Goal: Task Accomplishment & Management: Manage account settings

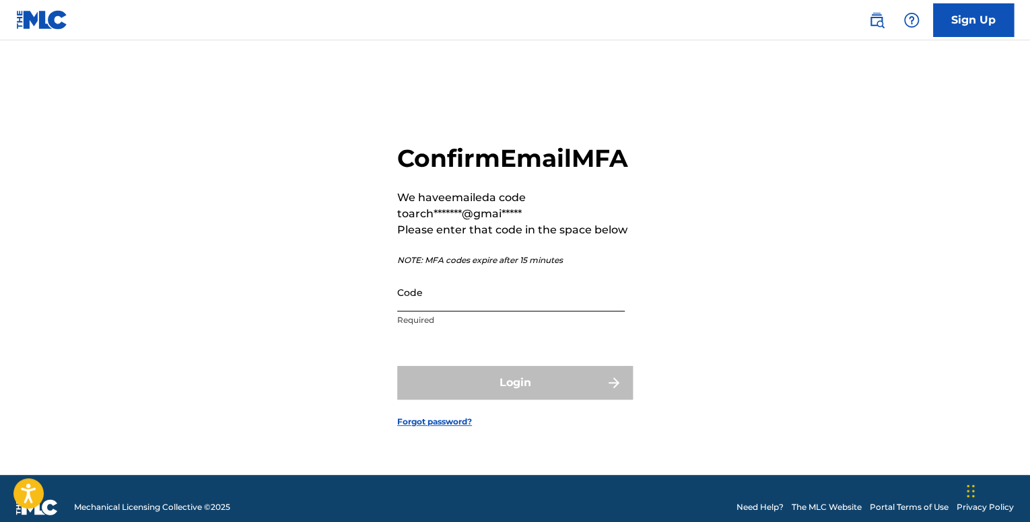
click at [407, 308] on input "Code" at bounding box center [511, 292] width 228 height 38
paste input "490732"
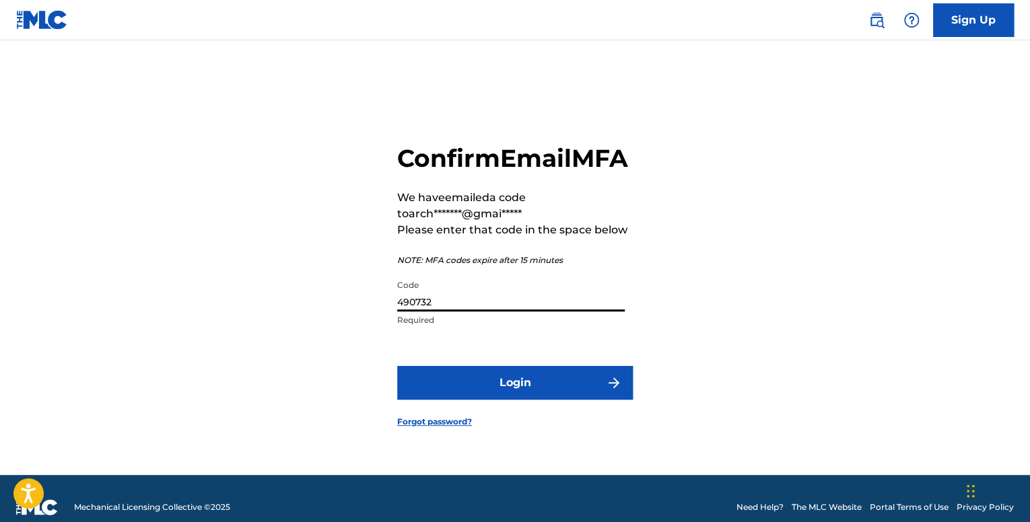
type input "490732"
click at [459, 380] on form "Confirm Email MFA We have emailed a code to arch*******@gmai***** Please enter …" at bounding box center [515, 274] width 236 height 401
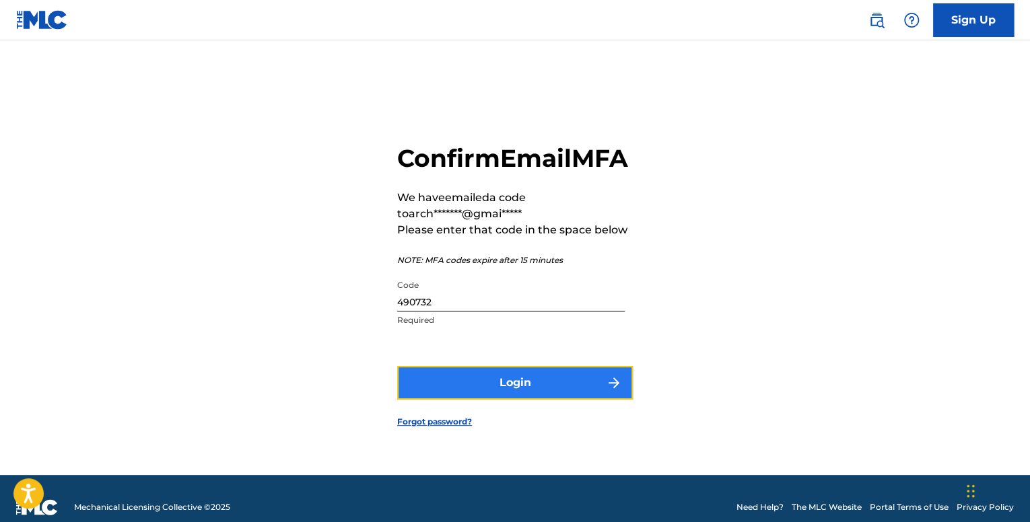
click at [458, 385] on button "Login" at bounding box center [515, 383] width 236 height 34
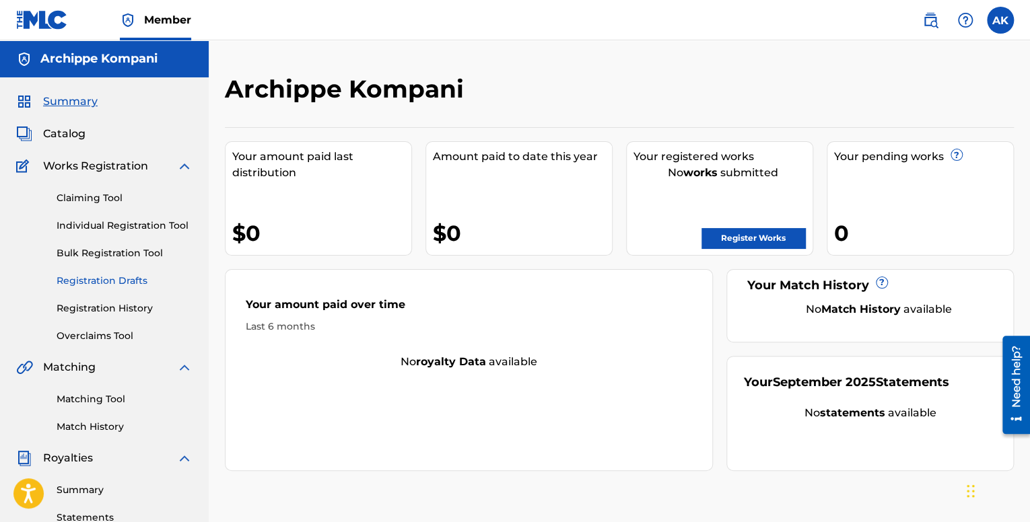
click at [127, 275] on link "Registration Drafts" at bounding box center [125, 281] width 136 height 14
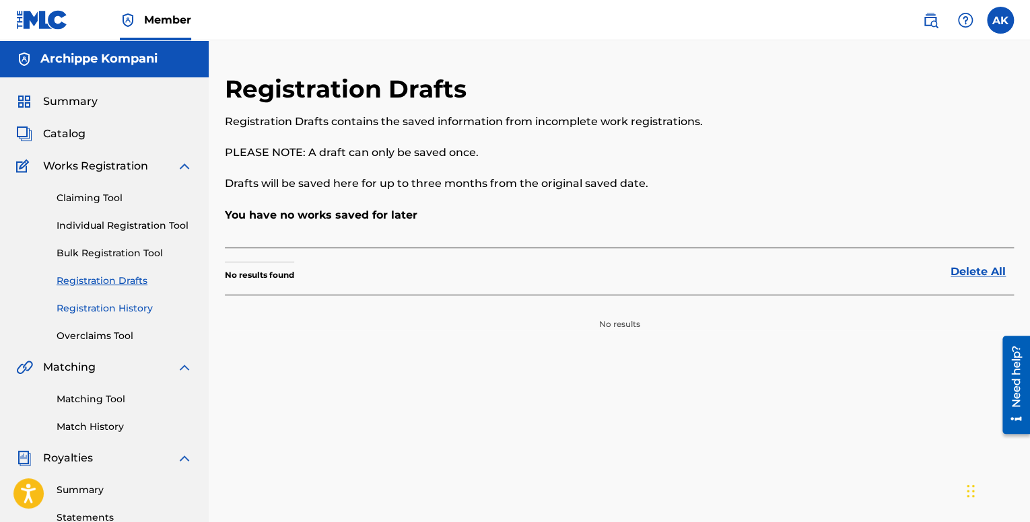
click at [120, 303] on link "Registration History" at bounding box center [125, 309] width 136 height 14
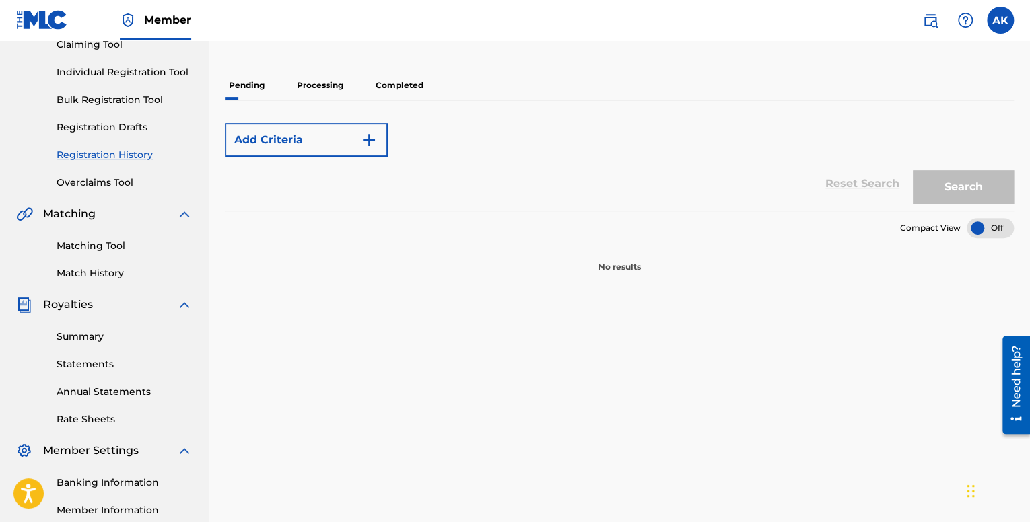
scroll to position [110, 0]
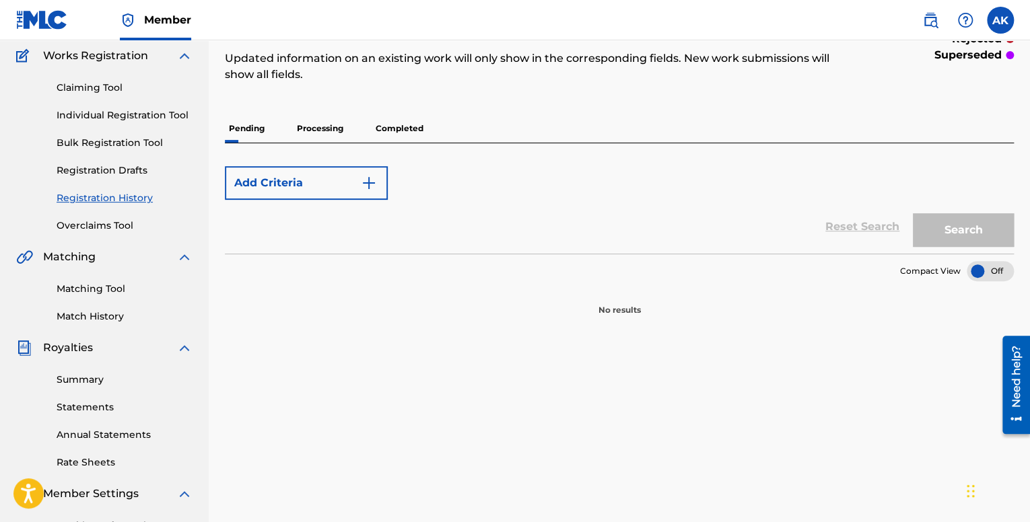
click at [318, 124] on p "Processing" at bounding box center [320, 128] width 55 height 28
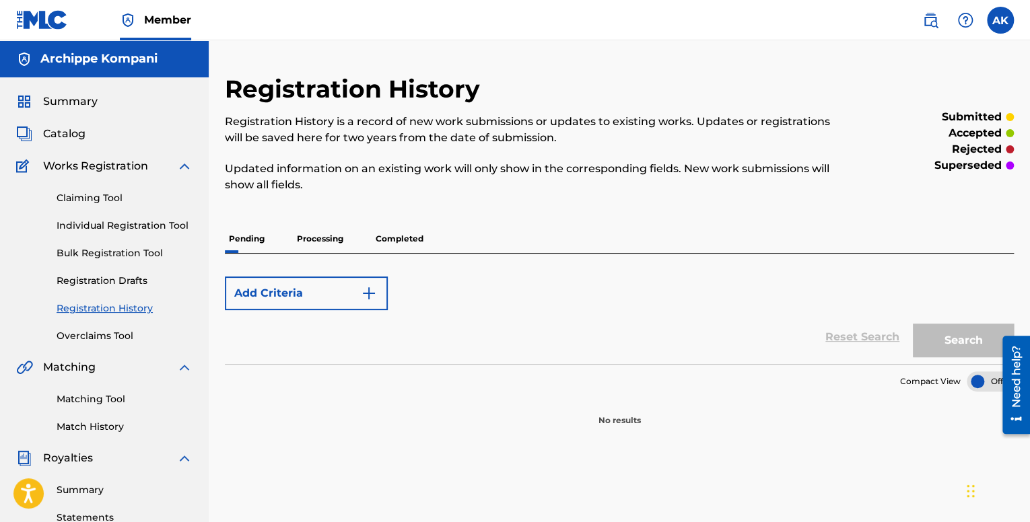
click at [376, 240] on p "Completed" at bounding box center [400, 239] width 56 height 28
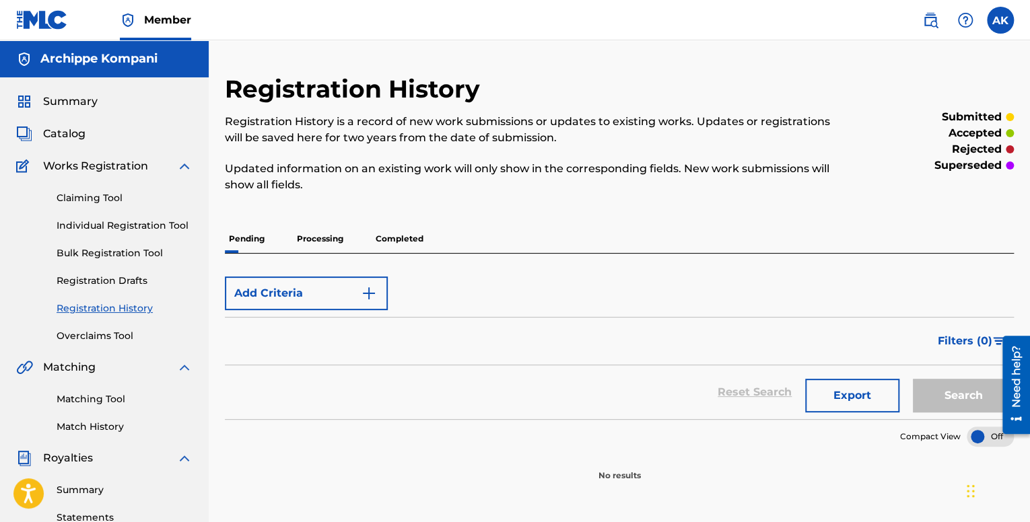
click at [263, 239] on p "Pending" at bounding box center [247, 239] width 44 height 28
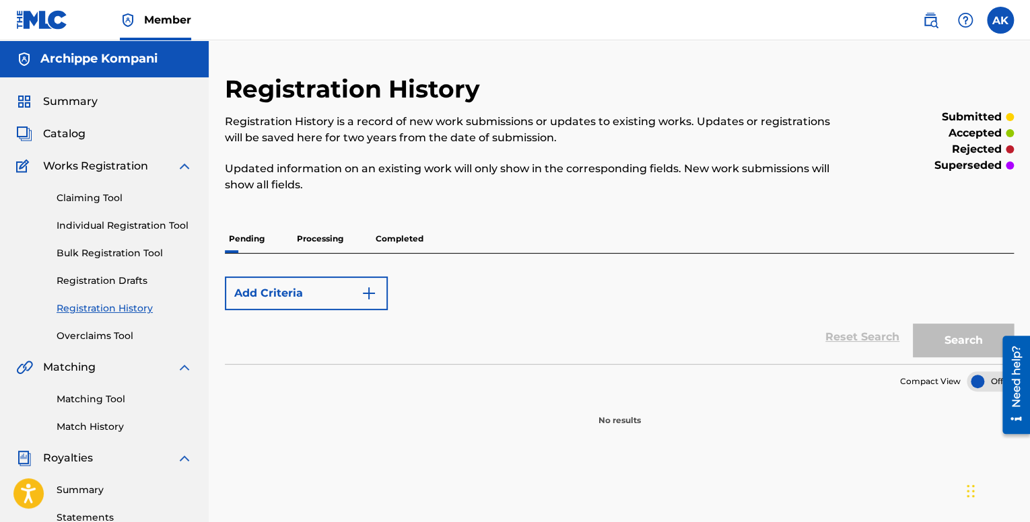
click at [308, 239] on p "Processing" at bounding box center [320, 239] width 55 height 28
click at [131, 219] on link "Individual Registration Tool" at bounding box center [125, 226] width 136 height 14
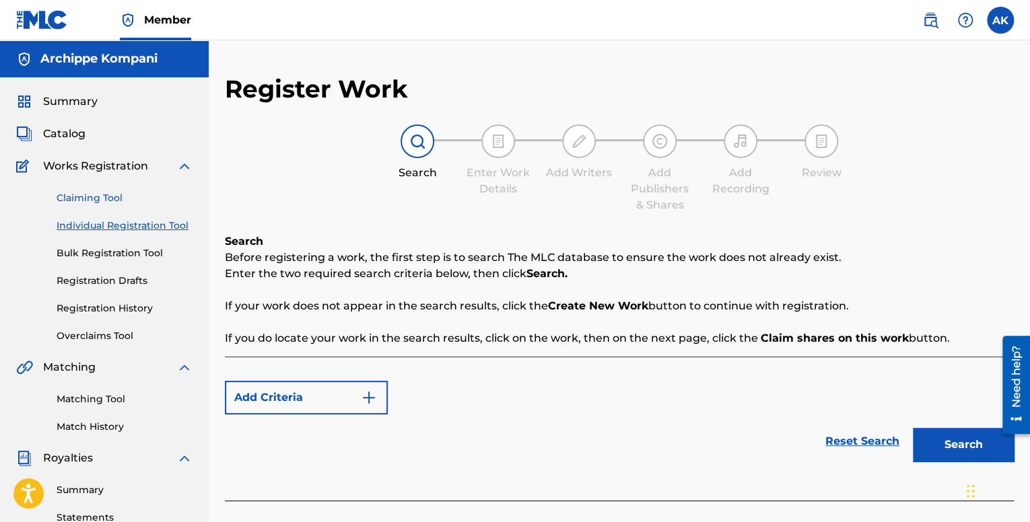
click at [106, 198] on link "Claiming Tool" at bounding box center [125, 198] width 136 height 14
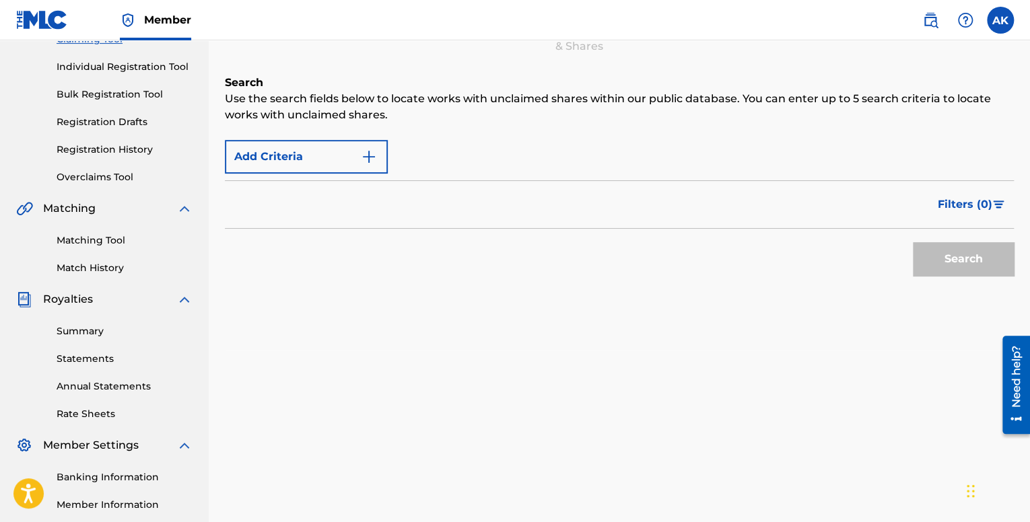
scroll to position [202, 0]
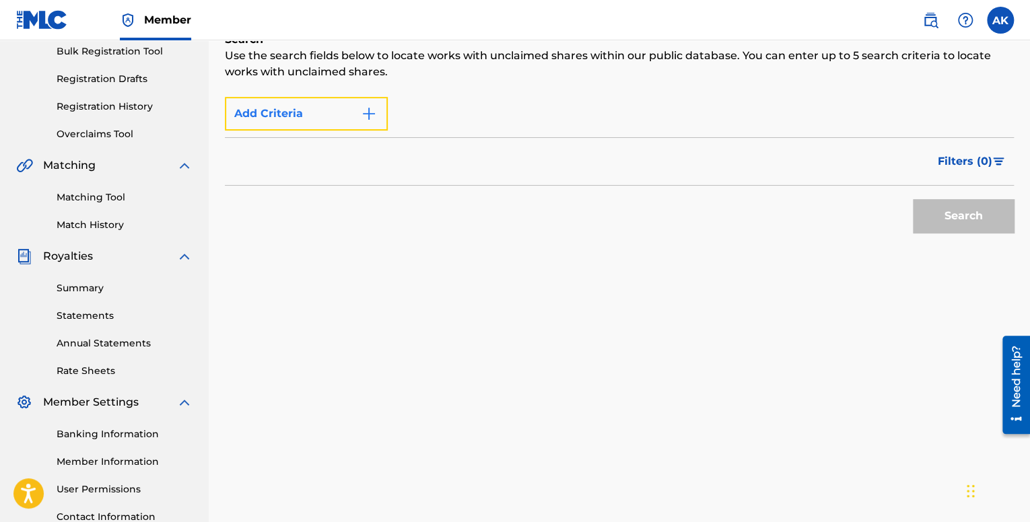
click at [335, 116] on button "Add Criteria" at bounding box center [306, 114] width 163 height 34
click at [366, 120] on img "Search Form" at bounding box center [369, 114] width 16 height 16
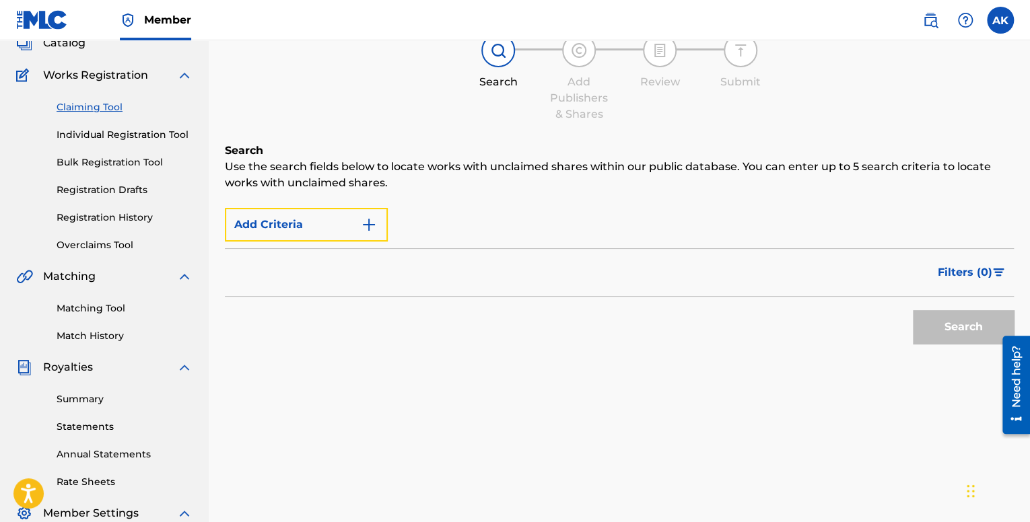
scroll to position [67, 0]
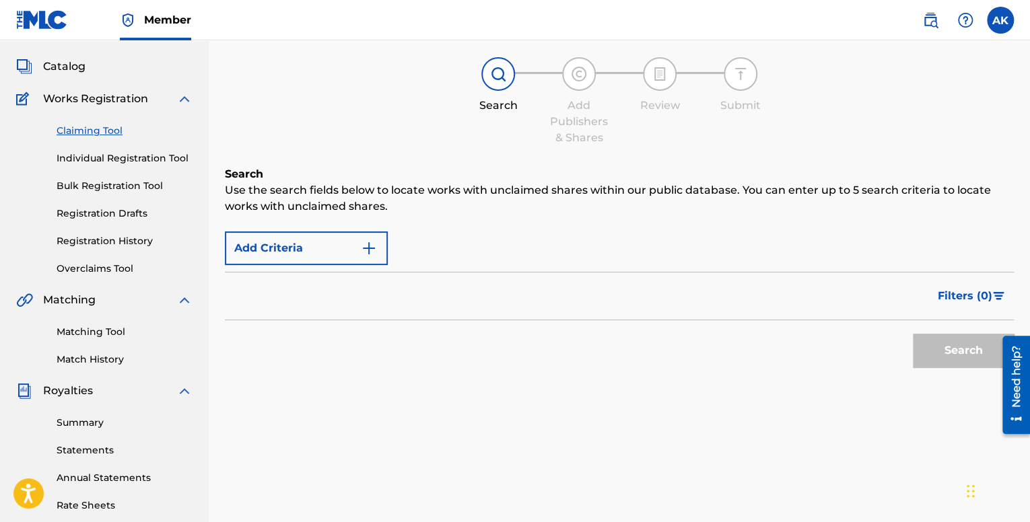
click at [129, 172] on div "Claiming Tool Individual Registration Tool Bulk Registration Tool Registration …" at bounding box center [104, 191] width 176 height 169
click at [125, 158] on link "Individual Registration Tool" at bounding box center [125, 158] width 136 height 14
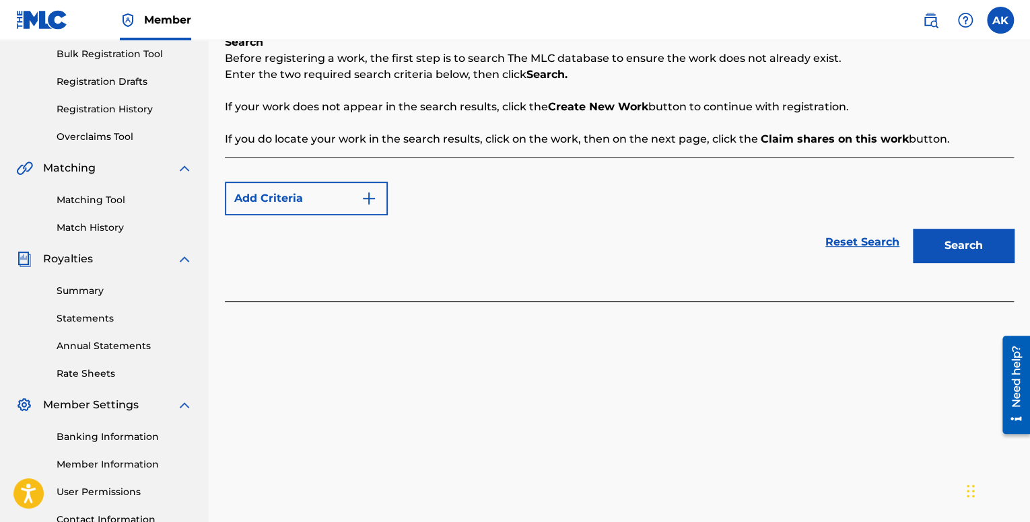
scroll to position [202, 0]
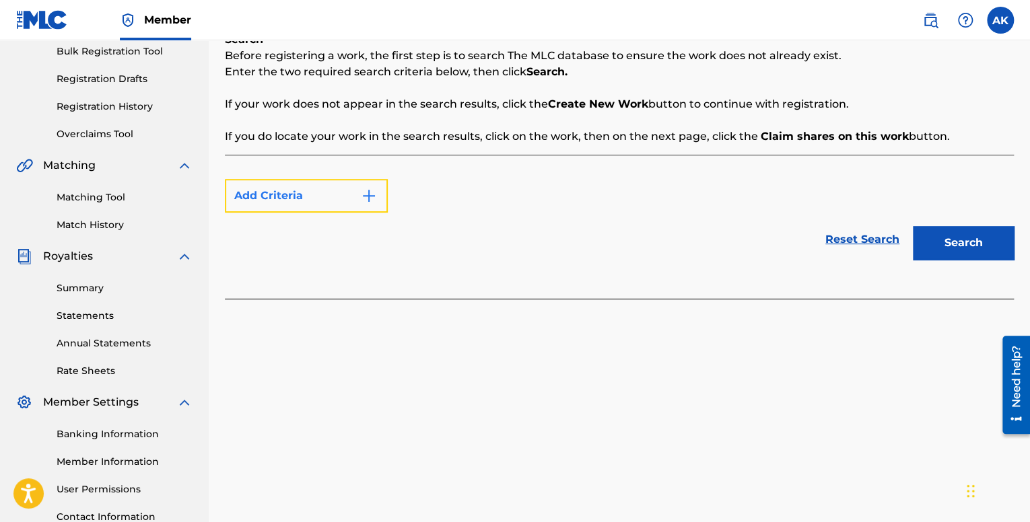
click at [296, 196] on button "Add Criteria" at bounding box center [306, 196] width 163 height 34
click at [378, 193] on button "Add Criteria" at bounding box center [306, 196] width 163 height 34
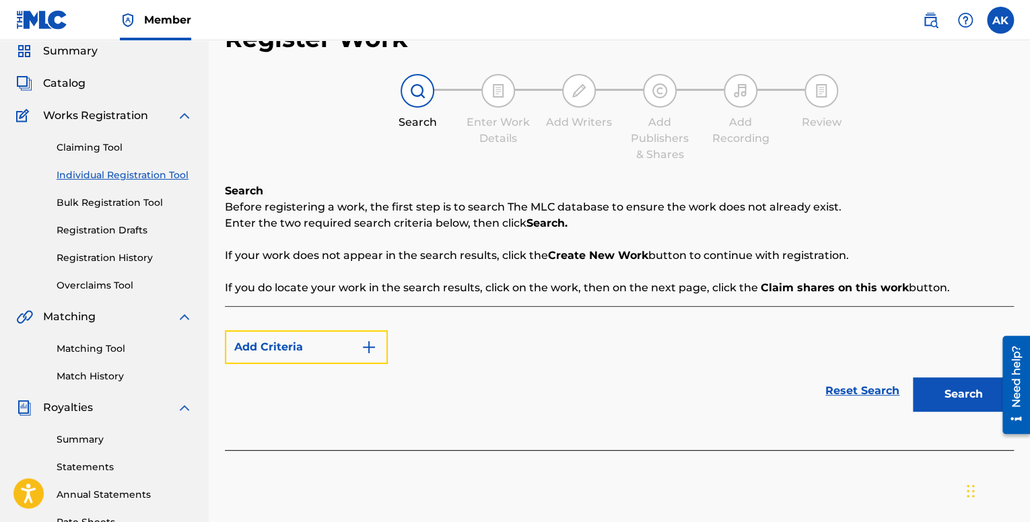
scroll to position [135, 0]
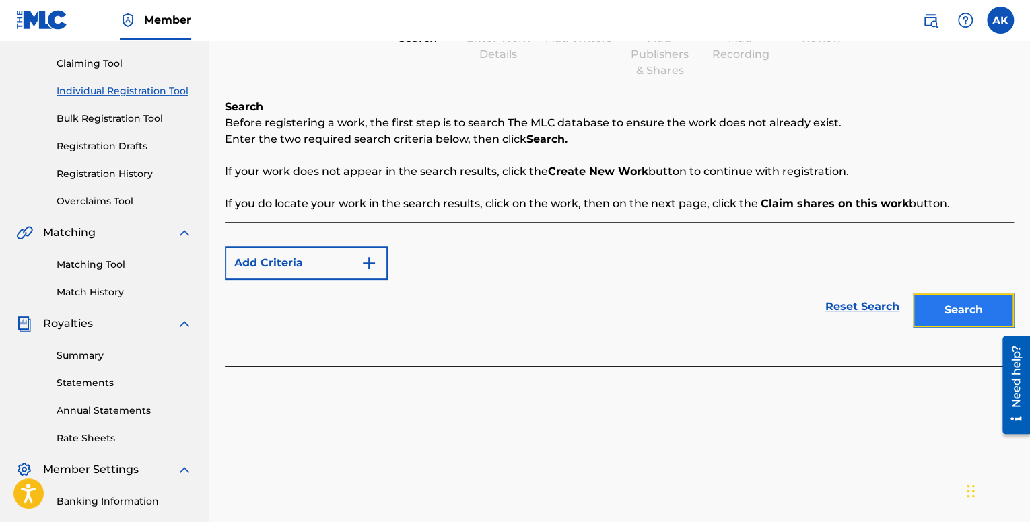
click at [931, 300] on button "Search" at bounding box center [963, 311] width 101 height 34
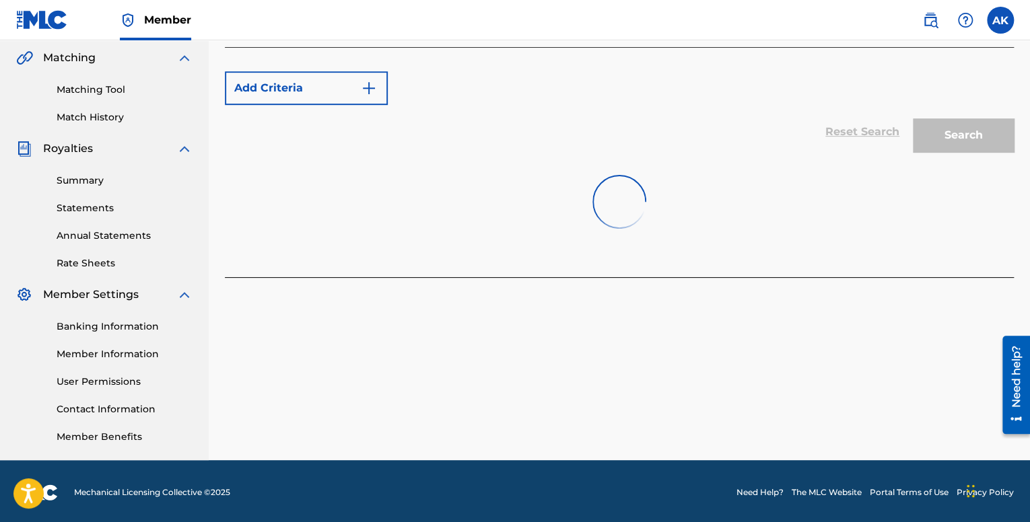
scroll to position [312, 0]
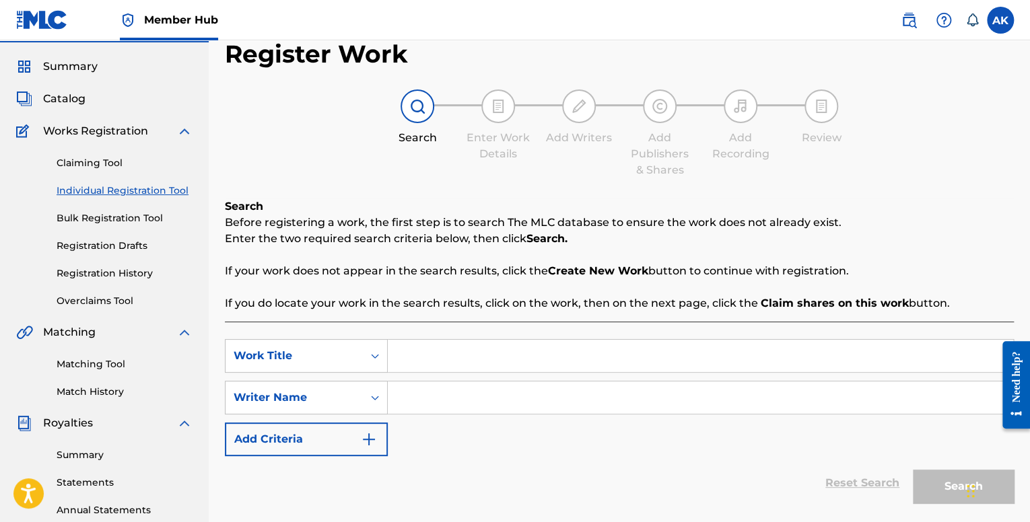
scroll to position [202, 0]
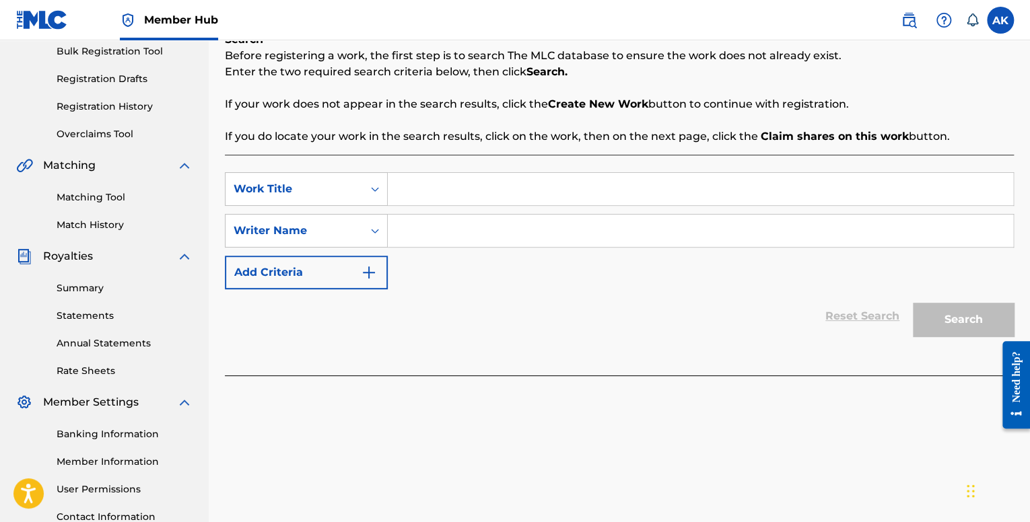
click at [416, 181] on input "Search Form" at bounding box center [700, 189] width 625 height 32
type input "FYRWORKS"
click at [440, 248] on div "SearchWithCriteriafe1b84c9-a3c4-4195-ba0a-7f2adf361306 Work Title FYRWORKS Sear…" at bounding box center [619, 230] width 789 height 117
click at [442, 230] on input "Search Form" at bounding box center [700, 231] width 625 height 32
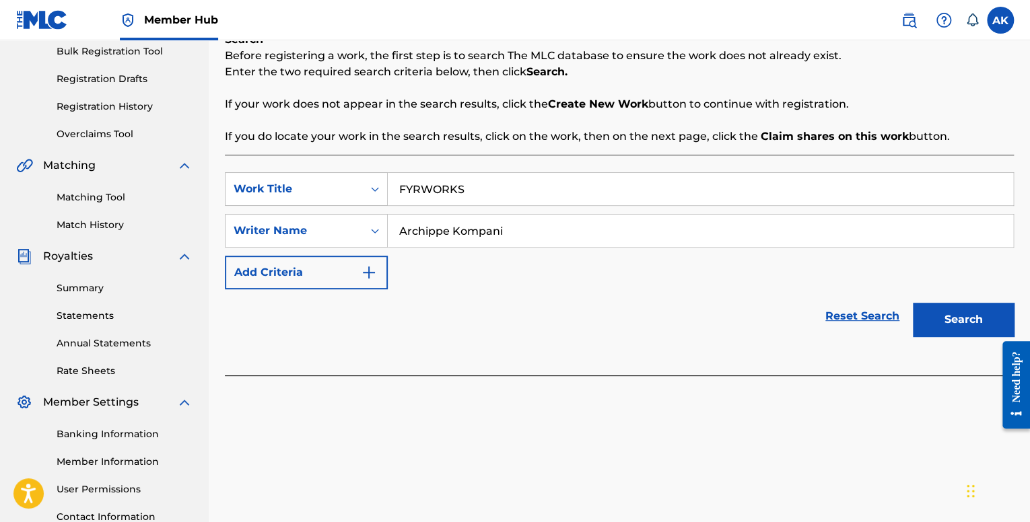
click at [913, 303] on button "Search" at bounding box center [963, 320] width 101 height 34
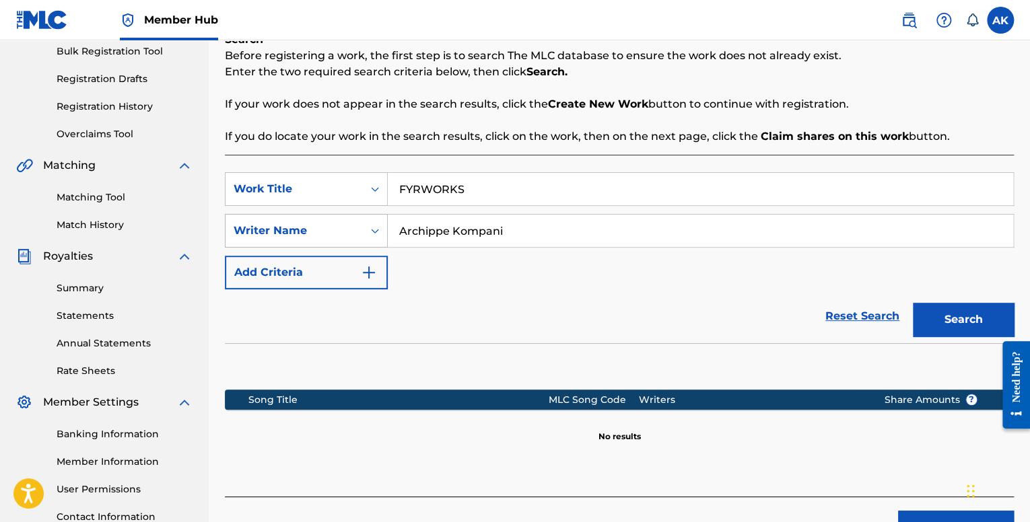
drag, startPoint x: 525, startPoint y: 232, endPoint x: 315, endPoint y: 230, distance: 210.1
click at [315, 230] on div "SearchWithCriteriaceff6e37-dcdc-4af8-9453-f9e1a1ef3824 Writer Name [PERSON_NAME]" at bounding box center [619, 231] width 789 height 34
click at [913, 303] on button "Search" at bounding box center [963, 320] width 101 height 34
type input "A"
click at [913, 303] on button "Search" at bounding box center [963, 320] width 101 height 34
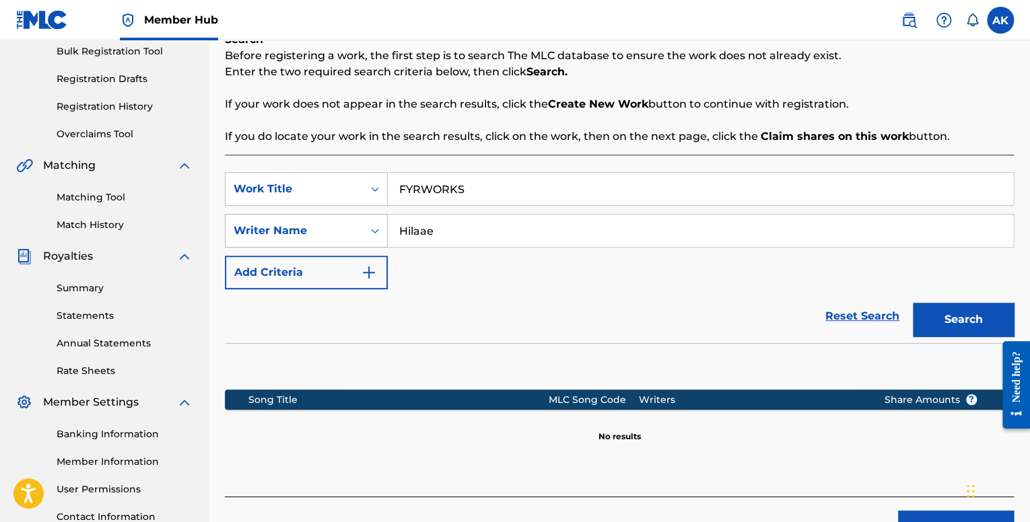
click at [913, 303] on button "Search" at bounding box center [963, 320] width 101 height 34
type input "H"
drag, startPoint x: 495, startPoint y: 186, endPoint x: 259, endPoint y: 162, distance: 236.9
click at [259, 162] on div "SearchWithCriteriafe1b84c9-a3c4-4195-ba0a-7f2adf361306 Work Title FYRWORKS Sear…" at bounding box center [619, 326] width 789 height 342
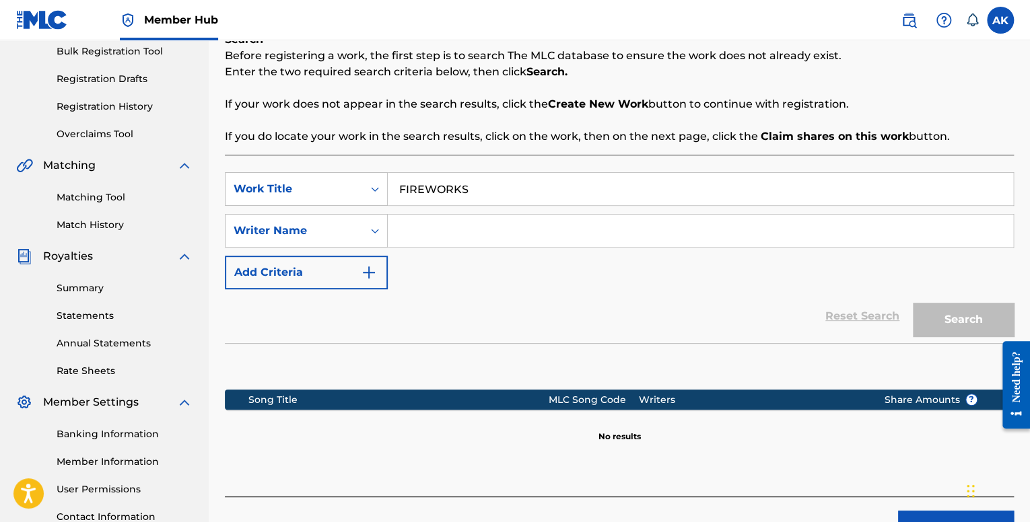
type input "FIREWORKS"
click at [442, 246] on input "Search Form" at bounding box center [700, 231] width 625 height 32
type input "ARCHIPPE"
click at [913, 303] on button "Search" at bounding box center [963, 320] width 101 height 34
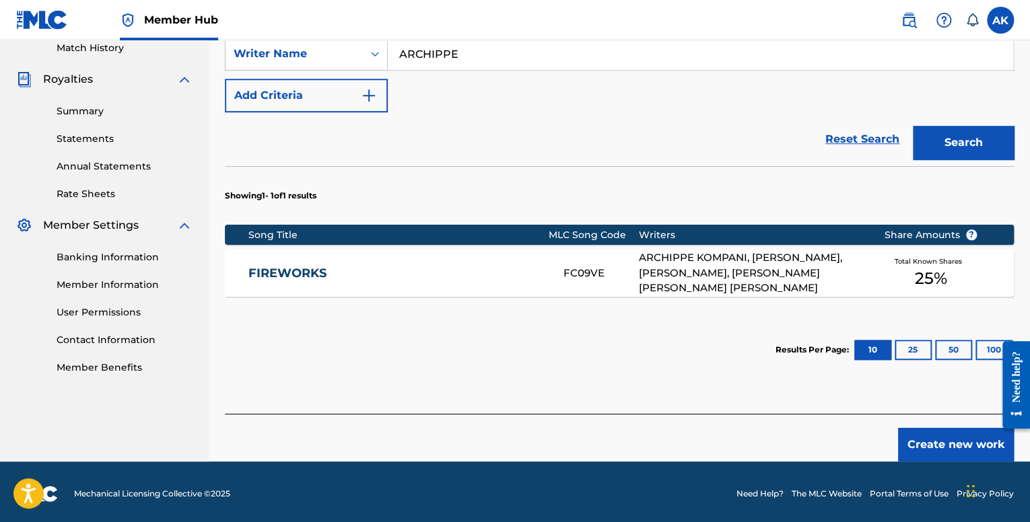
scroll to position [382, 0]
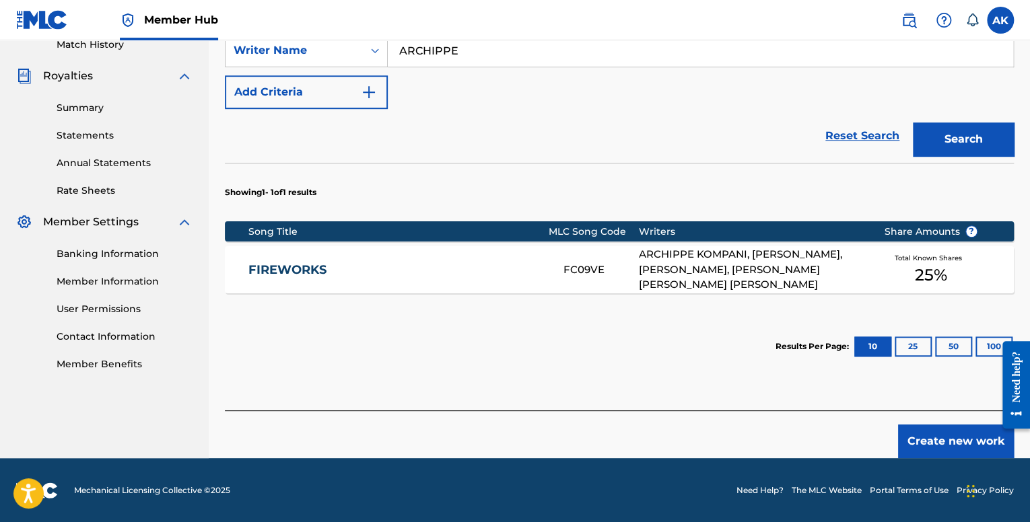
click at [555, 259] on div "FIREWORKS FC09VE ARCHIPPE KOMPANI, HILAAEL KOMPANI, [PERSON_NAME], [PERSON_NAME…" at bounding box center [619, 269] width 789 height 47
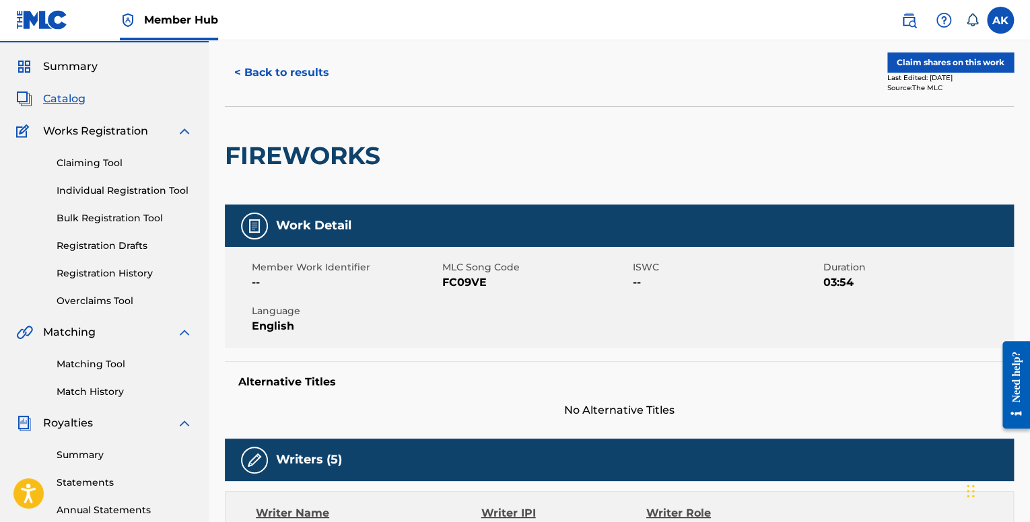
scroll to position [30, 0]
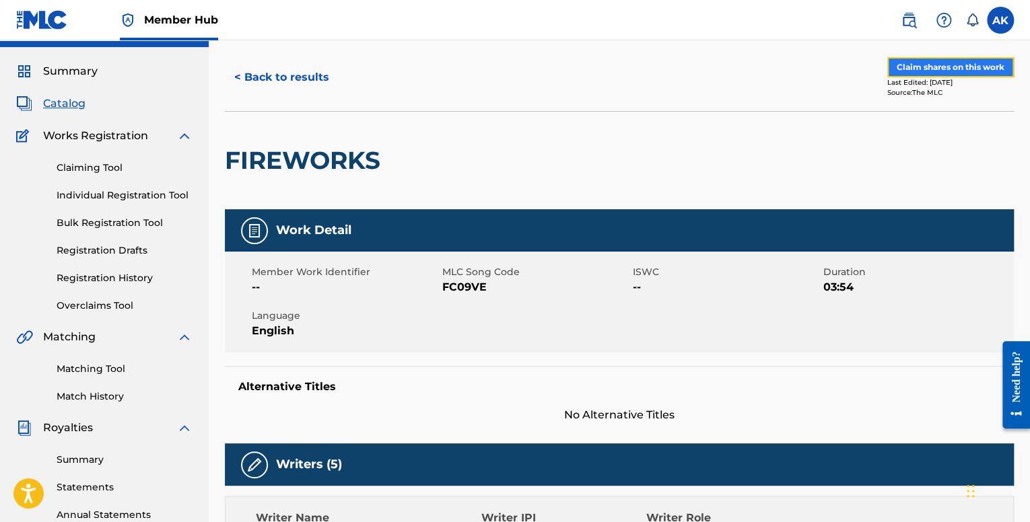
click at [922, 71] on button "Claim shares on this work" at bounding box center [950, 67] width 127 height 20
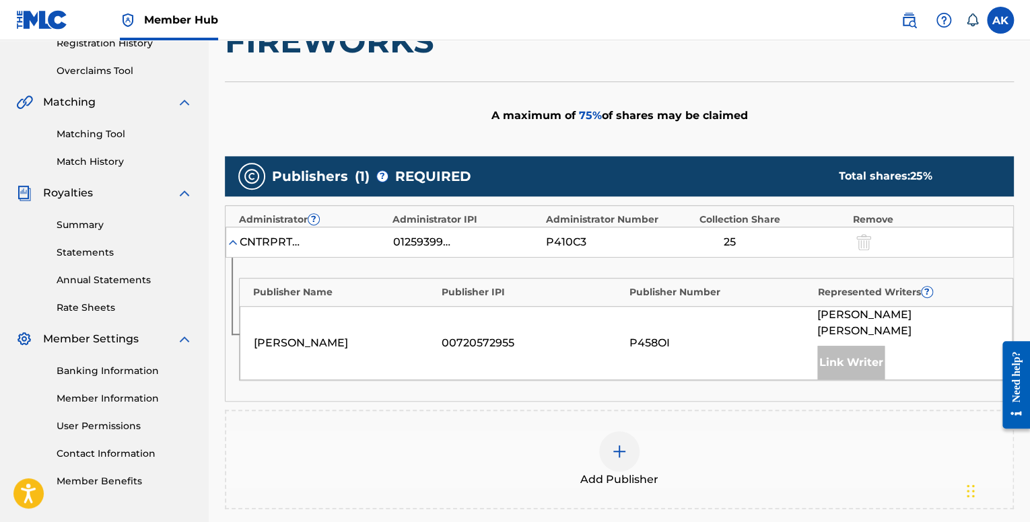
scroll to position [269, 0]
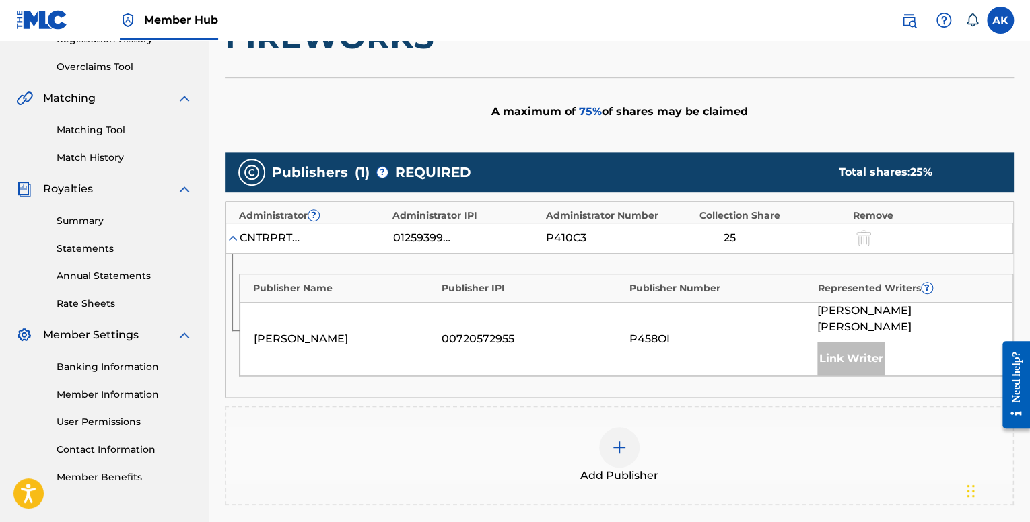
click at [615, 428] on div at bounding box center [619, 448] width 40 height 40
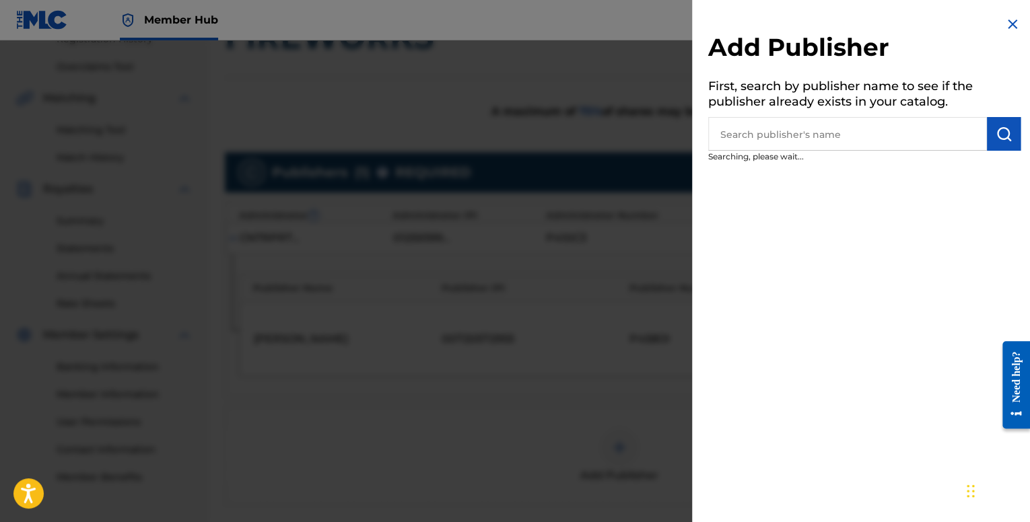
click at [801, 131] on input "text" at bounding box center [847, 134] width 279 height 34
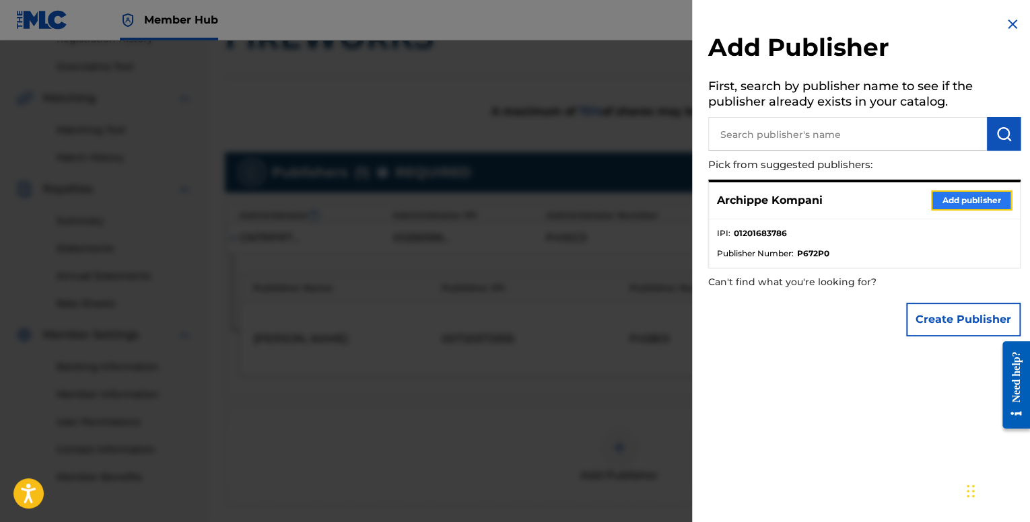
click at [956, 203] on button "Add publisher" at bounding box center [971, 201] width 81 height 20
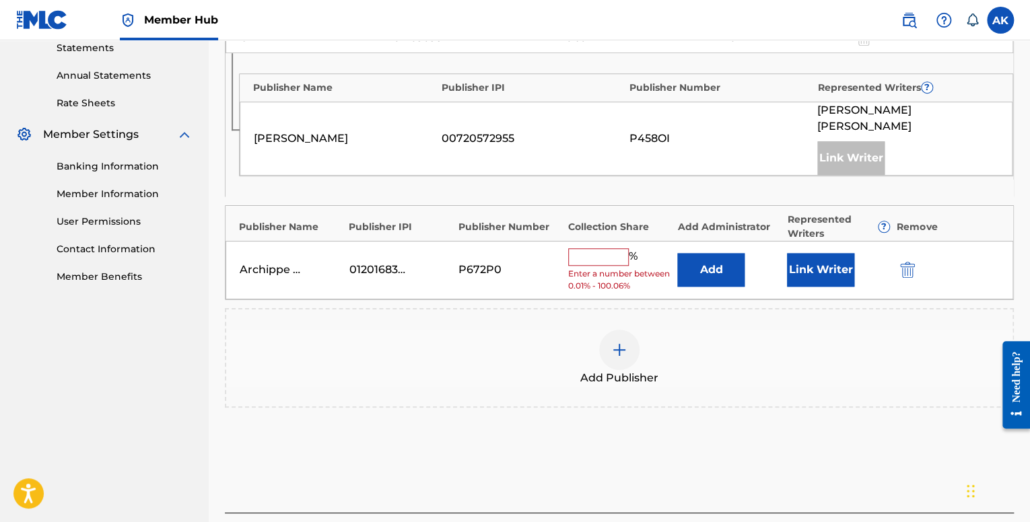
scroll to position [471, 0]
click at [606, 247] on input "text" at bounding box center [598, 256] width 61 height 18
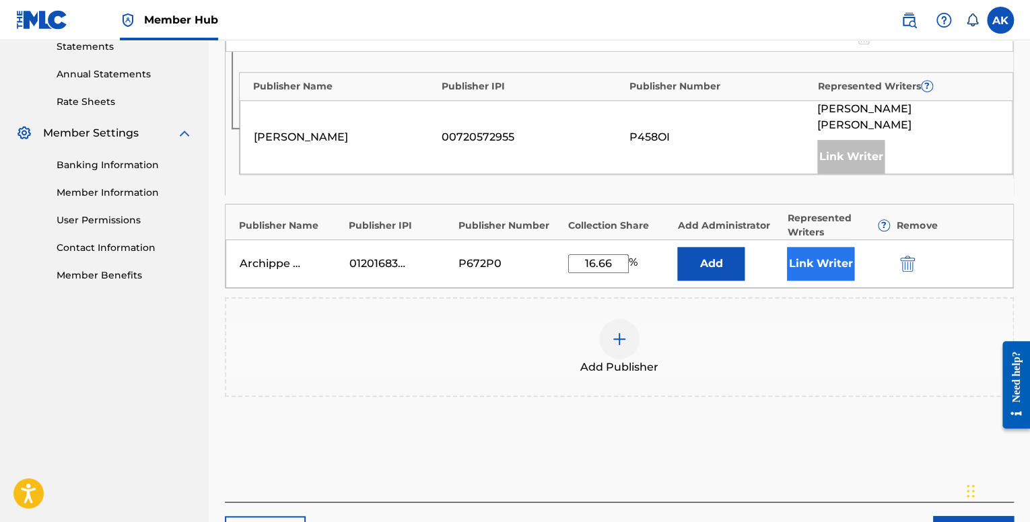
type input "16.66"
click at [842, 252] on button "Link Writer" at bounding box center [820, 264] width 67 height 34
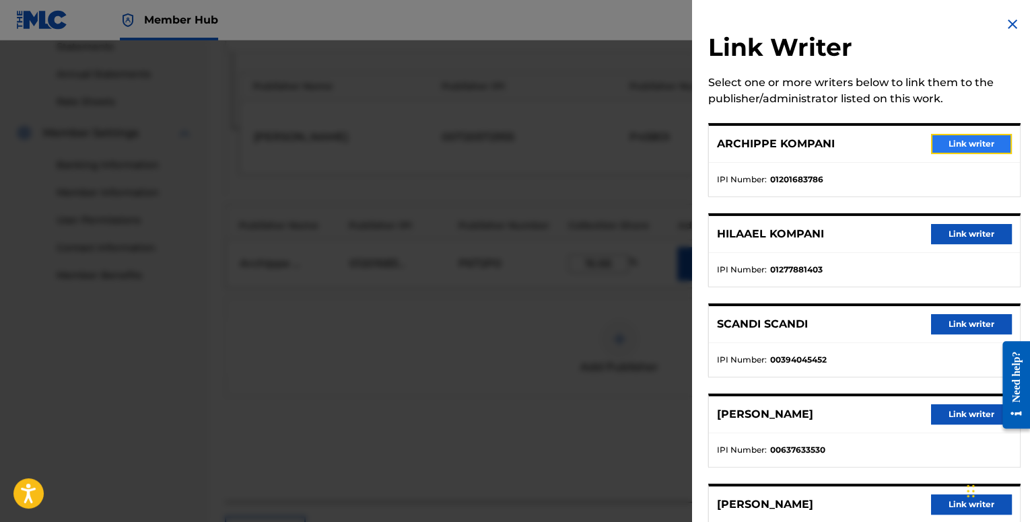
click at [945, 148] on button "Link writer" at bounding box center [971, 144] width 81 height 20
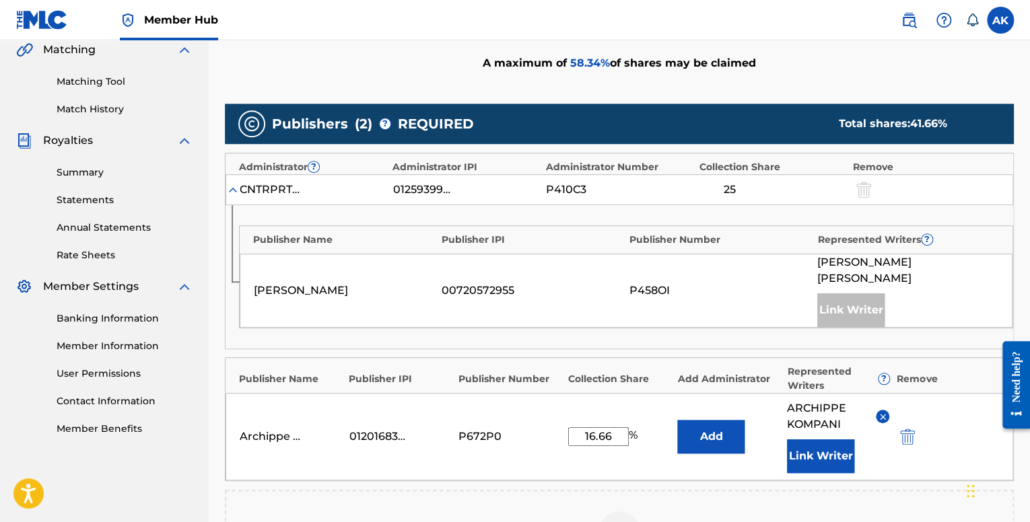
scroll to position [382, 0]
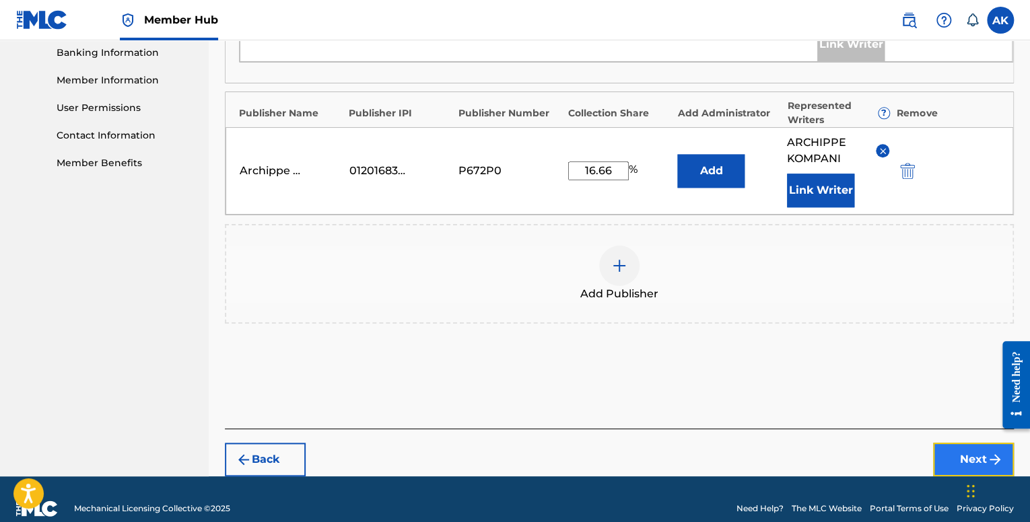
click at [954, 443] on button "Next" at bounding box center [973, 460] width 81 height 34
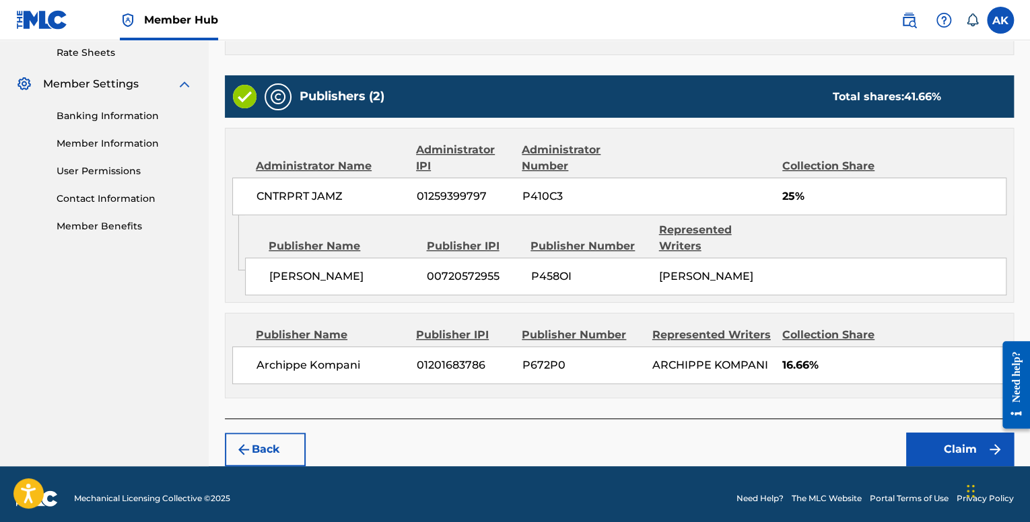
scroll to position [527, 0]
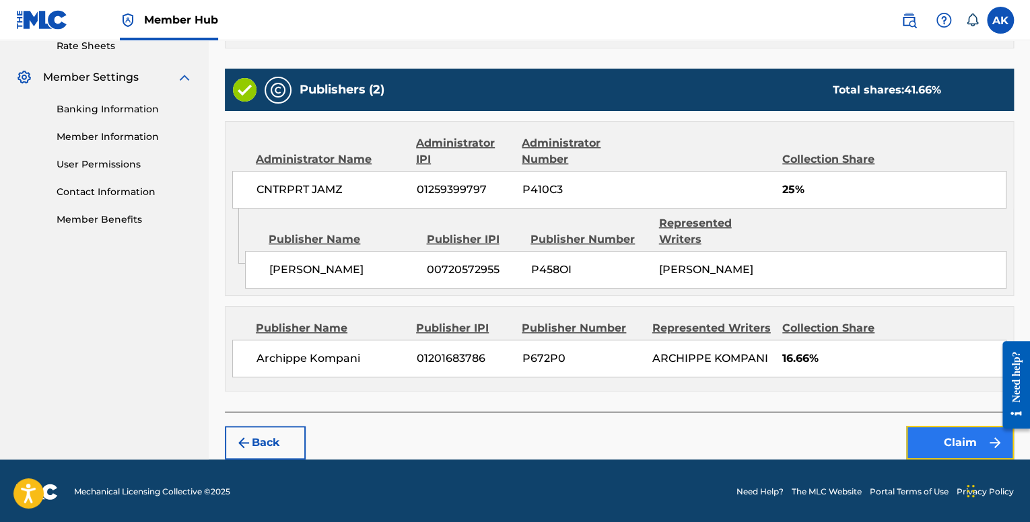
click at [955, 441] on button "Claim" at bounding box center [960, 443] width 108 height 34
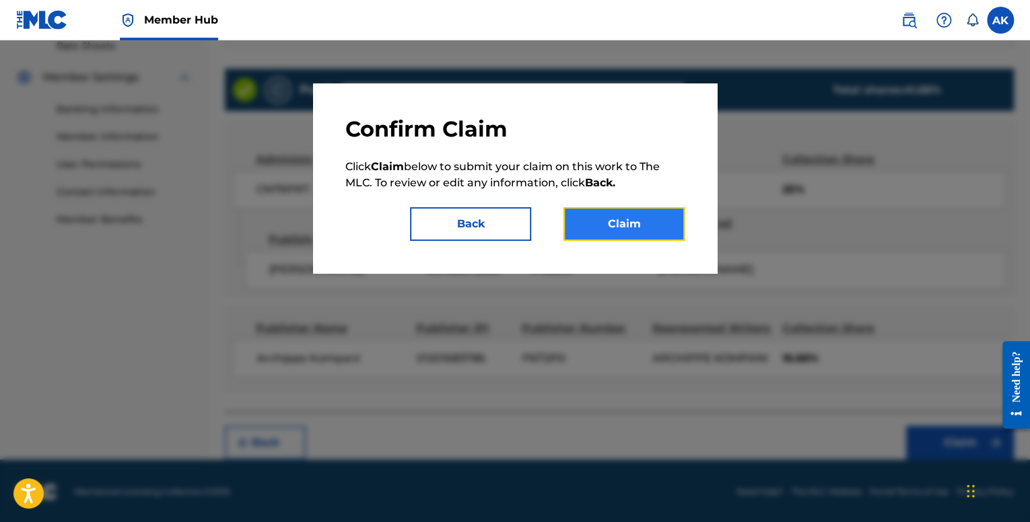
click at [617, 222] on button "Claim" at bounding box center [624, 224] width 121 height 34
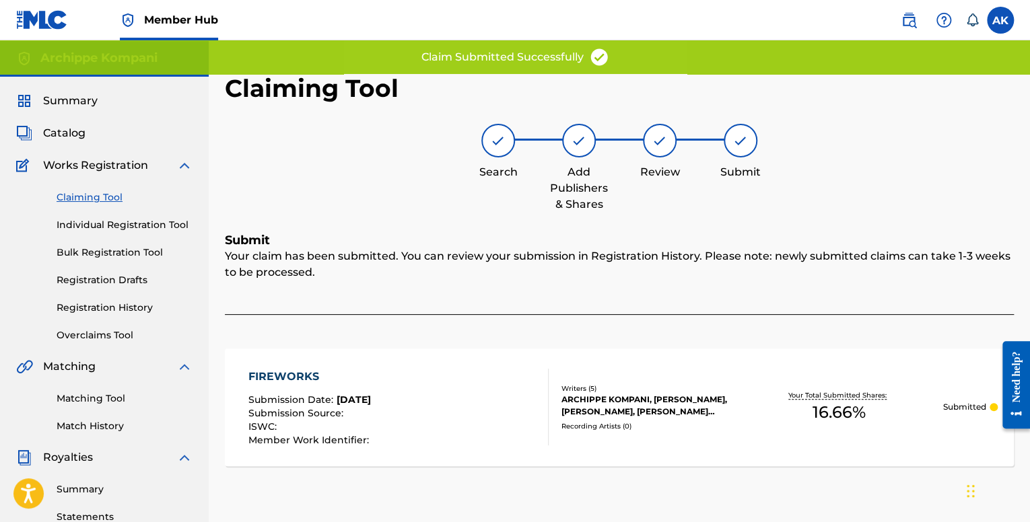
scroll to position [0, 0]
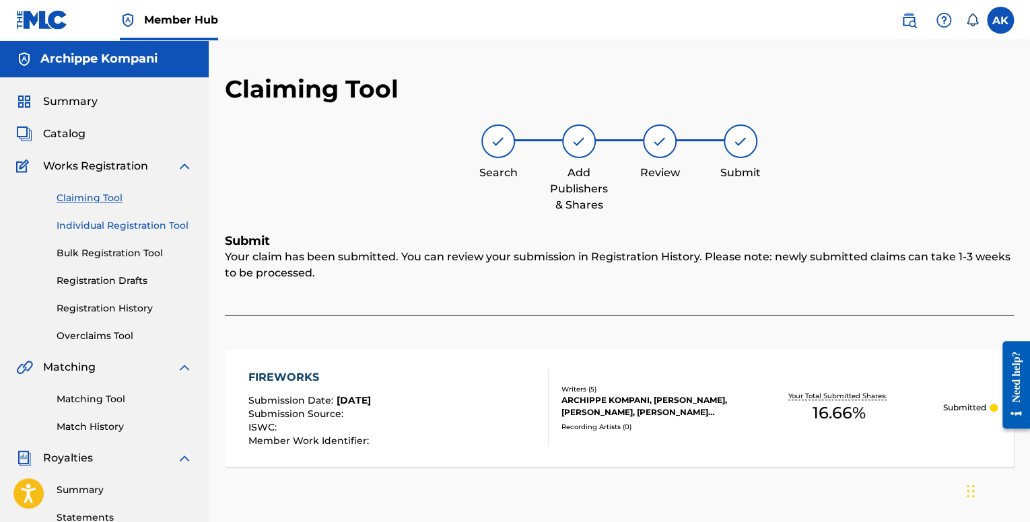
click at [115, 224] on link "Individual Registration Tool" at bounding box center [125, 226] width 136 height 14
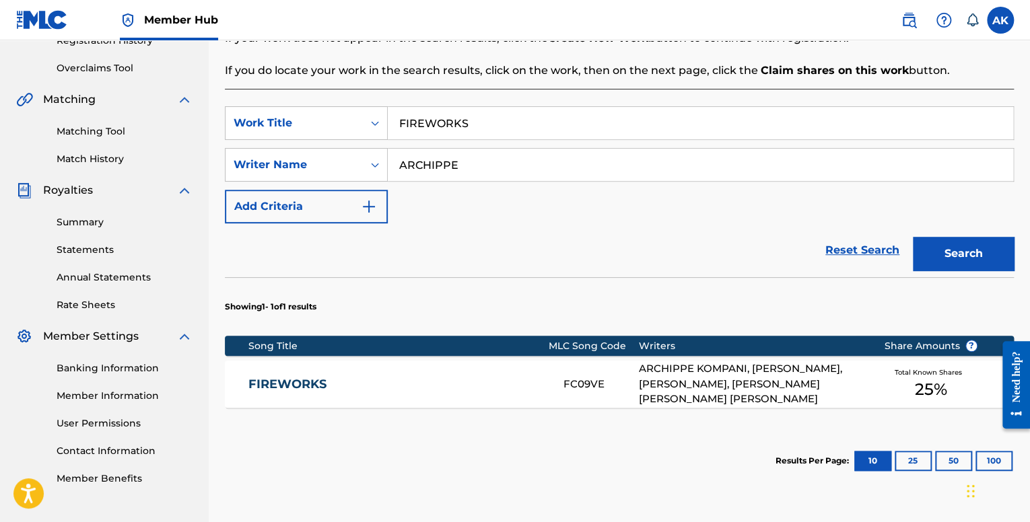
scroll to position [269, 0]
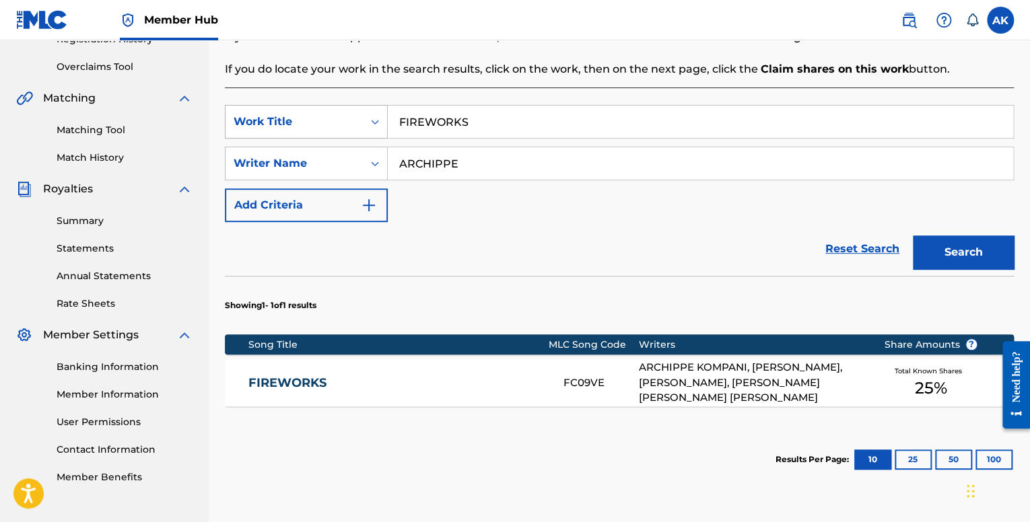
drag, startPoint x: 438, startPoint y: 118, endPoint x: 280, endPoint y: 107, distance: 157.9
click at [280, 107] on div "SearchWithCriteriafe1b84c9-a3c4-4195-ba0a-7f2adf361306 Work Title FIREWORKS" at bounding box center [619, 122] width 789 height 34
paste input "LEAVE U ALONE"
type input "LEAVE U ALONE"
click at [980, 263] on button "Search" at bounding box center [963, 253] width 101 height 34
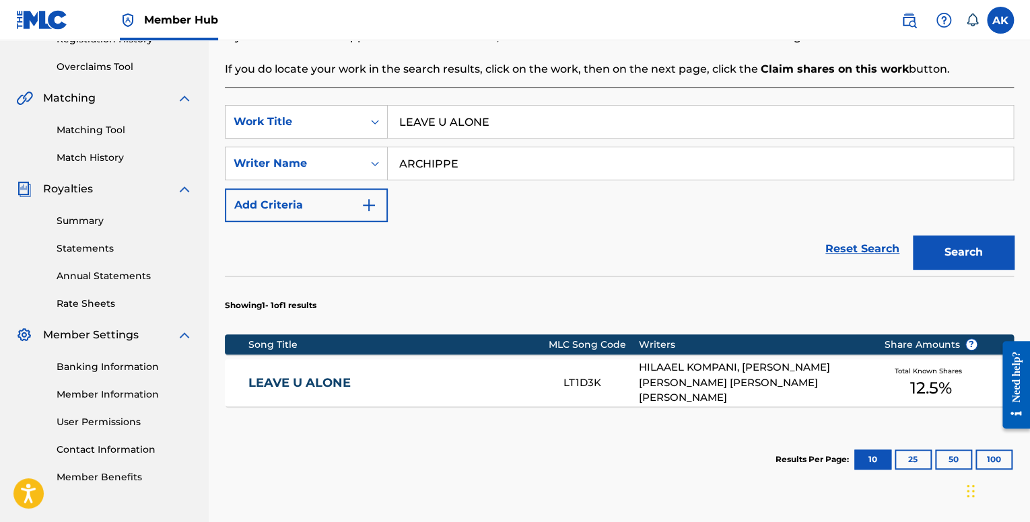
click at [547, 366] on div "LEAVE U ALONE LT1D3K [PERSON_NAME], [PERSON_NAME] [PERSON_NAME] [PERSON_NAME] […" at bounding box center [619, 383] width 789 height 47
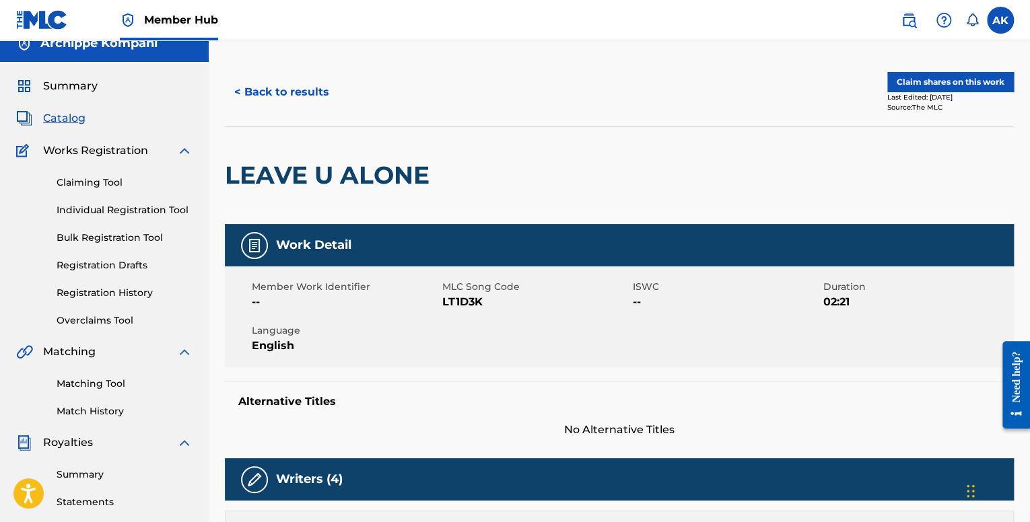
scroll to position [9, 0]
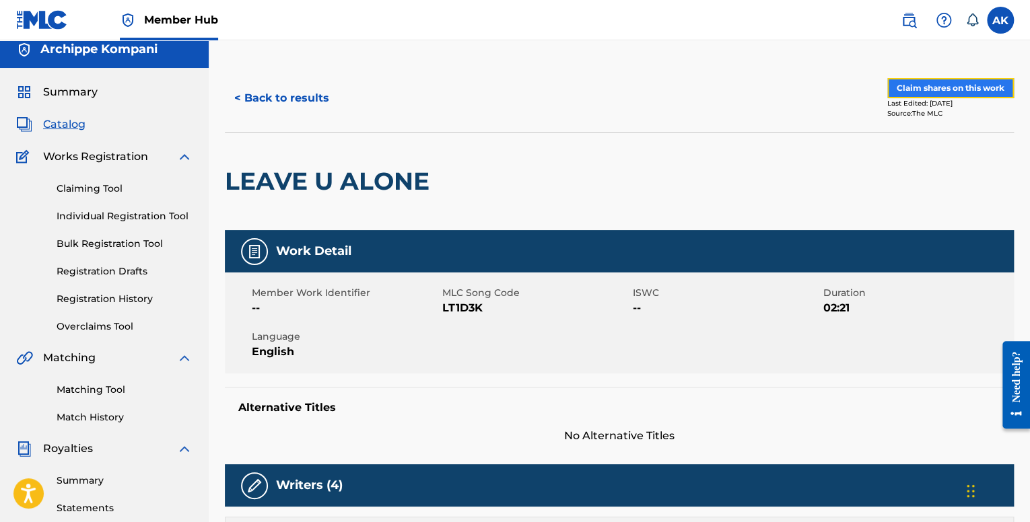
click at [928, 88] on button "Claim shares on this work" at bounding box center [950, 88] width 127 height 20
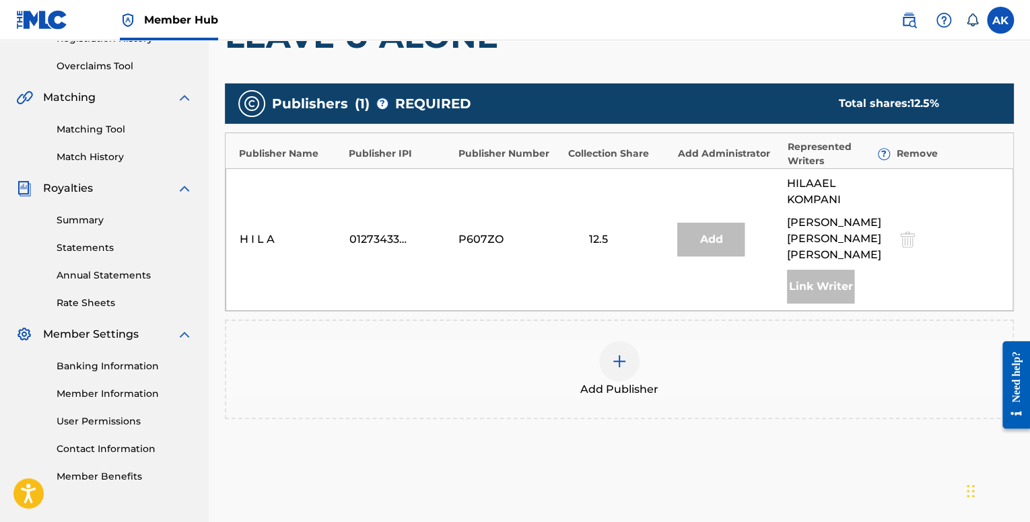
scroll to position [367, 0]
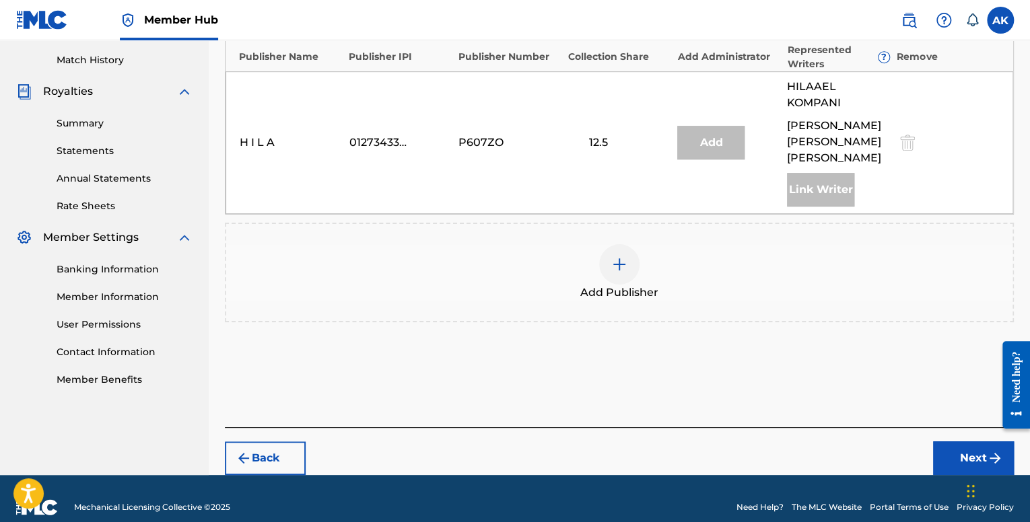
click at [614, 244] on div at bounding box center [619, 264] width 40 height 40
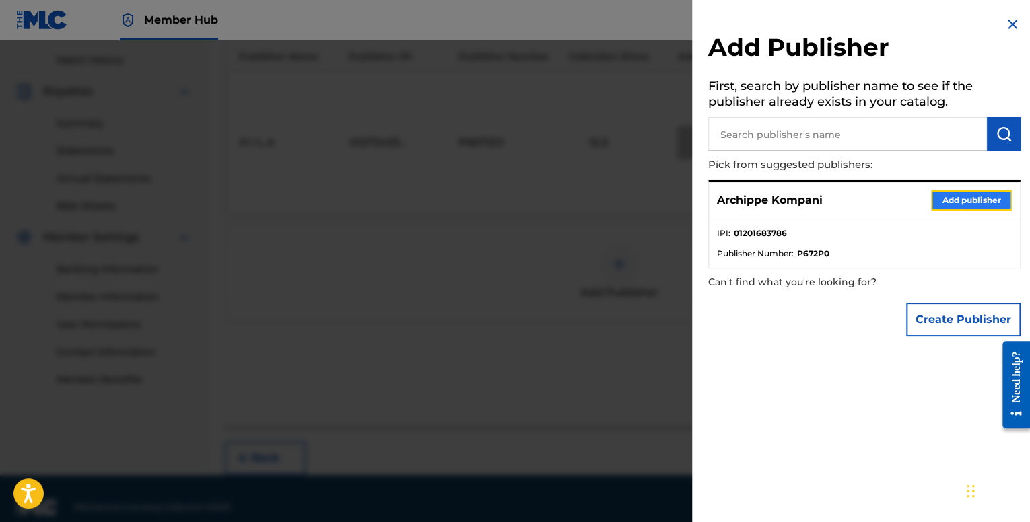
click at [947, 196] on button "Add publisher" at bounding box center [971, 201] width 81 height 20
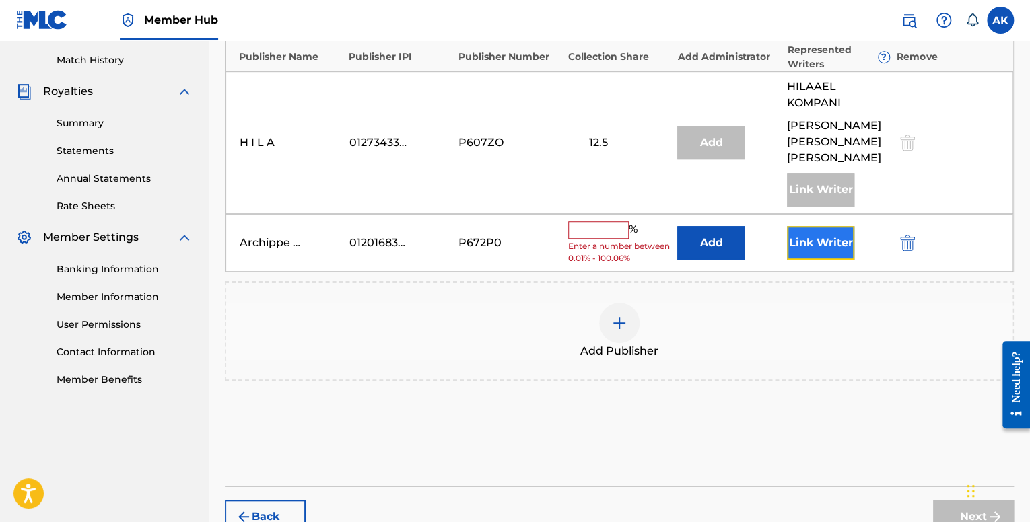
click at [821, 230] on button "Link Writer" at bounding box center [820, 243] width 67 height 34
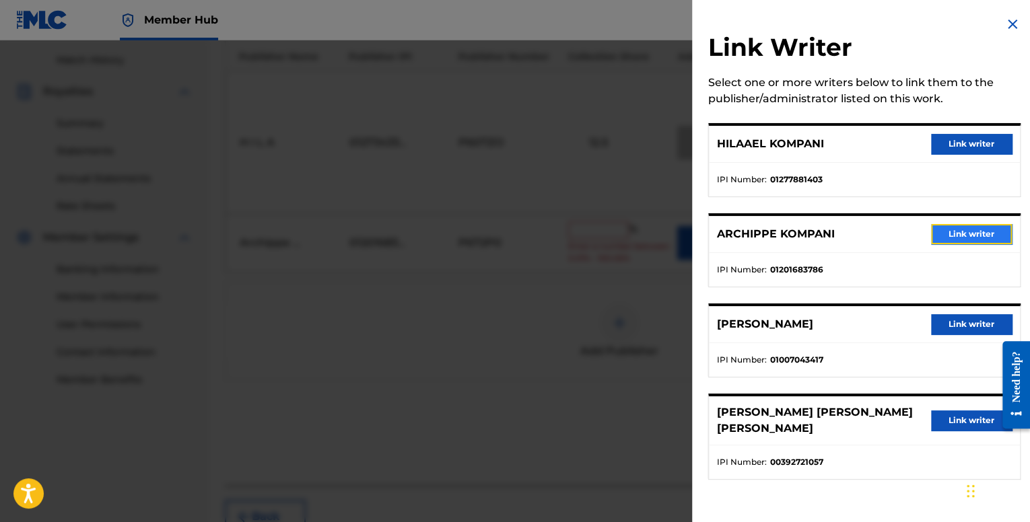
click at [939, 232] on button "Link writer" at bounding box center [971, 234] width 81 height 20
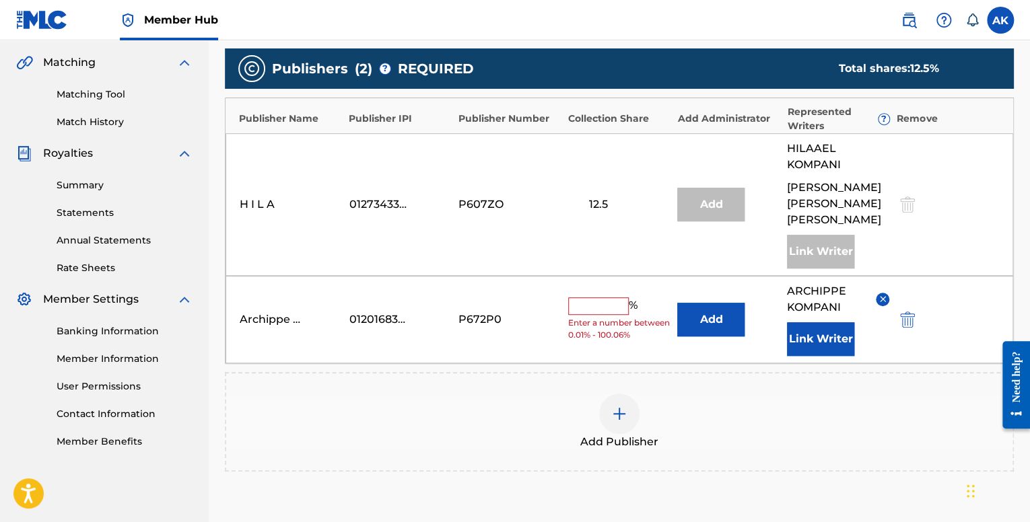
scroll to position [300, 0]
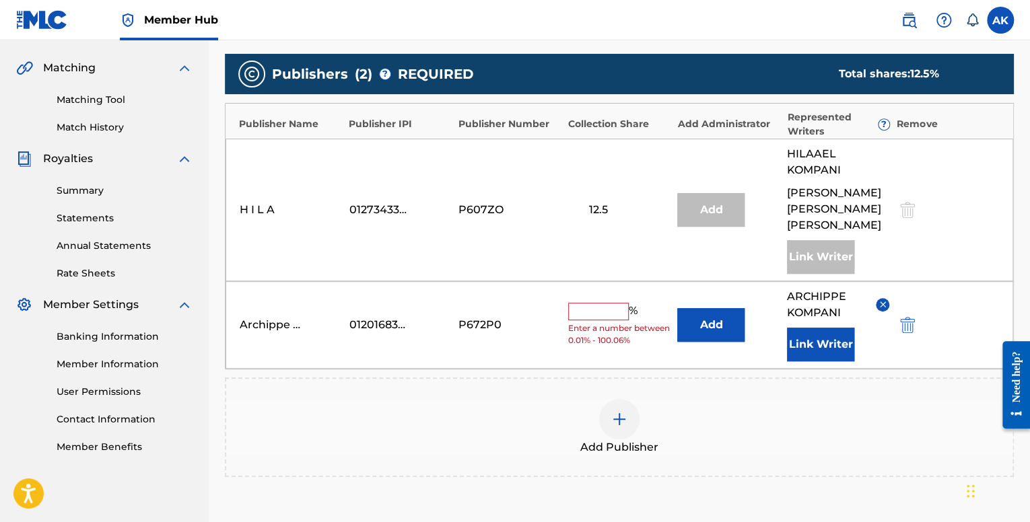
click at [592, 303] on input "text" at bounding box center [598, 312] width 61 height 18
type input "12.5"
click at [737, 378] on div "Add Publisher" at bounding box center [619, 428] width 789 height 100
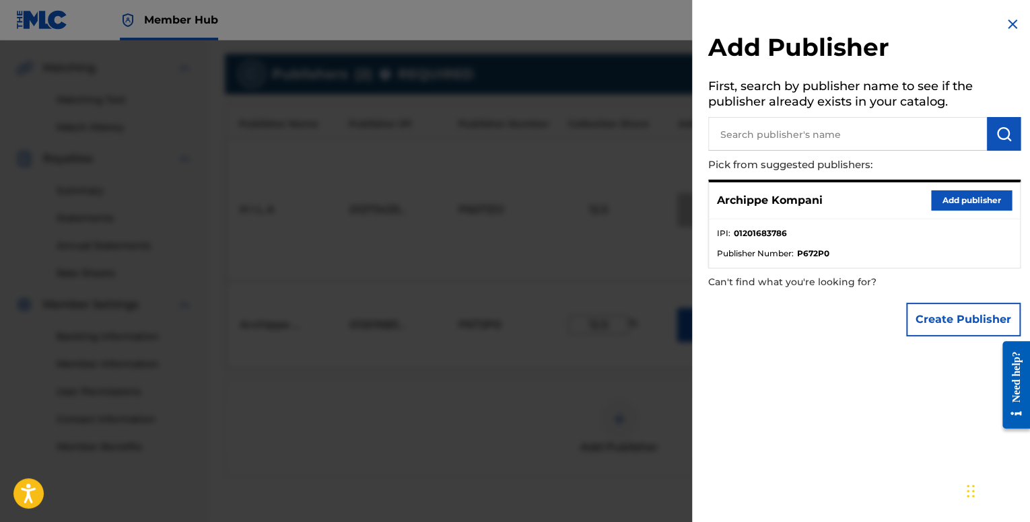
click at [1005, 22] on img at bounding box center [1013, 24] width 16 height 16
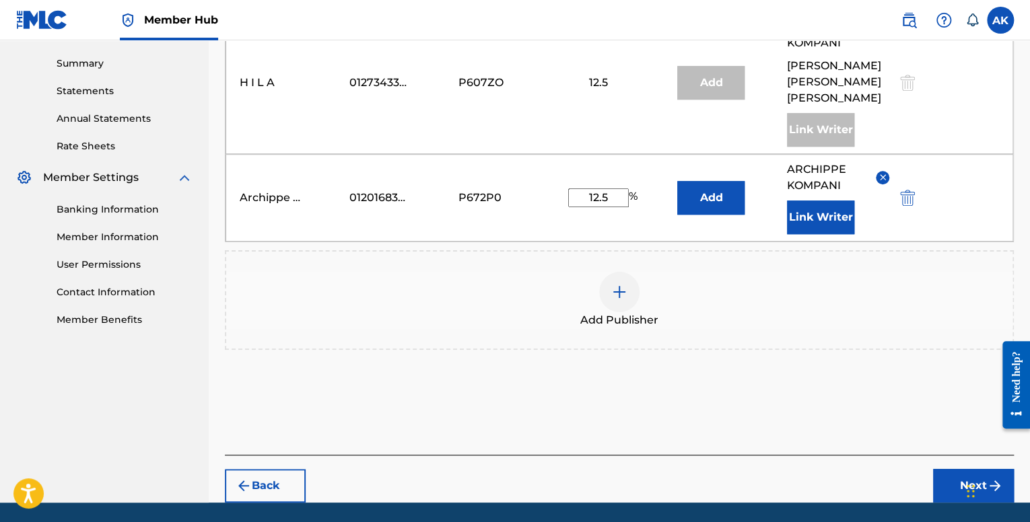
scroll to position [454, 0]
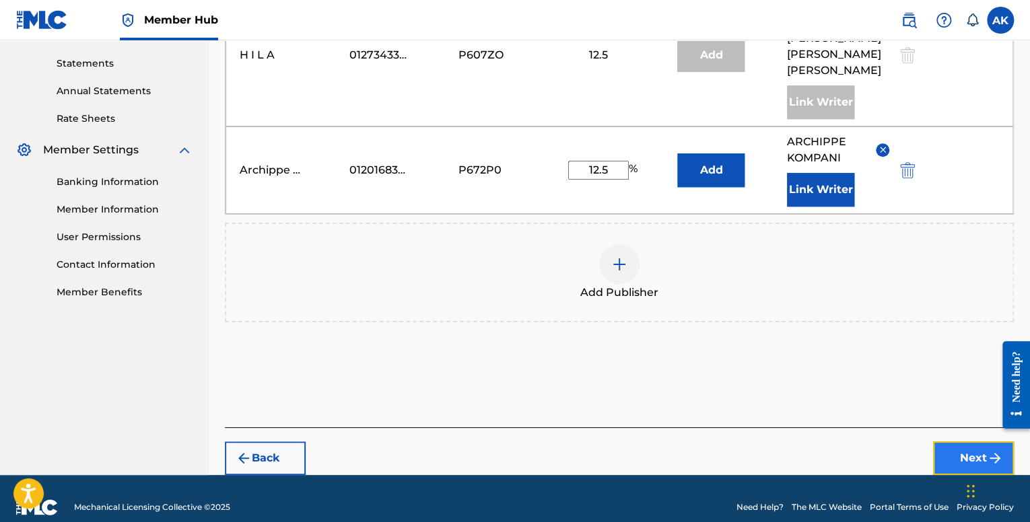
click at [948, 444] on button "Next" at bounding box center [973, 459] width 81 height 34
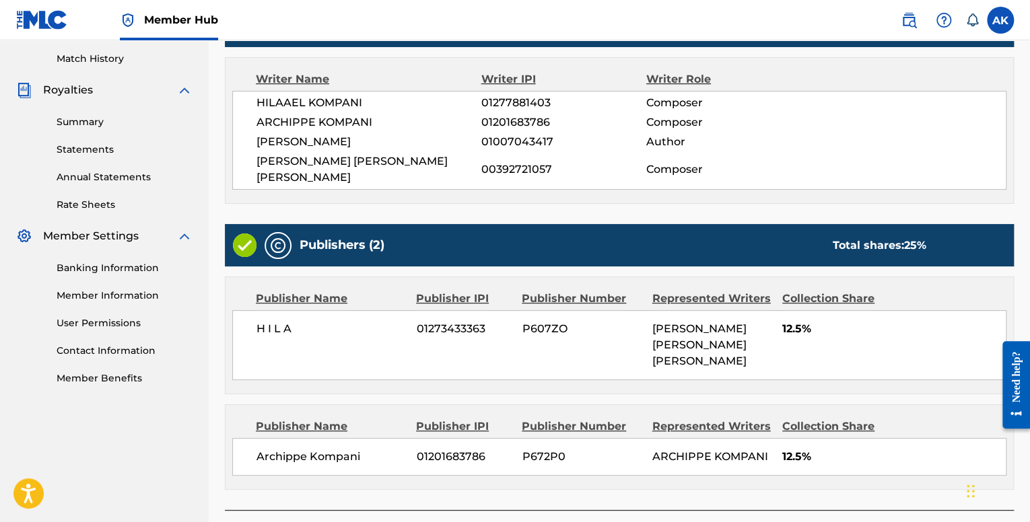
scroll to position [450, 0]
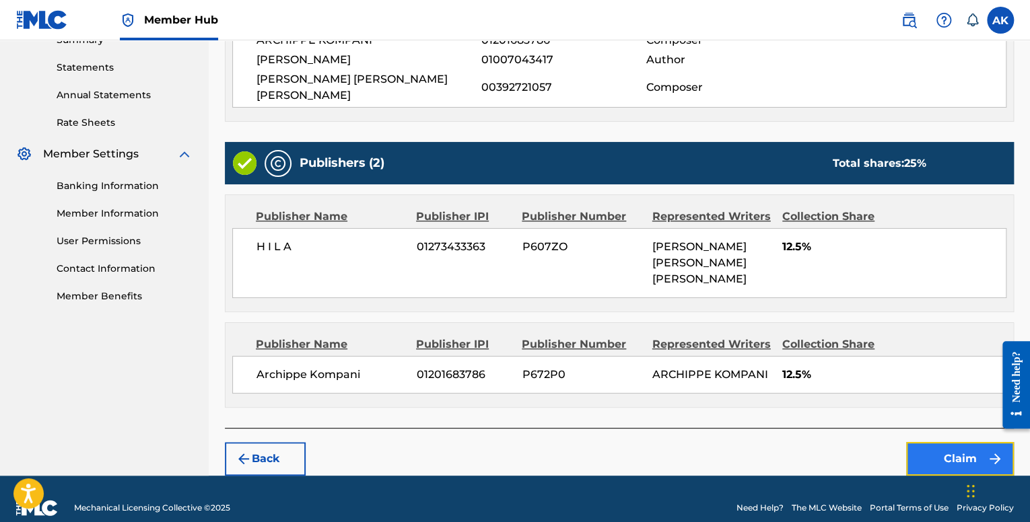
click at [943, 442] on button "Claim" at bounding box center [960, 459] width 108 height 34
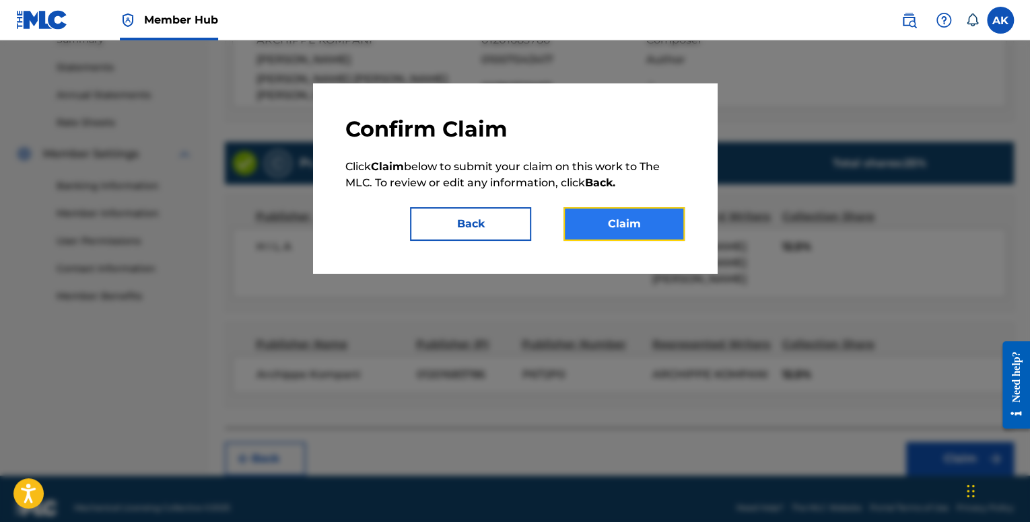
click at [641, 222] on button "Claim" at bounding box center [624, 224] width 121 height 34
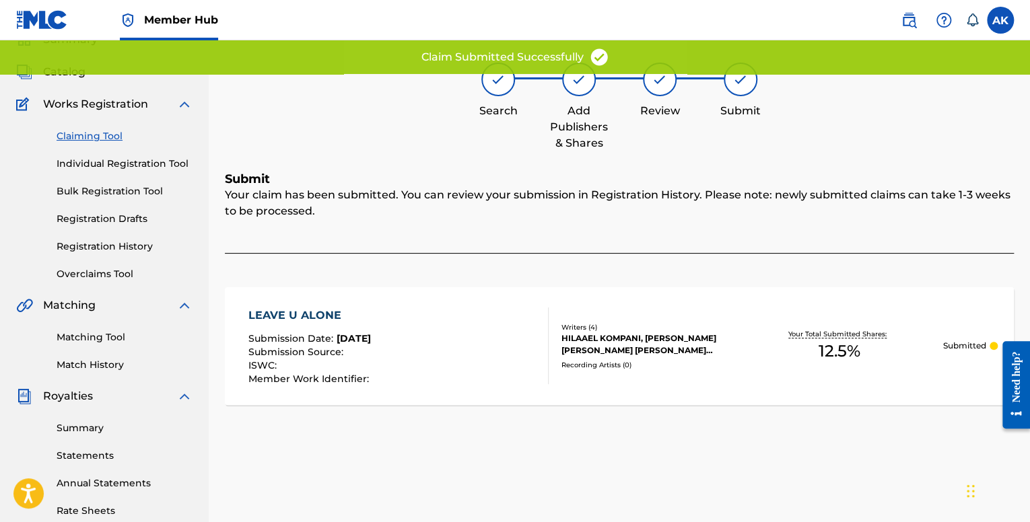
scroll to position [67, 0]
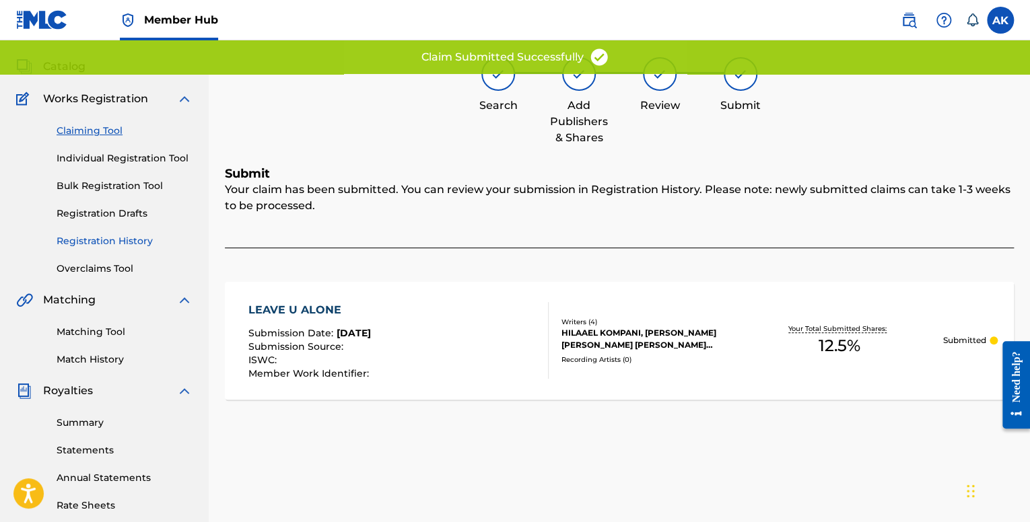
click at [124, 239] on link "Registration History" at bounding box center [125, 241] width 136 height 14
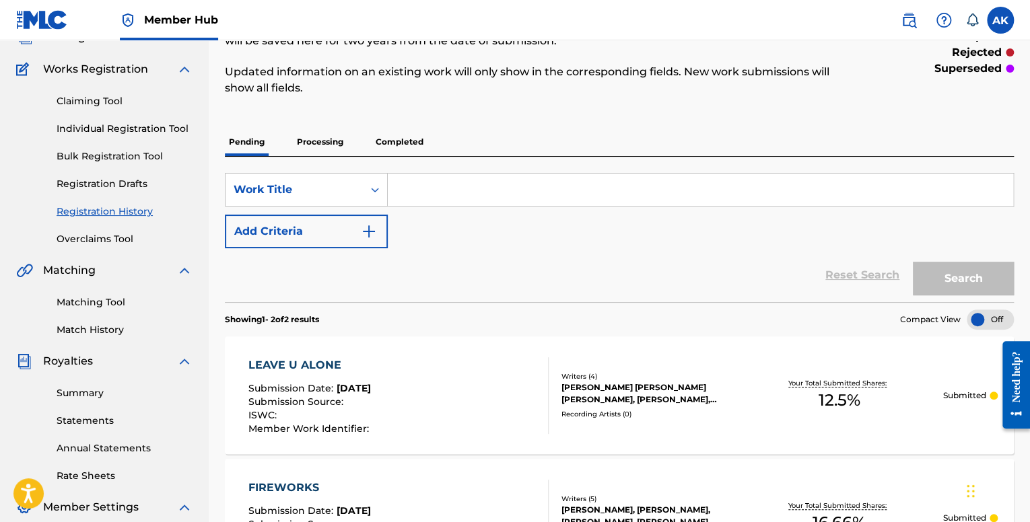
scroll to position [43, 0]
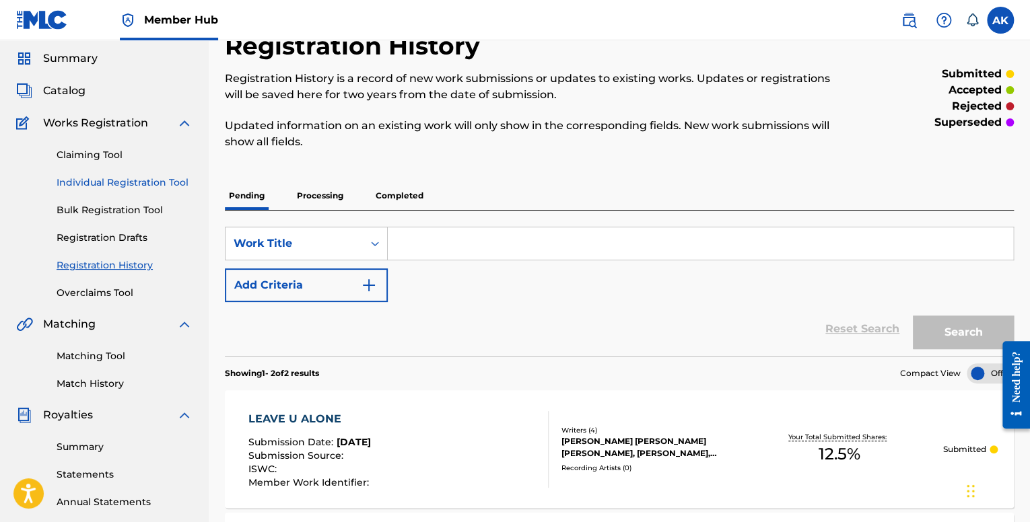
click at [129, 186] on link "Individual Registration Tool" at bounding box center [125, 183] width 136 height 14
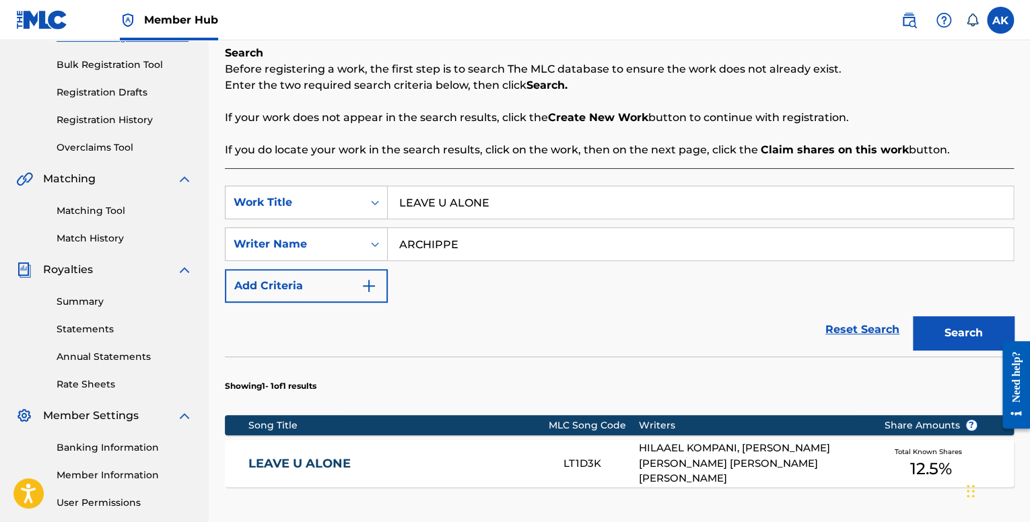
scroll to position [180, 0]
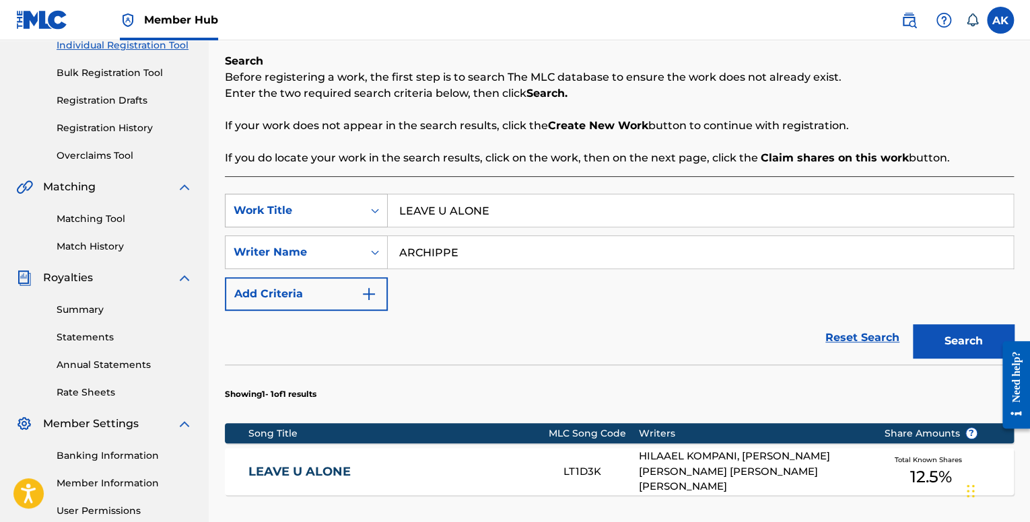
drag, startPoint x: 523, startPoint y: 203, endPoint x: 290, endPoint y: 203, distance: 233.0
click at [290, 203] on div "SearchWithCriteriafe1b84c9-a3c4-4195-ba0a-7f2adf361306 Work Title LEAVE U ALONE" at bounding box center [619, 211] width 789 height 34
paste input "FYRWRKS"
type input "FYRWRKS"
click at [913, 325] on button "Search" at bounding box center [963, 342] width 101 height 34
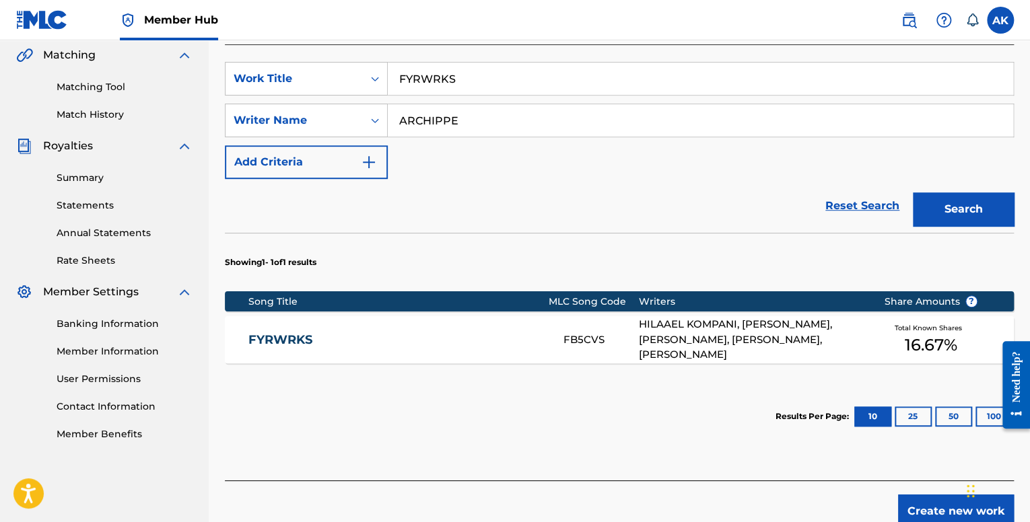
scroll to position [315, 0]
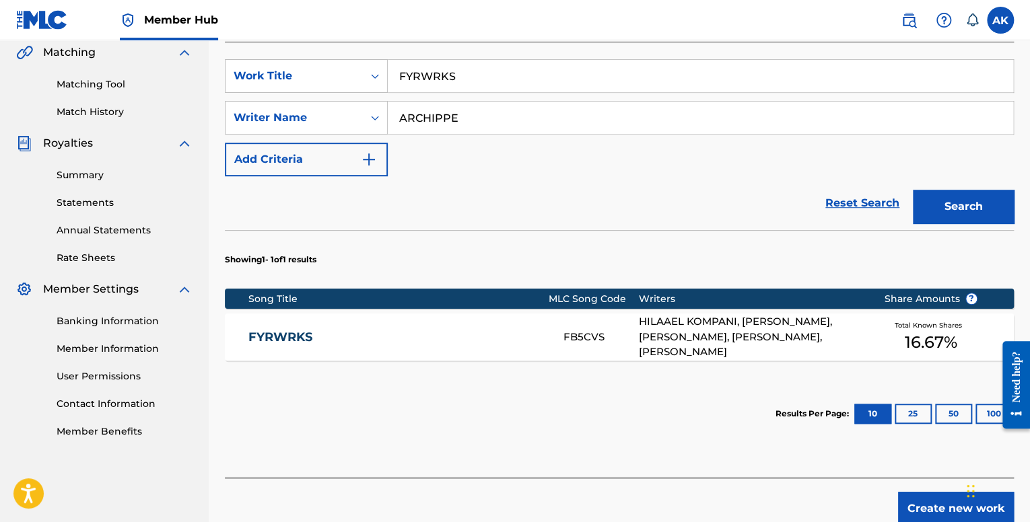
click at [528, 335] on link "FYRWRKS" at bounding box center [396, 337] width 297 height 15
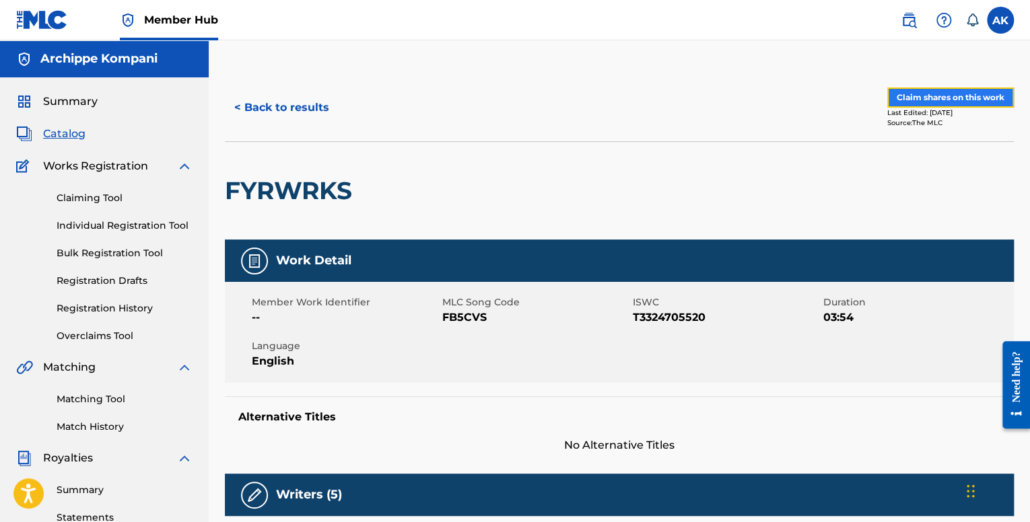
click at [948, 103] on button "Claim shares on this work" at bounding box center [950, 98] width 127 height 20
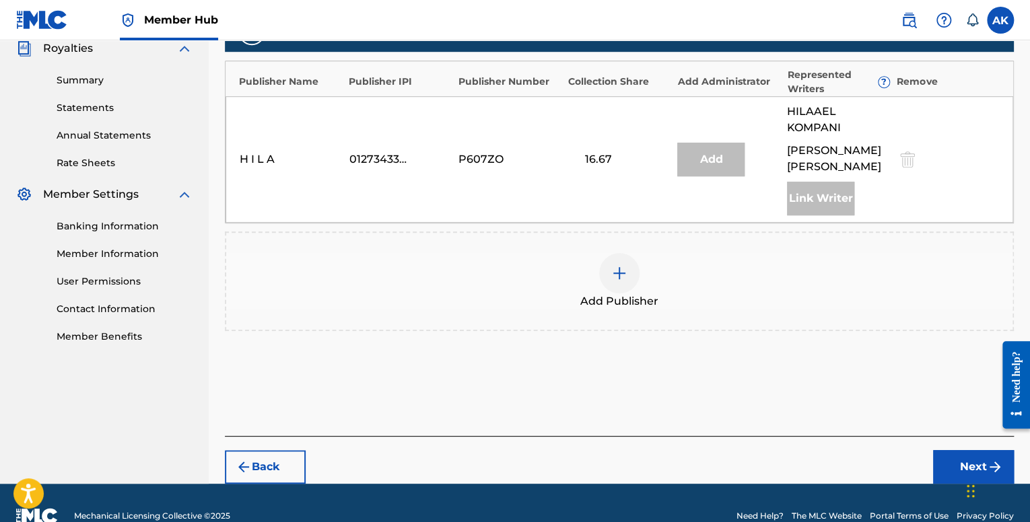
scroll to position [368, 0]
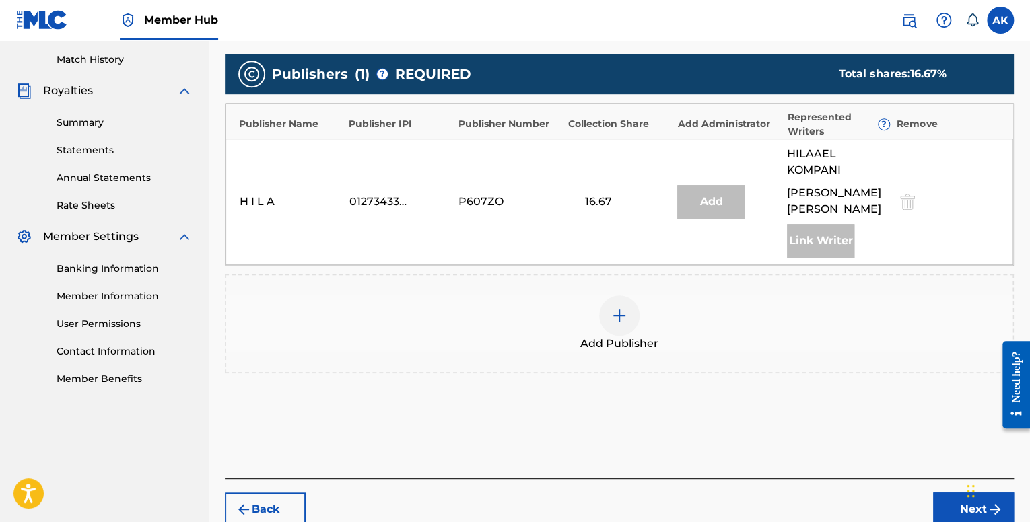
click at [613, 324] on div at bounding box center [619, 316] width 40 height 40
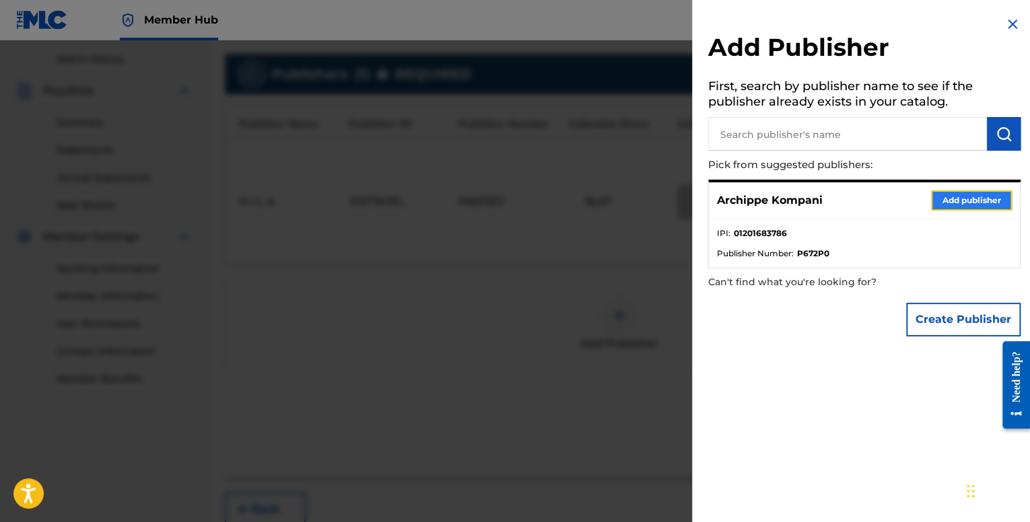
click at [943, 197] on button "Add publisher" at bounding box center [971, 201] width 81 height 20
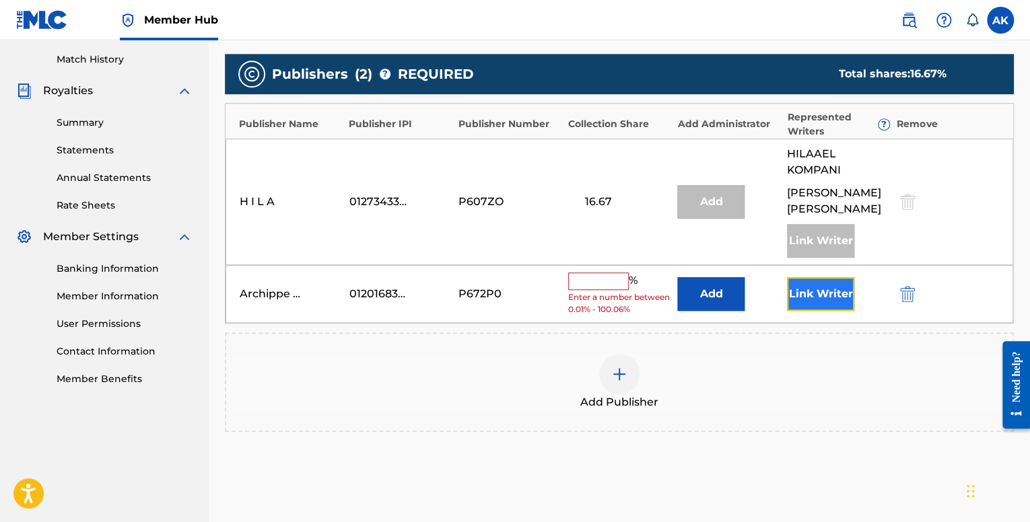
click at [805, 285] on button "Link Writer" at bounding box center [820, 294] width 67 height 34
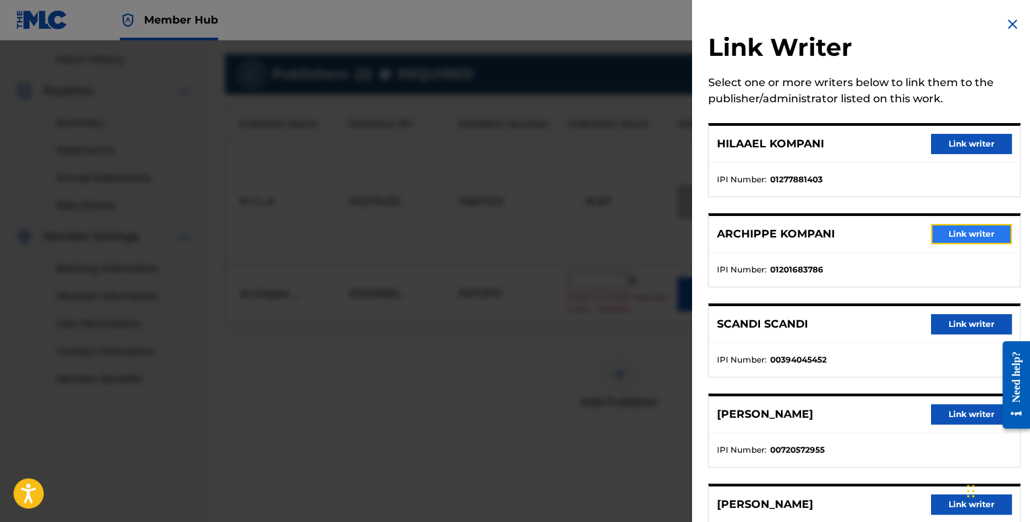
click at [951, 226] on button "Link writer" at bounding box center [971, 234] width 81 height 20
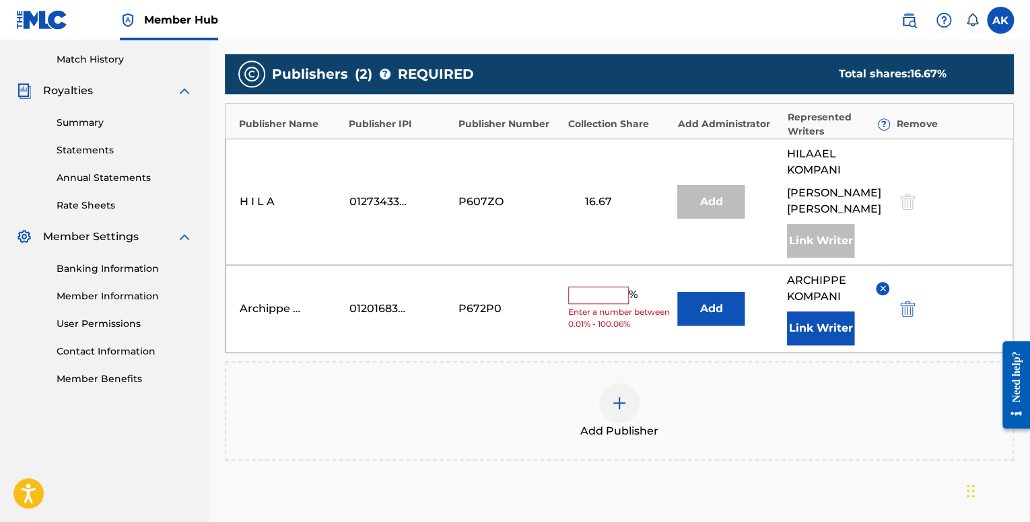
click at [603, 288] on input "text" at bounding box center [598, 296] width 61 height 18
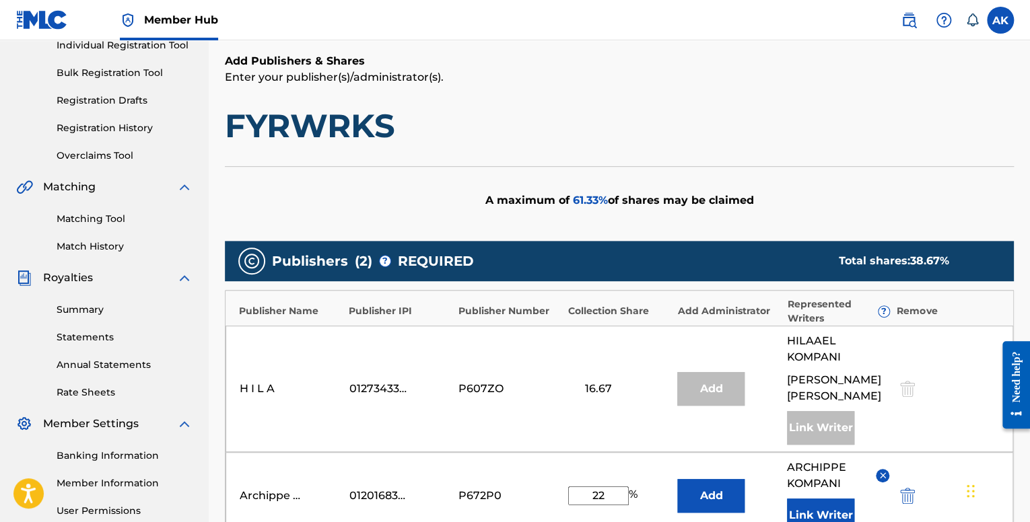
scroll to position [0, 0]
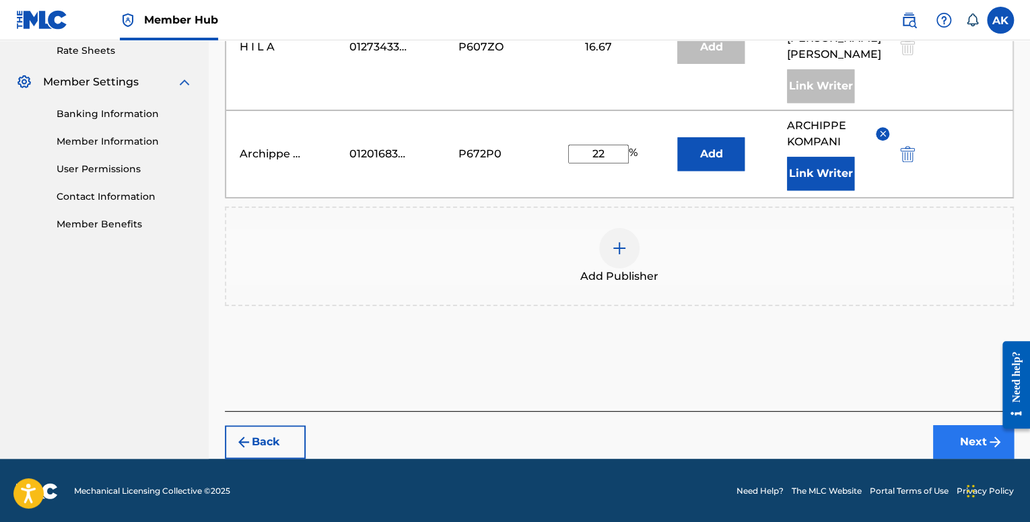
type input "22"
click at [981, 428] on button "Next" at bounding box center [973, 443] width 81 height 34
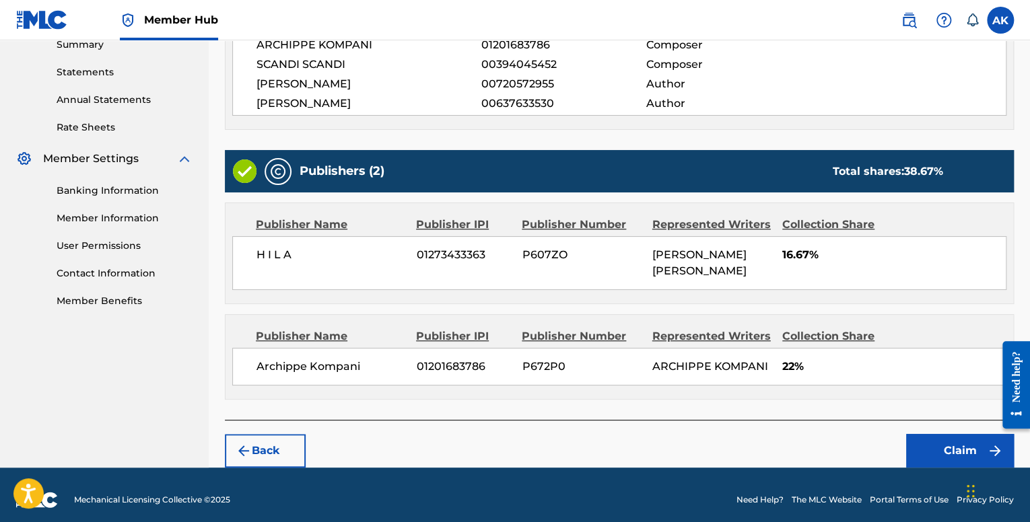
scroll to position [470, 0]
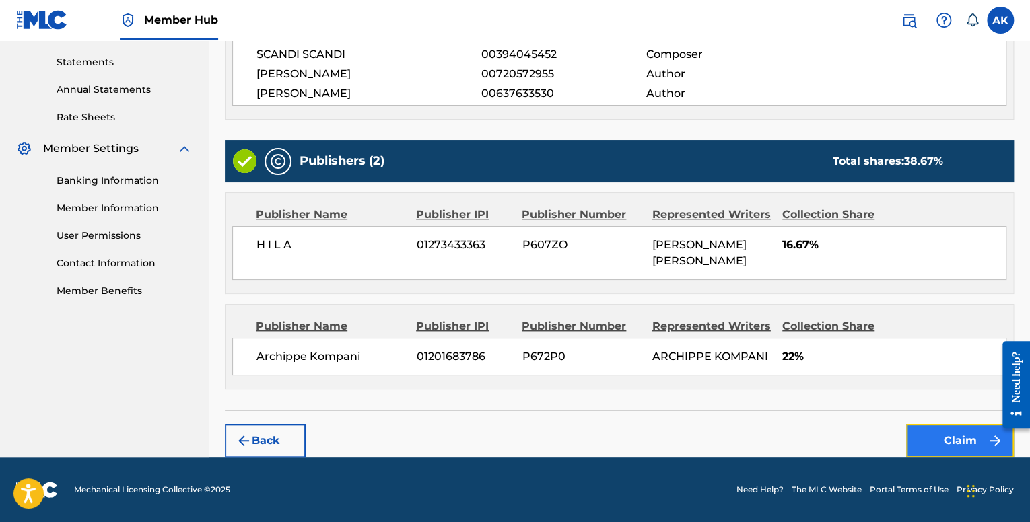
click at [924, 442] on button "Claim" at bounding box center [960, 441] width 108 height 34
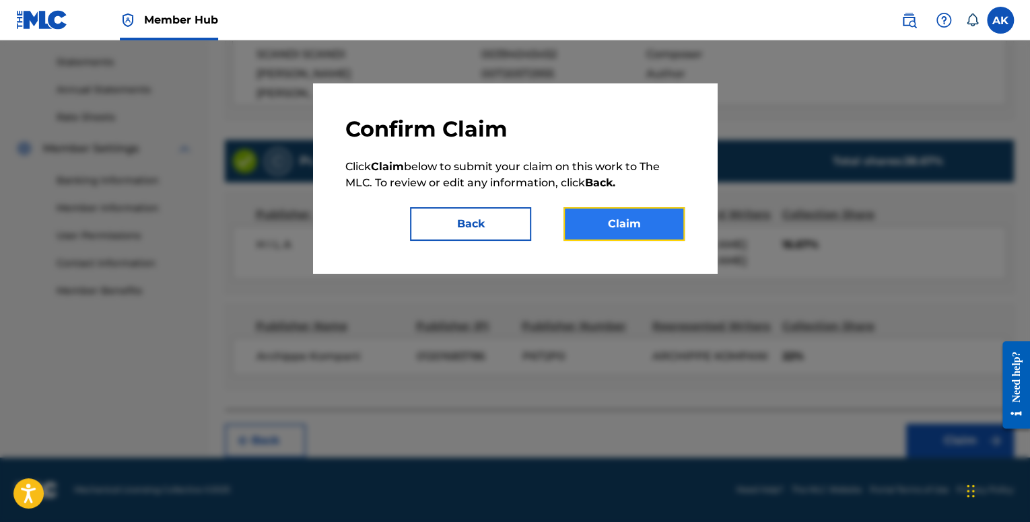
click at [627, 224] on button "Claim" at bounding box center [624, 224] width 121 height 34
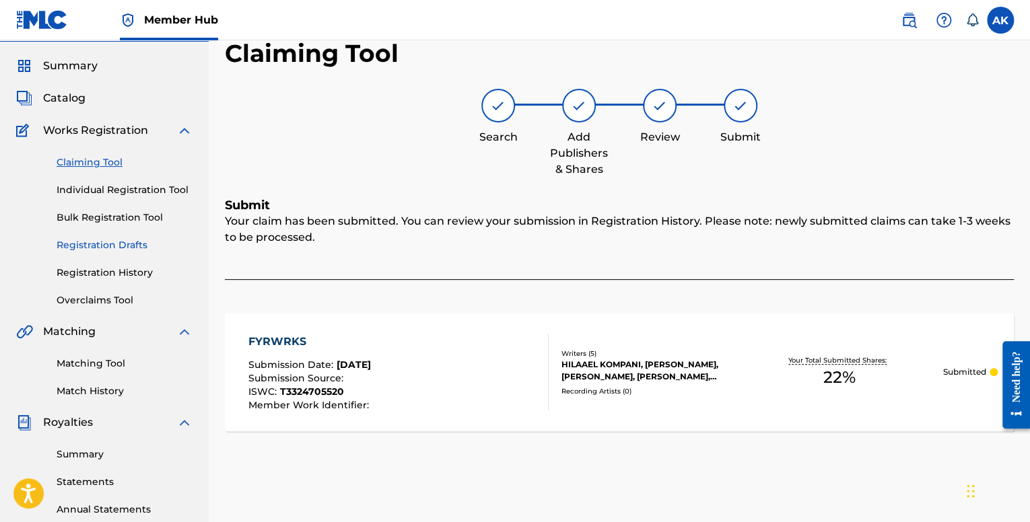
scroll to position [135, 0]
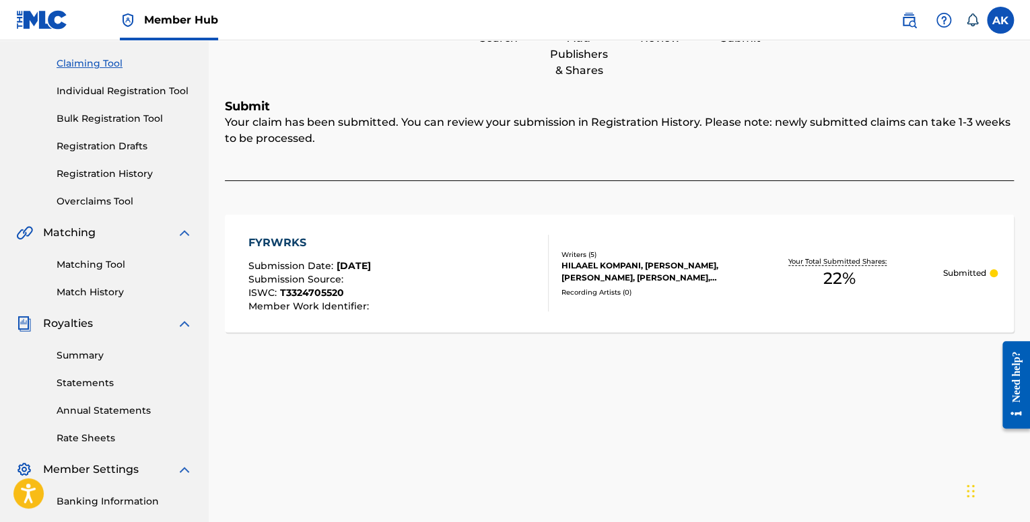
click at [89, 98] on div "Claiming Tool Individual Registration Tool Bulk Registration Tool Registration …" at bounding box center [104, 124] width 176 height 169
click at [90, 95] on link "Individual Registration Tool" at bounding box center [125, 91] width 136 height 14
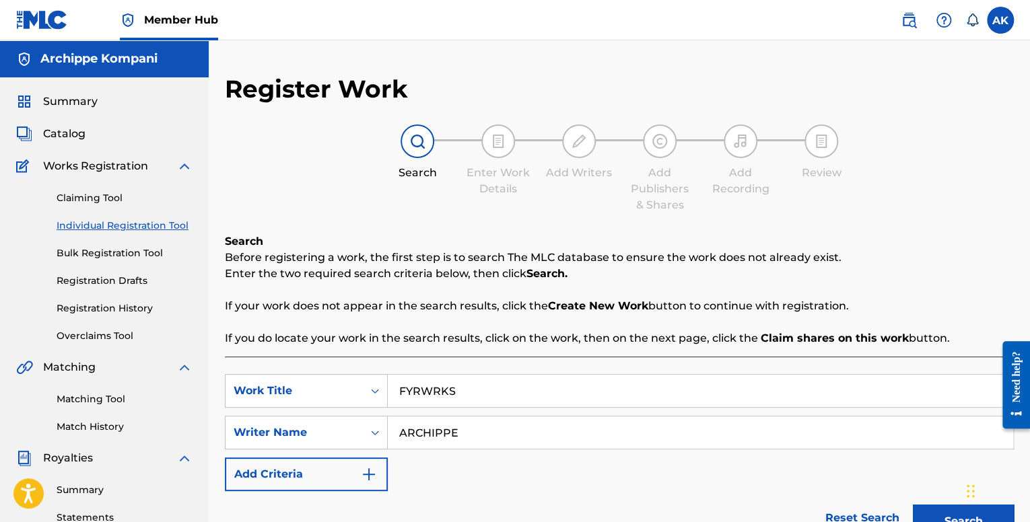
drag, startPoint x: 514, startPoint y: 380, endPoint x: 477, endPoint y: 391, distance: 39.2
click at [506, 383] on input "FYRWRKS" at bounding box center [700, 391] width 625 height 32
drag, startPoint x: 477, startPoint y: 391, endPoint x: 346, endPoint y: 388, distance: 130.6
click at [347, 388] on div "SearchWithCriteriafe1b84c9-a3c4-4195-ba0a-7f2adf361306 Work Title FYRWRKS" at bounding box center [619, 391] width 789 height 34
paste input "NO PRESSURE"
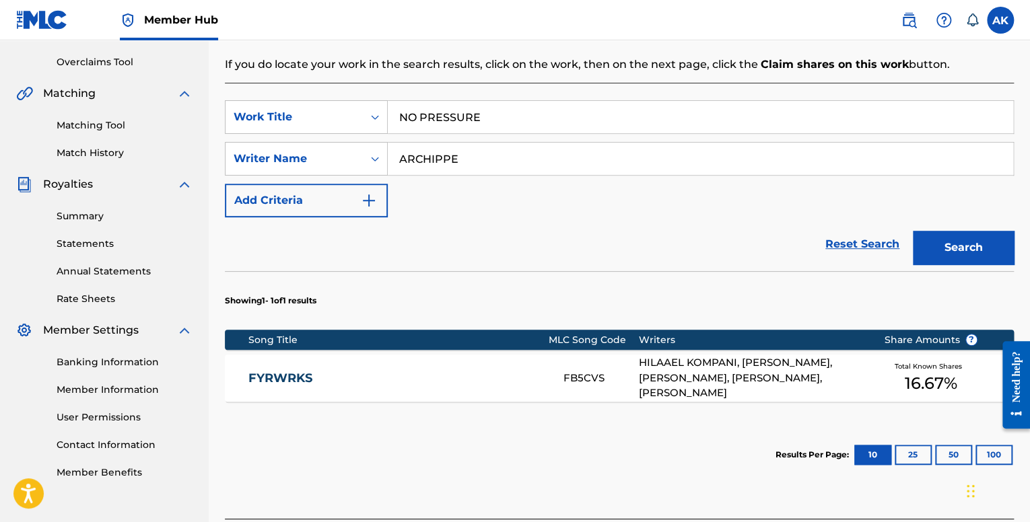
scroll to position [269, 0]
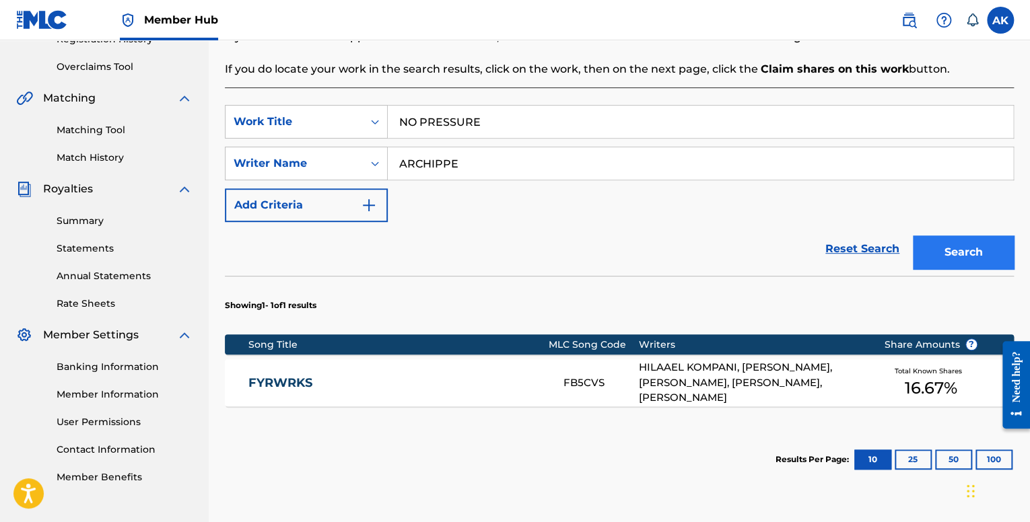
type input "NO PRESSURE"
click at [948, 248] on button "Search" at bounding box center [963, 253] width 101 height 34
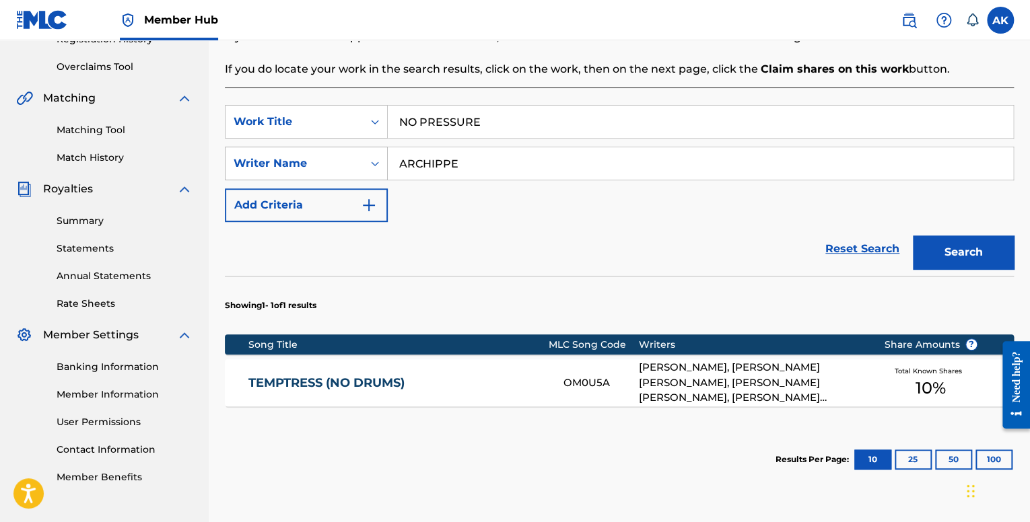
drag, startPoint x: 472, startPoint y: 158, endPoint x: 232, endPoint y: 156, distance: 240.4
click at [234, 156] on div "SearchWithCriteriaceff6e37-dcdc-4af8-9453-f9e1a1ef3824 Writer Name ARCHIPPE" at bounding box center [619, 164] width 789 height 34
type input "HILA"
click at [913, 236] on button "Search" at bounding box center [963, 253] width 101 height 34
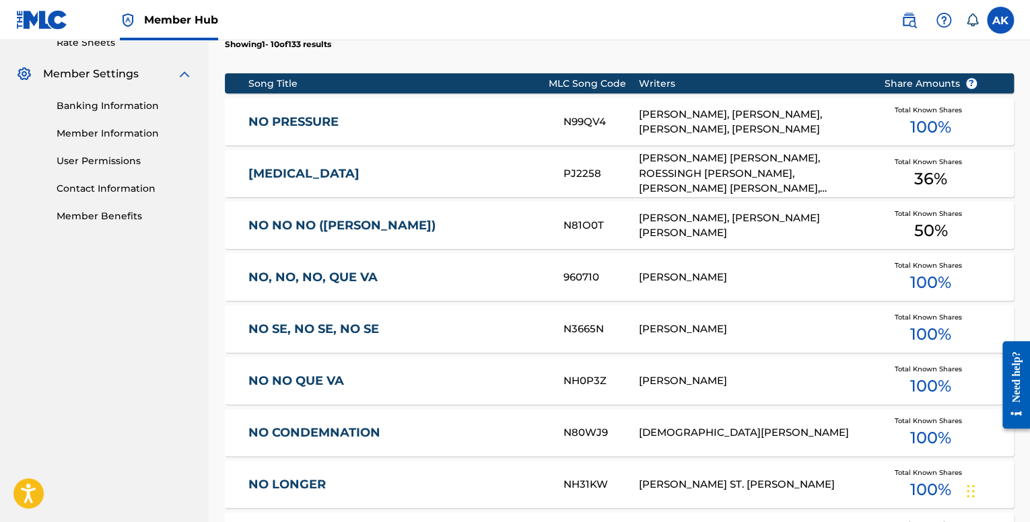
scroll to position [539, 0]
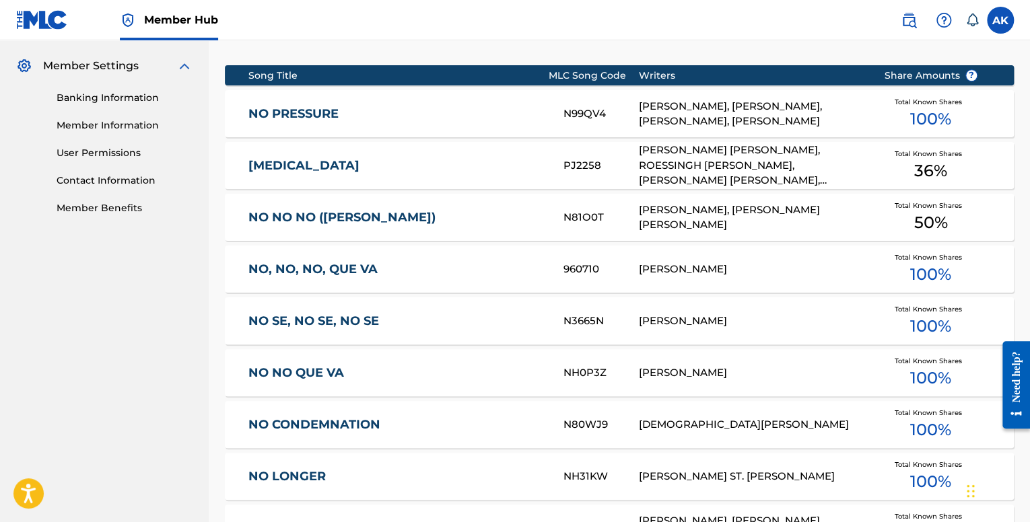
click at [400, 100] on div "NO PRESSURE N99QV4 [PERSON_NAME], [PERSON_NAME], [PERSON_NAME], [PERSON_NAME] T…" at bounding box center [619, 113] width 789 height 47
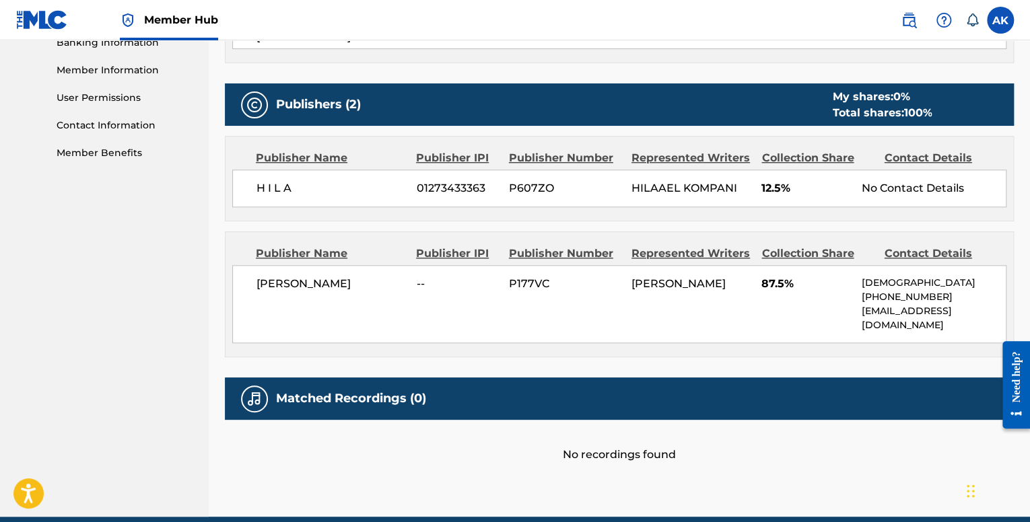
scroll to position [653, 0]
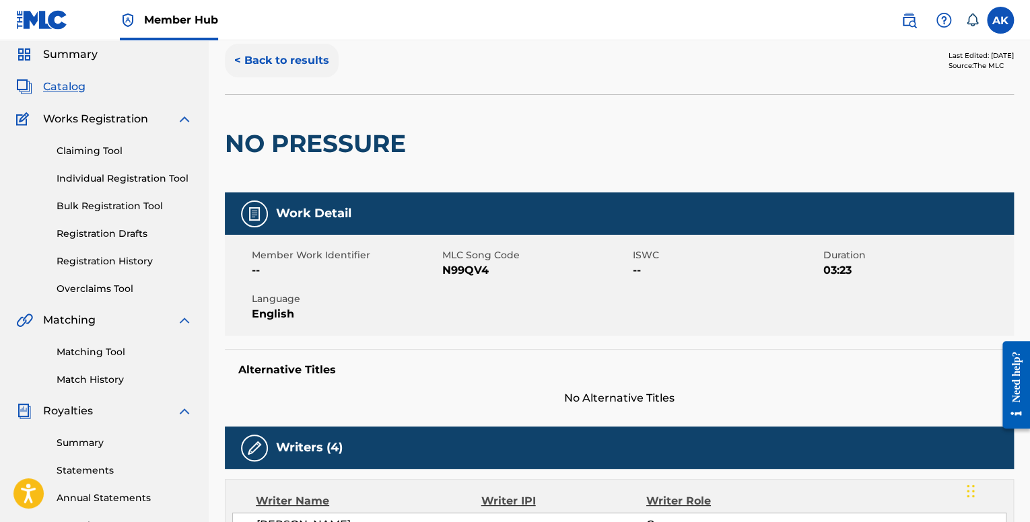
click at [294, 73] on button "< Back to results" at bounding box center [282, 61] width 114 height 34
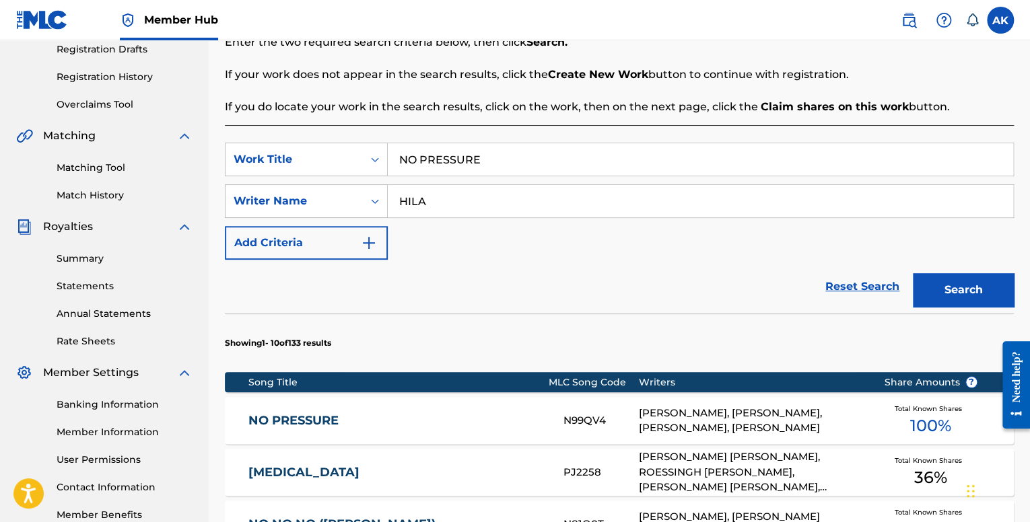
scroll to position [178, 0]
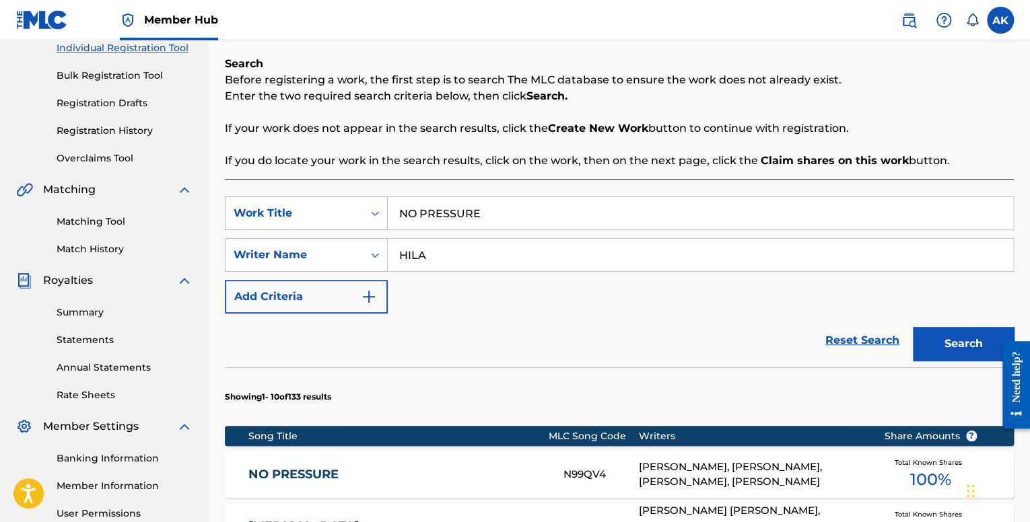
drag, startPoint x: 461, startPoint y: 211, endPoint x: 291, endPoint y: 205, distance: 169.8
click at [291, 205] on div "SearchWithCriteriafe1b84c9-a3c4-4195-ba0a-7f2adf361306 Work Title NO PRESSURE" at bounding box center [619, 214] width 789 height 34
paste input "SKATE!"
type input "SKATE!"
drag, startPoint x: 476, startPoint y: 245, endPoint x: 311, endPoint y: 240, distance: 165.0
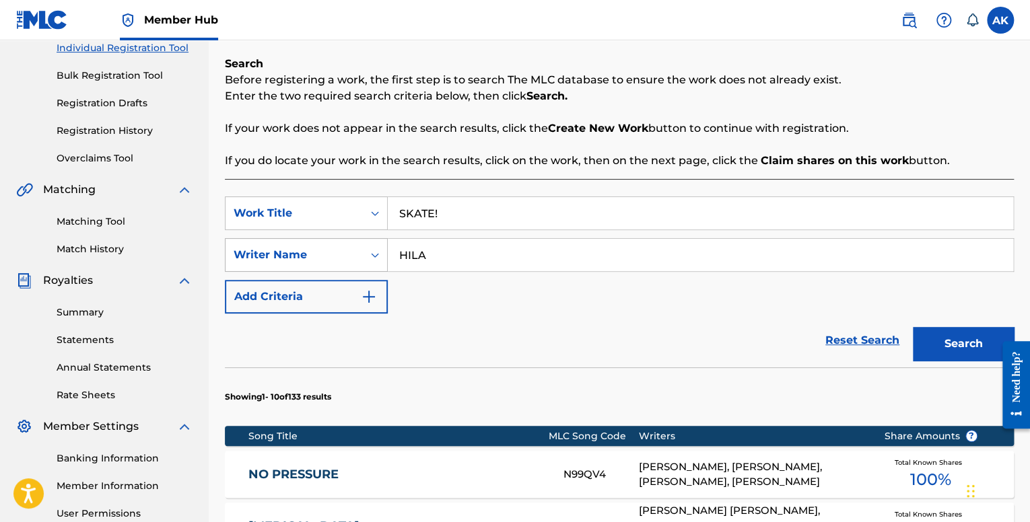
click at [312, 240] on div "SearchWithCriteriaceff6e37-dcdc-4af8-9453-f9e1a1ef3824 Writer Name [PERSON_NAME]" at bounding box center [619, 255] width 789 height 34
type input "ARCHIPPE"
click at [913, 327] on button "Search" at bounding box center [963, 344] width 101 height 34
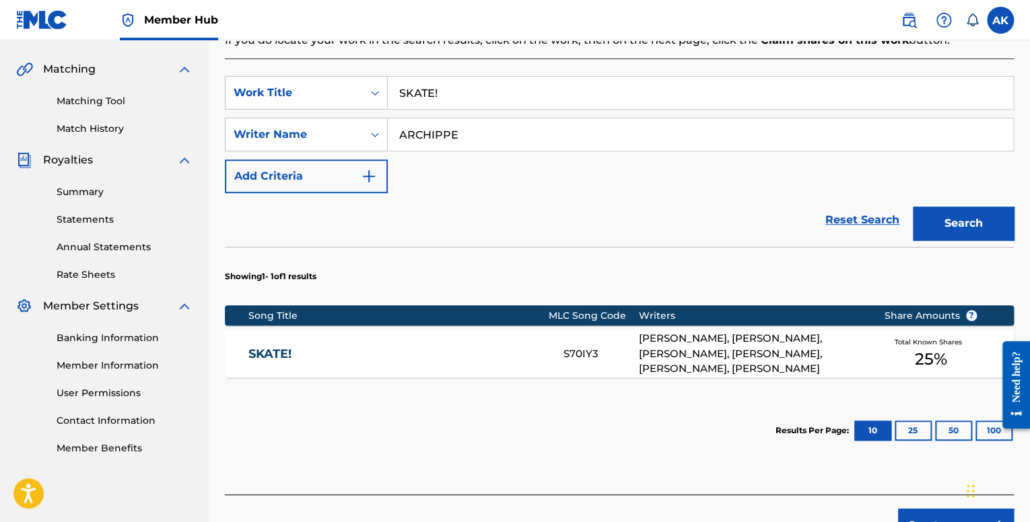
scroll to position [312, 0]
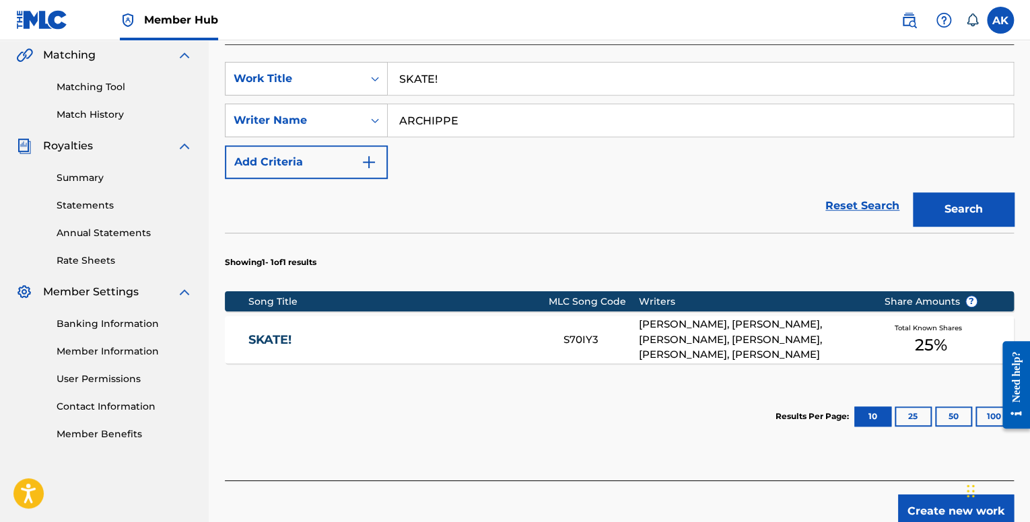
click at [505, 337] on link "SKATE!" at bounding box center [396, 340] width 297 height 15
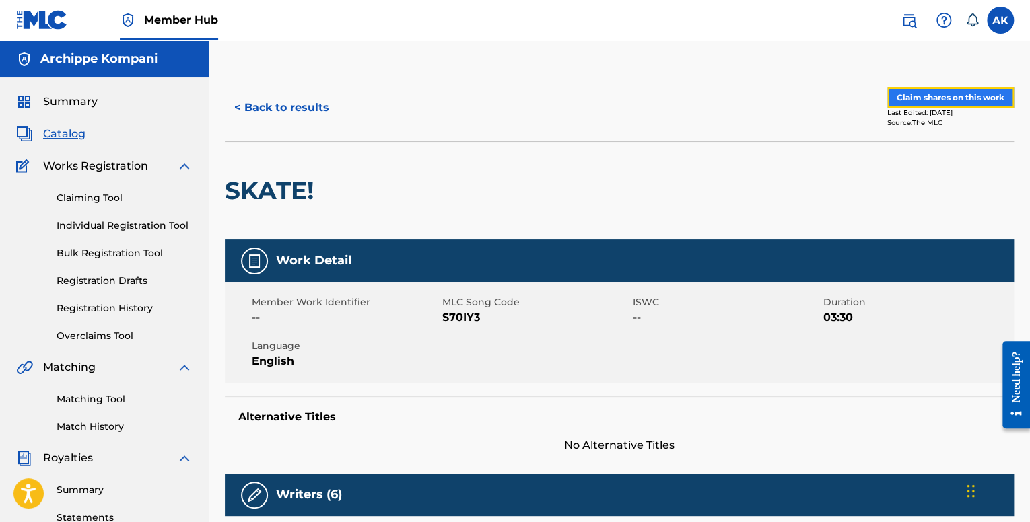
click at [941, 97] on button "Claim shares on this work" at bounding box center [950, 98] width 127 height 20
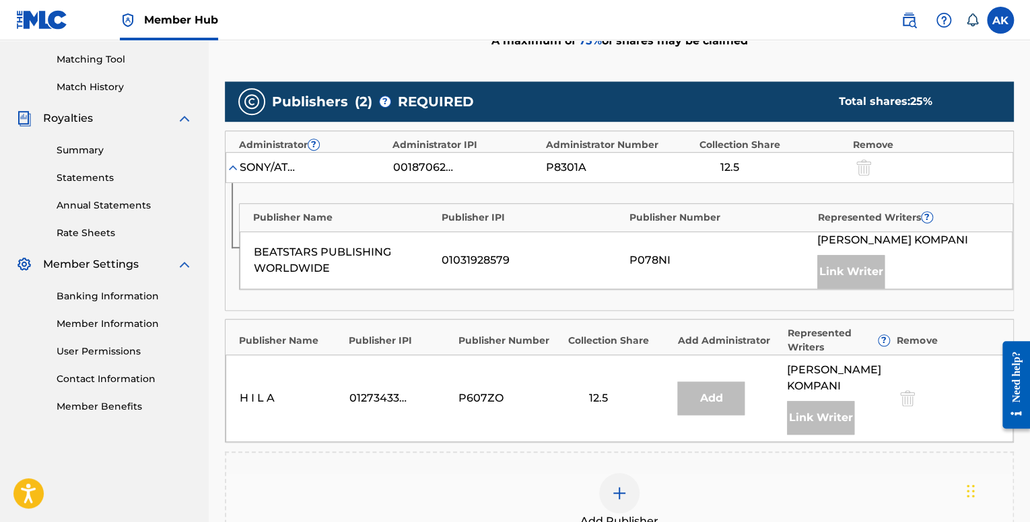
scroll to position [404, 0]
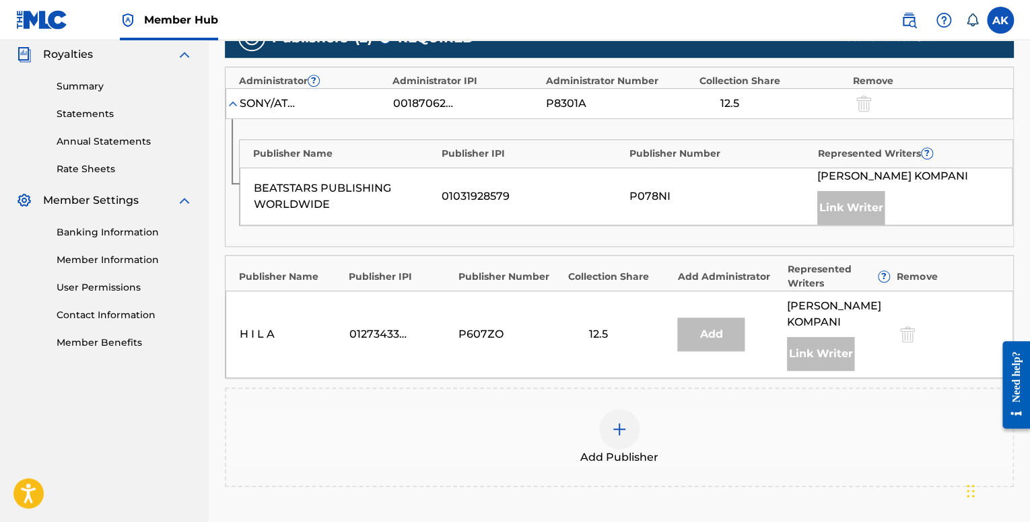
click at [629, 432] on div at bounding box center [619, 429] width 40 height 40
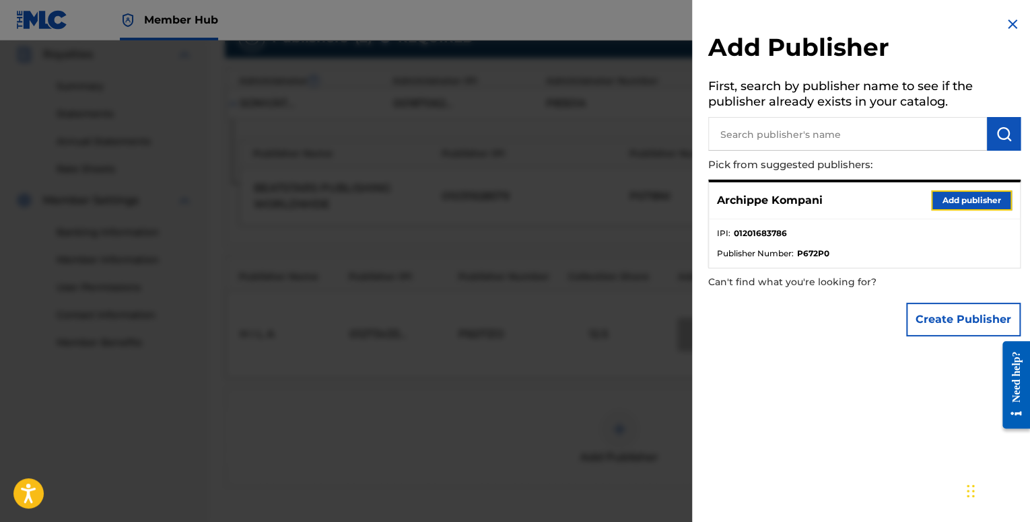
click at [947, 200] on button "Add publisher" at bounding box center [971, 201] width 81 height 20
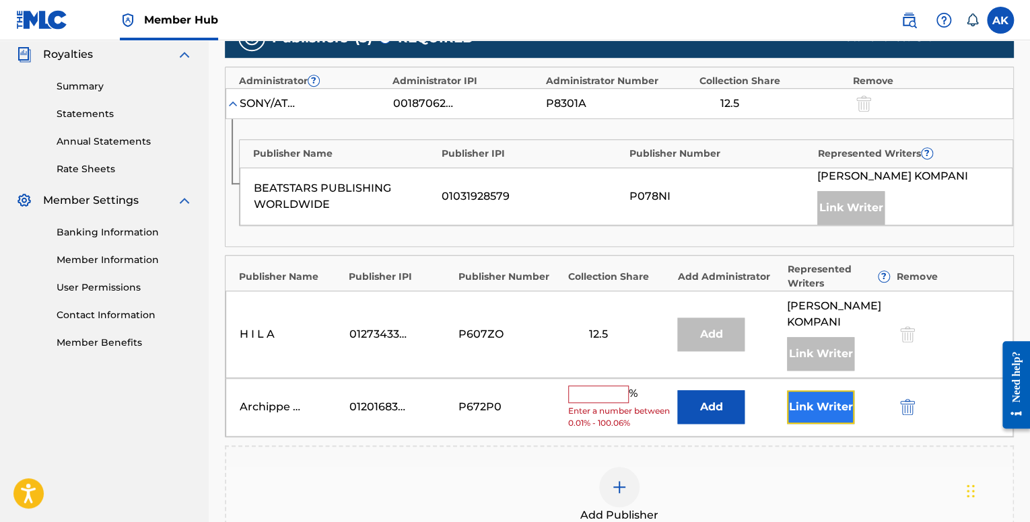
click at [823, 403] on button "Link Writer" at bounding box center [820, 408] width 67 height 34
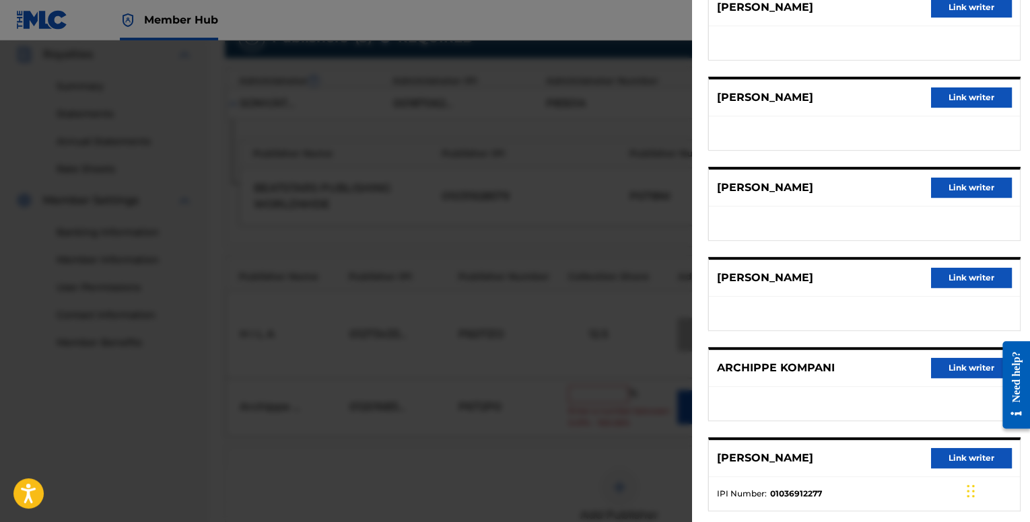
scroll to position [156, 0]
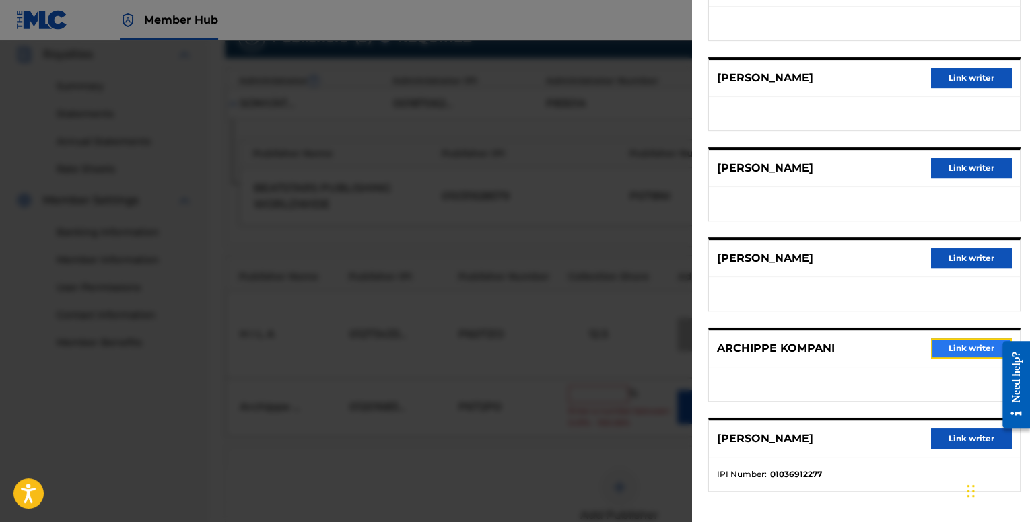
click at [944, 340] on button "Link writer" at bounding box center [971, 349] width 81 height 20
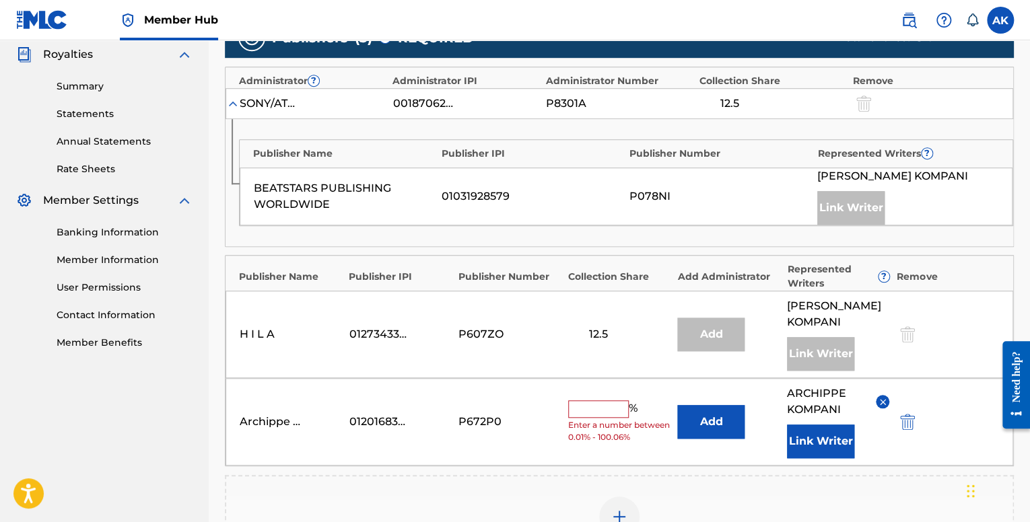
click at [601, 404] on input "text" at bounding box center [598, 410] width 61 height 18
type input "12.5"
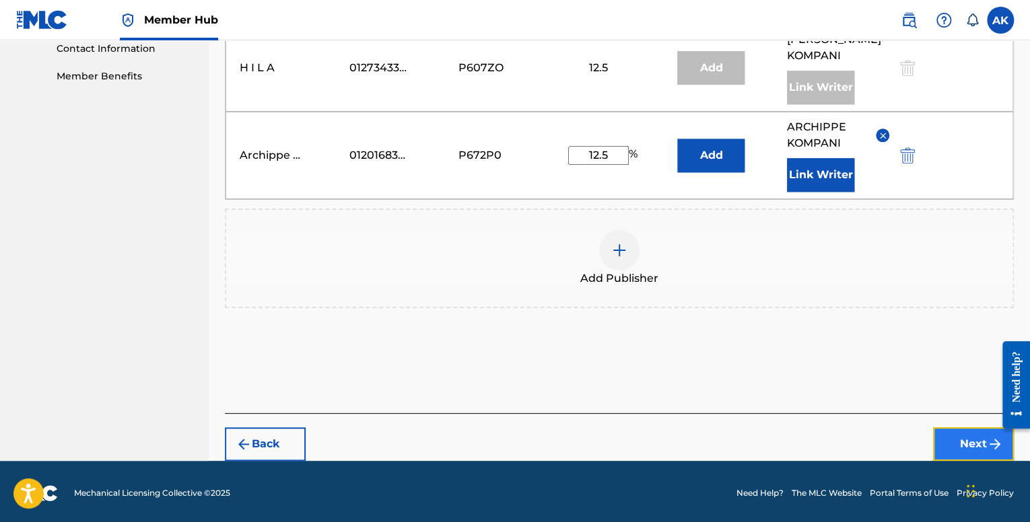
click at [945, 430] on button "Next" at bounding box center [973, 445] width 81 height 34
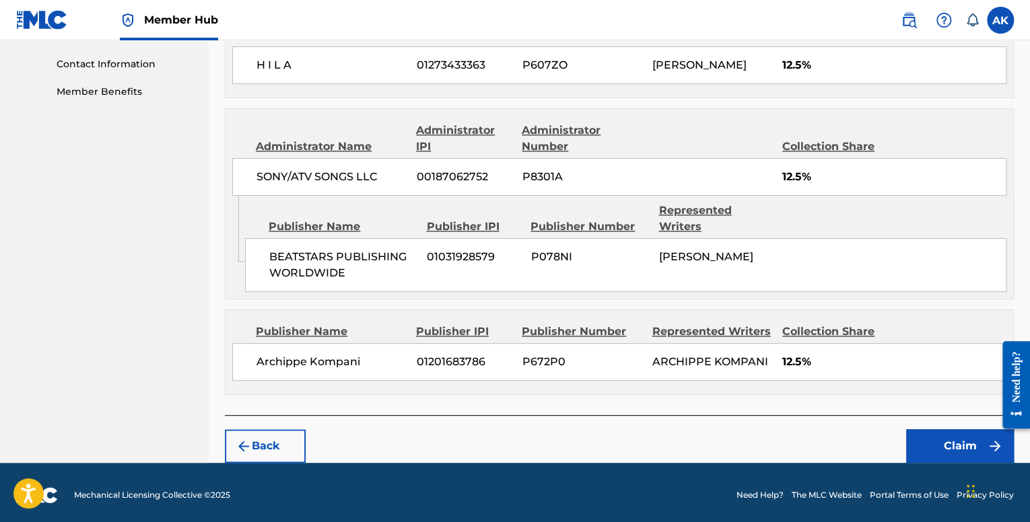
scroll to position [658, 0]
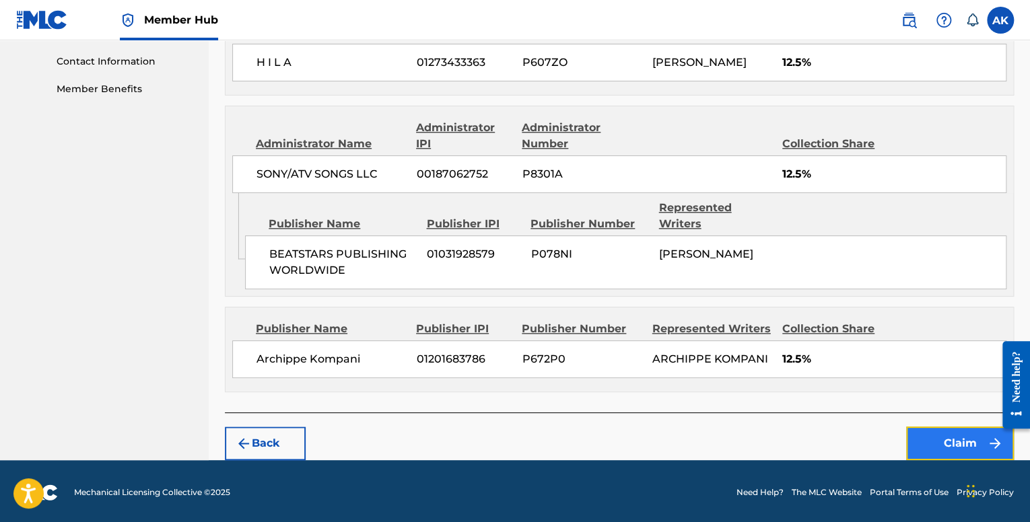
click at [956, 441] on button "Claim" at bounding box center [960, 444] width 108 height 34
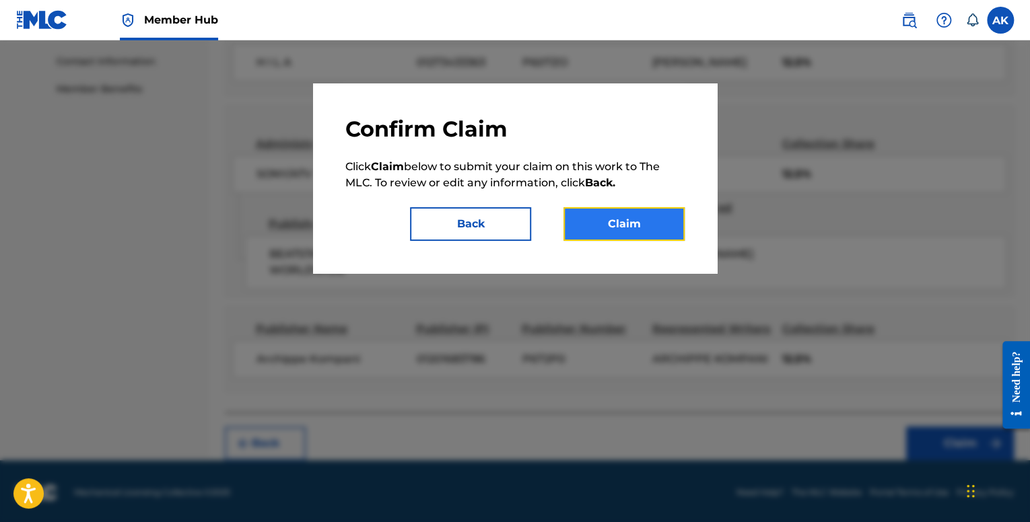
click at [649, 226] on button "Claim" at bounding box center [624, 224] width 121 height 34
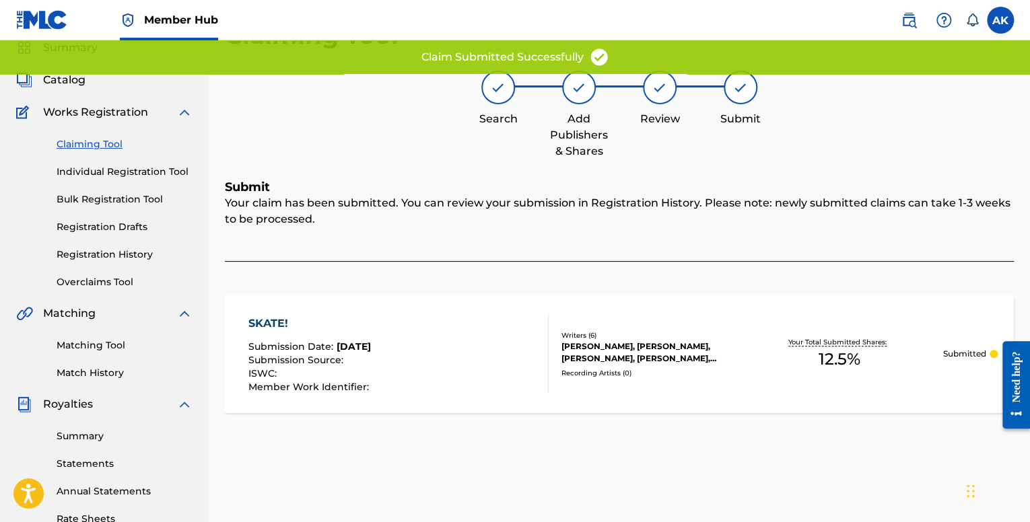
scroll to position [43, 0]
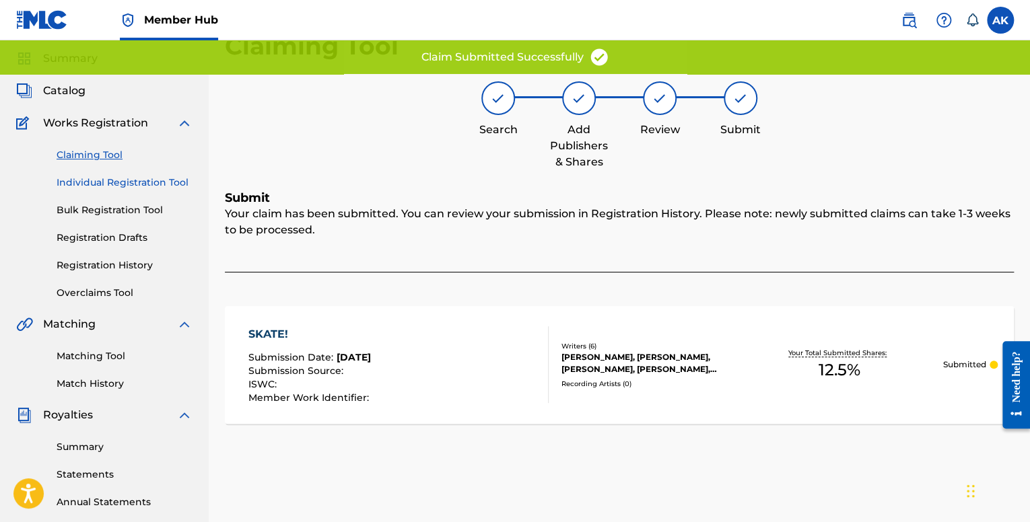
click at [128, 182] on link "Individual Registration Tool" at bounding box center [125, 183] width 136 height 14
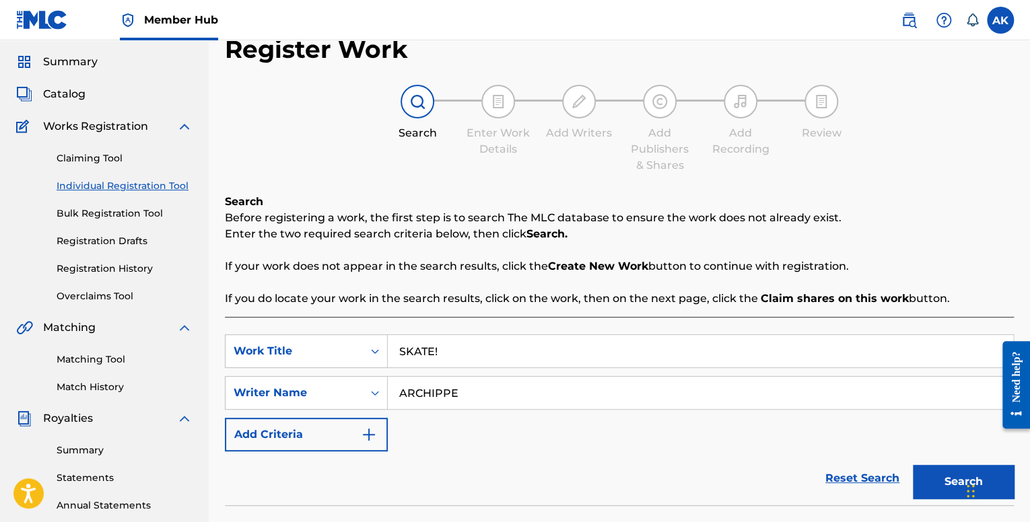
scroll to position [202, 0]
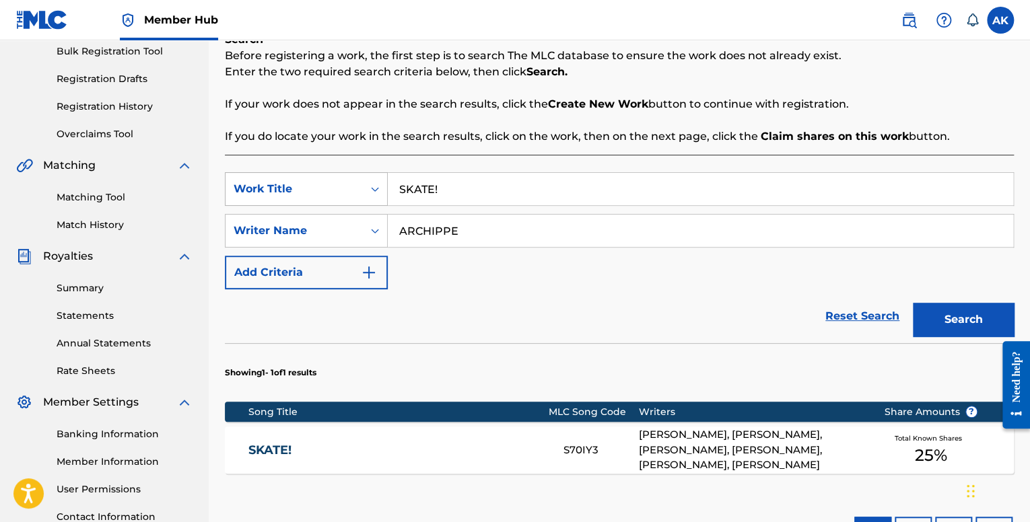
drag, startPoint x: 437, startPoint y: 188, endPoint x: 353, endPoint y: 194, distance: 84.4
click at [318, 189] on div "SearchWithCriteriafe1b84c9-a3c4-4195-ba0a-7f2adf361306 Work Title SKATE!" at bounding box center [619, 189] width 789 height 34
paste input "TIDAL WAVE"
type input "TIDAL WAVE"
click at [924, 316] on button "Search" at bounding box center [963, 320] width 101 height 34
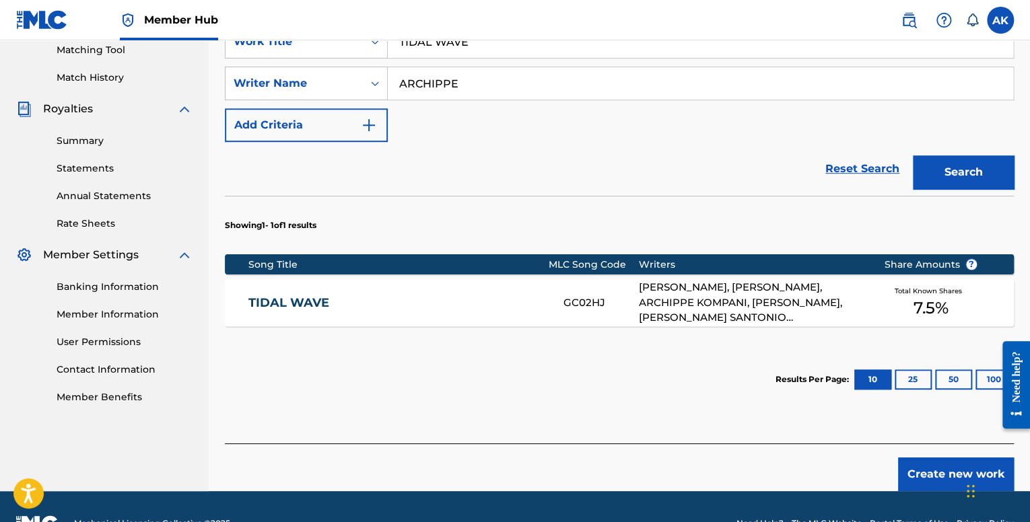
scroll to position [382, 0]
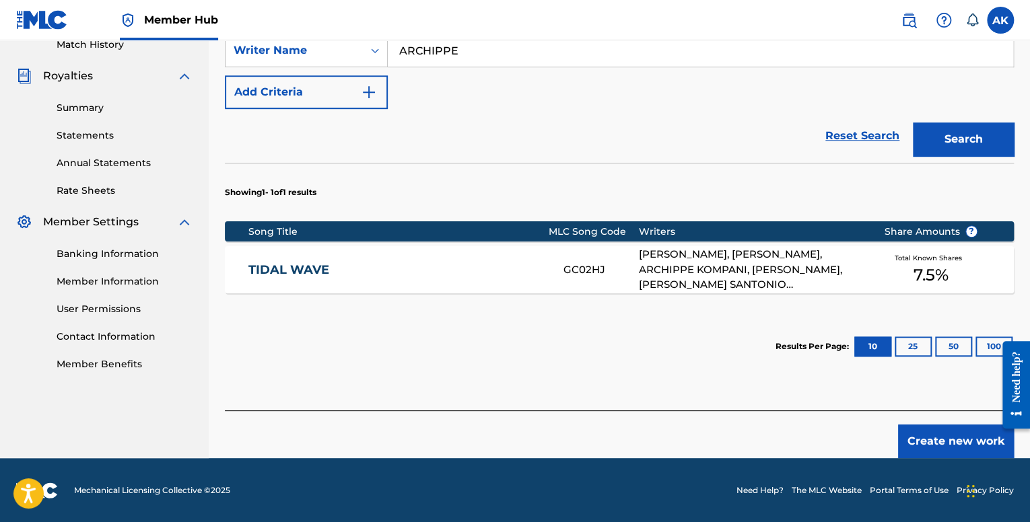
click at [805, 259] on div "[PERSON_NAME], [PERSON_NAME], ARCHIPPE KOMPANI, [PERSON_NAME], [PERSON_NAME] SA…" at bounding box center [751, 270] width 225 height 46
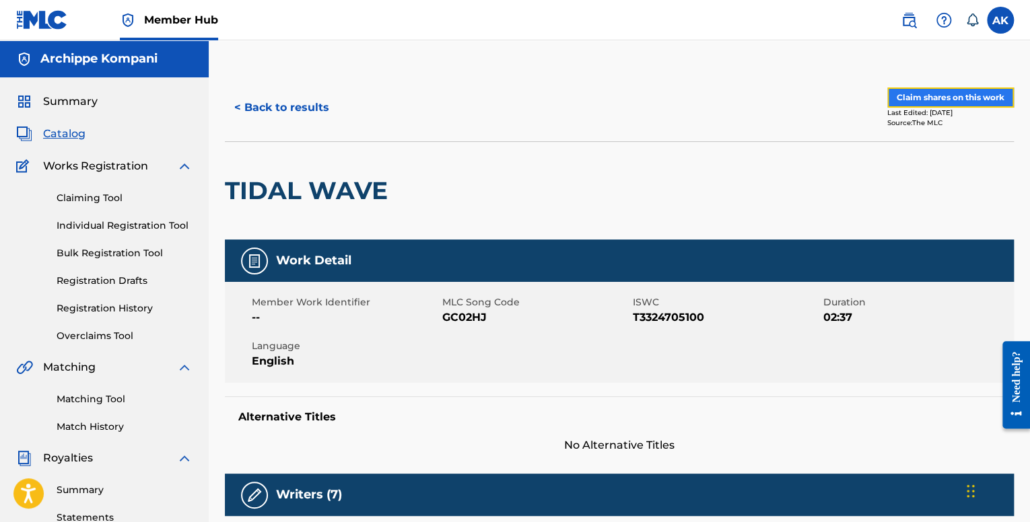
click at [908, 97] on button "Claim shares on this work" at bounding box center [950, 98] width 127 height 20
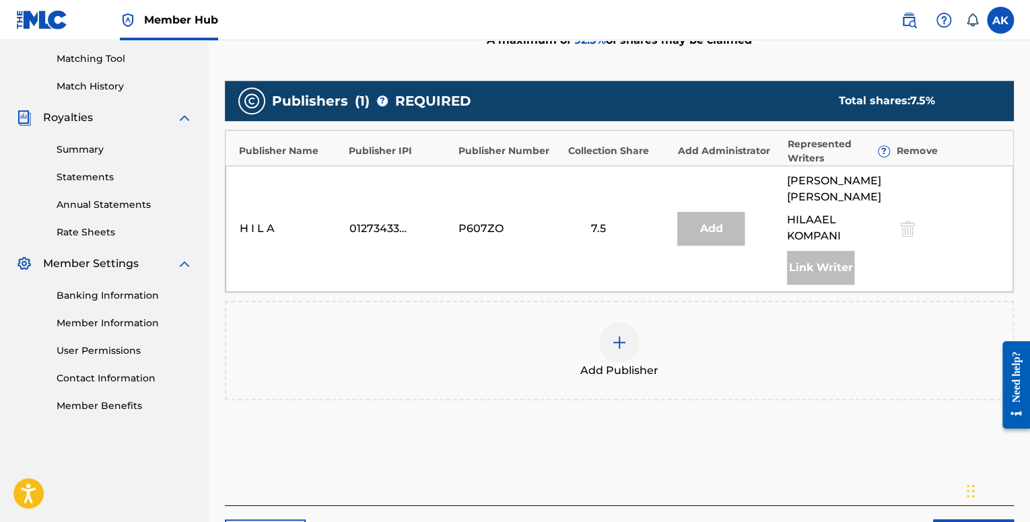
scroll to position [337, 0]
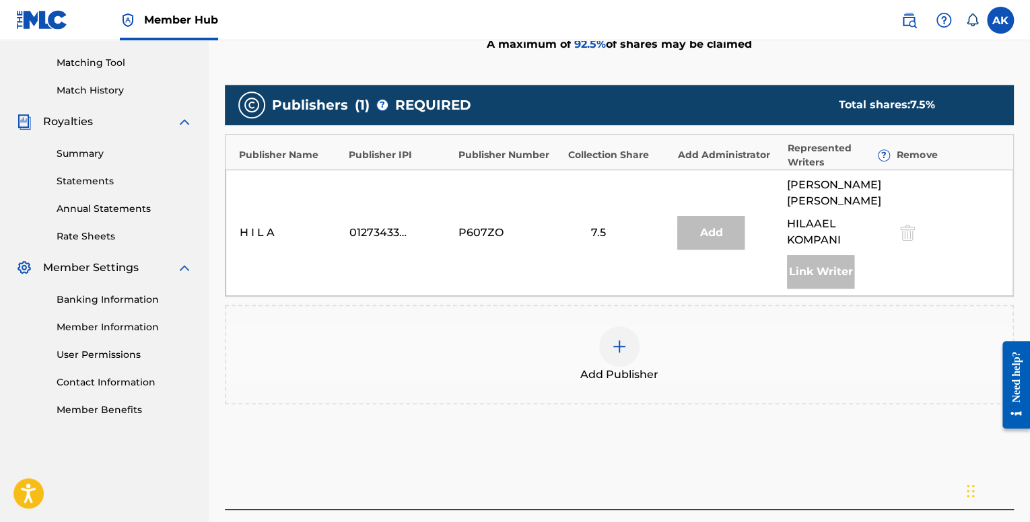
click at [636, 364] on div at bounding box center [619, 347] width 40 height 40
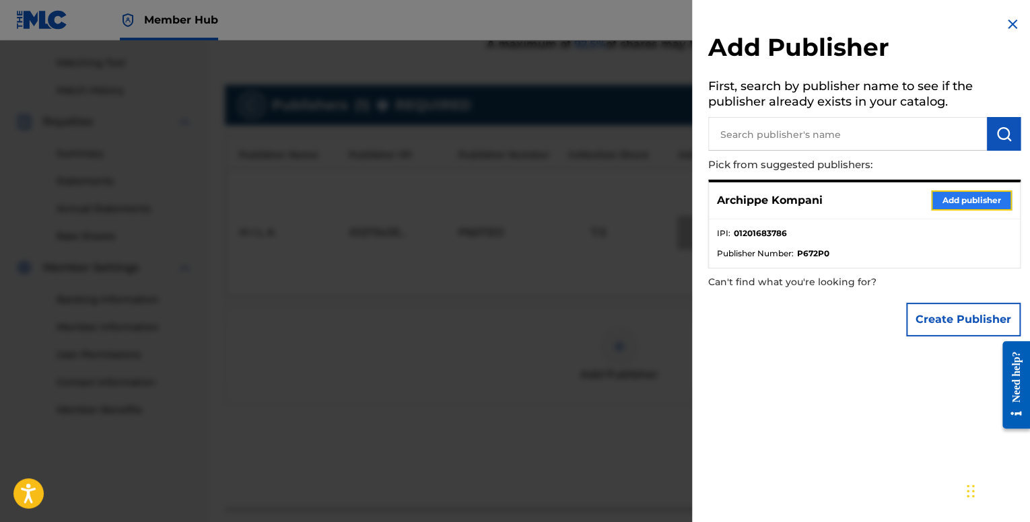
click at [953, 197] on button "Add publisher" at bounding box center [971, 201] width 81 height 20
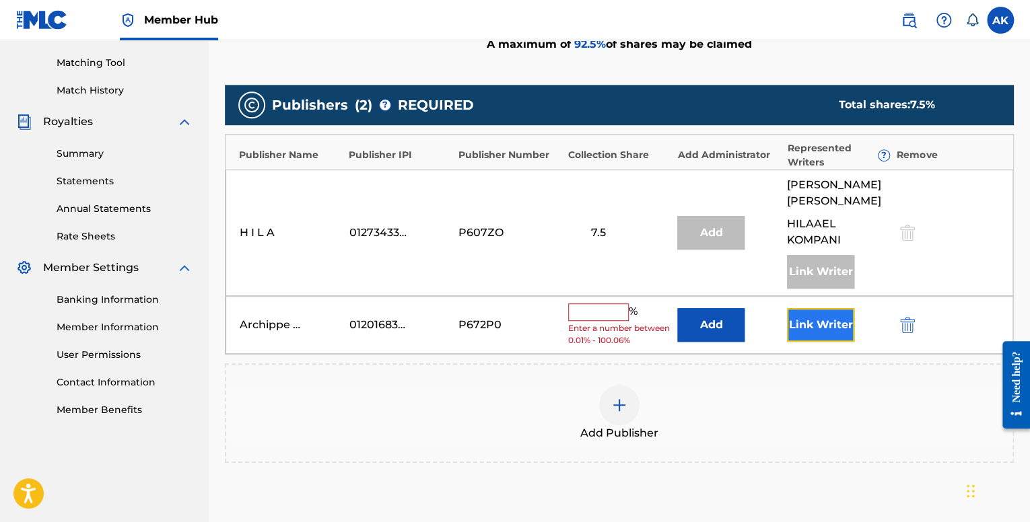
click at [808, 337] on button "Link Writer" at bounding box center [820, 325] width 67 height 34
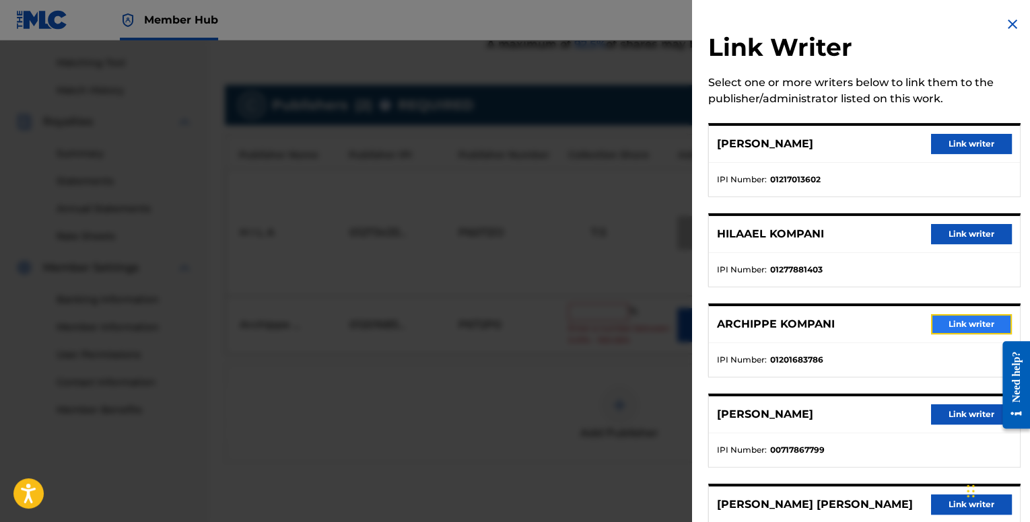
click at [944, 316] on button "Link writer" at bounding box center [971, 324] width 81 height 20
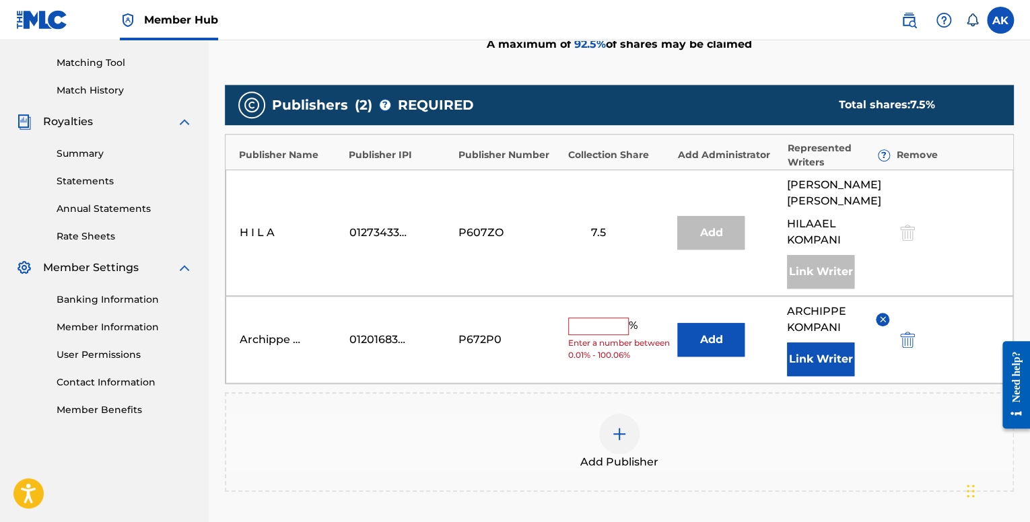
click at [604, 335] on input "text" at bounding box center [598, 327] width 61 height 18
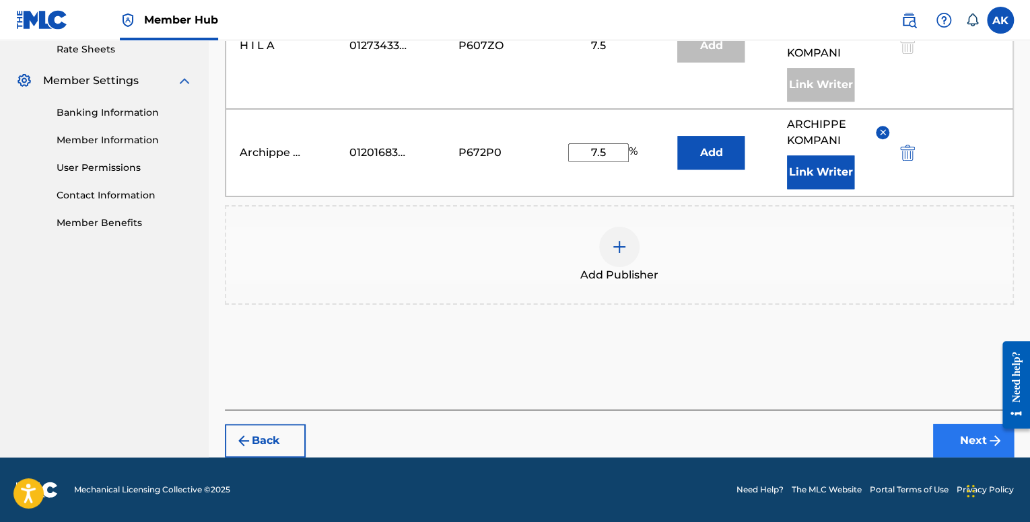
type input "7.5"
click at [943, 442] on button "Next" at bounding box center [973, 441] width 81 height 34
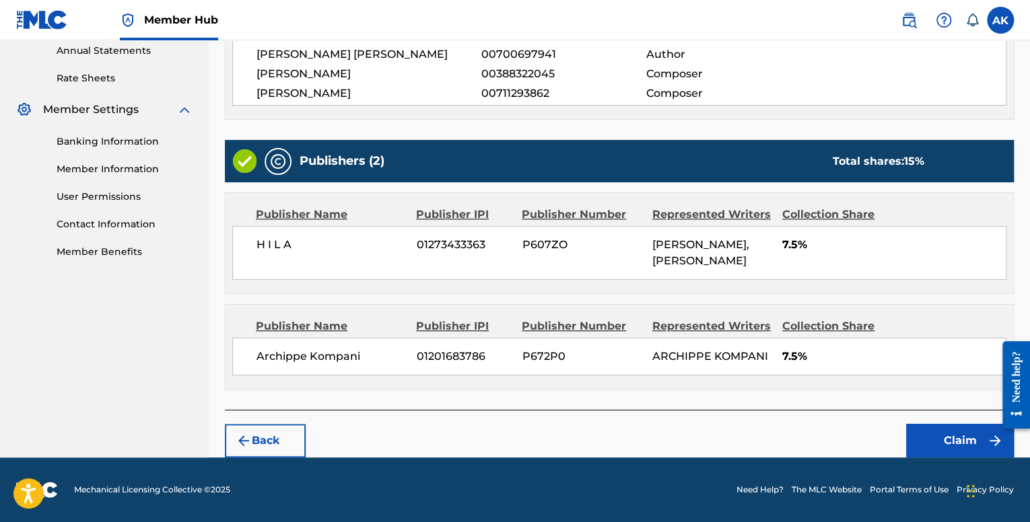
scroll to position [509, 0]
click at [962, 448] on button "Claim" at bounding box center [960, 441] width 108 height 34
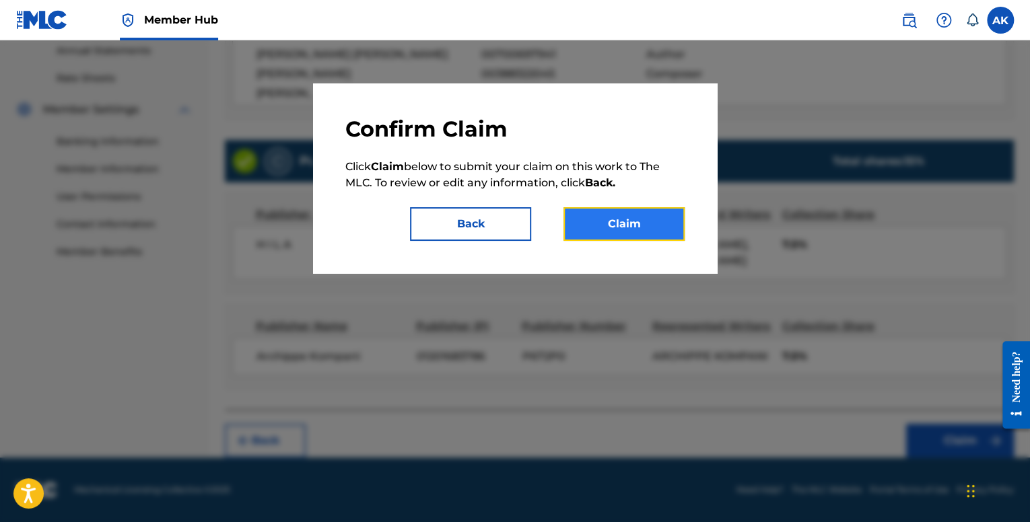
click at [619, 231] on button "Claim" at bounding box center [624, 224] width 121 height 34
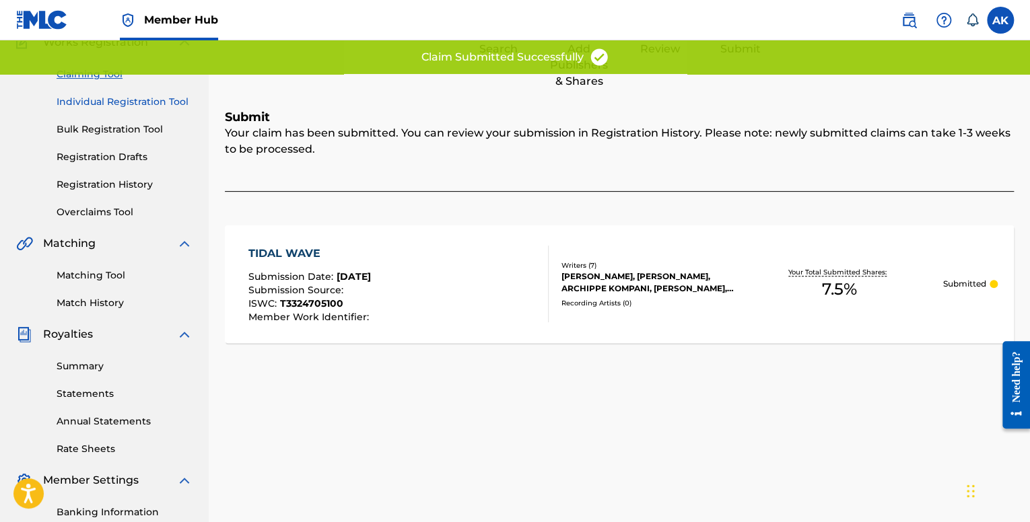
scroll to position [0, 0]
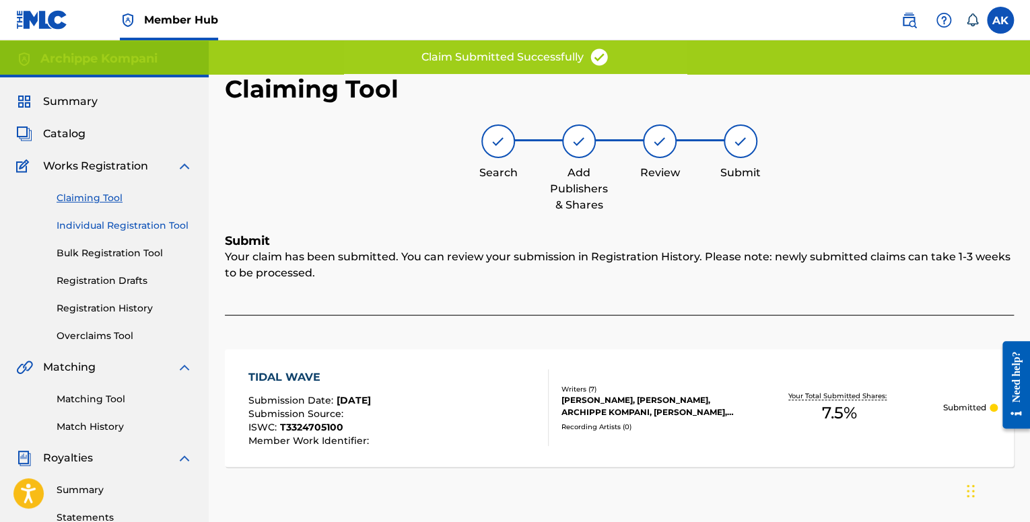
click at [100, 226] on link "Individual Registration Tool" at bounding box center [125, 226] width 136 height 14
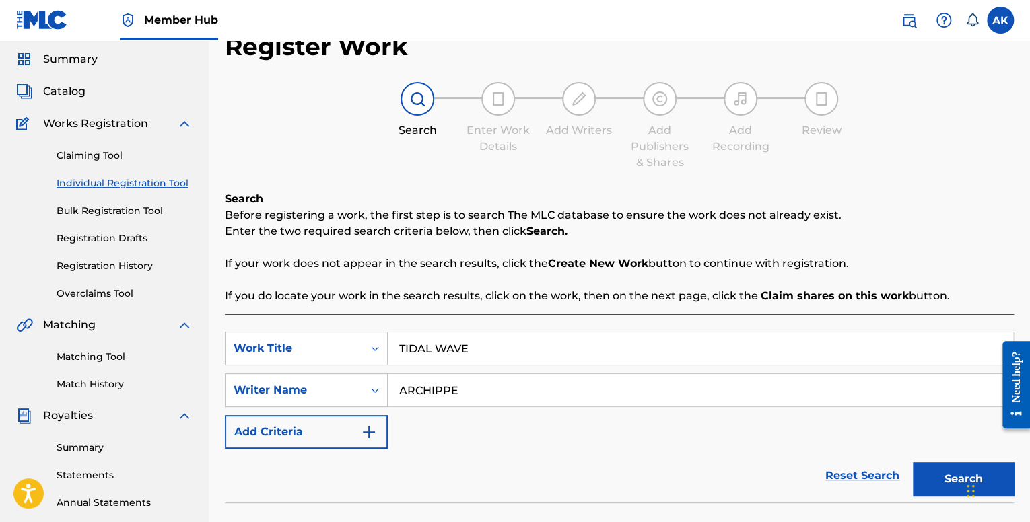
scroll to position [202, 0]
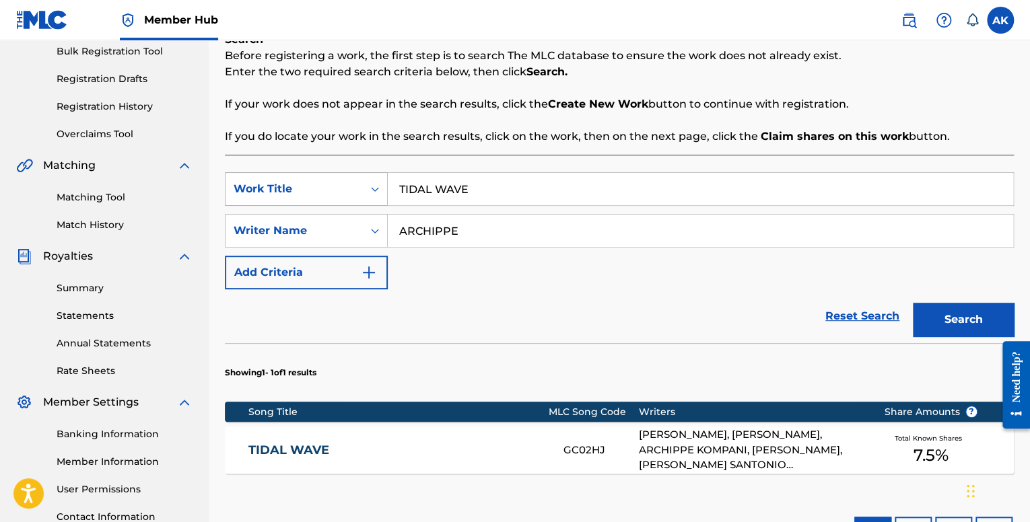
drag, startPoint x: 304, startPoint y: 175, endPoint x: 272, endPoint y: 174, distance: 32.3
click at [272, 174] on div "SearchWithCriteriafe1b84c9-a3c4-4195-ba0a-7f2adf361306 Work Title TIDAL WAVE" at bounding box center [619, 189] width 789 height 34
paste input "HOTEL LOBBY"
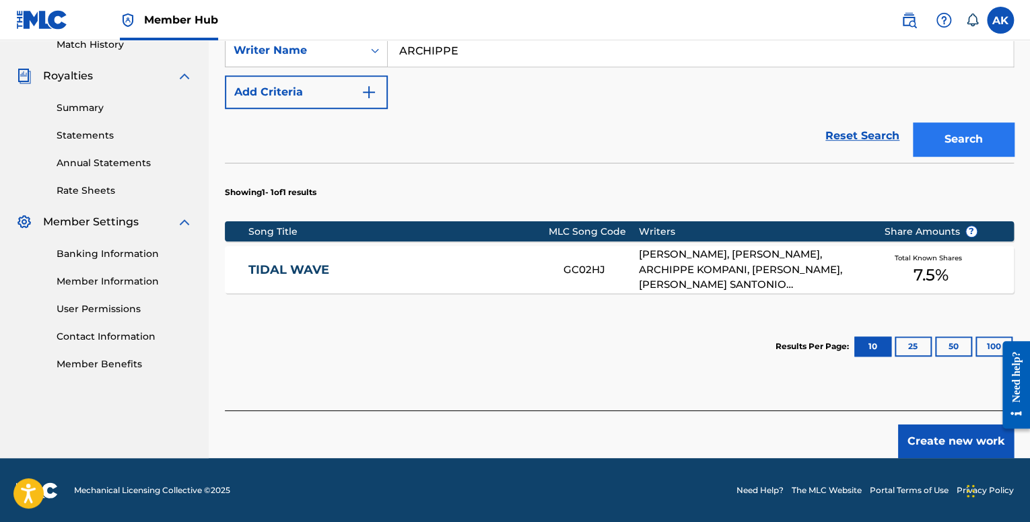
type input "HOTEL LOBBY"
click at [926, 147] on button "Search" at bounding box center [963, 140] width 101 height 34
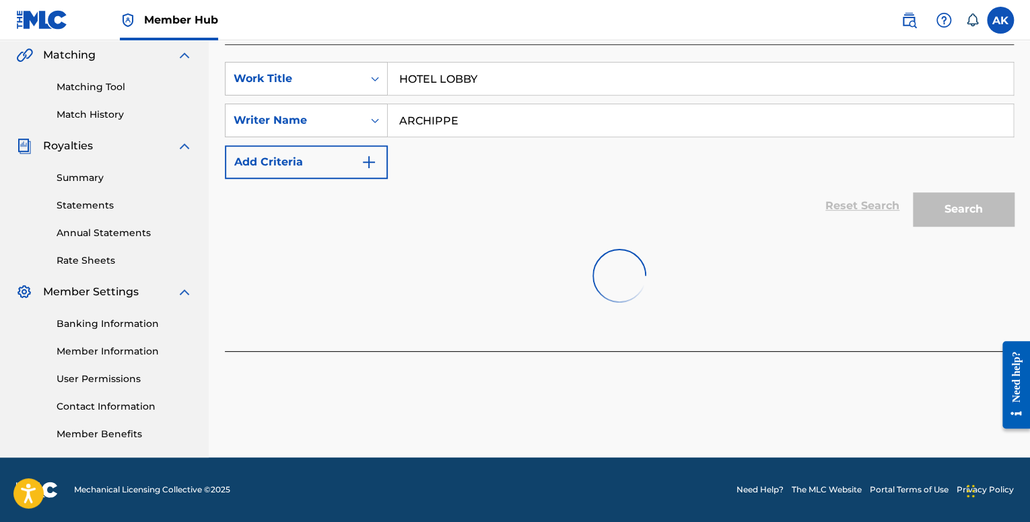
scroll to position [382, 0]
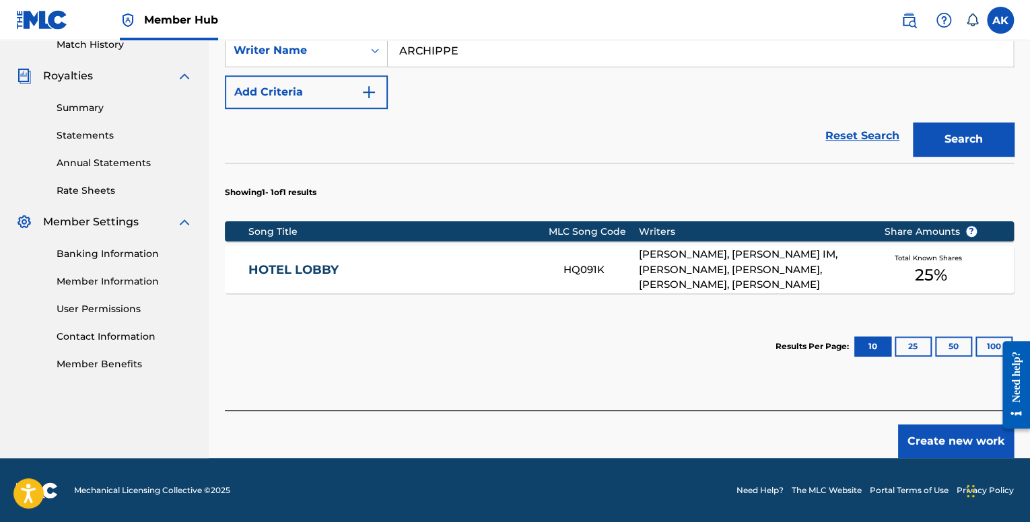
click at [872, 267] on div "Total Known Shares 25 %" at bounding box center [931, 270] width 135 height 41
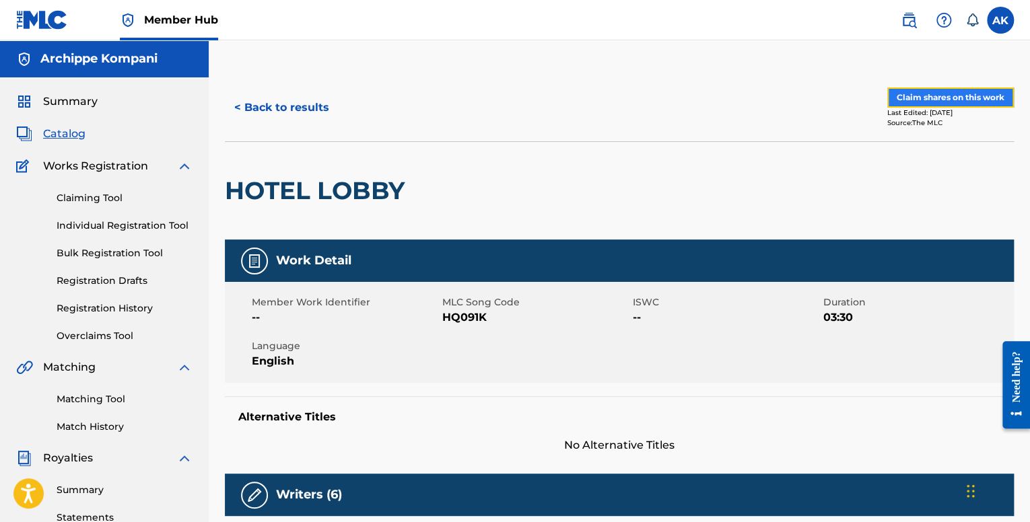
click at [922, 102] on button "Claim shares on this work" at bounding box center [950, 98] width 127 height 20
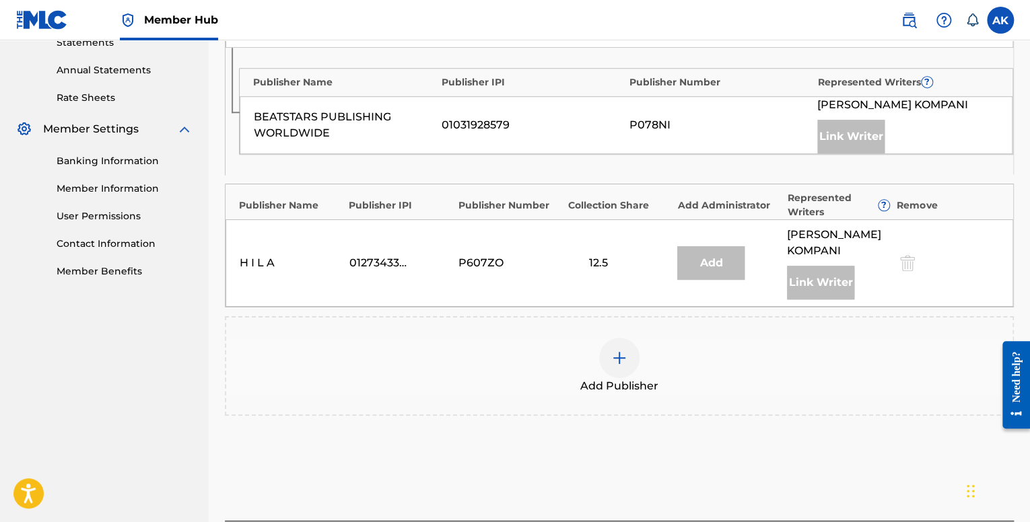
scroll to position [471, 0]
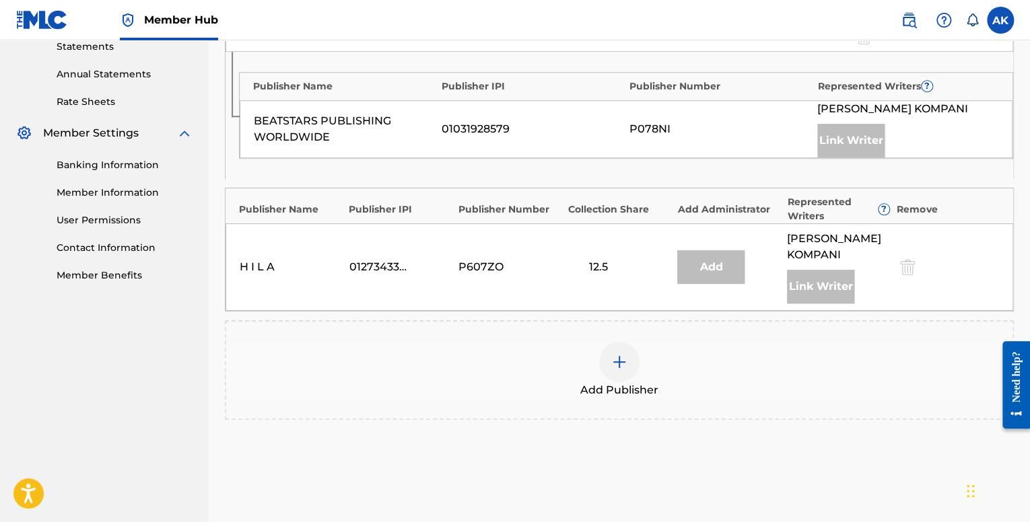
click at [625, 354] on img at bounding box center [619, 362] width 16 height 16
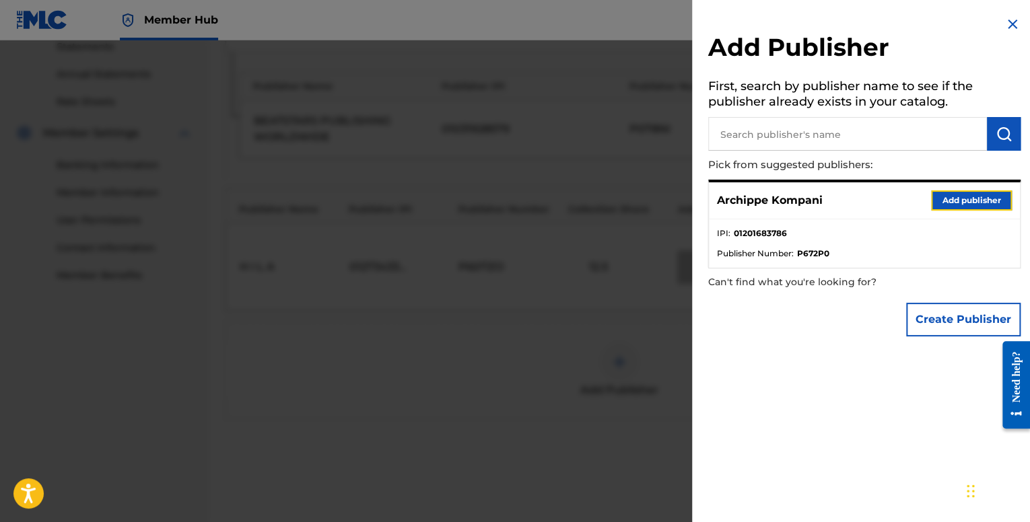
click at [931, 197] on button "Add publisher" at bounding box center [971, 201] width 81 height 20
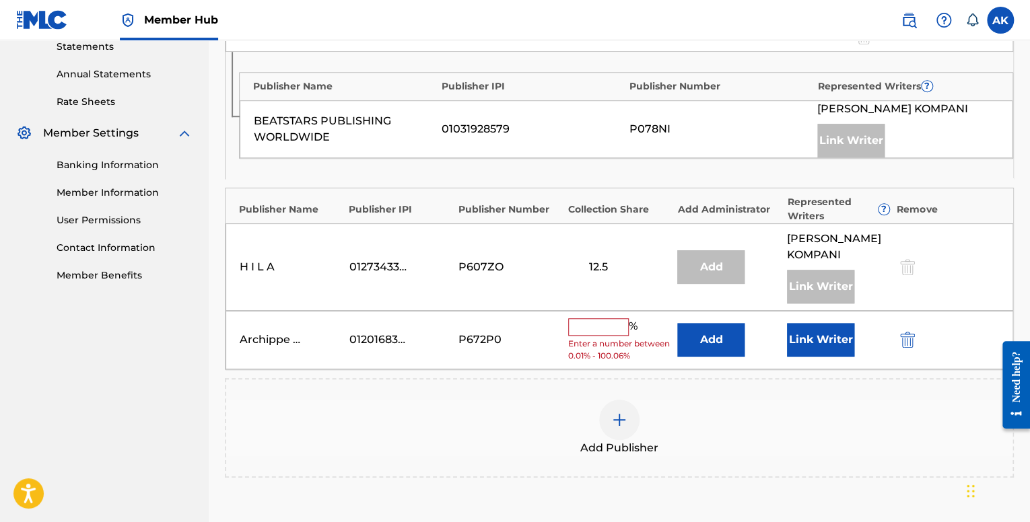
click at [592, 327] on input "text" at bounding box center [598, 327] width 61 height 18
type input "12.5"
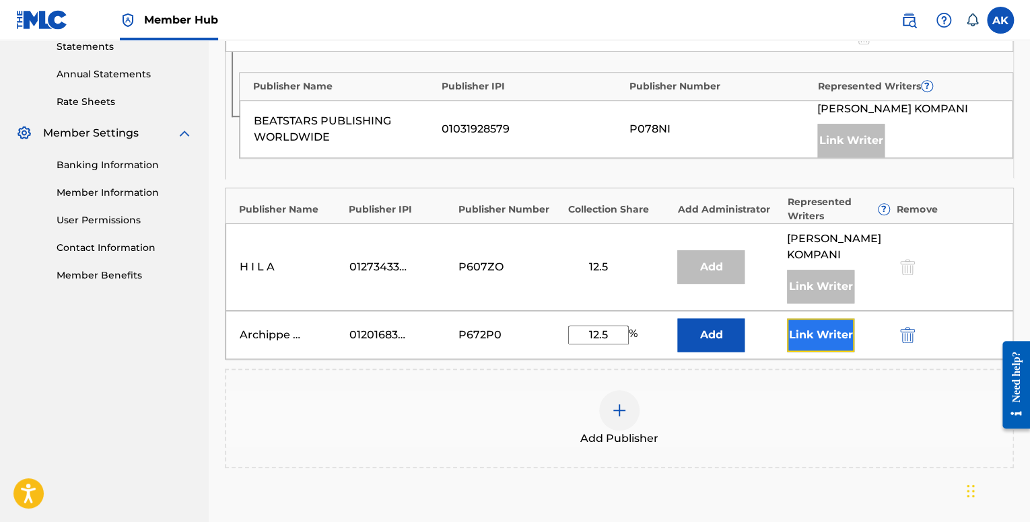
click at [823, 333] on button "Link Writer" at bounding box center [820, 335] width 67 height 34
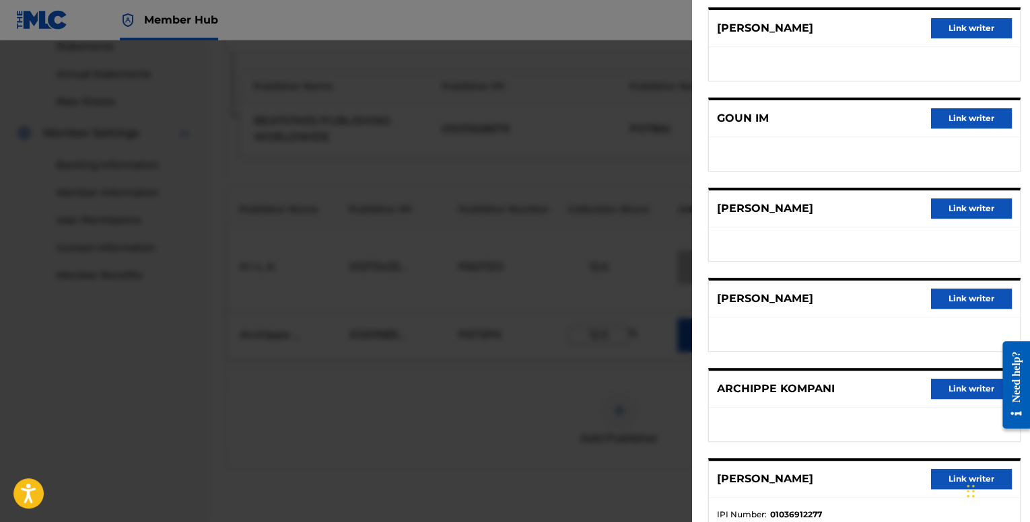
scroll to position [135, 0]
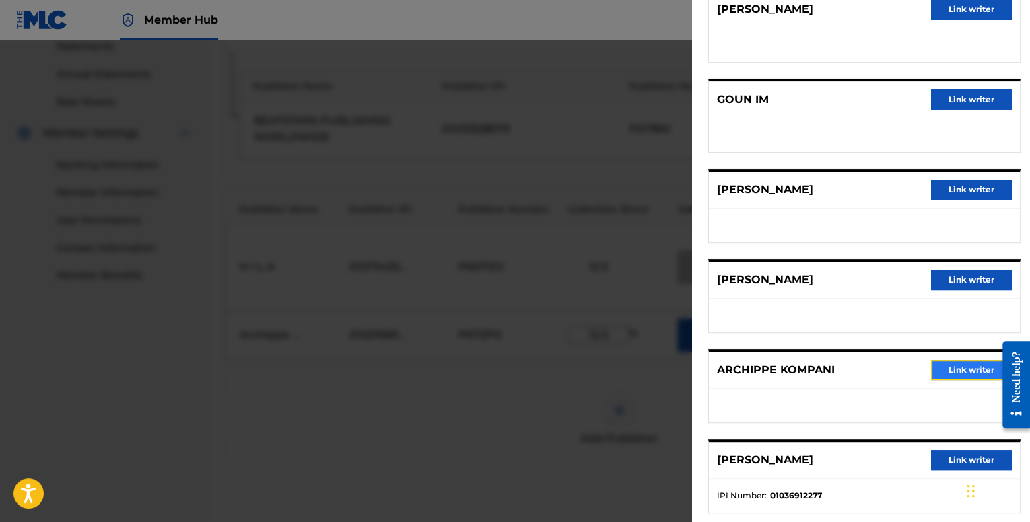
click at [932, 373] on button "Link writer" at bounding box center [971, 370] width 81 height 20
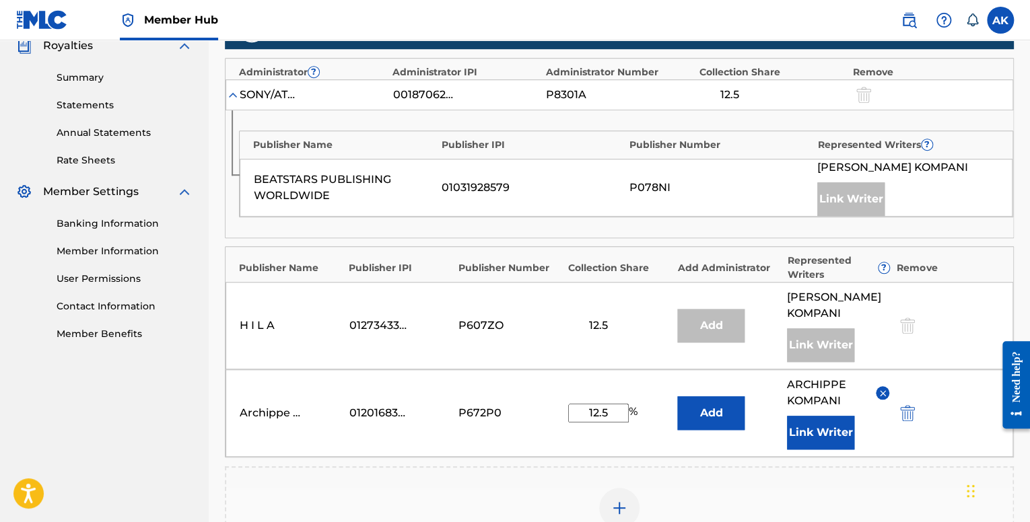
scroll to position [671, 0]
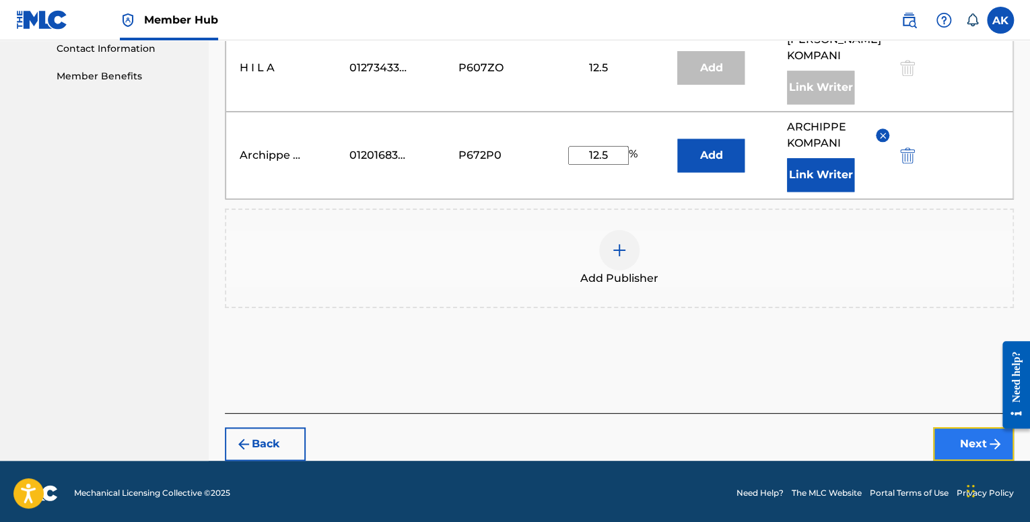
click at [947, 430] on button "Next" at bounding box center [973, 445] width 81 height 34
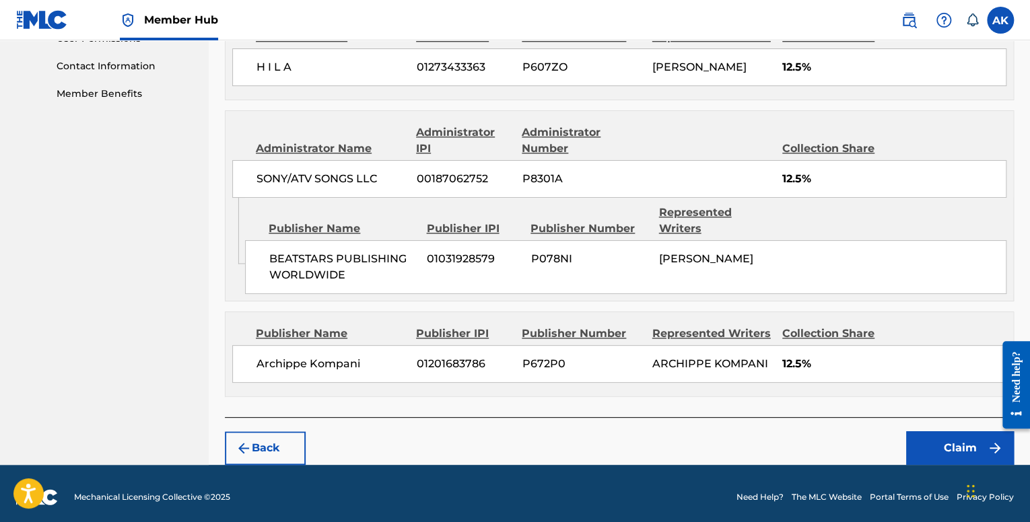
scroll to position [658, 0]
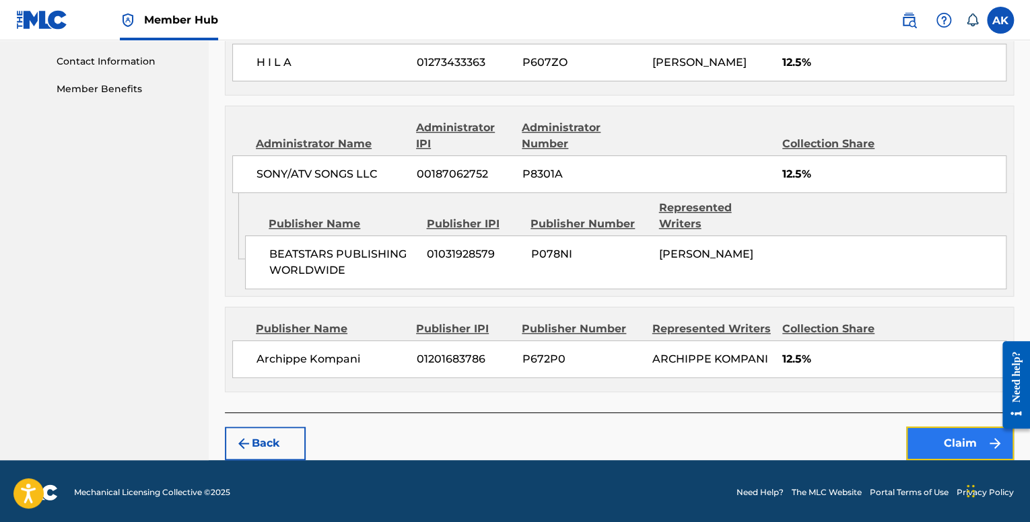
click at [966, 435] on button "Claim" at bounding box center [960, 444] width 108 height 34
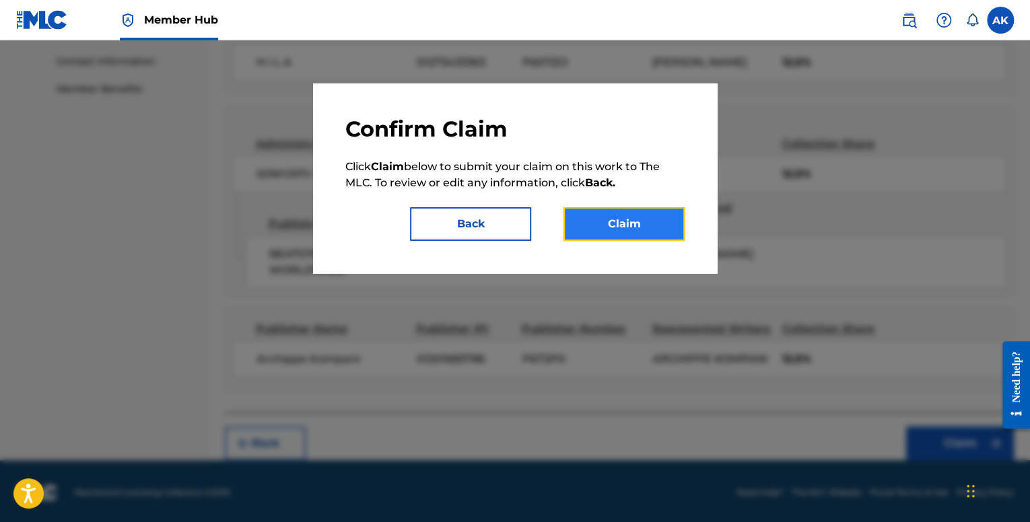
click at [654, 222] on button "Claim" at bounding box center [624, 224] width 121 height 34
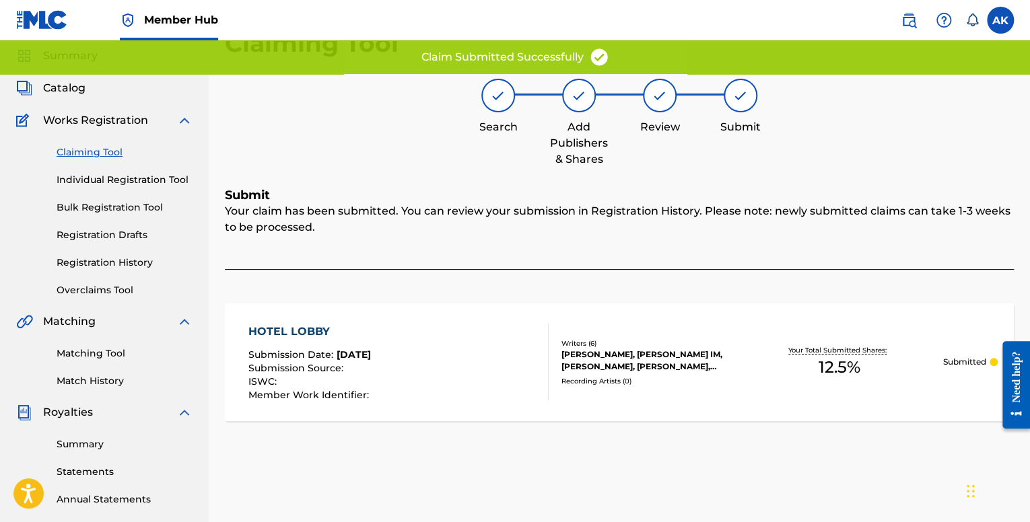
scroll to position [43, 0]
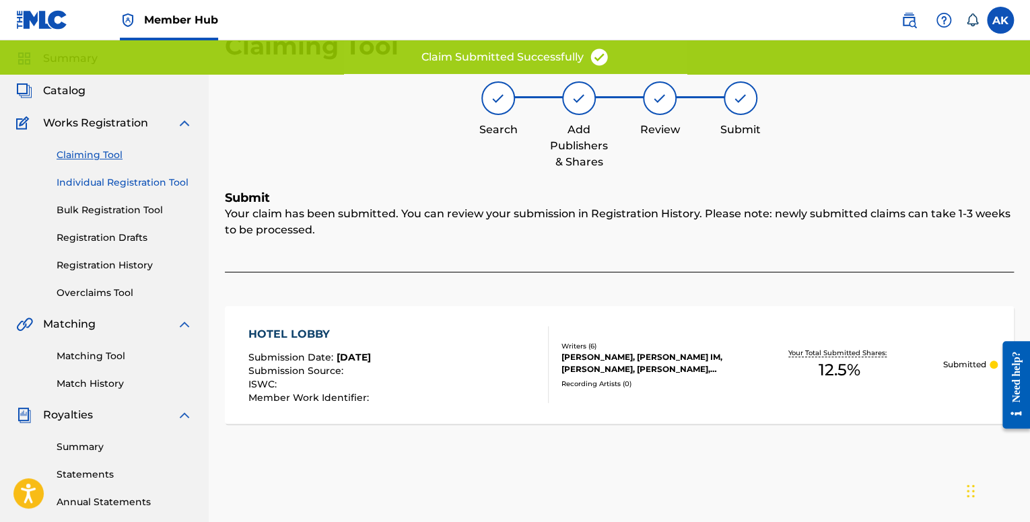
click at [113, 182] on link "Individual Registration Tool" at bounding box center [125, 183] width 136 height 14
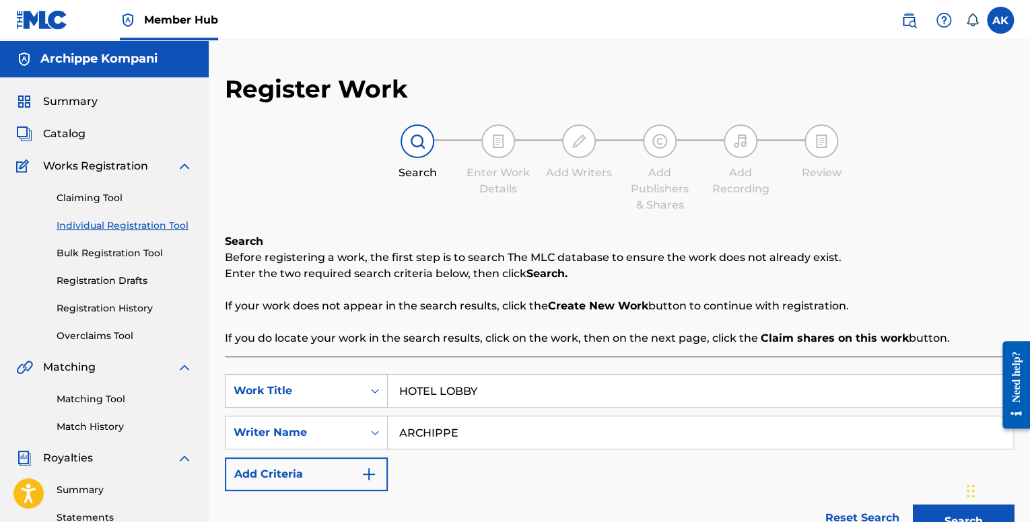
drag, startPoint x: 477, startPoint y: 391, endPoint x: 345, endPoint y: 386, distance: 132.1
click at [325, 384] on div "SearchWithCriteriafe1b84c9-a3c4-4195-ba0a-7f2adf361306 Work Title HOTEL LOBBY" at bounding box center [619, 391] width 789 height 34
paste input "IT'S YOU"
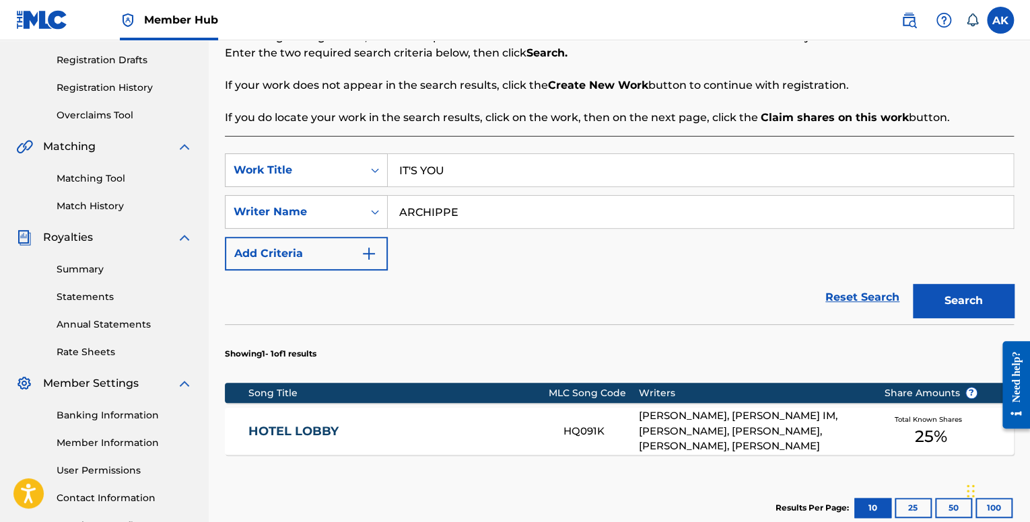
scroll to position [269, 0]
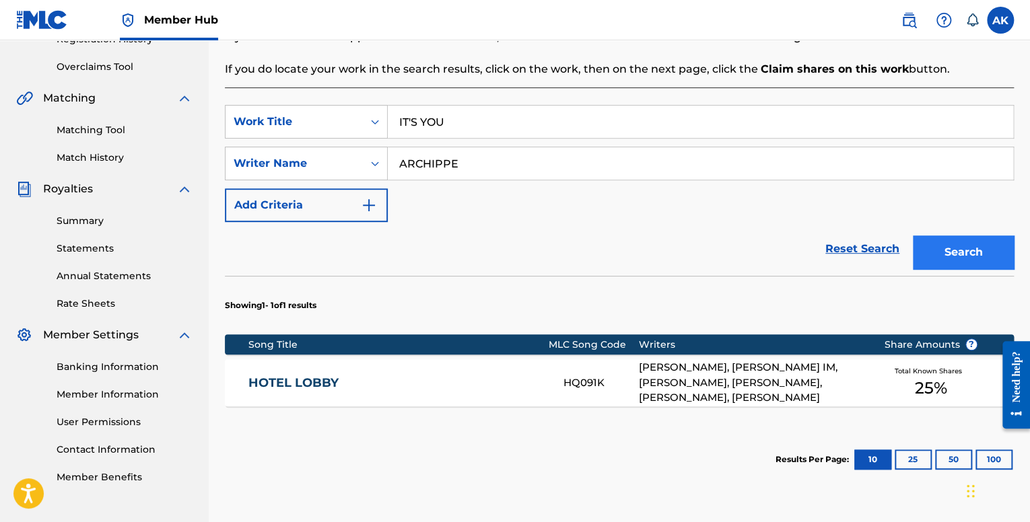
type input "IT'S YOU"
click at [939, 265] on button "Search" at bounding box center [963, 253] width 101 height 34
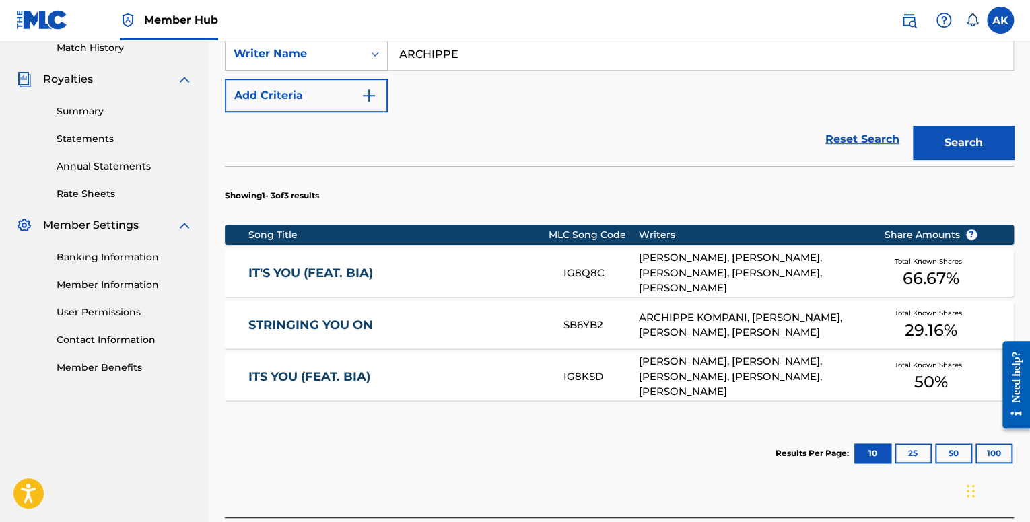
scroll to position [404, 0]
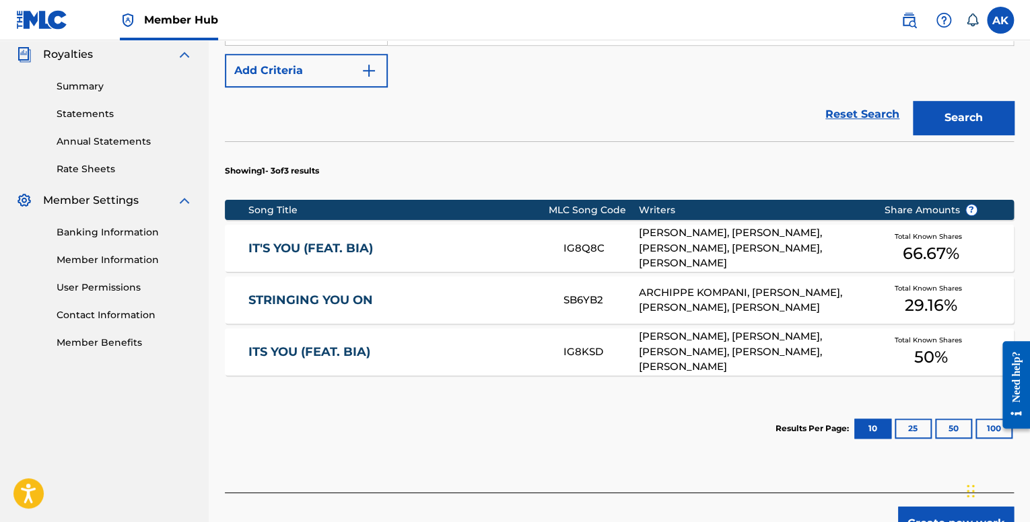
click at [452, 243] on link "IT'S YOU (FEAT. BIA)" at bounding box center [396, 248] width 297 height 15
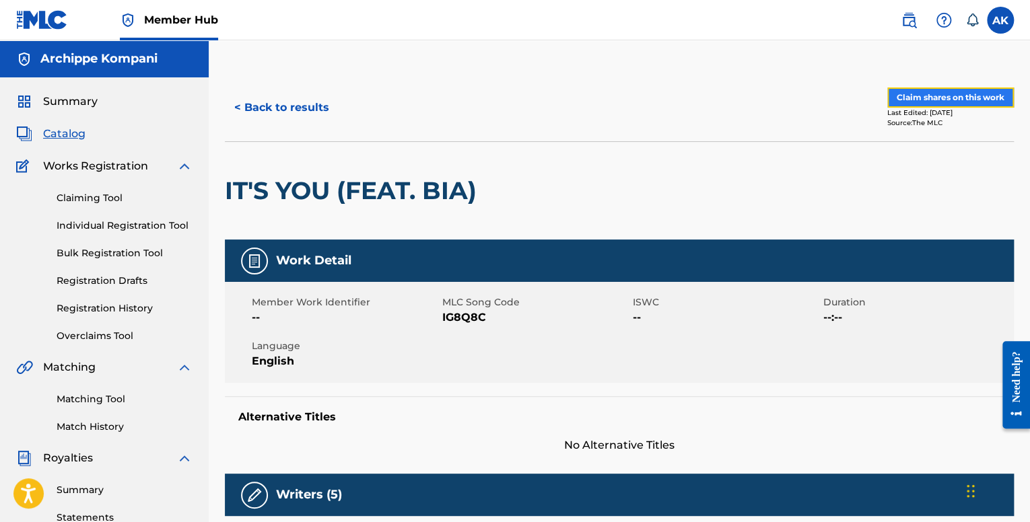
click at [916, 94] on button "Claim shares on this work" at bounding box center [950, 98] width 127 height 20
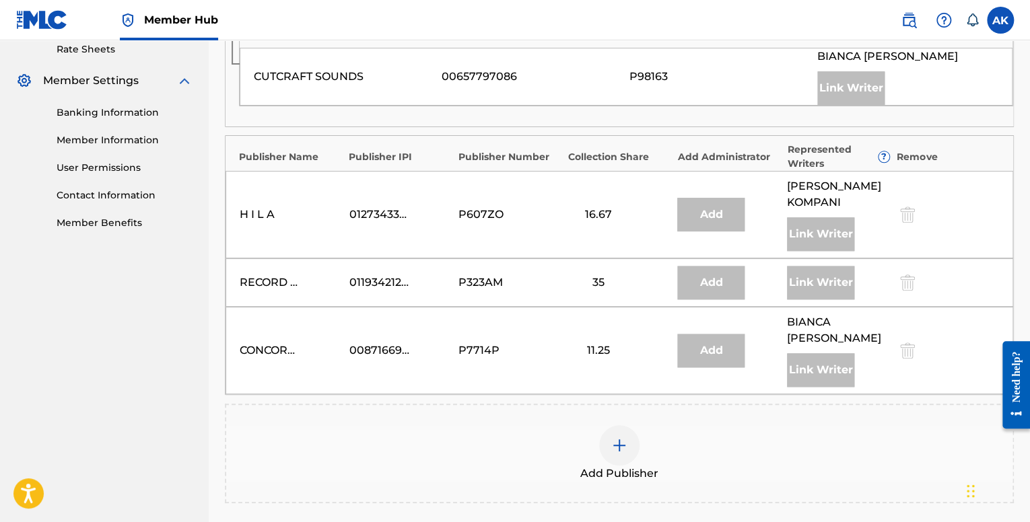
scroll to position [539, 0]
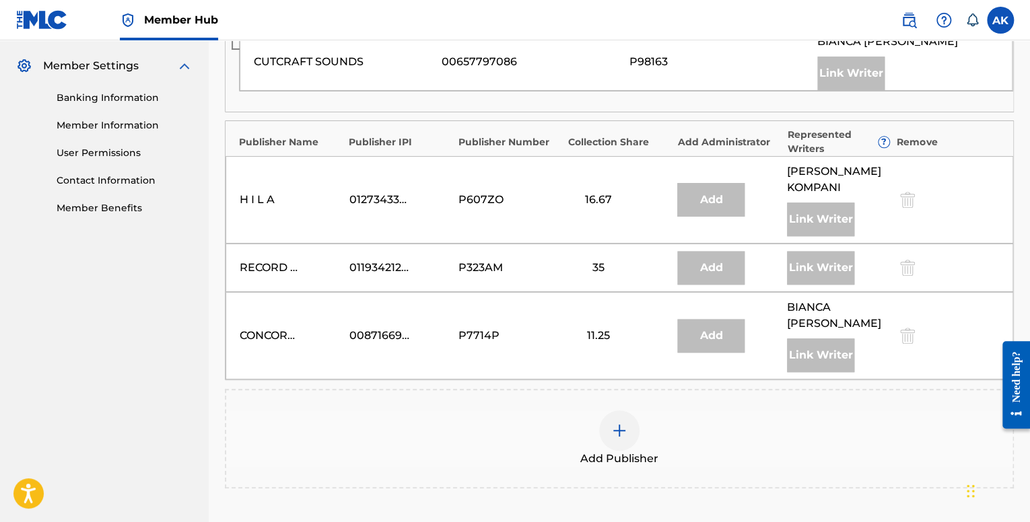
click at [612, 411] on div at bounding box center [619, 431] width 40 height 40
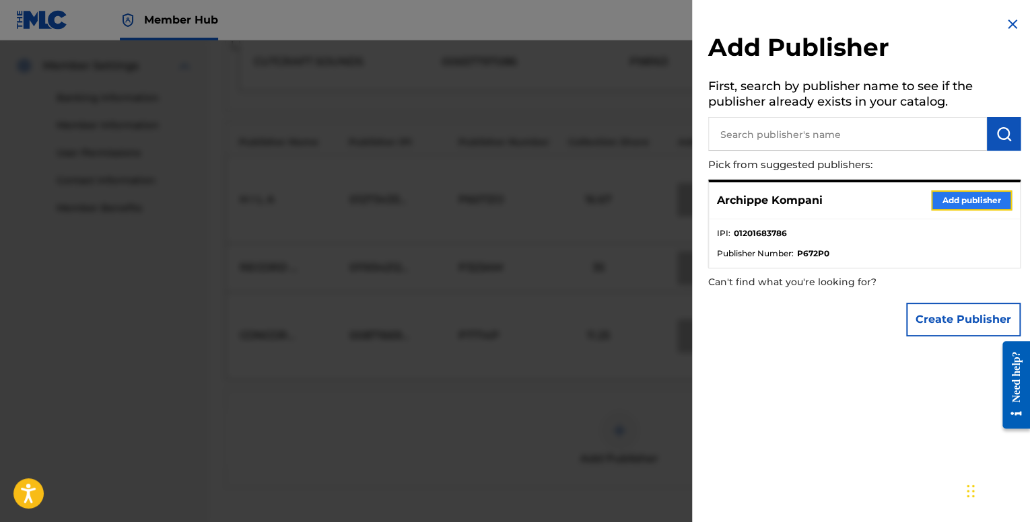
click at [949, 200] on button "Add publisher" at bounding box center [971, 201] width 81 height 20
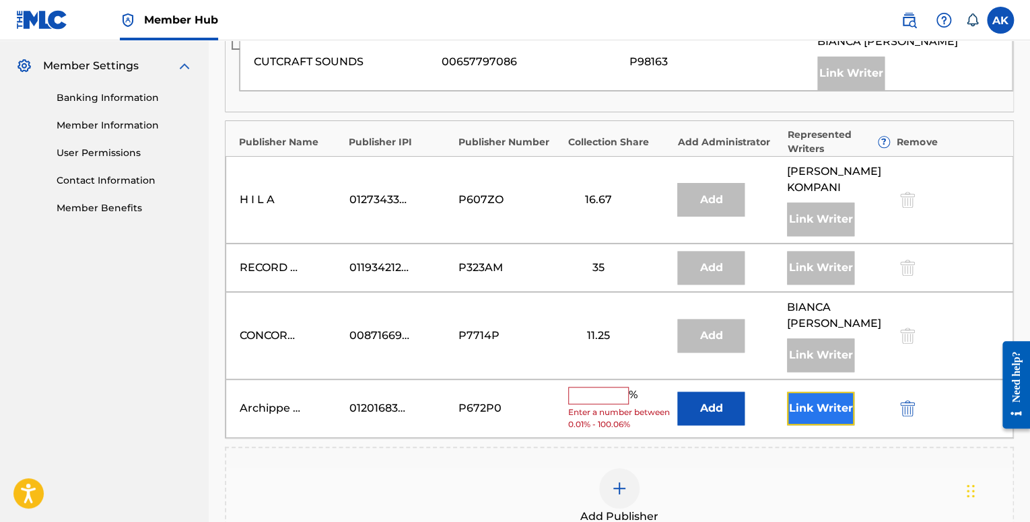
click at [800, 394] on button "Link Writer" at bounding box center [820, 409] width 67 height 34
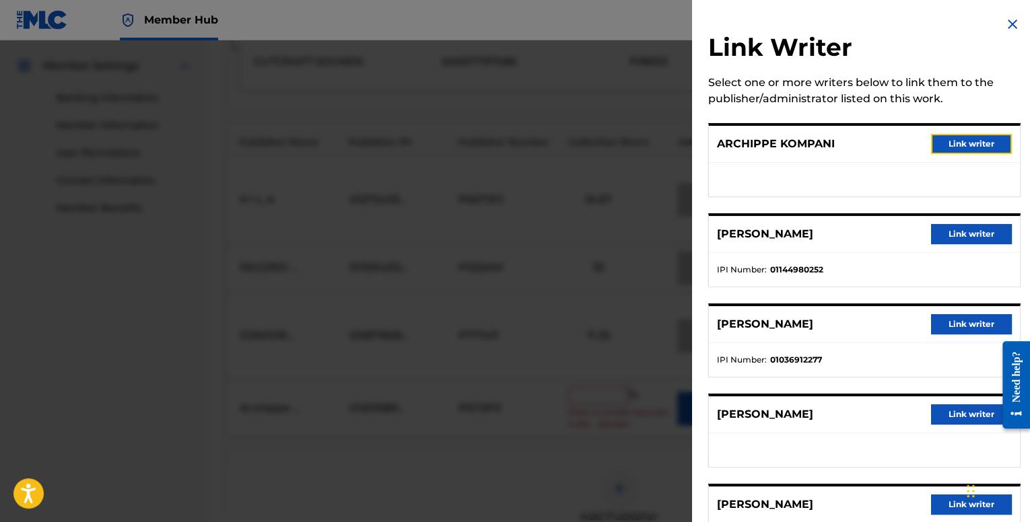
click at [942, 150] on button "Link writer" at bounding box center [971, 144] width 81 height 20
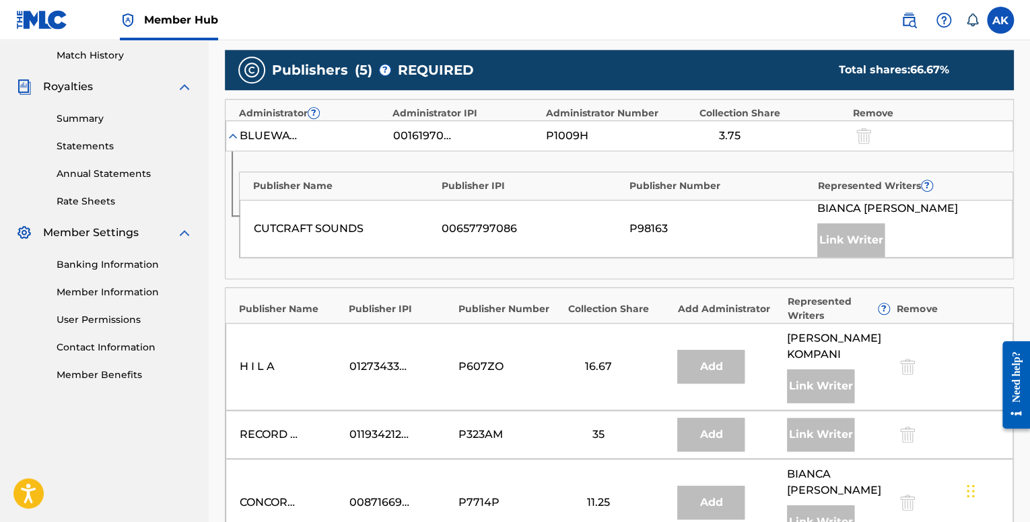
scroll to position [606, 0]
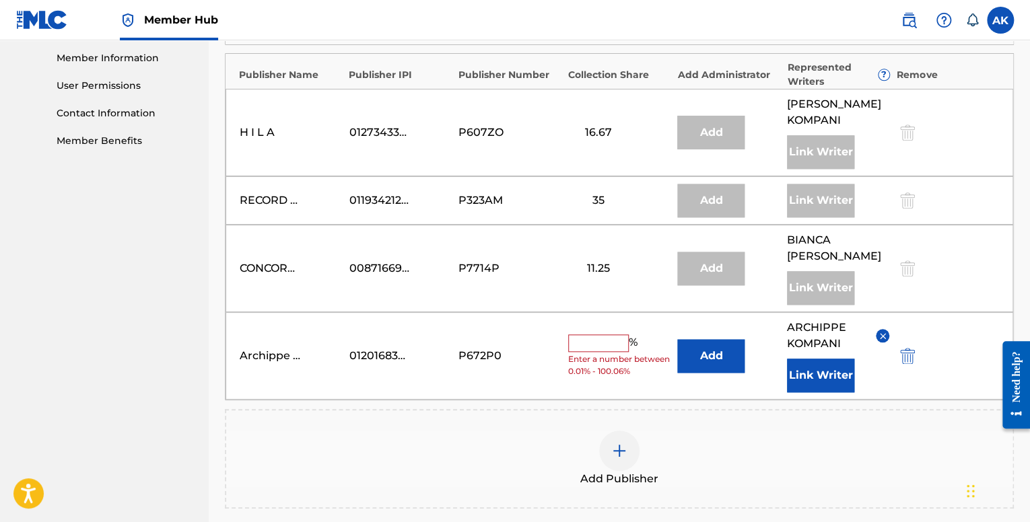
click at [603, 335] on input "text" at bounding box center [598, 344] width 61 height 18
click at [592, 335] on input "text" at bounding box center [598, 344] width 61 height 18
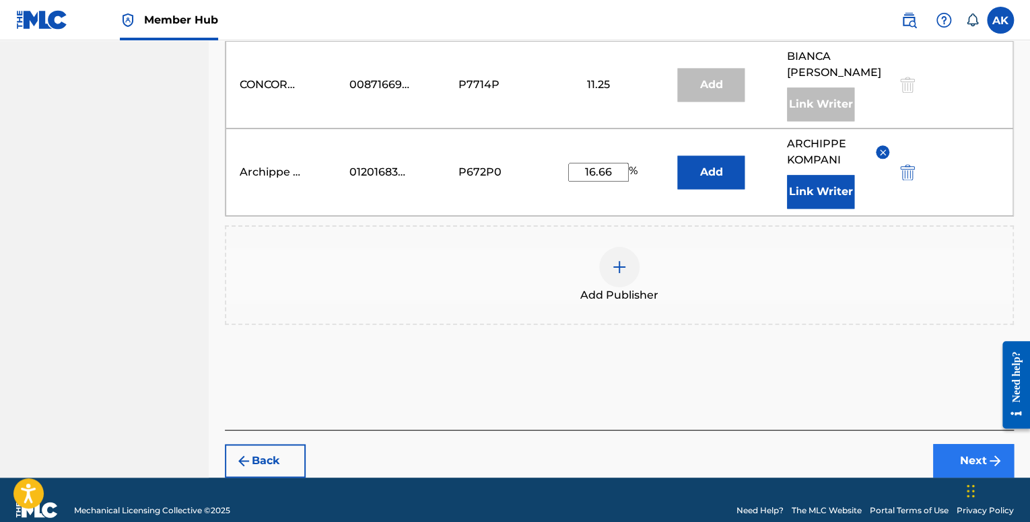
type input "16.66"
click at [938, 444] on button "Next" at bounding box center [973, 461] width 81 height 34
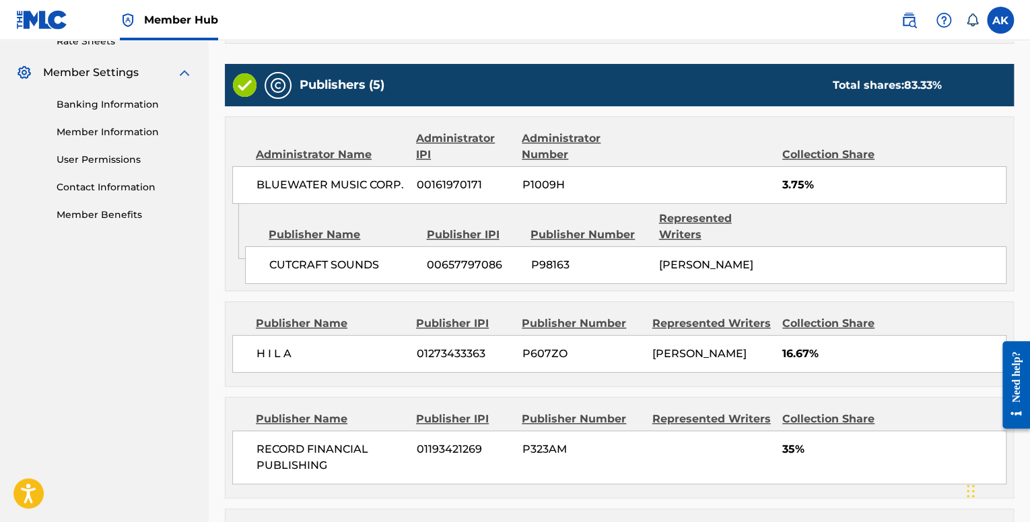
scroll to position [864, 0]
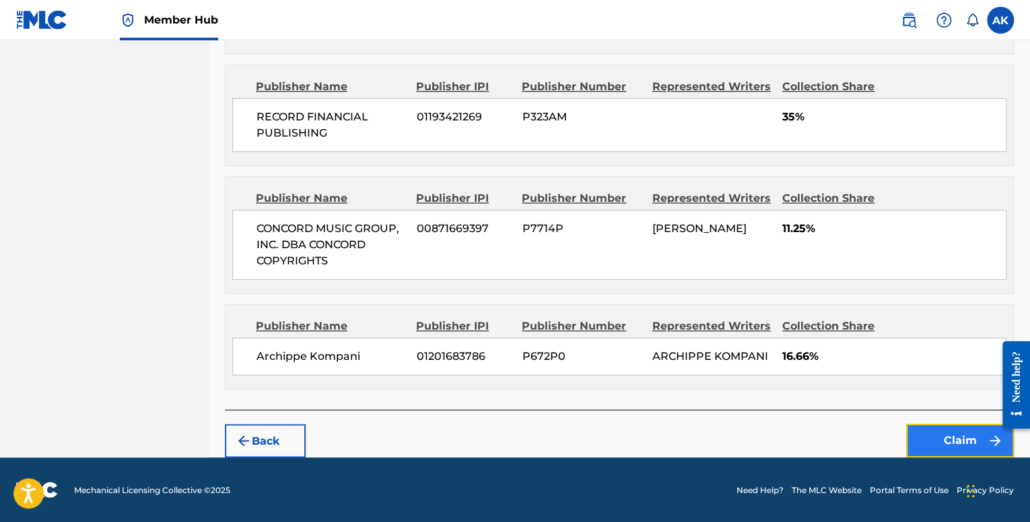
click at [921, 434] on button "Claim" at bounding box center [960, 441] width 108 height 34
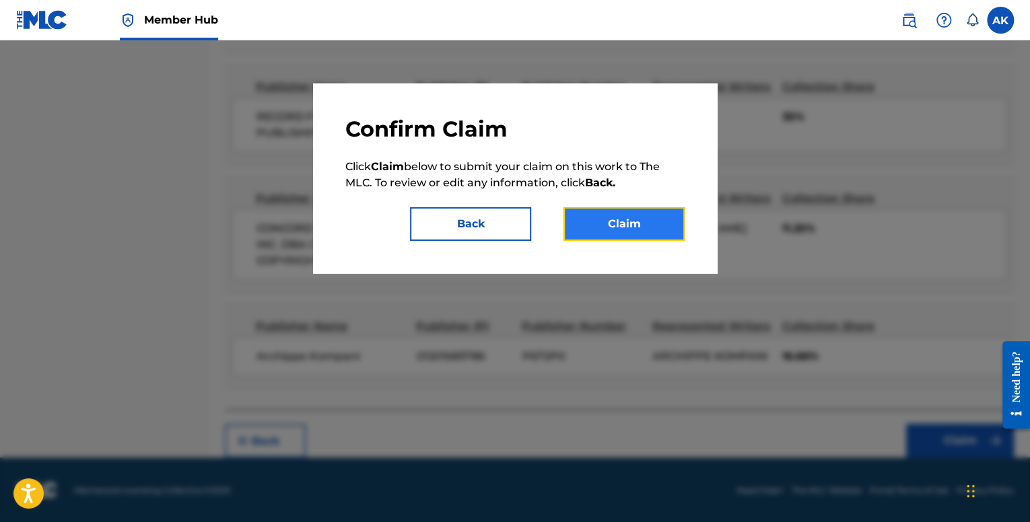
click at [668, 213] on button "Claim" at bounding box center [624, 224] width 121 height 34
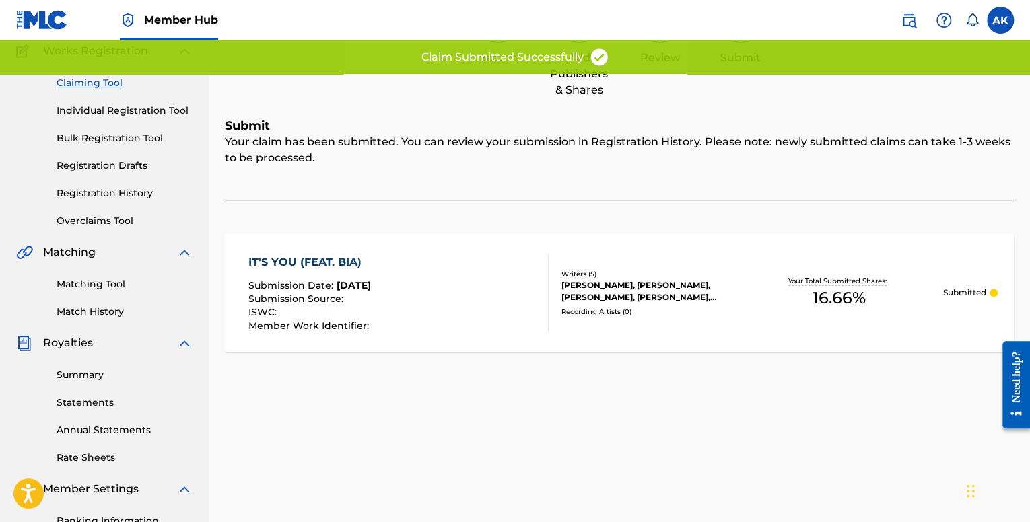
scroll to position [110, 0]
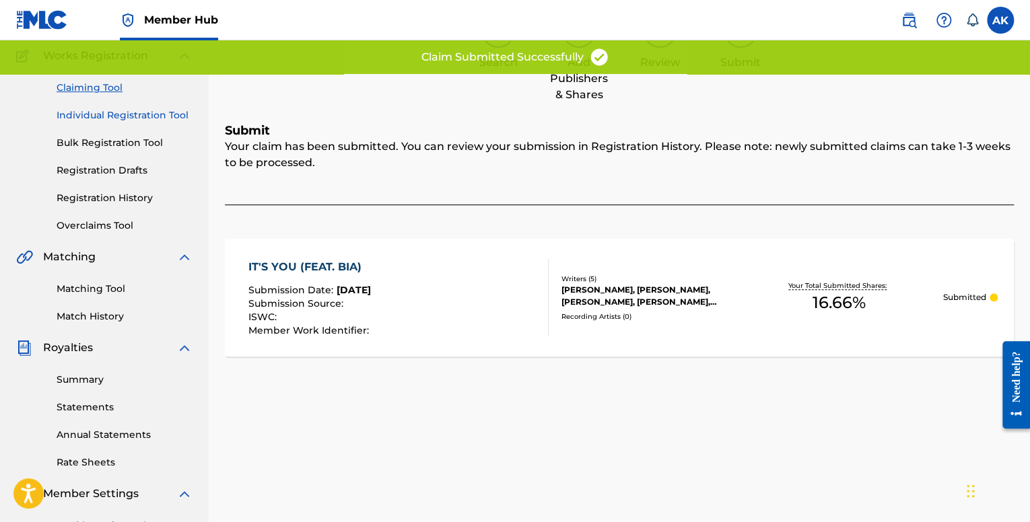
click at [115, 120] on link "Individual Registration Tool" at bounding box center [125, 115] width 136 height 14
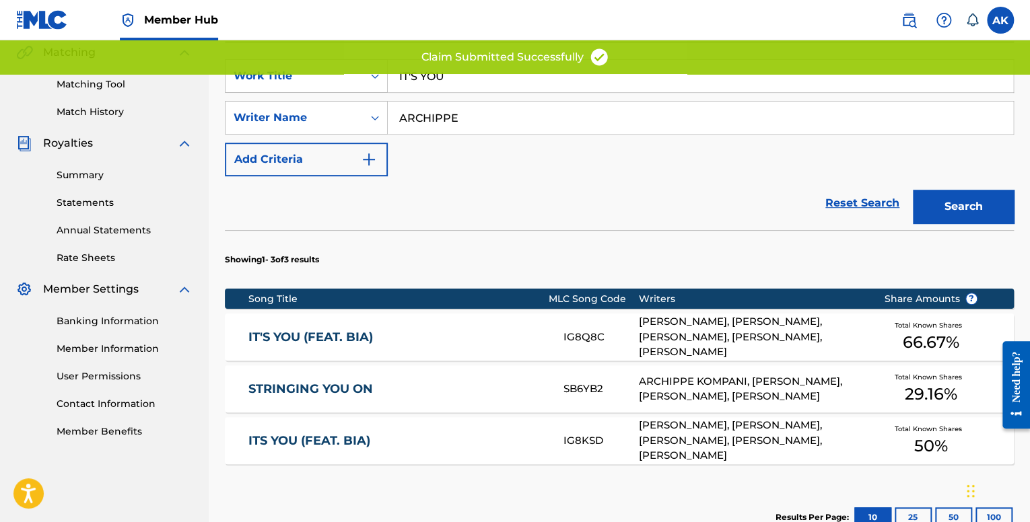
scroll to position [486, 0]
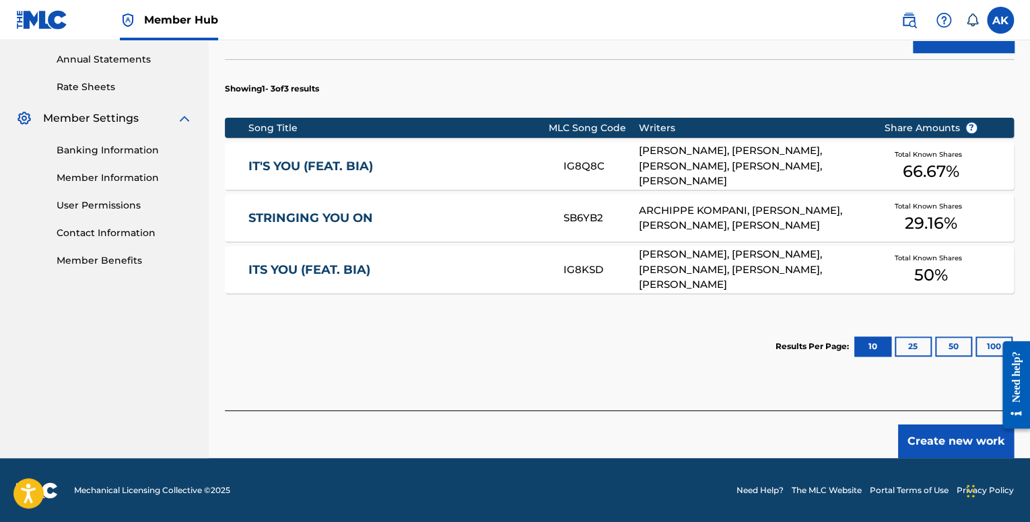
click at [442, 265] on link "ITS YOU (FEAT. BIA)" at bounding box center [396, 270] width 297 height 15
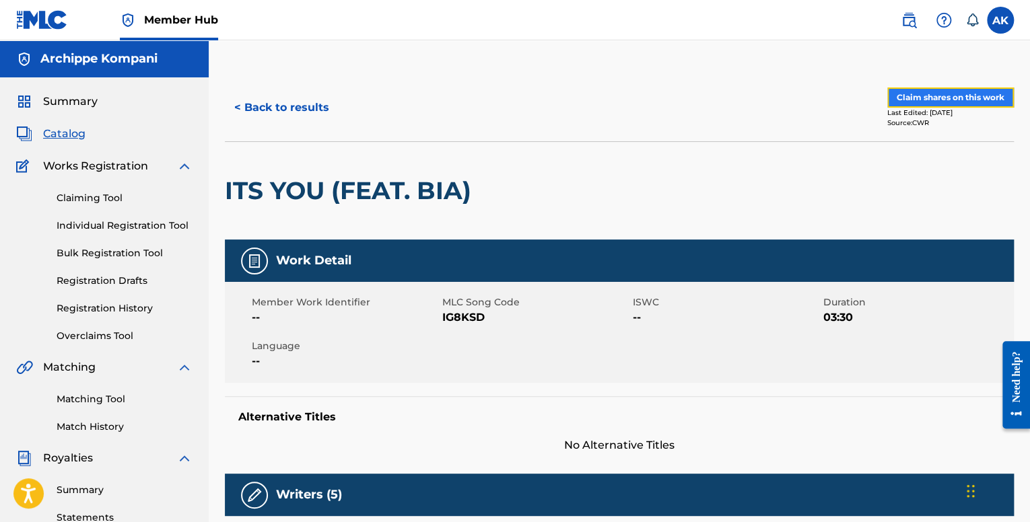
click at [939, 96] on button "Claim shares on this work" at bounding box center [950, 98] width 127 height 20
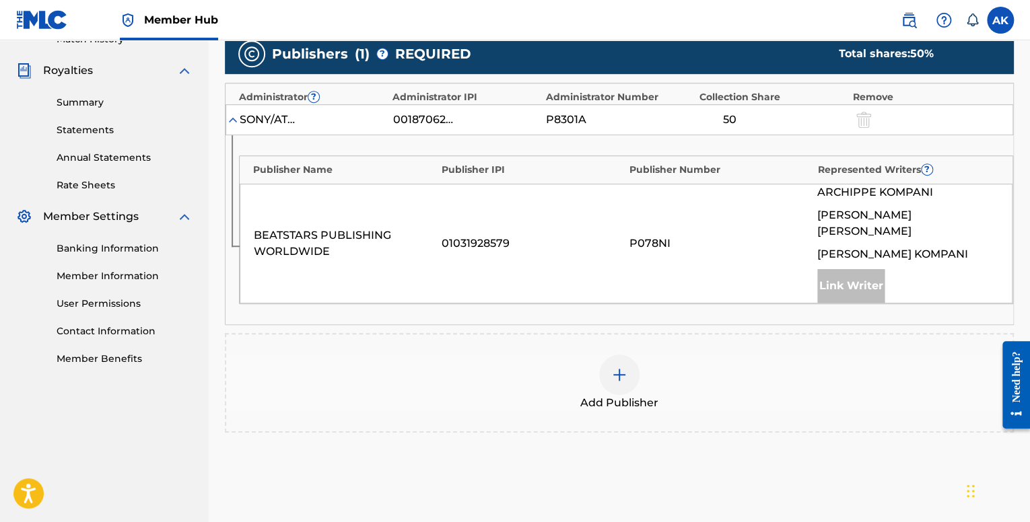
scroll to position [404, 0]
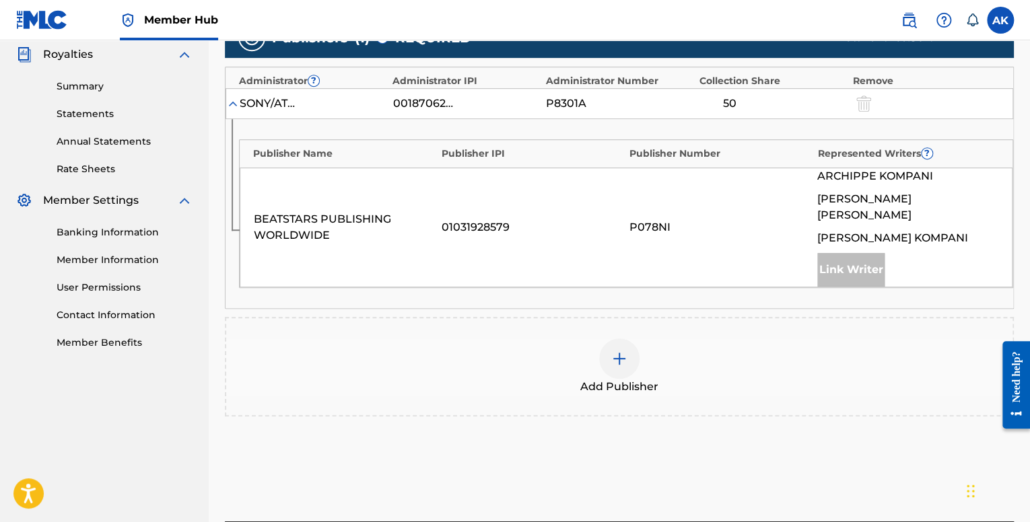
click at [610, 339] on div at bounding box center [619, 359] width 40 height 40
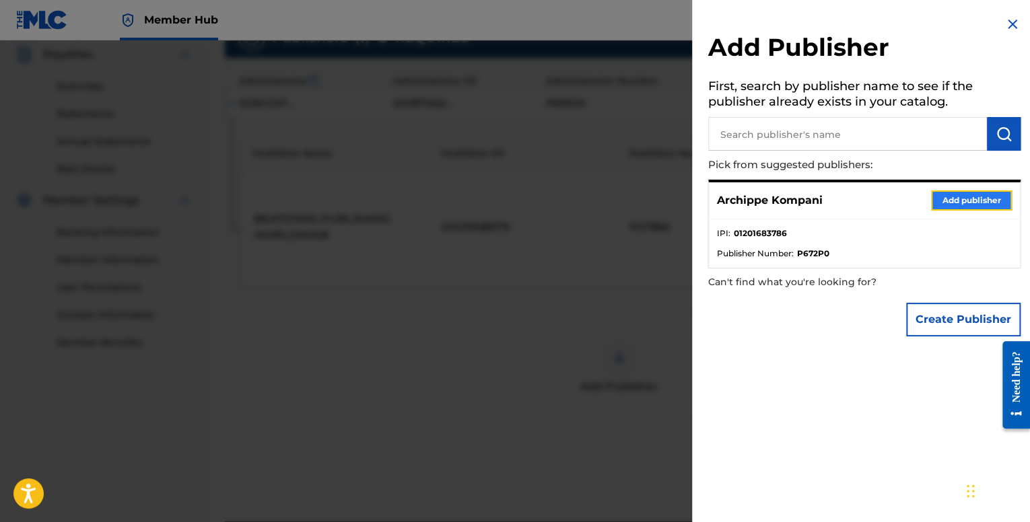
click at [931, 192] on button "Add publisher" at bounding box center [971, 201] width 81 height 20
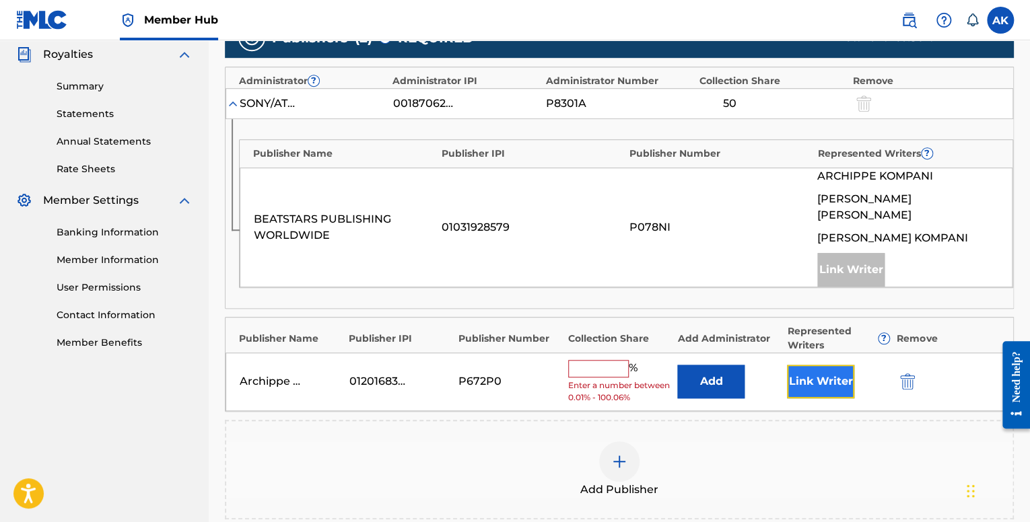
click at [803, 366] on button "Link Writer" at bounding box center [820, 382] width 67 height 34
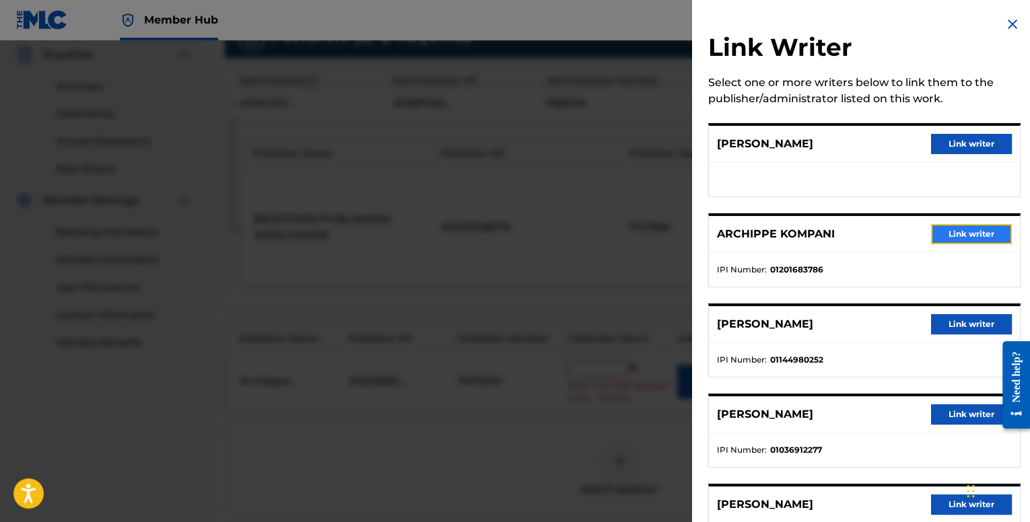
click at [961, 234] on button "Link writer" at bounding box center [971, 234] width 81 height 20
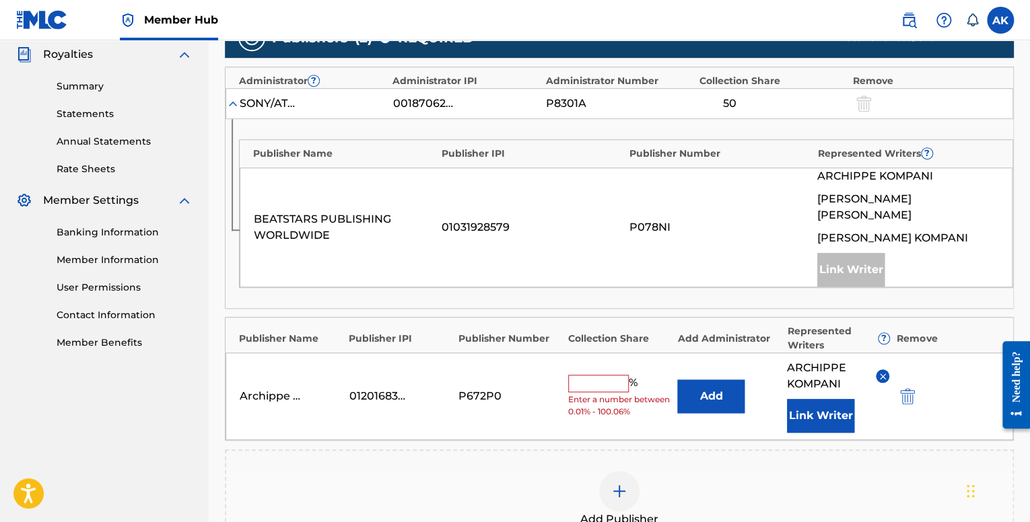
click at [590, 375] on input "text" at bounding box center [598, 384] width 61 height 18
type input "16.66"
click at [642, 353] on div "Archippe Kompani 01201683786 P672P0 16.66 % Add ARCHIPPE KOMPANI Link Writer" at bounding box center [620, 397] width 788 height 88
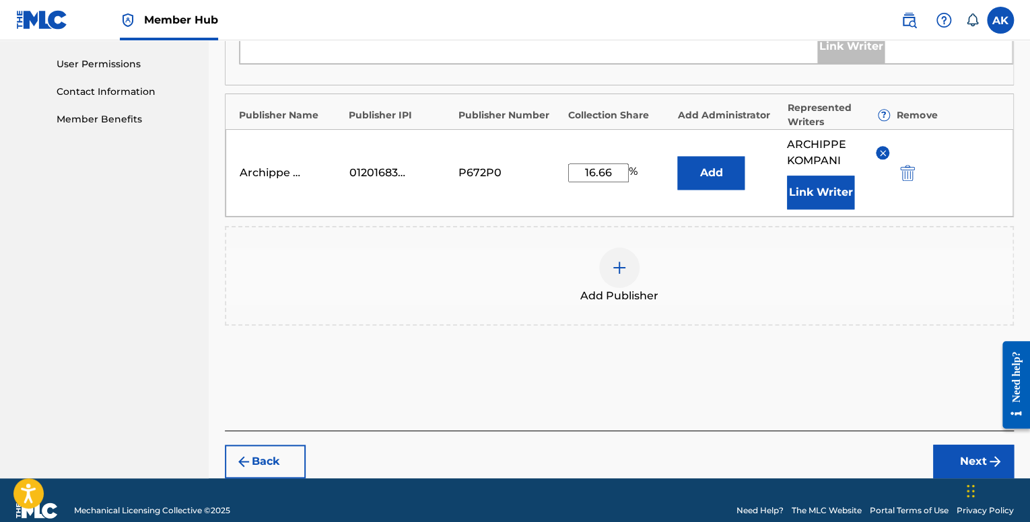
scroll to position [630, 0]
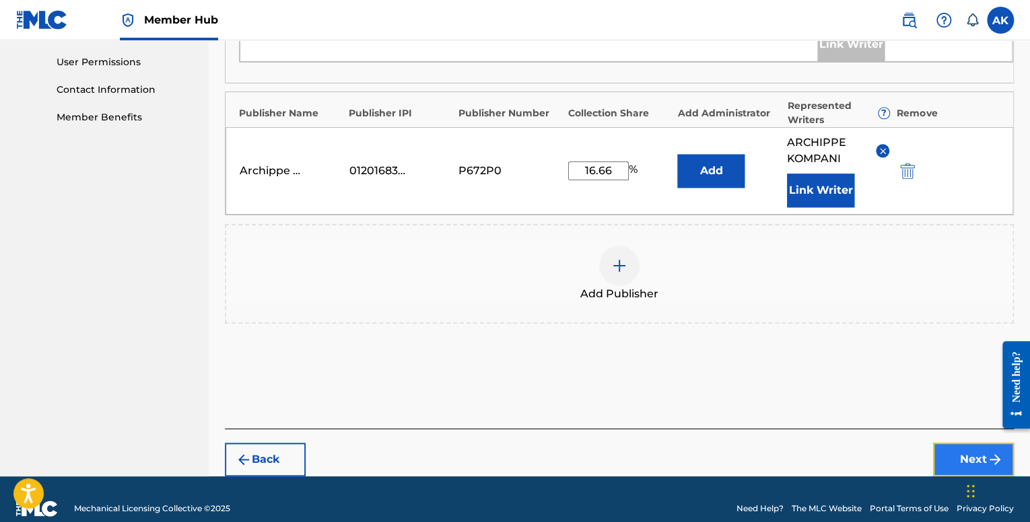
click at [949, 445] on button "Next" at bounding box center [973, 460] width 81 height 34
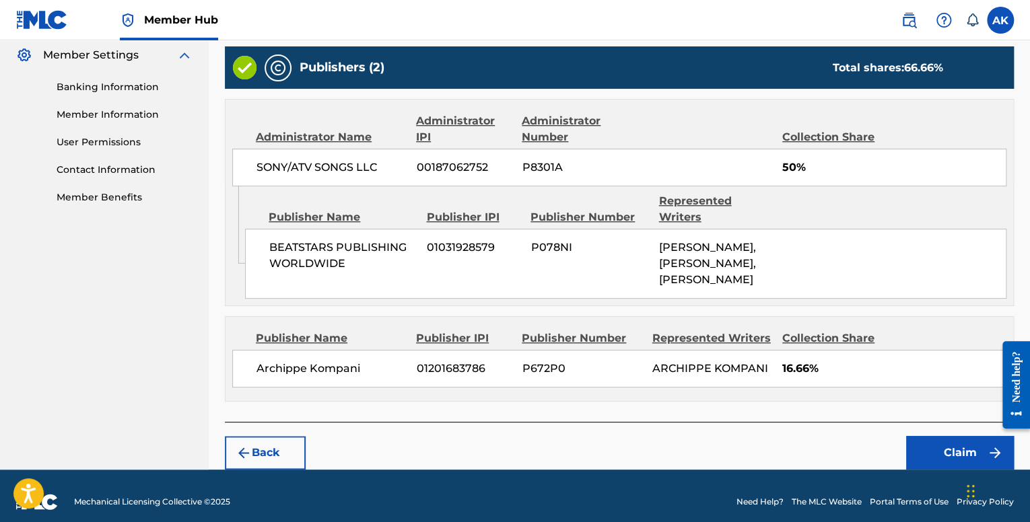
scroll to position [559, 0]
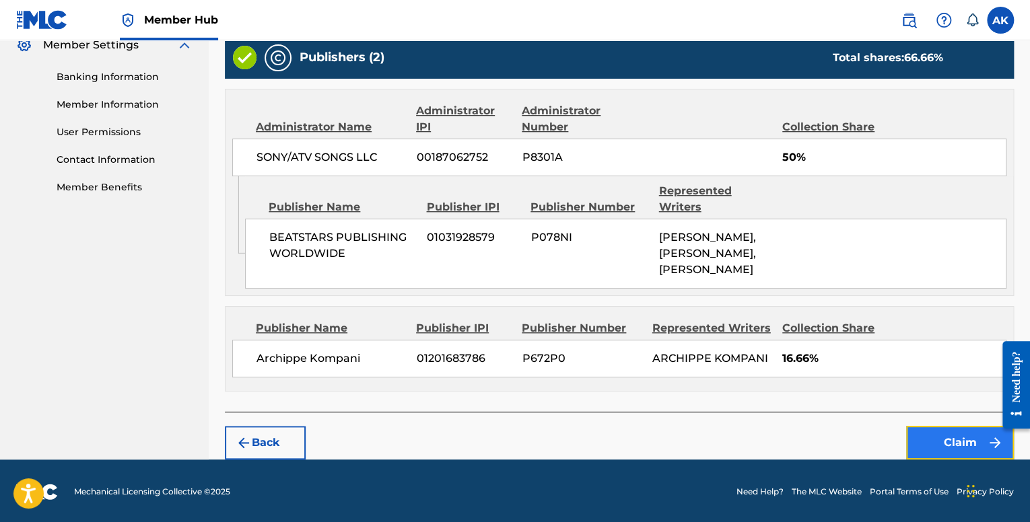
click at [943, 445] on button "Claim" at bounding box center [960, 443] width 108 height 34
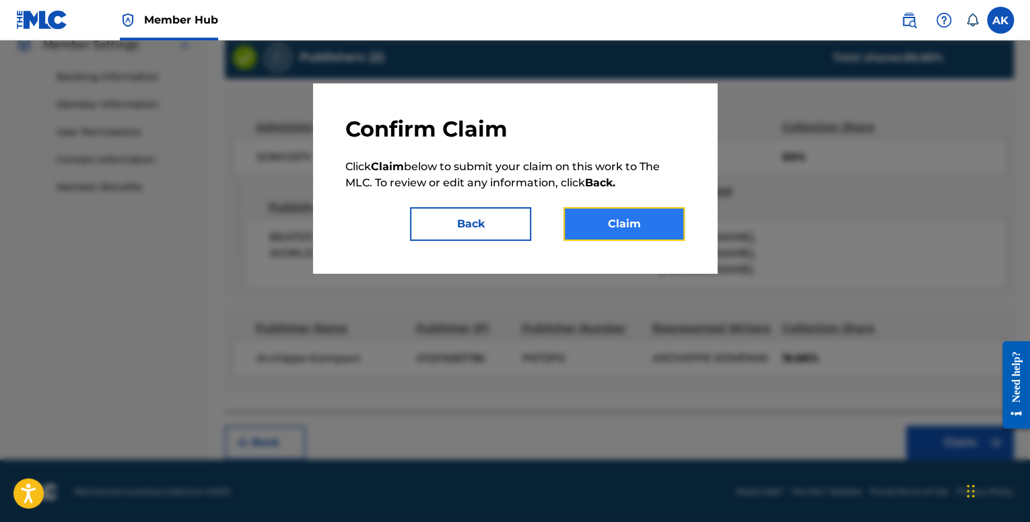
click at [625, 210] on button "Claim" at bounding box center [624, 224] width 121 height 34
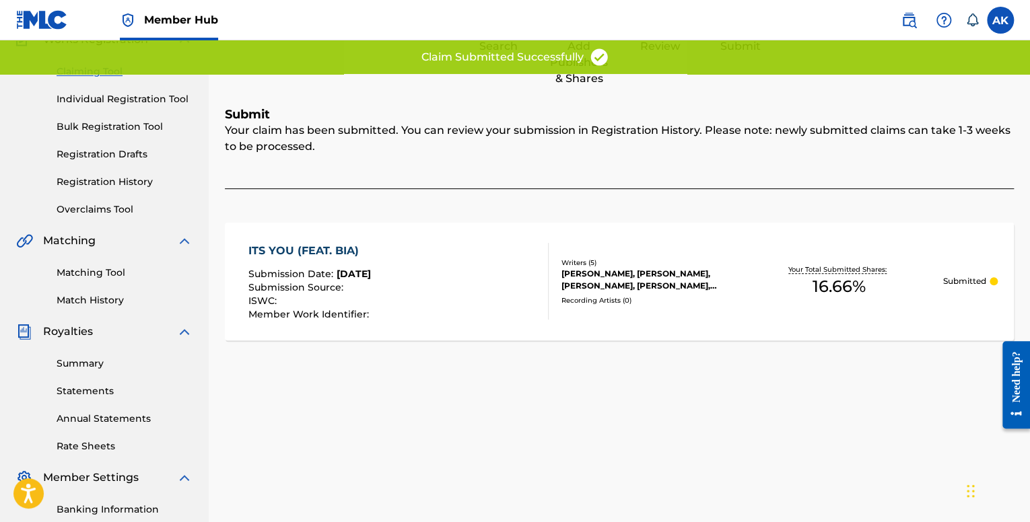
scroll to position [110, 0]
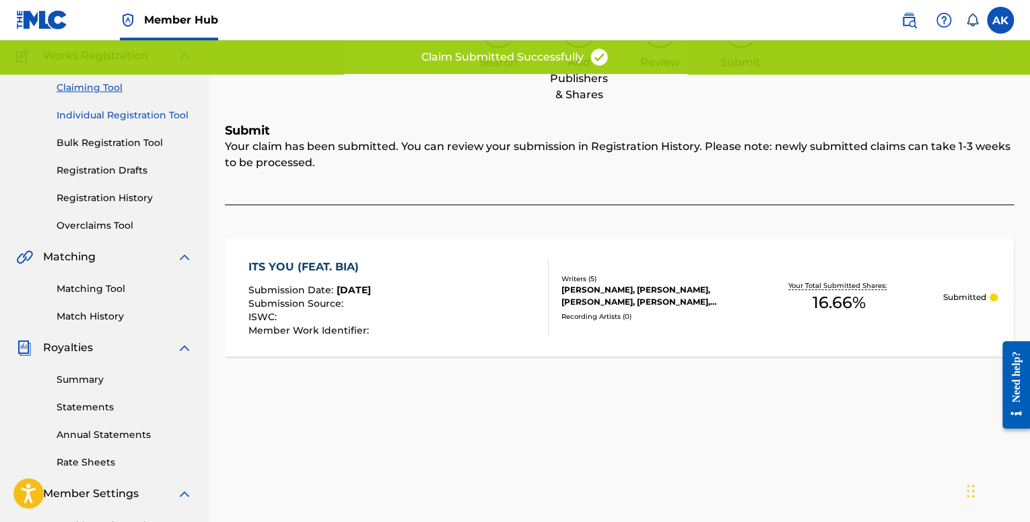
click at [117, 116] on link "Individual Registration Tool" at bounding box center [125, 115] width 136 height 14
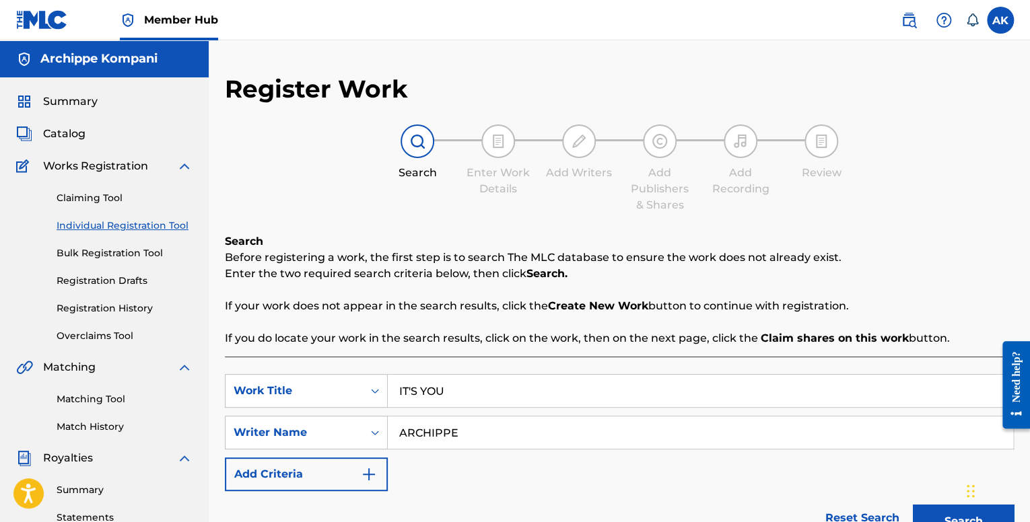
drag, startPoint x: 460, startPoint y: 393, endPoint x: 247, endPoint y: 359, distance: 215.5
click at [261, 375] on div "SearchWithCriteriafe1b84c9-a3c4-4195-ba0a-7f2adf361306 Work Title IT'S YOU" at bounding box center [619, 391] width 789 height 34
type input "TEMPTRESS"
click at [913, 505] on button "Search" at bounding box center [963, 522] width 101 height 34
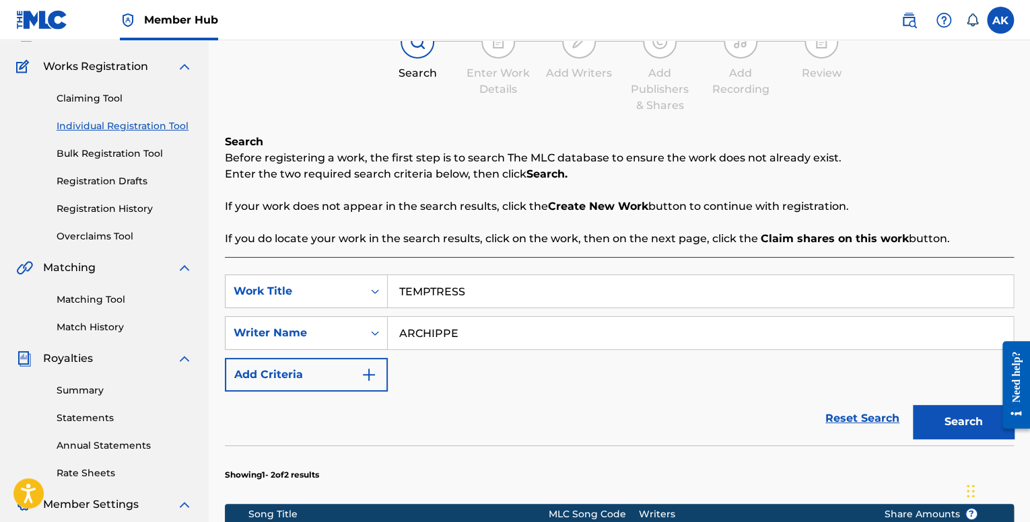
scroll to position [434, 0]
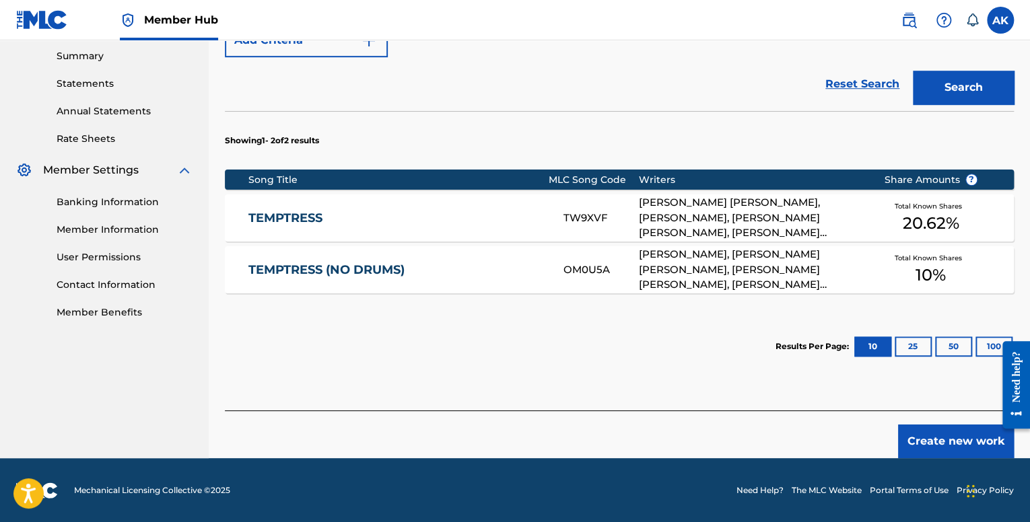
click at [491, 271] on link "TEMPTRESS (NO DRUMS)" at bounding box center [396, 270] width 297 height 15
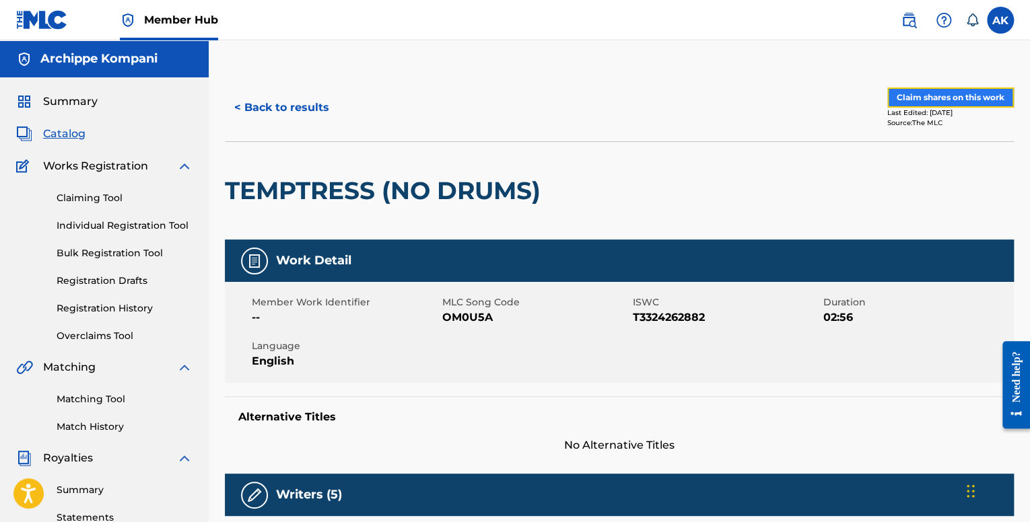
click at [910, 102] on button "Claim shares on this work" at bounding box center [950, 98] width 127 height 20
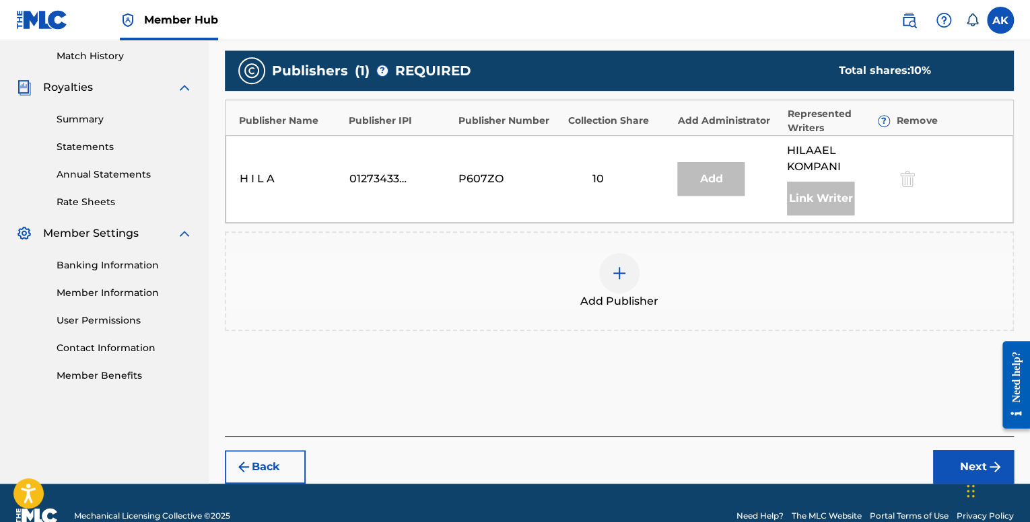
scroll to position [329, 0]
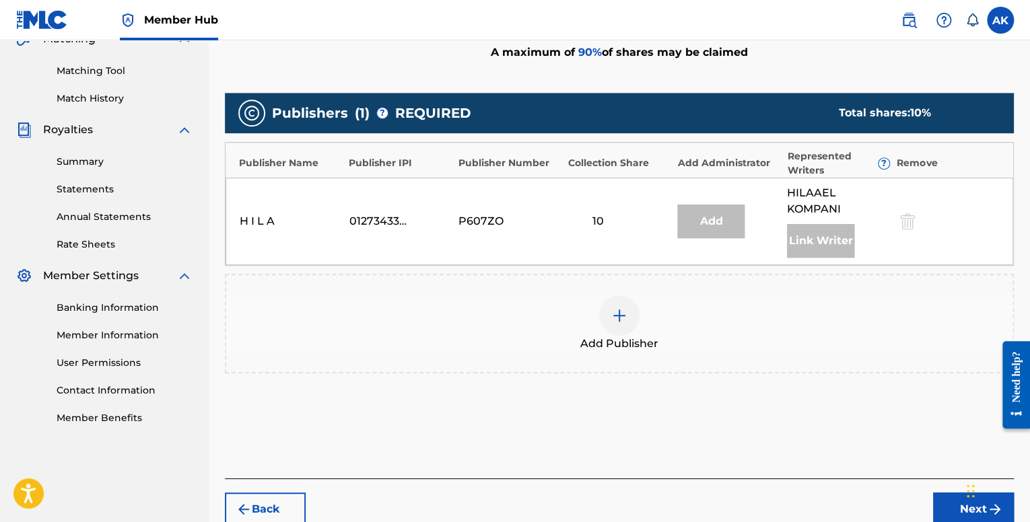
click at [624, 314] on img at bounding box center [619, 316] width 16 height 16
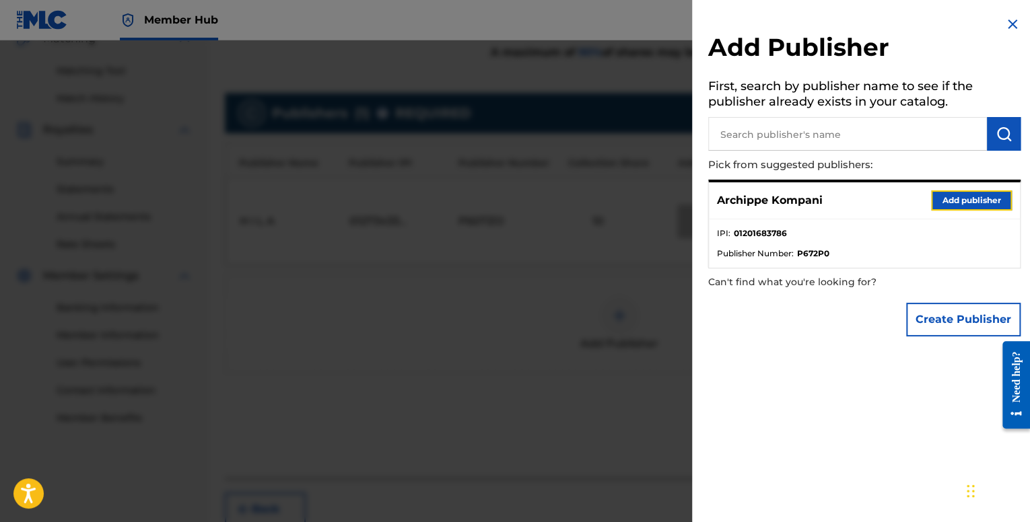
click at [969, 203] on button "Add publisher" at bounding box center [971, 201] width 81 height 20
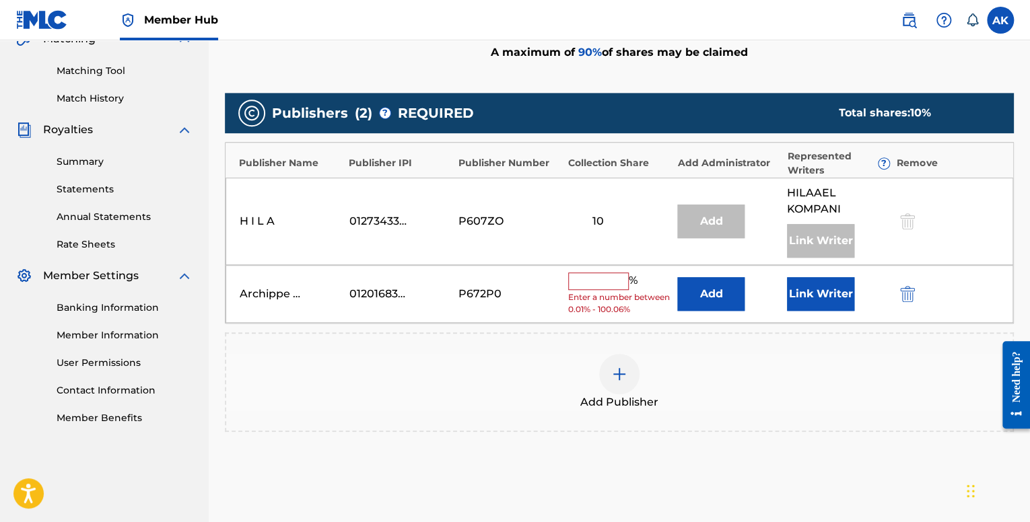
click at [587, 279] on input "text" at bounding box center [598, 282] width 61 height 18
type input "10"
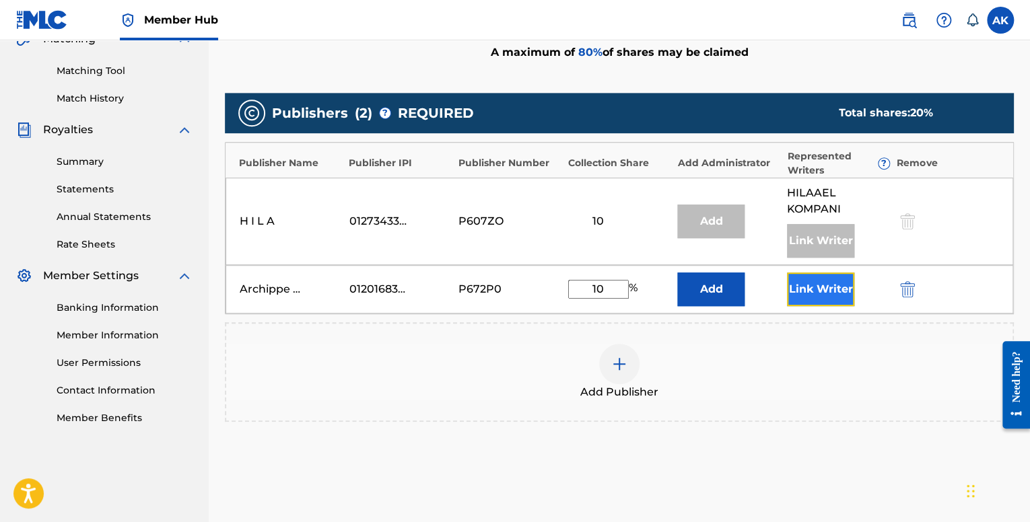
click at [803, 292] on button "Link Writer" at bounding box center [820, 290] width 67 height 34
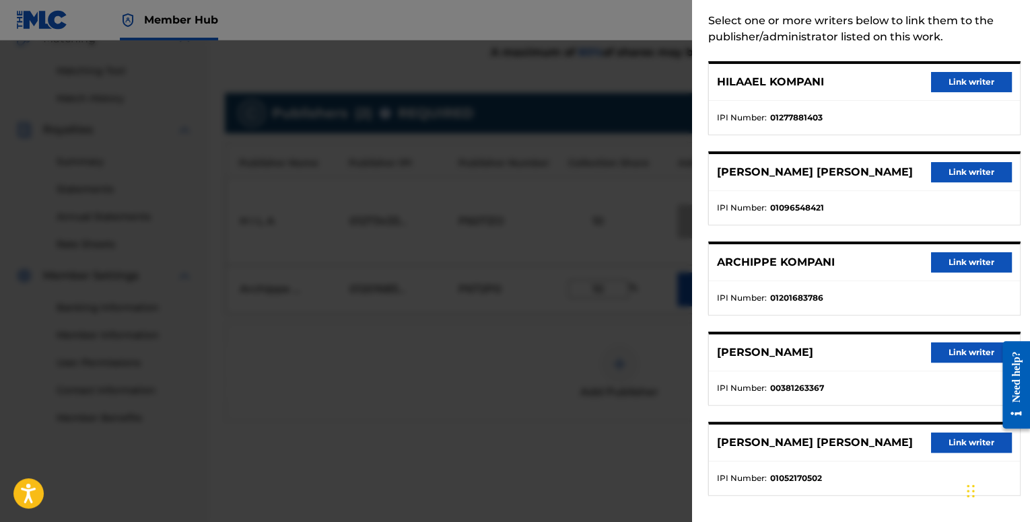
scroll to position [67, 0]
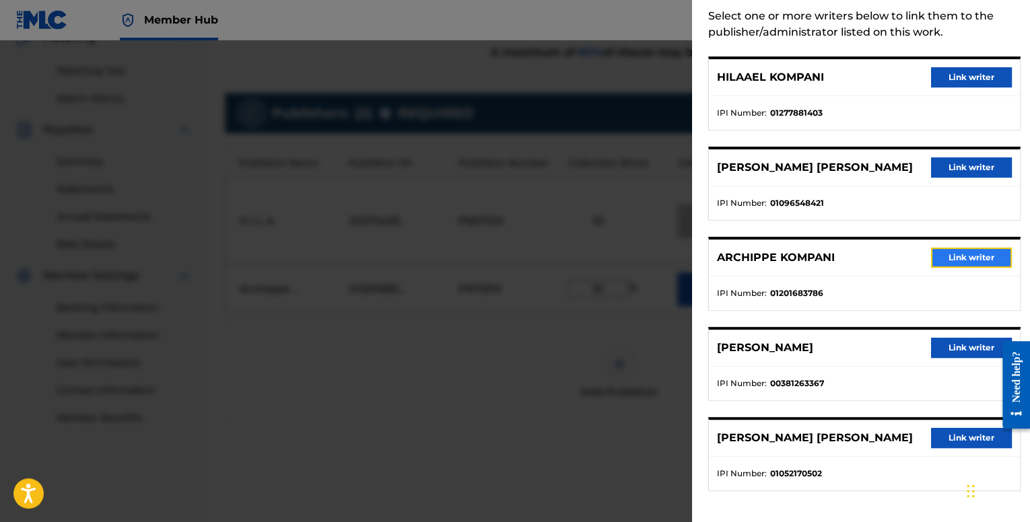
click at [951, 253] on button "Link writer" at bounding box center [971, 258] width 81 height 20
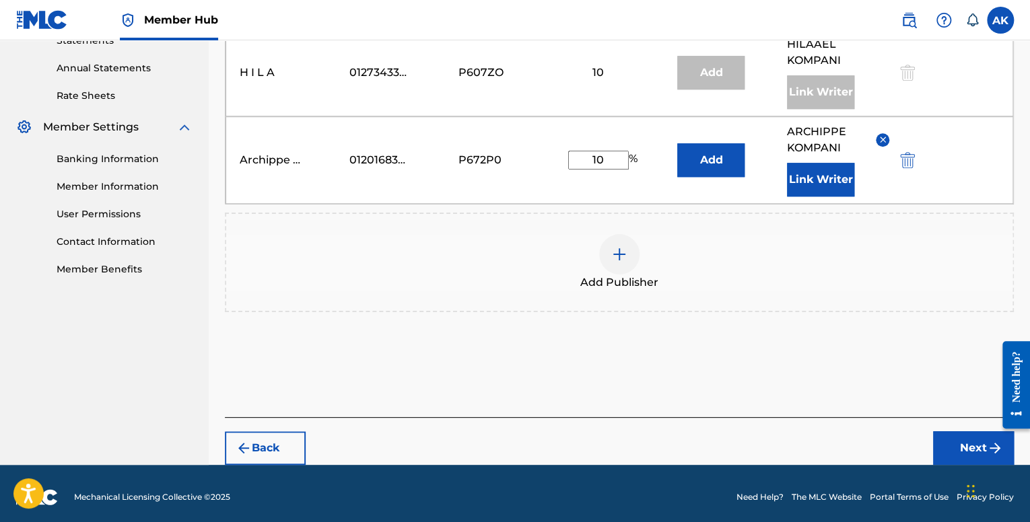
scroll to position [483, 0]
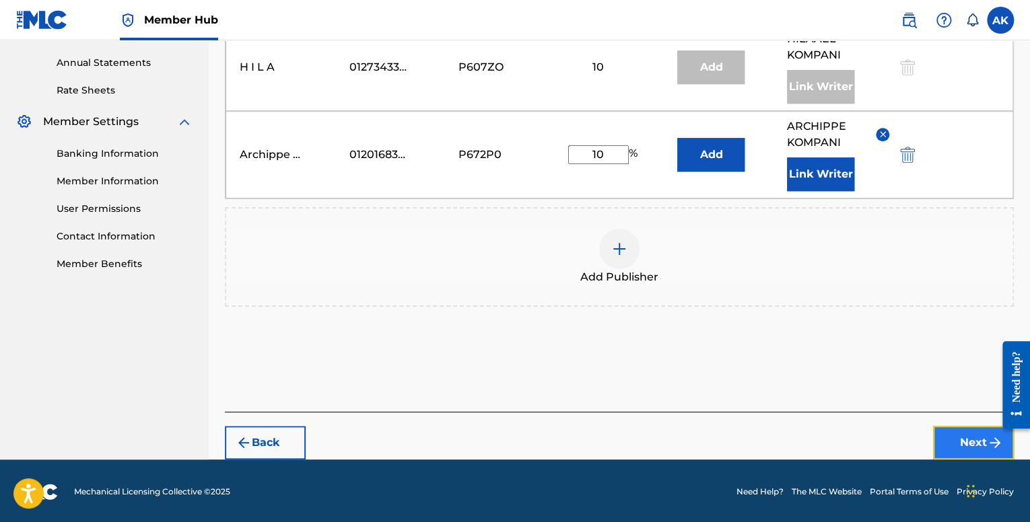
click at [941, 426] on button "Next" at bounding box center [973, 443] width 81 height 34
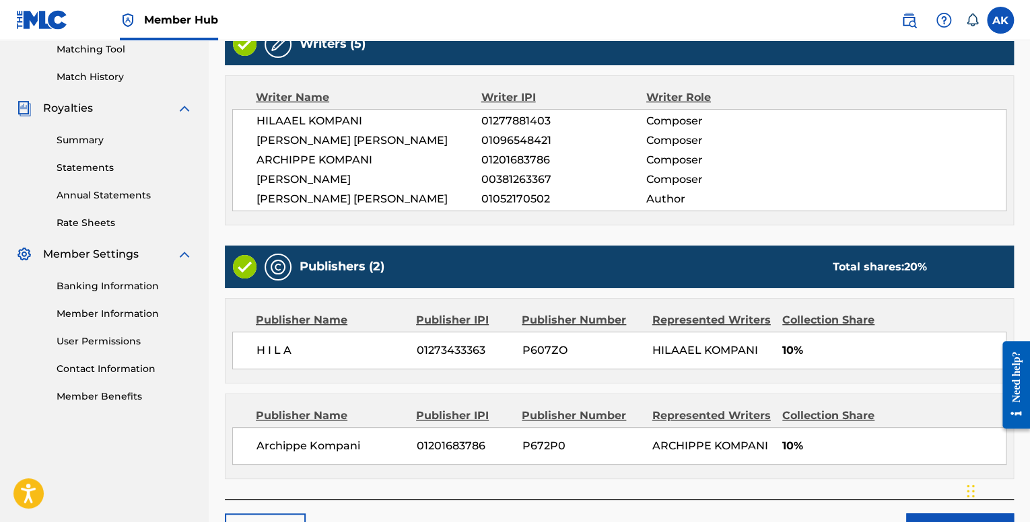
scroll to position [438, 0]
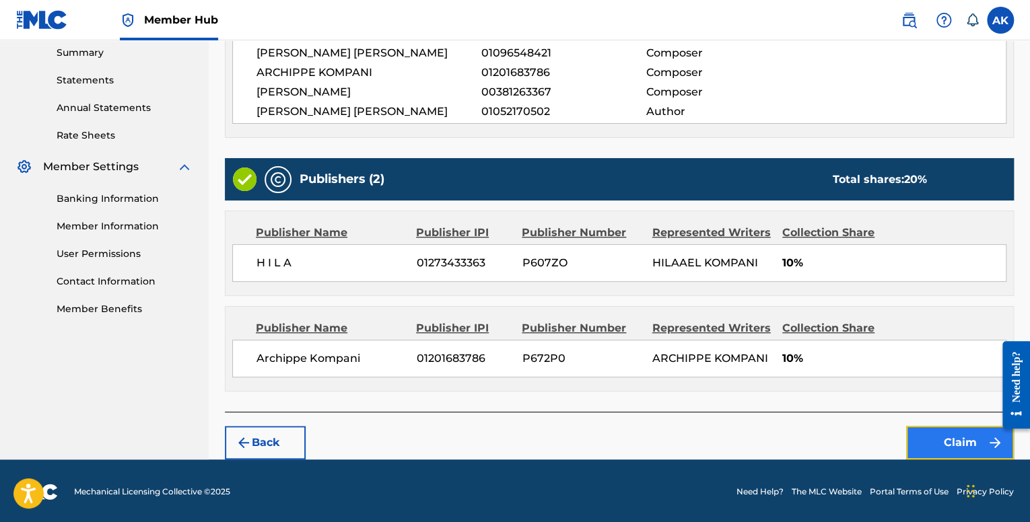
click at [932, 440] on button "Claim" at bounding box center [960, 443] width 108 height 34
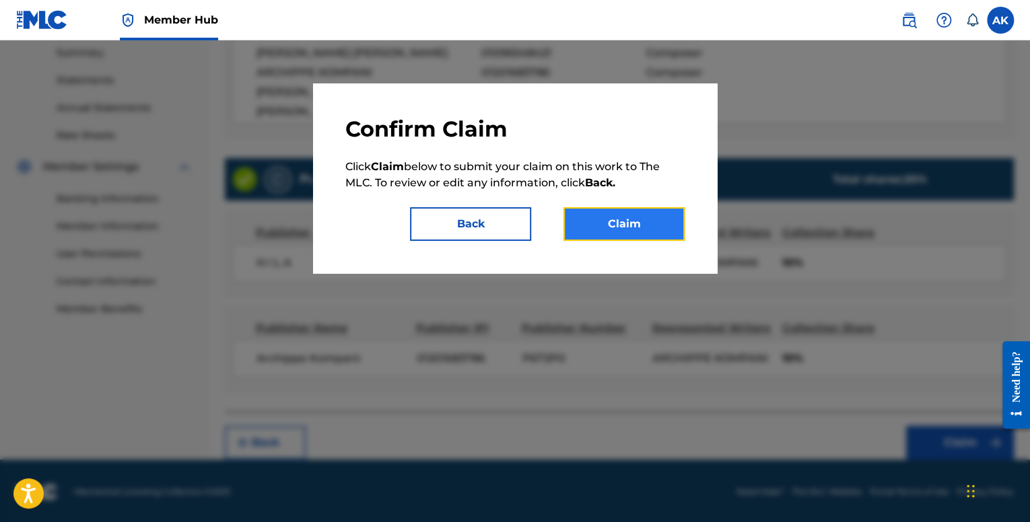
click at [650, 218] on button "Claim" at bounding box center [624, 224] width 121 height 34
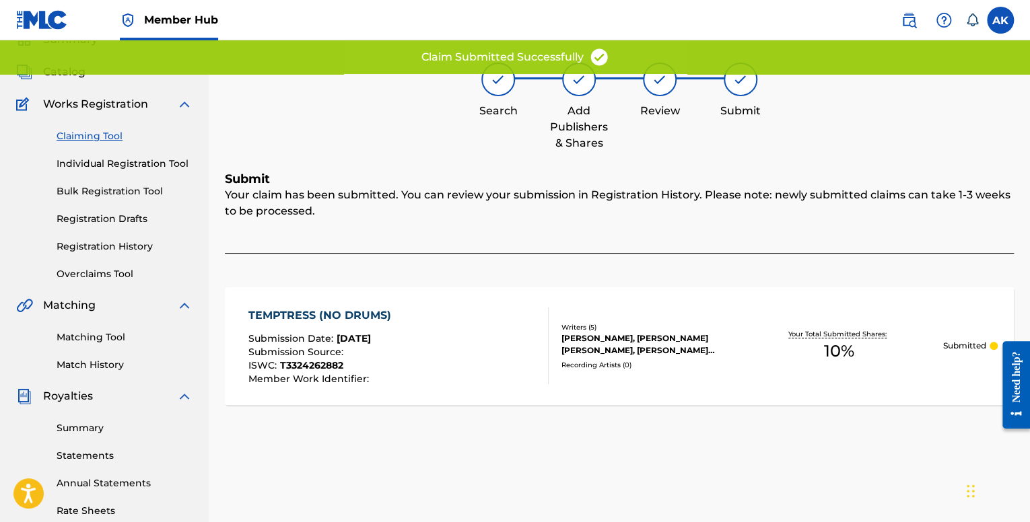
scroll to position [0, 0]
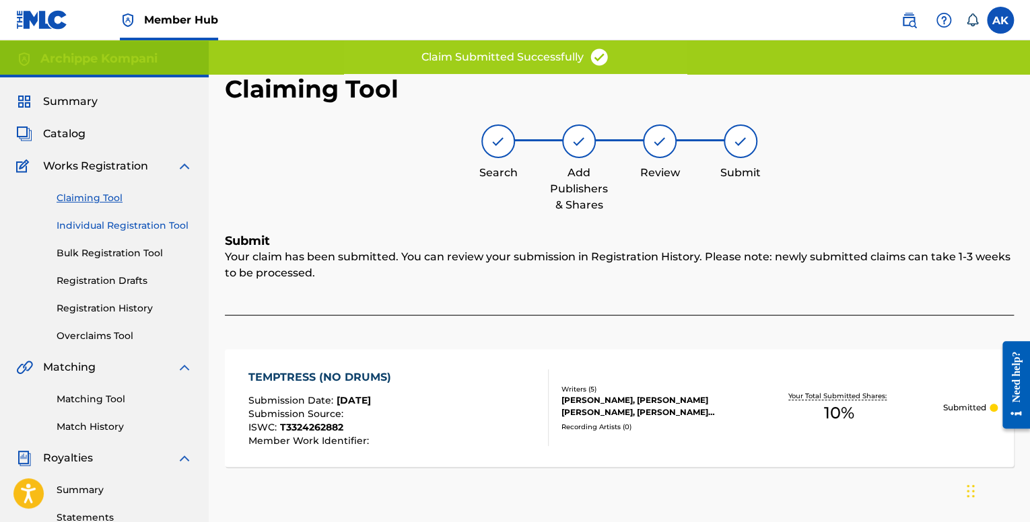
click at [125, 222] on link "Individual Registration Tool" at bounding box center [125, 226] width 136 height 14
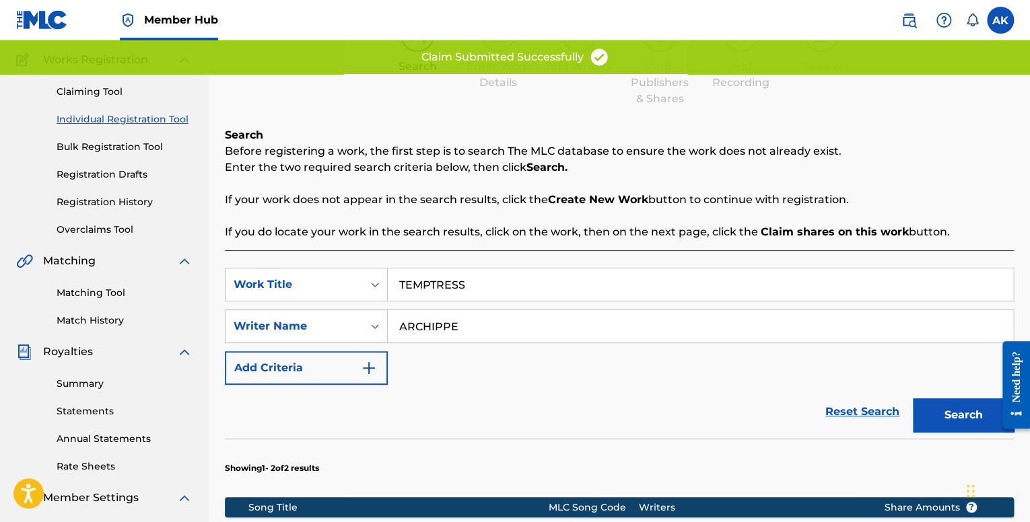
scroll to position [337, 0]
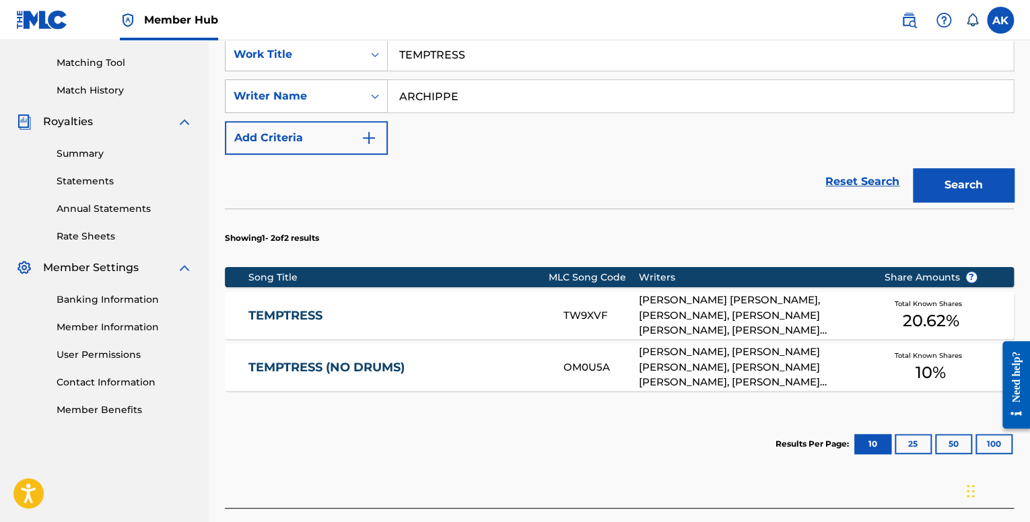
click at [485, 313] on link "TEMPTRESS" at bounding box center [396, 315] width 297 height 15
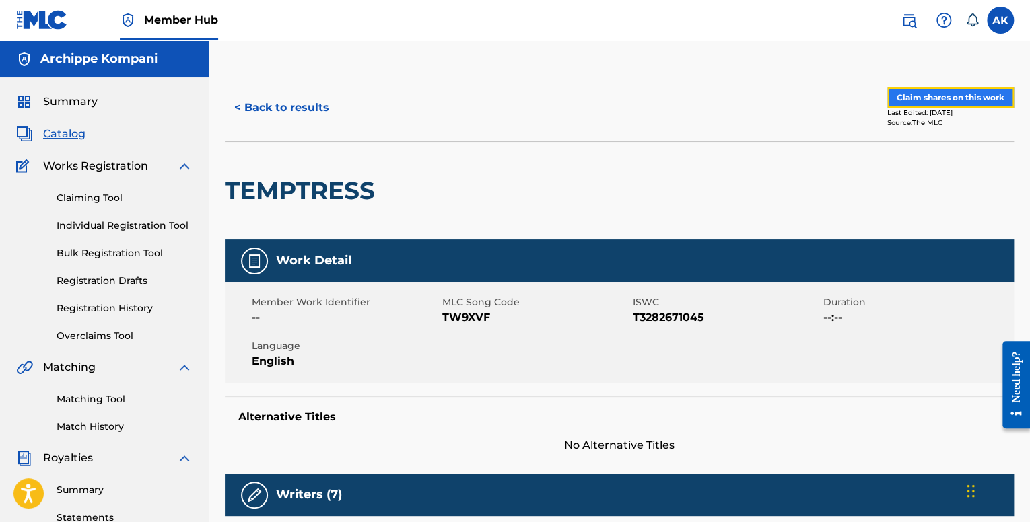
click at [922, 98] on button "Claim shares on this work" at bounding box center [950, 98] width 127 height 20
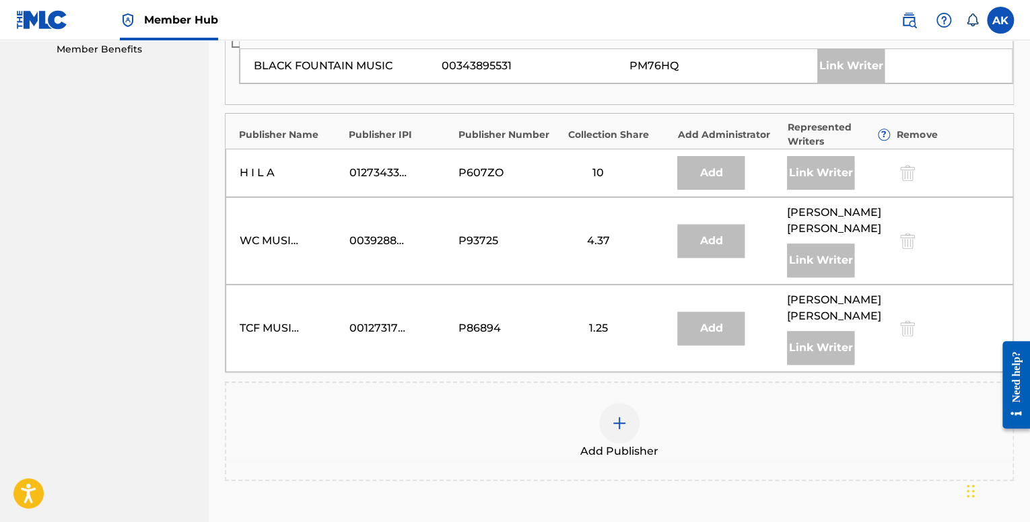
scroll to position [673, 0]
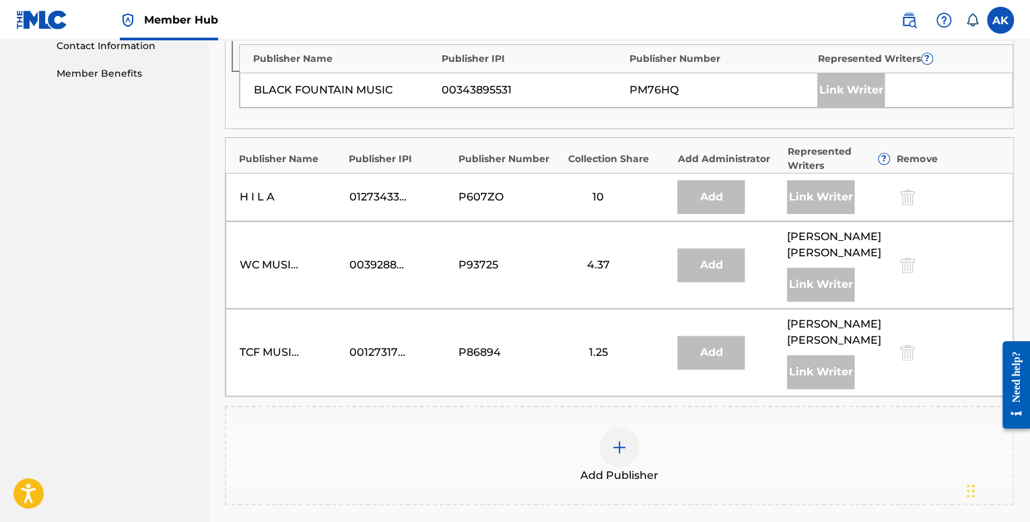
click at [613, 440] on img at bounding box center [619, 448] width 16 height 16
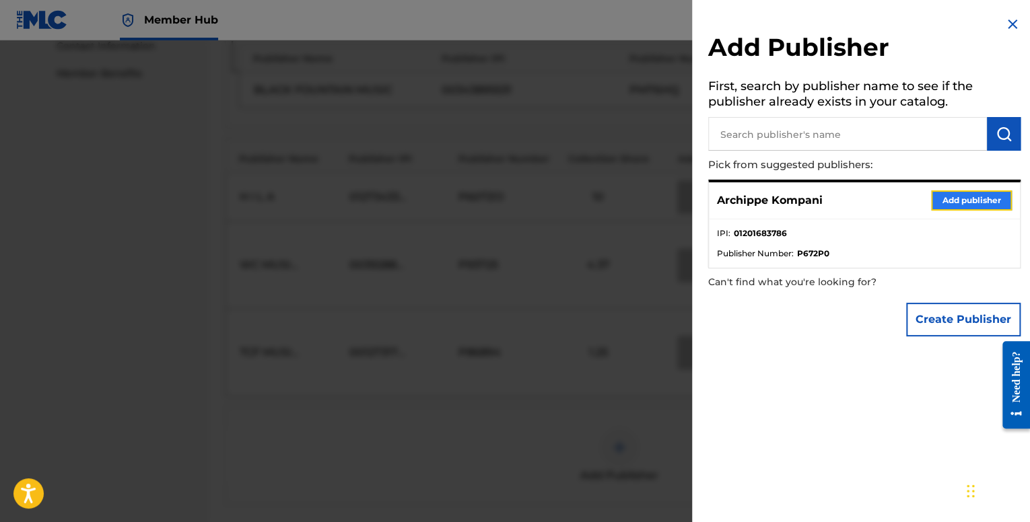
click at [937, 199] on button "Add publisher" at bounding box center [971, 201] width 81 height 20
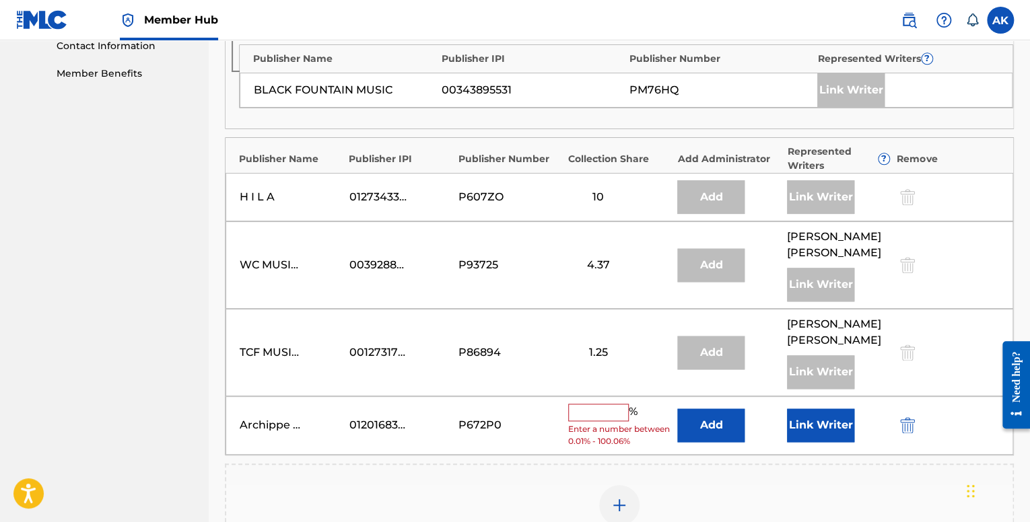
click at [598, 404] on input "text" at bounding box center [598, 413] width 61 height 18
type input "10"
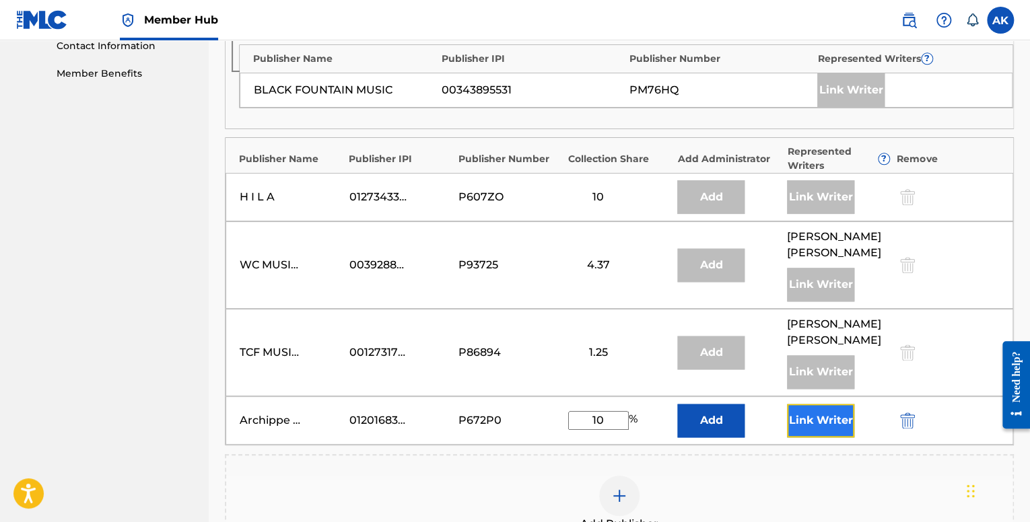
click at [805, 404] on button "Link Writer" at bounding box center [820, 421] width 67 height 34
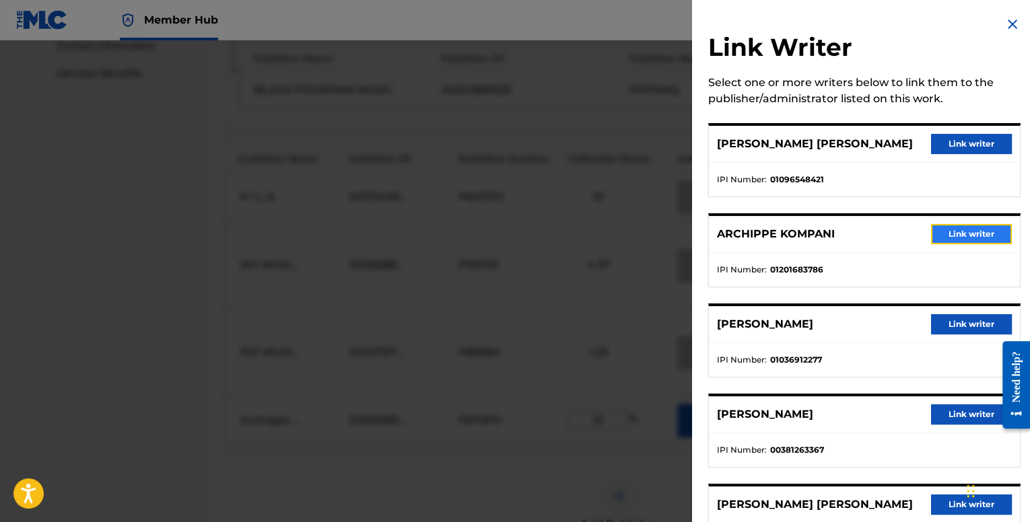
click at [956, 231] on button "Link writer" at bounding box center [971, 234] width 81 height 20
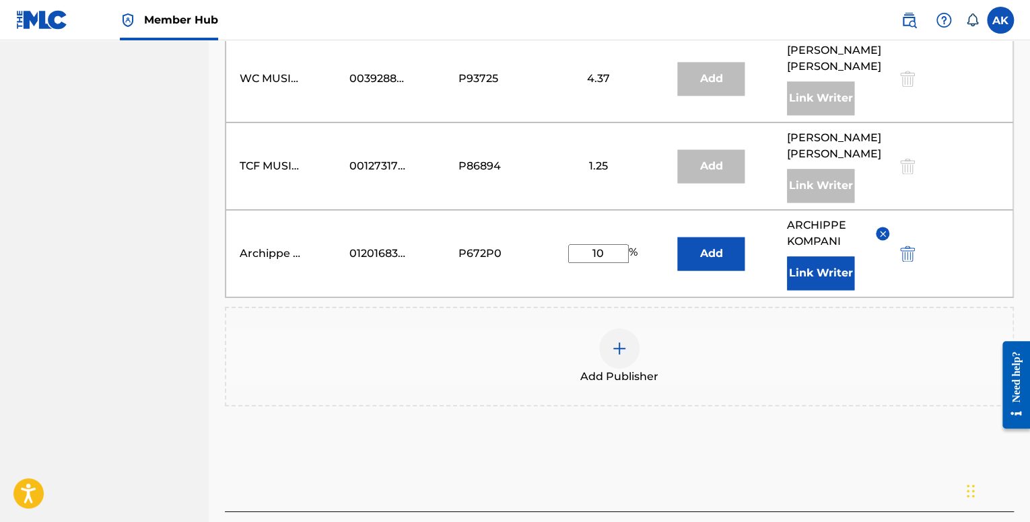
scroll to position [875, 0]
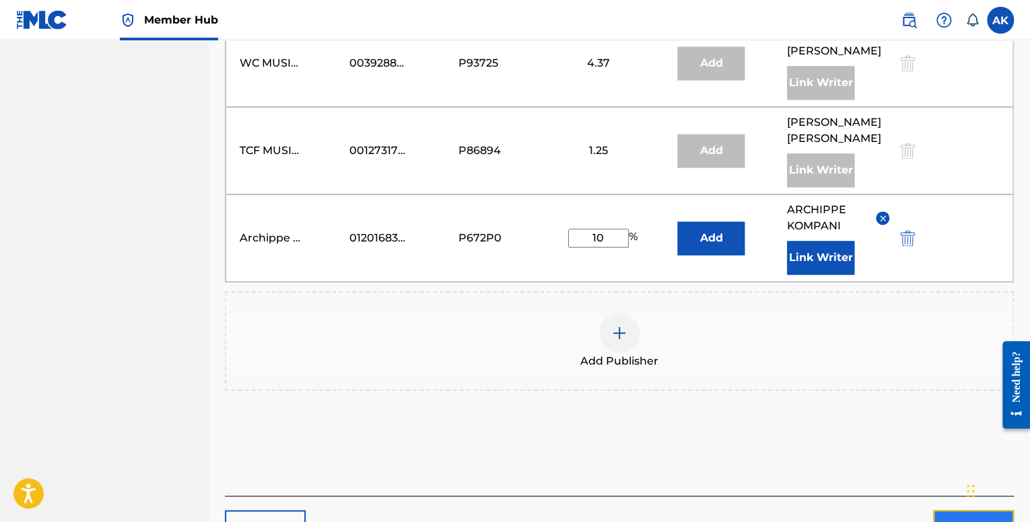
click at [937, 510] on button "Next" at bounding box center [973, 527] width 81 height 34
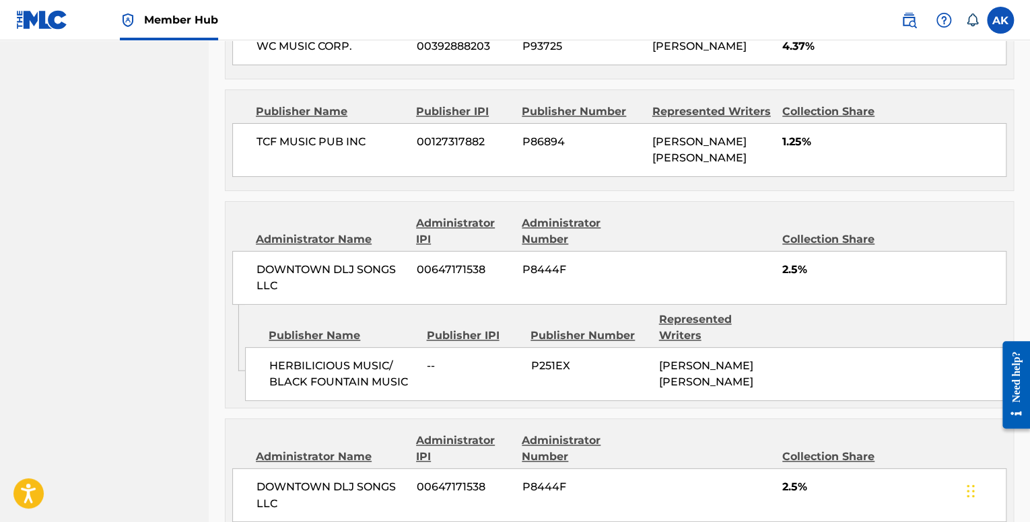
scroll to position [1072, 0]
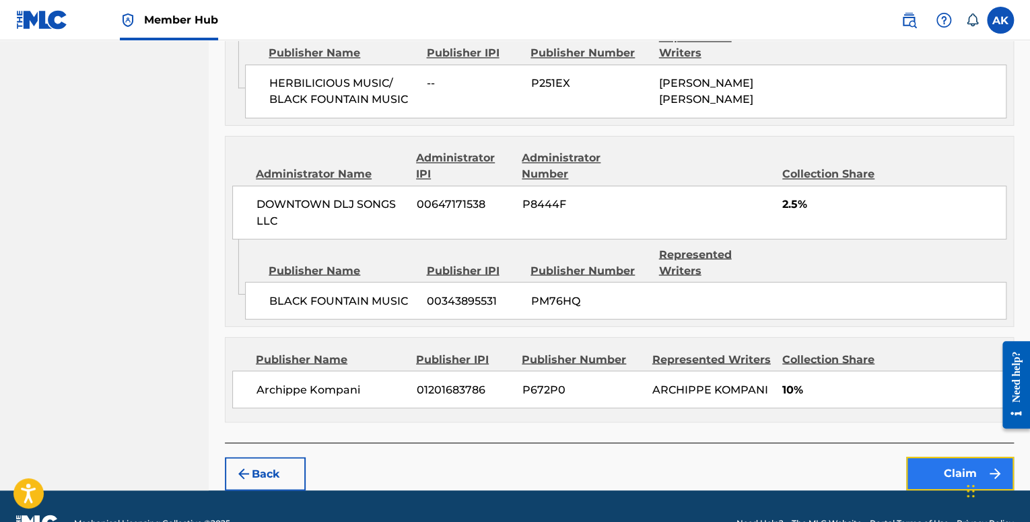
click at [927, 457] on button "Claim" at bounding box center [960, 474] width 108 height 34
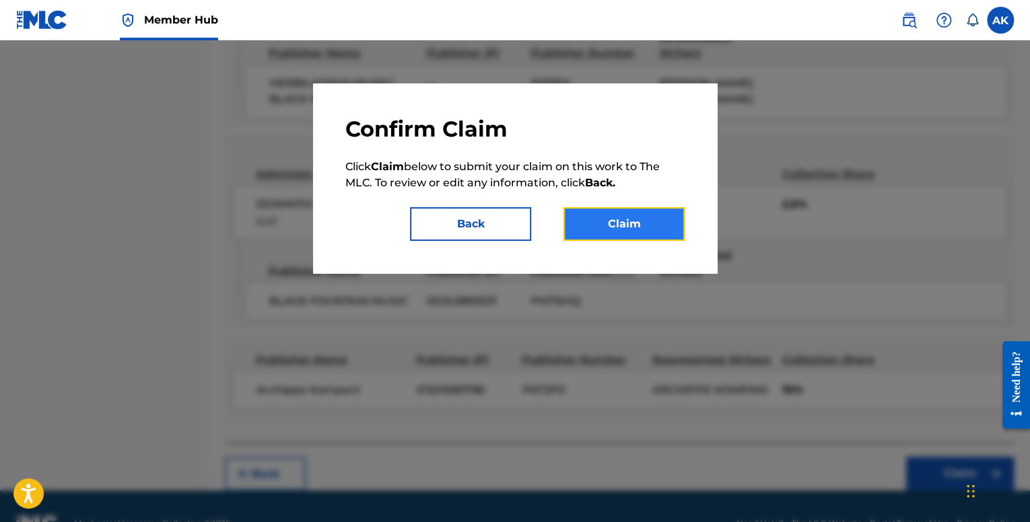
click at [610, 215] on button "Claim" at bounding box center [624, 224] width 121 height 34
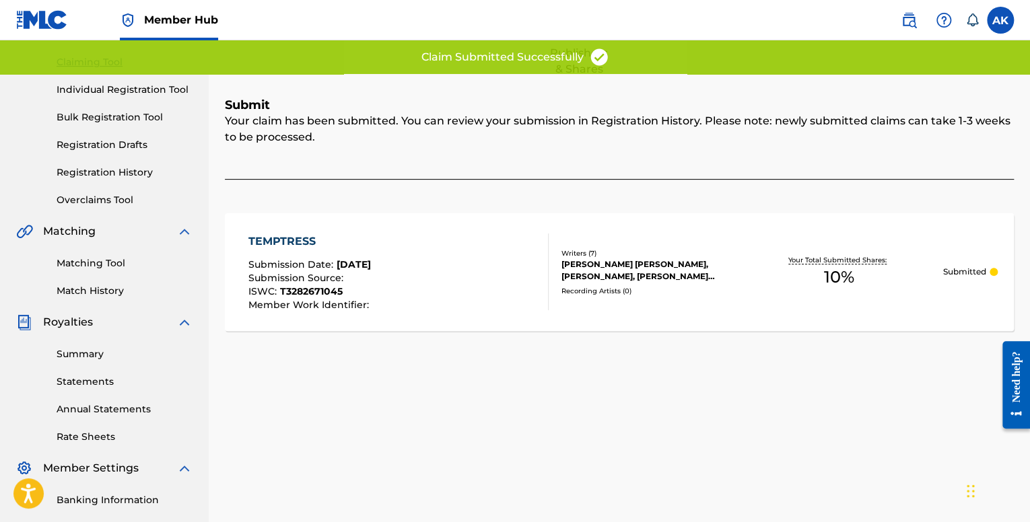
scroll to position [43, 0]
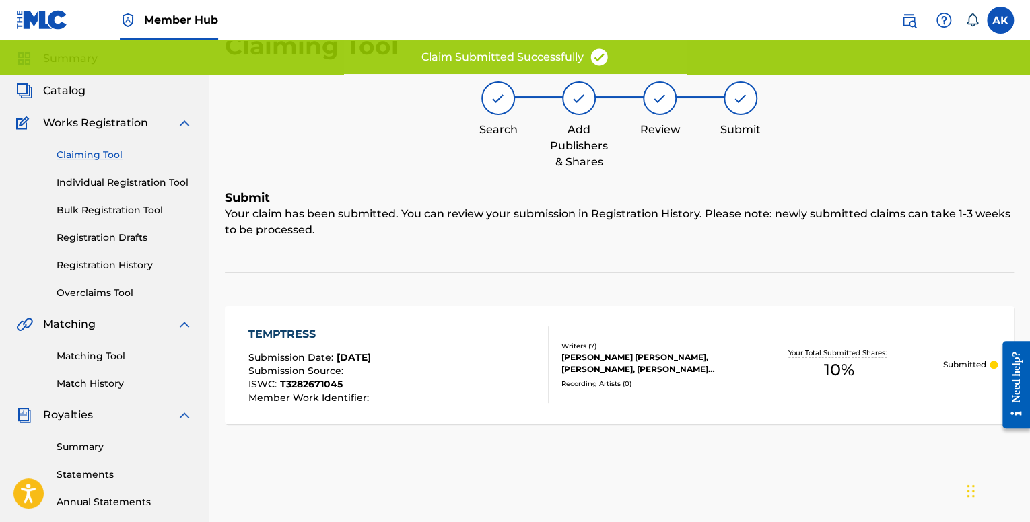
drag, startPoint x: 109, startPoint y: 186, endPoint x: 137, endPoint y: 135, distance: 58.5
click at [109, 186] on link "Individual Registration Tool" at bounding box center [125, 183] width 136 height 14
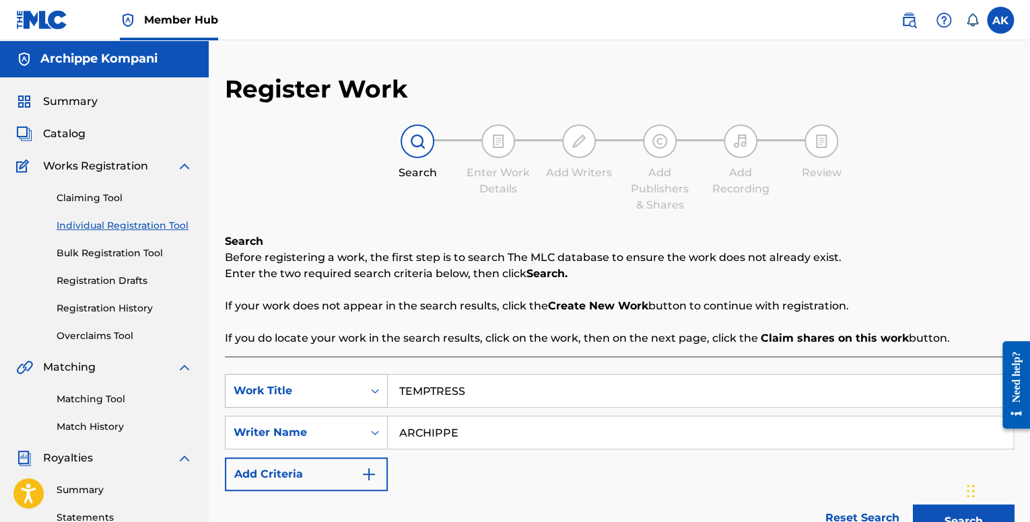
drag, startPoint x: 485, startPoint y: 388, endPoint x: 369, endPoint y: 378, distance: 116.2
click at [370, 377] on div "SearchWithCriteriafe1b84c9-a3c4-4195-ba0a-7f2adf361306 Work Title TEMPTRESS" at bounding box center [619, 391] width 789 height 34
paste input "LAST TIME"
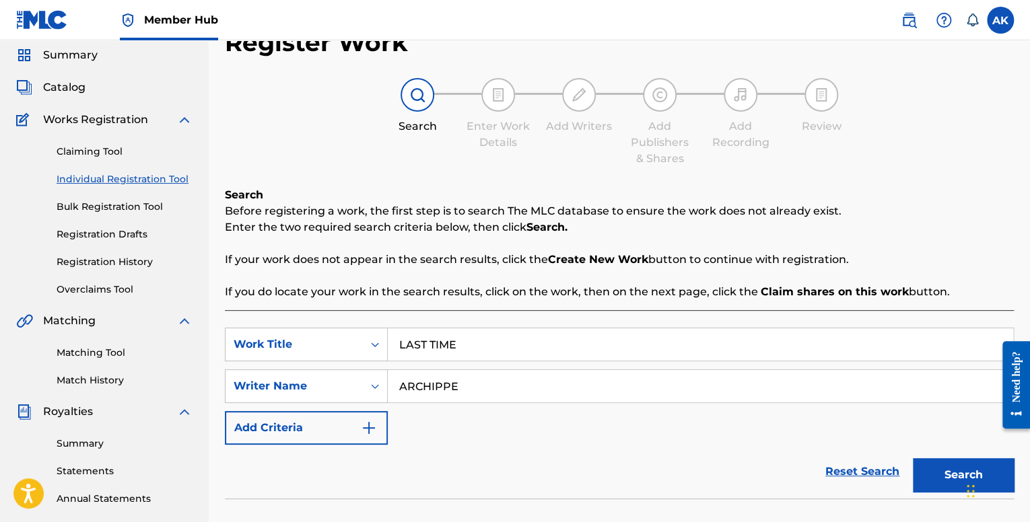
scroll to position [202, 0]
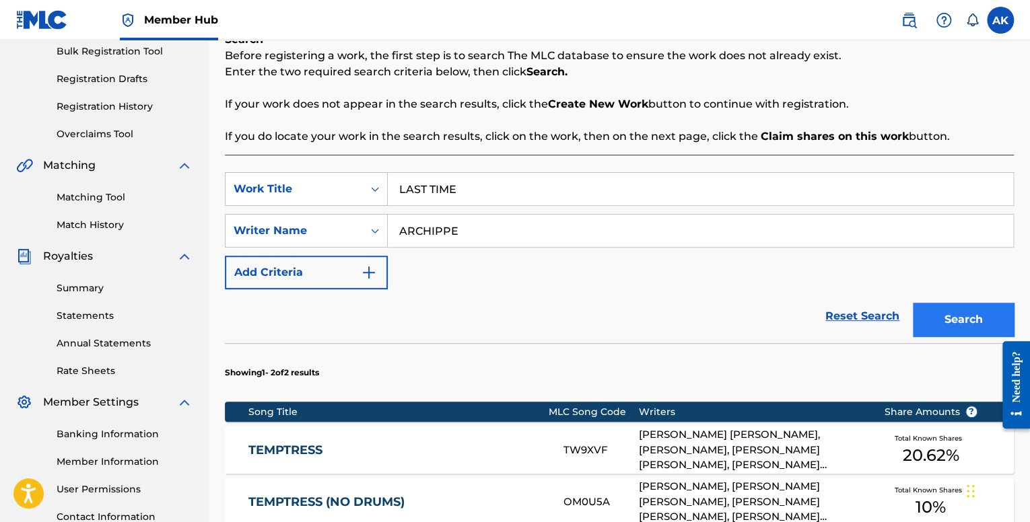
type input "LAST TIME"
click at [927, 310] on button "Search" at bounding box center [963, 320] width 101 height 34
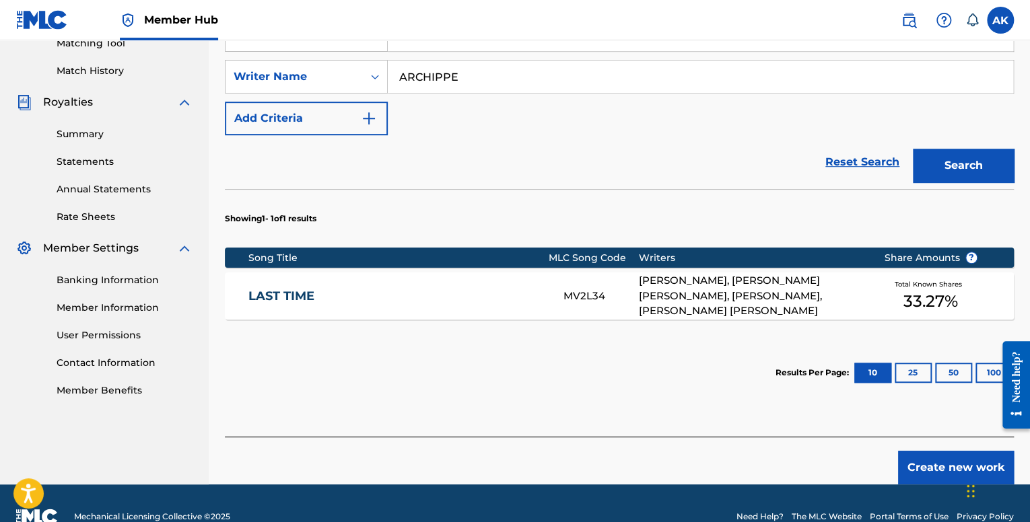
scroll to position [382, 0]
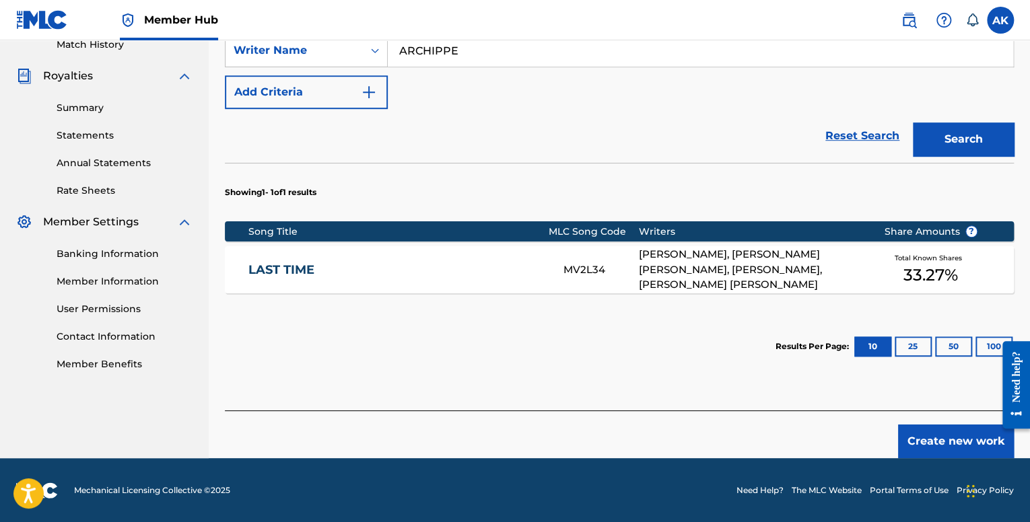
click at [499, 261] on div "LAST TIME MV2L34 [PERSON_NAME], [PERSON_NAME] [PERSON_NAME], [PERSON_NAME], [PE…" at bounding box center [619, 269] width 789 height 47
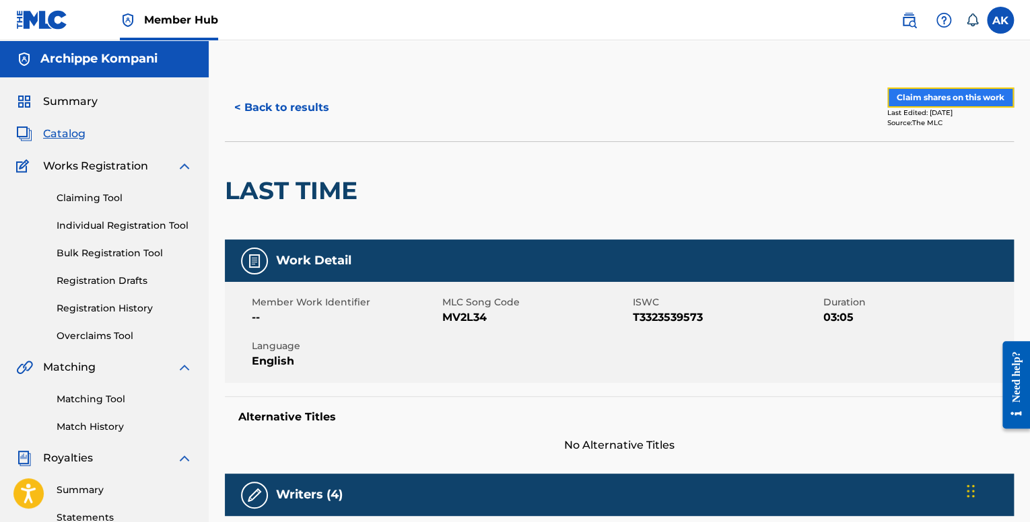
click at [904, 95] on button "Claim shares on this work" at bounding box center [950, 98] width 127 height 20
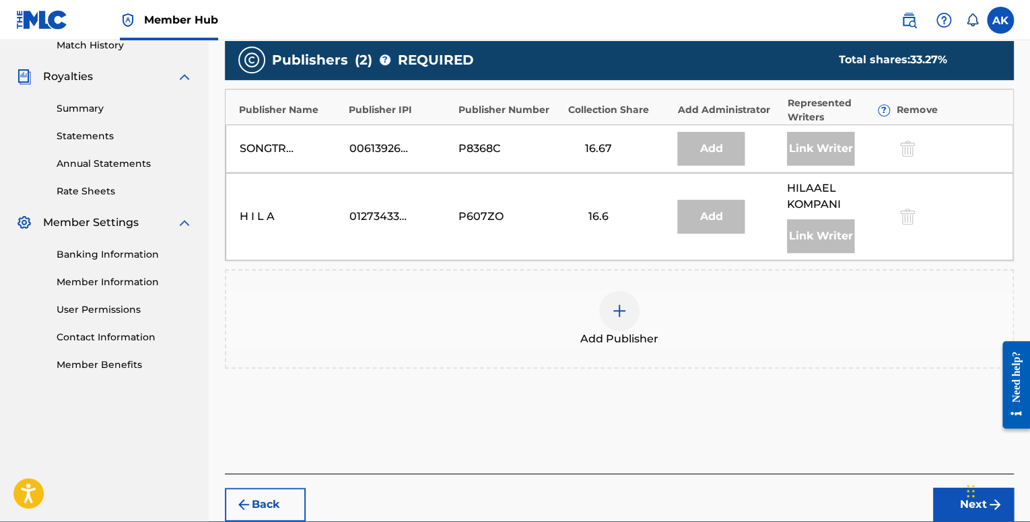
scroll to position [377, 0]
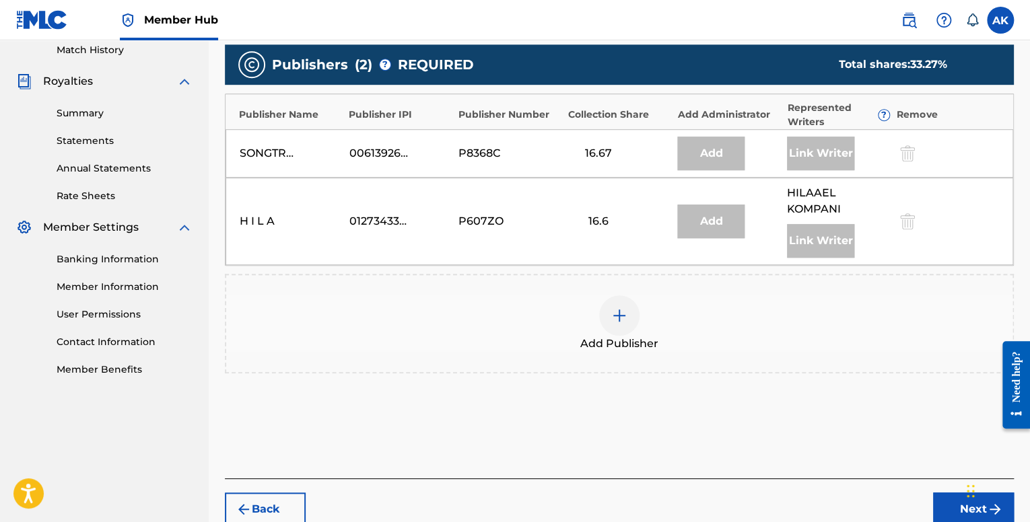
click at [629, 310] on div at bounding box center [619, 316] width 40 height 40
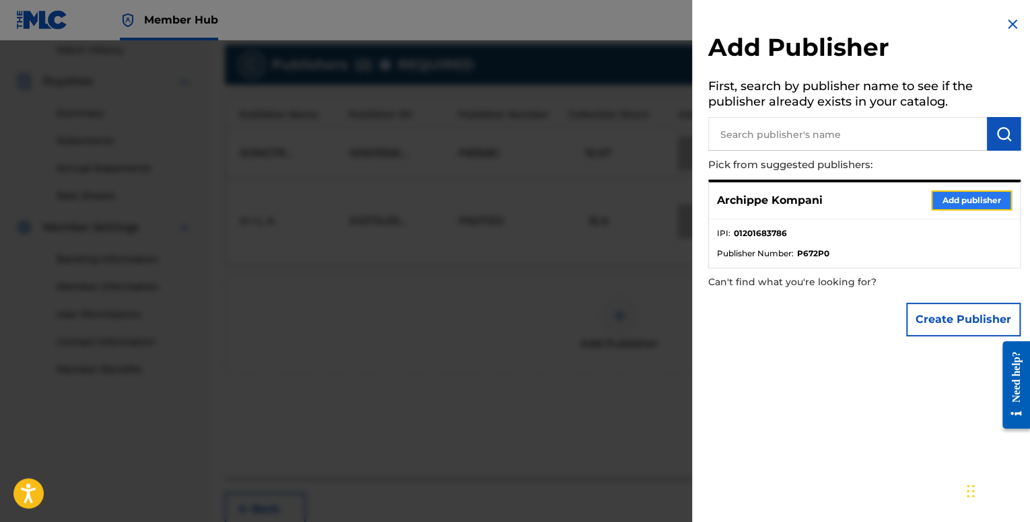
click at [949, 206] on button "Add publisher" at bounding box center [971, 201] width 81 height 20
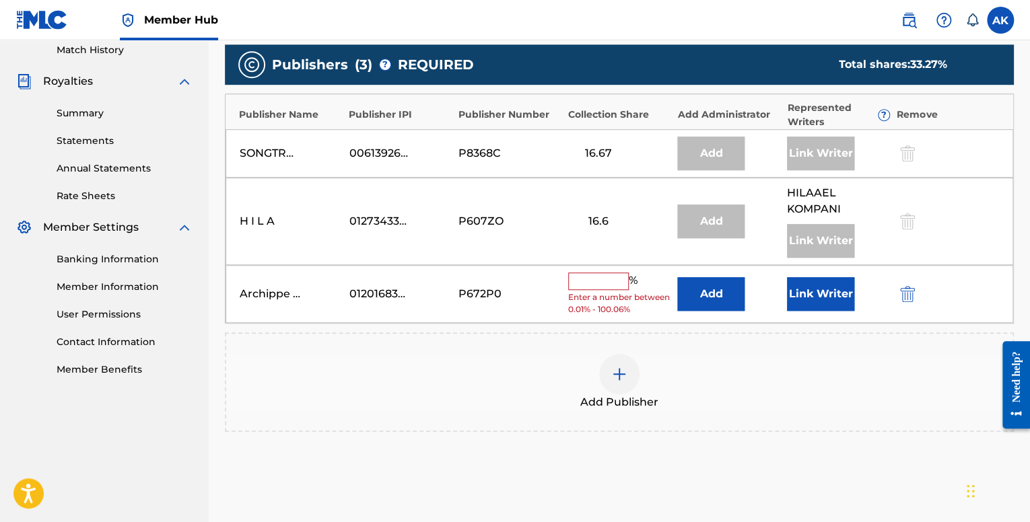
click at [607, 283] on input "text" at bounding box center [598, 282] width 61 height 18
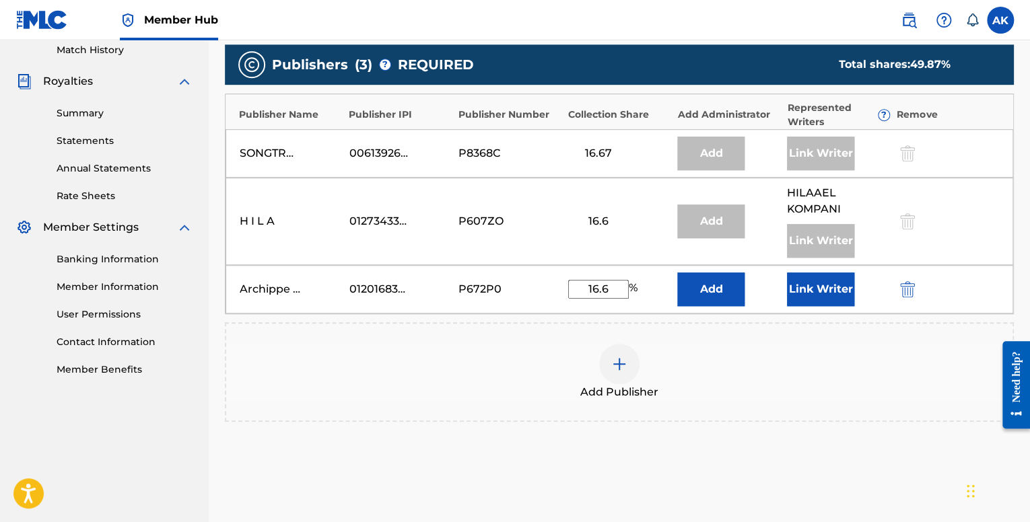
click at [613, 291] on input "16.6" at bounding box center [598, 289] width 61 height 19
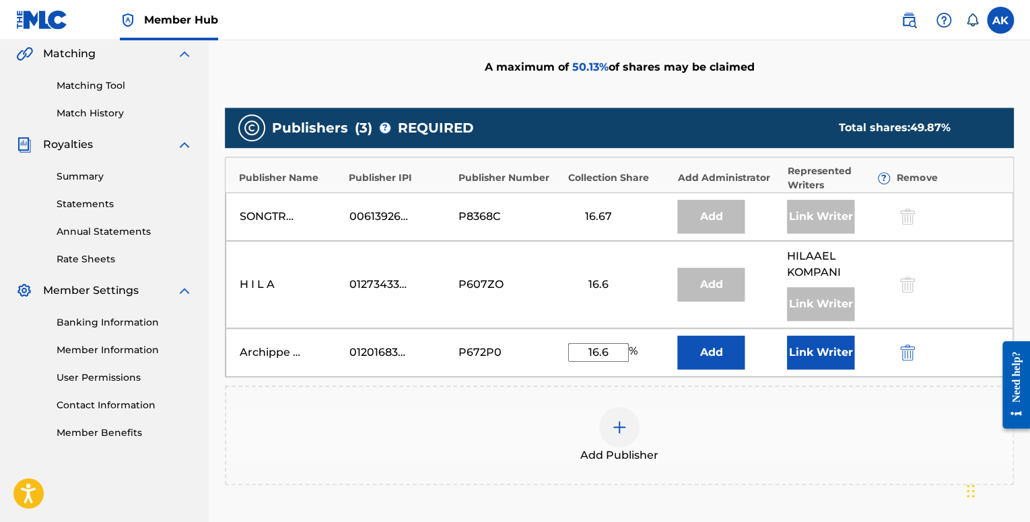
scroll to position [310, 0]
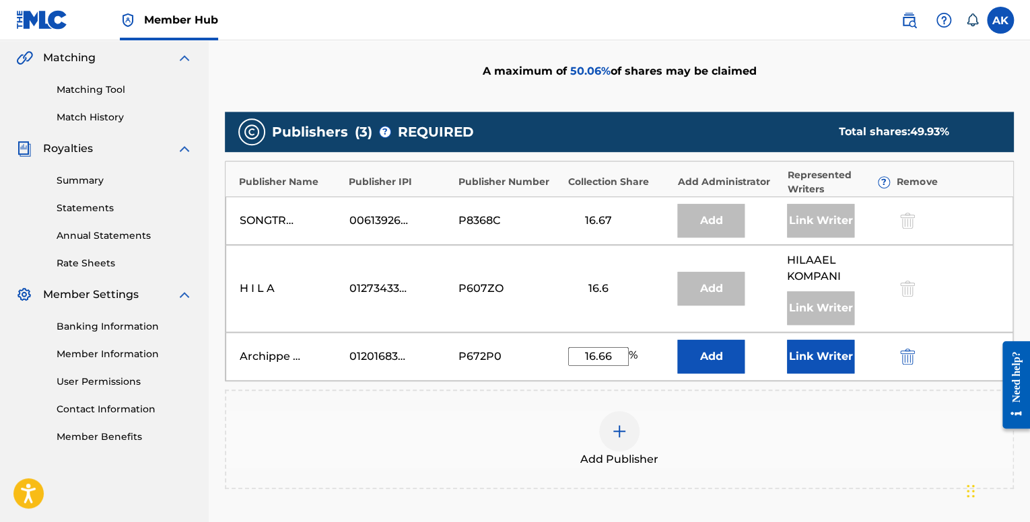
type input "16.66"
click at [665, 397] on div "Add Publisher" at bounding box center [619, 440] width 789 height 100
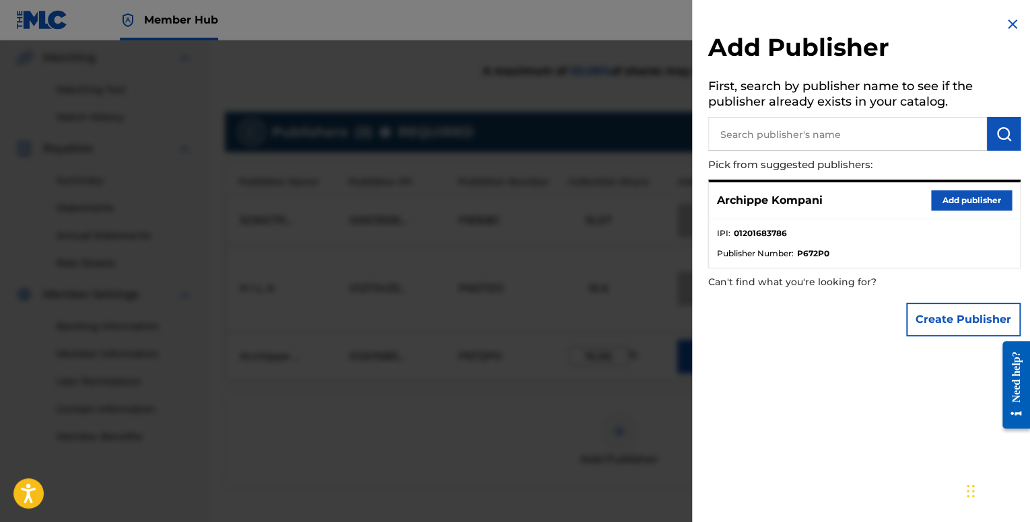
click at [1005, 20] on img at bounding box center [1013, 24] width 16 height 16
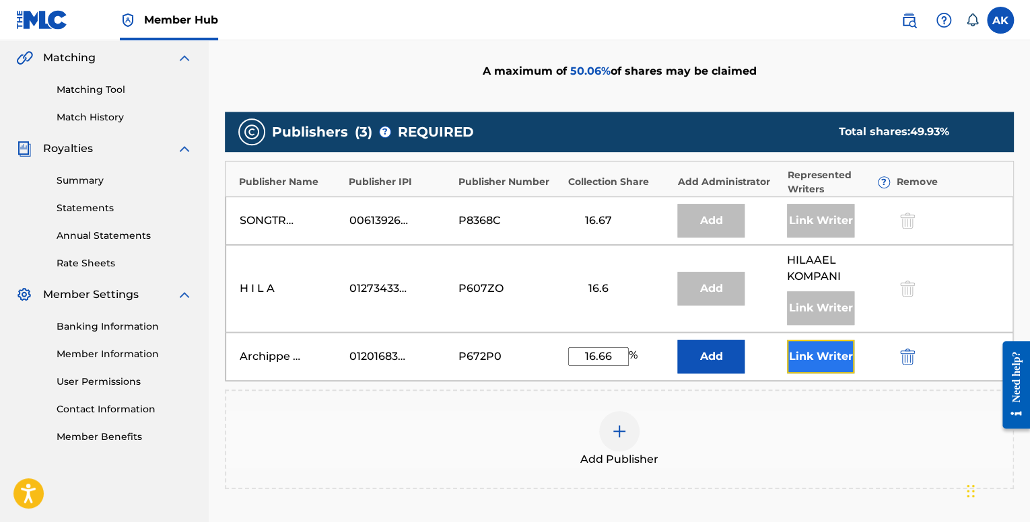
click at [829, 355] on button "Link Writer" at bounding box center [820, 357] width 67 height 34
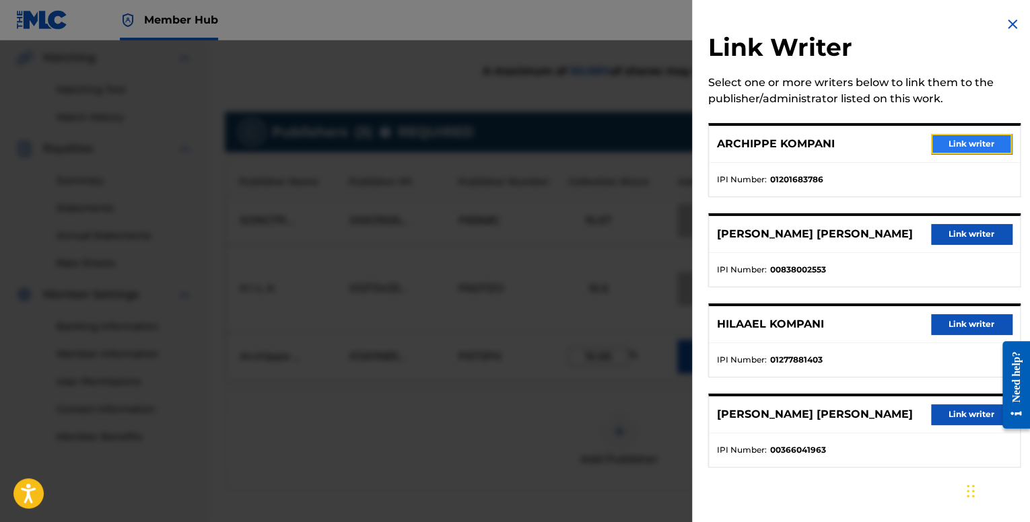
click at [932, 135] on button "Link writer" at bounding box center [971, 144] width 81 height 20
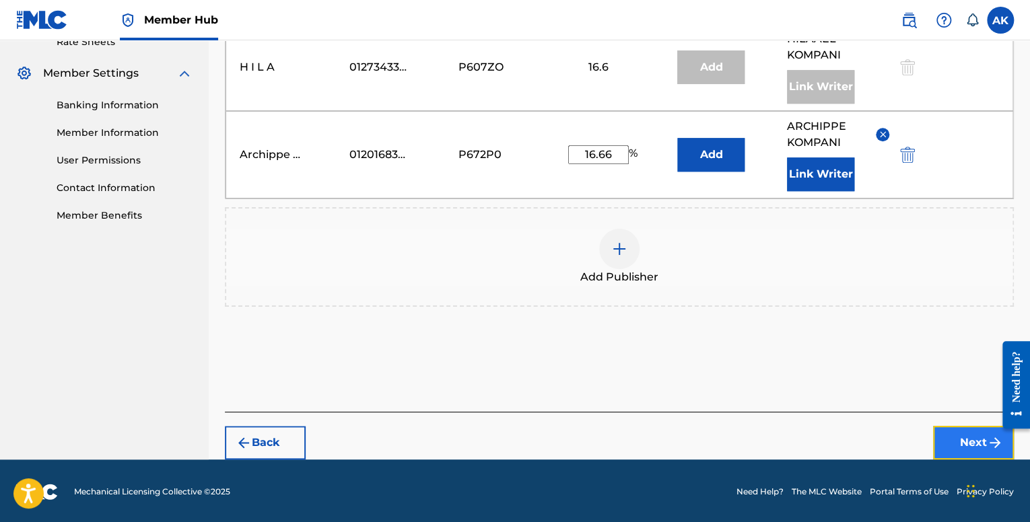
click at [943, 431] on button "Next" at bounding box center [973, 443] width 81 height 34
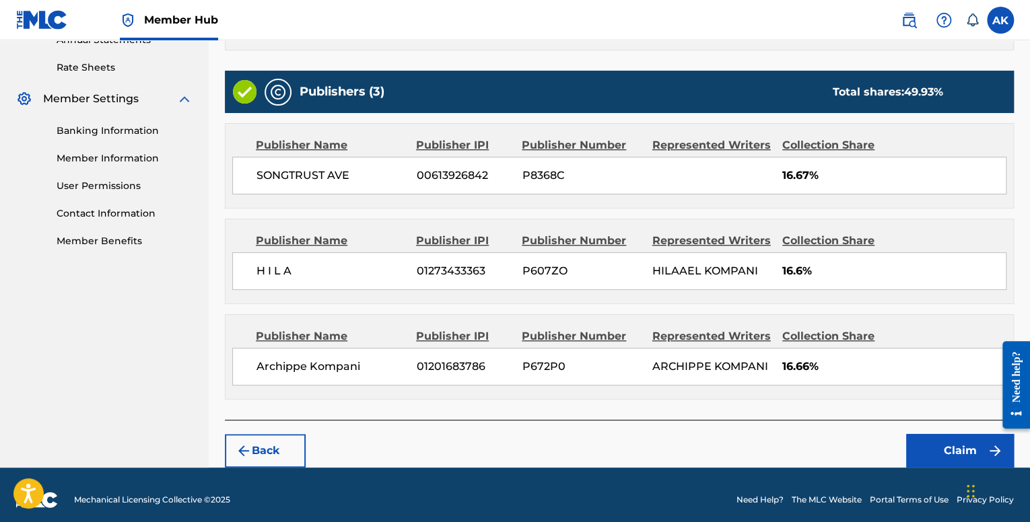
scroll to position [513, 0]
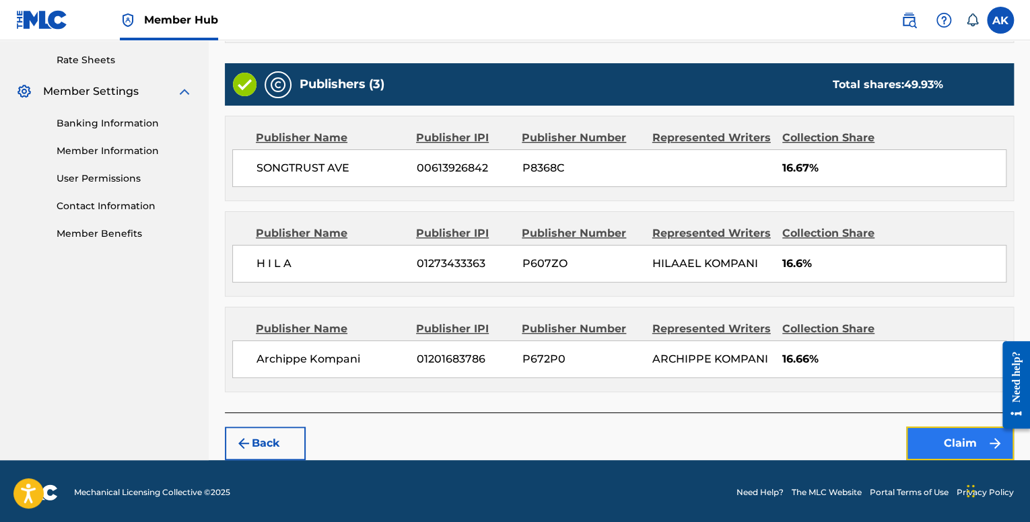
click at [922, 448] on button "Claim" at bounding box center [960, 444] width 108 height 34
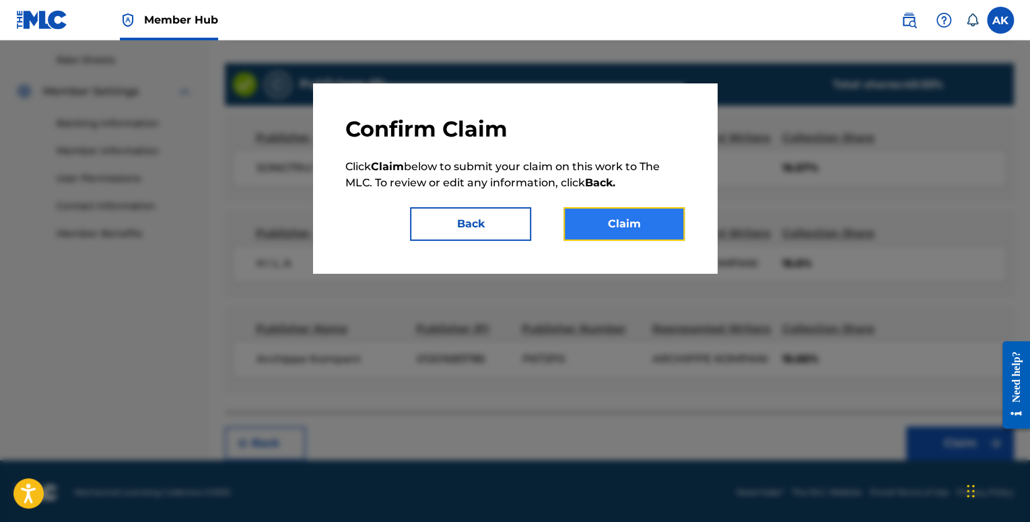
click at [634, 232] on button "Claim" at bounding box center [624, 224] width 121 height 34
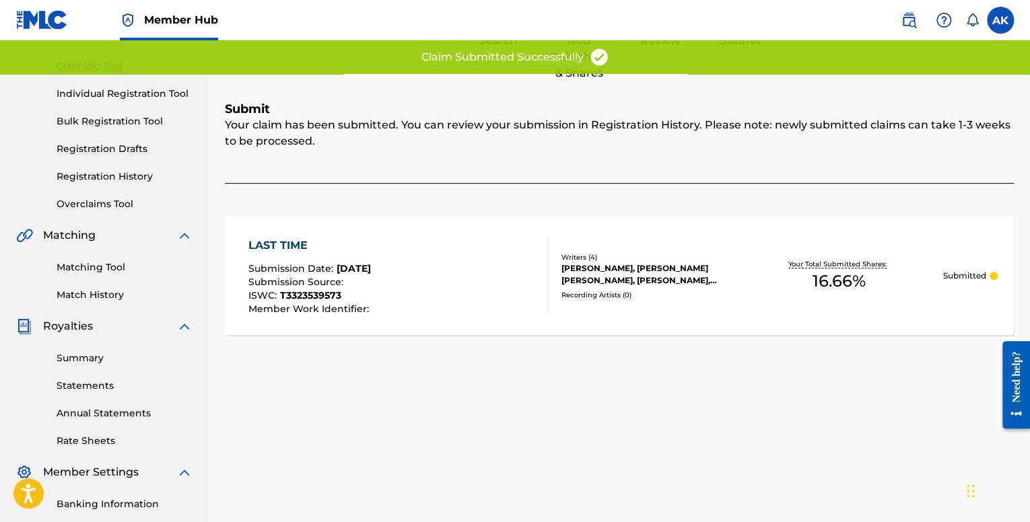
scroll to position [110, 0]
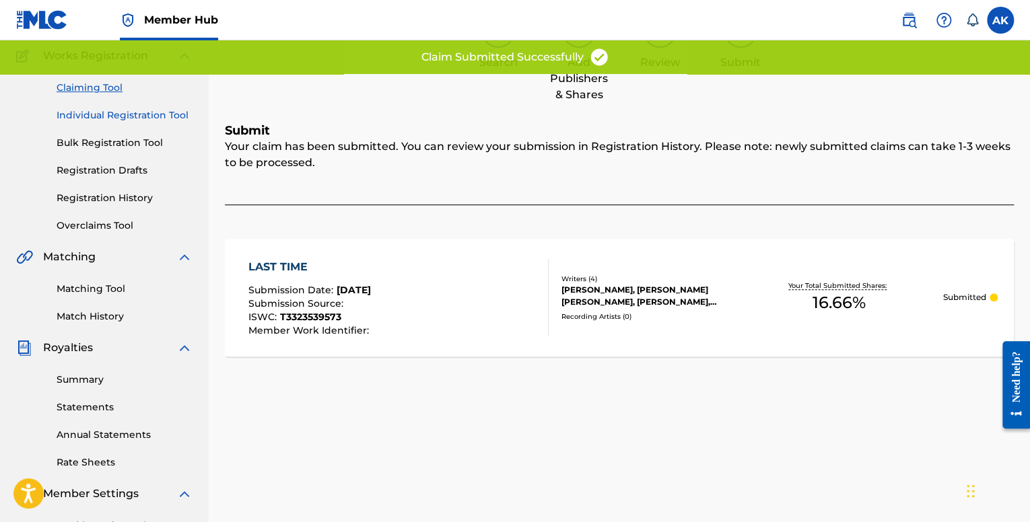
click at [109, 108] on link "Individual Registration Tool" at bounding box center [125, 115] width 136 height 14
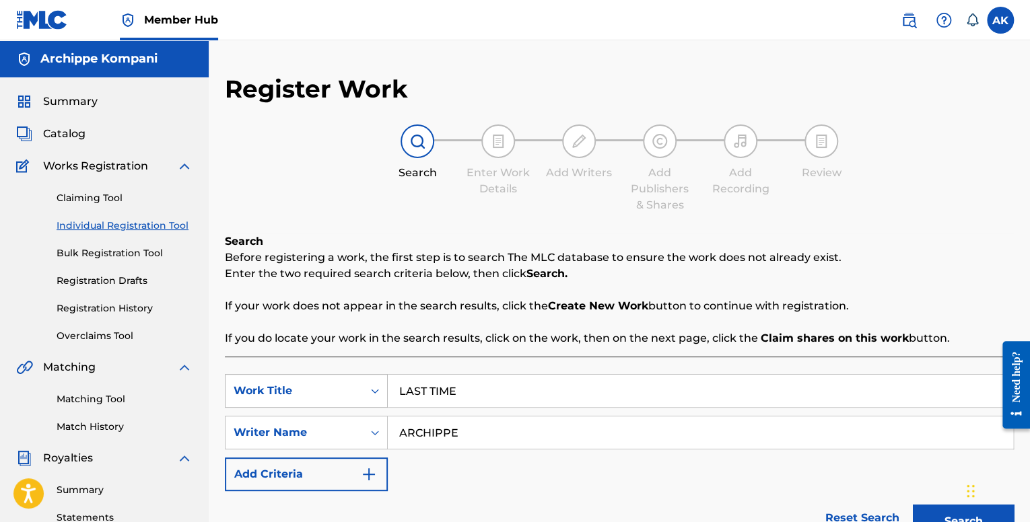
drag, startPoint x: 408, startPoint y: 374, endPoint x: 351, endPoint y: 380, distance: 57.0
click at [350, 380] on div "SearchWithCriteriafe1b84c9-a3c4-4195-ba0a-7f2adf361306 Work Title LAST TIME" at bounding box center [619, 391] width 789 height 34
paste input "BELIEVER"
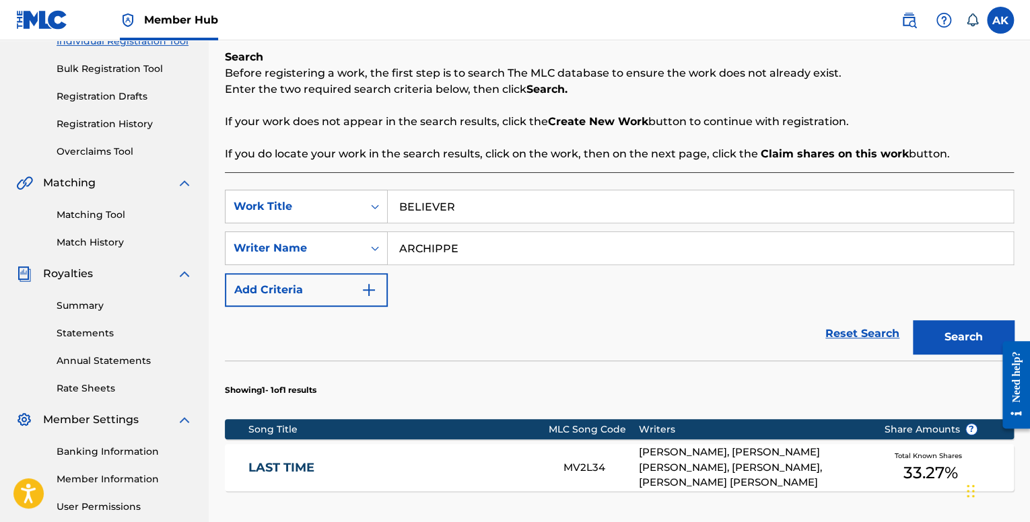
scroll to position [202, 0]
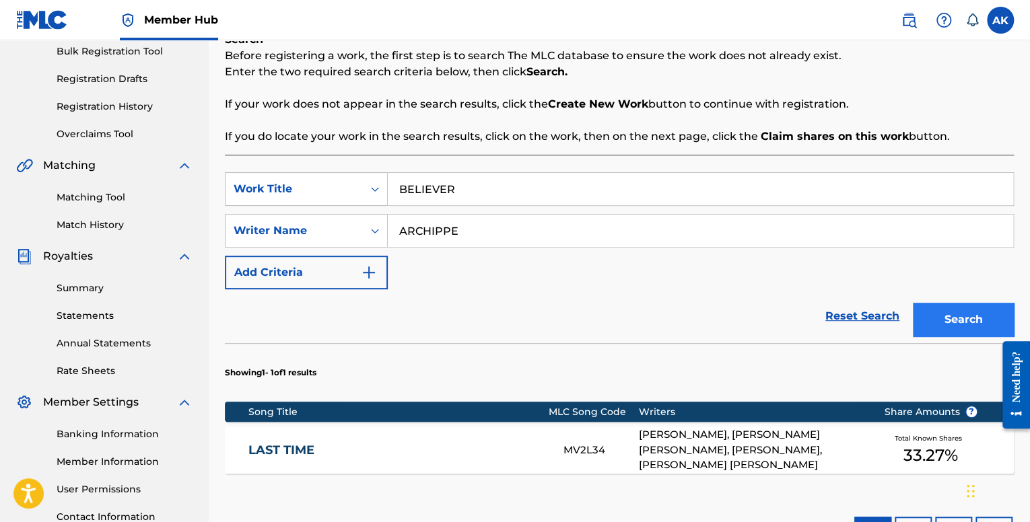
type input "BELIEVER"
click at [941, 312] on button "Search" at bounding box center [963, 320] width 101 height 34
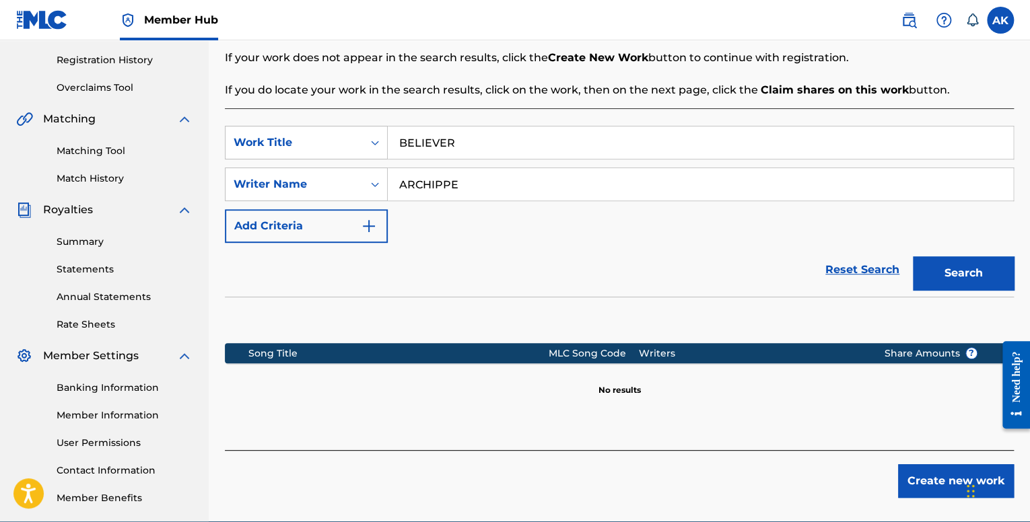
scroll to position [312, 0]
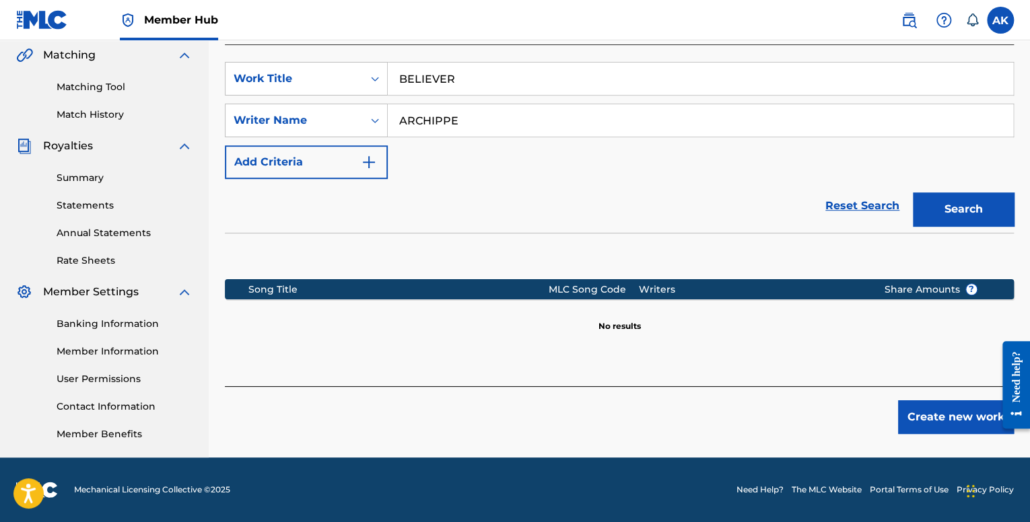
drag, startPoint x: 483, startPoint y: 121, endPoint x: 404, endPoint y: 122, distance: 78.8
click at [404, 122] on input "ARCHIPPE" at bounding box center [700, 120] width 625 height 32
click at [551, 129] on input "ARCHIPPE" at bounding box center [700, 120] width 625 height 32
click at [525, 125] on input "ARCHIPPE" at bounding box center [700, 120] width 625 height 32
drag, startPoint x: 500, startPoint y: 118, endPoint x: 202, endPoint y: 122, distance: 298.3
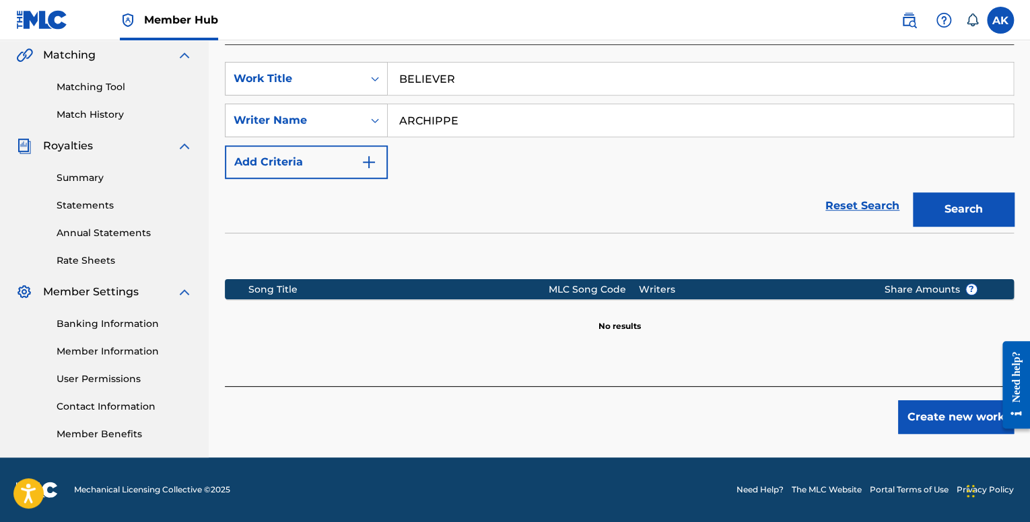
click at [202, 122] on main "Archippe Kompani Summary Catalog Works Registration Claiming Tool Individual Re…" at bounding box center [515, 93] width 1030 height 730
paste input "DRQM"
type input "DRQM"
click at [913, 193] on button "Search" at bounding box center [963, 210] width 101 height 34
drag, startPoint x: 465, startPoint y: 73, endPoint x: 454, endPoint y: 73, distance: 10.1
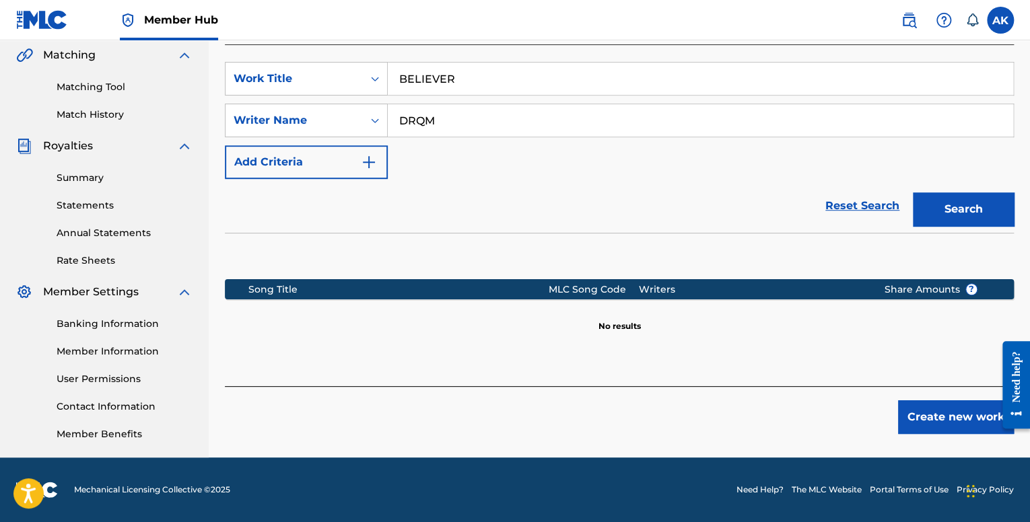
click at [454, 73] on input "BELIEVER" at bounding box center [700, 79] width 625 height 32
type input "BELIEVE"
click at [913, 193] on button "Search" at bounding box center [963, 210] width 101 height 34
drag, startPoint x: 458, startPoint y: 133, endPoint x: 350, endPoint y: 133, distance: 107.7
click at [350, 133] on div "SearchWithCriteriaceff6e37-dcdc-4af8-9453-f9e1a1ef3824 Writer Name DRQM" at bounding box center [619, 121] width 789 height 34
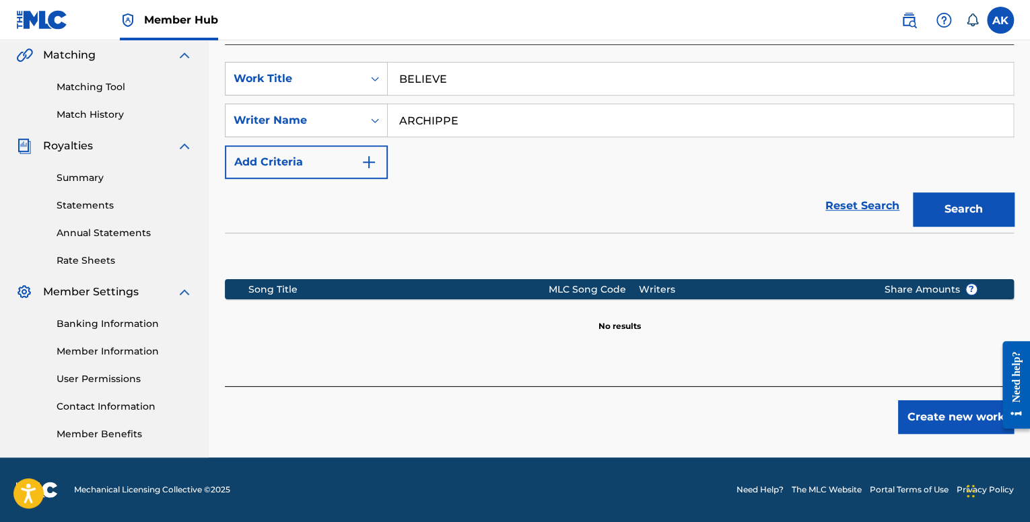
type input "ARCHIPPE"
click at [913, 193] on button "Search" at bounding box center [963, 210] width 101 height 34
click at [934, 421] on button "Create new work" at bounding box center [956, 418] width 116 height 34
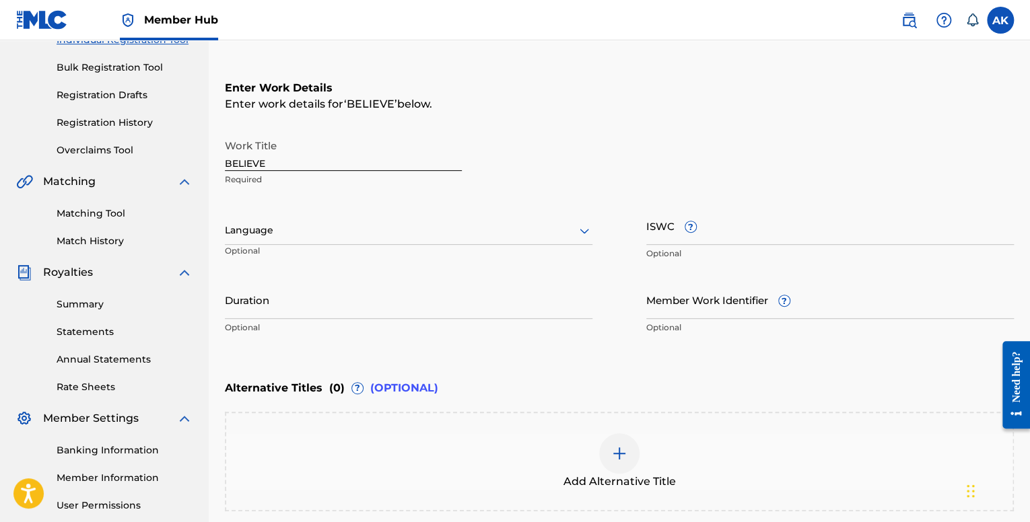
scroll to position [178, 0]
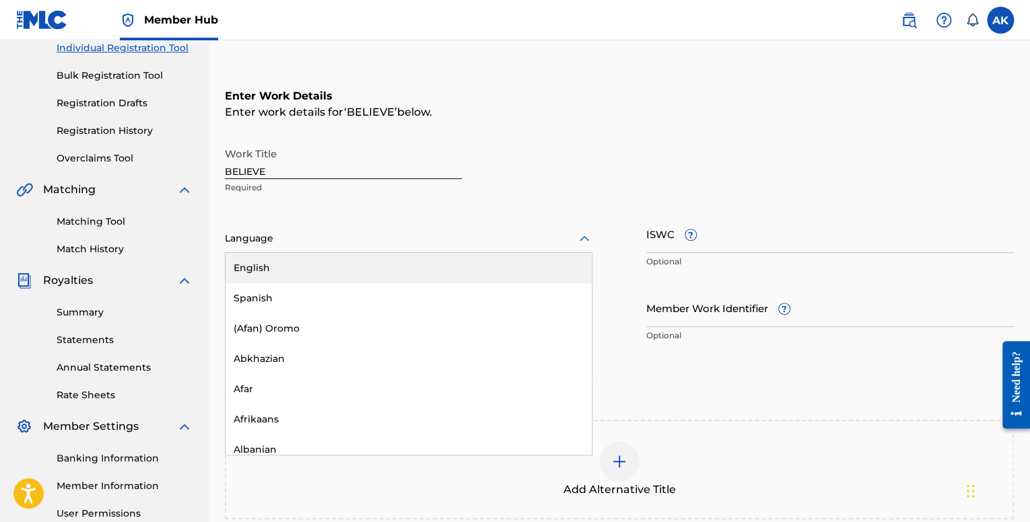
click at [383, 240] on div at bounding box center [409, 238] width 368 height 17
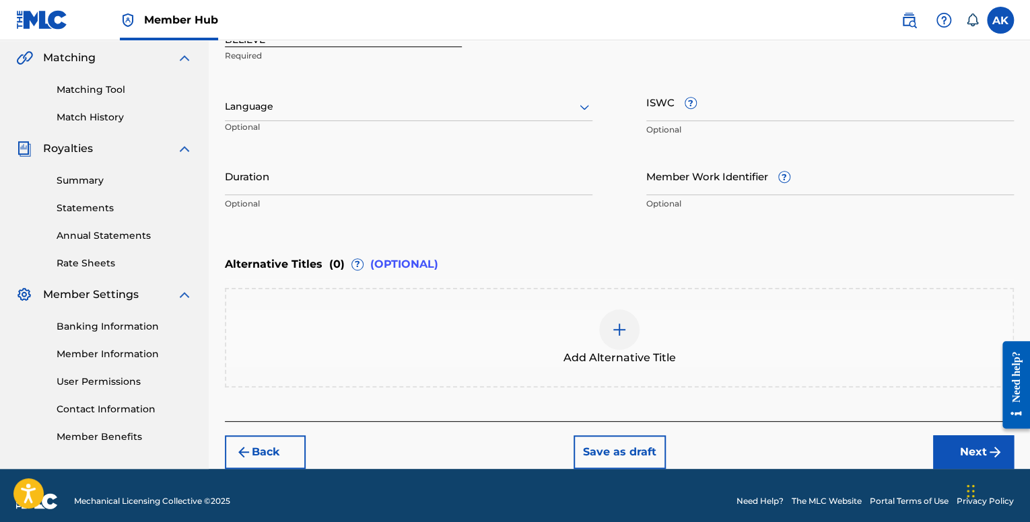
scroll to position [320, 0]
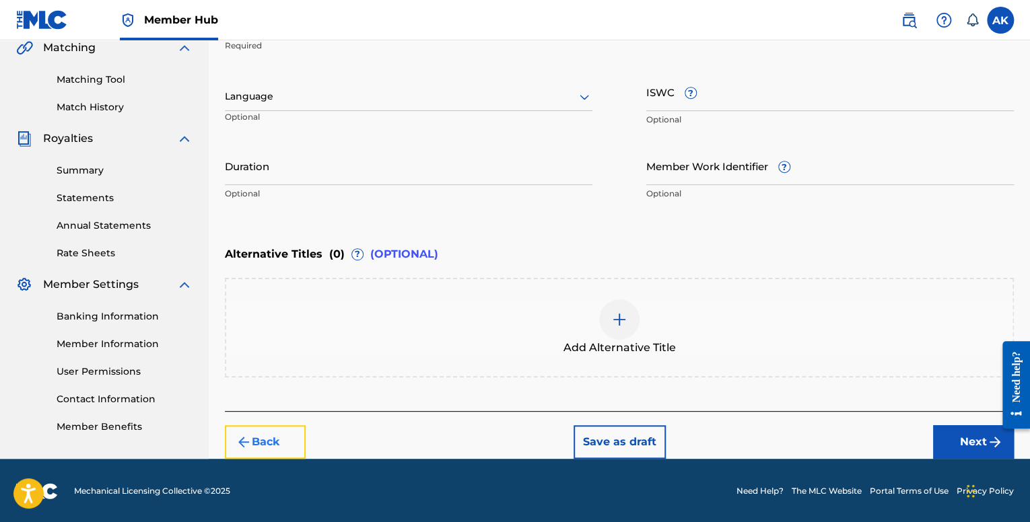
click at [261, 440] on button "Back" at bounding box center [265, 443] width 81 height 34
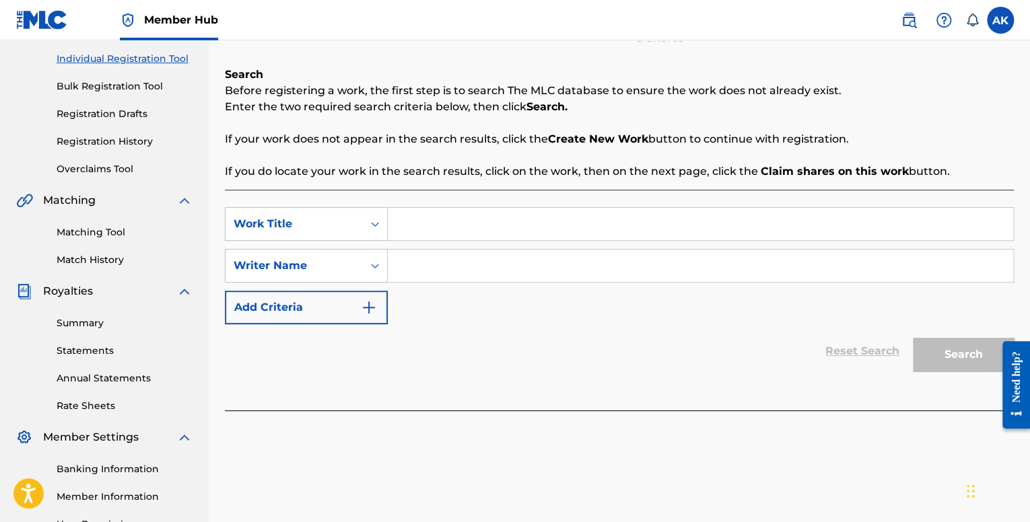
scroll to position [110, 0]
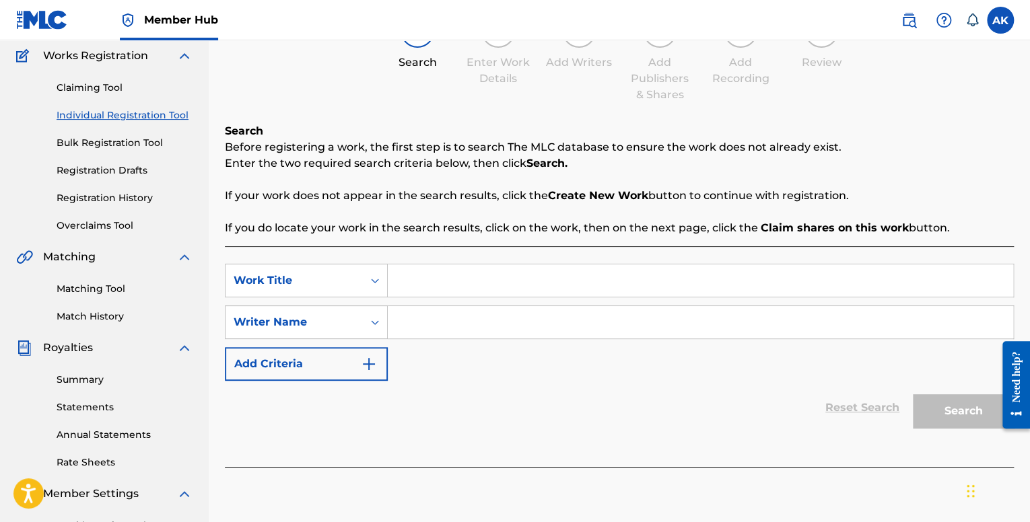
click at [428, 291] on input "Search Form" at bounding box center [700, 281] width 625 height 32
paste input "LAST TIME"
type input "LAST TIME"
click at [412, 349] on div "SearchWithCriteriafe1b84c9-a3c4-4195-ba0a-7f2adf361306 Work Title LAST TIME Sea…" at bounding box center [619, 322] width 789 height 117
click at [403, 333] on input "Search Form" at bounding box center [700, 322] width 625 height 32
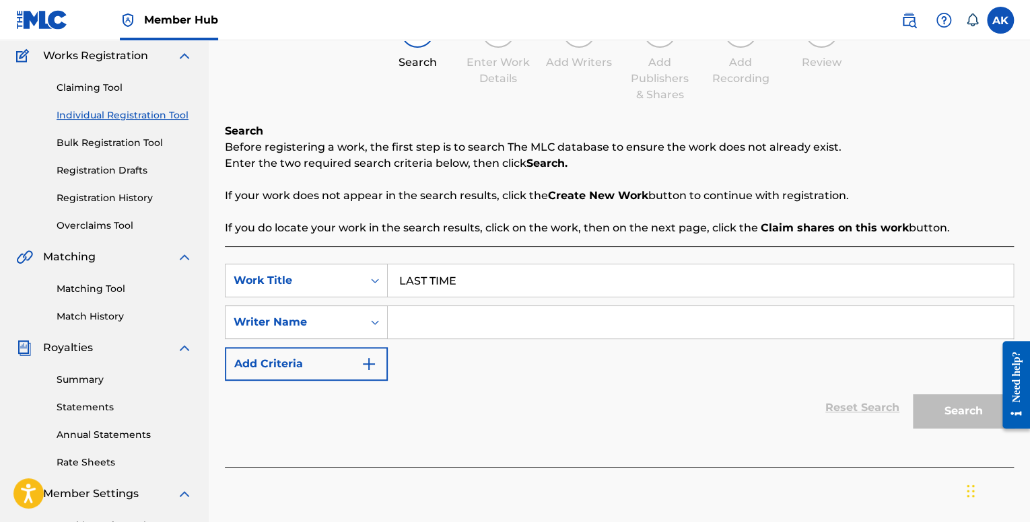
type input "a"
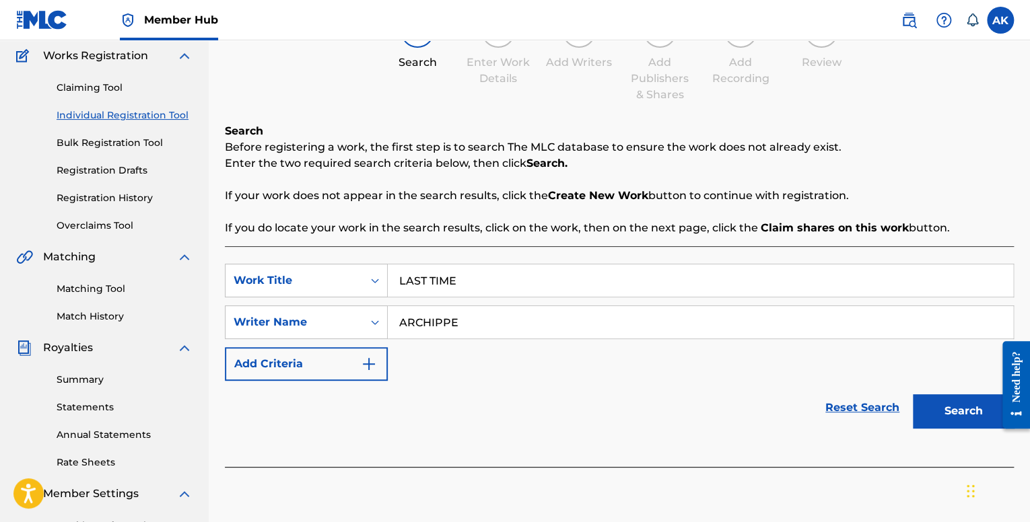
type input "ARCHIPPE"
click at [913, 395] on button "Search" at bounding box center [963, 412] width 101 height 34
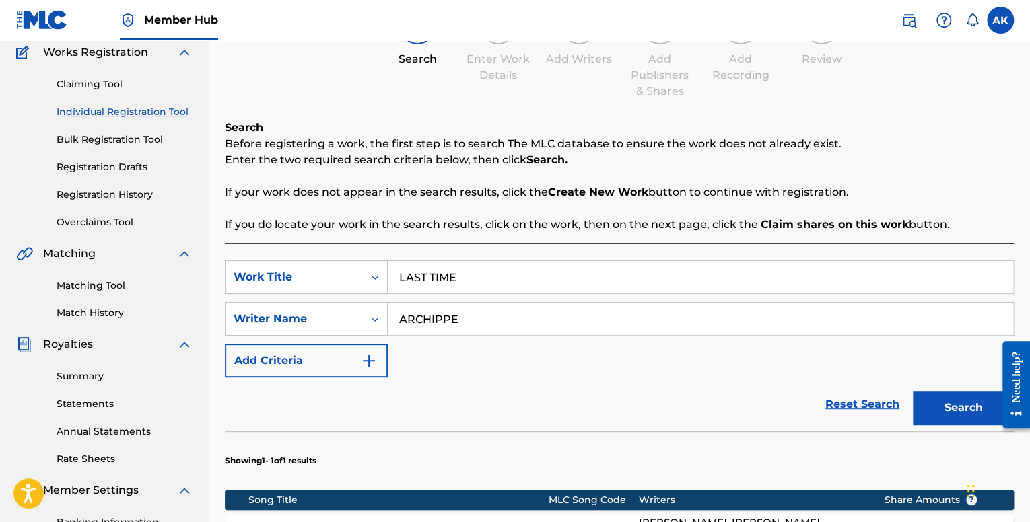
scroll to position [113, 0]
drag, startPoint x: 493, startPoint y: 277, endPoint x: 385, endPoint y: 266, distance: 108.3
click at [309, 262] on div "SearchWithCriteriafe1b84c9-a3c4-4195-ba0a-7f2adf361306 Work Title LAST TIME" at bounding box center [619, 278] width 789 height 34
paste input "QUER SER MEU QUADRO"
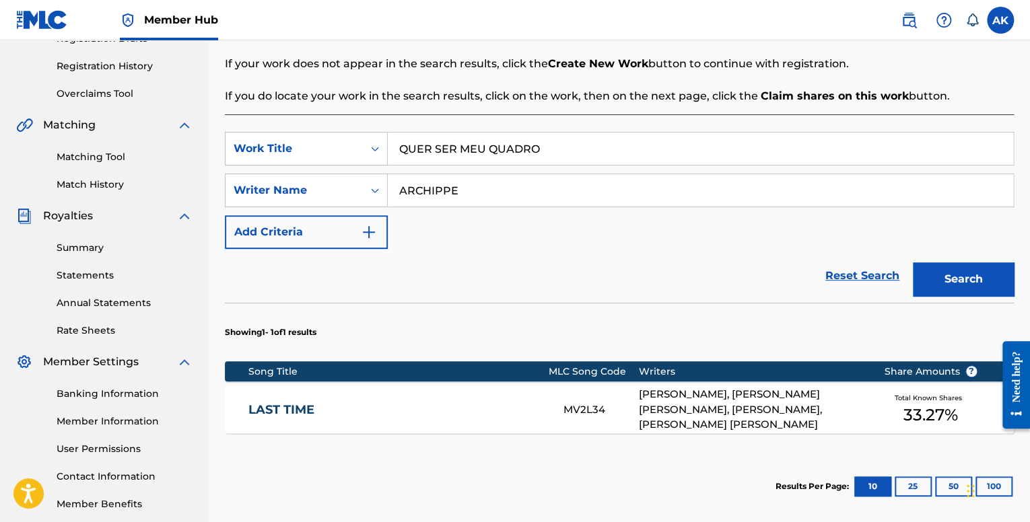
scroll to position [248, 0]
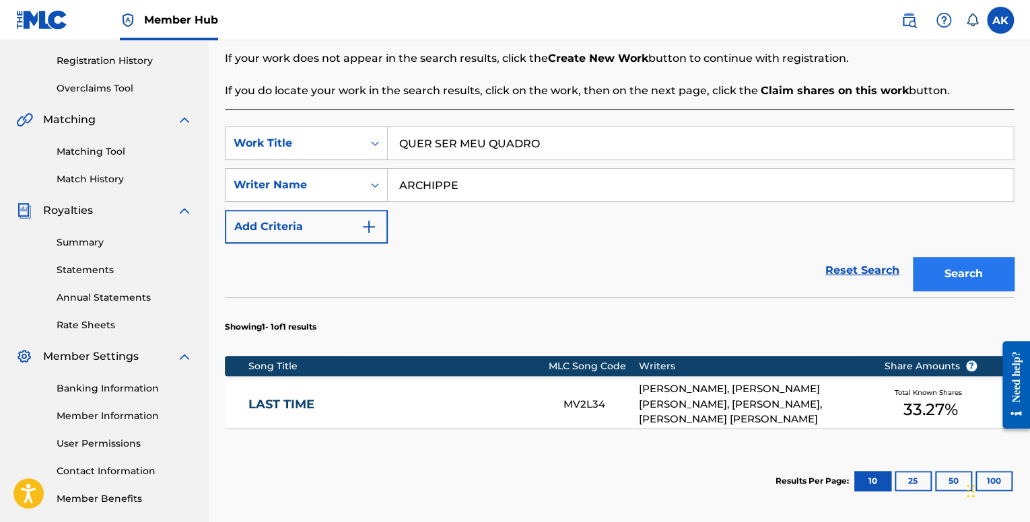
type input "QUER SER MEU QUADRO"
click at [983, 279] on button "Search" at bounding box center [963, 274] width 101 height 34
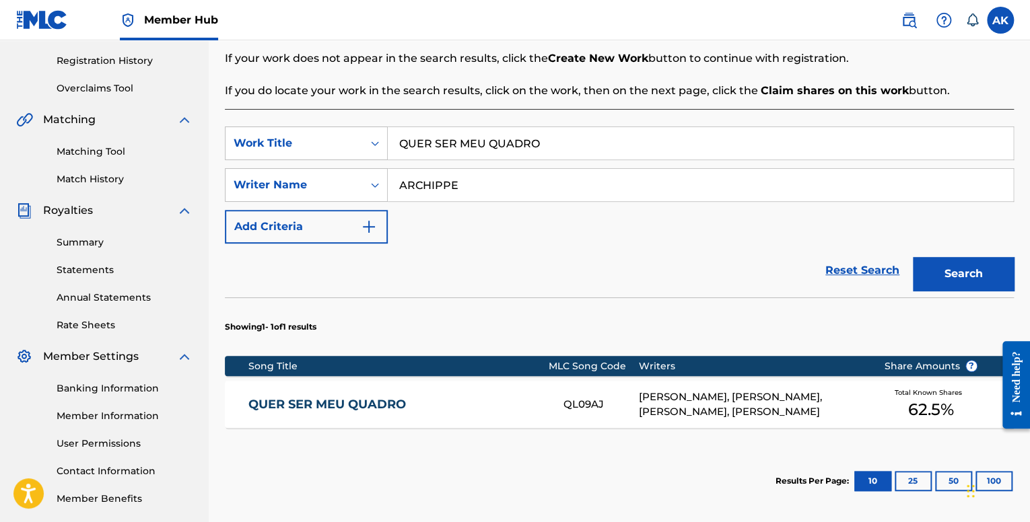
click at [470, 378] on section "Song Title MLC Song Code Writers Share Amounts ? QUER SER MEU QUADRO QL09AJ [PE…" at bounding box center [619, 388] width 789 height 79
click at [470, 391] on div "QUER SER MEU QUADRO QL09AJ [PERSON_NAME], [PERSON_NAME], [PERSON_NAME], [PERSON…" at bounding box center [619, 404] width 789 height 47
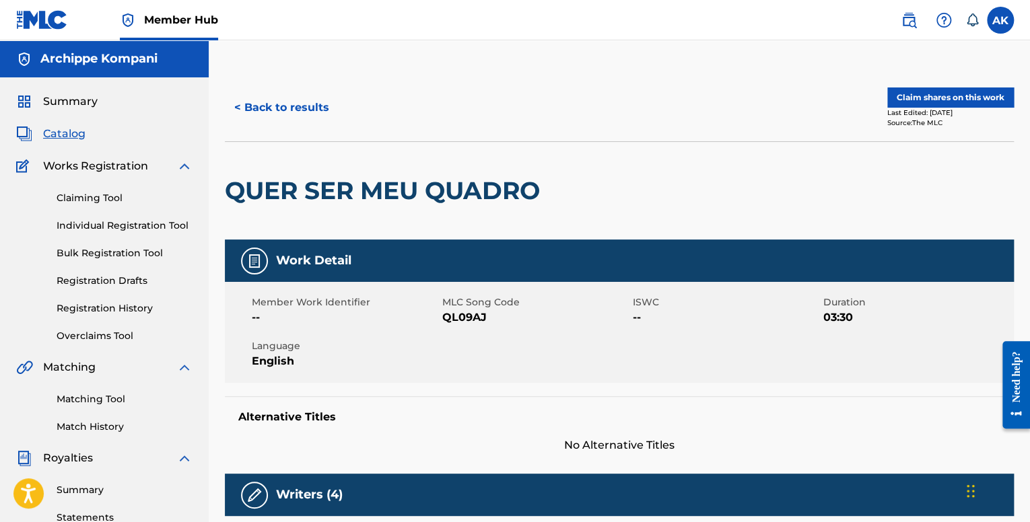
click at [945, 108] on div "Last Edited: [DATE]" at bounding box center [950, 113] width 127 height 10
click at [941, 100] on button "Claim shares on this work" at bounding box center [950, 98] width 127 height 20
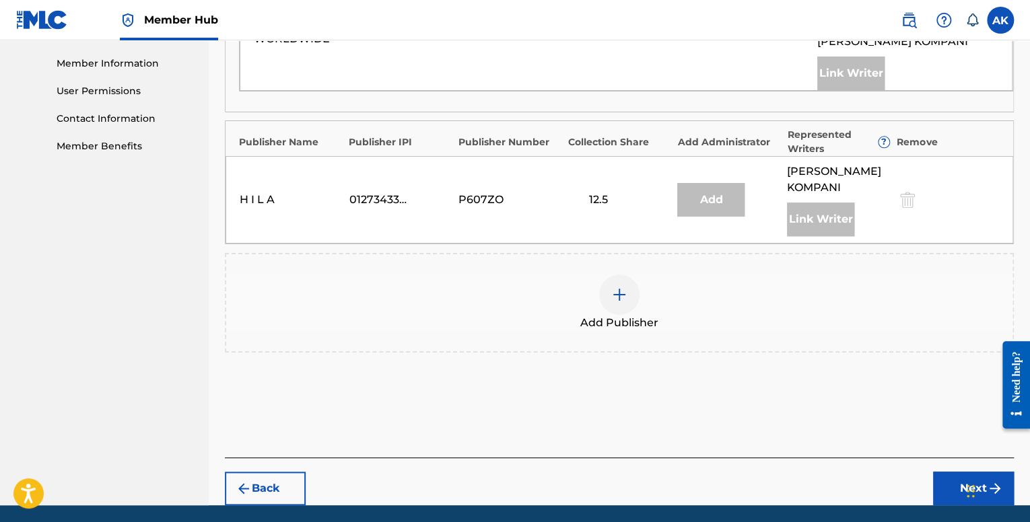
scroll to position [606, 0]
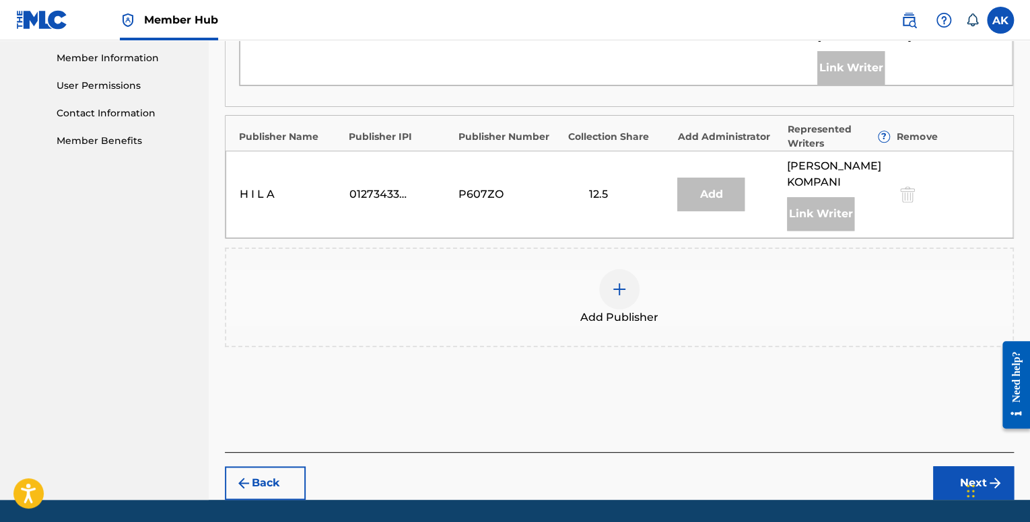
click at [614, 280] on div at bounding box center [619, 289] width 40 height 40
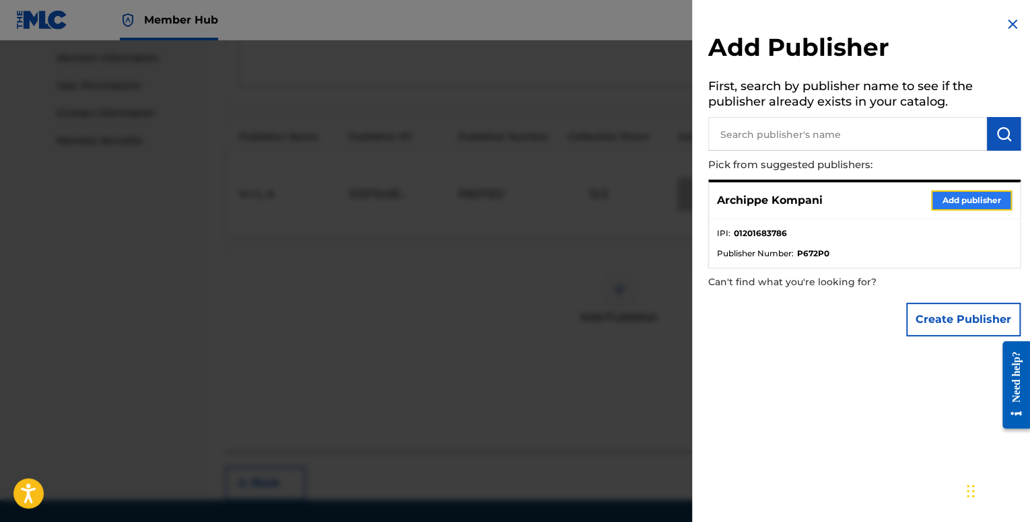
click at [935, 200] on button "Add publisher" at bounding box center [971, 201] width 81 height 20
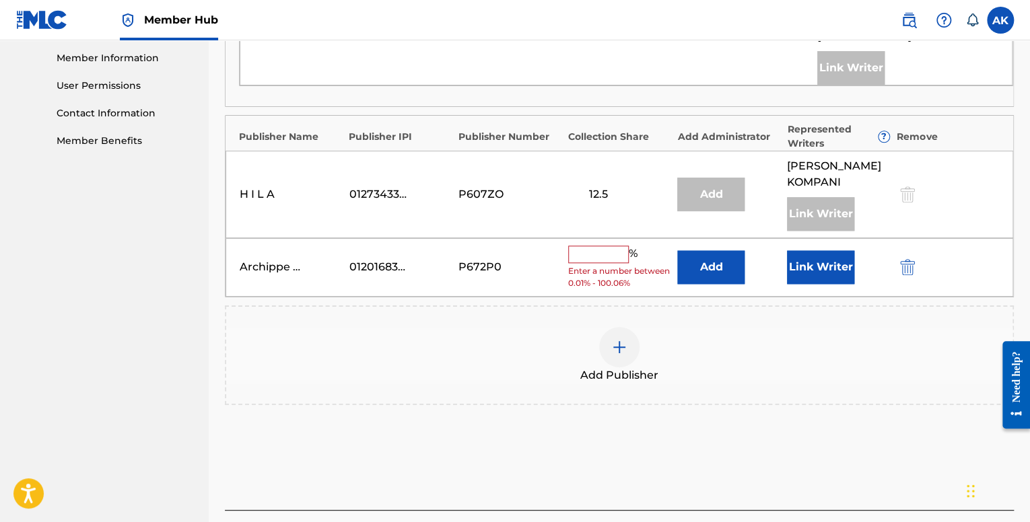
click at [587, 246] on input "text" at bounding box center [598, 255] width 61 height 18
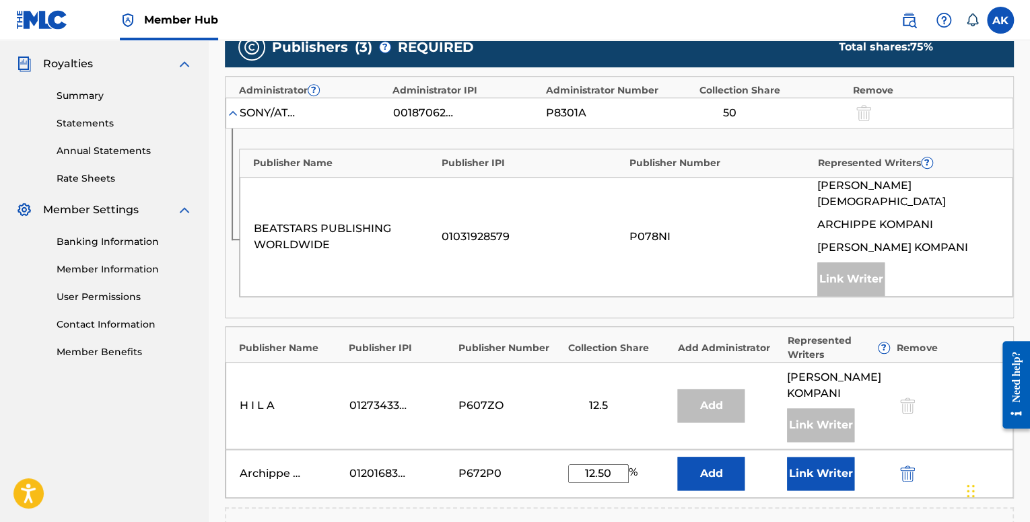
scroll to position [404, 0]
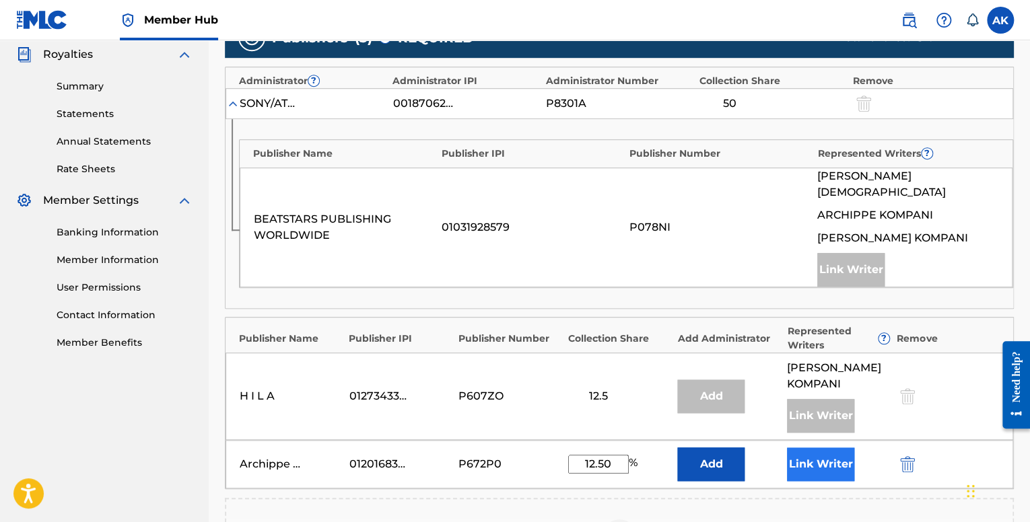
type input "12.50"
click at [800, 448] on button "Link Writer" at bounding box center [820, 465] width 67 height 34
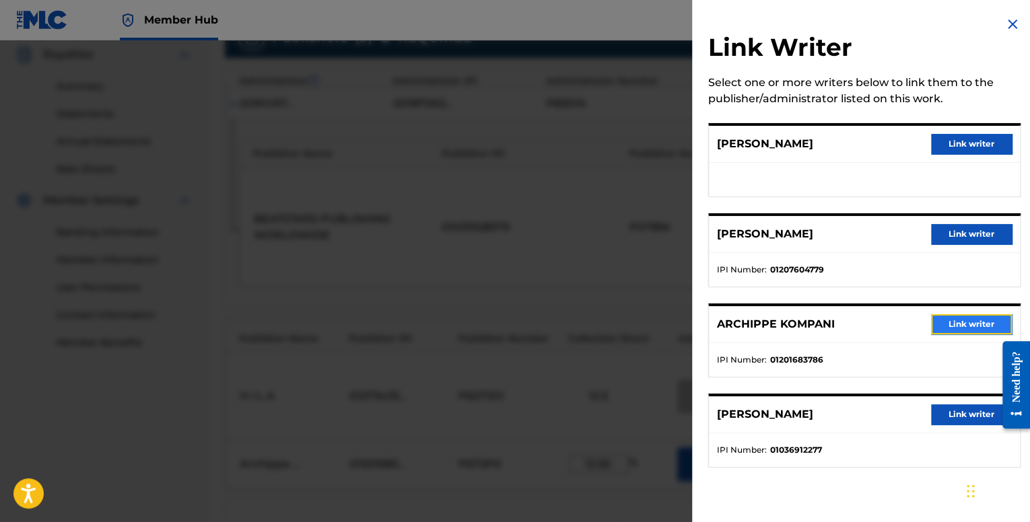
click at [946, 320] on button "Link writer" at bounding box center [971, 324] width 81 height 20
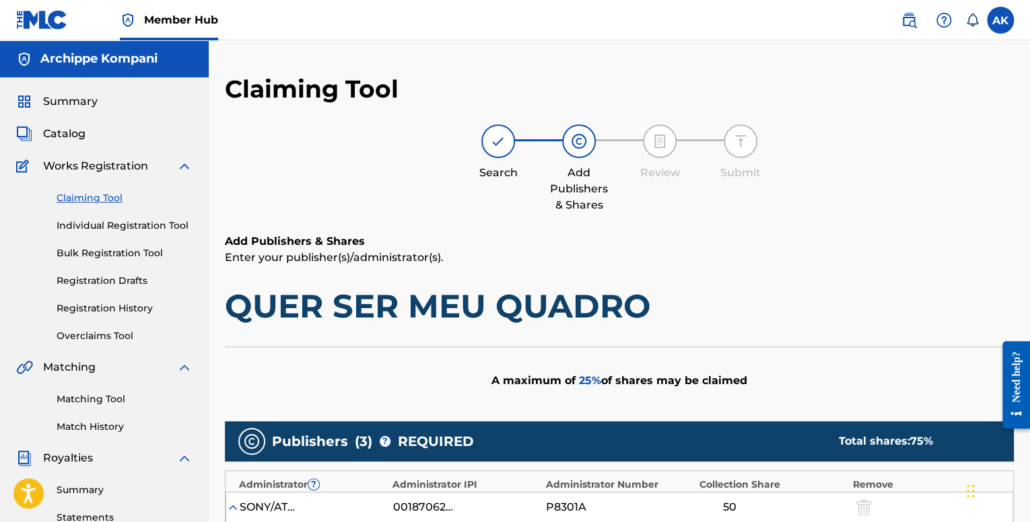
scroll to position [0, 0]
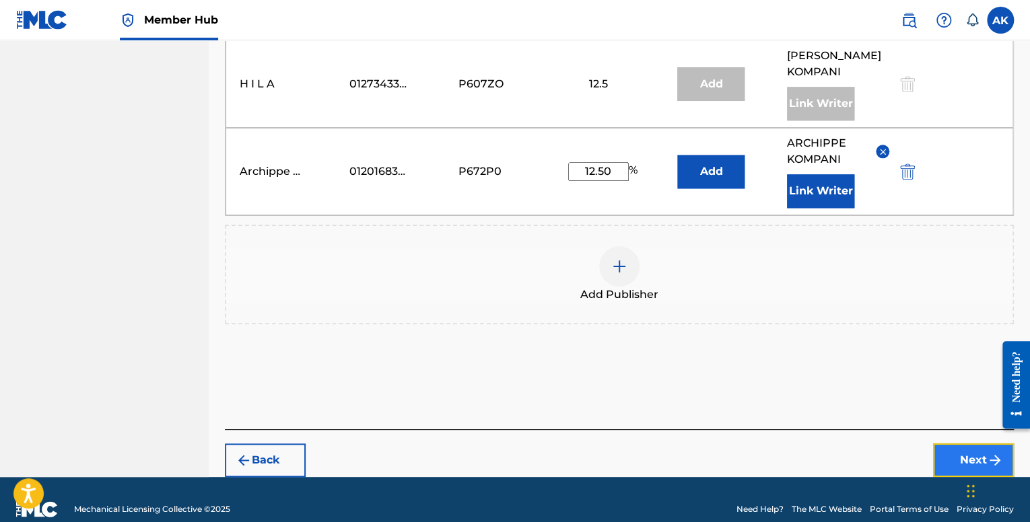
click at [953, 444] on button "Next" at bounding box center [973, 461] width 81 height 34
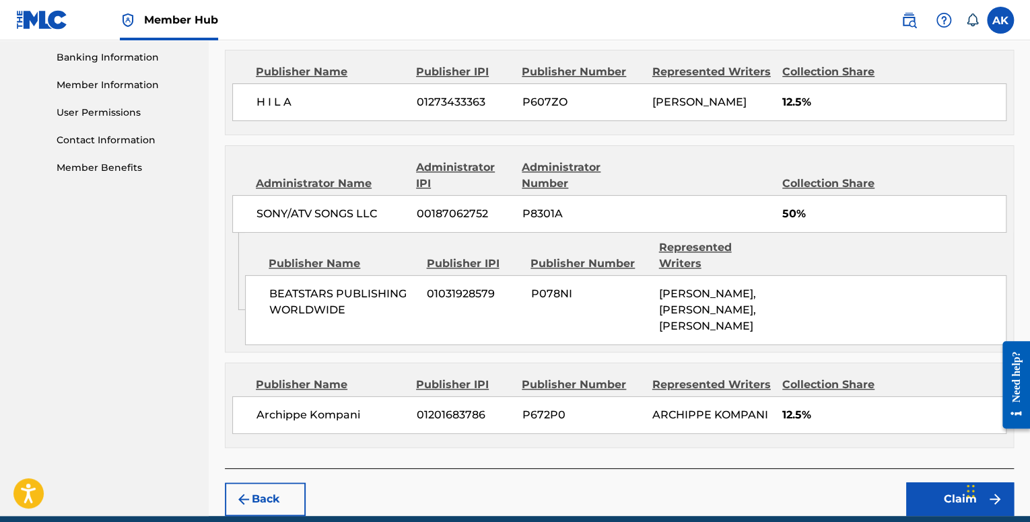
scroll to position [667, 0]
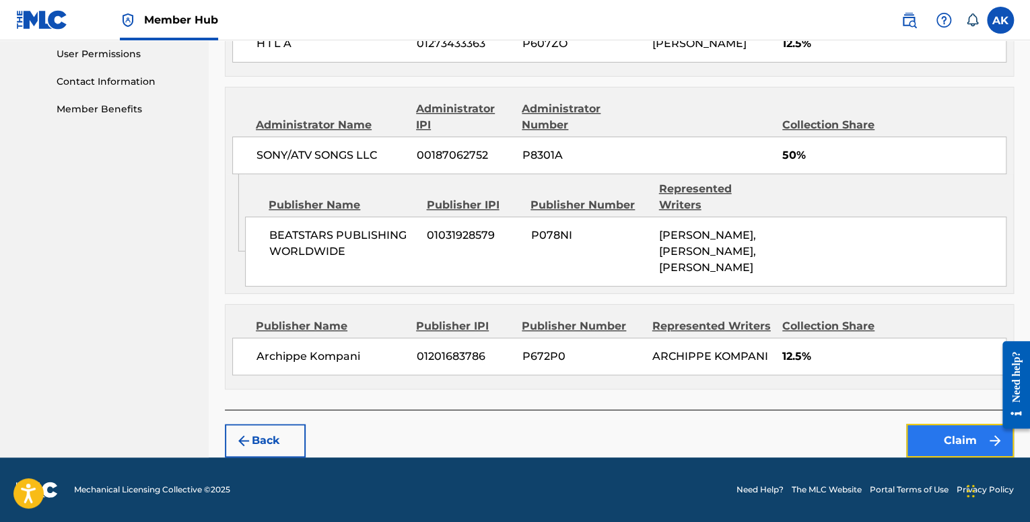
click at [939, 429] on button "Claim" at bounding box center [960, 441] width 108 height 34
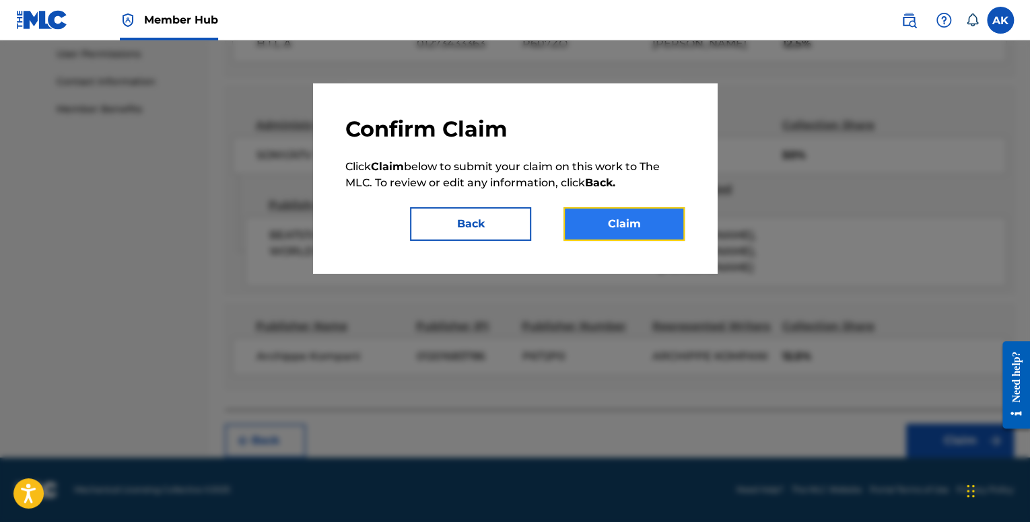
click at [646, 239] on button "Claim" at bounding box center [624, 224] width 121 height 34
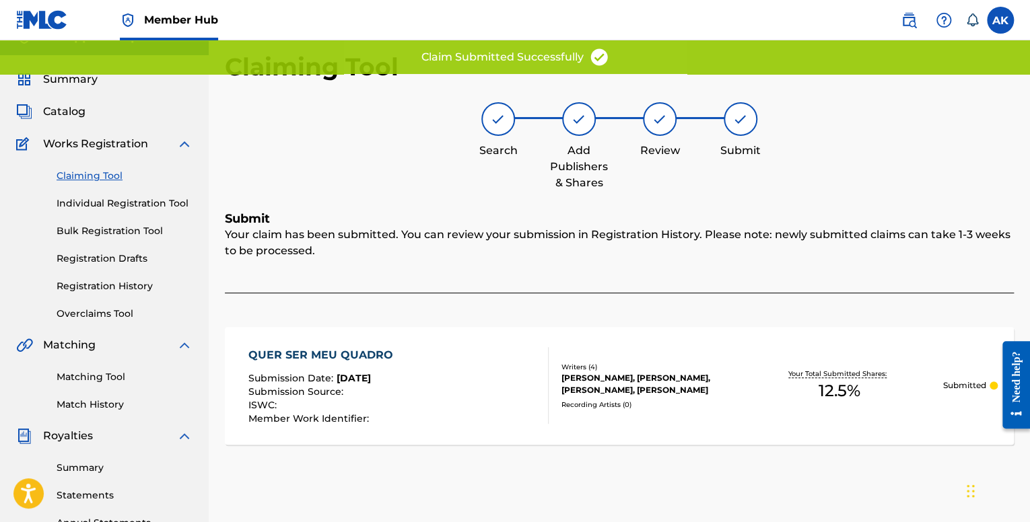
scroll to position [0, 0]
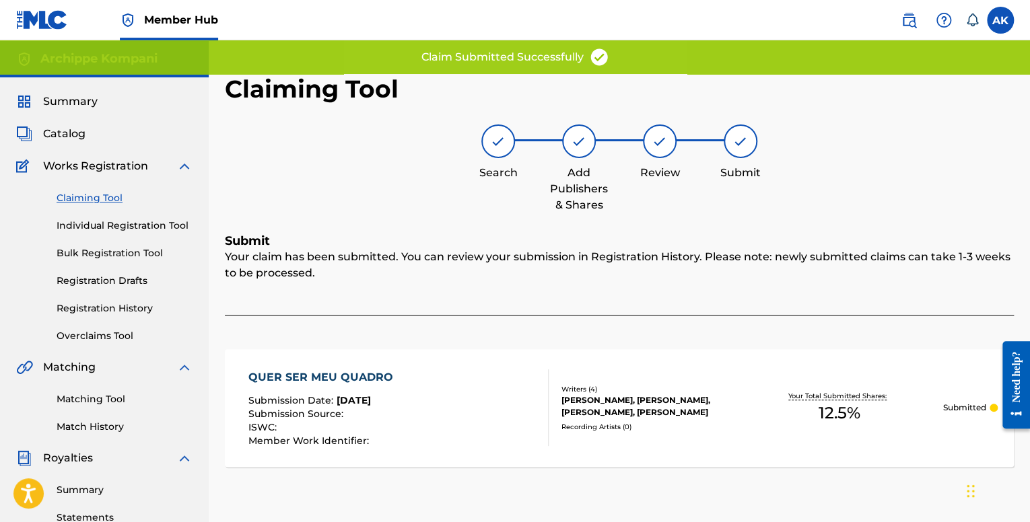
click at [125, 216] on div "Claiming Tool Individual Registration Tool Bulk Registration Tool Registration …" at bounding box center [104, 258] width 176 height 169
click at [125, 222] on link "Individual Registration Tool" at bounding box center [125, 226] width 136 height 14
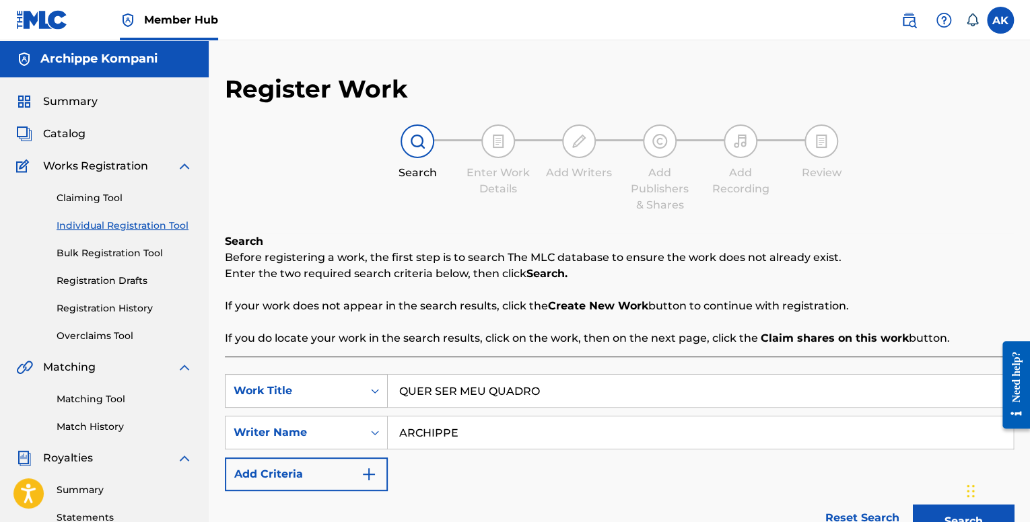
drag, startPoint x: 550, startPoint y: 386, endPoint x: 376, endPoint y: 389, distance: 173.7
click at [376, 389] on div "SearchWithCriteriafe1b84c9-a3c4-4195-ba0a-7f2adf361306 Work Title QUER SER MEU …" at bounding box center [619, 391] width 789 height 34
paste input "JUMBOTRON"
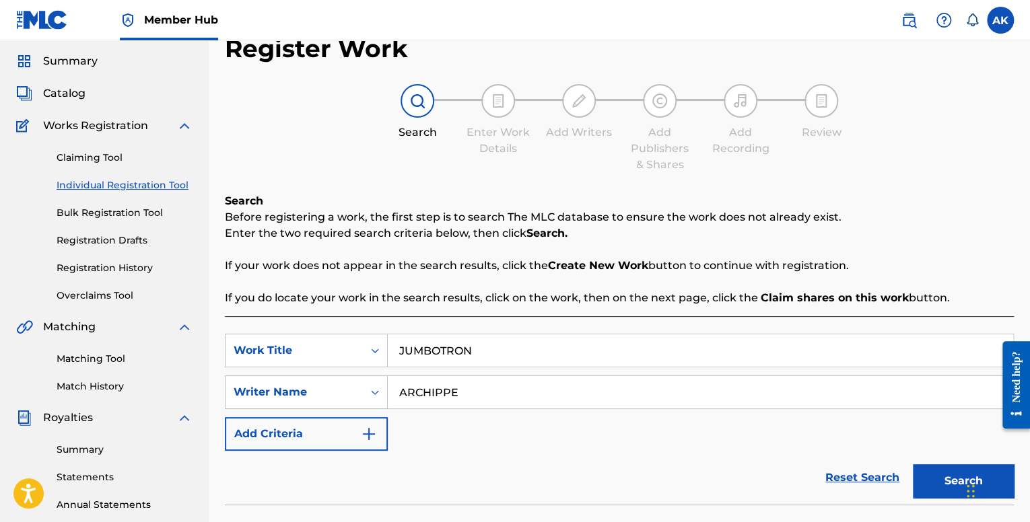
scroll to position [135, 0]
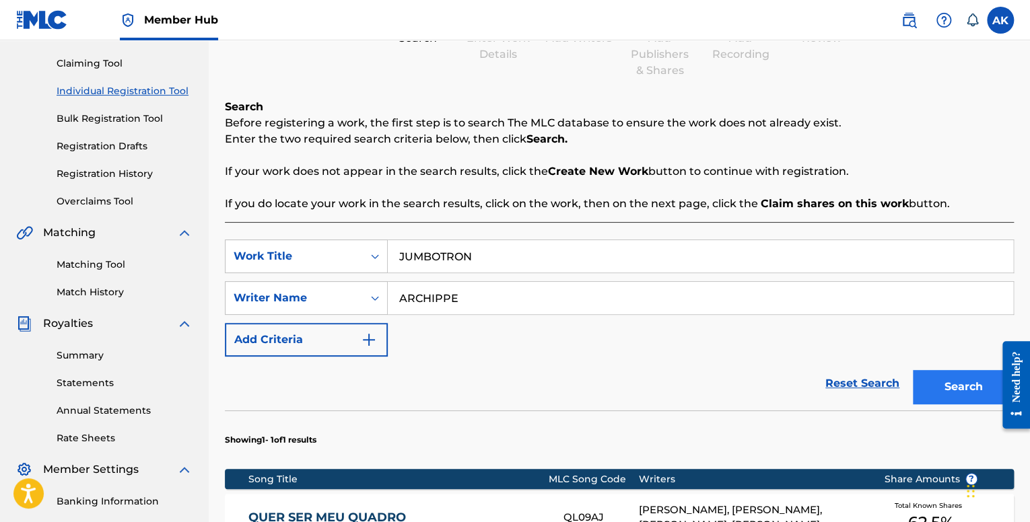
type input "JUMBOTRON"
click at [926, 381] on button "Search" at bounding box center [963, 387] width 101 height 34
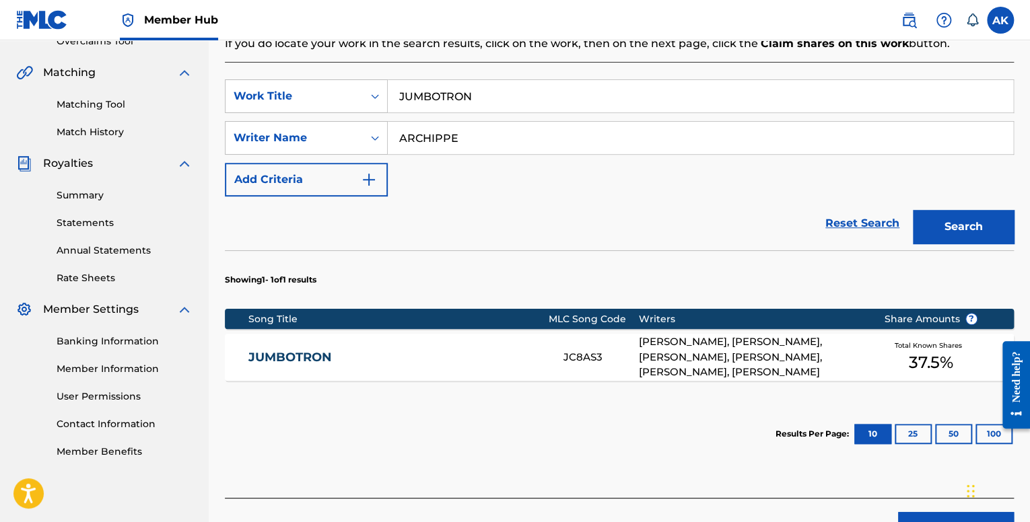
scroll to position [337, 0]
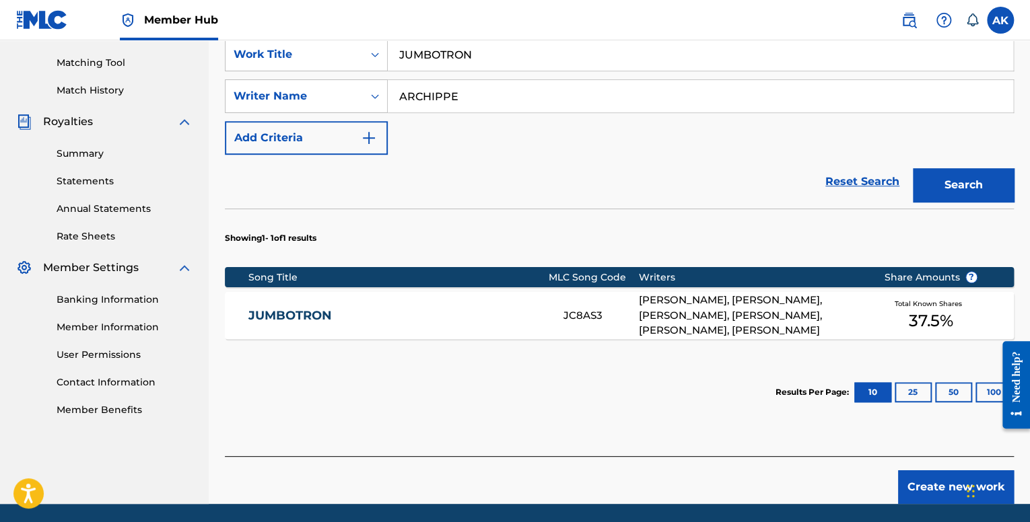
click at [562, 307] on div "JUMBOTRON JC8AS3 [PERSON_NAME], [PERSON_NAME], [PERSON_NAME], [PERSON_NAME], [P…" at bounding box center [619, 315] width 789 height 47
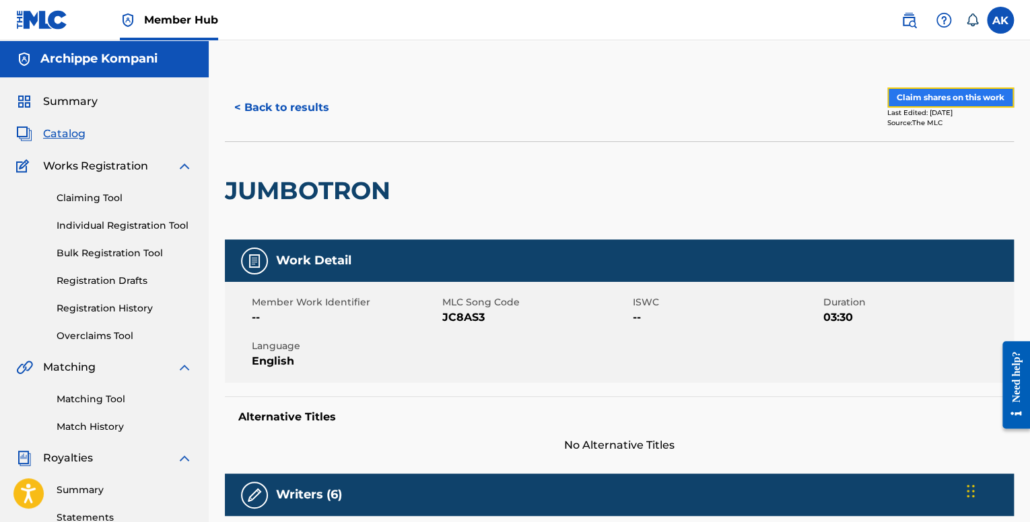
click at [923, 99] on button "Claim shares on this work" at bounding box center [950, 98] width 127 height 20
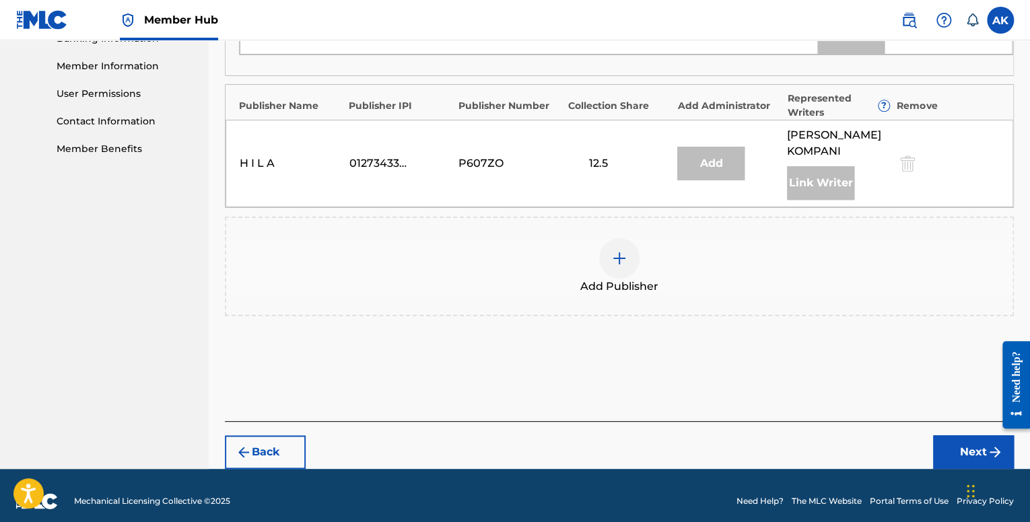
scroll to position [606, 0]
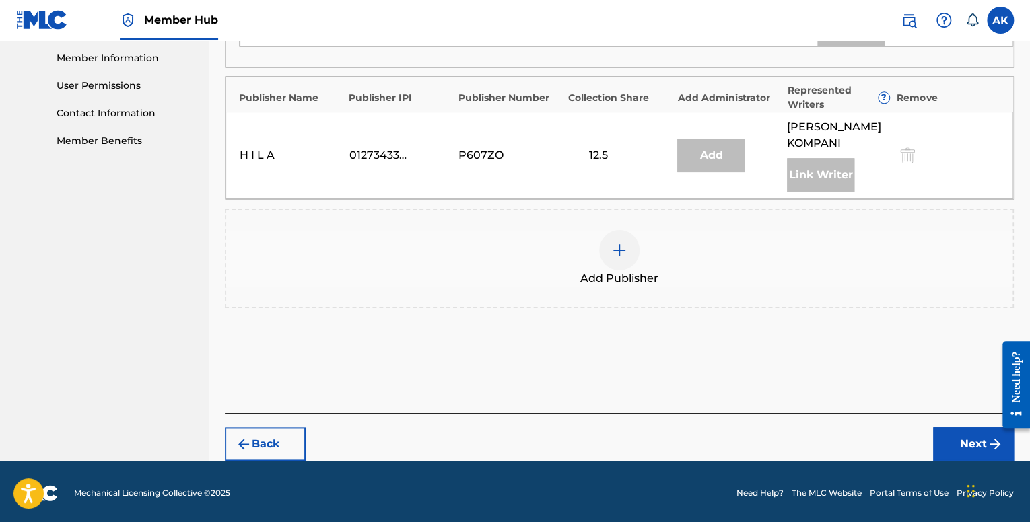
click at [624, 255] on img at bounding box center [619, 250] width 16 height 16
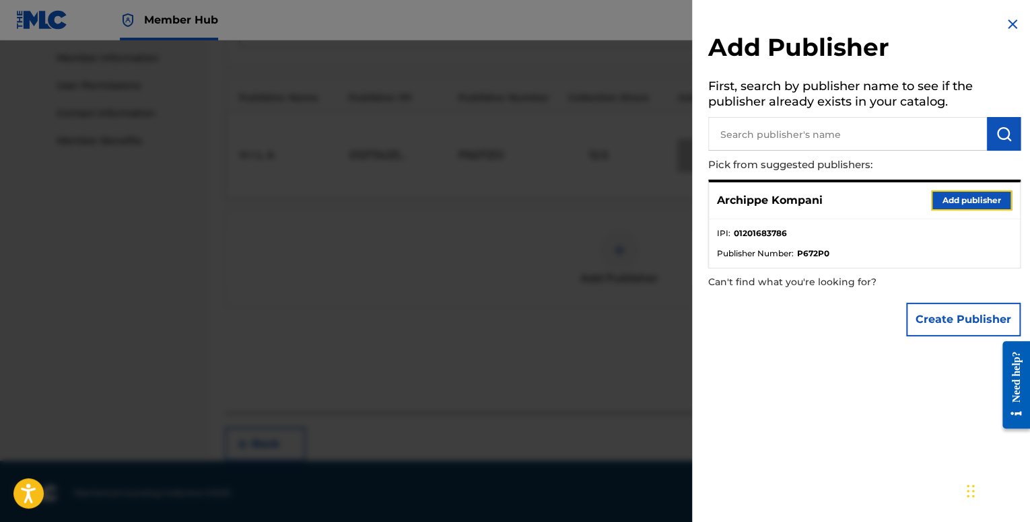
click at [951, 195] on button "Add publisher" at bounding box center [971, 201] width 81 height 20
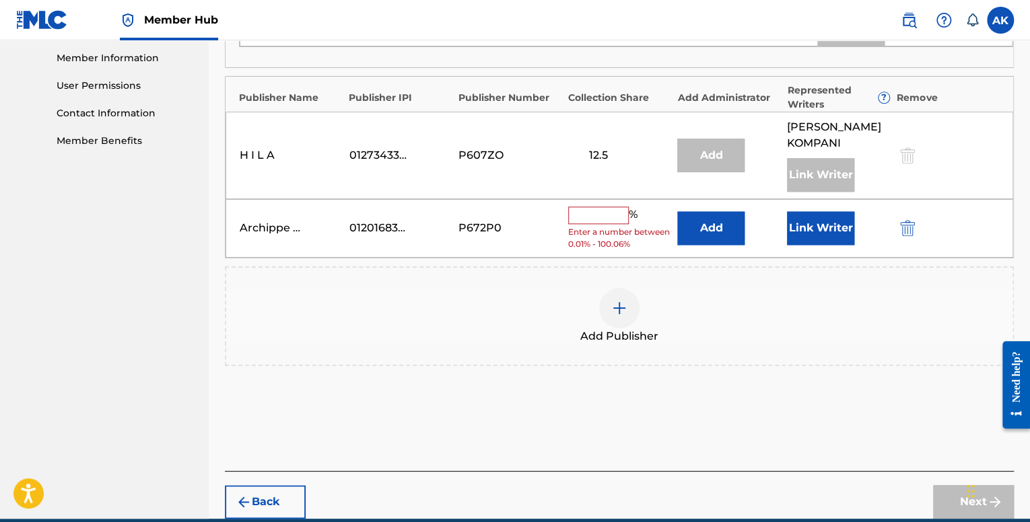
click at [596, 207] on input "text" at bounding box center [598, 216] width 61 height 18
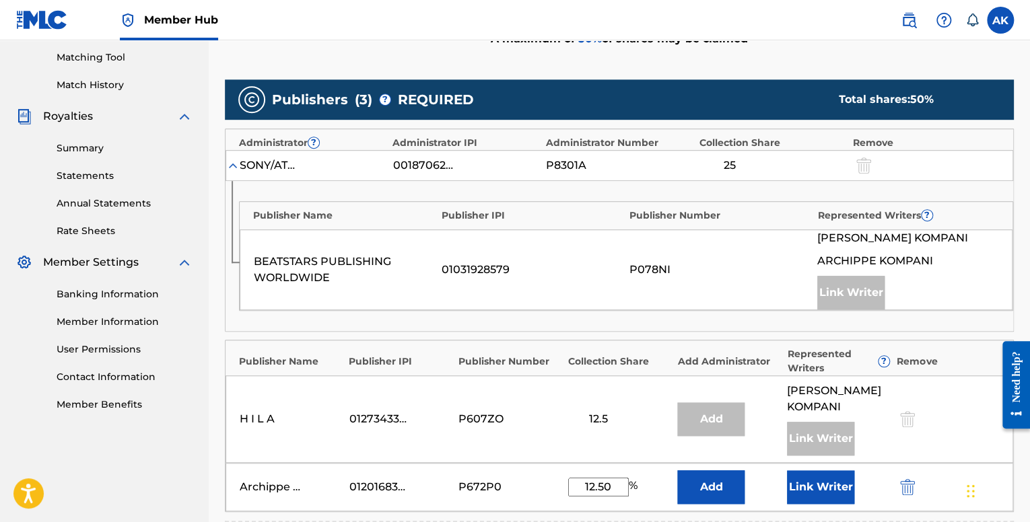
scroll to position [337, 0]
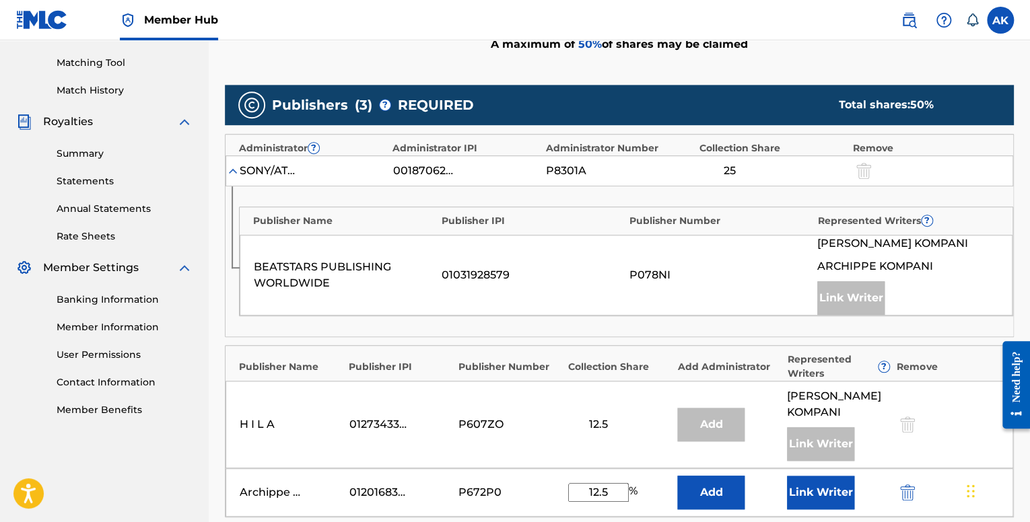
click at [512, 334] on div "Publisher Name Publisher IPI Publisher Number Represented Writers ? BEATSTARS P…" at bounding box center [620, 261] width 788 height 150
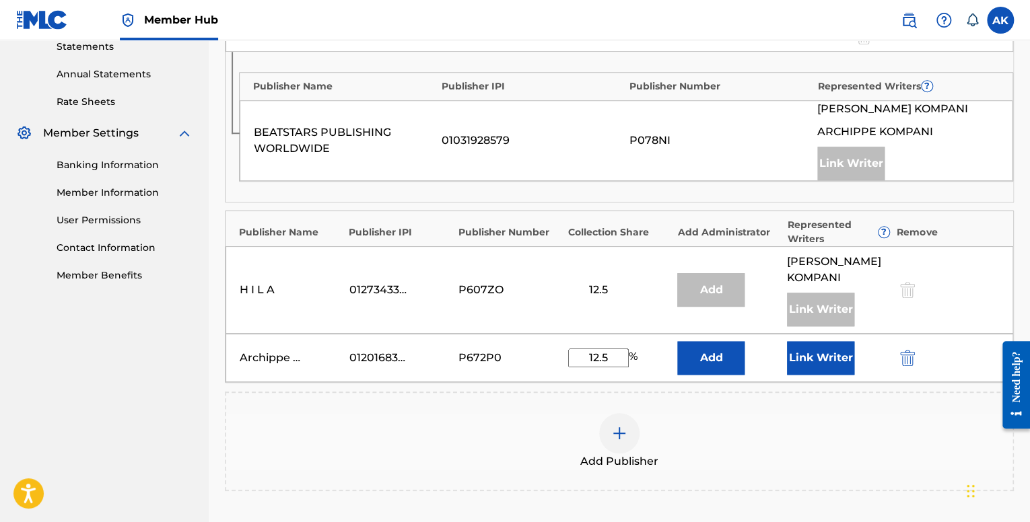
click at [607, 359] on input "12.5" at bounding box center [598, 358] width 61 height 19
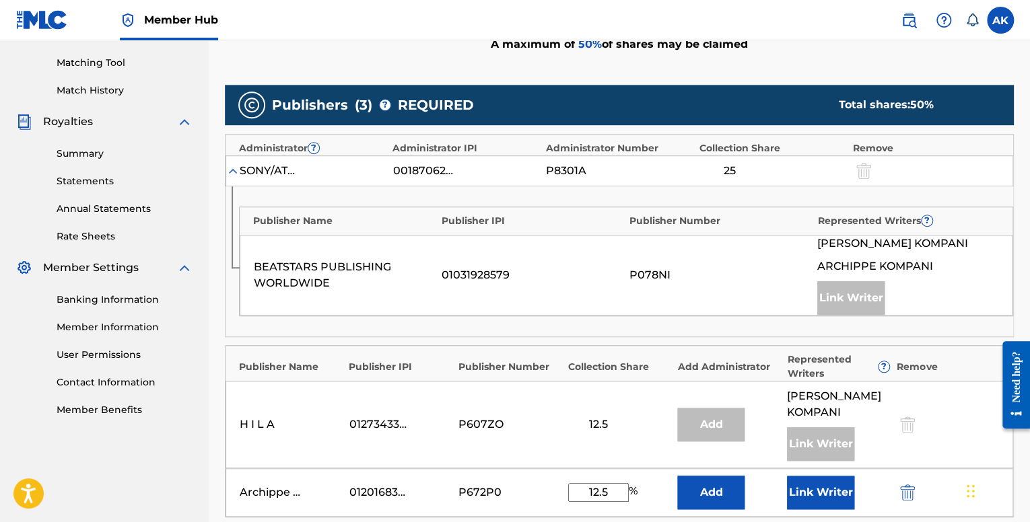
click at [617, 483] on input "12.5" at bounding box center [598, 492] width 61 height 19
type input "12.50"
click at [608, 365] on div "Collection Share" at bounding box center [619, 367] width 103 height 14
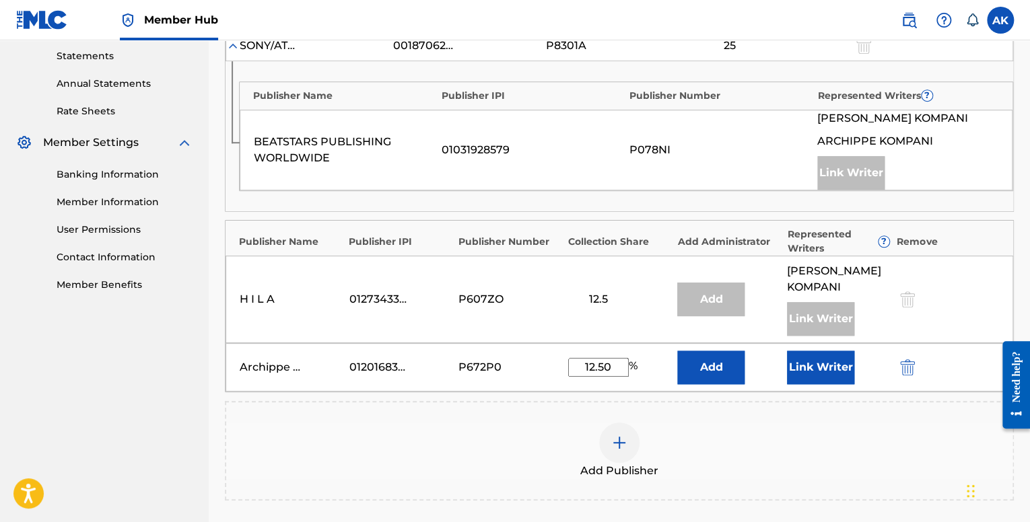
scroll to position [471, 0]
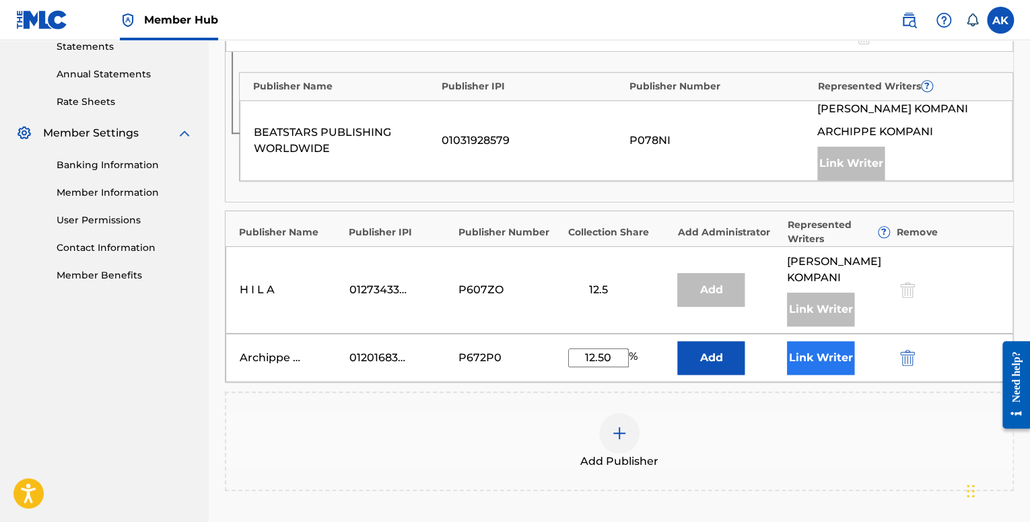
drag, startPoint x: 856, startPoint y: 372, endPoint x: 843, endPoint y: 369, distance: 13.7
click at [856, 372] on div "Link Writer" at bounding box center [838, 358] width 103 height 34
click at [843, 369] on button "Link Writer" at bounding box center [820, 358] width 67 height 34
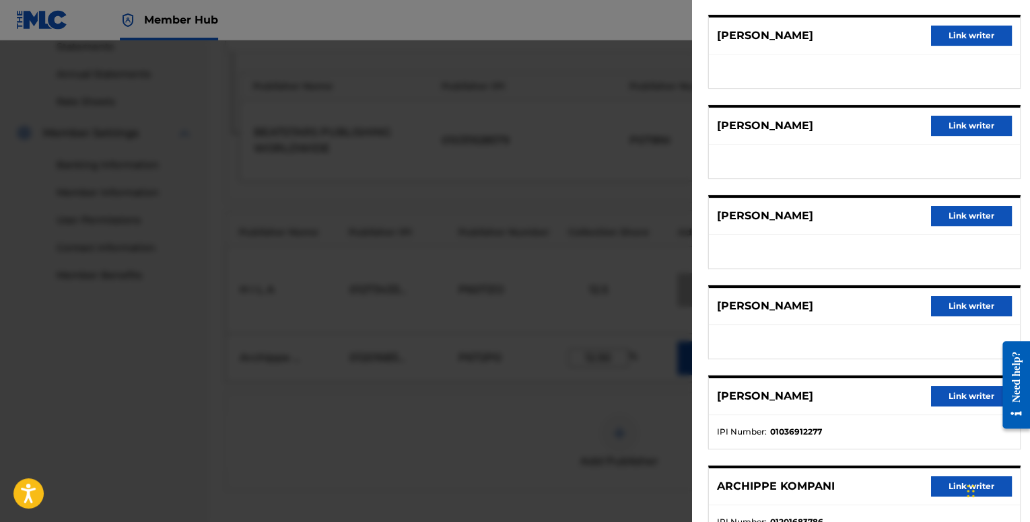
scroll to position [156, 0]
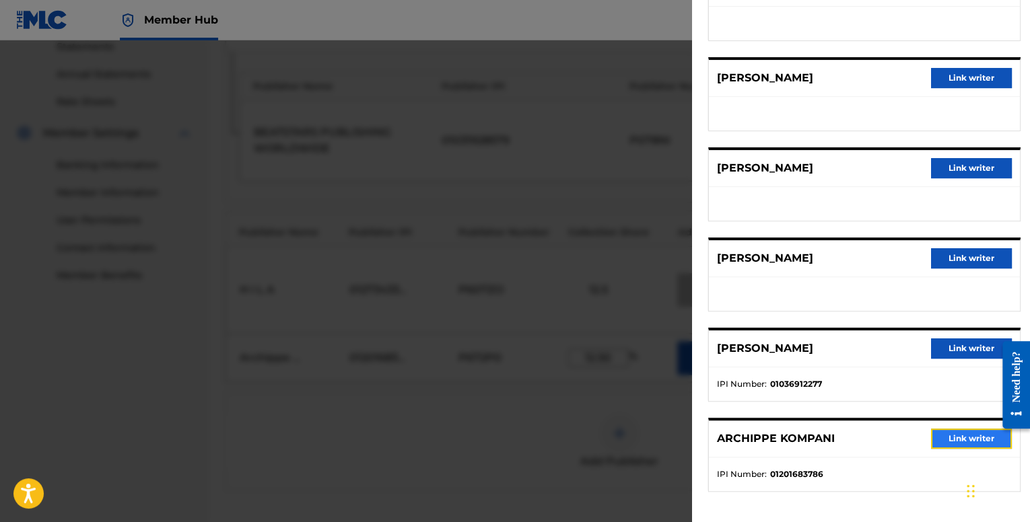
click at [931, 435] on button "Link writer" at bounding box center [971, 439] width 81 height 20
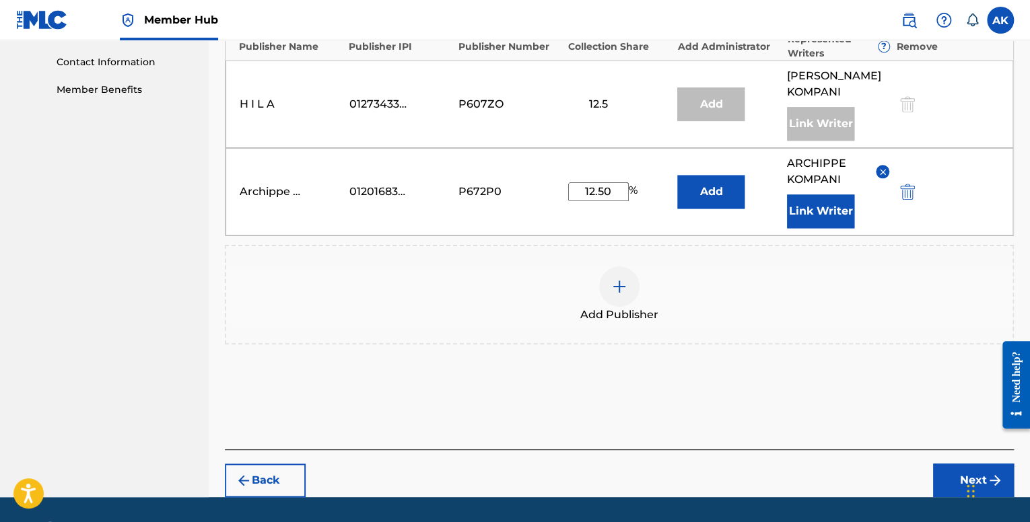
scroll to position [693, 0]
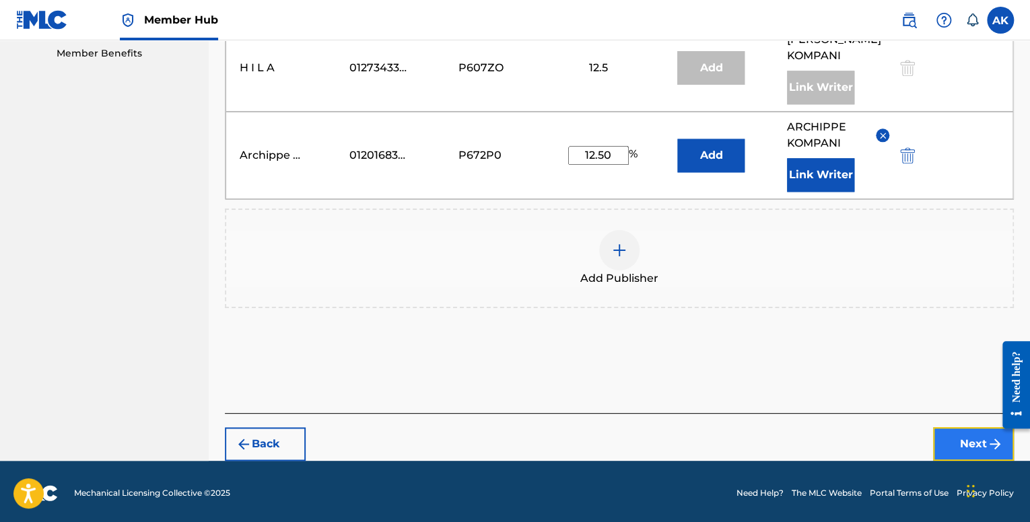
click at [937, 439] on button "Next" at bounding box center [973, 445] width 81 height 34
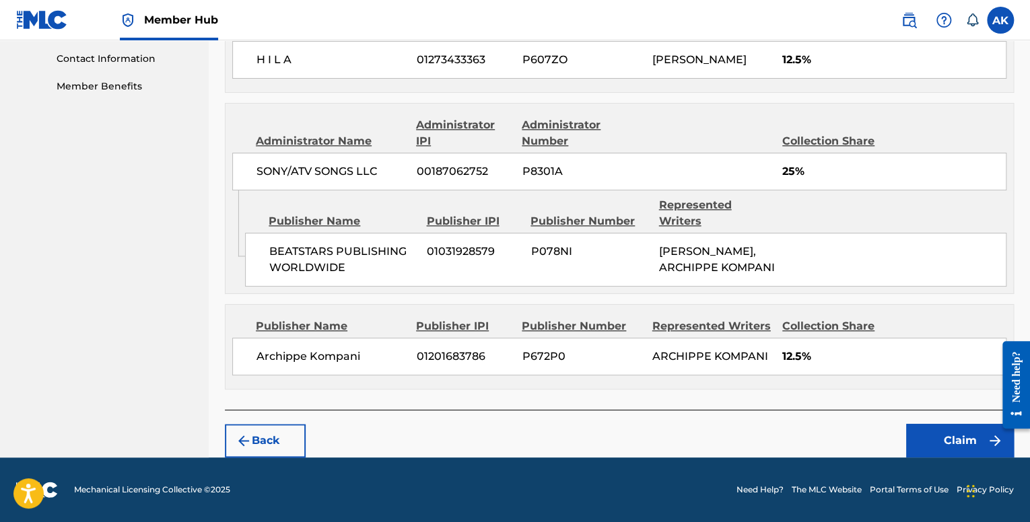
scroll to position [674, 0]
click at [933, 438] on button "Claim" at bounding box center [960, 441] width 108 height 34
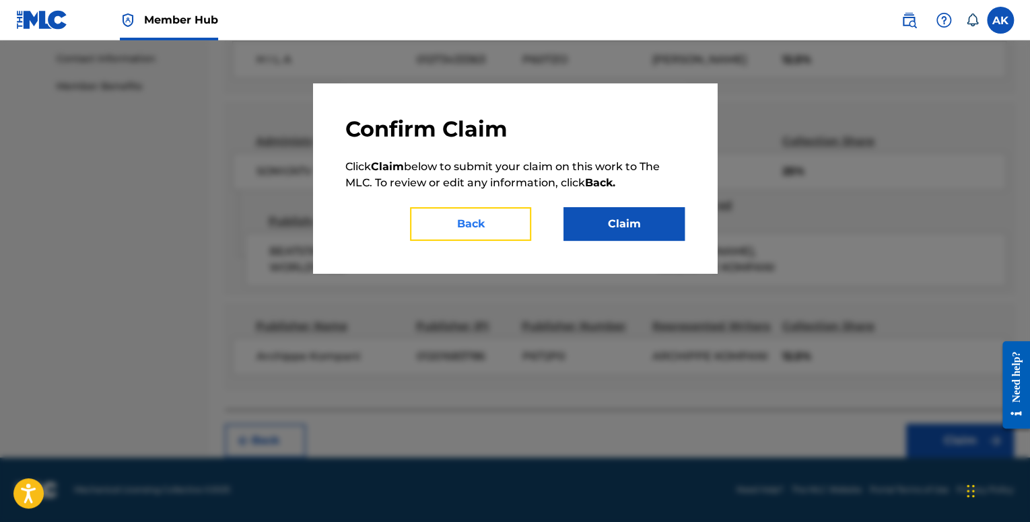
click at [518, 222] on button "Back" at bounding box center [470, 224] width 121 height 34
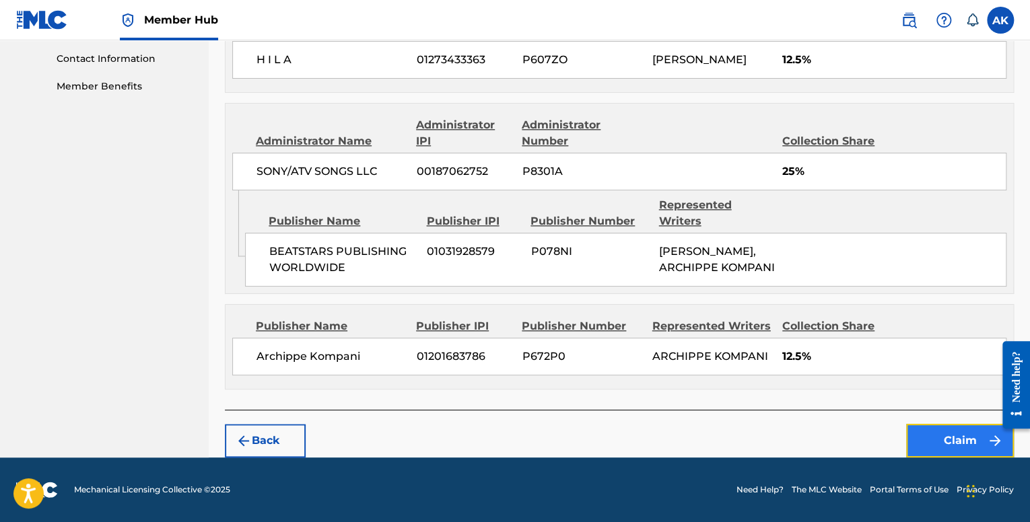
click at [925, 439] on button "Claim" at bounding box center [960, 441] width 108 height 34
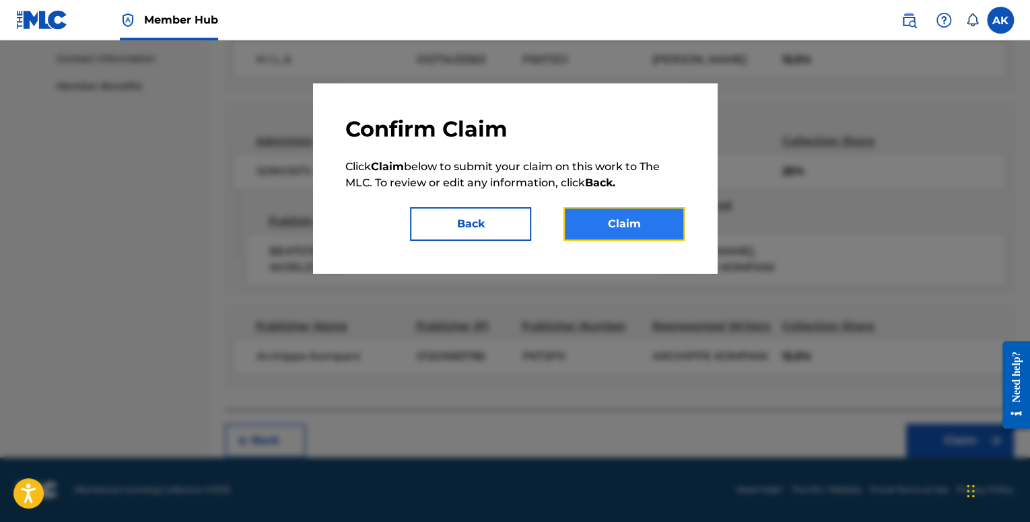
click at [663, 231] on button "Claim" at bounding box center [624, 224] width 121 height 34
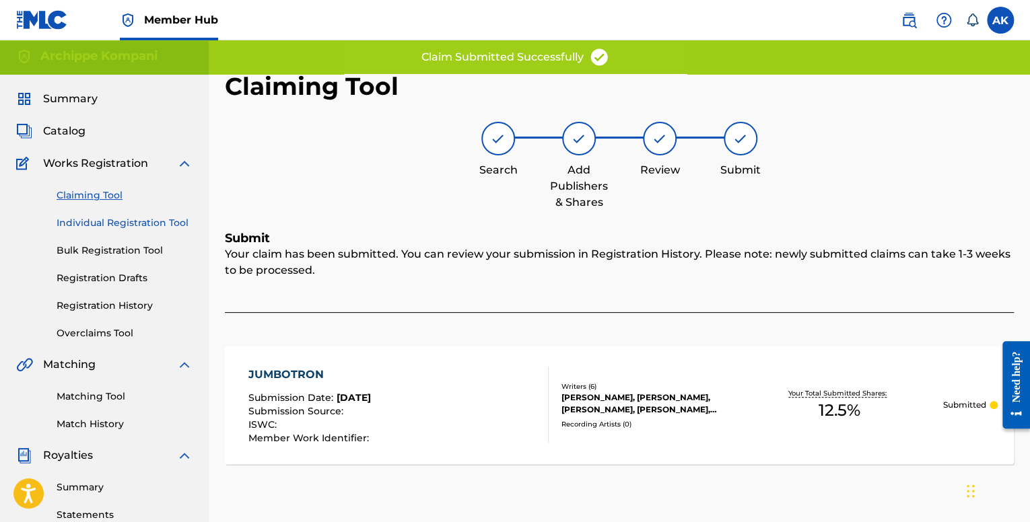
scroll to position [0, 0]
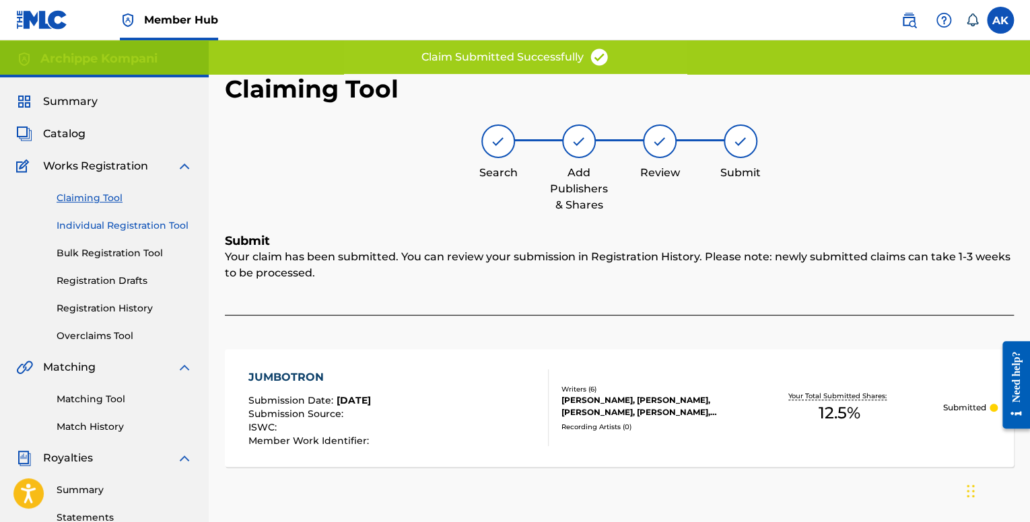
drag, startPoint x: 124, startPoint y: 226, endPoint x: 131, endPoint y: 219, distance: 10.0
click at [124, 227] on link "Individual Registration Tool" at bounding box center [125, 226] width 136 height 14
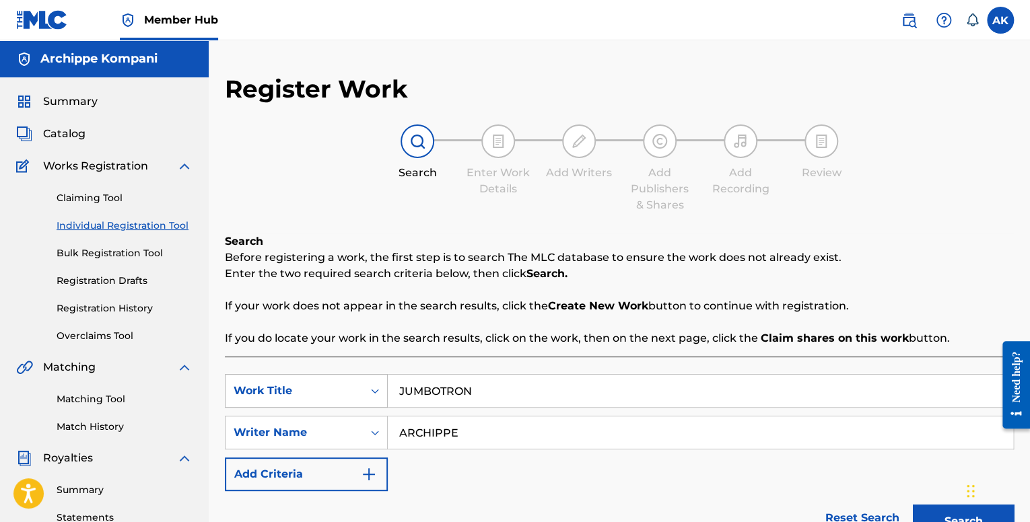
drag, startPoint x: 491, startPoint y: 386, endPoint x: 343, endPoint y: 382, distance: 148.2
click at [343, 382] on div "SearchWithCriteriafe1b84c9-a3c4-4195-ba0a-7f2adf361306 Work Title JUMBOTRON" at bounding box center [619, 391] width 789 height 34
paste input "LEMON JUICE & GOOSE"
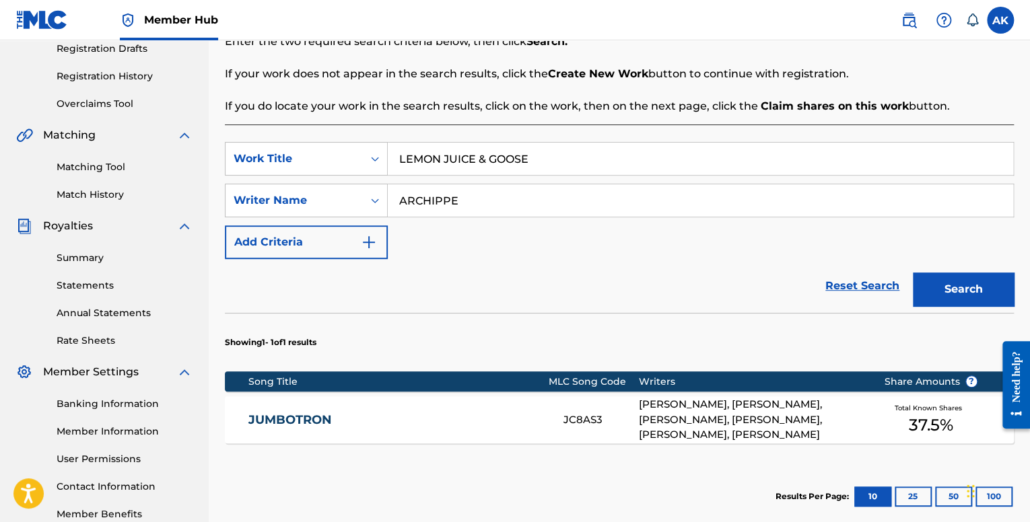
scroll to position [269, 0]
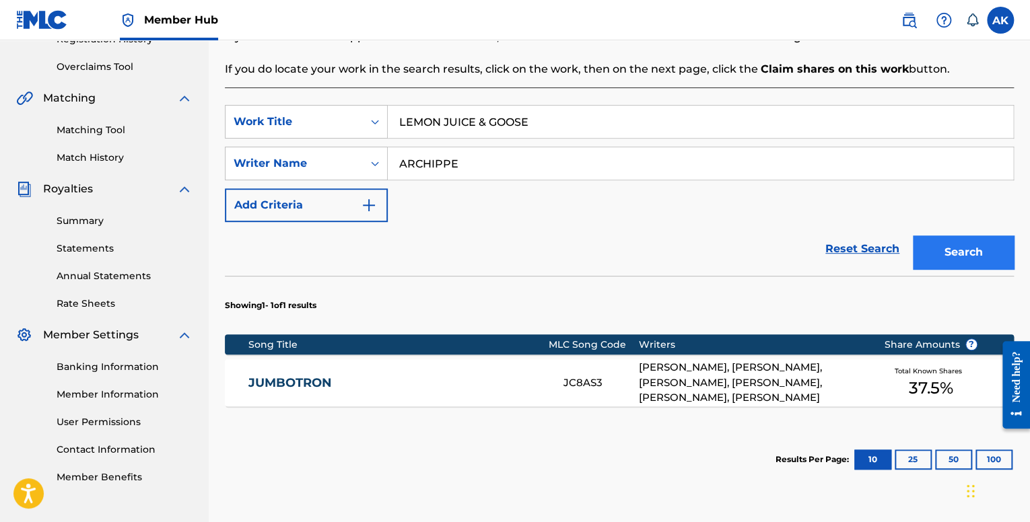
type input "LEMON JUICE & GOOSE"
click at [973, 262] on button "Search" at bounding box center [963, 253] width 101 height 34
click at [520, 371] on div "LEMON JUICE & GOOSE LS0GCV [PERSON_NAME], [PERSON_NAME], [PERSON_NAME], [PERSON…" at bounding box center [619, 383] width 789 height 47
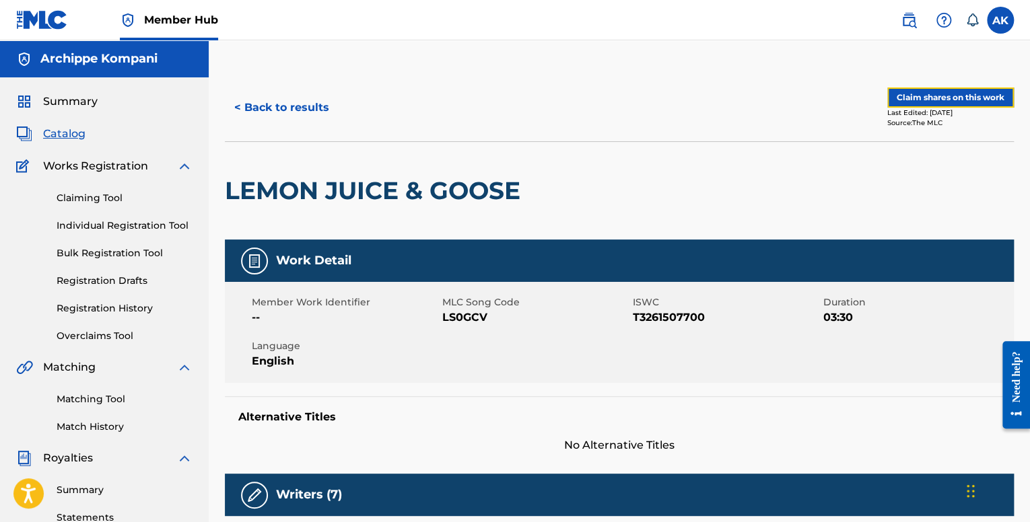
click at [937, 103] on button "Claim shares on this work" at bounding box center [950, 98] width 127 height 20
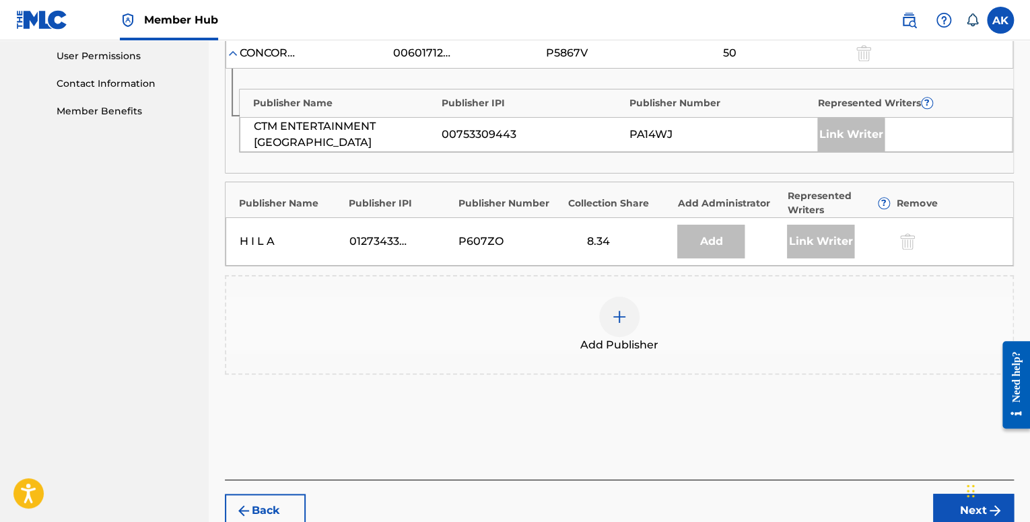
scroll to position [673, 0]
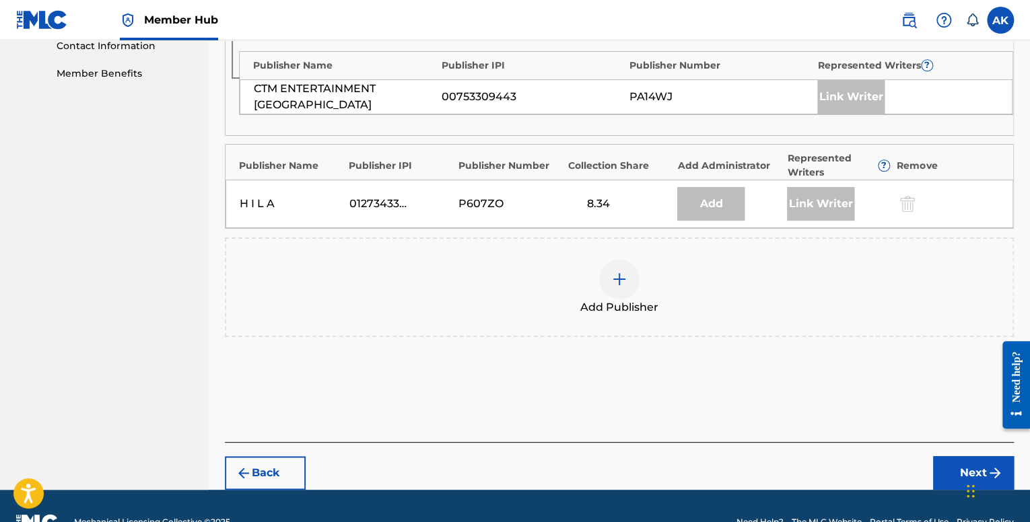
click at [616, 281] on img at bounding box center [619, 279] width 16 height 16
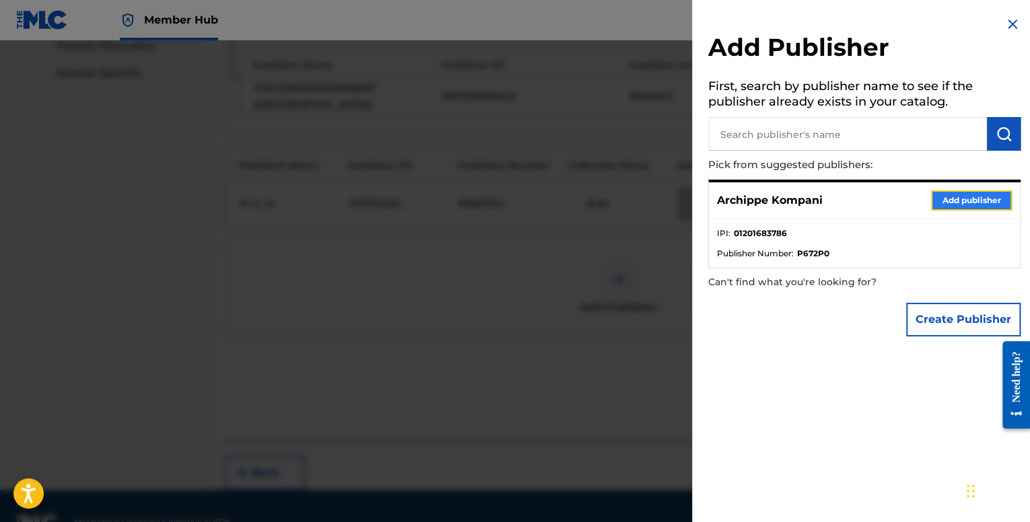
click at [939, 191] on button "Add publisher" at bounding box center [971, 201] width 81 height 20
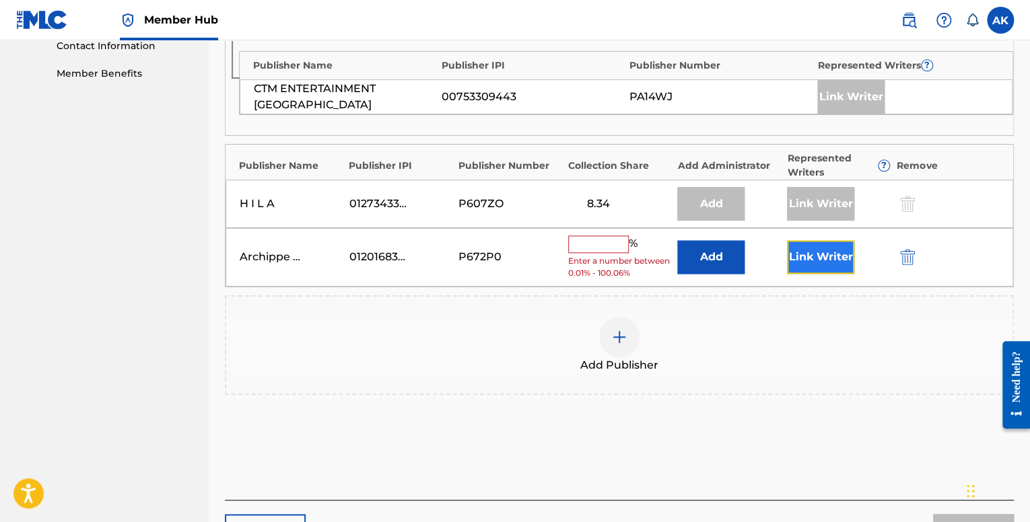
click at [819, 256] on button "Link Writer" at bounding box center [820, 257] width 67 height 34
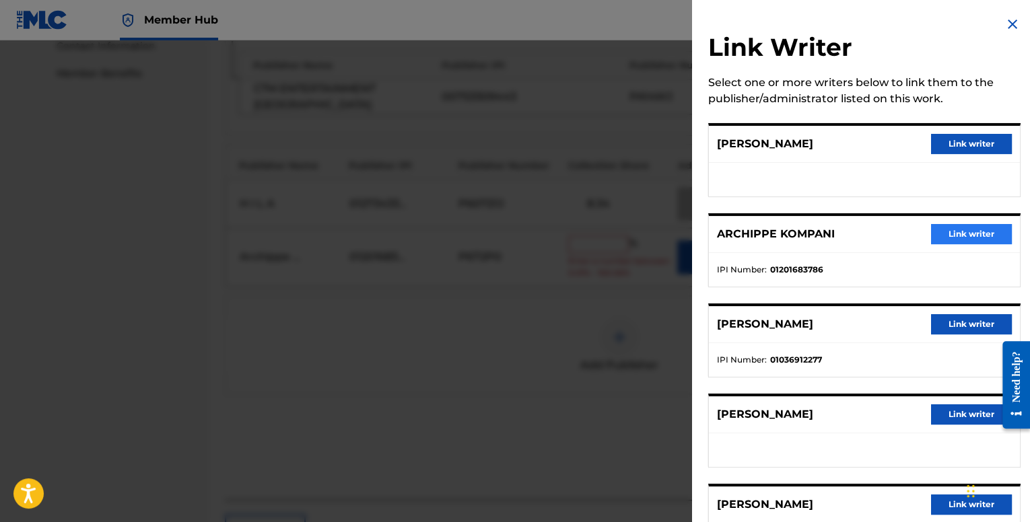
drag, startPoint x: 924, startPoint y: 227, endPoint x: 939, endPoint y: 232, distance: 15.5
click at [926, 227] on div "ARCHIPPE KOMPANI Link writer" at bounding box center [864, 234] width 311 height 37
click at [938, 232] on button "Link writer" at bounding box center [971, 234] width 81 height 20
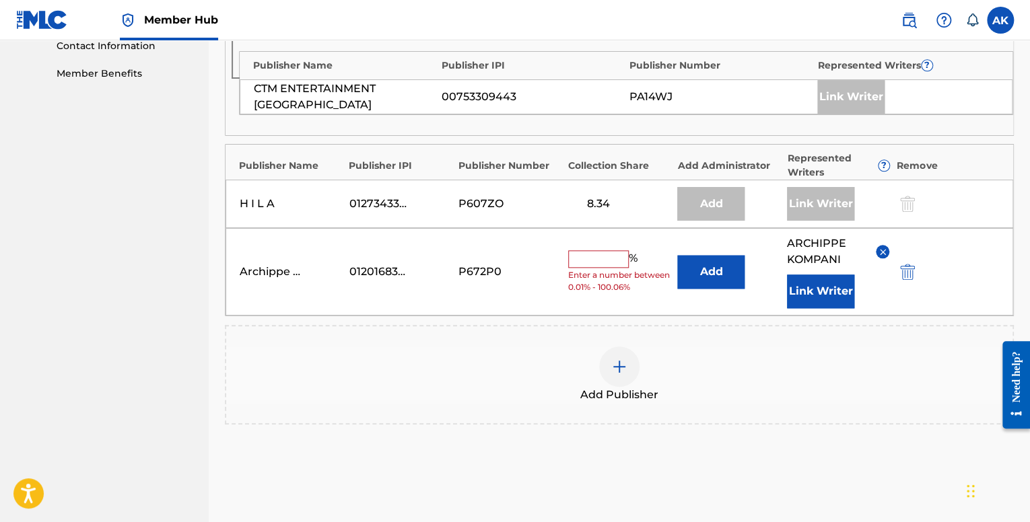
click at [605, 256] on input "text" at bounding box center [598, 259] width 61 height 18
type input "8.34"
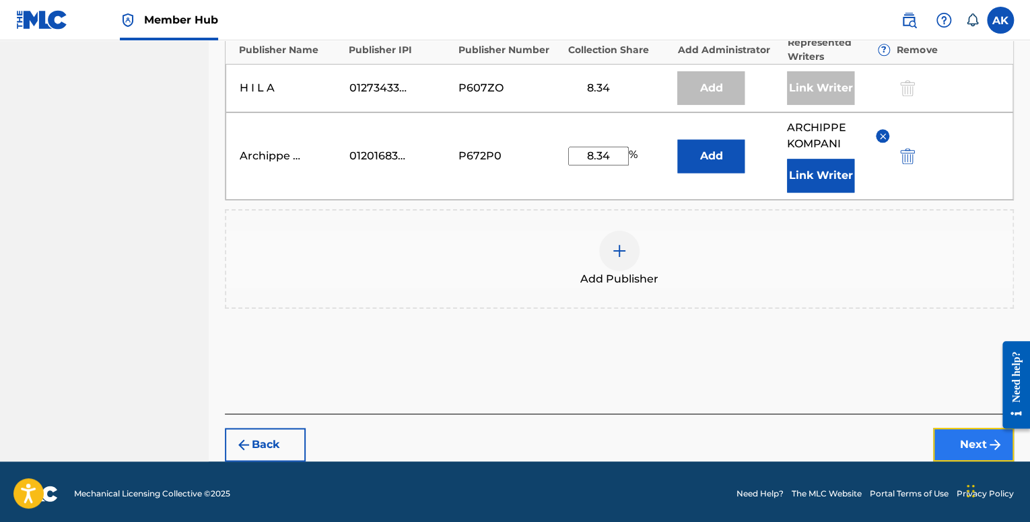
click at [945, 442] on button "Next" at bounding box center [973, 445] width 81 height 34
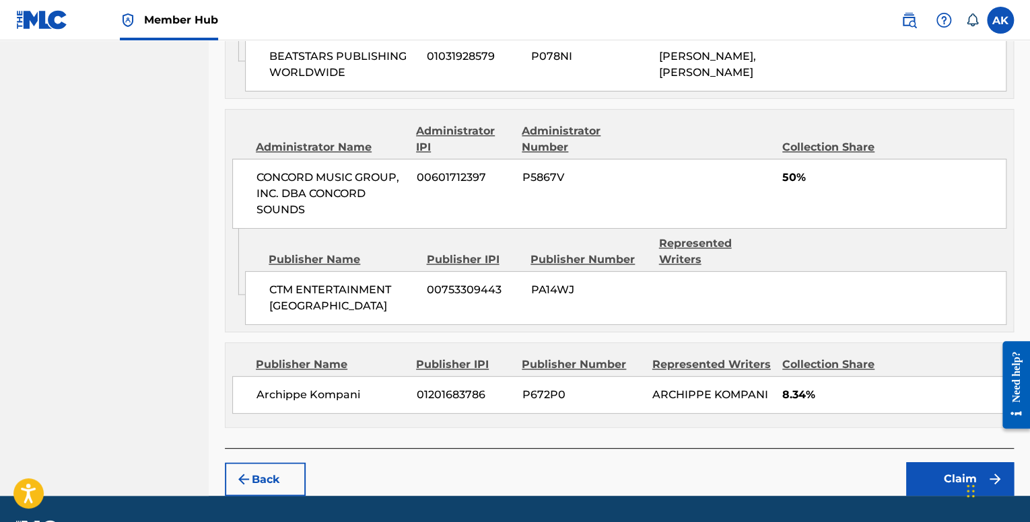
scroll to position [894, 0]
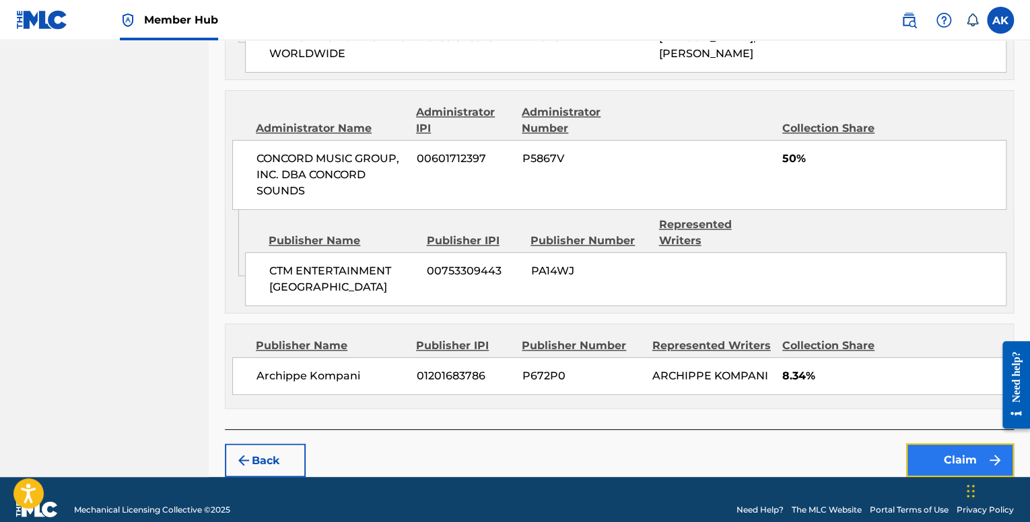
click at [935, 444] on button "Claim" at bounding box center [960, 461] width 108 height 34
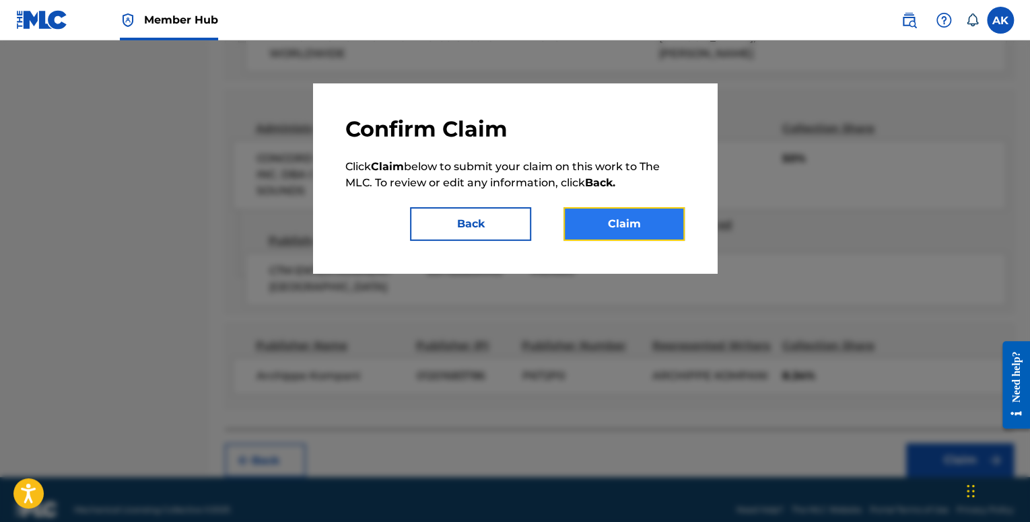
click at [654, 224] on button "Claim" at bounding box center [624, 224] width 121 height 34
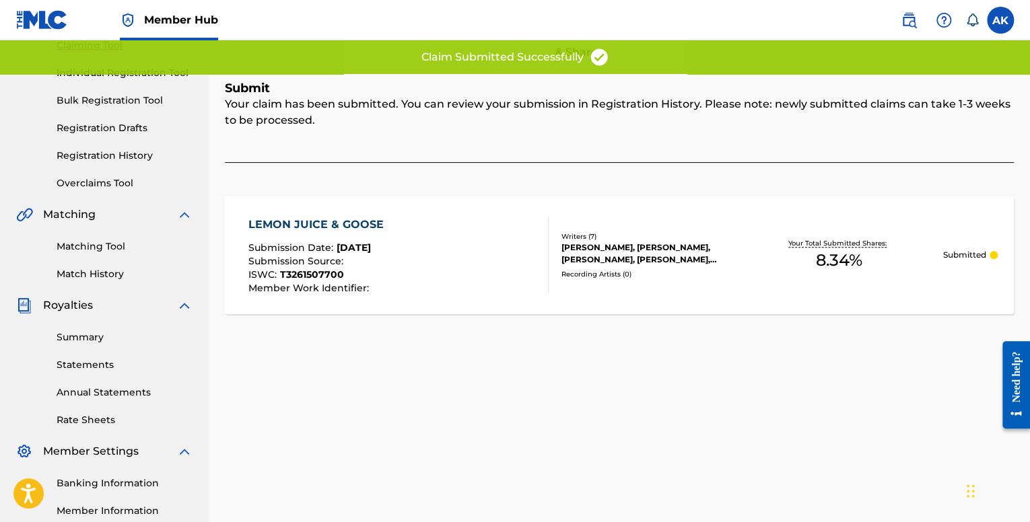
scroll to position [110, 0]
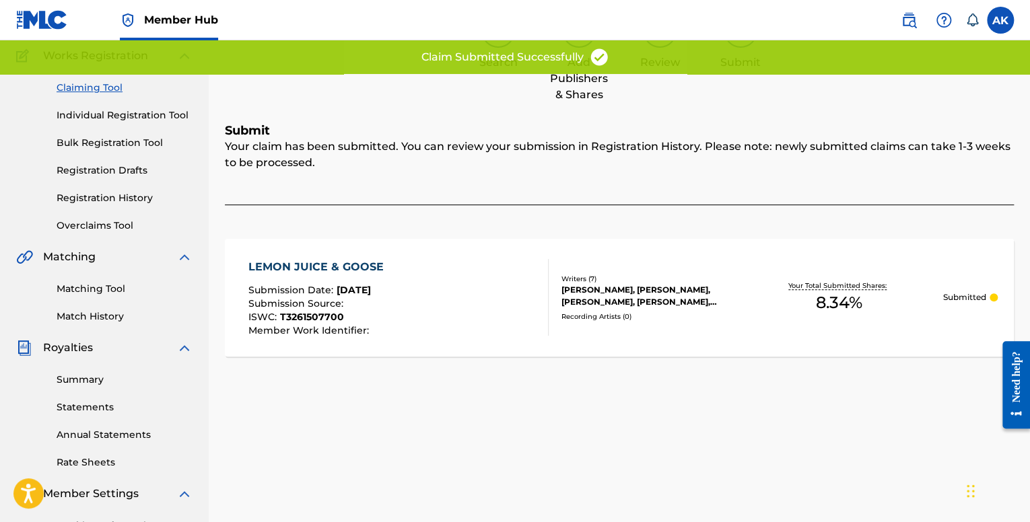
click at [119, 124] on div "Claiming Tool Individual Registration Tool Bulk Registration Tool Registration …" at bounding box center [104, 148] width 176 height 169
click at [122, 119] on link "Individual Registration Tool" at bounding box center [125, 115] width 136 height 14
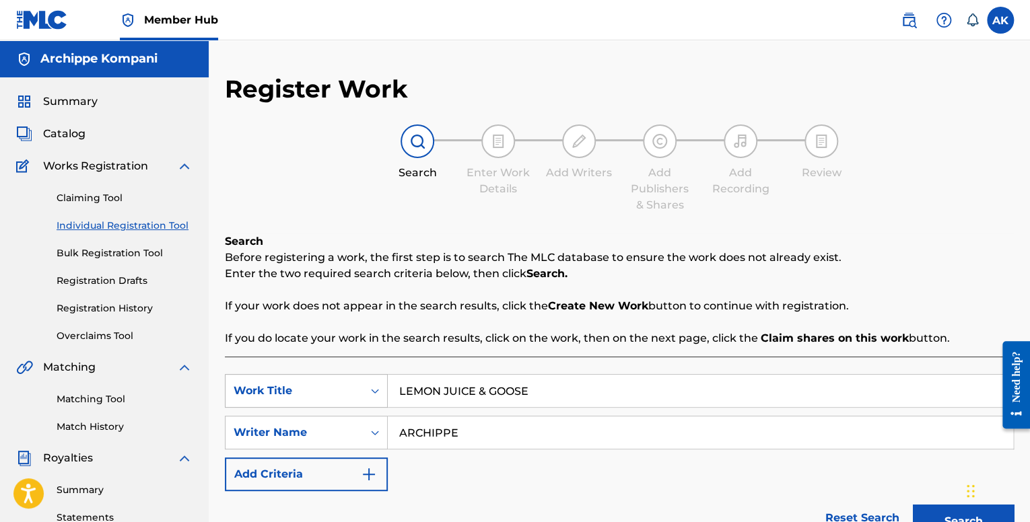
drag, startPoint x: 494, startPoint y: 381, endPoint x: 376, endPoint y: 376, distance: 117.9
click at [376, 376] on div "SearchWithCriteriafe1b84c9-a3c4-4195-ba0a-7f2adf361306 Work Title LEMON JUICE &…" at bounding box center [619, 391] width 789 height 34
paste input "ACT VII: ALL WE DO IS ARGUE, ARGU"
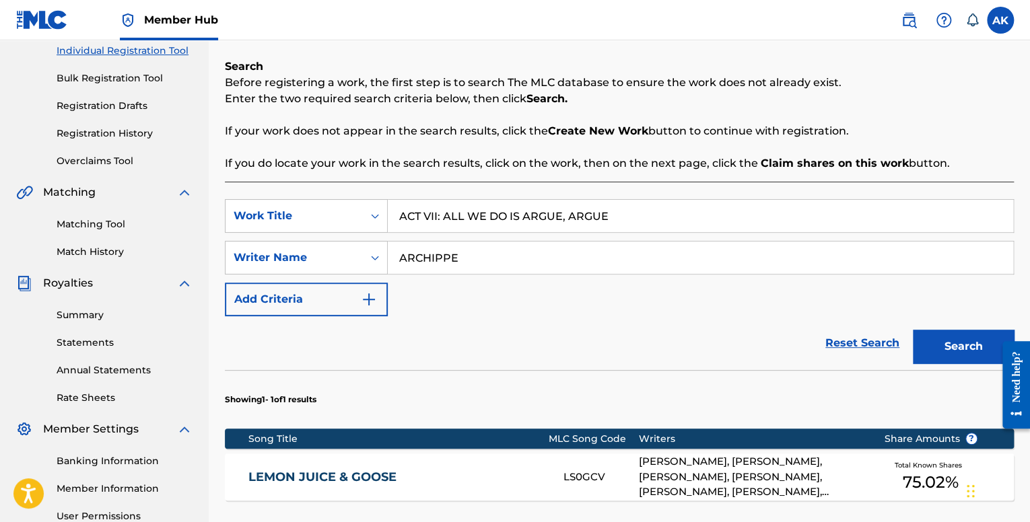
scroll to position [202, 0]
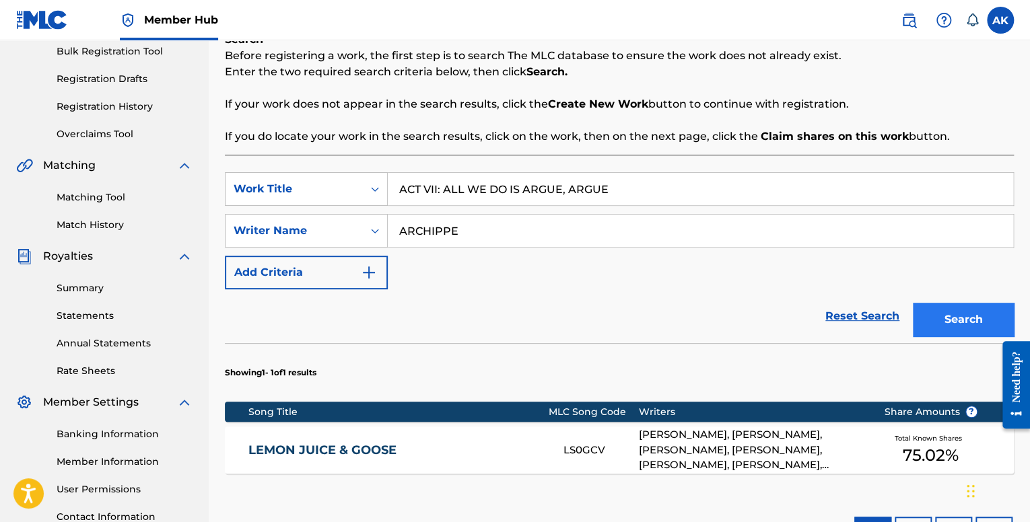
type input "ACT VII: ALL WE DO IS ARGUE, ARGUE"
click at [937, 322] on button "Search" at bounding box center [963, 320] width 101 height 34
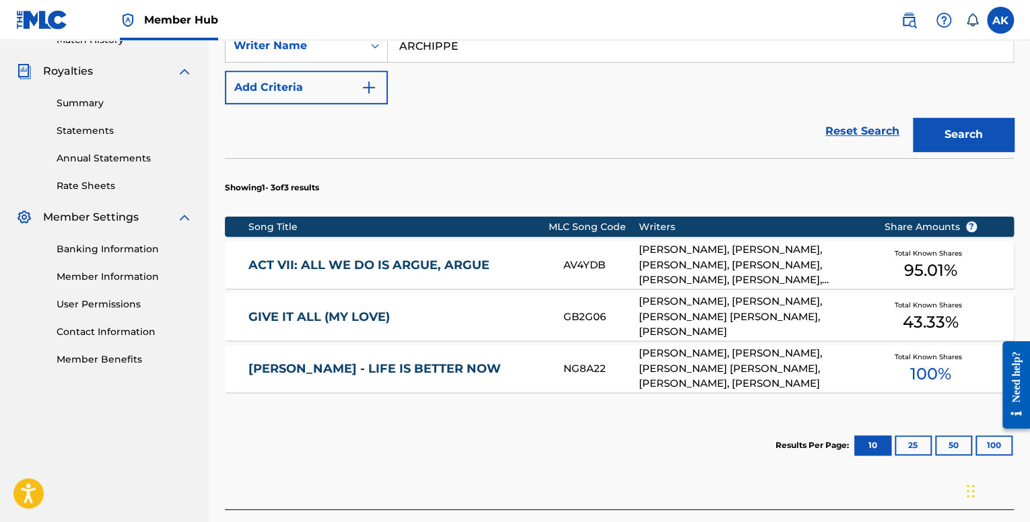
scroll to position [404, 0]
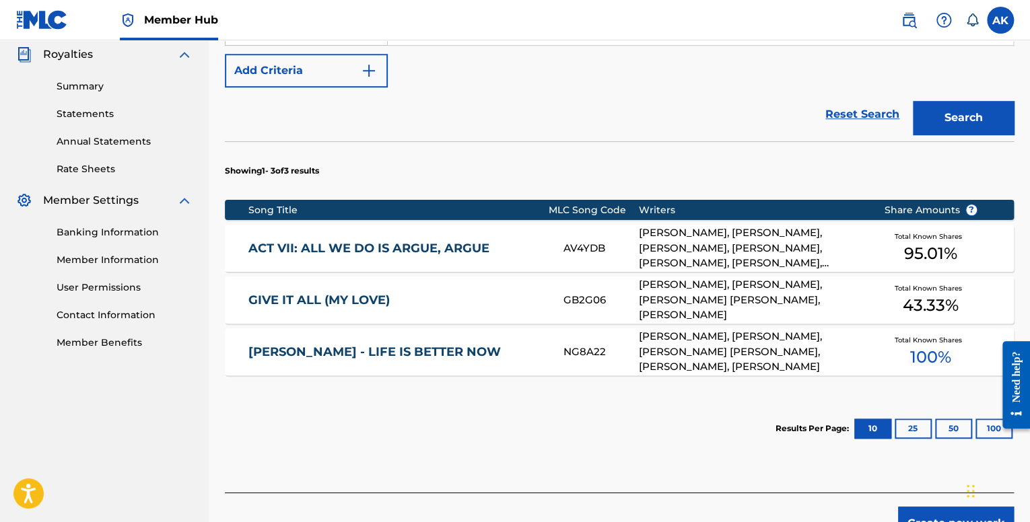
click at [423, 243] on link "ACT VII: ALL WE DO IS ARGUE, ARGUE" at bounding box center [396, 248] width 297 height 15
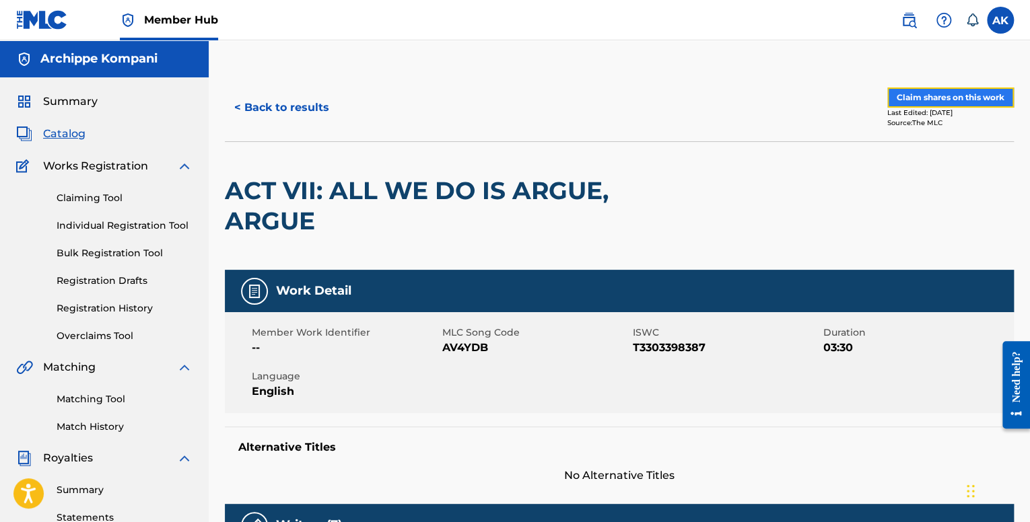
click at [922, 92] on button "Claim shares on this work" at bounding box center [950, 98] width 127 height 20
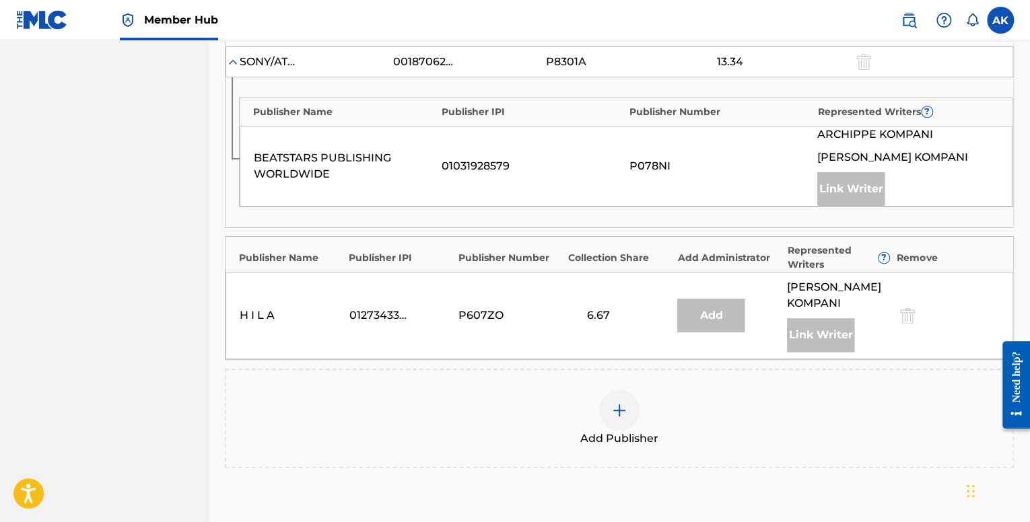
scroll to position [808, 0]
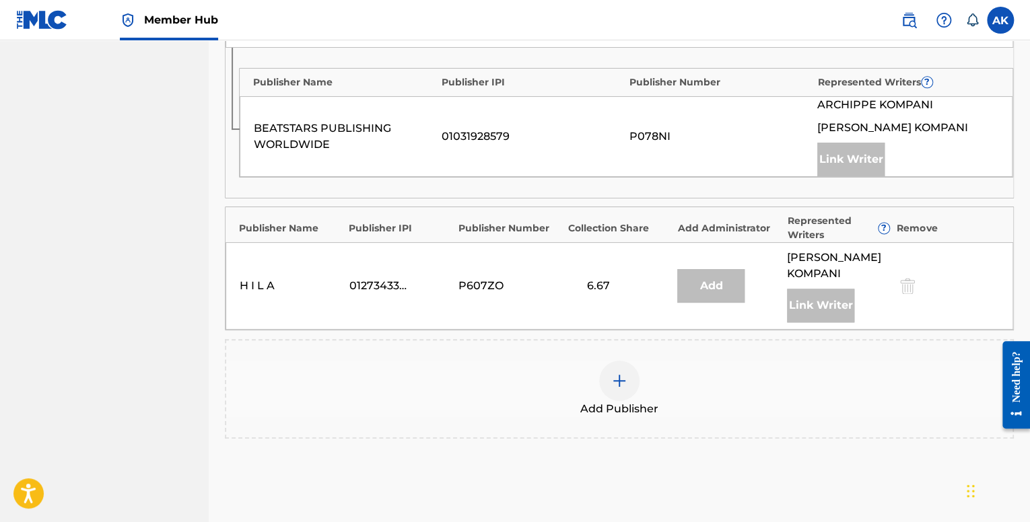
click at [619, 361] on div at bounding box center [619, 381] width 40 height 40
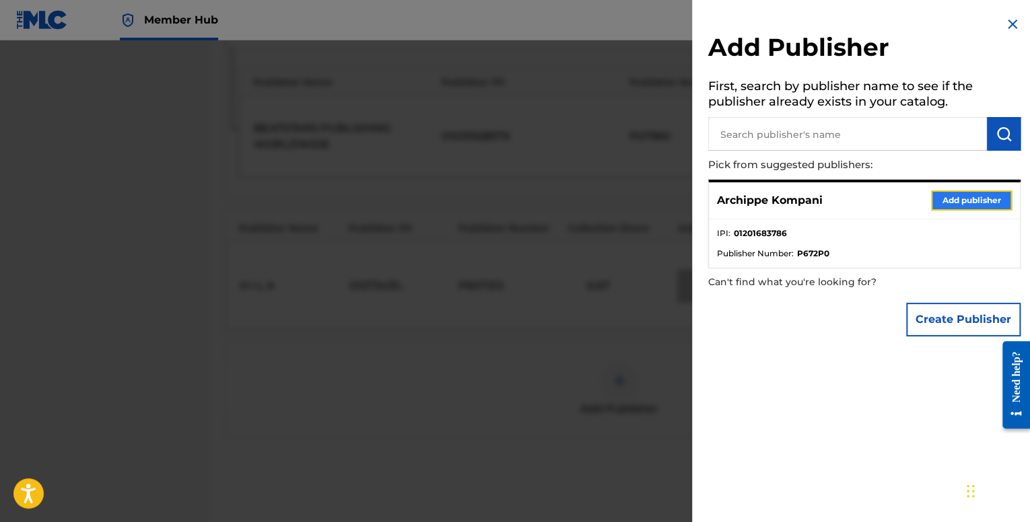
click at [939, 198] on button "Add publisher" at bounding box center [971, 201] width 81 height 20
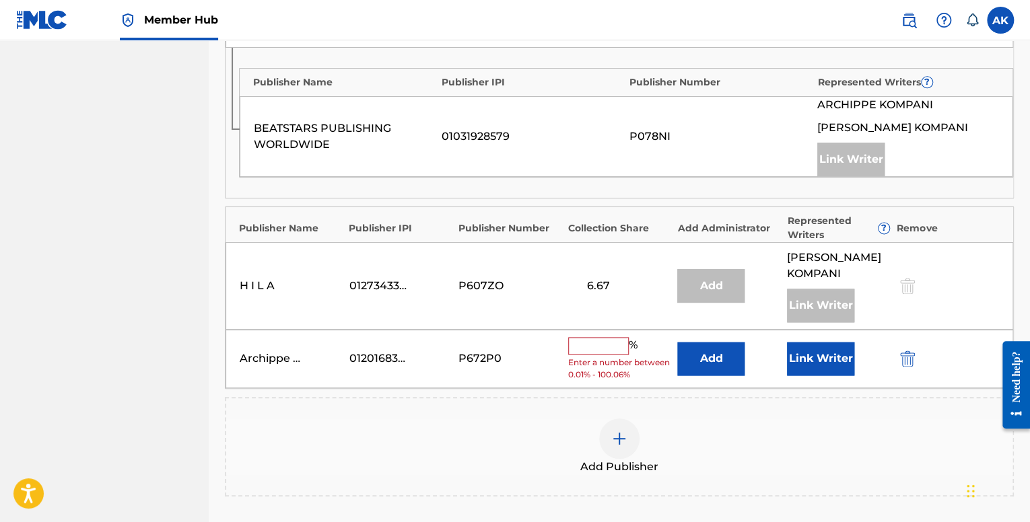
click at [600, 337] on input "text" at bounding box center [598, 346] width 61 height 18
type input "4.98"
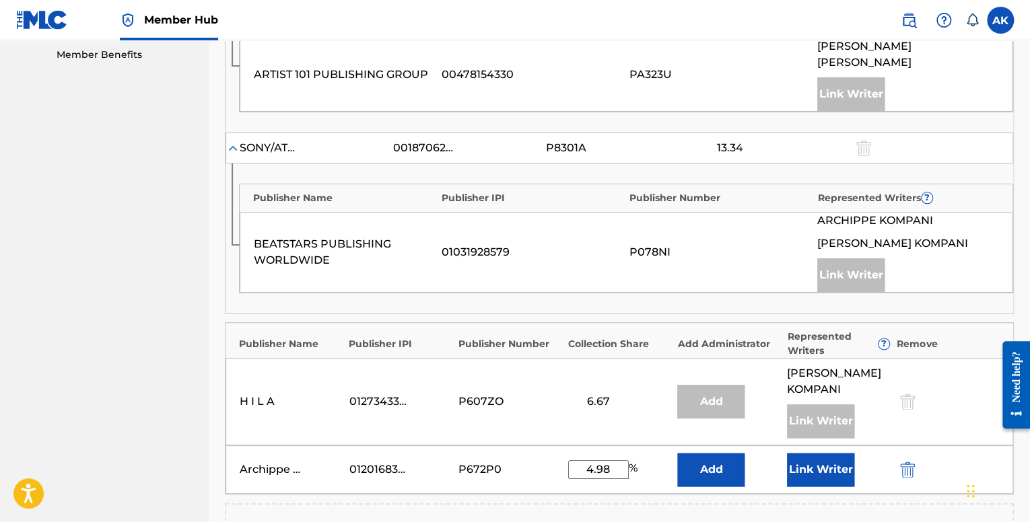
scroll to position [673, 0]
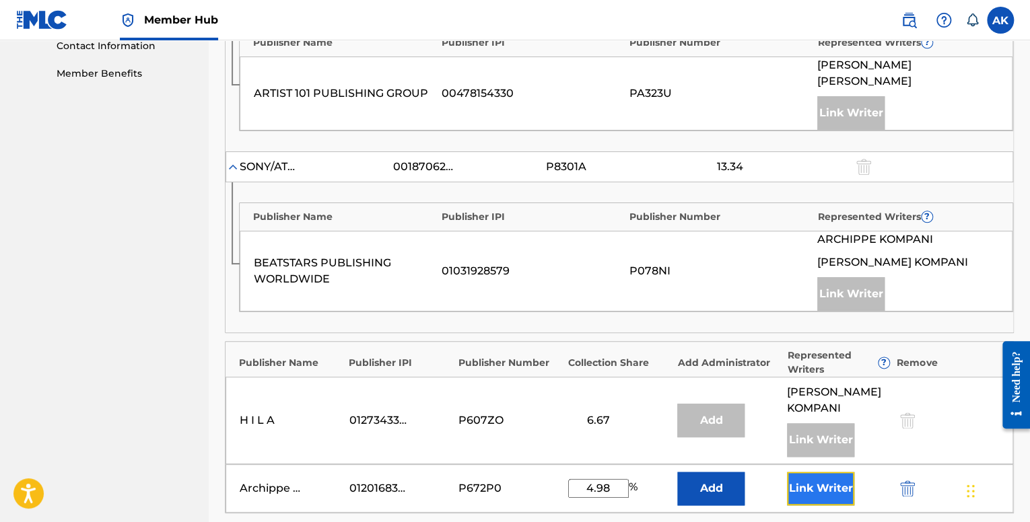
click at [791, 472] on button "Link Writer" at bounding box center [820, 489] width 67 height 34
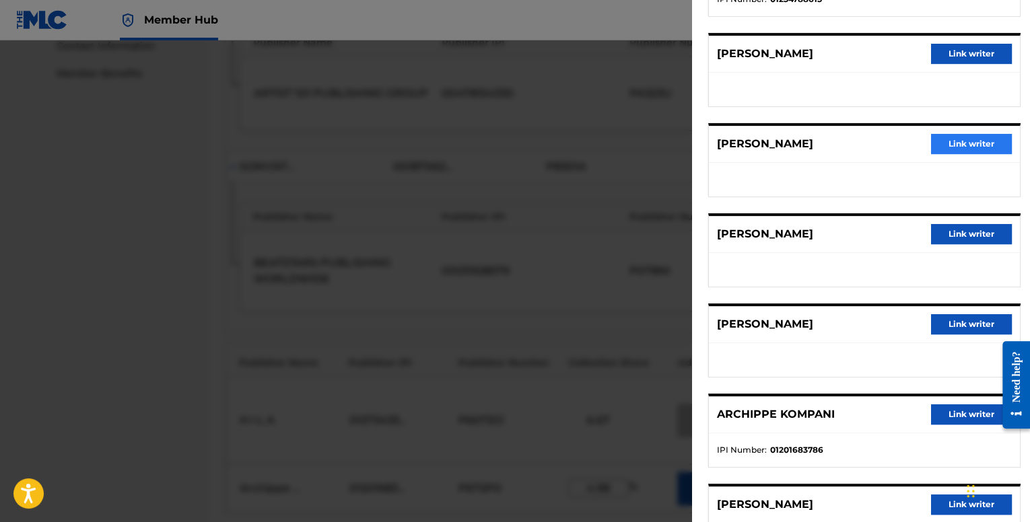
scroll to position [202, 0]
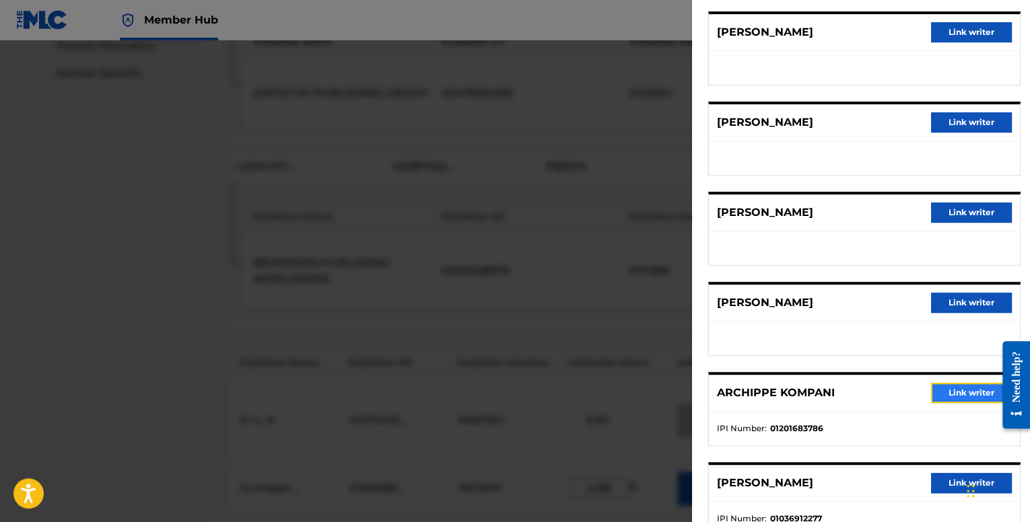
click at [943, 386] on button "Link writer" at bounding box center [971, 393] width 81 height 20
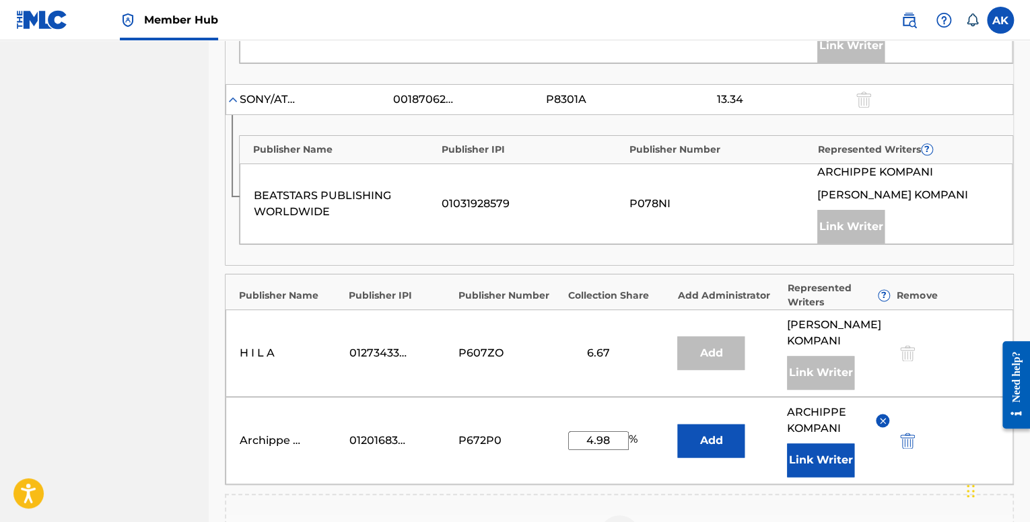
scroll to position [1009, 0]
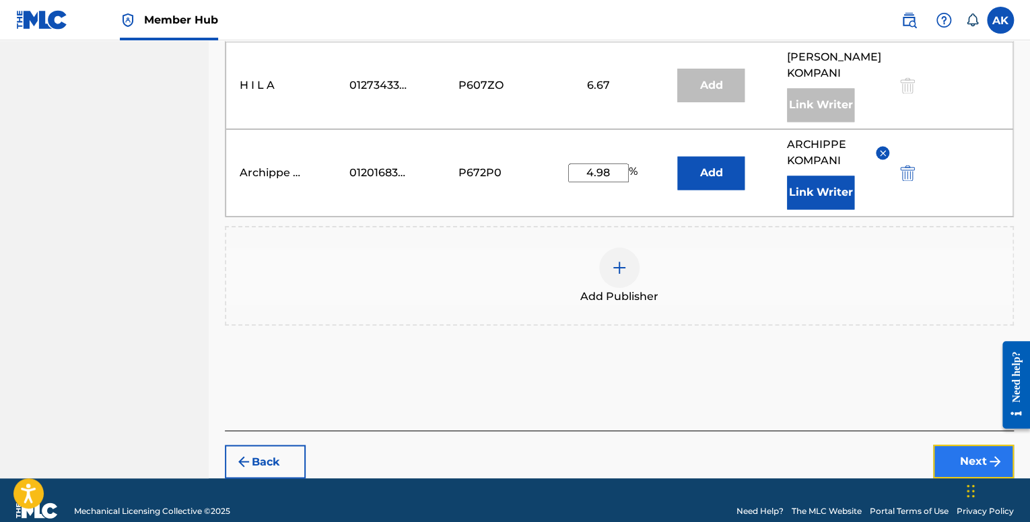
click at [939, 445] on button "Next" at bounding box center [973, 462] width 81 height 34
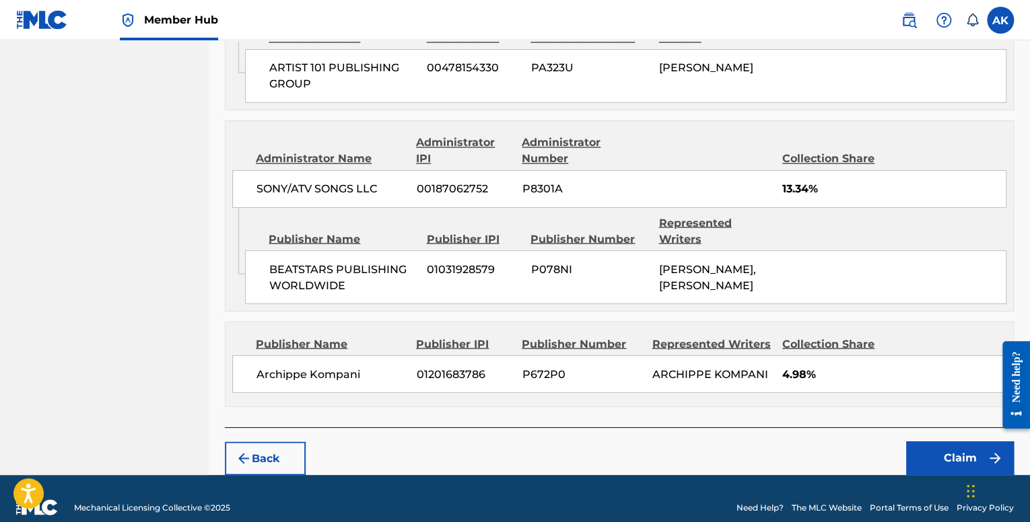
scroll to position [1082, 0]
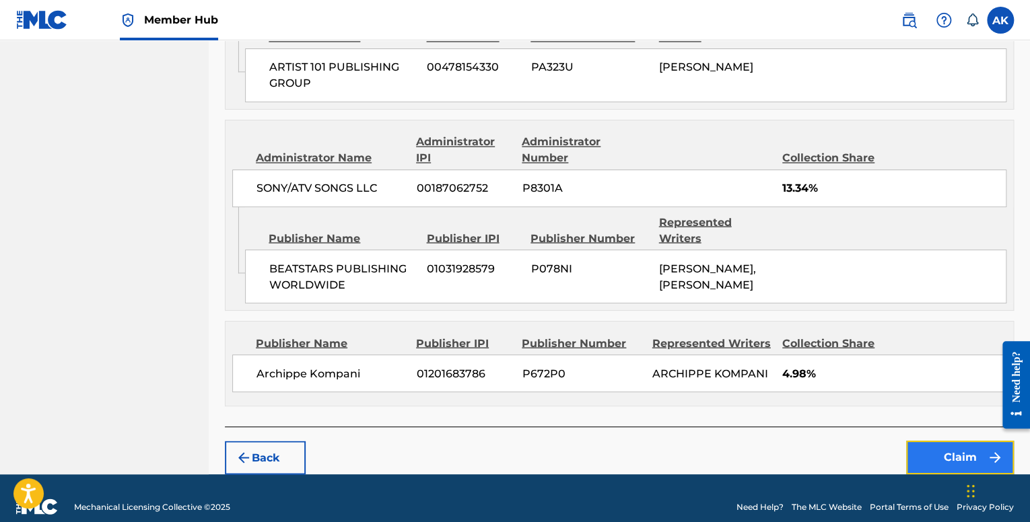
click at [924, 441] on button "Claim" at bounding box center [960, 458] width 108 height 34
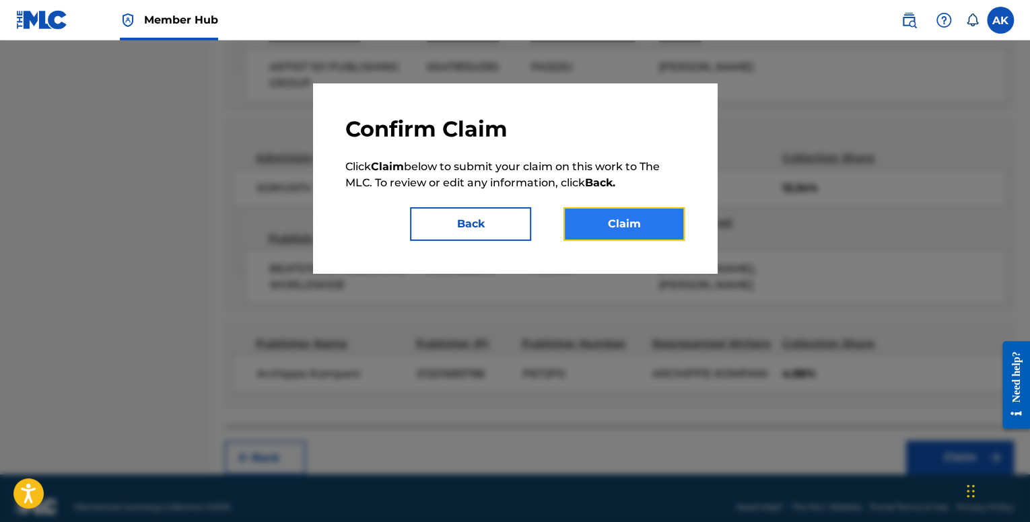
click at [625, 224] on button "Claim" at bounding box center [624, 224] width 121 height 34
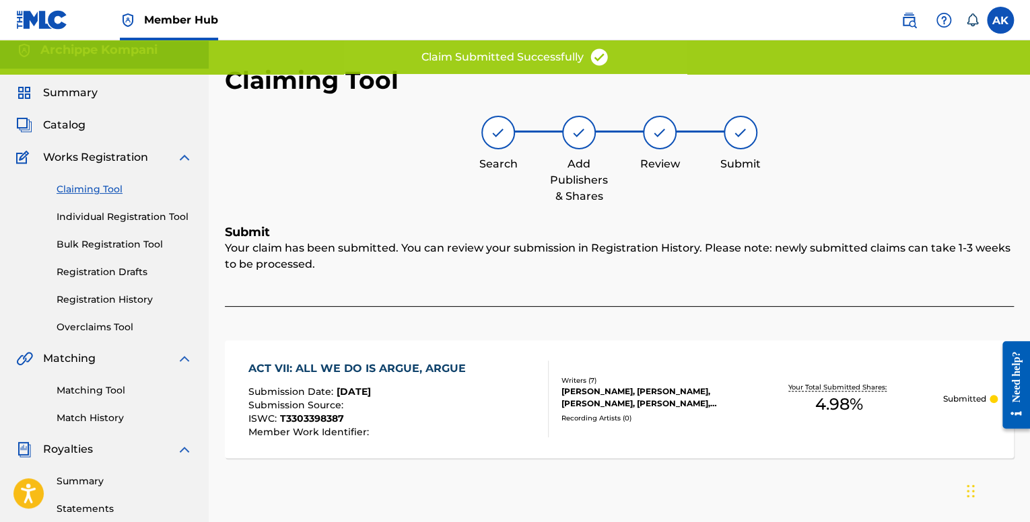
scroll to position [0, 0]
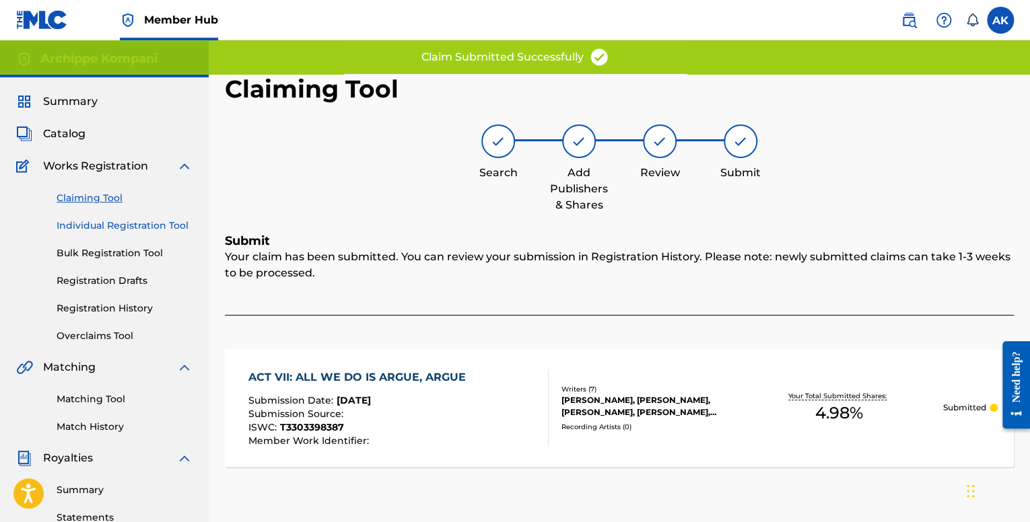
click at [131, 224] on link "Individual Registration Tool" at bounding box center [125, 226] width 136 height 14
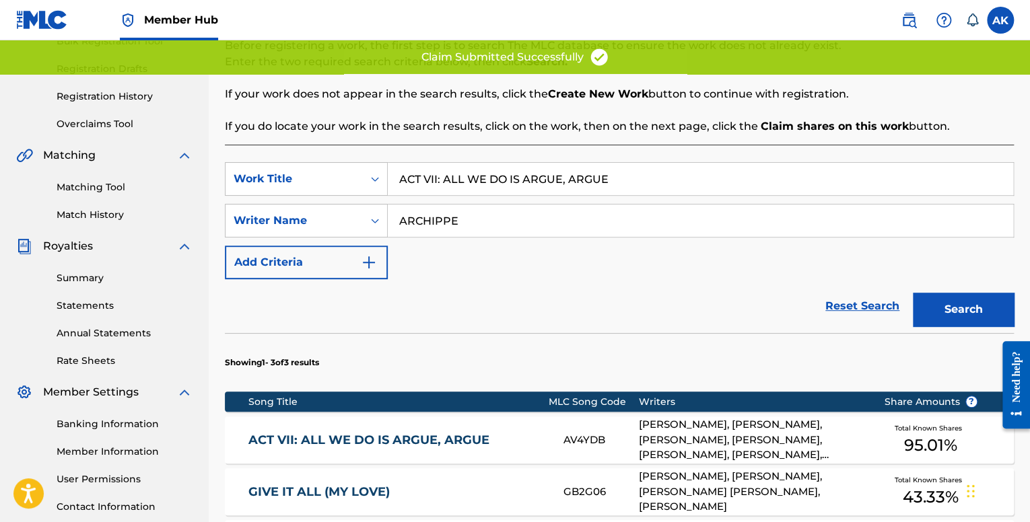
scroll to position [404, 0]
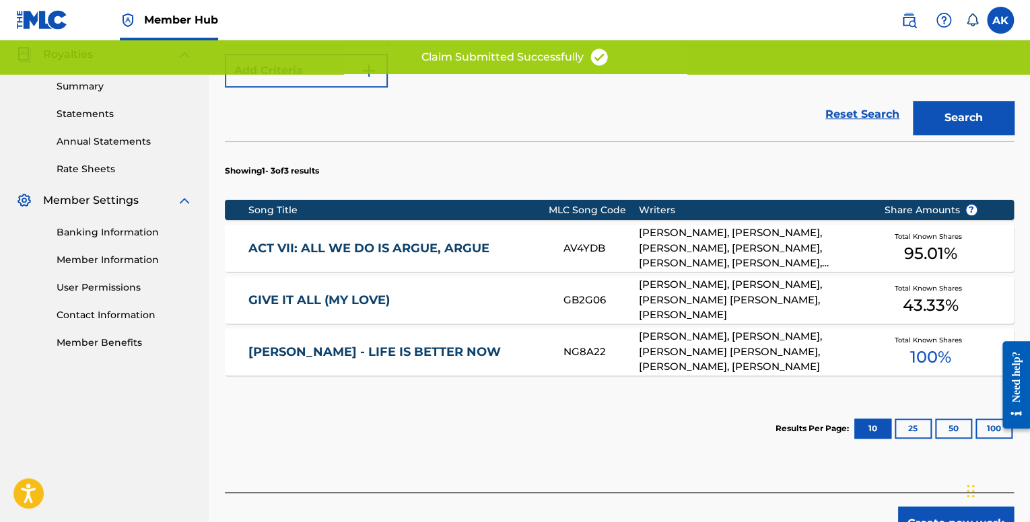
click at [457, 294] on link "GIVE IT ALL (MY LOVE)" at bounding box center [396, 300] width 297 height 15
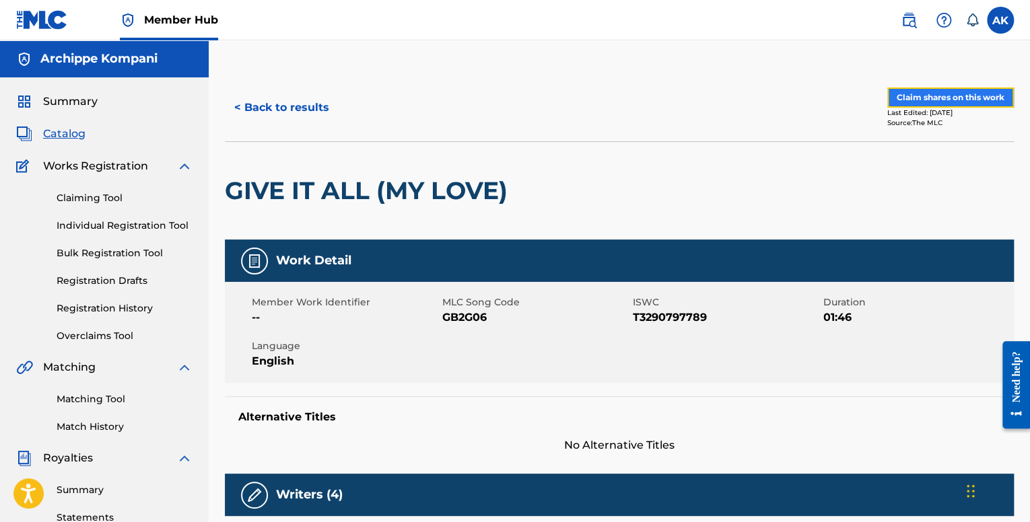
click at [949, 98] on button "Claim shares on this work" at bounding box center [950, 98] width 127 height 20
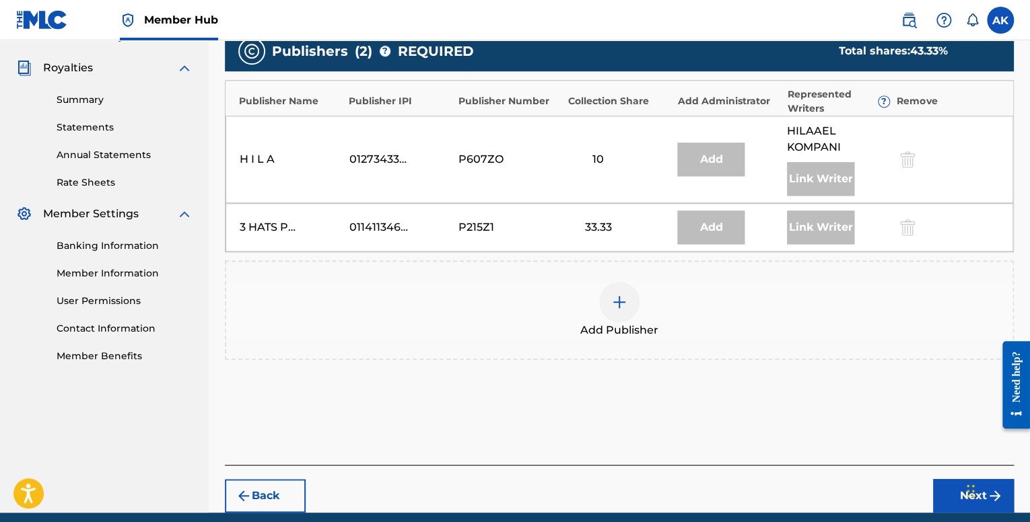
scroll to position [404, 0]
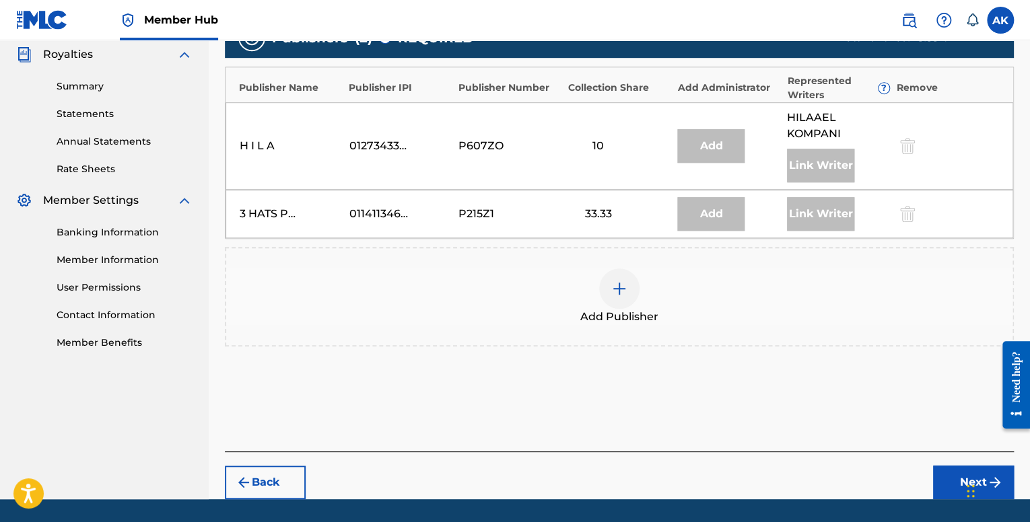
click at [630, 270] on div at bounding box center [619, 289] width 40 height 40
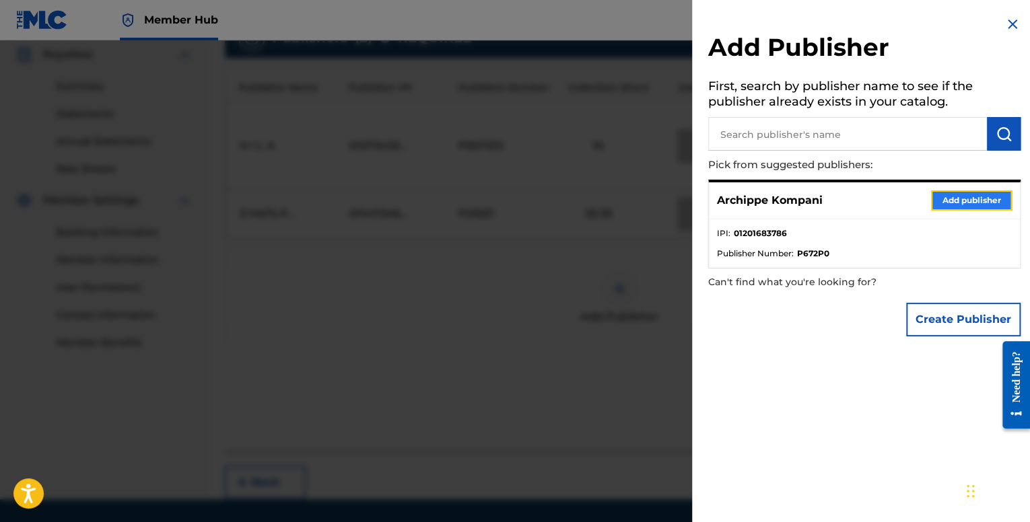
click at [954, 199] on button "Add publisher" at bounding box center [971, 201] width 81 height 20
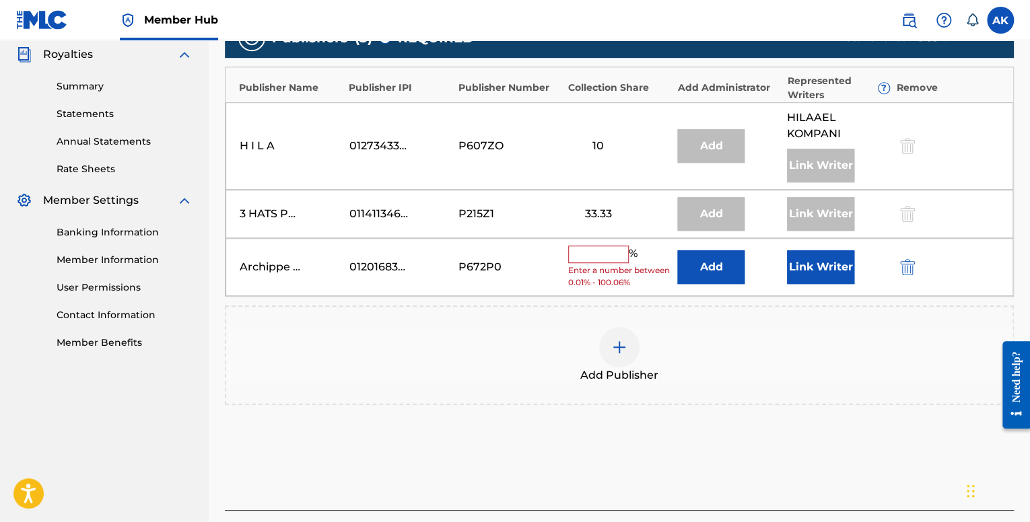
click at [619, 251] on input "text" at bounding box center [598, 255] width 61 height 18
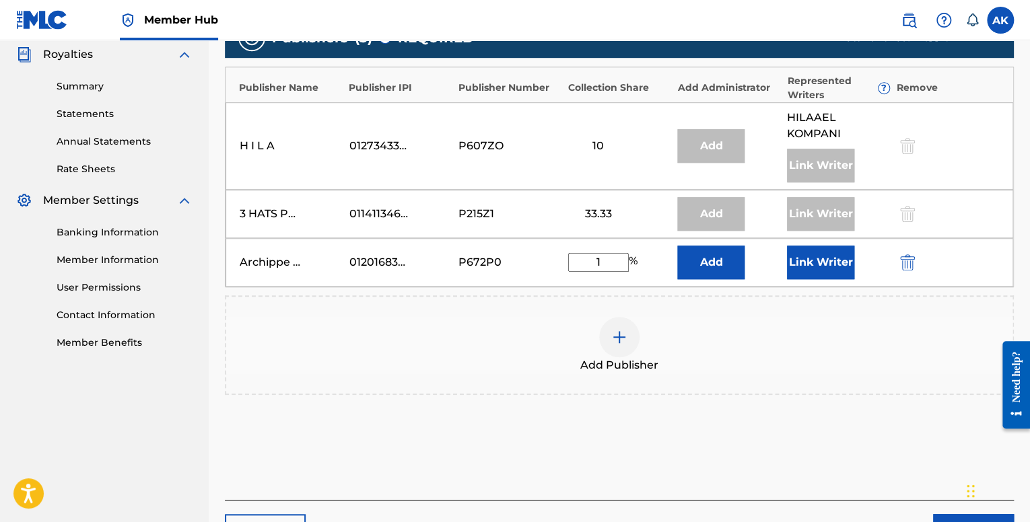
type input "10"
click at [829, 265] on button "Link Writer" at bounding box center [820, 263] width 67 height 34
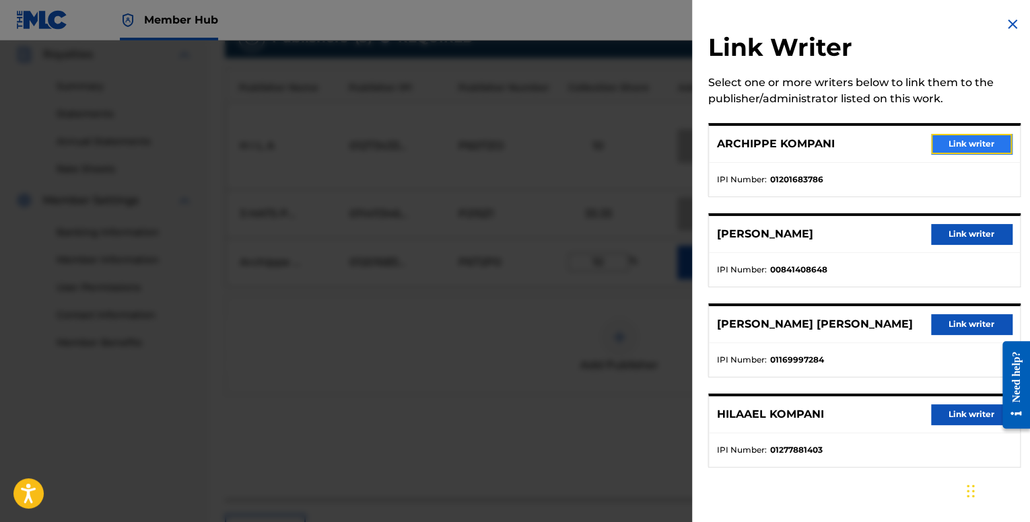
click at [983, 134] on button "Link writer" at bounding box center [971, 144] width 81 height 20
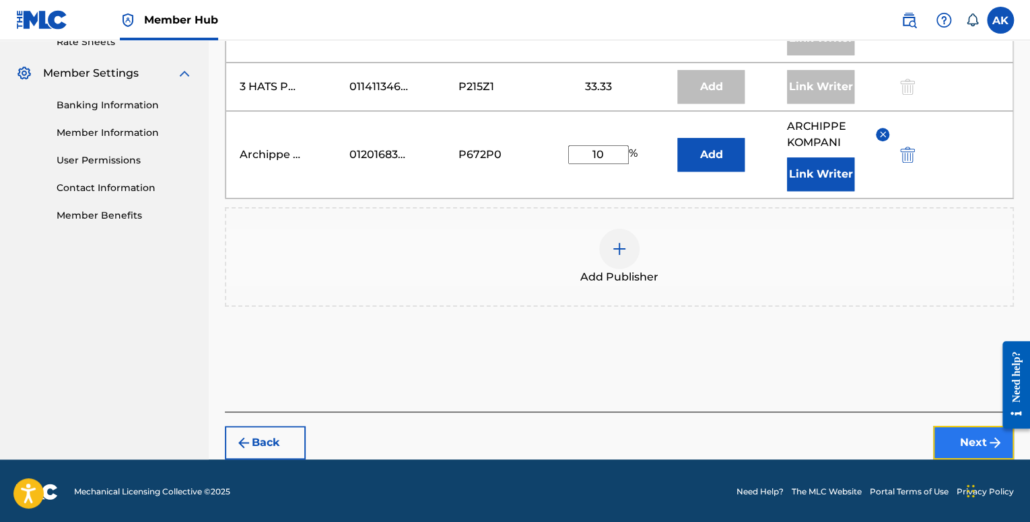
click at [956, 434] on button "Next" at bounding box center [973, 443] width 81 height 34
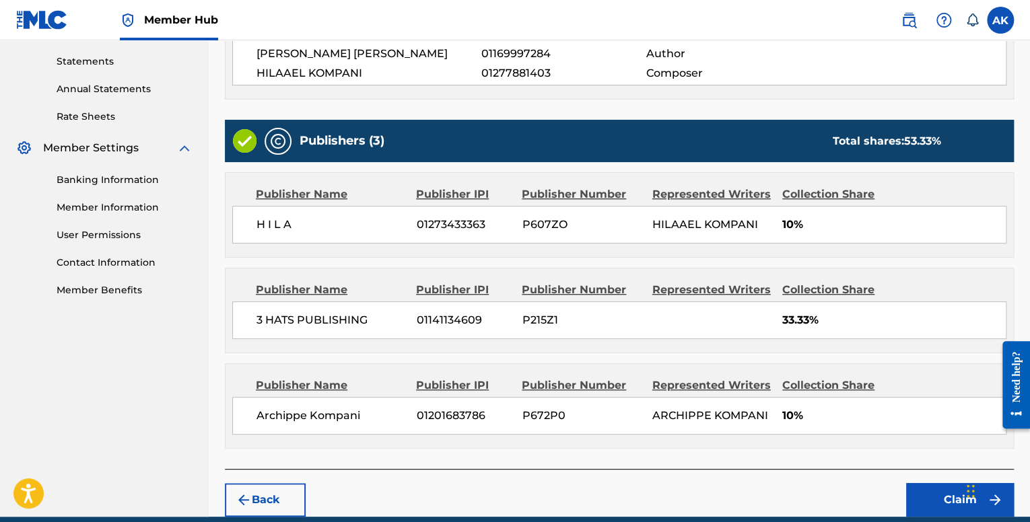
scroll to position [513, 0]
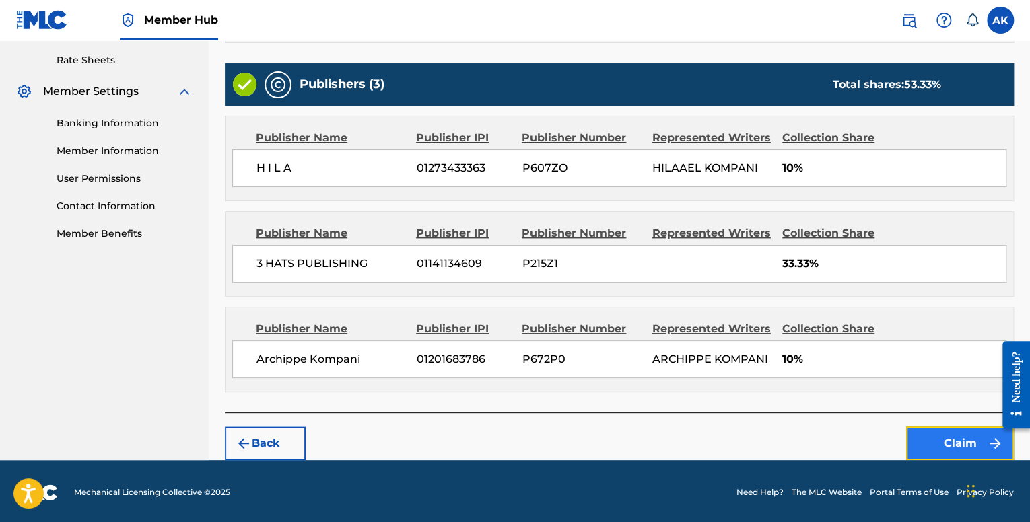
click at [955, 434] on button "Claim" at bounding box center [960, 444] width 108 height 34
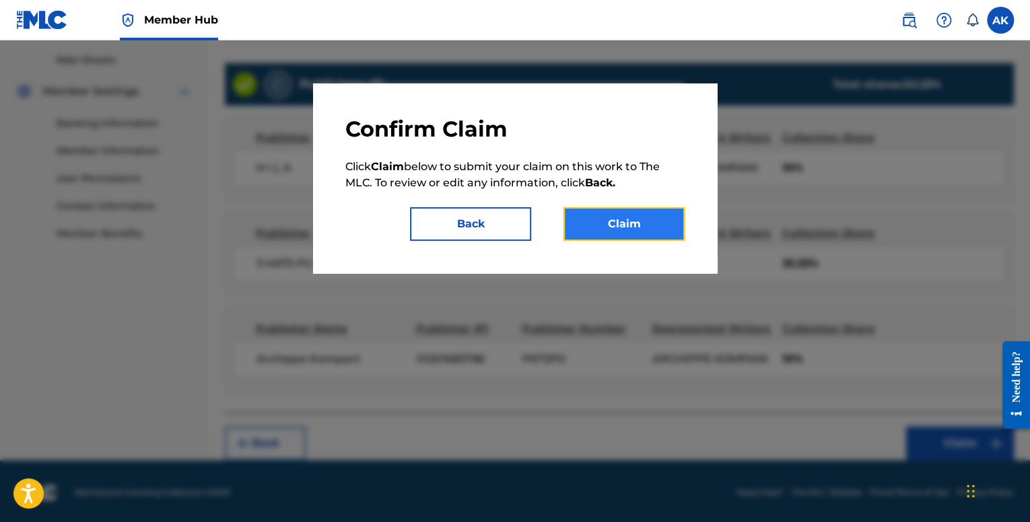
click at [607, 227] on button "Claim" at bounding box center [624, 224] width 121 height 34
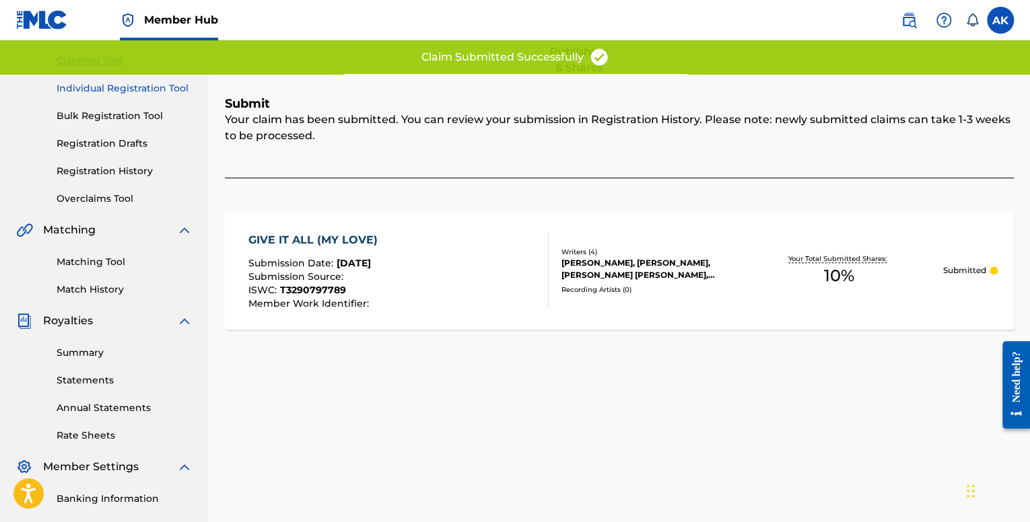
scroll to position [43, 0]
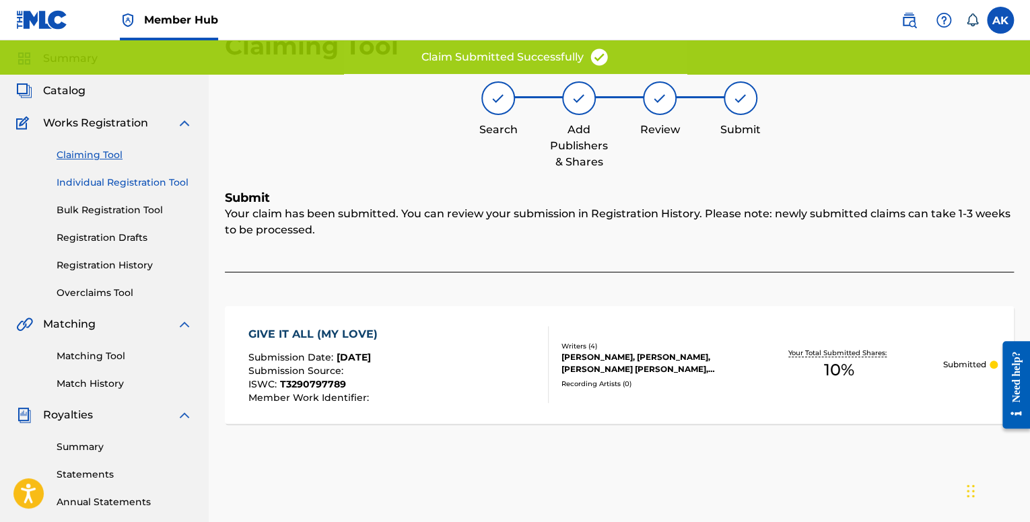
click at [114, 186] on link "Individual Registration Tool" at bounding box center [125, 183] width 136 height 14
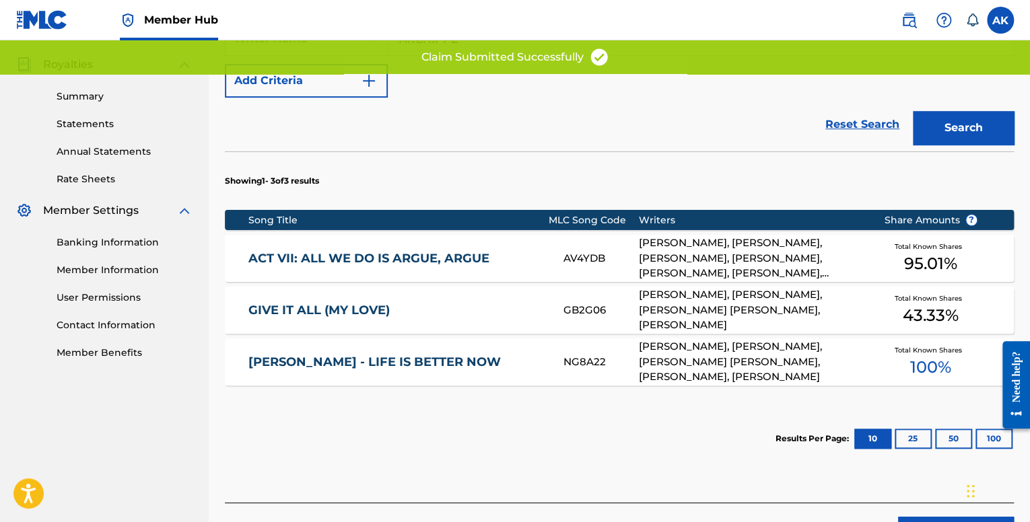
scroll to position [404, 0]
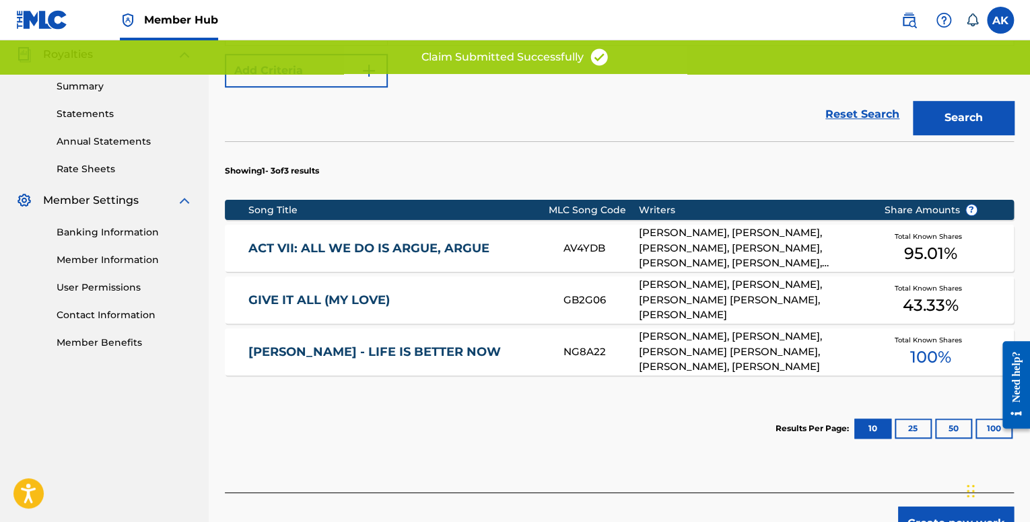
click at [568, 359] on div "NG8A22" at bounding box center [601, 352] width 75 height 15
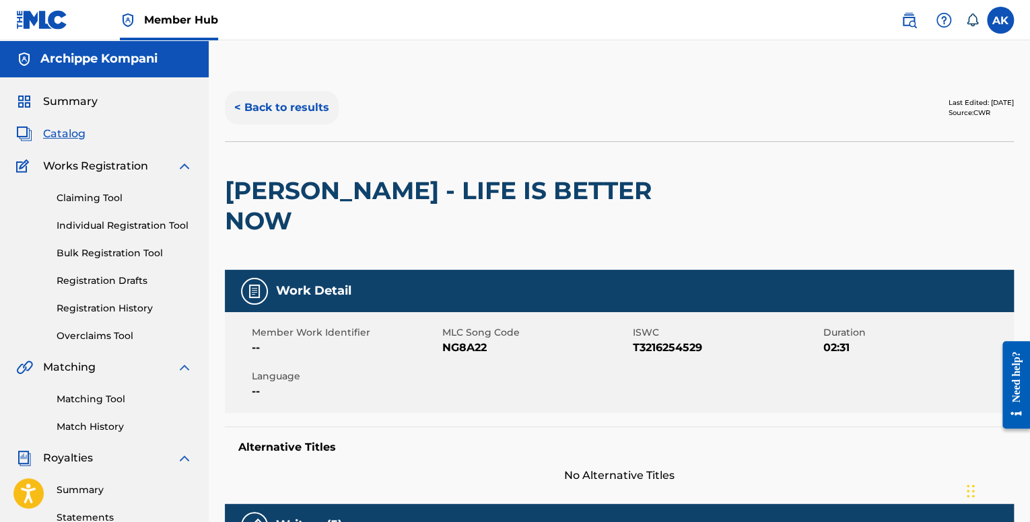
click at [292, 106] on button "< Back to results" at bounding box center [282, 108] width 114 height 34
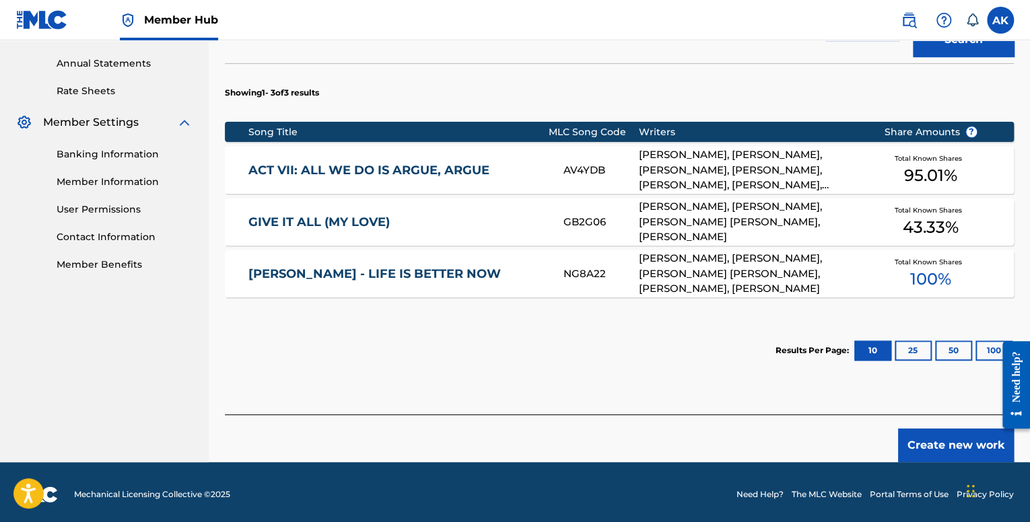
scroll to position [486, 0]
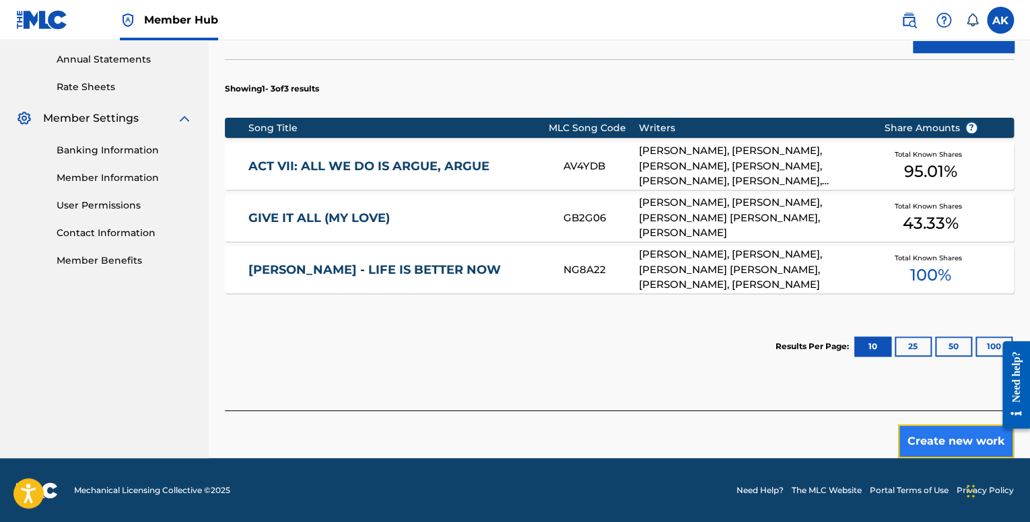
click at [951, 432] on button "Create new work" at bounding box center [956, 442] width 116 height 34
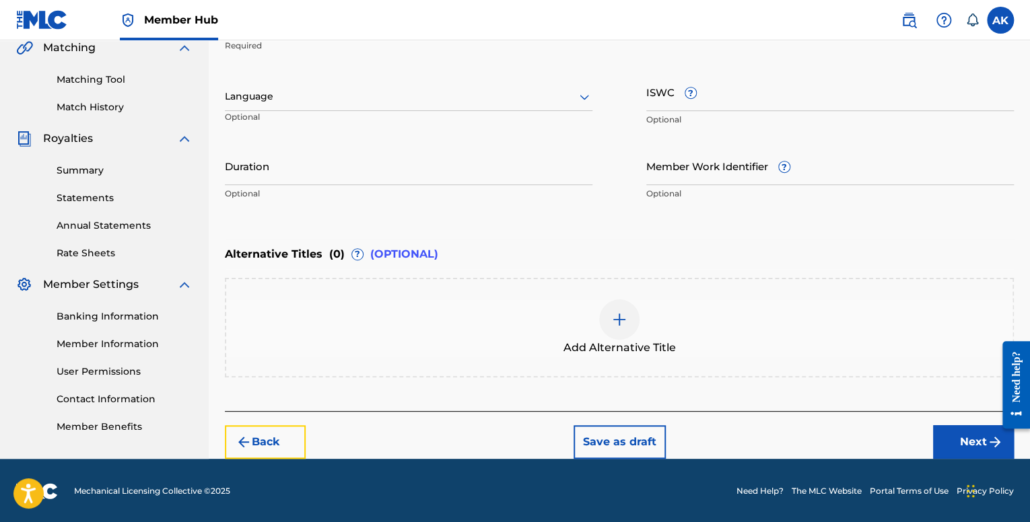
click at [256, 450] on button "Back" at bounding box center [265, 443] width 81 height 34
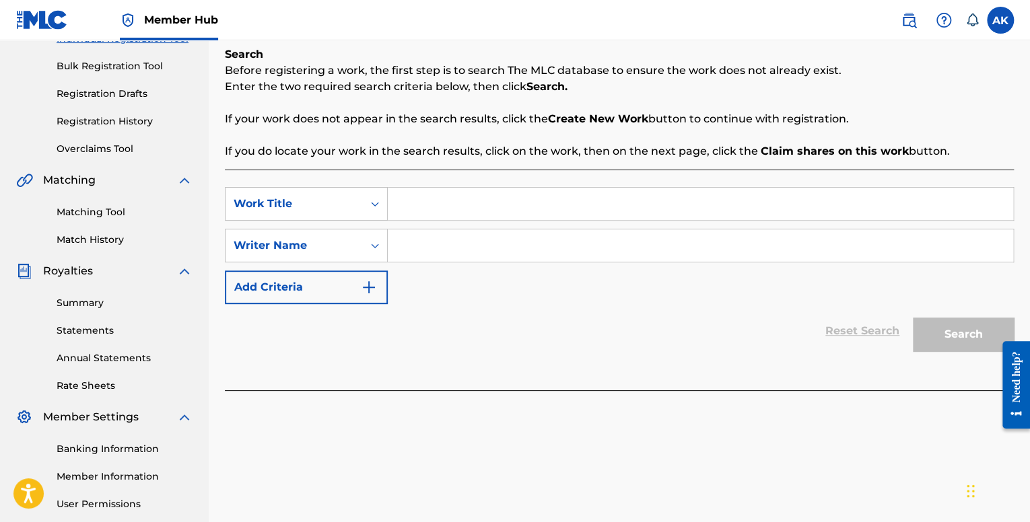
scroll to position [178, 0]
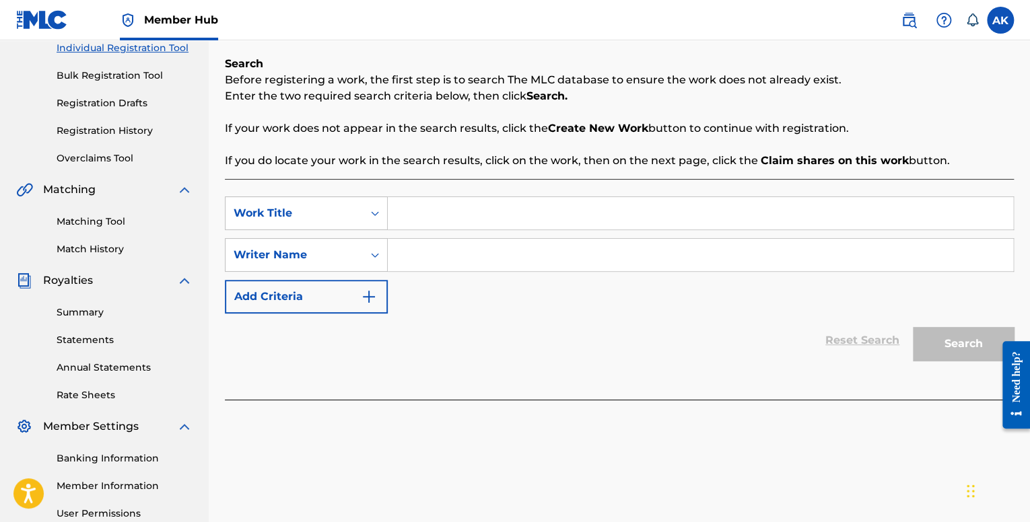
click at [405, 208] on input "Search Form" at bounding box center [700, 213] width 625 height 32
click at [404, 260] on input "Search Form" at bounding box center [700, 255] width 625 height 32
type input "ARCHIPPE"
click at [417, 209] on input "Search Form" at bounding box center [700, 213] width 625 height 32
paste input "FREAK"
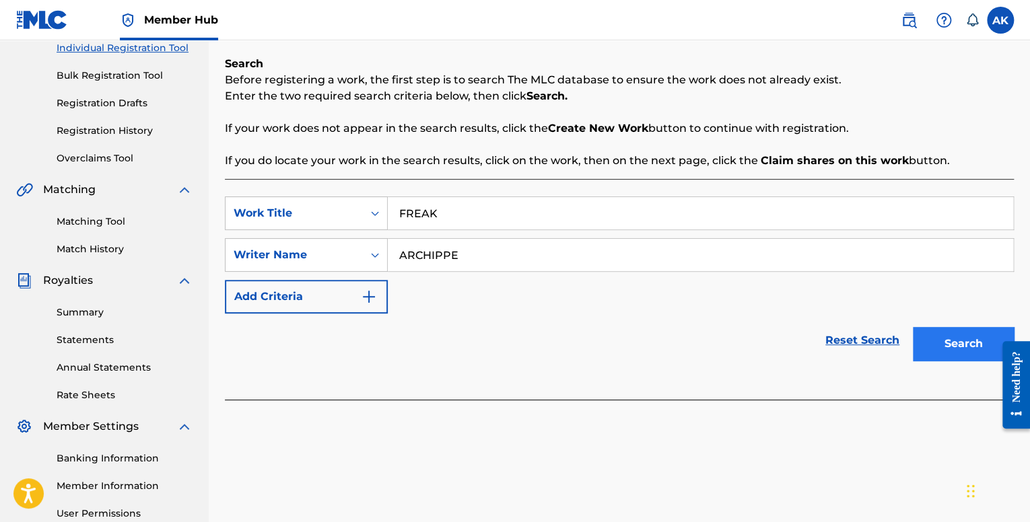
type input "FREAK"
click at [967, 351] on button "Search" at bounding box center [963, 344] width 101 height 34
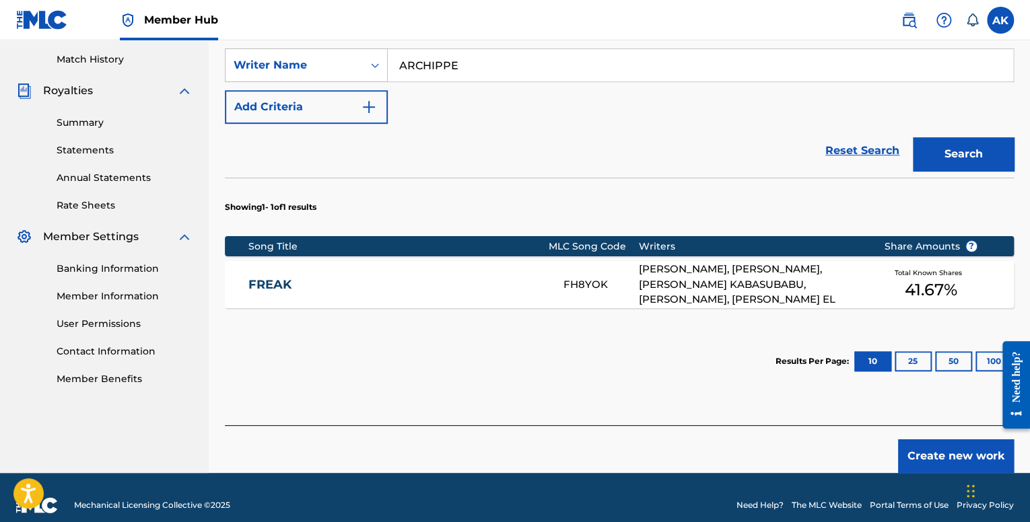
scroll to position [382, 0]
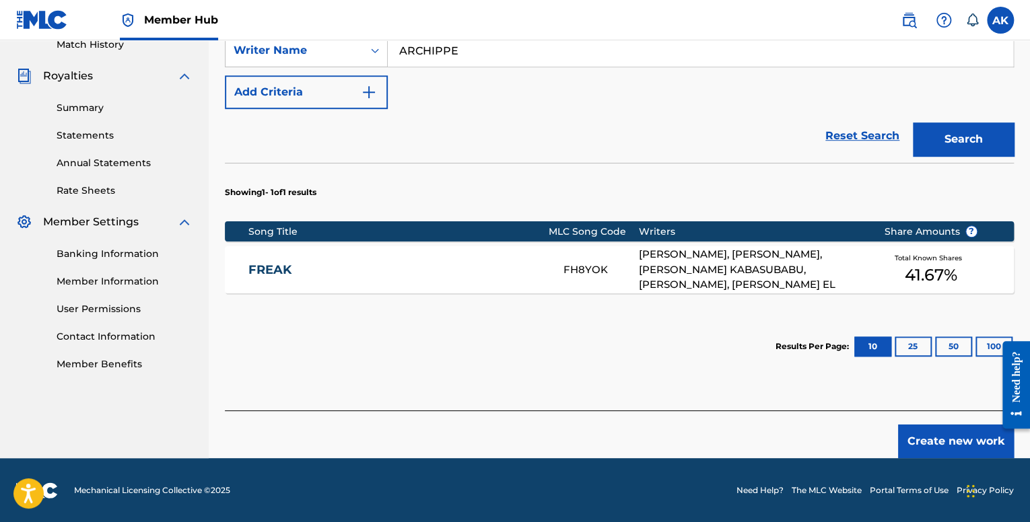
click at [450, 273] on link "FREAK" at bounding box center [396, 270] width 297 height 15
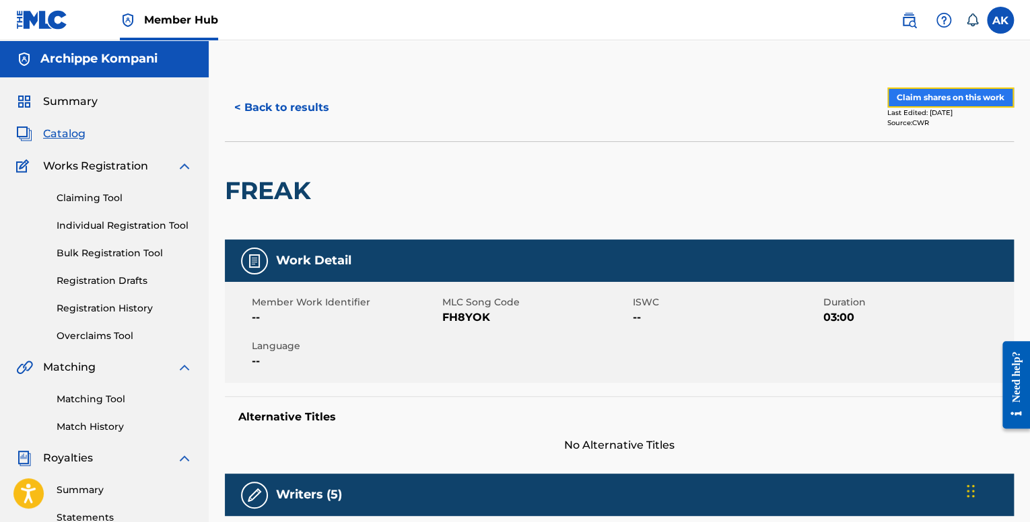
click at [932, 91] on button "Claim shares on this work" at bounding box center [950, 98] width 127 height 20
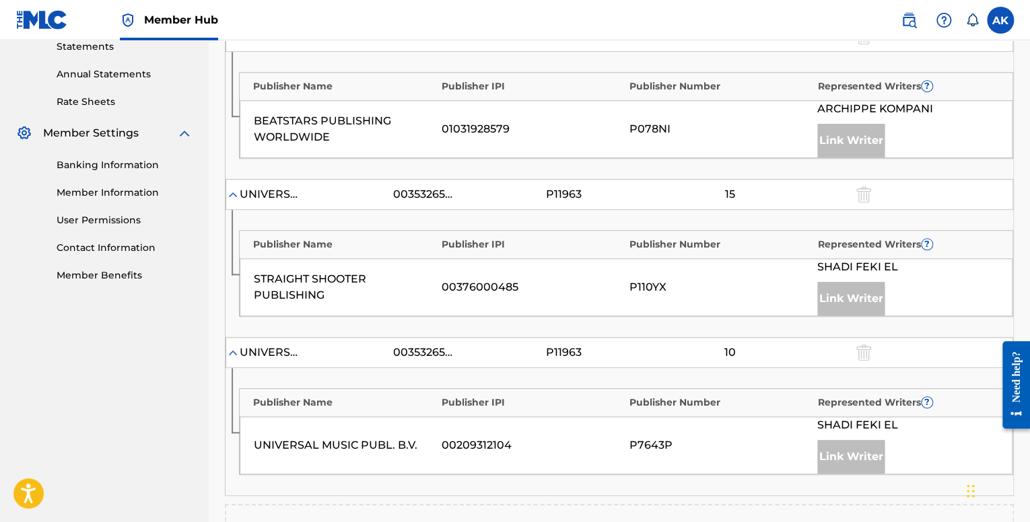
scroll to position [767, 0]
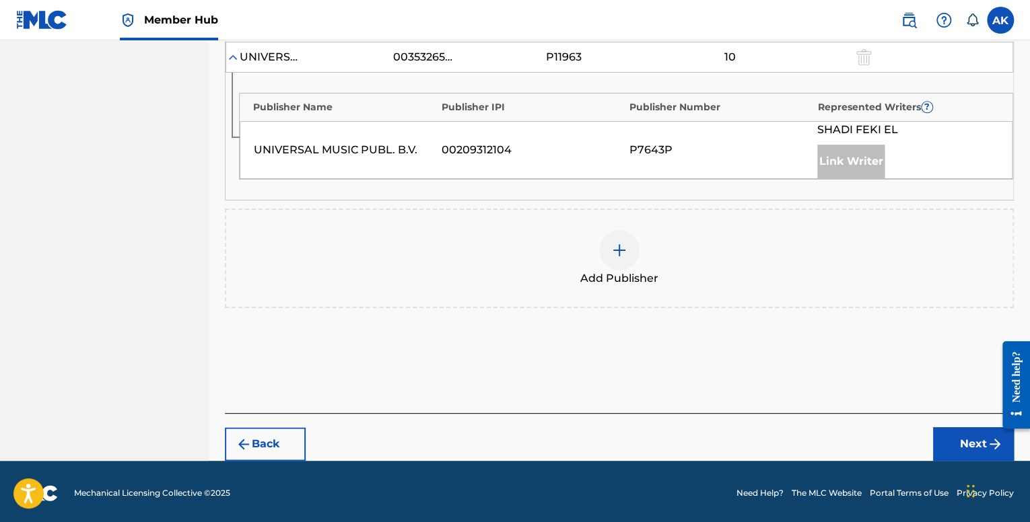
click at [644, 238] on div "Add Publisher" at bounding box center [619, 258] width 786 height 57
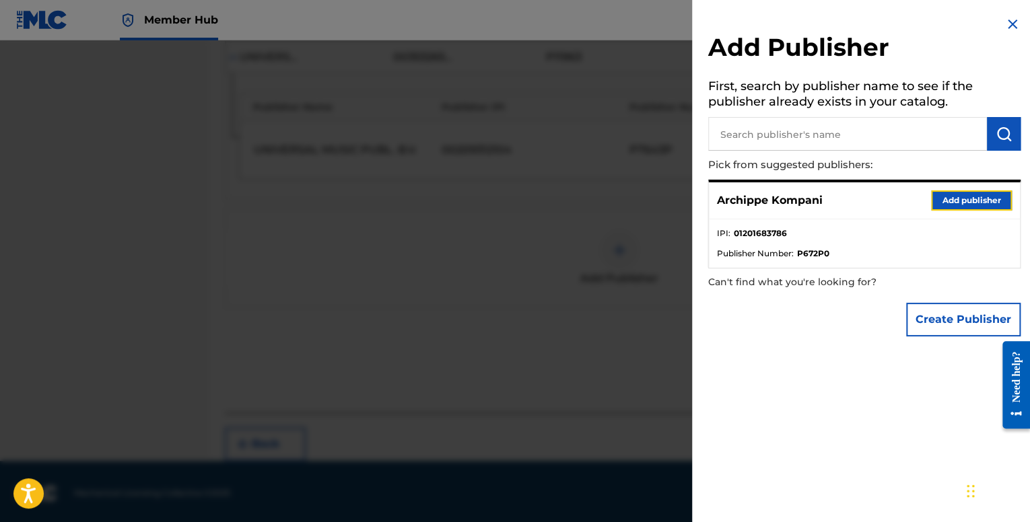
click at [932, 204] on button "Add publisher" at bounding box center [971, 201] width 81 height 20
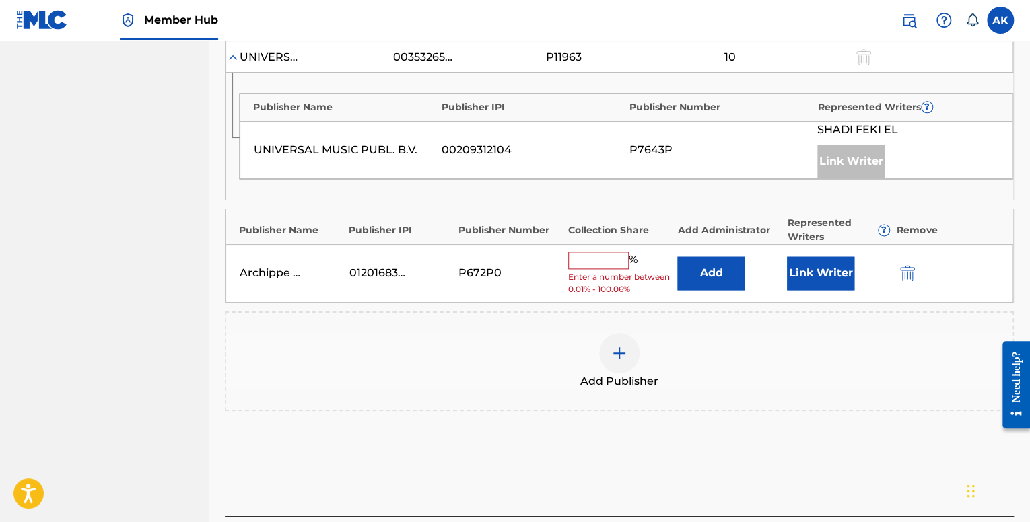
click at [570, 256] on input "text" at bounding box center [598, 261] width 61 height 18
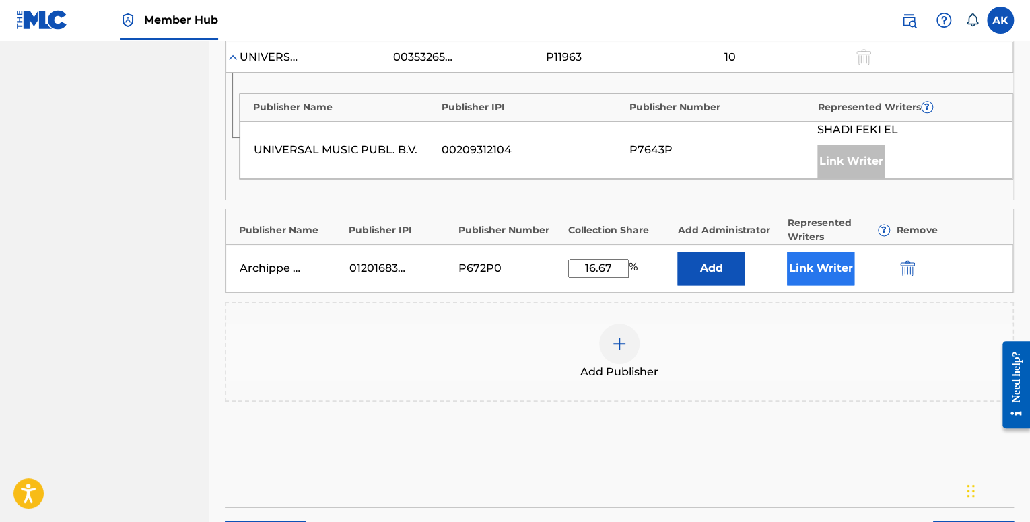
type input "16.67"
click at [813, 266] on button "Link Writer" at bounding box center [820, 269] width 67 height 34
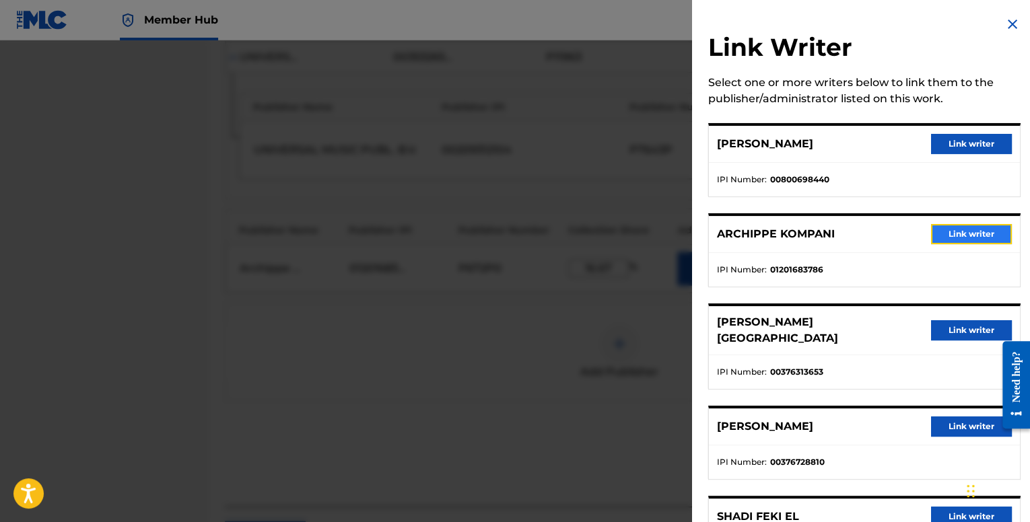
click at [966, 234] on button "Link writer" at bounding box center [971, 234] width 81 height 20
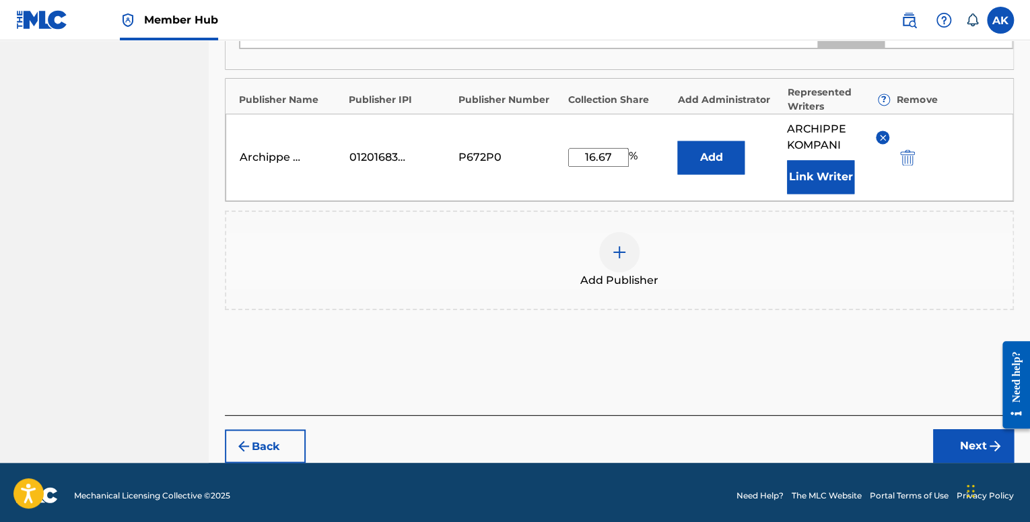
scroll to position [898, 0]
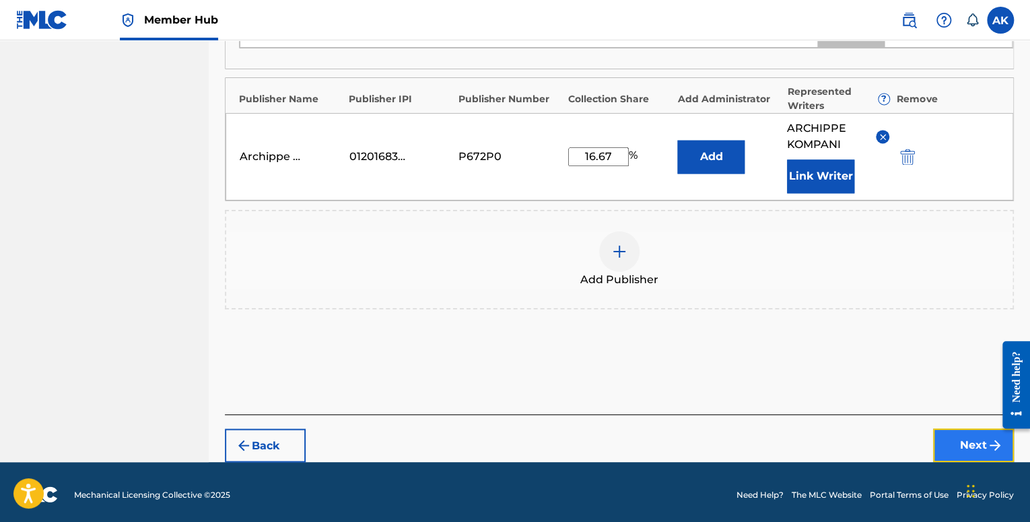
click at [963, 429] on button "Next" at bounding box center [973, 446] width 81 height 34
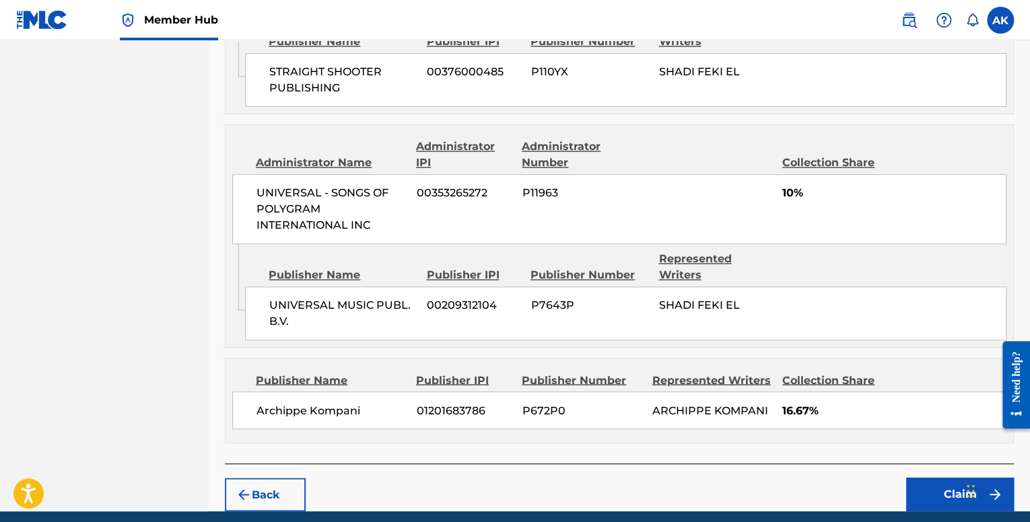
scroll to position [960, 0]
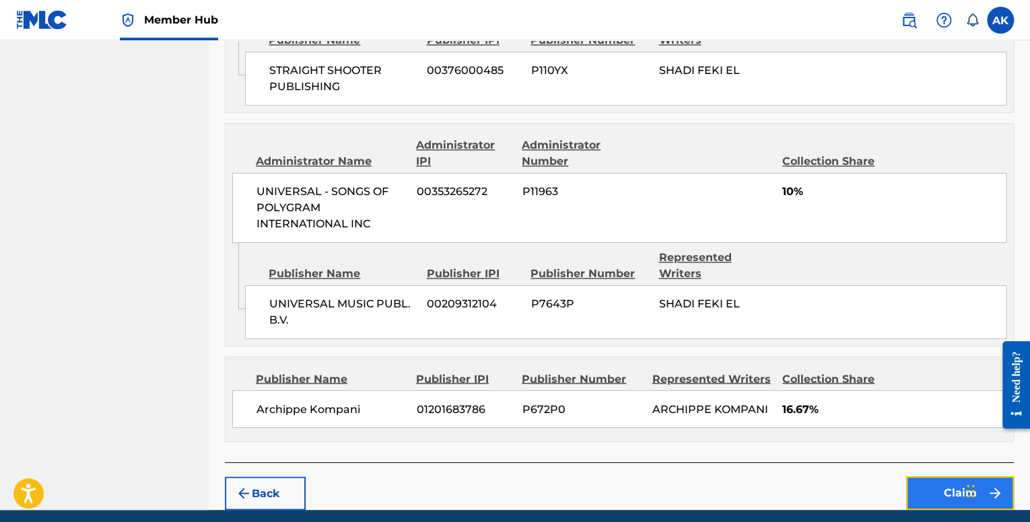
click at [924, 477] on button "Claim" at bounding box center [960, 494] width 108 height 34
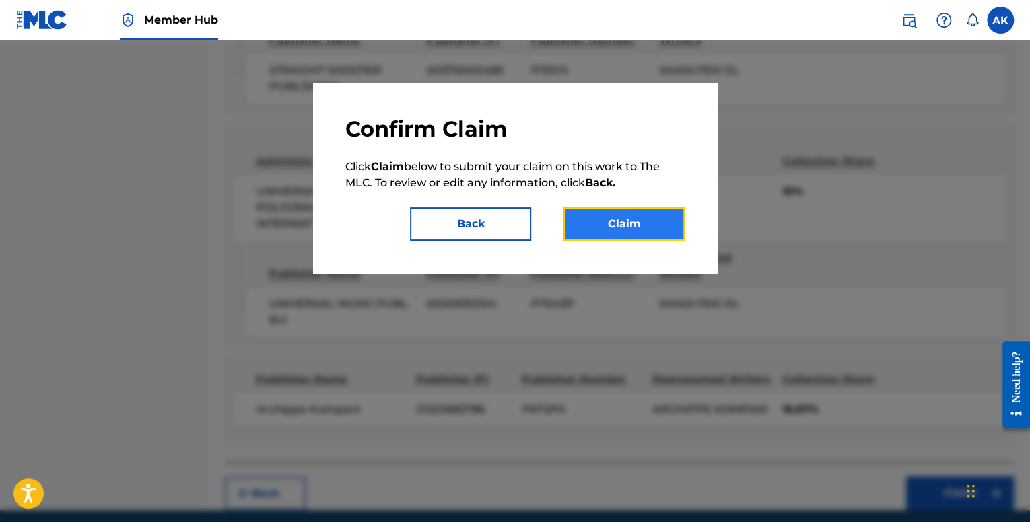
click at [634, 227] on button "Claim" at bounding box center [624, 224] width 121 height 34
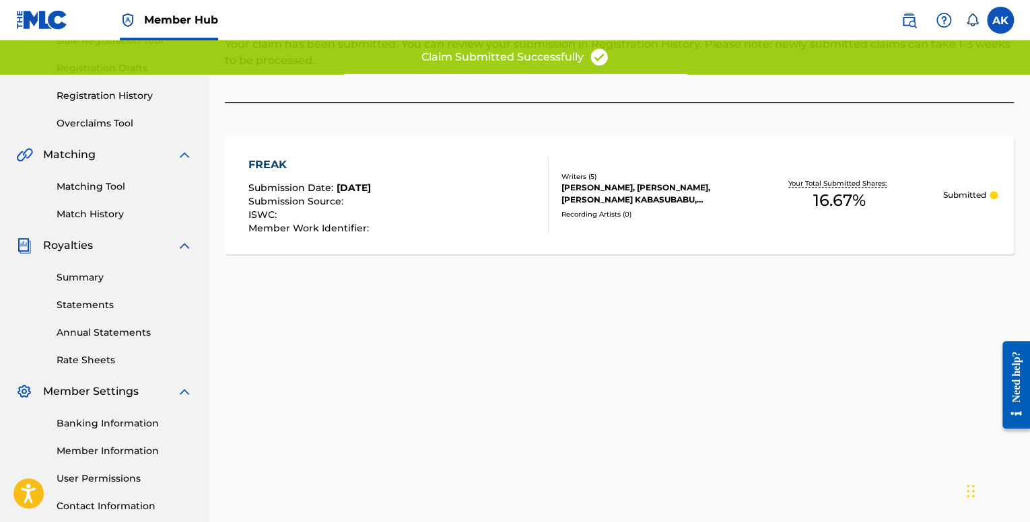
scroll to position [0, 0]
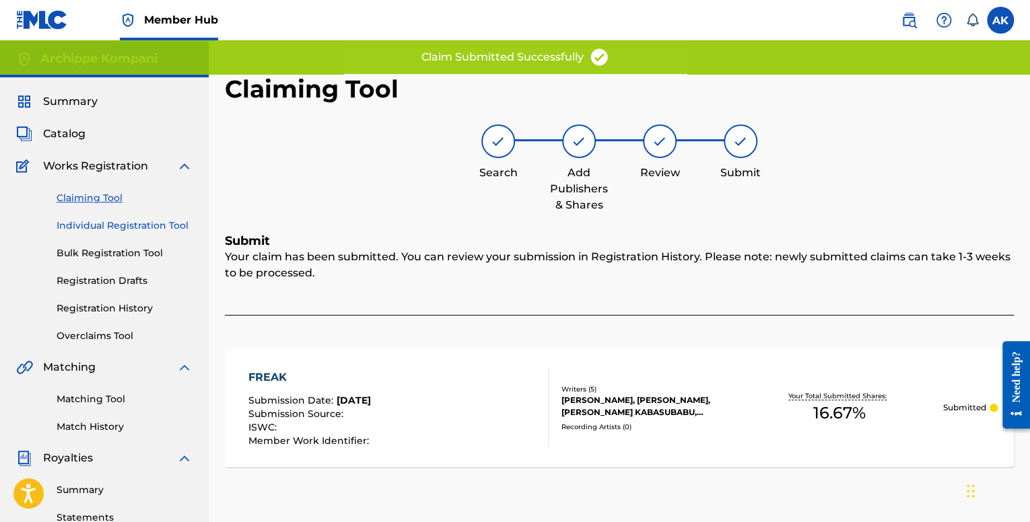
click at [132, 221] on link "Individual Registration Tool" at bounding box center [125, 226] width 136 height 14
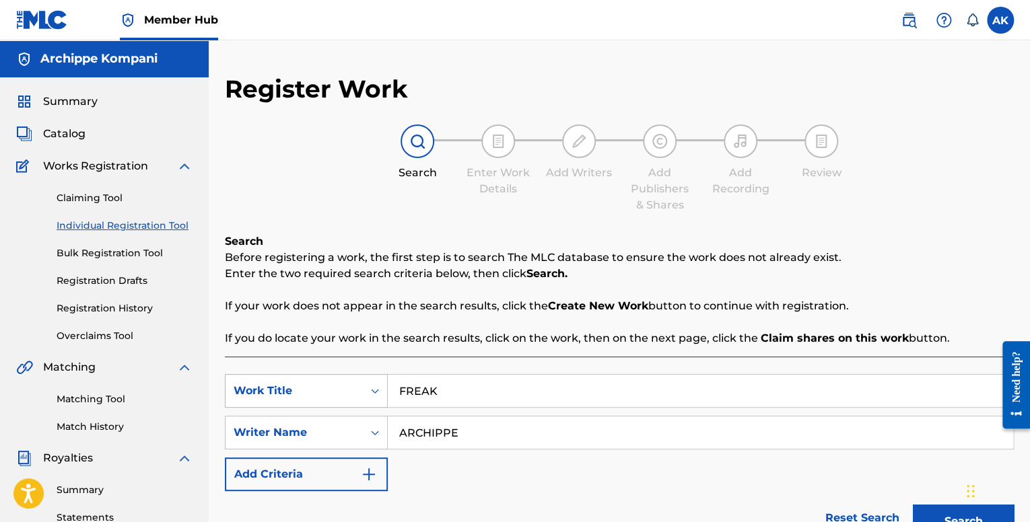
drag, startPoint x: 461, startPoint y: 378, endPoint x: 366, endPoint y: 383, distance: 95.1
click at [350, 383] on div "SearchWithCriteriafe1b84c9-a3c4-4195-ba0a-7f2adf361306 Work Title FREAK" at bounding box center [619, 391] width 789 height 34
paste input "UTURE SEX SOUNDS"
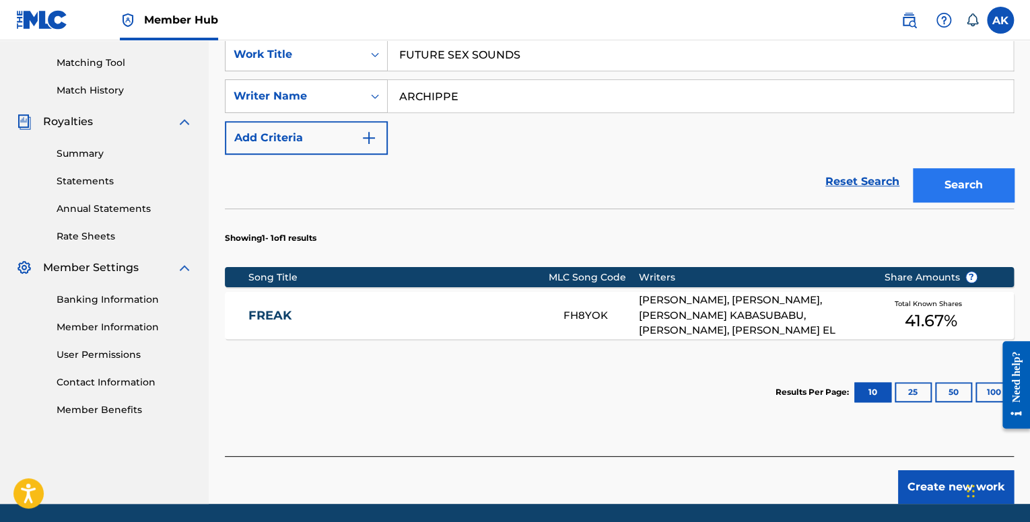
type input "FUTURE SEX SOUNDS"
click at [963, 190] on button "Search" at bounding box center [963, 185] width 101 height 34
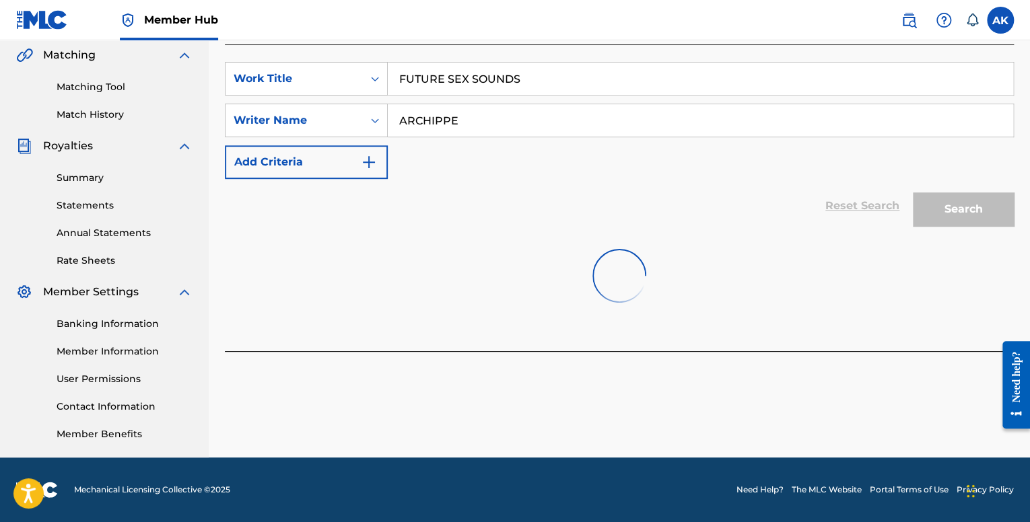
scroll to position [337, 0]
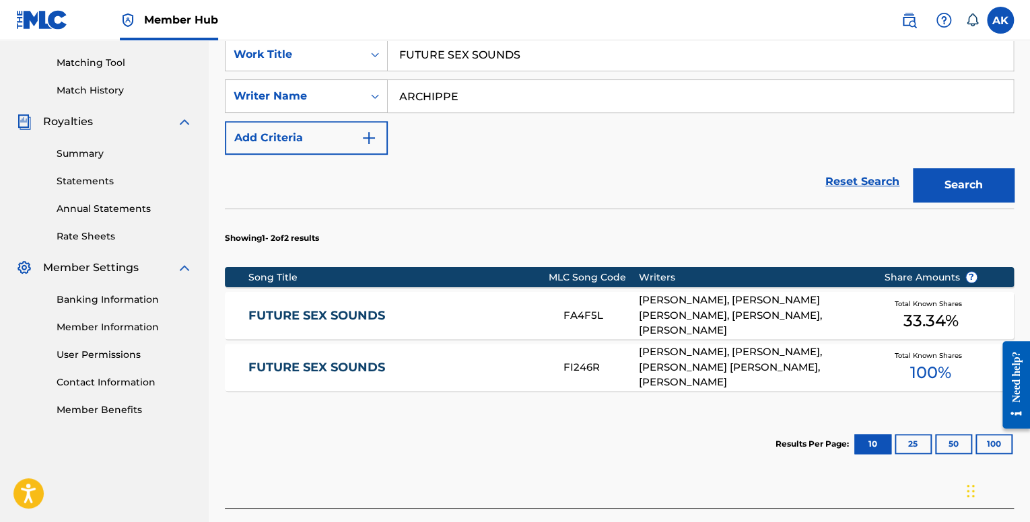
click at [582, 302] on div "FUTURE SEX SOUNDS FA4F5L [PERSON_NAME], [PERSON_NAME] [PERSON_NAME], [PERSON_NA…" at bounding box center [619, 315] width 789 height 47
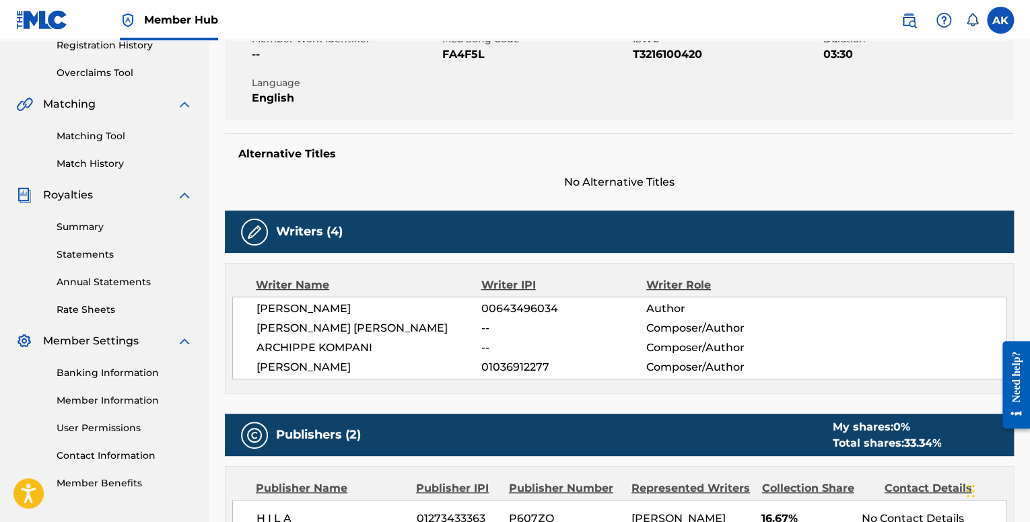
scroll to position [48, 0]
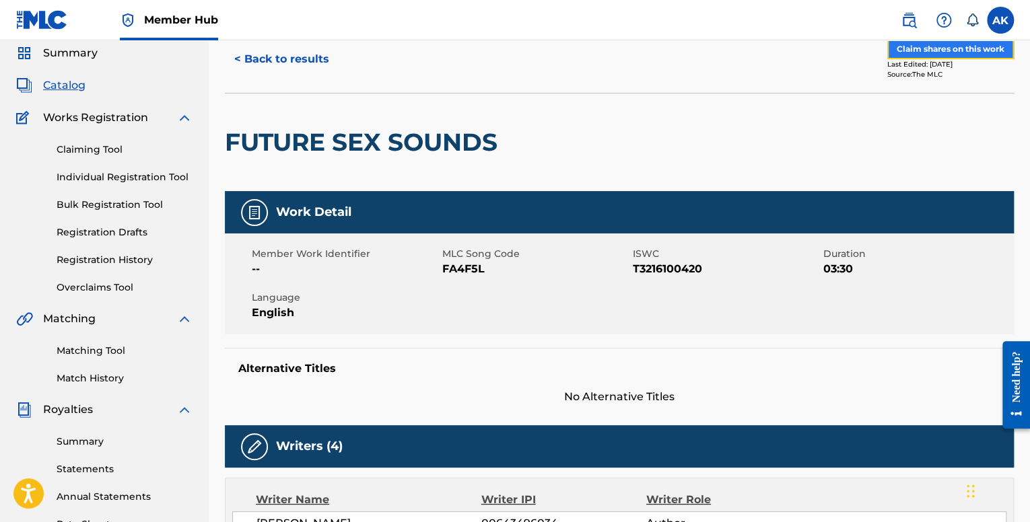
click at [935, 49] on button "Claim shares on this work" at bounding box center [950, 49] width 127 height 20
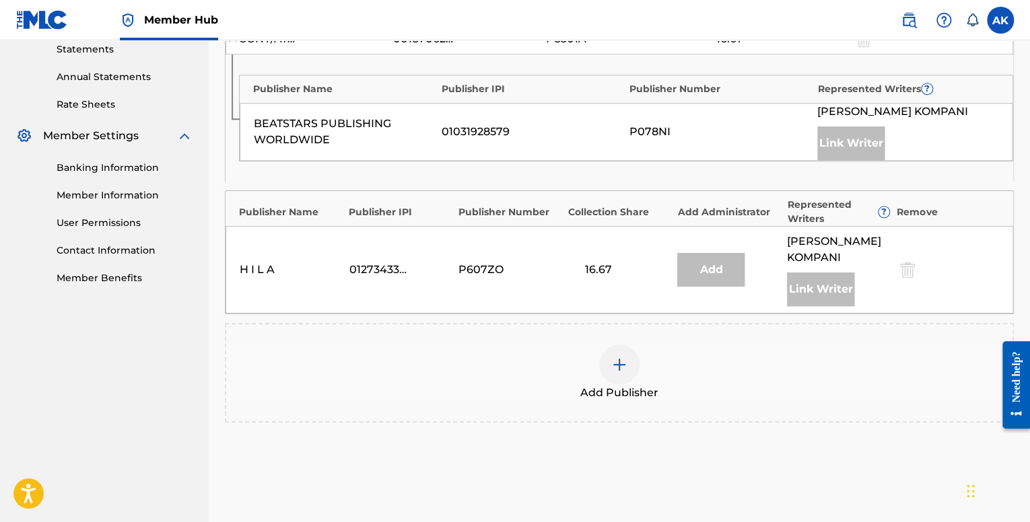
scroll to position [471, 0]
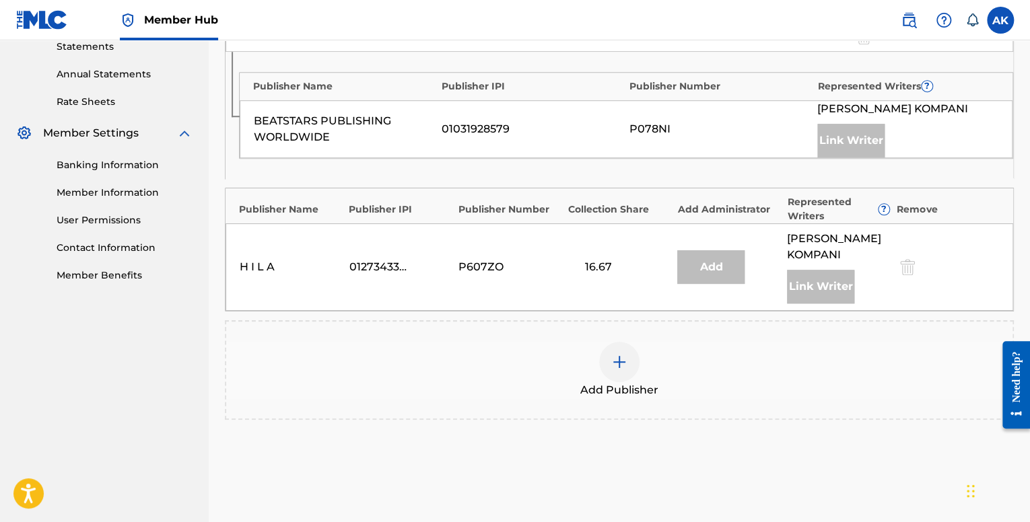
click at [609, 366] on div at bounding box center [619, 362] width 40 height 40
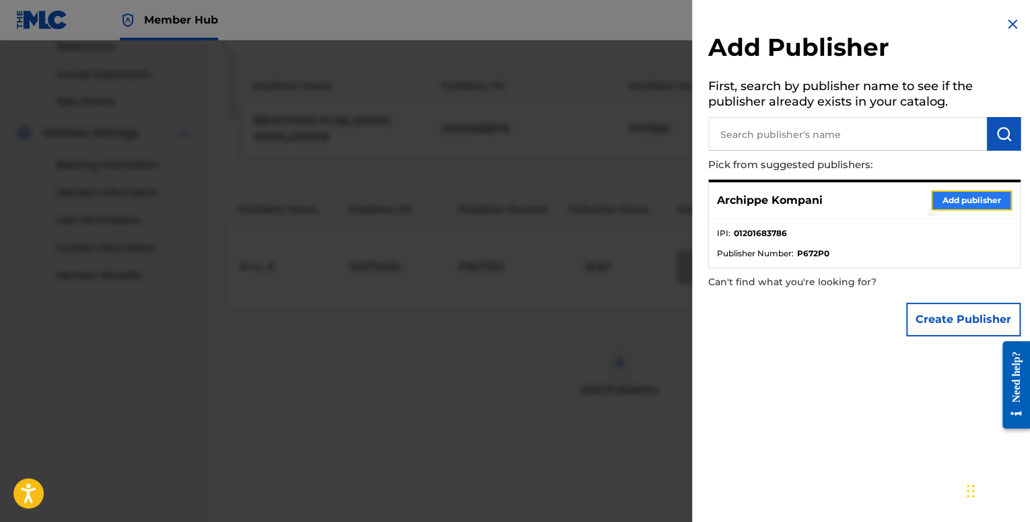
click at [945, 193] on button "Add publisher" at bounding box center [971, 201] width 81 height 20
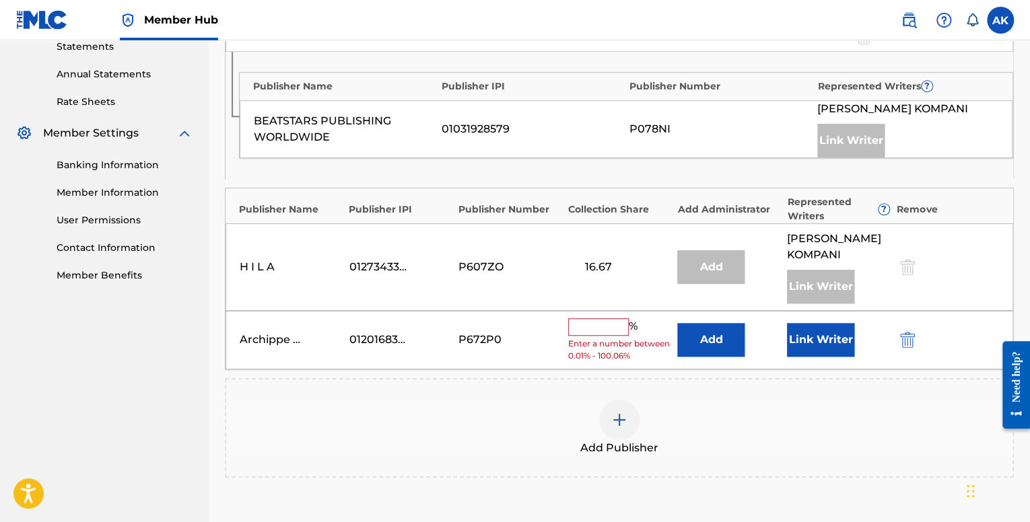
click at [592, 327] on input "text" at bounding box center [598, 327] width 61 height 18
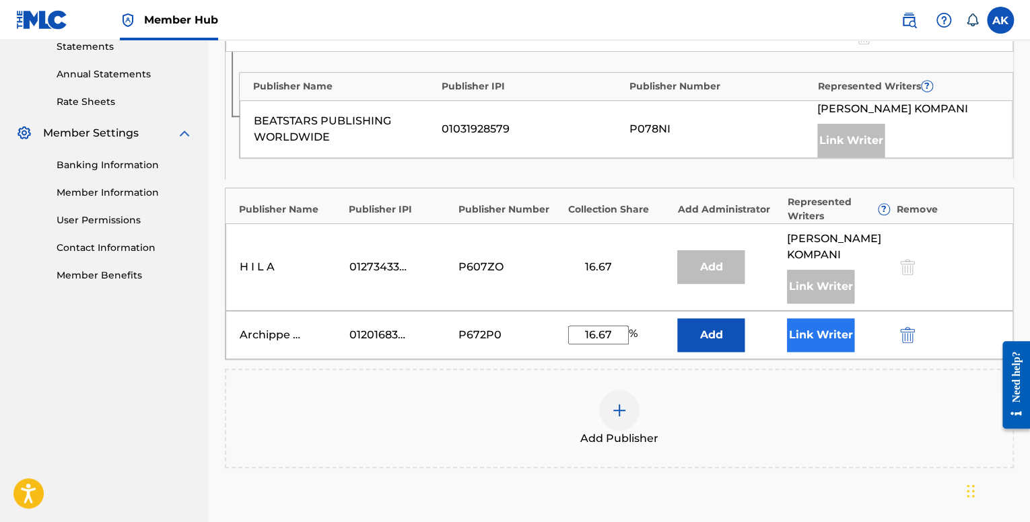
type input "16.67"
click at [814, 341] on button "Link Writer" at bounding box center [820, 335] width 67 height 34
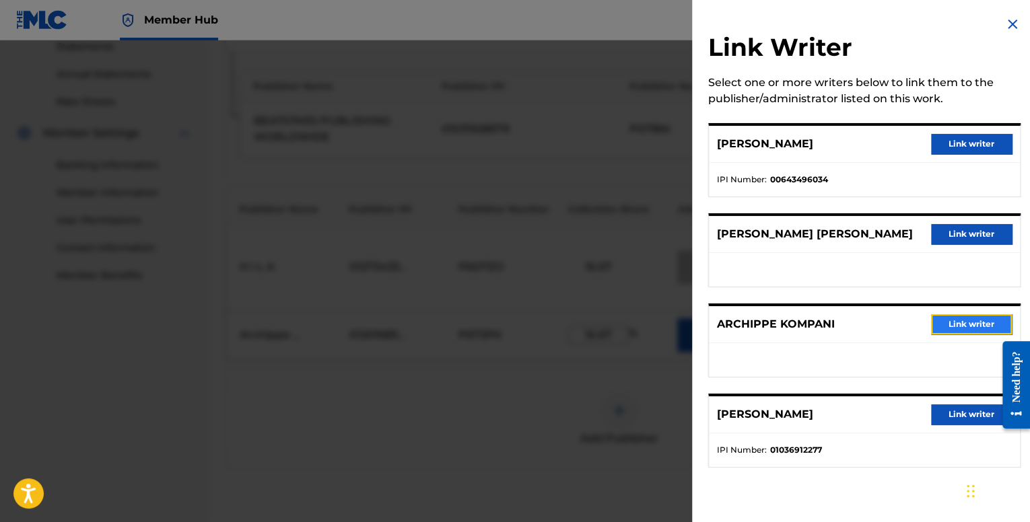
click at [948, 327] on button "Link writer" at bounding box center [971, 324] width 81 height 20
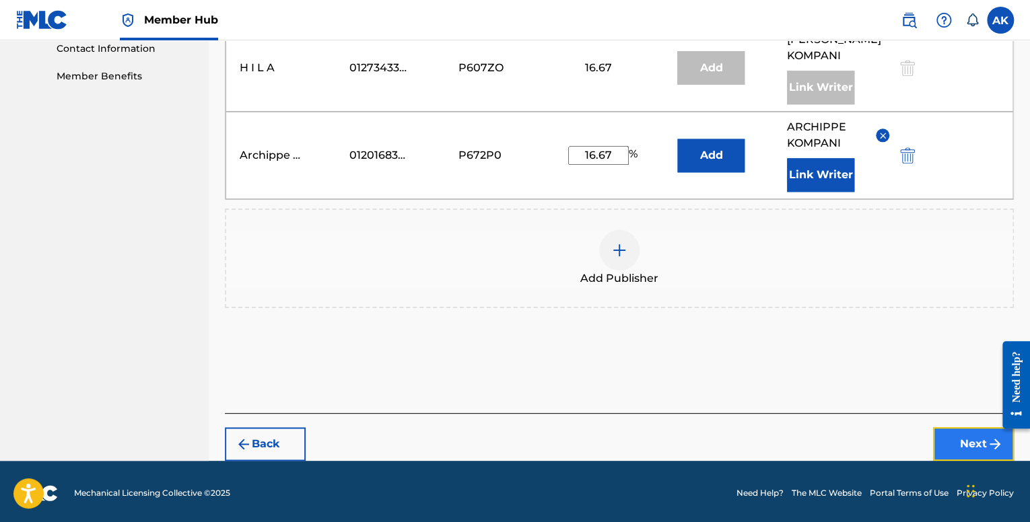
click at [947, 434] on button "Next" at bounding box center [973, 445] width 81 height 34
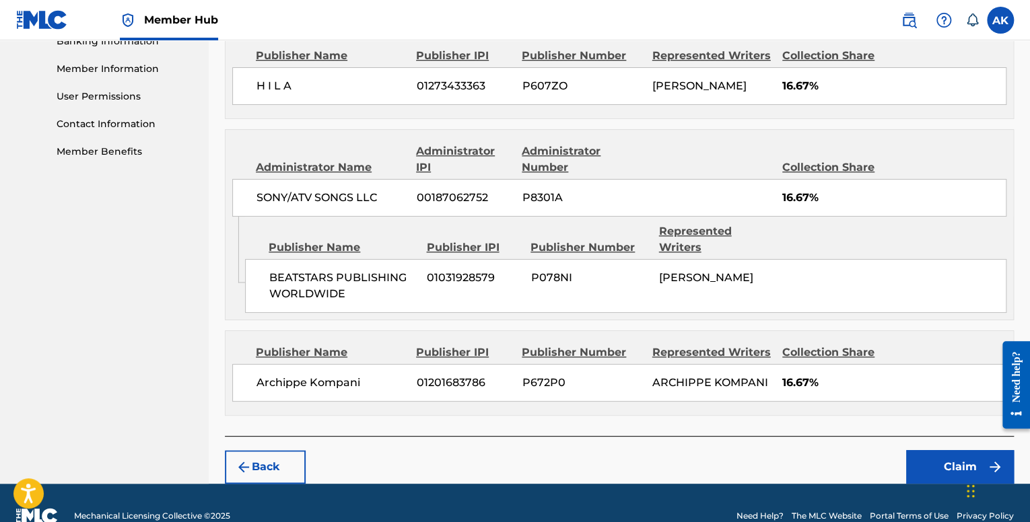
scroll to position [619, 0]
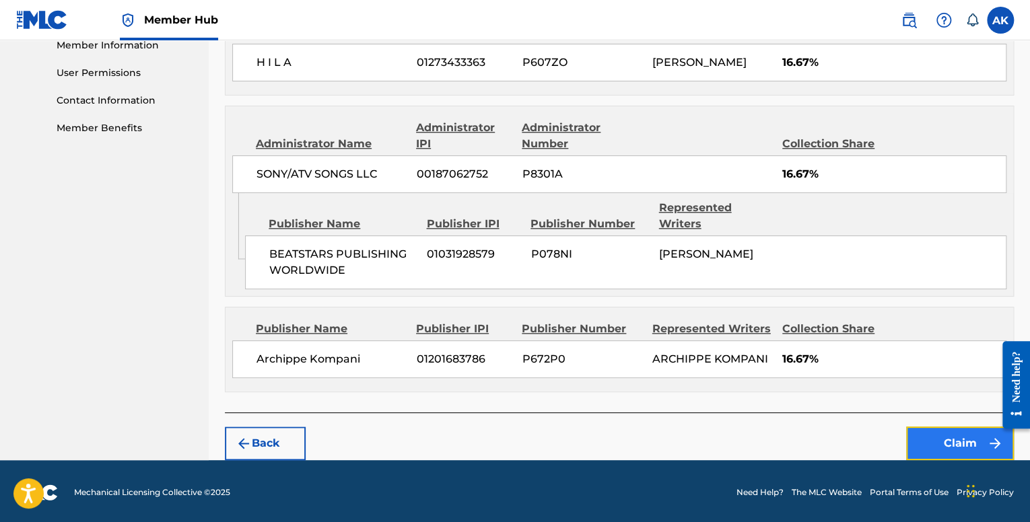
click at [924, 430] on button "Claim" at bounding box center [960, 444] width 108 height 34
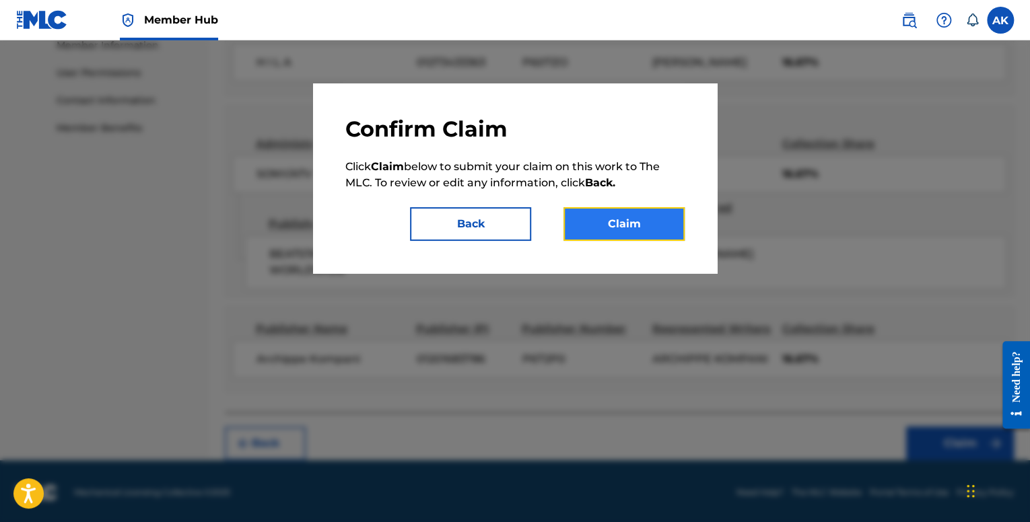
click at [657, 228] on button "Claim" at bounding box center [624, 224] width 121 height 34
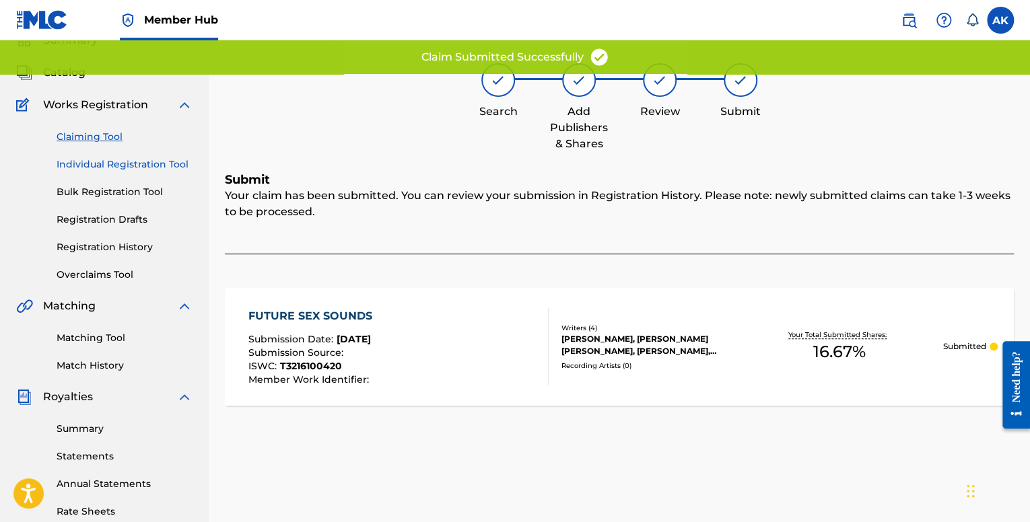
scroll to position [43, 0]
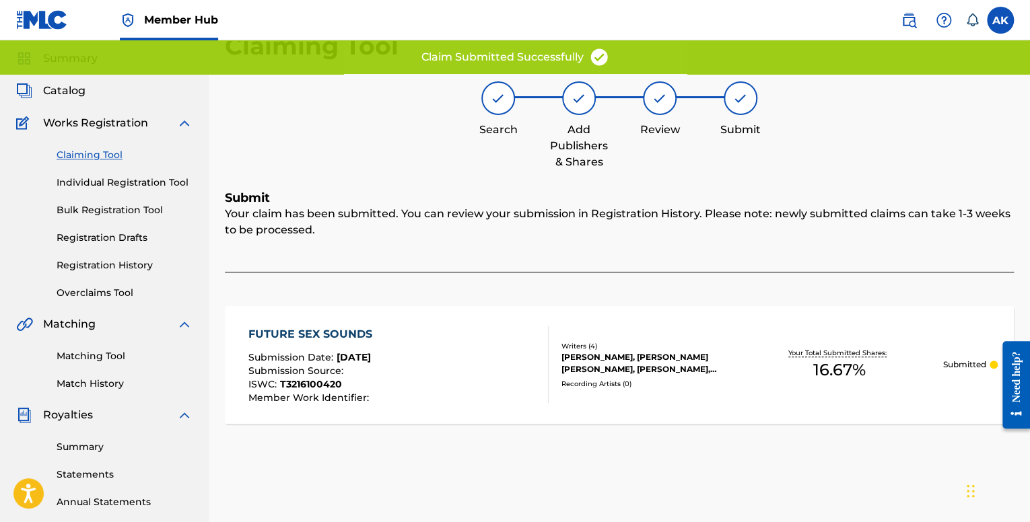
drag, startPoint x: 111, startPoint y: 184, endPoint x: 118, endPoint y: 182, distance: 7.7
click at [111, 184] on link "Individual Registration Tool" at bounding box center [125, 183] width 136 height 14
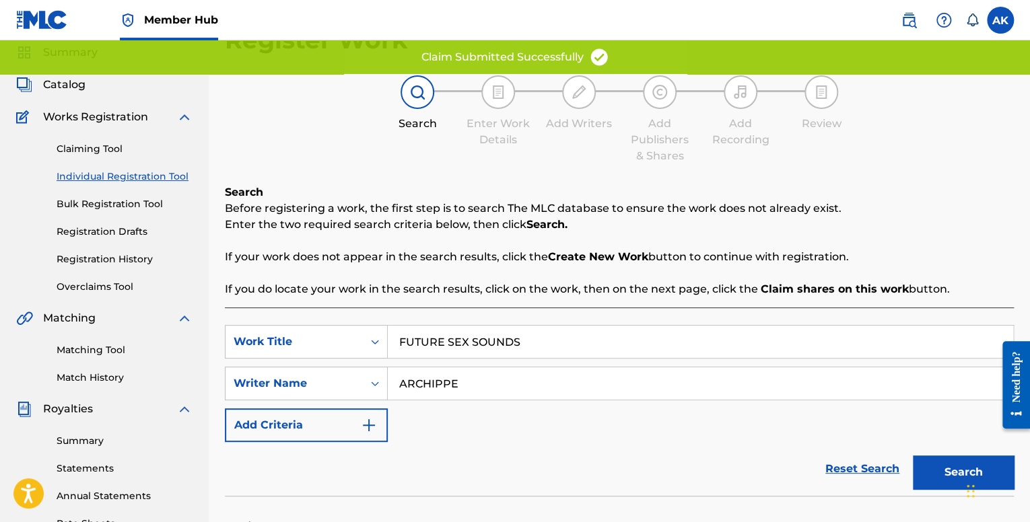
scroll to position [337, 0]
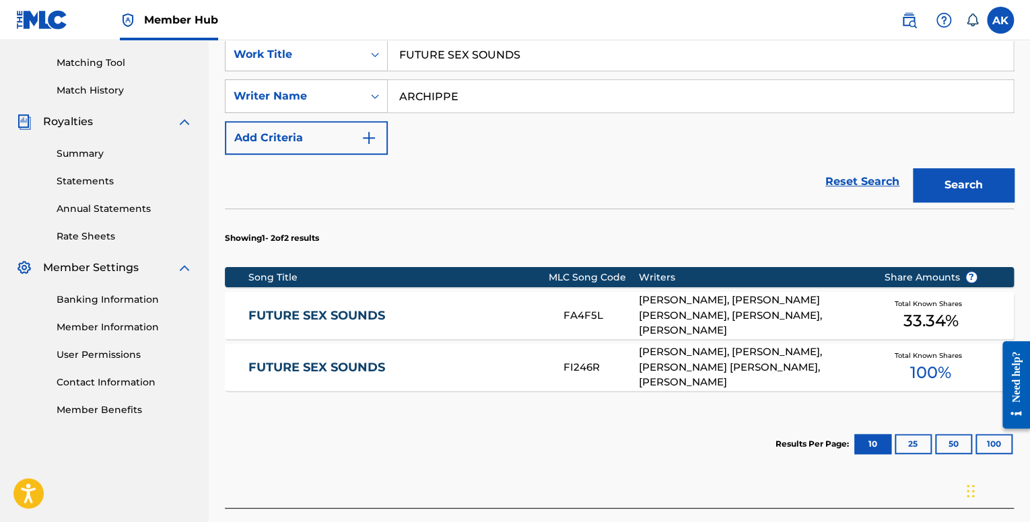
click at [840, 364] on div "[PERSON_NAME], [PERSON_NAME], [PERSON_NAME] [PERSON_NAME], [PERSON_NAME]" at bounding box center [751, 368] width 225 height 46
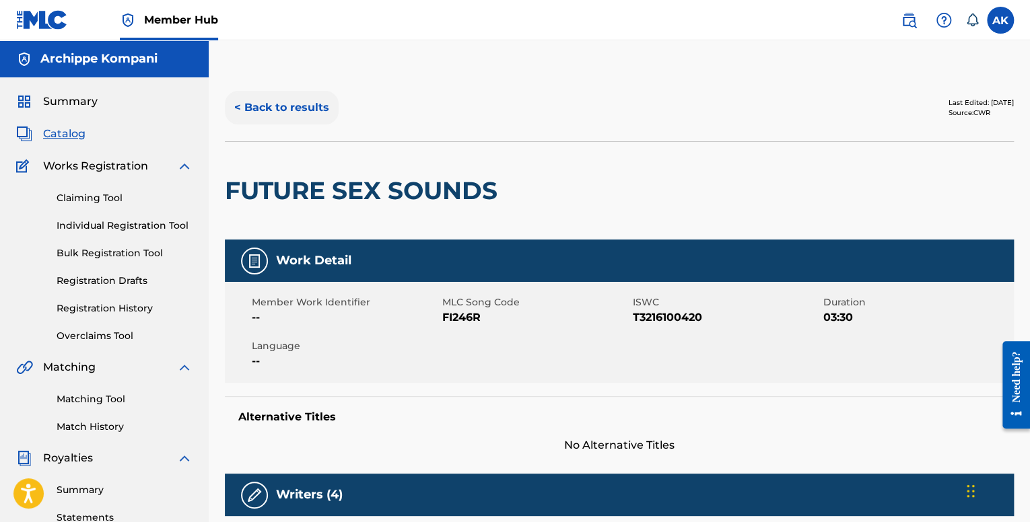
click at [296, 112] on button "< Back to results" at bounding box center [282, 108] width 114 height 34
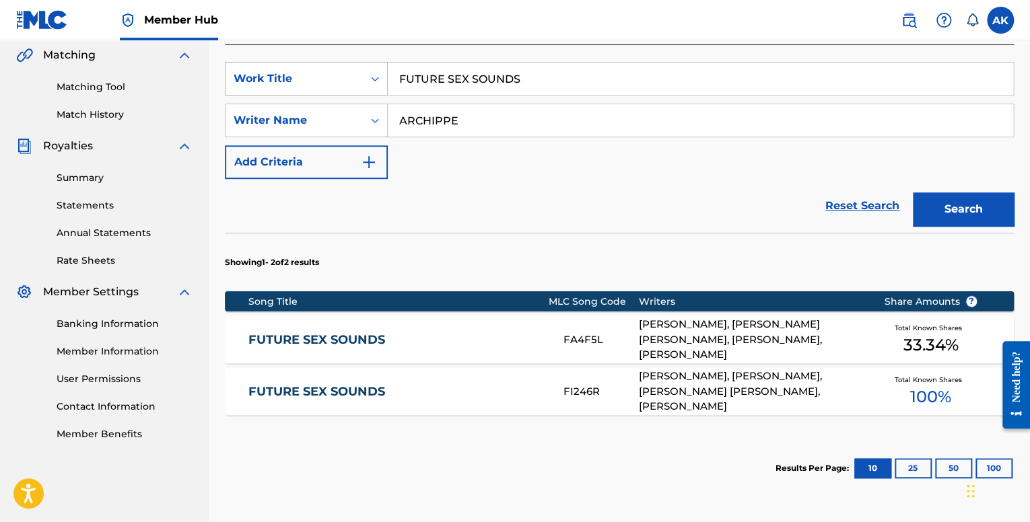
drag, startPoint x: 525, startPoint y: 86, endPoint x: 377, endPoint y: 84, distance: 148.1
click at [370, 84] on div "SearchWithCriteriafe1b84c9-a3c4-4195-ba0a-7f2adf361306 Work Title FUTURE SEX SO…" at bounding box center [619, 79] width 789 height 34
paste input "STRINGING YOU ON"
type input "STRINGING YOU ON"
click at [951, 205] on button "Search" at bounding box center [963, 210] width 101 height 34
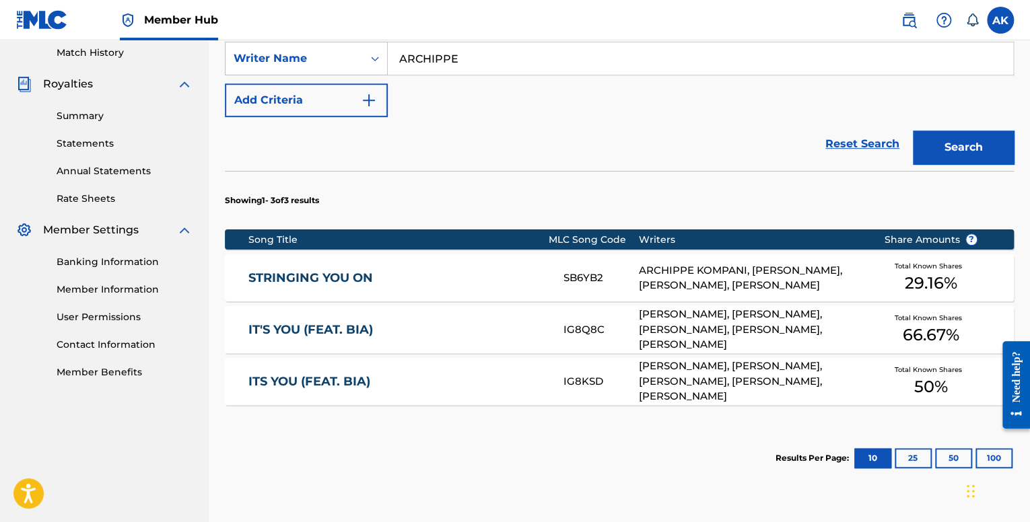
scroll to position [380, 0]
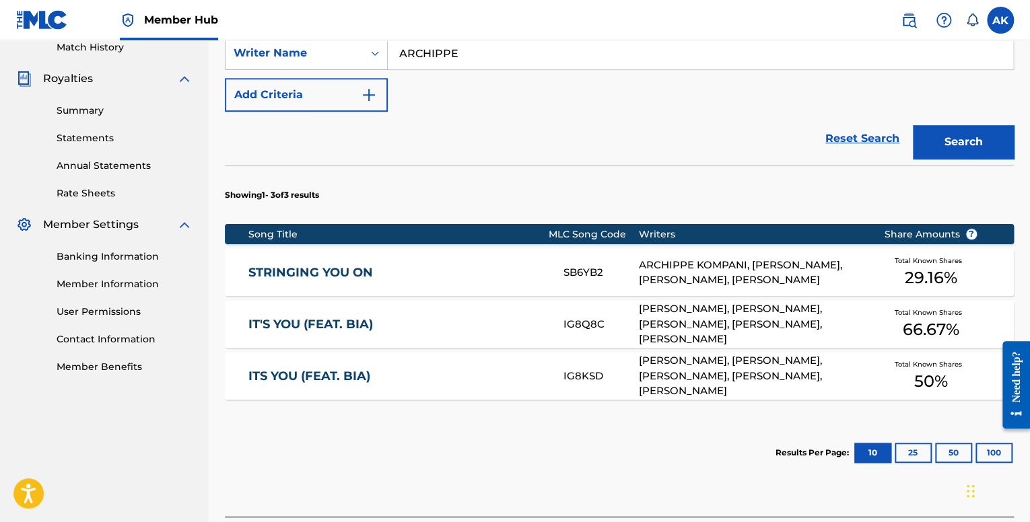
click at [487, 265] on link "STRINGING YOU ON" at bounding box center [396, 272] width 297 height 15
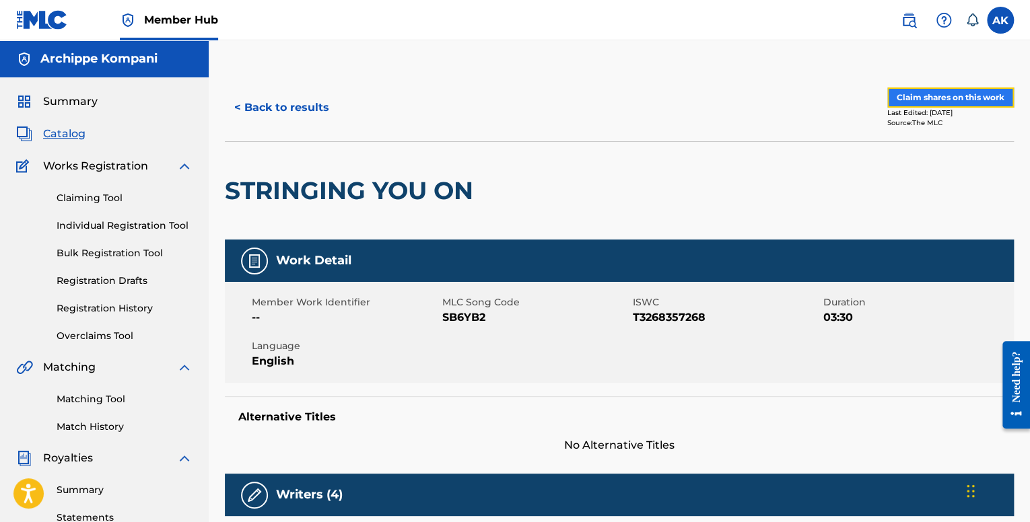
click at [928, 94] on button "Claim shares on this work" at bounding box center [950, 98] width 127 height 20
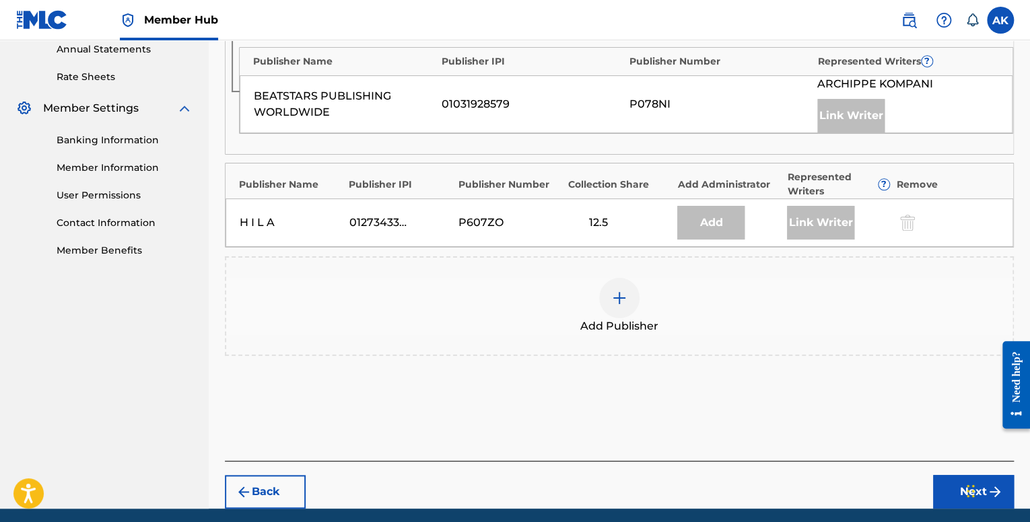
scroll to position [539, 0]
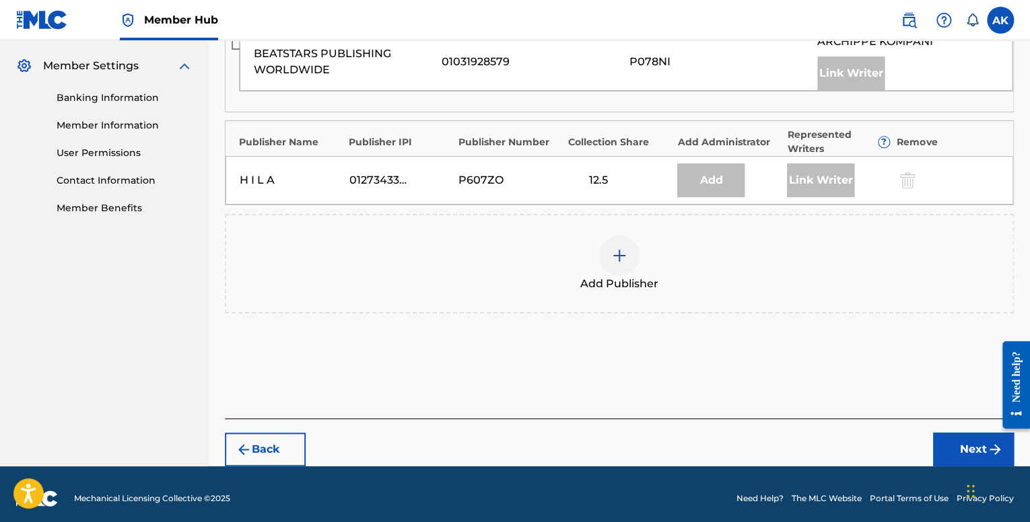
click at [625, 248] on div at bounding box center [619, 256] width 40 height 40
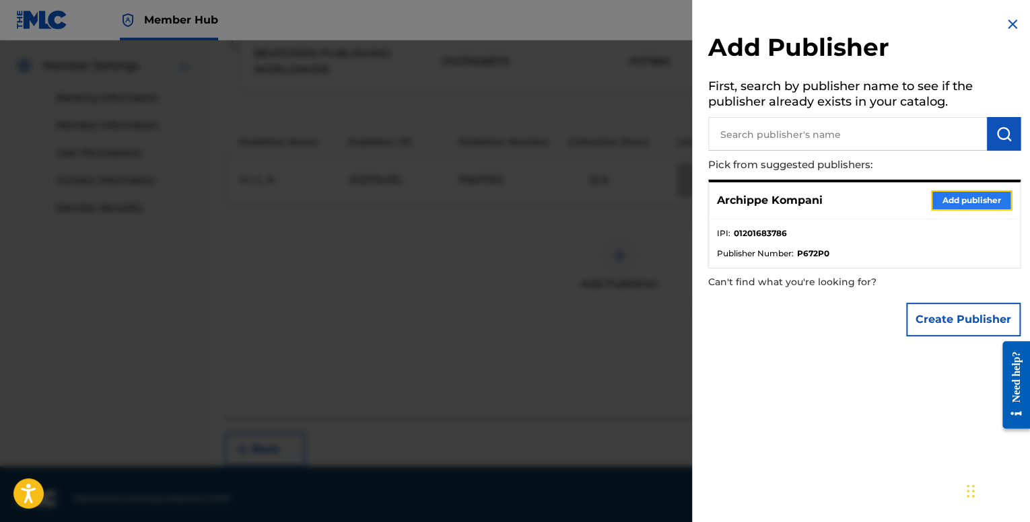
click at [974, 201] on button "Add publisher" at bounding box center [971, 201] width 81 height 20
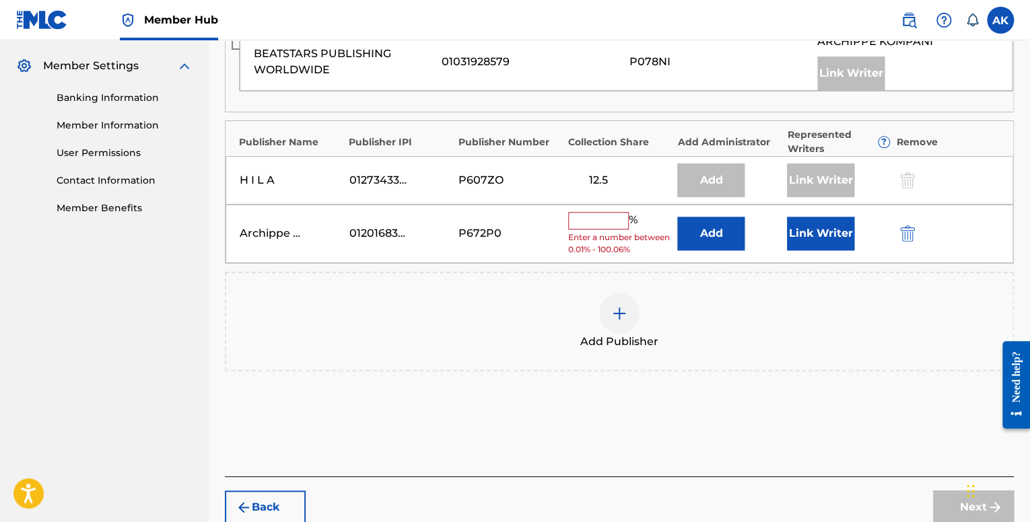
click at [611, 218] on input "text" at bounding box center [598, 221] width 61 height 18
type input "12.5"
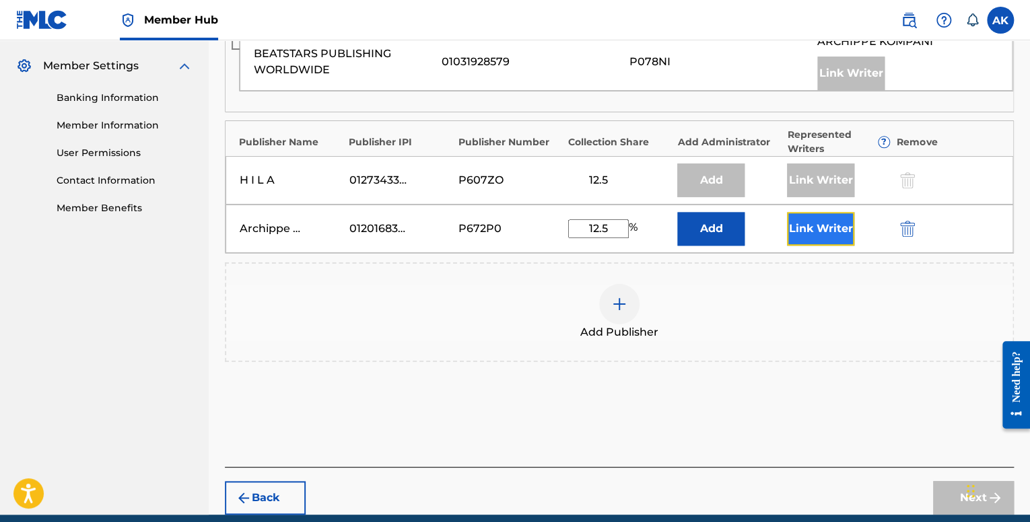
click at [806, 217] on button "Link Writer" at bounding box center [820, 229] width 67 height 34
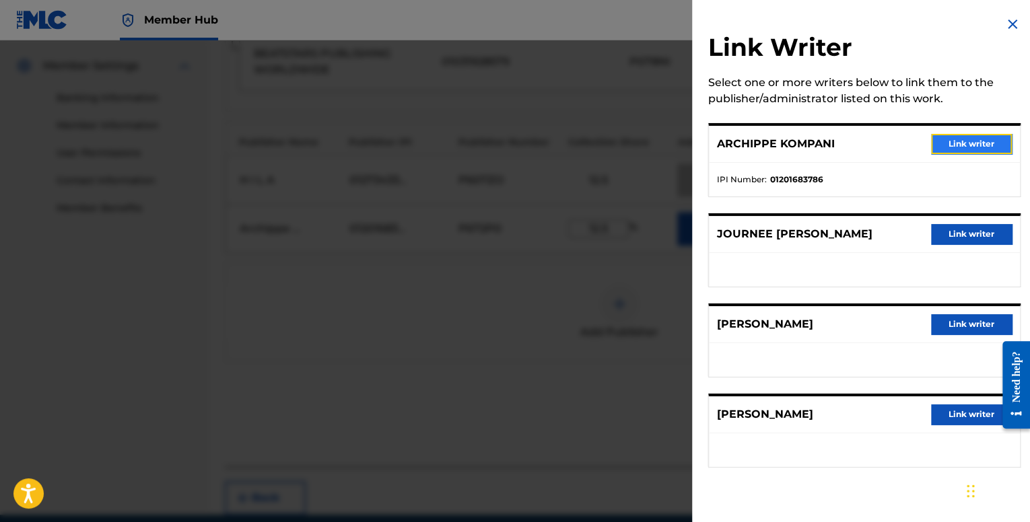
click at [972, 142] on button "Link writer" at bounding box center [971, 144] width 81 height 20
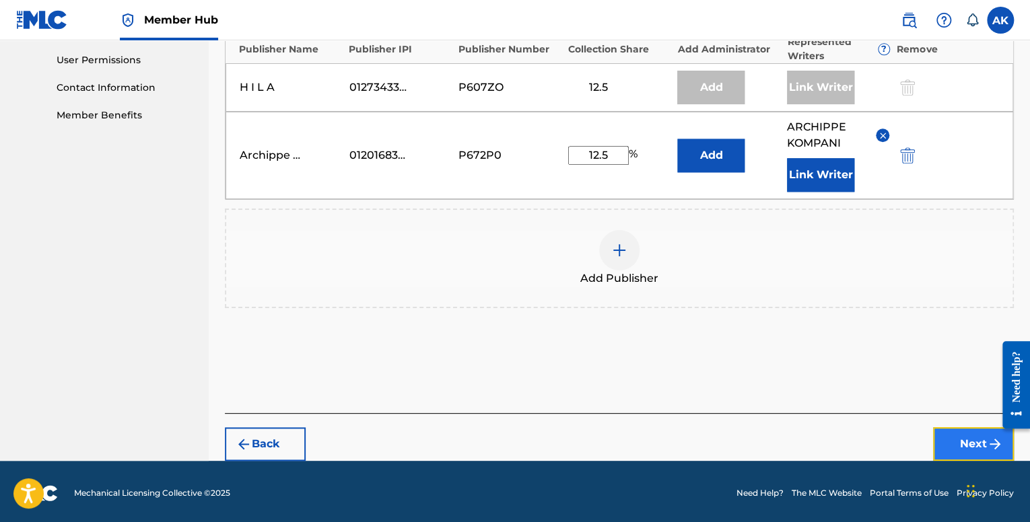
click at [946, 436] on button "Next" at bounding box center [973, 445] width 81 height 34
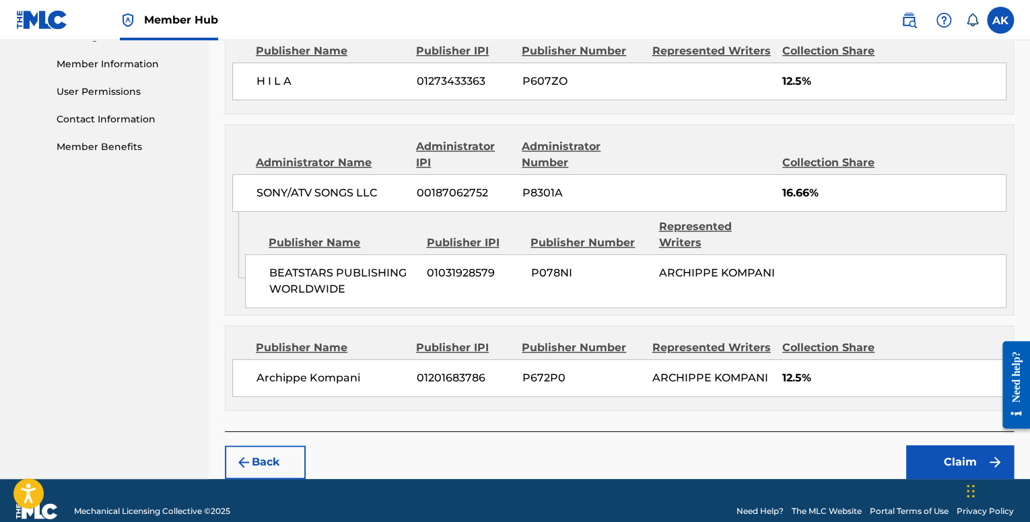
scroll to position [603, 0]
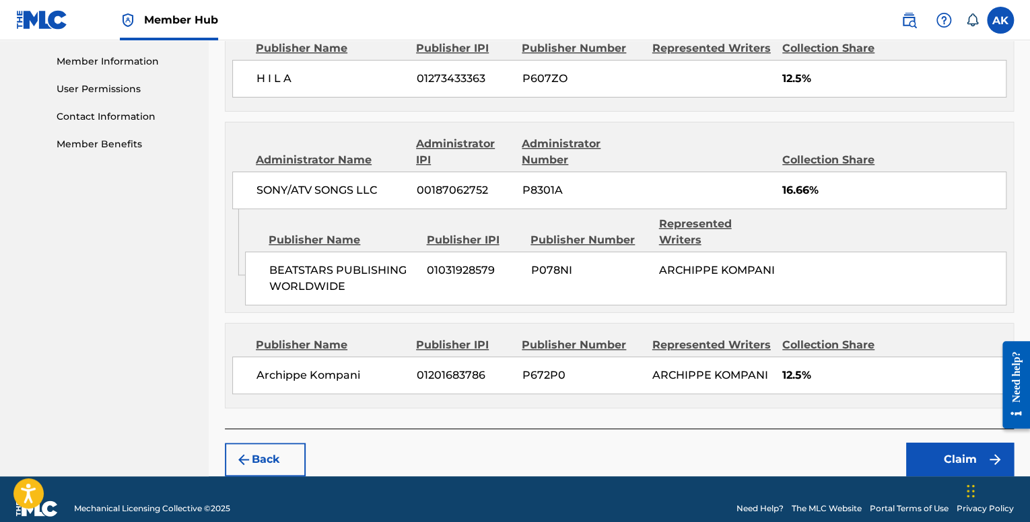
click at [912, 429] on div "Back Claim" at bounding box center [619, 453] width 789 height 48
click at [920, 443] on button "Claim" at bounding box center [960, 460] width 108 height 34
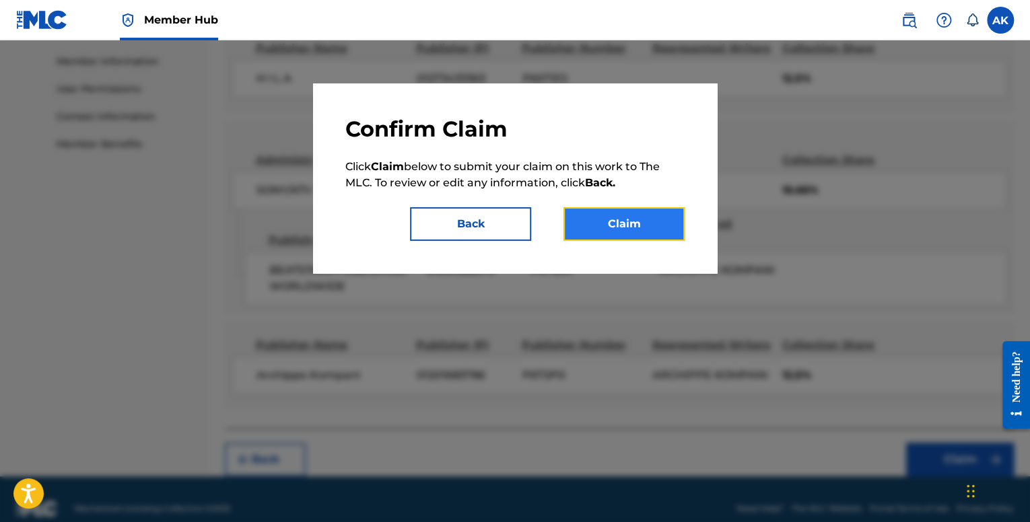
click at [656, 220] on button "Claim" at bounding box center [624, 224] width 121 height 34
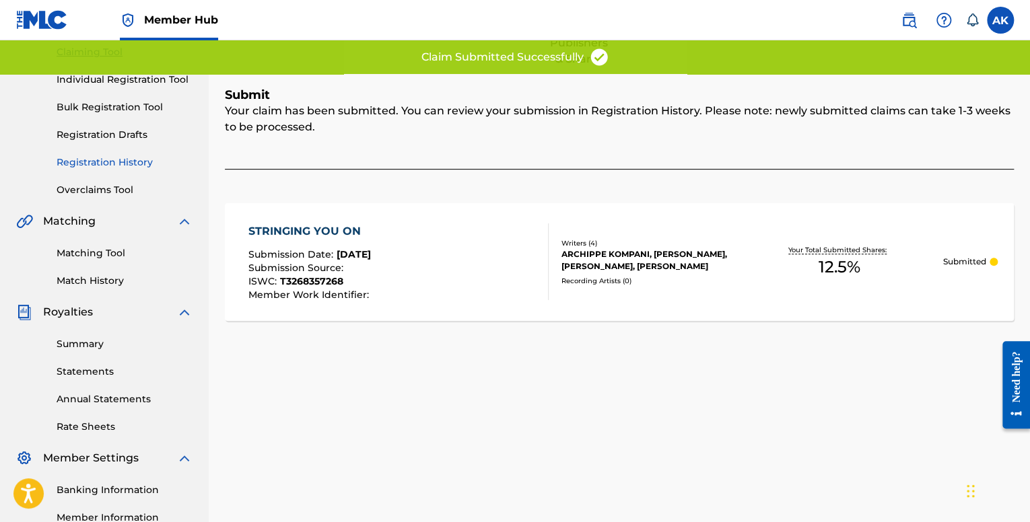
scroll to position [110, 0]
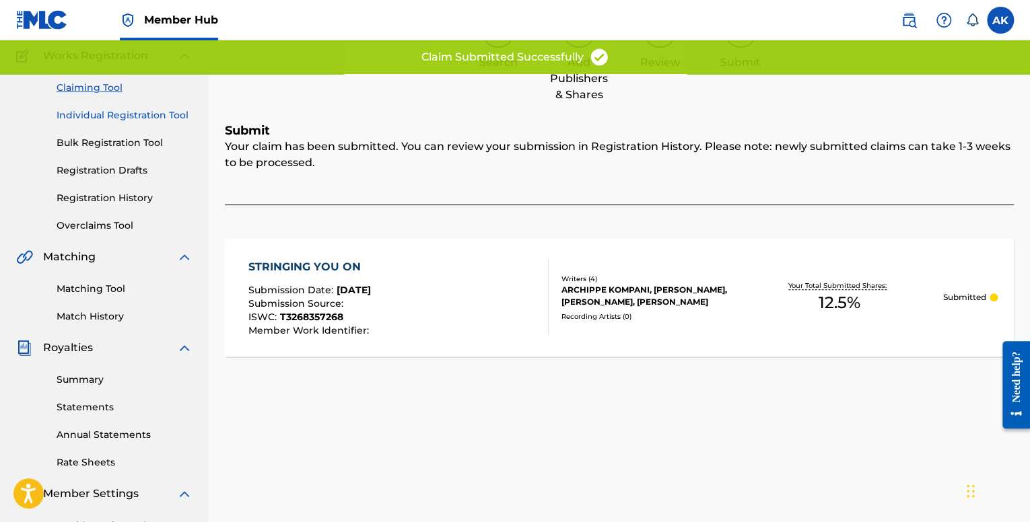
click at [121, 119] on link "Individual Registration Tool" at bounding box center [125, 115] width 136 height 14
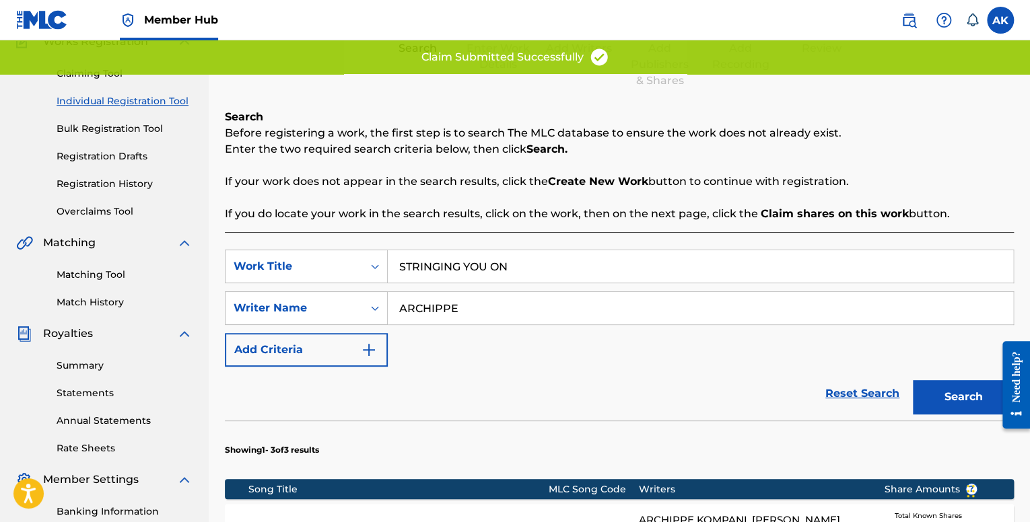
scroll to position [135, 0]
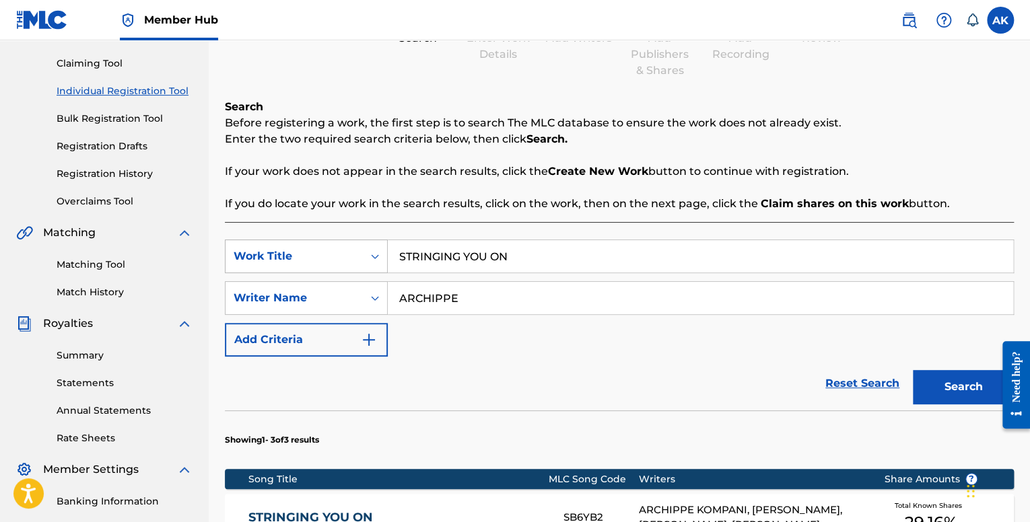
drag, startPoint x: 522, startPoint y: 259, endPoint x: 310, endPoint y: 258, distance: 212.8
click at [308, 256] on div "SearchWithCriteriafe1b84c9-a3c4-4195-ba0a-7f2adf361306 Work Title STRINGING YOU…" at bounding box center [619, 257] width 789 height 34
paste input "NITE"
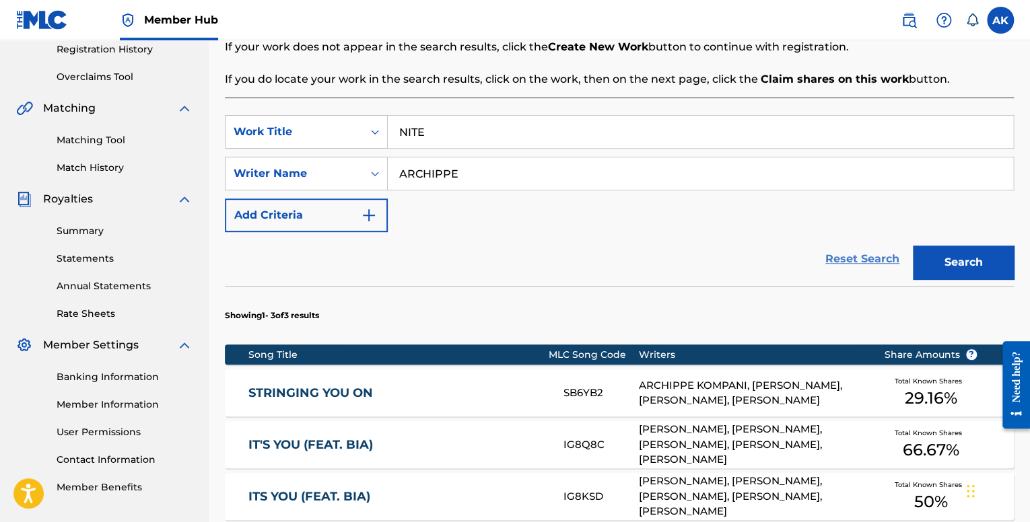
scroll to position [269, 0]
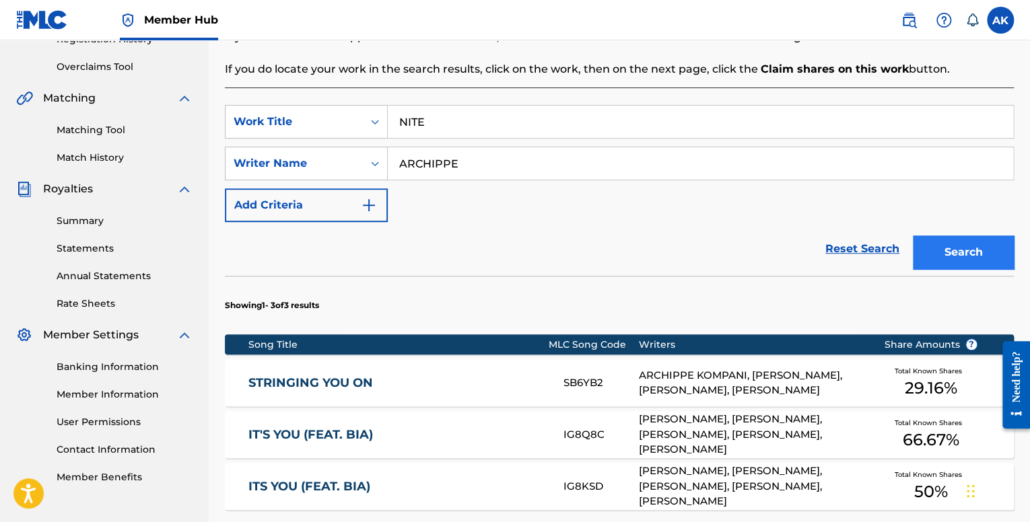
type input "NITE"
click at [943, 248] on button "Search" at bounding box center [963, 253] width 101 height 34
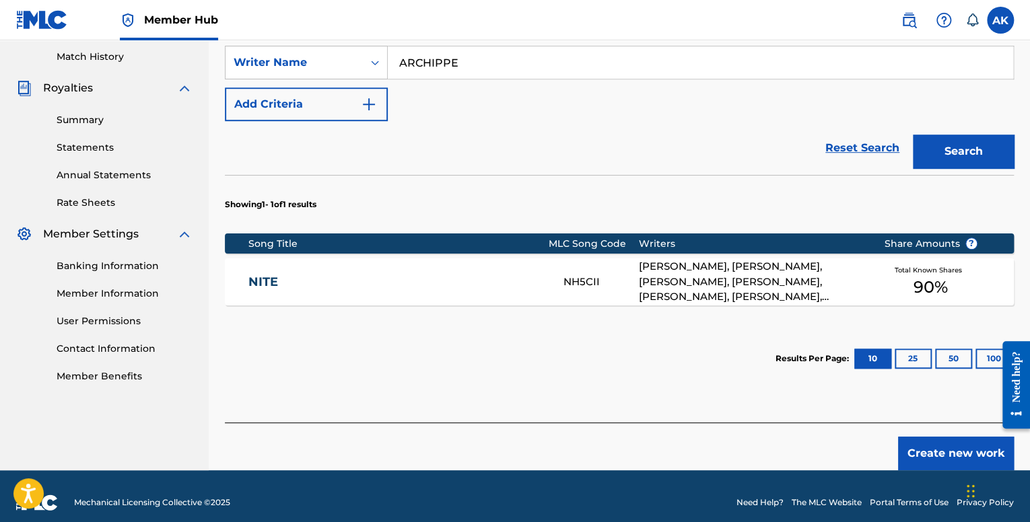
scroll to position [382, 0]
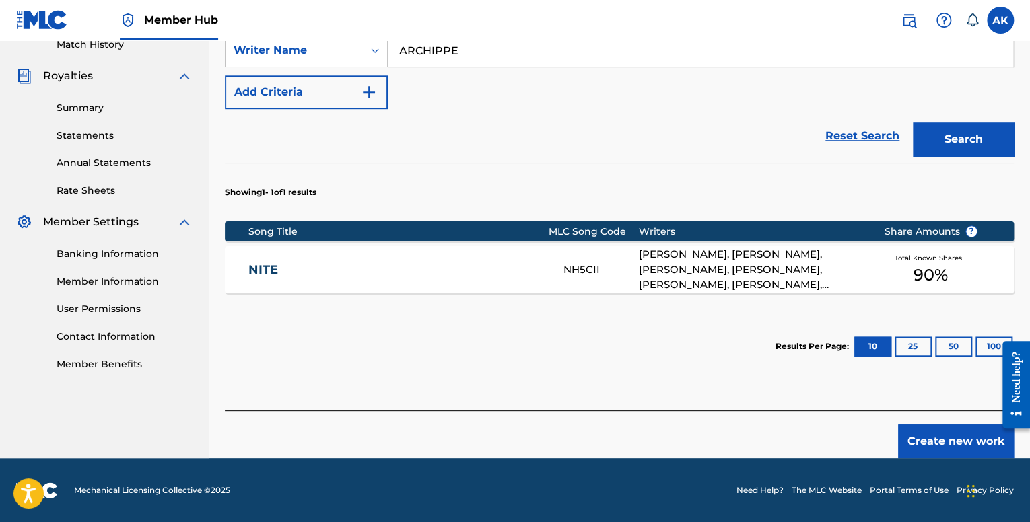
click at [607, 277] on div "NITE NH5CII [PERSON_NAME], [PERSON_NAME], [PERSON_NAME], [PERSON_NAME], [PERSON…" at bounding box center [619, 269] width 789 height 47
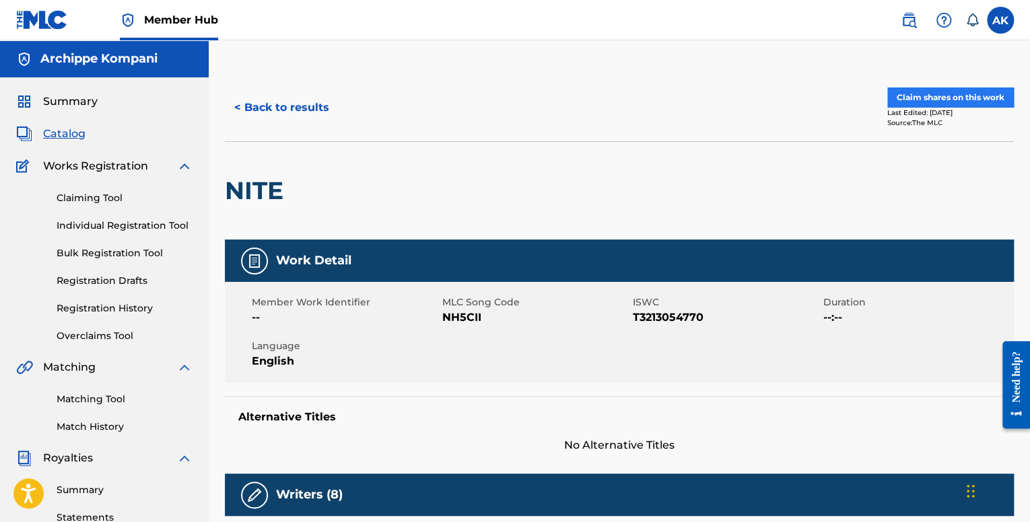
click at [942, 87] on div "< Back to results Claim shares on this work Last Edited: [DATE] Source: The MLC" at bounding box center [619, 107] width 789 height 67
click at [933, 104] on button "Claim shares on this work" at bounding box center [950, 98] width 127 height 20
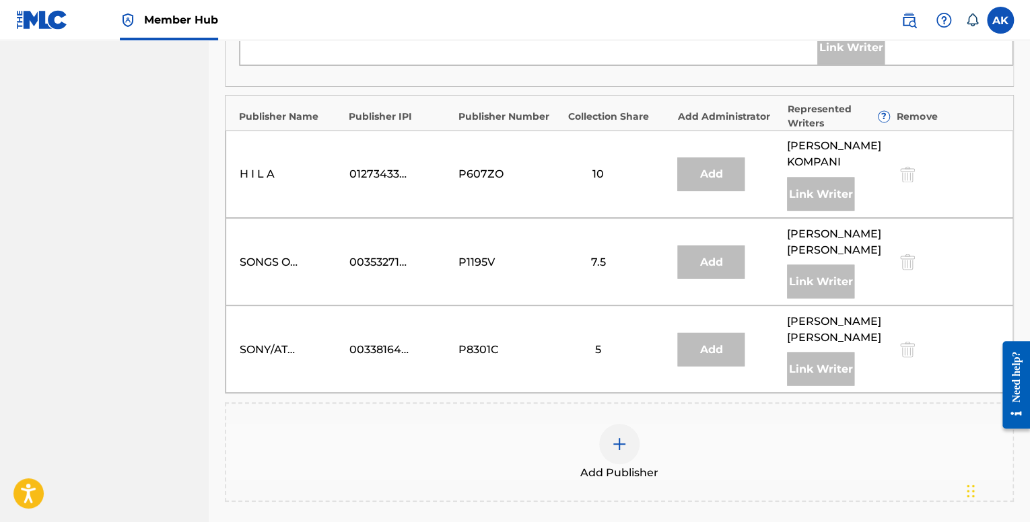
scroll to position [1269, 0]
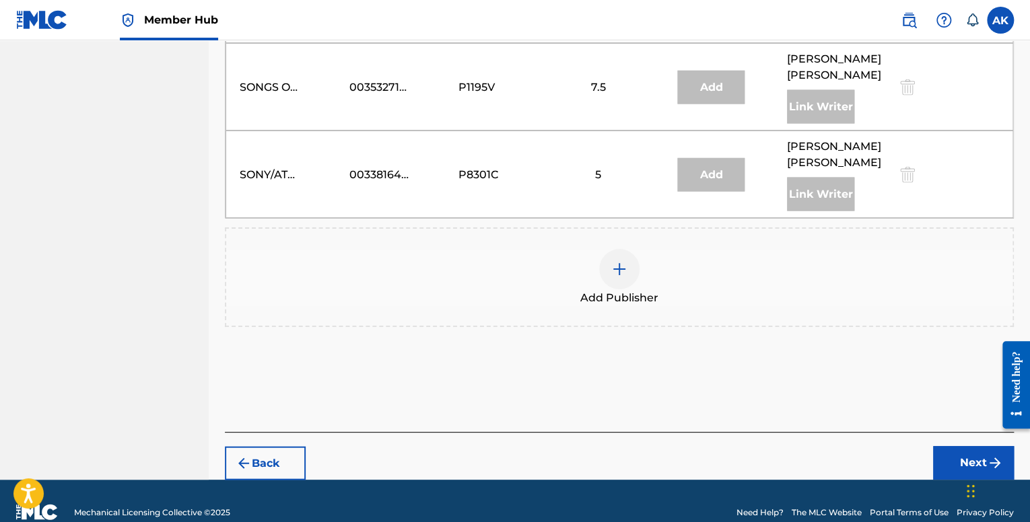
click at [609, 263] on div at bounding box center [619, 269] width 40 height 40
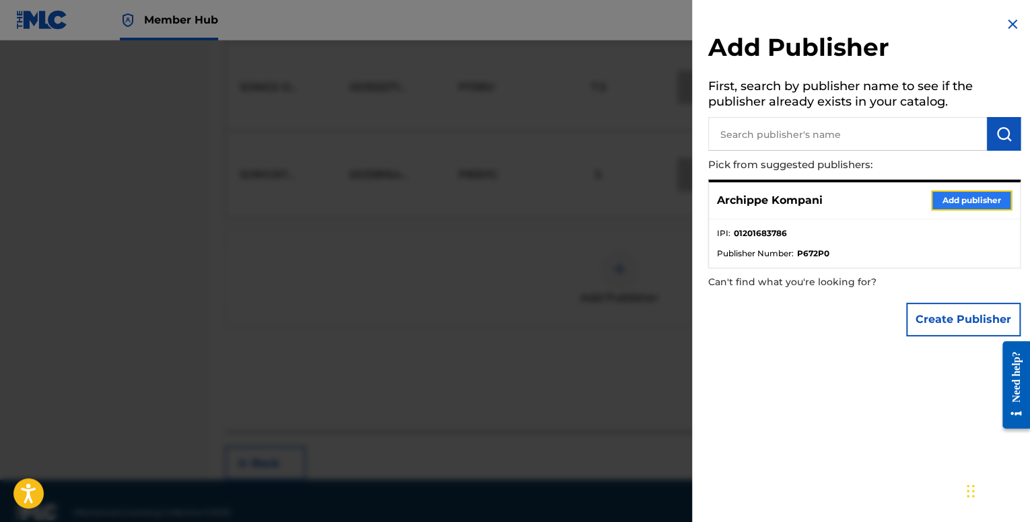
click at [937, 203] on button "Add publisher" at bounding box center [971, 201] width 81 height 20
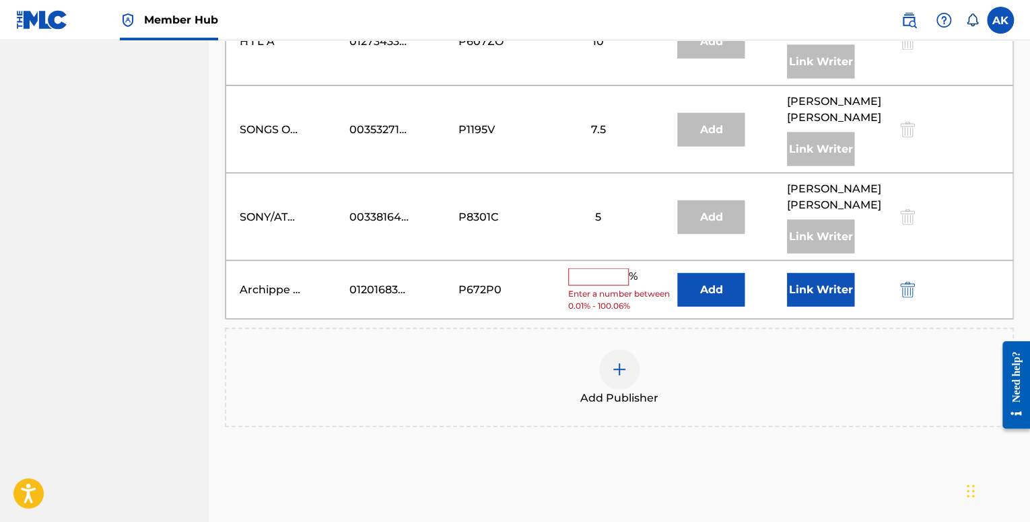
scroll to position [1134, 0]
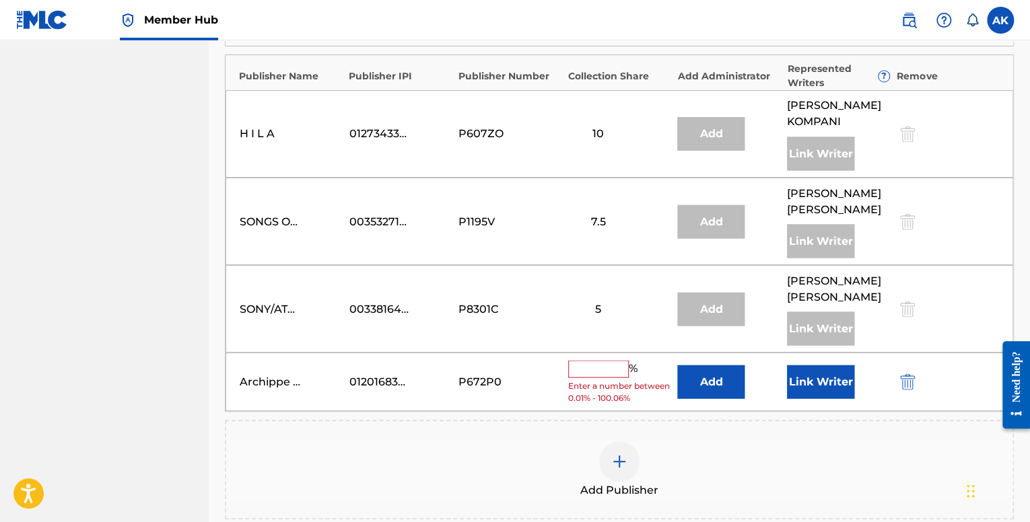
click at [584, 360] on input "text" at bounding box center [598, 369] width 61 height 18
type input "10"
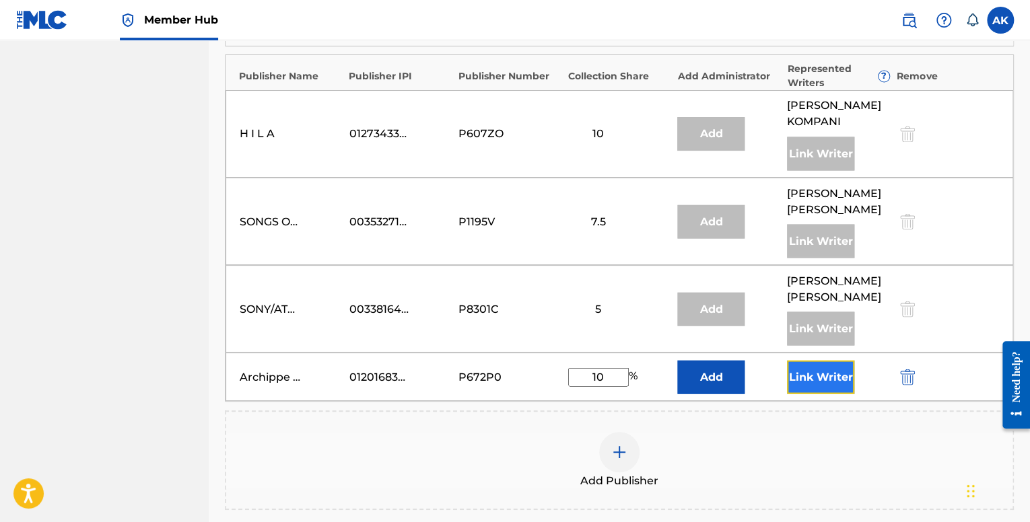
click at [797, 360] on button "Link Writer" at bounding box center [820, 377] width 67 height 34
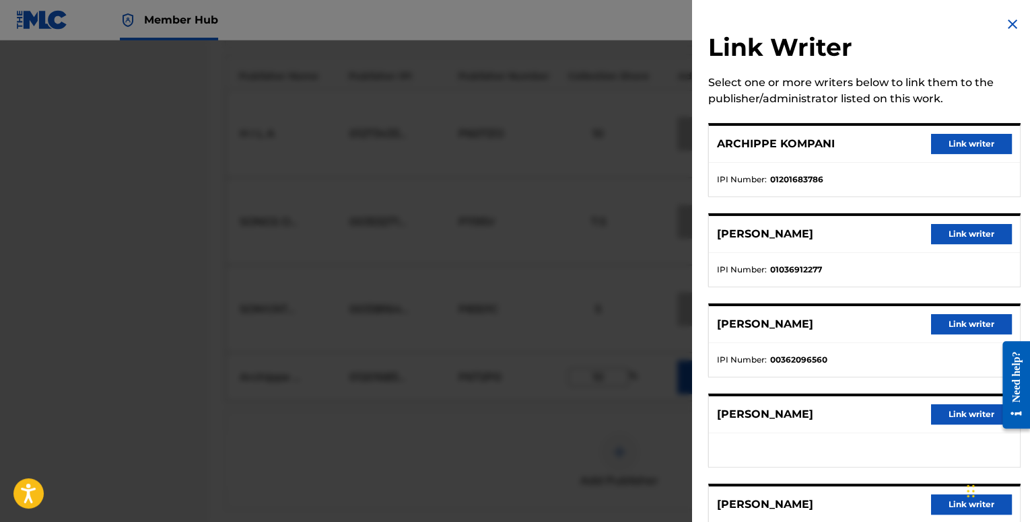
click at [950, 132] on div "ARCHIPPE KOMPANI Link writer" at bounding box center [864, 144] width 311 height 37
click at [953, 139] on button "Link writer" at bounding box center [971, 144] width 81 height 20
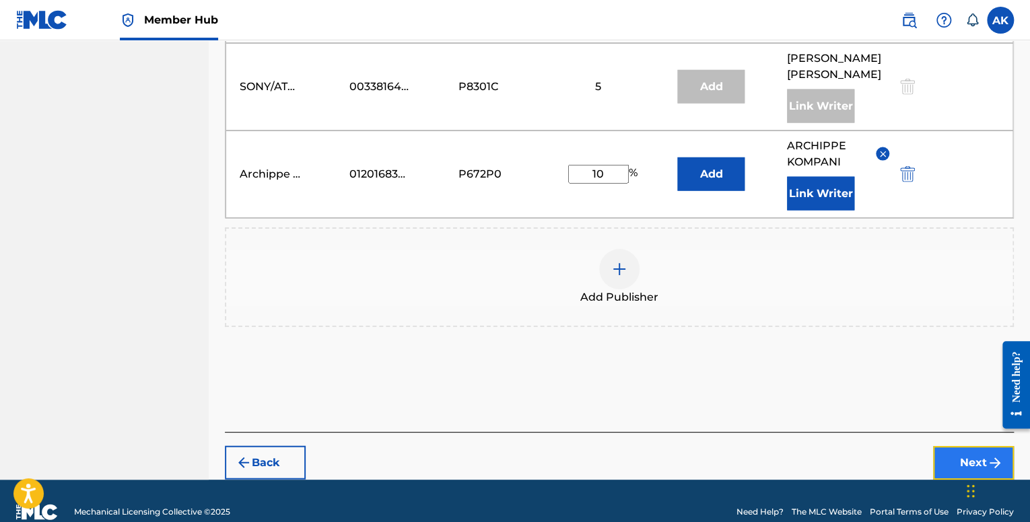
click at [947, 446] on button "Next" at bounding box center [973, 463] width 81 height 34
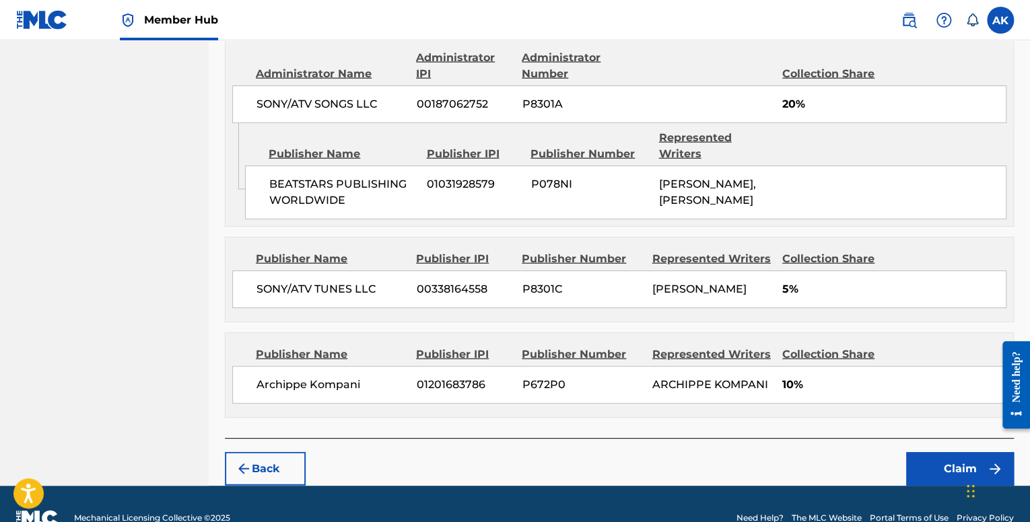
scroll to position [1492, 0]
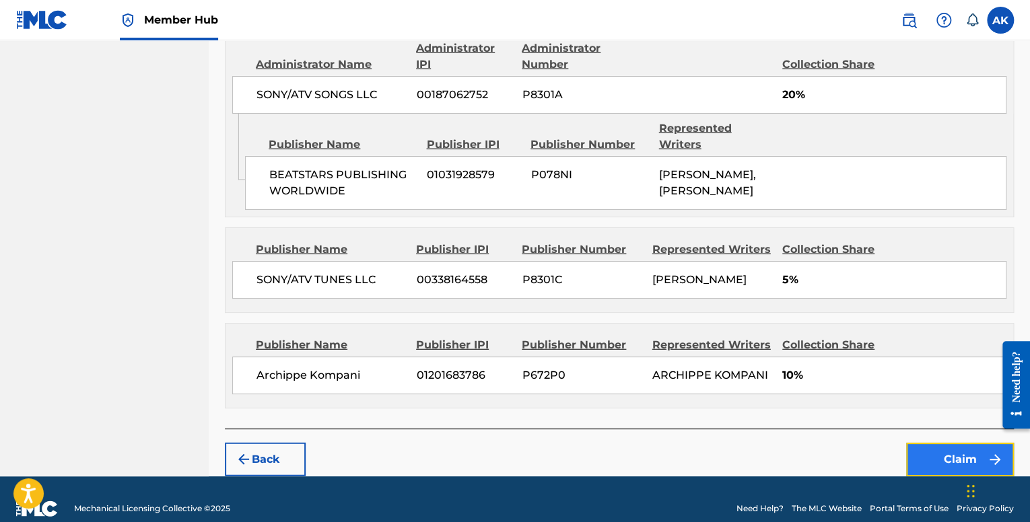
click at [965, 443] on button "Claim" at bounding box center [960, 460] width 108 height 34
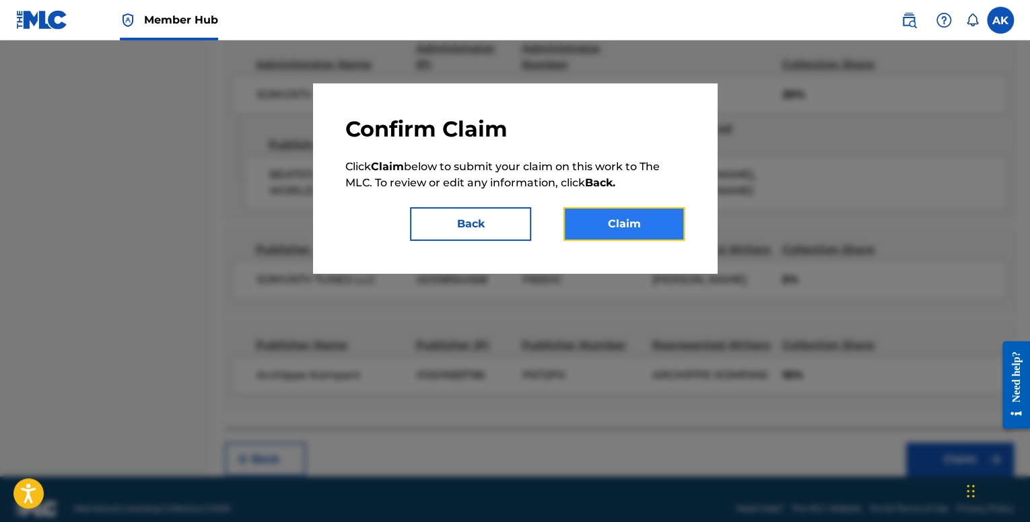
click at [665, 240] on button "Claim" at bounding box center [624, 224] width 121 height 34
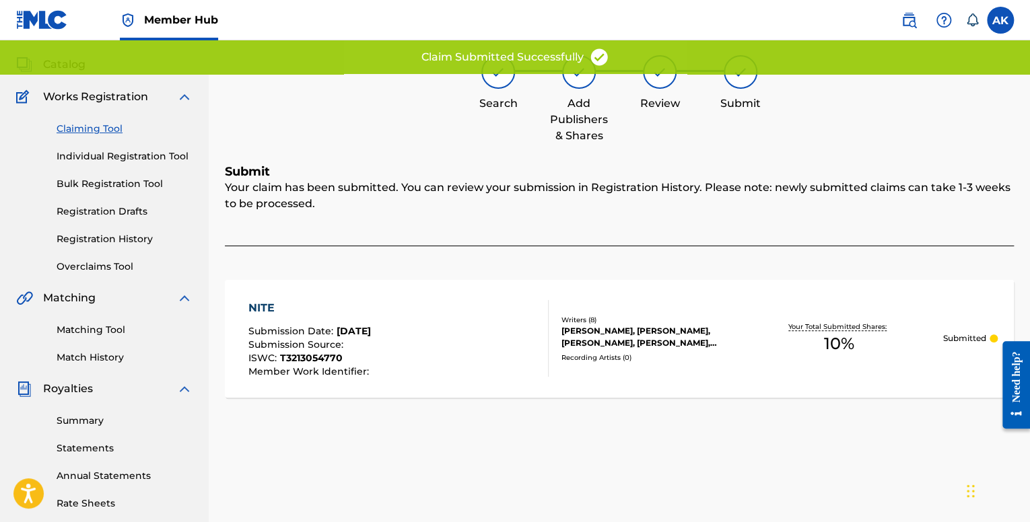
scroll to position [43, 0]
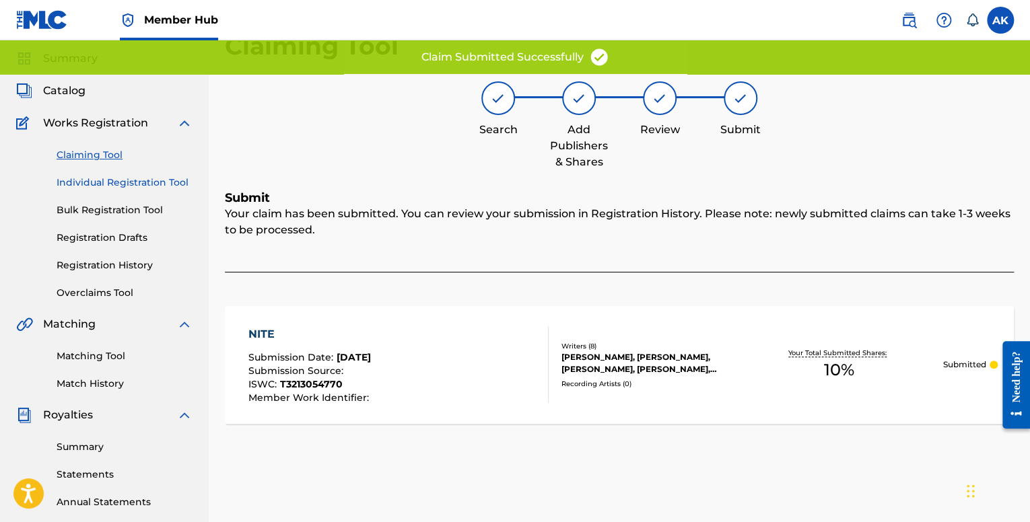
click at [95, 184] on link "Individual Registration Tool" at bounding box center [125, 183] width 136 height 14
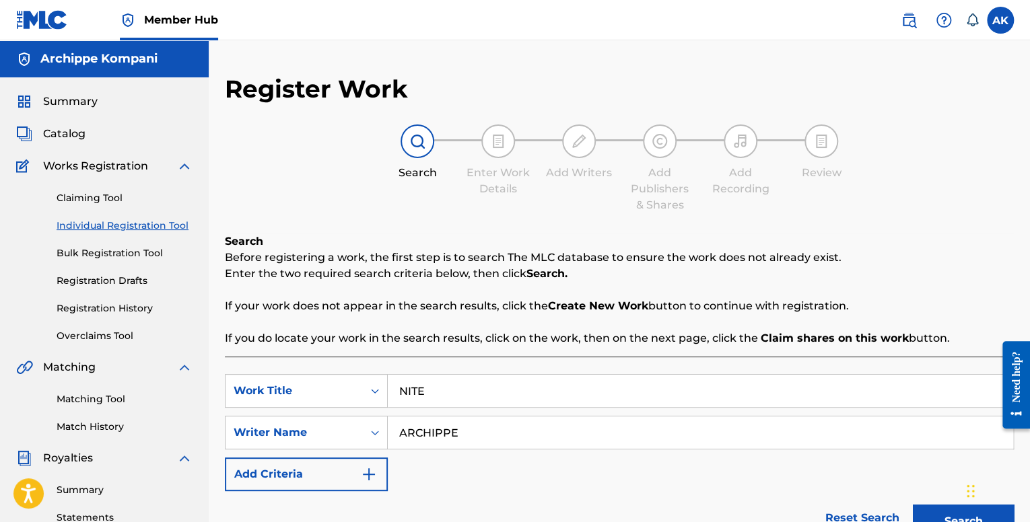
drag, startPoint x: 447, startPoint y: 399, endPoint x: 225, endPoint y: 363, distance: 225.1
click at [913, 505] on button "Search" at bounding box center [963, 522] width 101 height 34
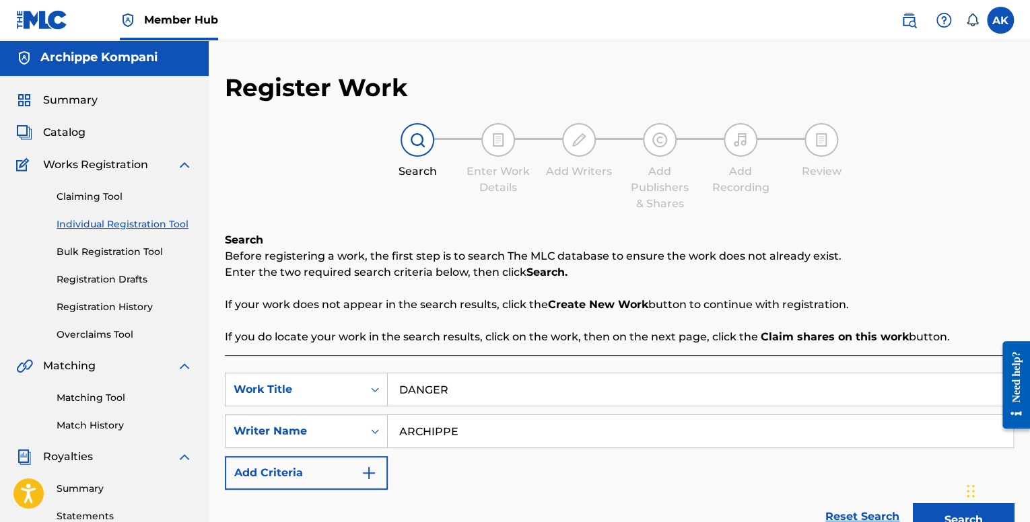
scroll to position [312, 0]
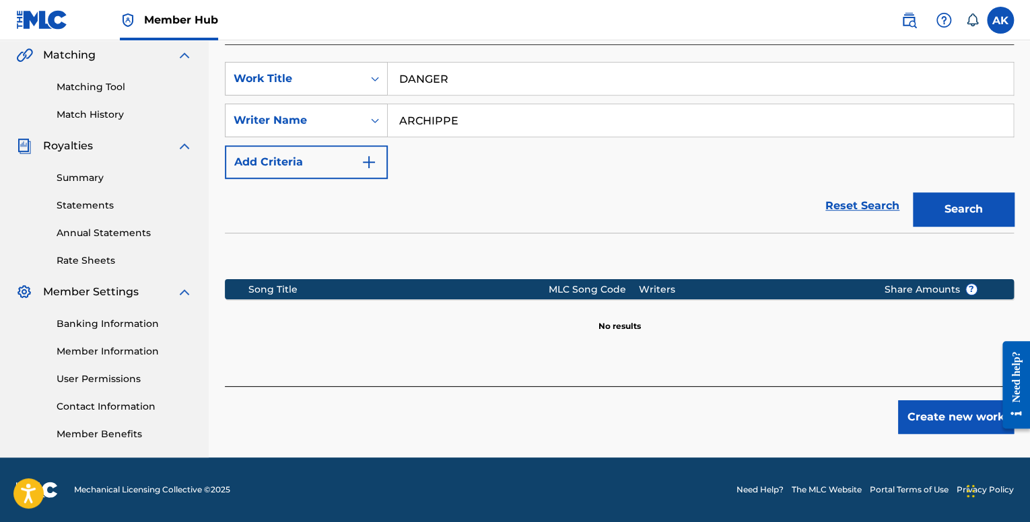
drag, startPoint x: 458, startPoint y: 75, endPoint x: 204, endPoint y: 57, distance: 254.5
click at [204, 57] on main "Archippe Kompani Summary Catalog Works Registration Claiming Tool Individual Re…" at bounding box center [515, 93] width 1030 height 730
type input "COCO BUTTA"
click at [913, 193] on button "Search" at bounding box center [963, 210] width 101 height 34
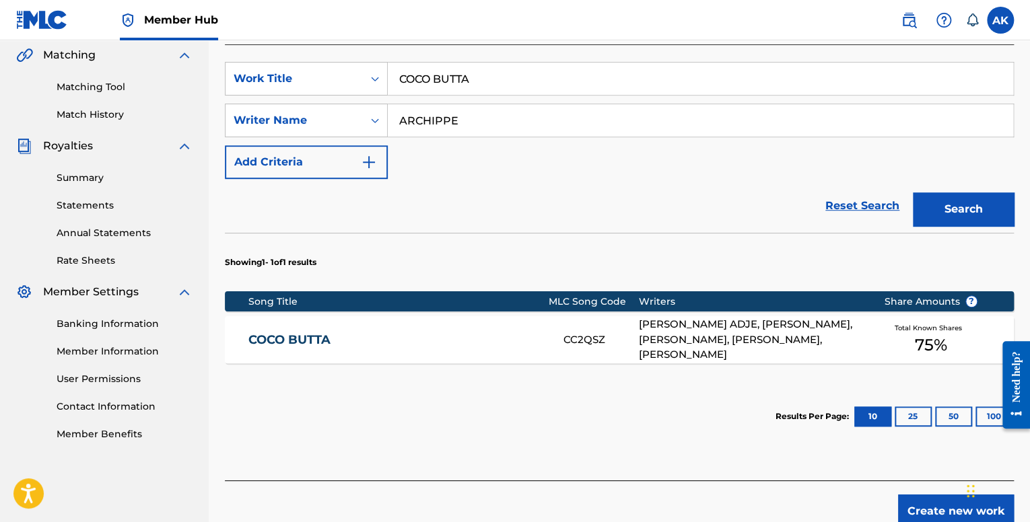
click at [479, 337] on link "COCO BUTTA" at bounding box center [396, 340] width 297 height 15
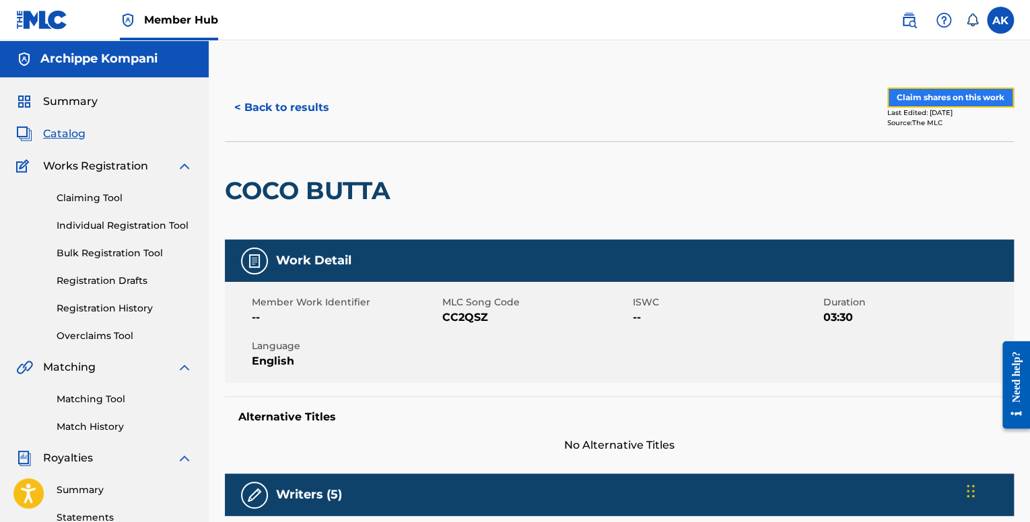
click at [903, 102] on button "Claim shares on this work" at bounding box center [950, 98] width 127 height 20
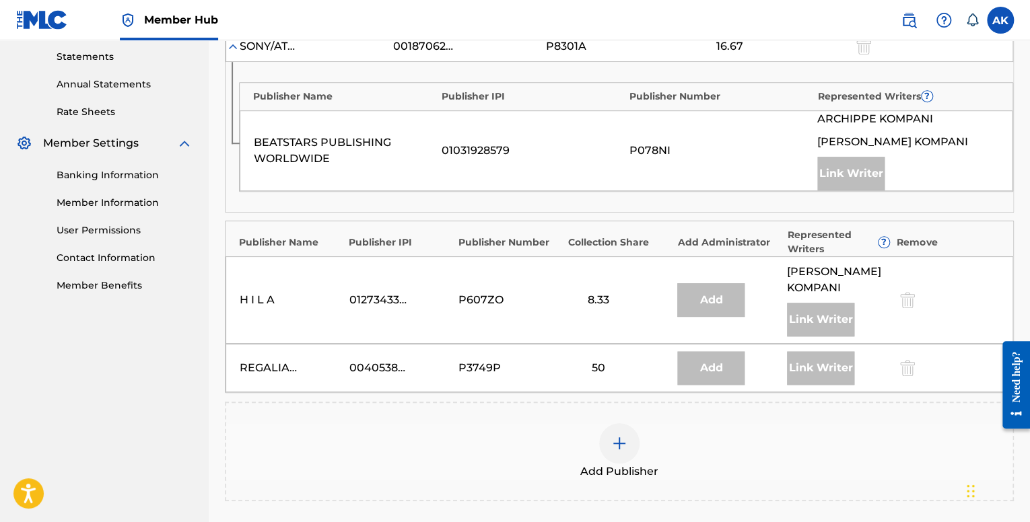
scroll to position [471, 0]
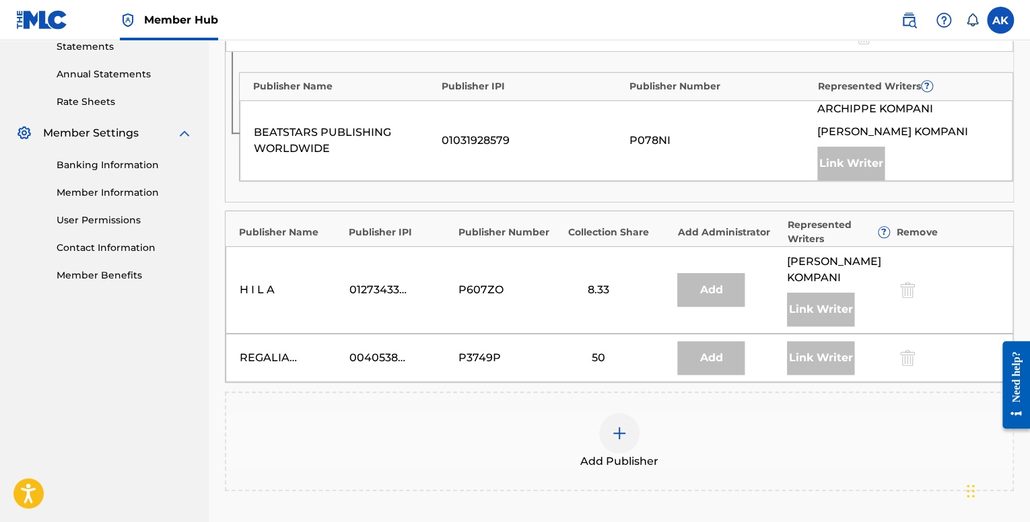
click at [624, 413] on div at bounding box center [619, 433] width 40 height 40
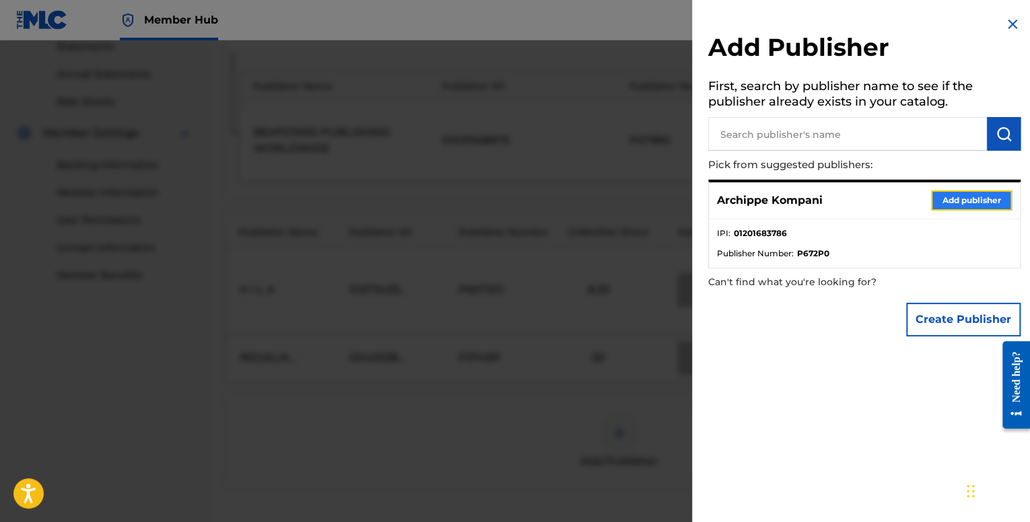
click at [945, 192] on button "Add publisher" at bounding box center [971, 201] width 81 height 20
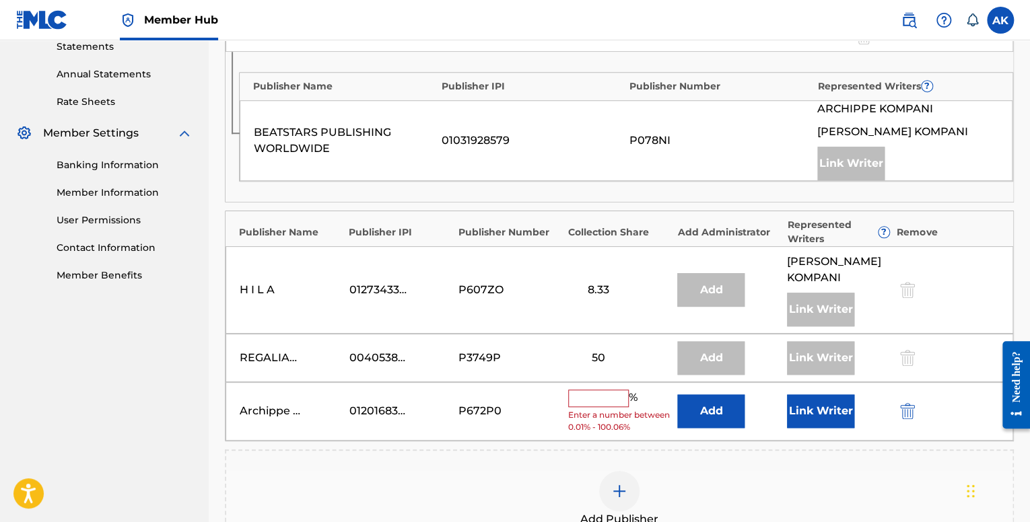
click at [605, 396] on input "text" at bounding box center [598, 399] width 61 height 18
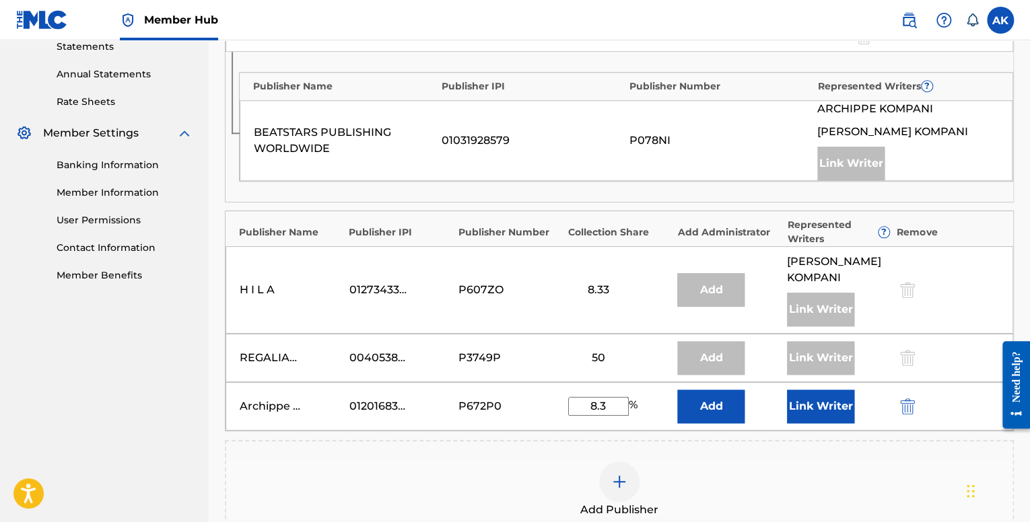
type input "8"
type input "8.33"
click at [805, 411] on button "Link Writer" at bounding box center [820, 407] width 67 height 34
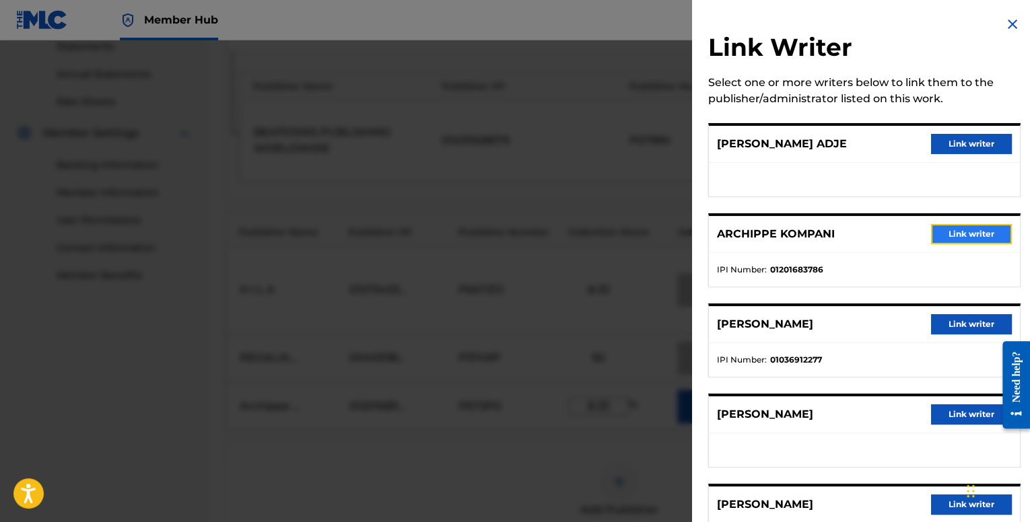
click at [953, 236] on button "Link writer" at bounding box center [971, 234] width 81 height 20
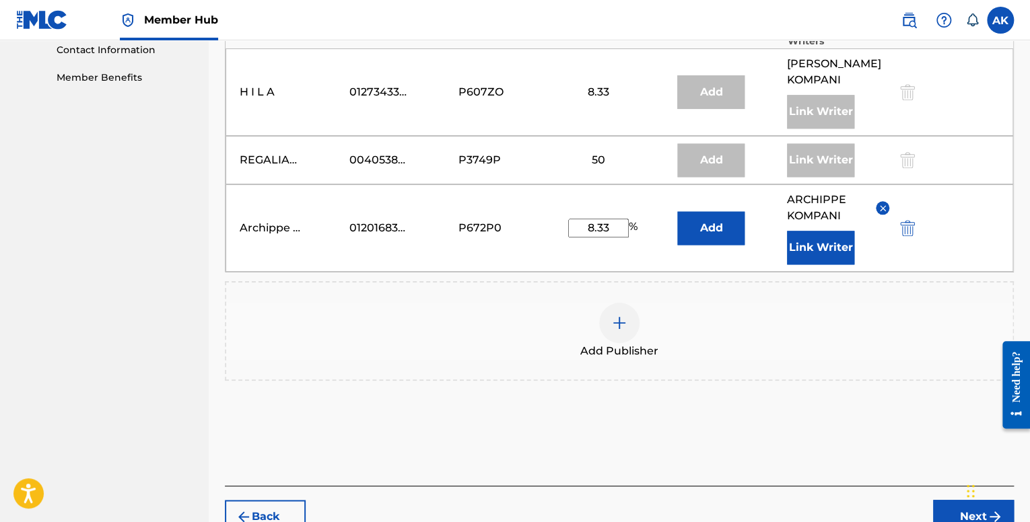
scroll to position [673, 0]
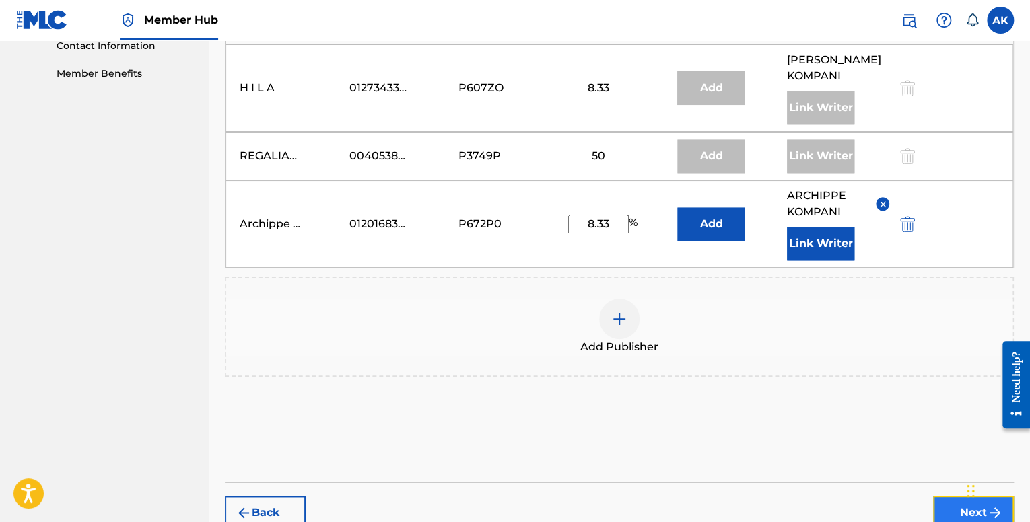
click at [935, 501] on button "Next" at bounding box center [973, 513] width 81 height 34
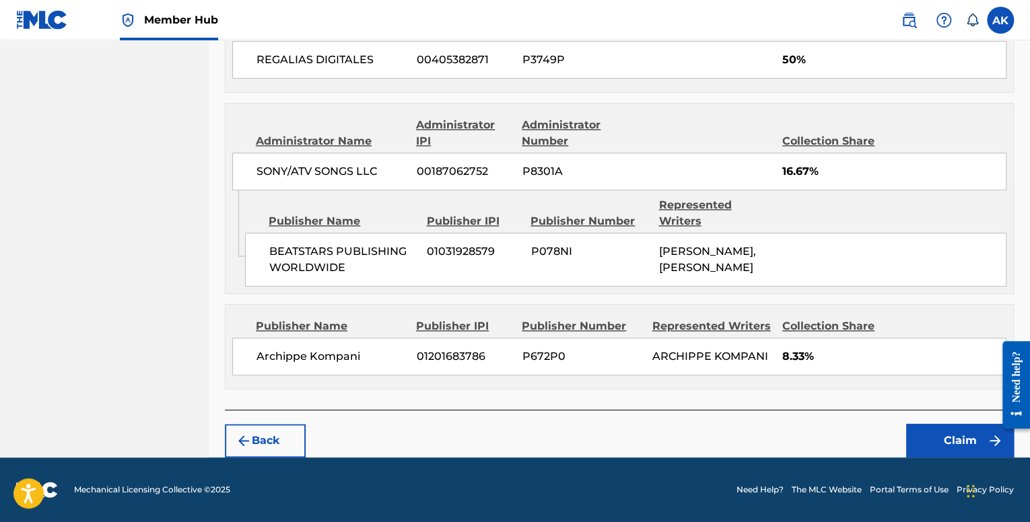
scroll to position [749, 0]
click at [957, 447] on button "Claim" at bounding box center [960, 441] width 108 height 34
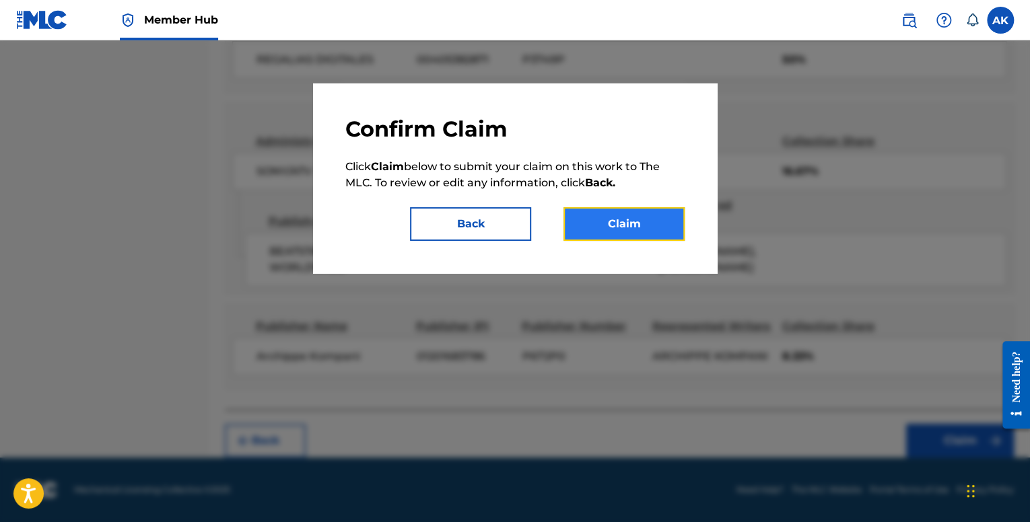
click at [603, 235] on button "Claim" at bounding box center [624, 224] width 121 height 34
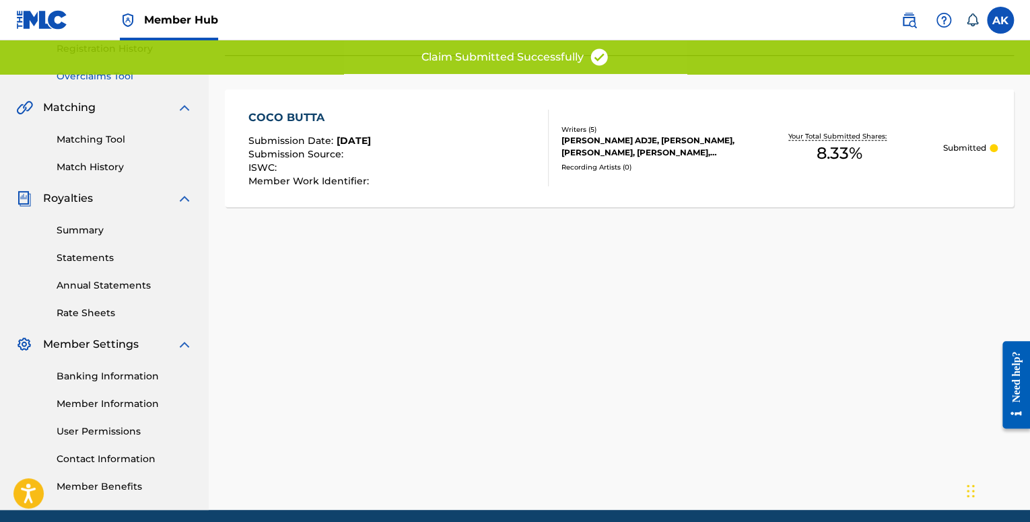
scroll to position [110, 0]
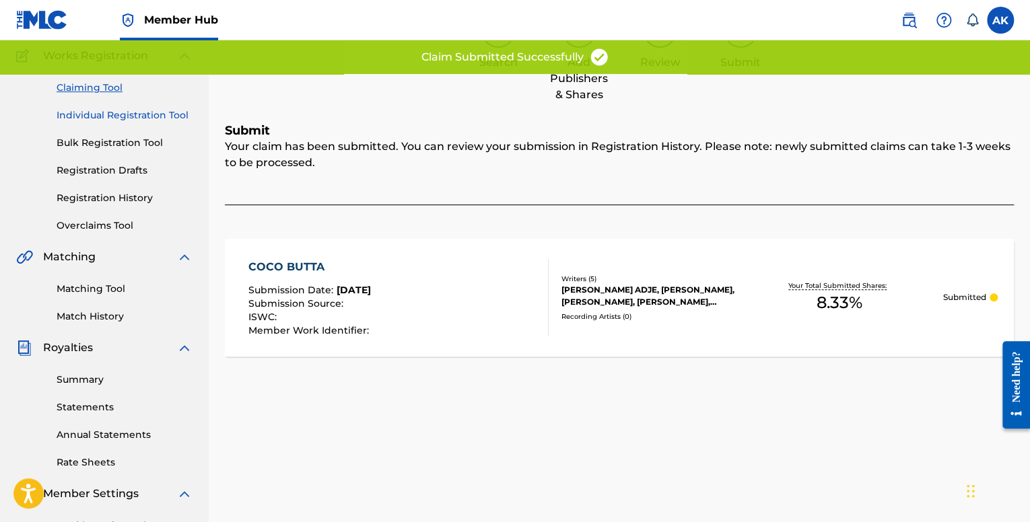
click at [116, 122] on link "Individual Registration Tool" at bounding box center [125, 115] width 136 height 14
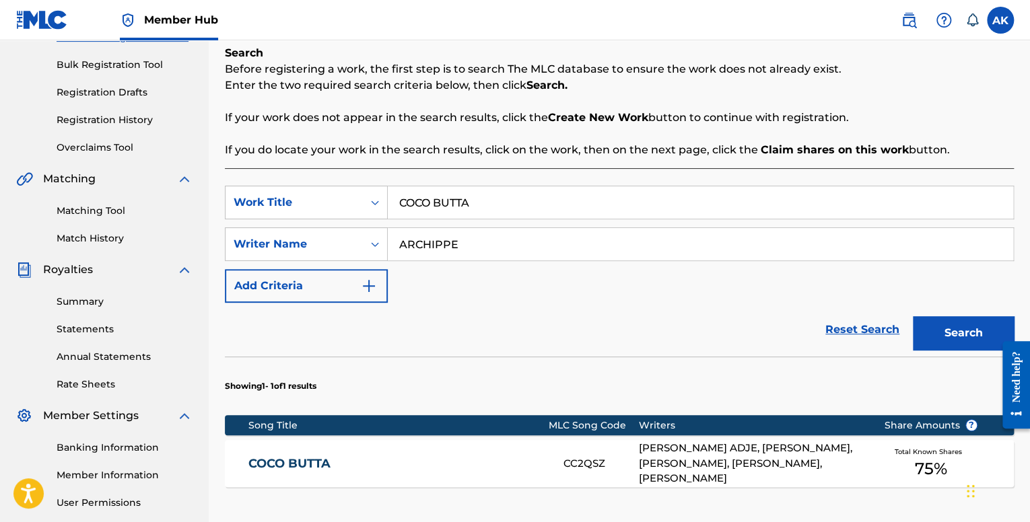
scroll to position [180, 0]
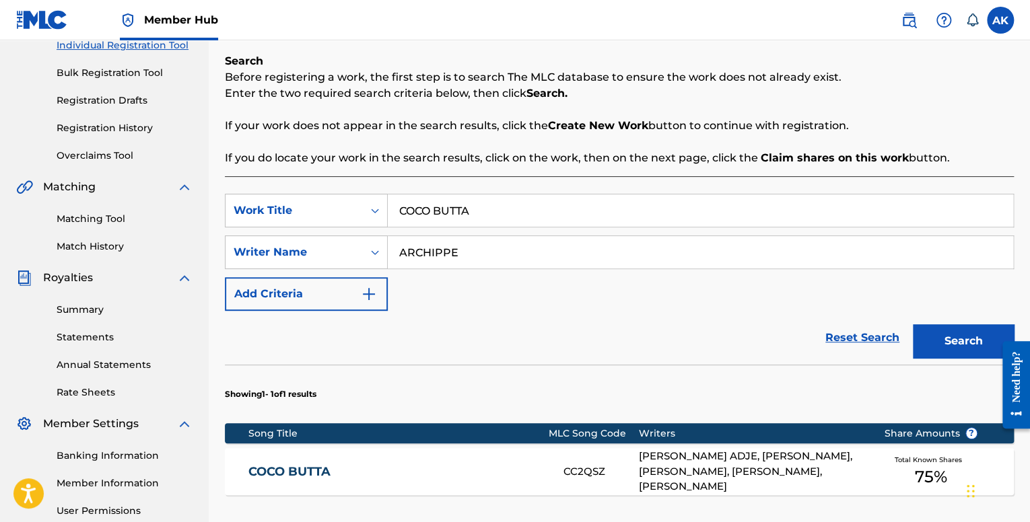
drag, startPoint x: 496, startPoint y: 205, endPoint x: 212, endPoint y: 196, distance: 284.3
click at [129, 182] on main "Archippe Kompani Summary Catalog Works Registration Claiming Tool Individual Re…" at bounding box center [515, 260] width 1030 height 801
type input "DIFFERENT NOW"
click at [913, 325] on button "Search" at bounding box center [963, 342] width 101 height 34
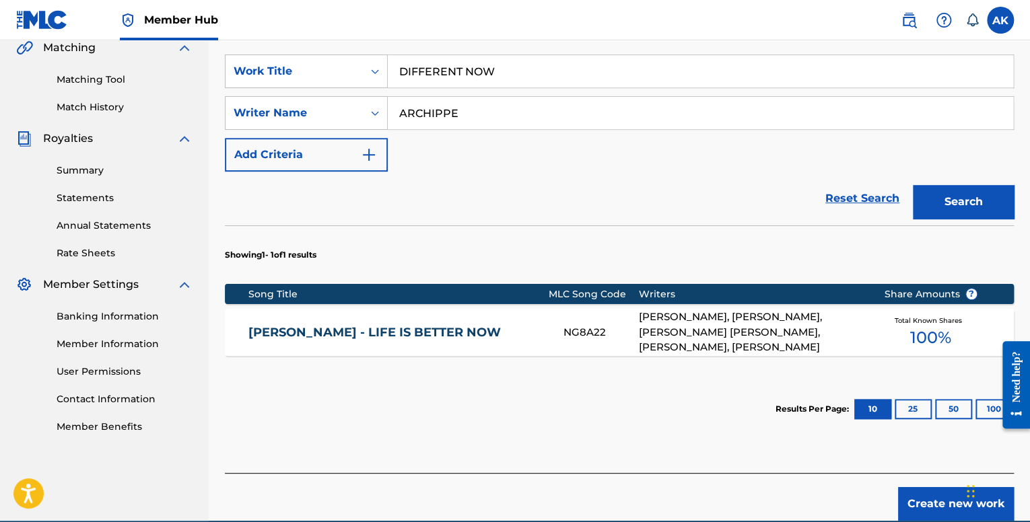
scroll to position [315, 0]
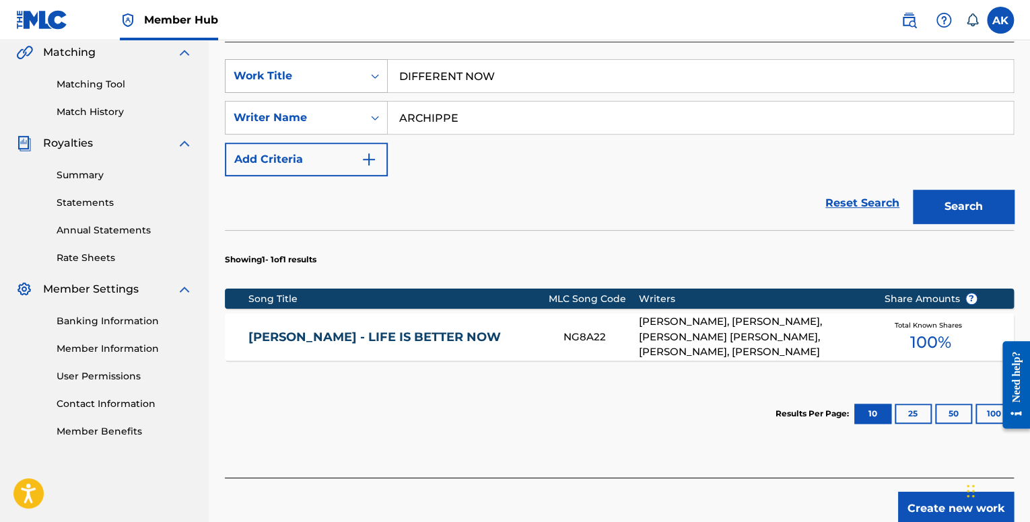
drag, startPoint x: 485, startPoint y: 126, endPoint x: 245, endPoint y: 69, distance: 246.4
click at [213, 76] on div "Register Work Search Enter Work Details Add Writers Add Publishers & Shares Add…" at bounding box center [619, 142] width 821 height 767
type input "J"
type input "HILA"
click at [913, 190] on button "Search" at bounding box center [963, 207] width 101 height 34
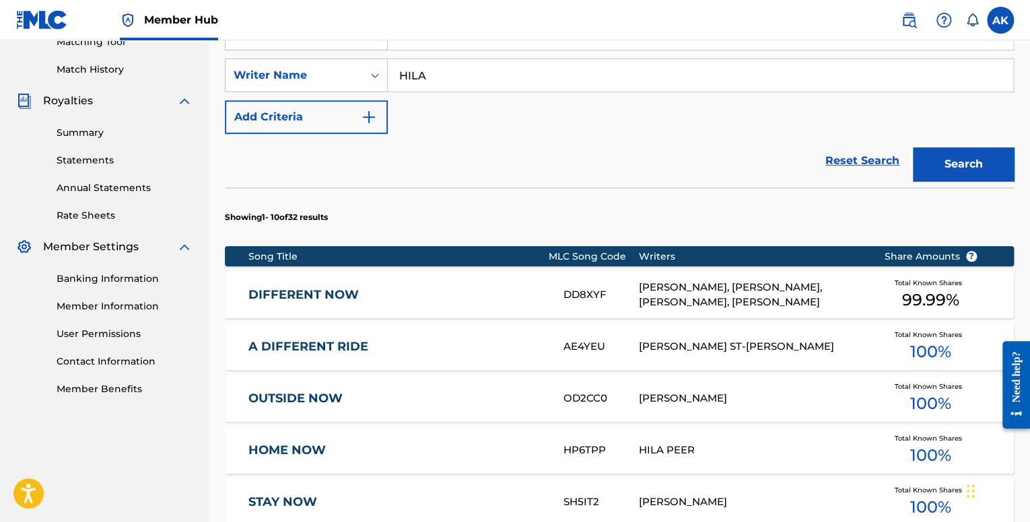
scroll to position [517, 0]
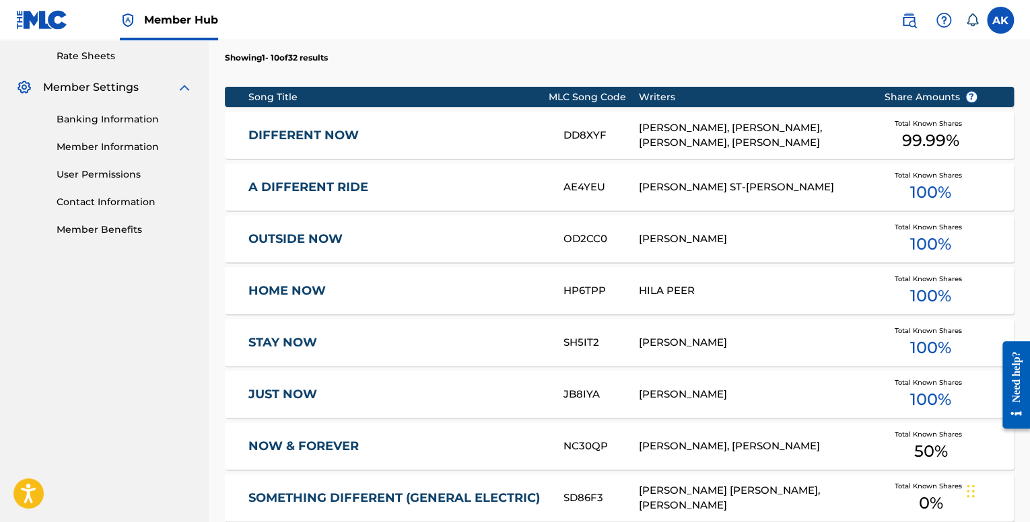
click at [389, 125] on div "DIFFERENT NOW DD8XYF [PERSON_NAME], [PERSON_NAME], [PERSON_NAME], [PERSON_NAME]…" at bounding box center [619, 135] width 789 height 47
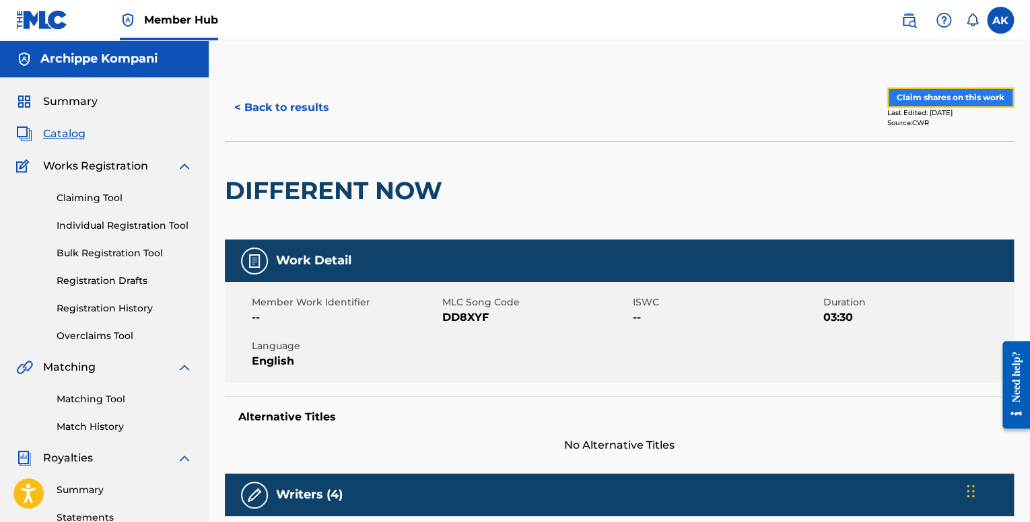
click at [926, 99] on button "Claim shares on this work" at bounding box center [950, 98] width 127 height 20
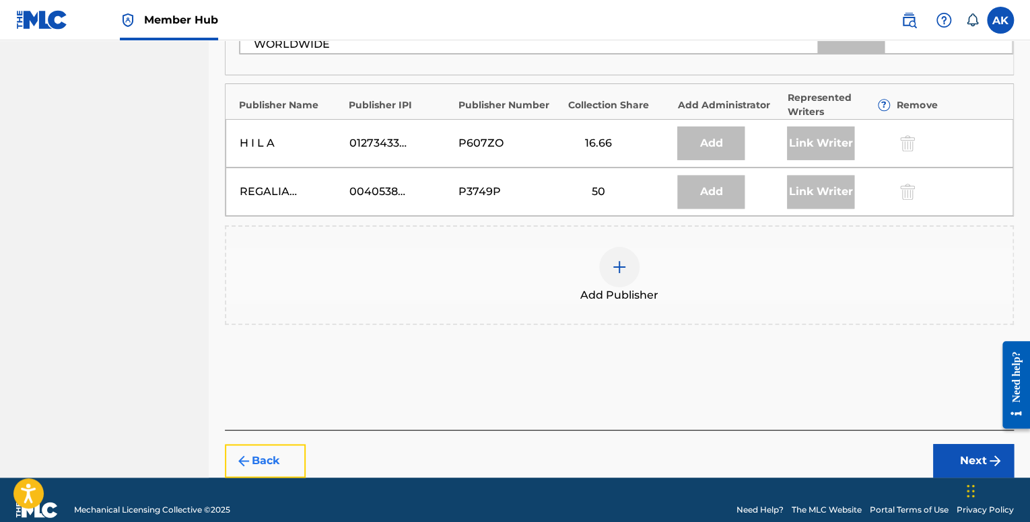
click at [276, 444] on button "Back" at bounding box center [265, 461] width 81 height 34
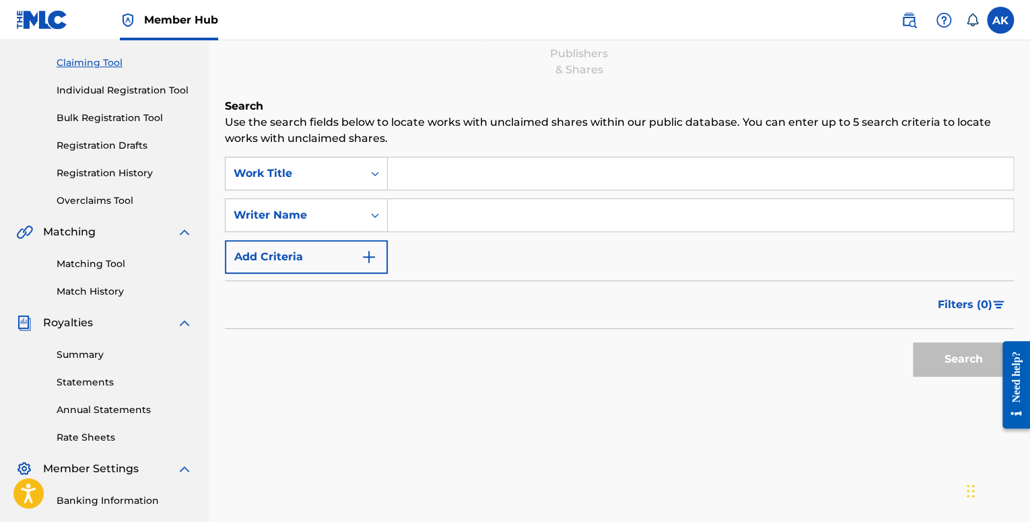
scroll to position [110, 0]
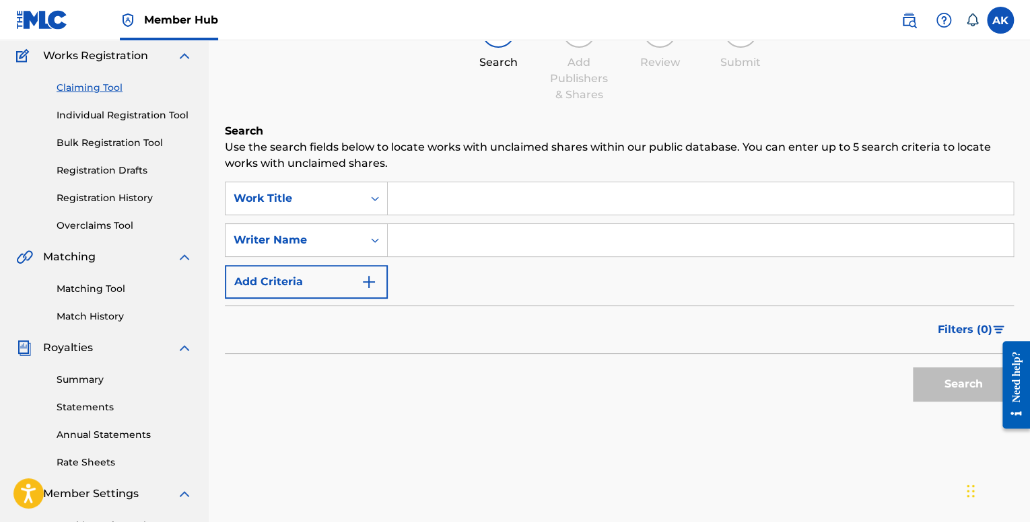
click at [446, 201] on input "Search Form" at bounding box center [700, 198] width 625 height 32
click at [433, 250] on input "Search Form" at bounding box center [700, 240] width 625 height 32
type input "ARCHIPPE"
click at [494, 182] on input "Search Form" at bounding box center [700, 198] width 625 height 32
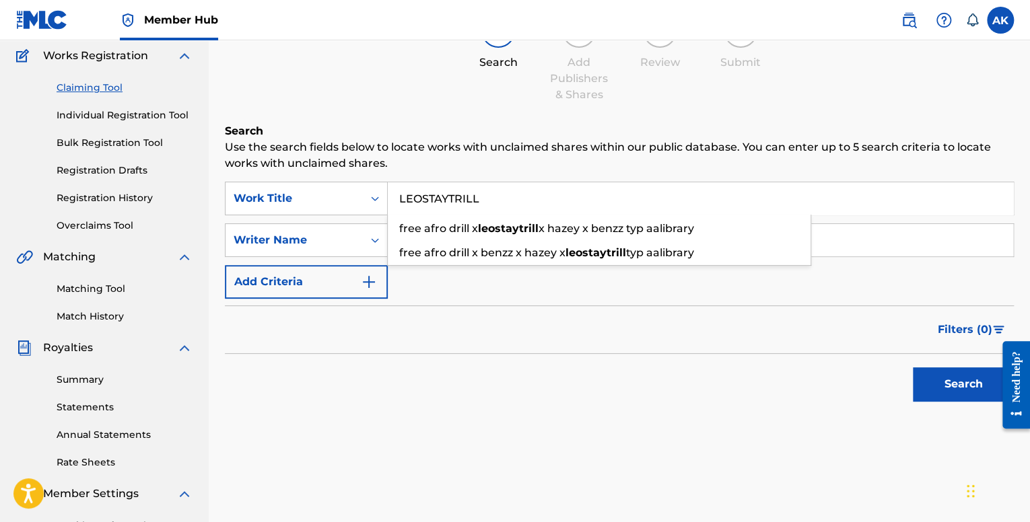
click at [913, 368] on button "Search" at bounding box center [963, 385] width 101 height 34
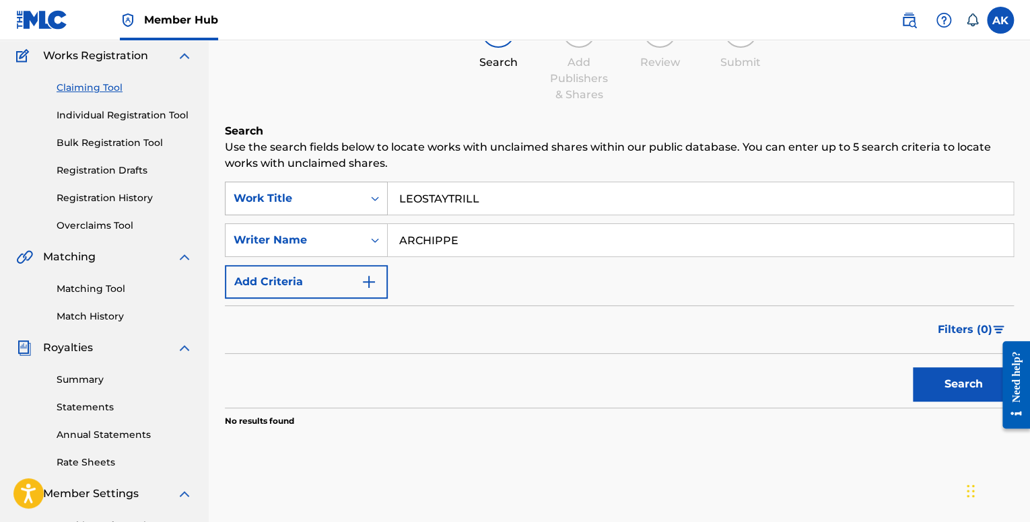
drag, startPoint x: 389, startPoint y: 186, endPoint x: 249, endPoint y: 191, distance: 140.1
click at [250, 191] on div "SearchWithCriteria12406c1b-a0ca-4fbf-b603-b50ecc17cd52 Work Title LEOSTAYTRILL" at bounding box center [619, 199] width 789 height 34
click at [913, 368] on button "Search" at bounding box center [963, 385] width 101 height 34
drag, startPoint x: 469, startPoint y: 198, endPoint x: 279, endPoint y: 175, distance: 191.2
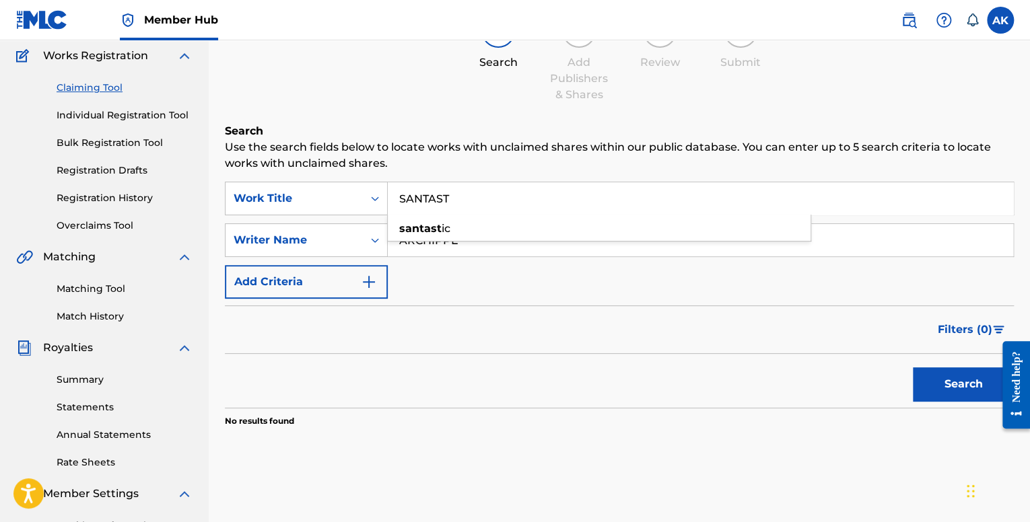
click at [316, 176] on div "Search Use the search fields below to locate works with unclaimed shares within…" at bounding box center [619, 309] width 789 height 372
type input "SantaStyle"
click at [913, 368] on button "Search" at bounding box center [963, 385] width 101 height 34
drag, startPoint x: 362, startPoint y: 234, endPoint x: 247, endPoint y: 242, distance: 115.4
click at [244, 240] on div "SearchWithCriteriaf728967b-6bdb-4484-b58a-fa1252546b88 Writer Name ARCHIPPE" at bounding box center [619, 241] width 789 height 34
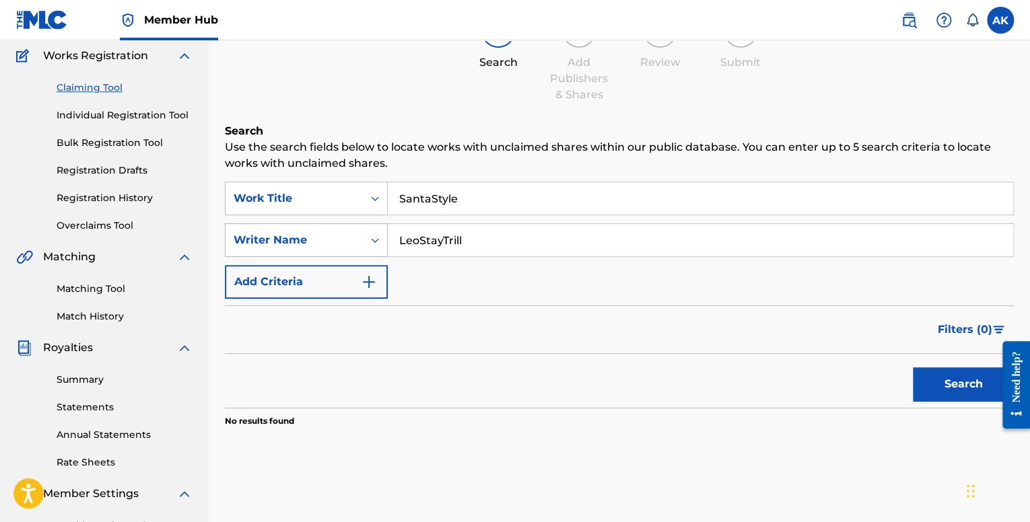
click at [913, 368] on button "Search" at bounding box center [963, 385] width 101 height 34
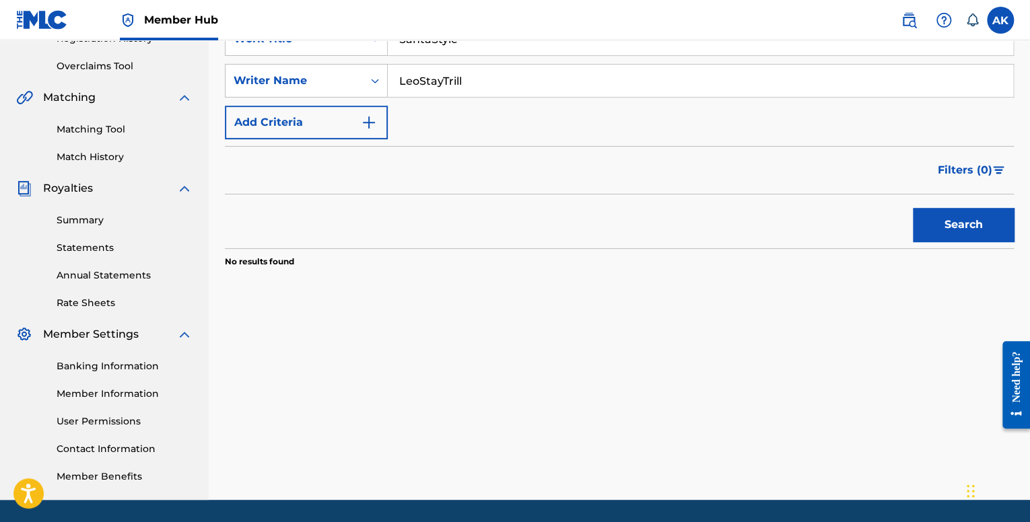
scroll to position [178, 0]
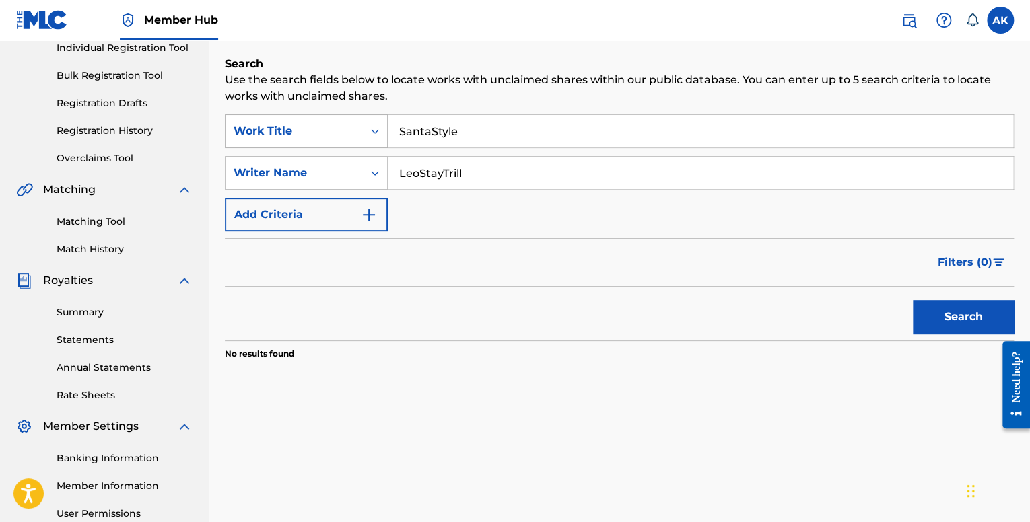
drag, startPoint x: 473, startPoint y: 133, endPoint x: 280, endPoint y: 133, distance: 192.6
click at [250, 125] on div "SearchWithCriteria12406c1b-a0ca-4fbf-b603-b50ecc17cd52 Work Title SantaStyle" at bounding box center [619, 131] width 789 height 34
drag, startPoint x: 459, startPoint y: 174, endPoint x: 313, endPoint y: 173, distance: 145.4
click at [323, 173] on div "SearchWithCriteriaf728967b-6bdb-4484-b58a-fa1252546b88 Writer Name [PERSON_NAME]" at bounding box center [619, 173] width 789 height 34
type input "ARCHIPPE"
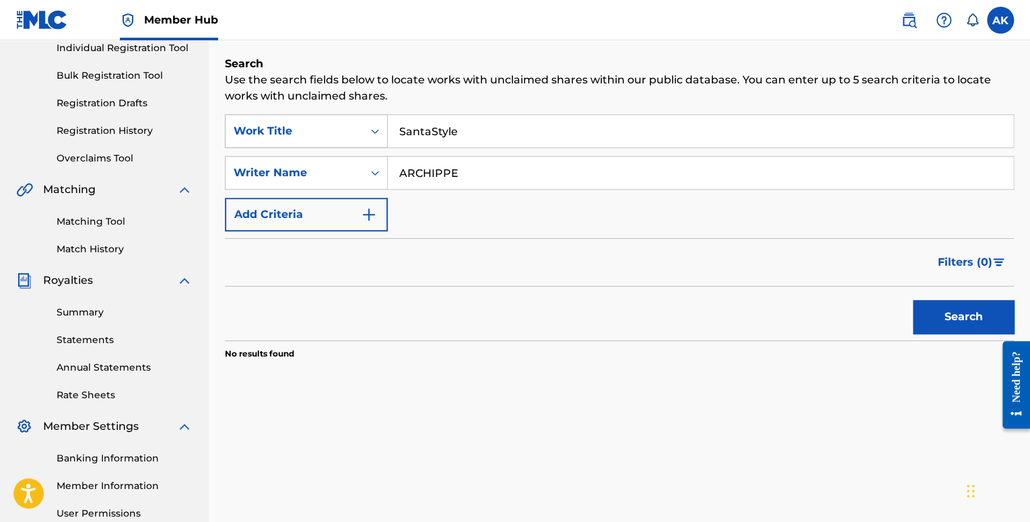
drag, startPoint x: 402, startPoint y: 125, endPoint x: 310, endPoint y: 125, distance: 92.2
click at [312, 125] on div "SearchWithCriteria12406c1b-a0ca-4fbf-b603-b50ecc17cd52 Work Title SantaStyle" at bounding box center [619, 131] width 789 height 34
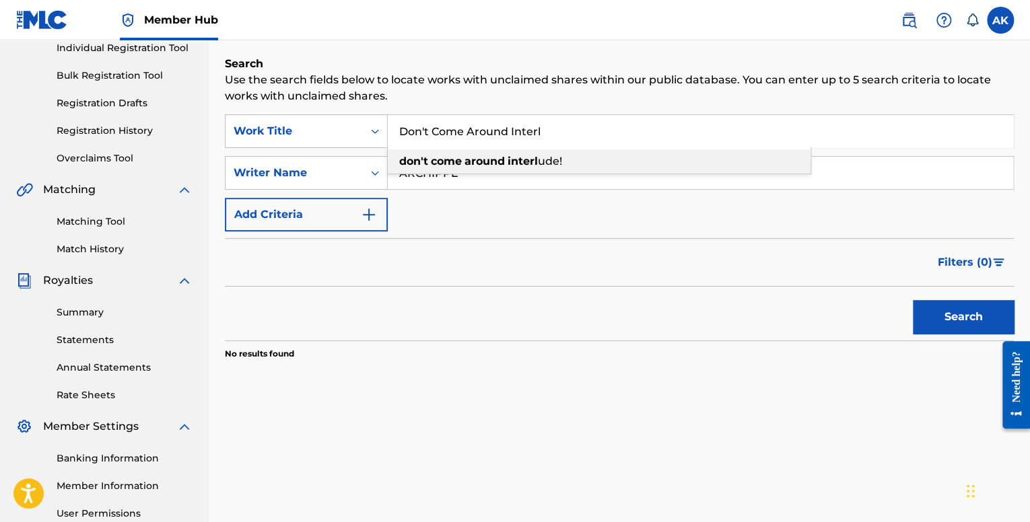
click at [426, 157] on strong "don't" at bounding box center [413, 161] width 29 height 13
type input "don't come around interlude!"
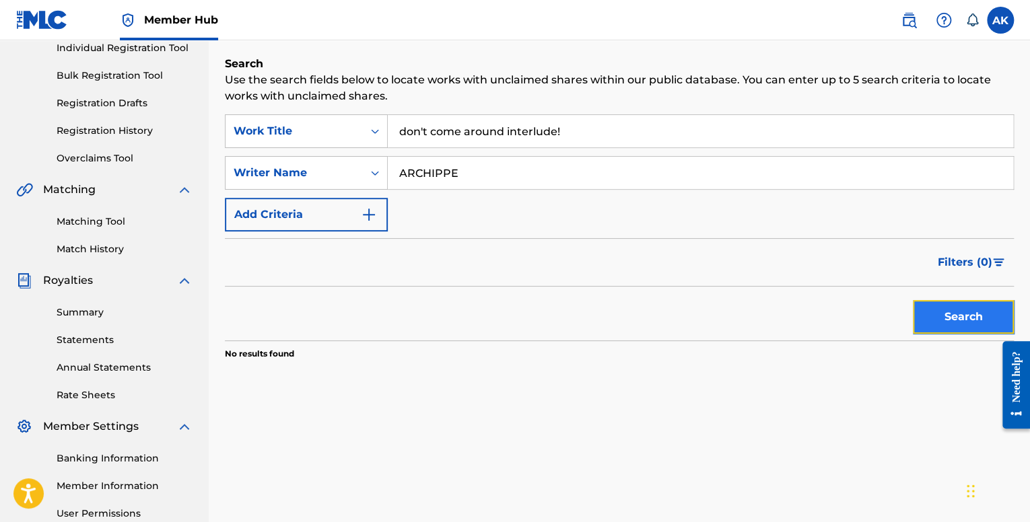
click at [932, 305] on button "Search" at bounding box center [963, 317] width 101 height 34
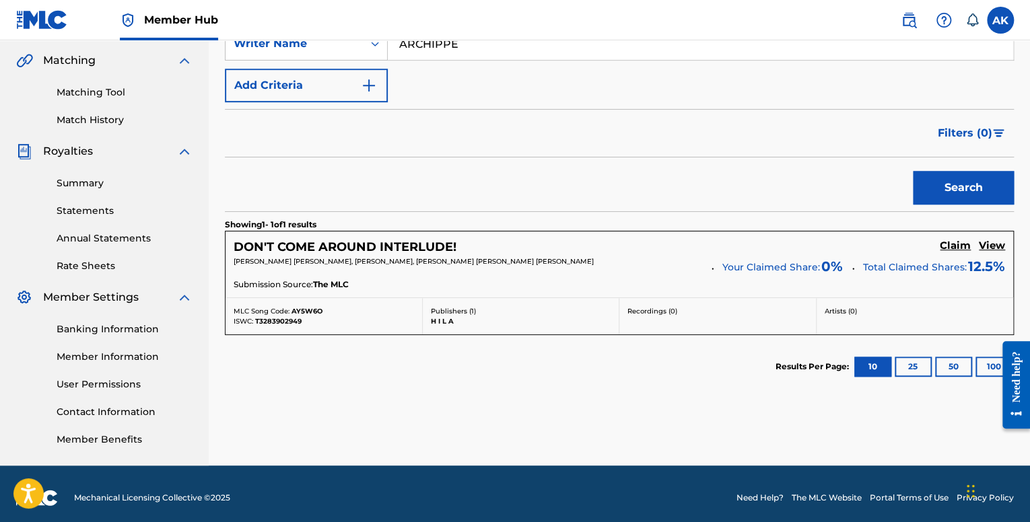
scroll to position [312, 0]
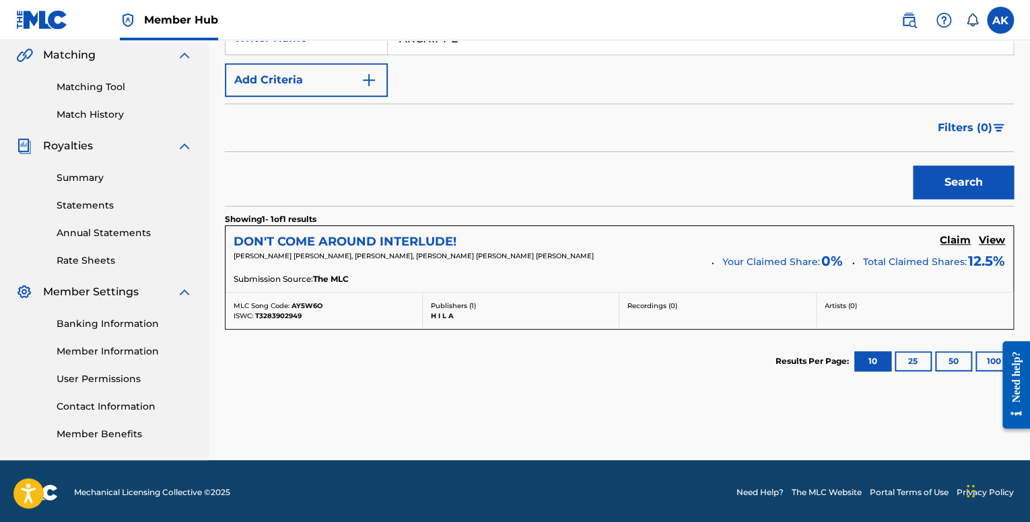
click at [386, 240] on h5 "DON'T COME AROUND INTERLUDE!" at bounding box center [345, 241] width 223 height 15
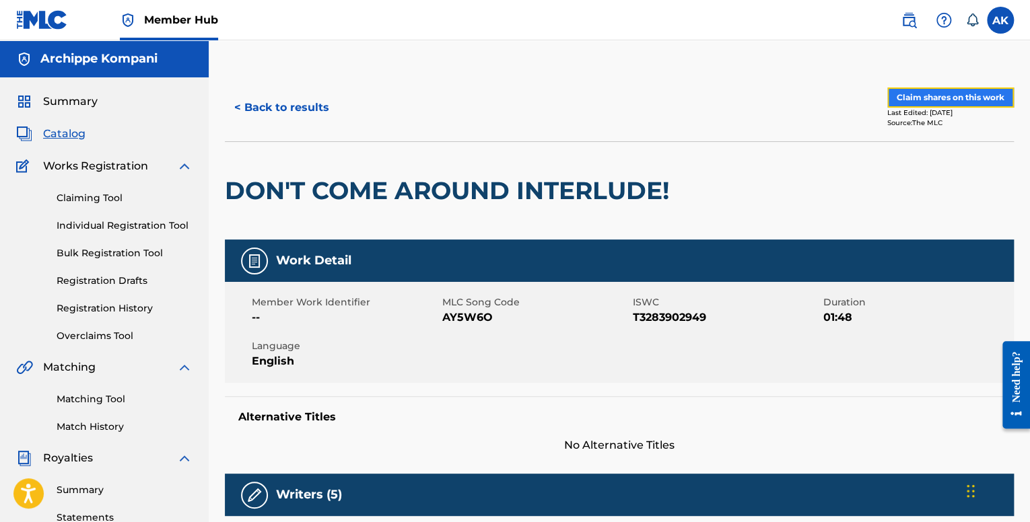
click at [943, 100] on button "Claim shares on this work" at bounding box center [950, 98] width 127 height 20
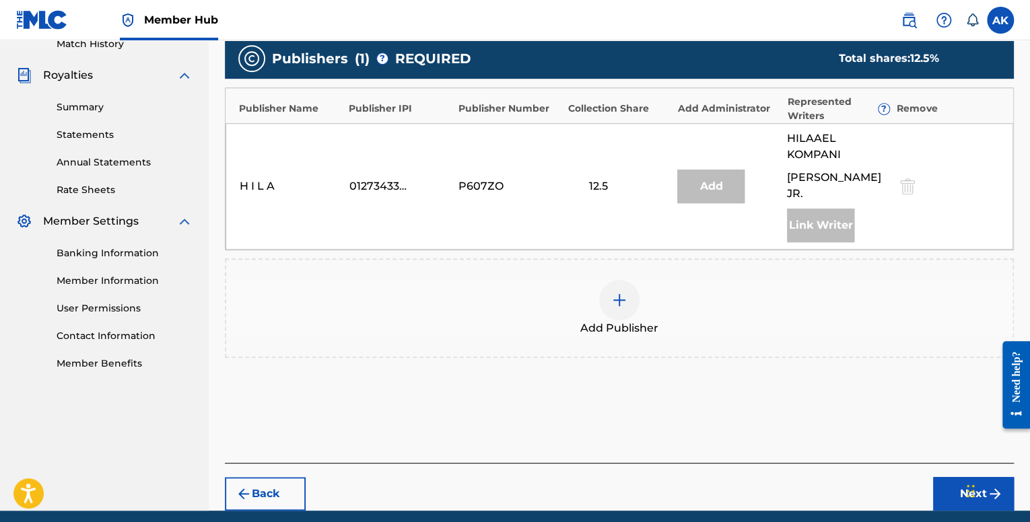
scroll to position [404, 0]
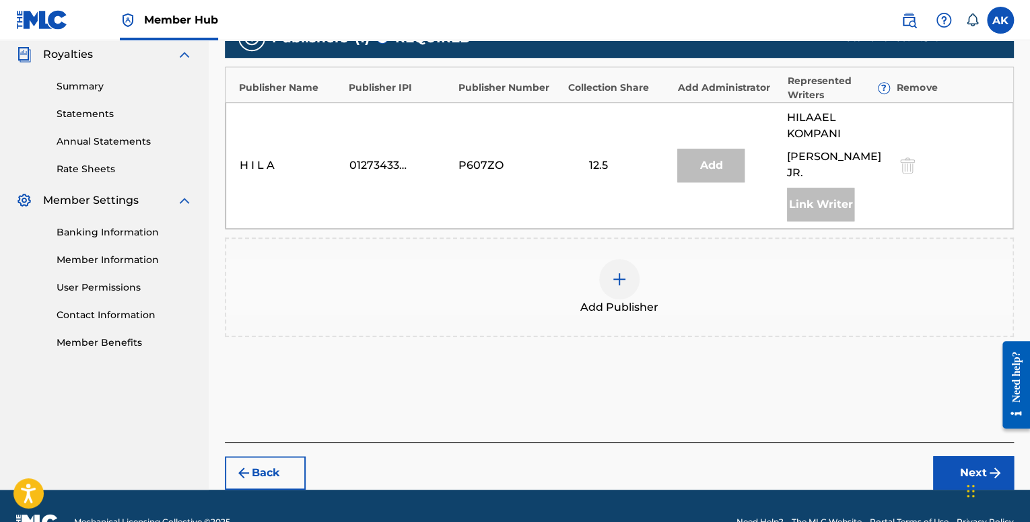
click at [607, 297] on div at bounding box center [619, 279] width 40 height 40
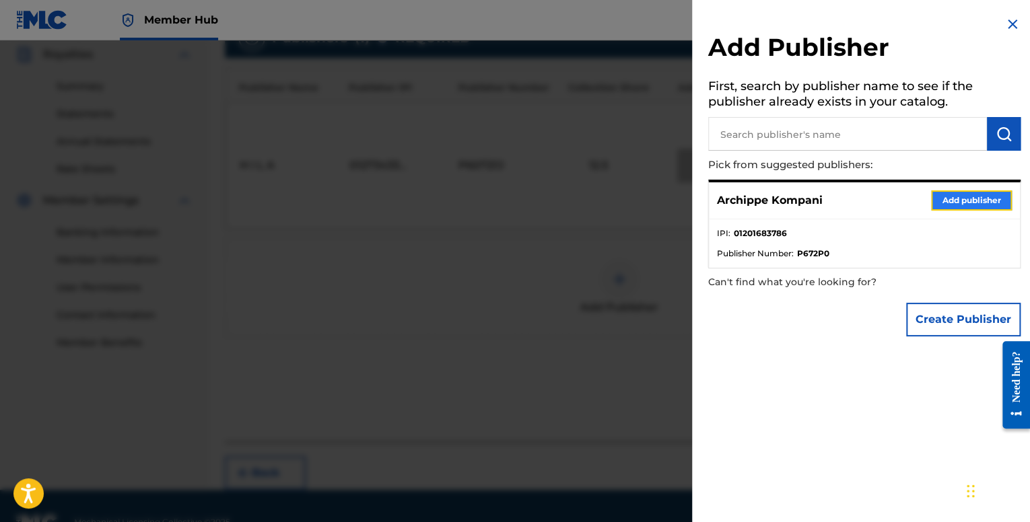
click at [937, 195] on button "Add publisher" at bounding box center [971, 201] width 81 height 20
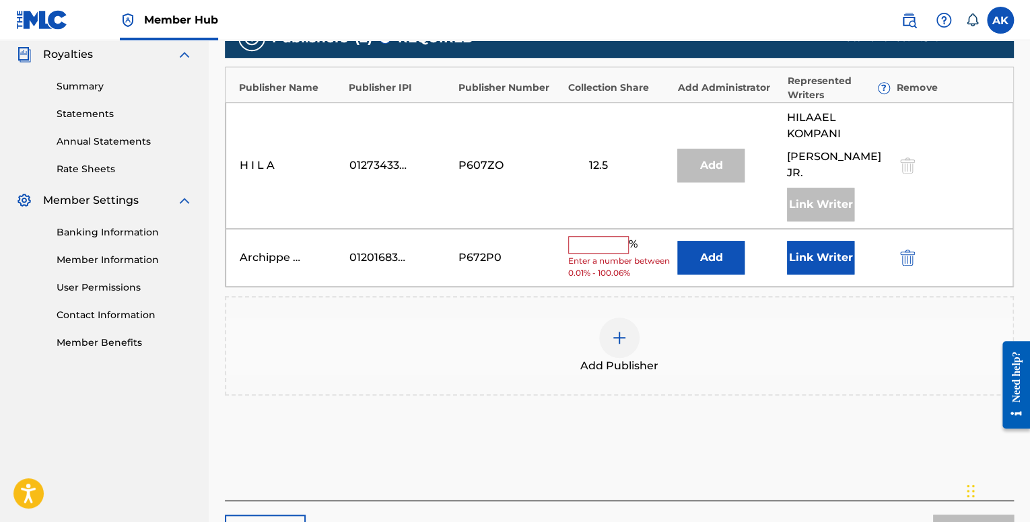
drag, startPoint x: 572, startPoint y: 262, endPoint x: 576, endPoint y: 270, distance: 8.8
click at [572, 254] on input "text" at bounding box center [598, 245] width 61 height 18
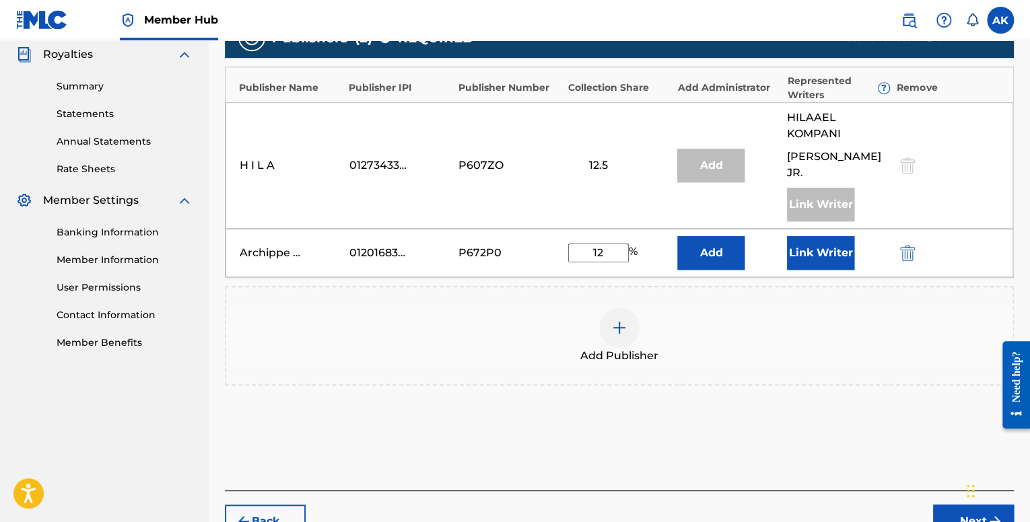
click at [610, 263] on input "12" at bounding box center [598, 253] width 61 height 19
type input "12.50"
click at [805, 265] on button "Link Writer" at bounding box center [820, 253] width 67 height 34
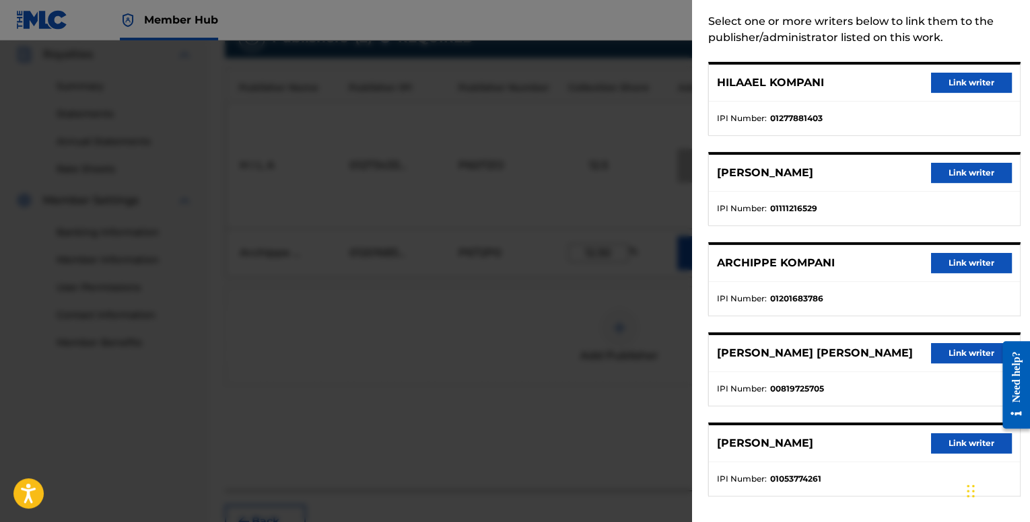
scroll to position [67, 0]
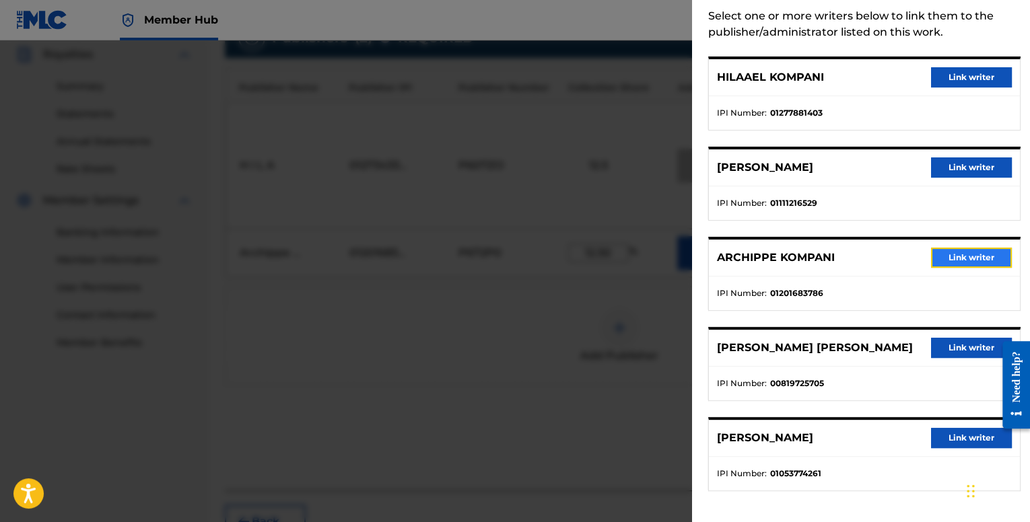
click at [943, 253] on button "Link writer" at bounding box center [971, 258] width 81 height 20
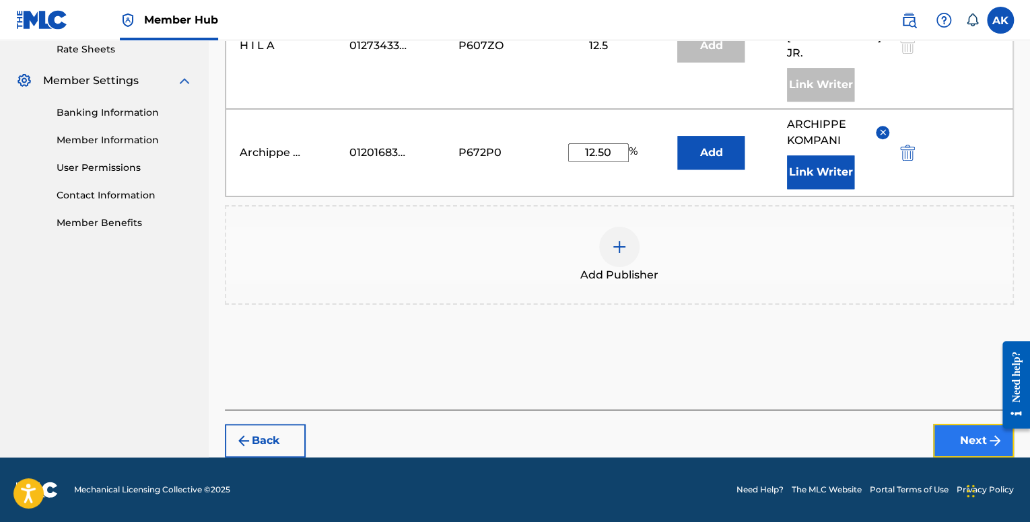
click at [941, 429] on button "Next" at bounding box center [973, 441] width 81 height 34
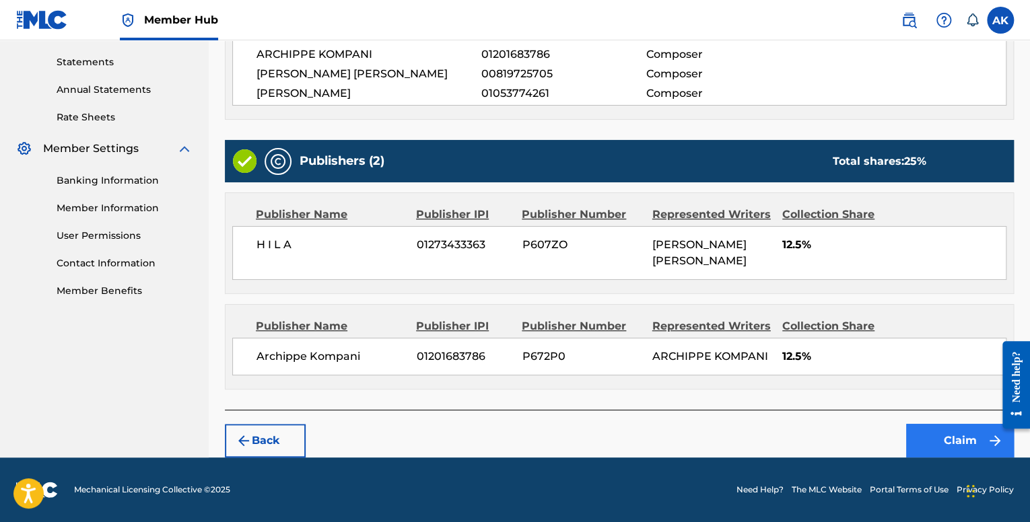
scroll to position [486, 0]
click at [922, 447] on button "Claim" at bounding box center [960, 441] width 108 height 34
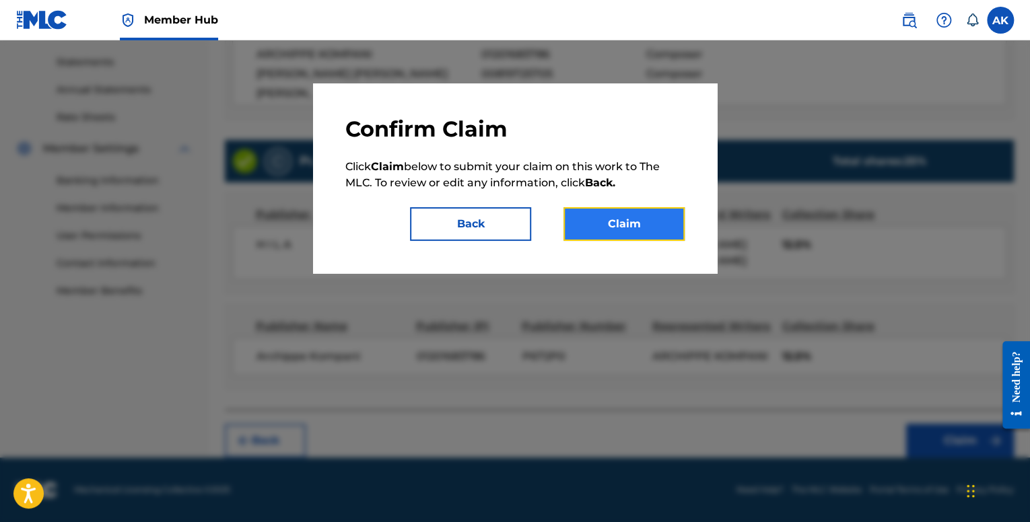
click at [622, 224] on button "Claim" at bounding box center [624, 224] width 121 height 34
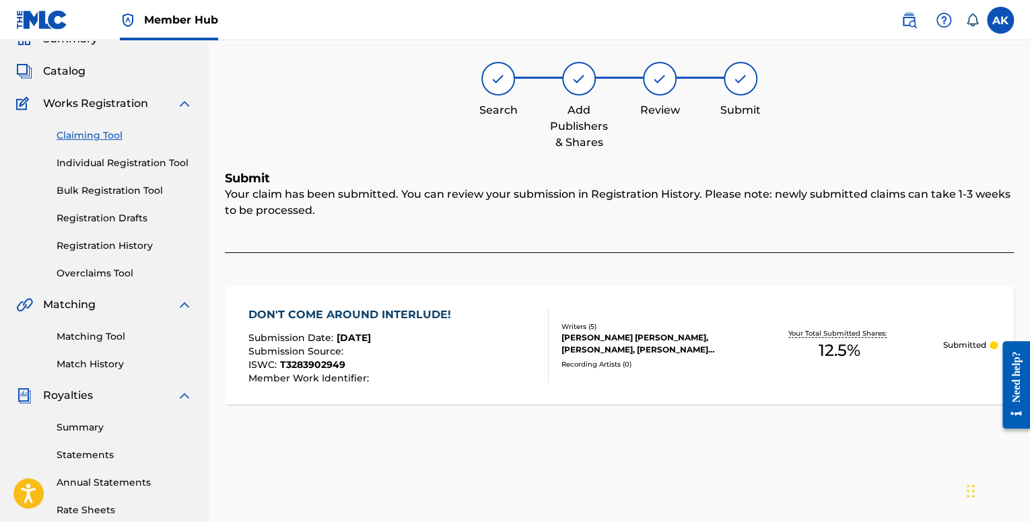
scroll to position [43, 0]
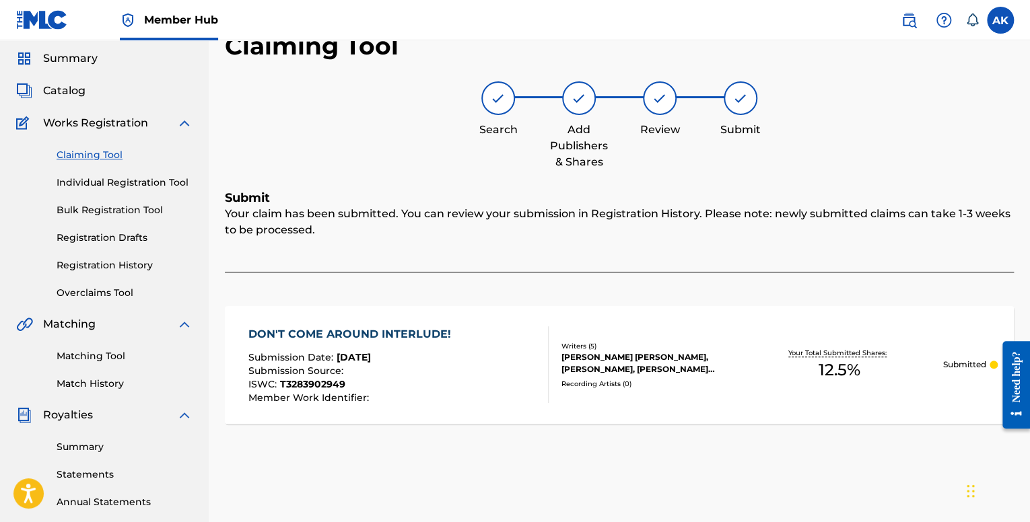
drag, startPoint x: 124, startPoint y: 178, endPoint x: 204, endPoint y: 190, distance: 80.9
click at [124, 178] on link "Individual Registration Tool" at bounding box center [125, 183] width 136 height 14
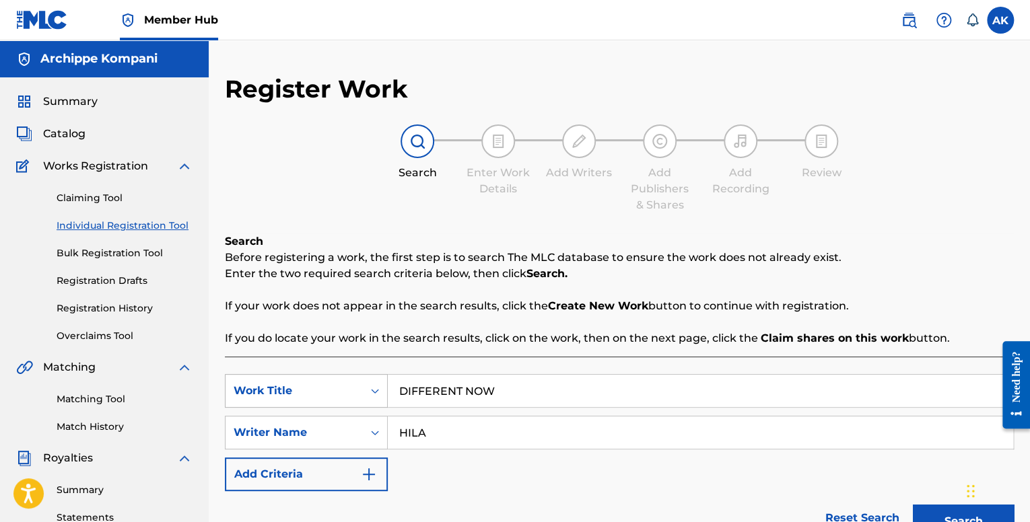
drag, startPoint x: 443, startPoint y: 384, endPoint x: 315, endPoint y: 387, distance: 128.0
click at [316, 386] on div "SearchWithCriteriafe1b84c9-a3c4-4195-ba0a-7f2adf361306 Work Title DIFFERENT NOW" at bounding box center [619, 391] width 789 height 34
type input "SOMETHING_ABOUT_YOU"
click at [913, 505] on button "Search" at bounding box center [963, 522] width 101 height 34
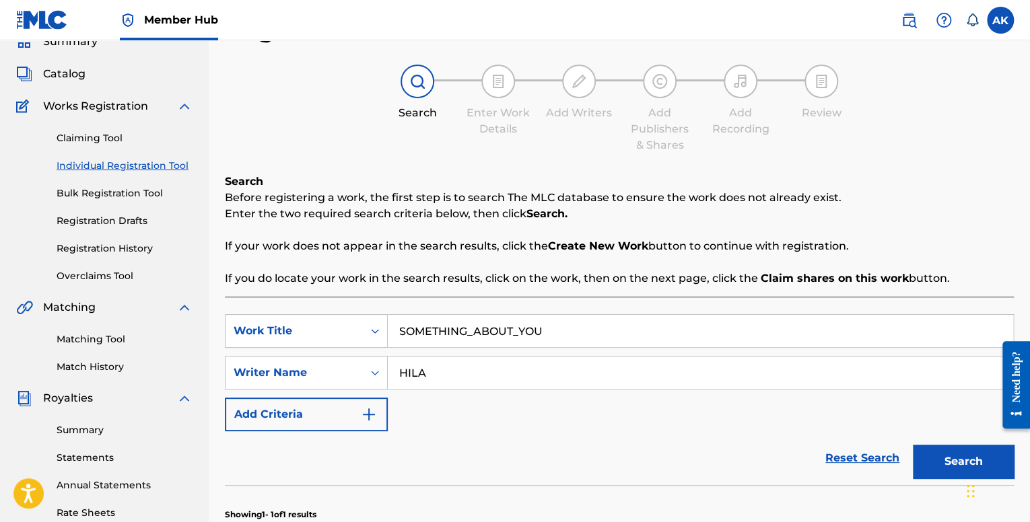
scroll to position [269, 0]
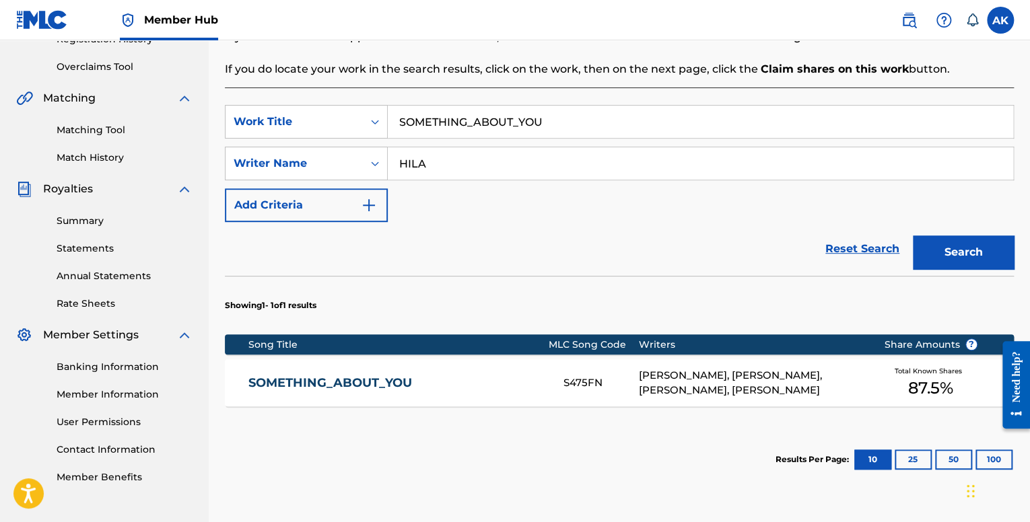
click at [714, 386] on div "[PERSON_NAME], [PERSON_NAME], [PERSON_NAME], [PERSON_NAME]" at bounding box center [751, 383] width 225 height 30
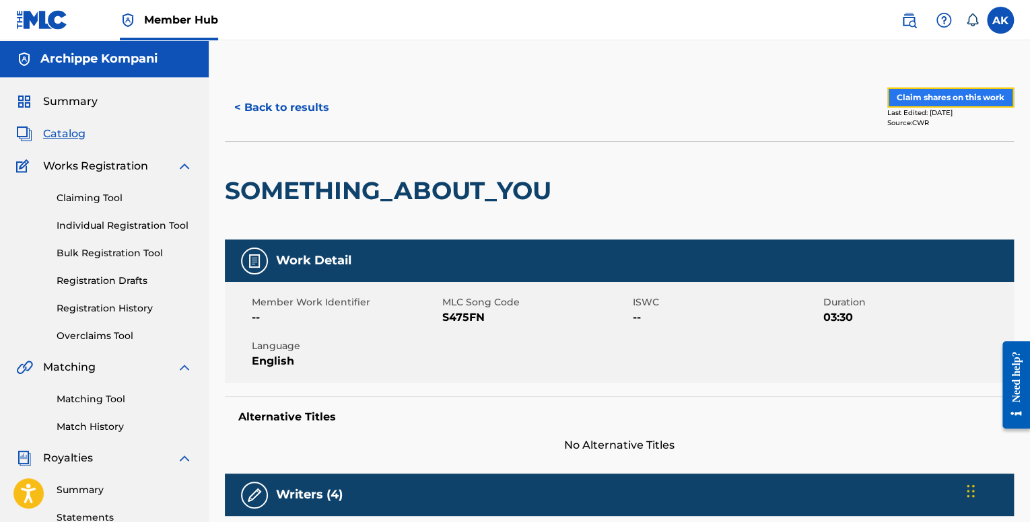
click at [932, 102] on button "Claim shares on this work" at bounding box center [950, 98] width 127 height 20
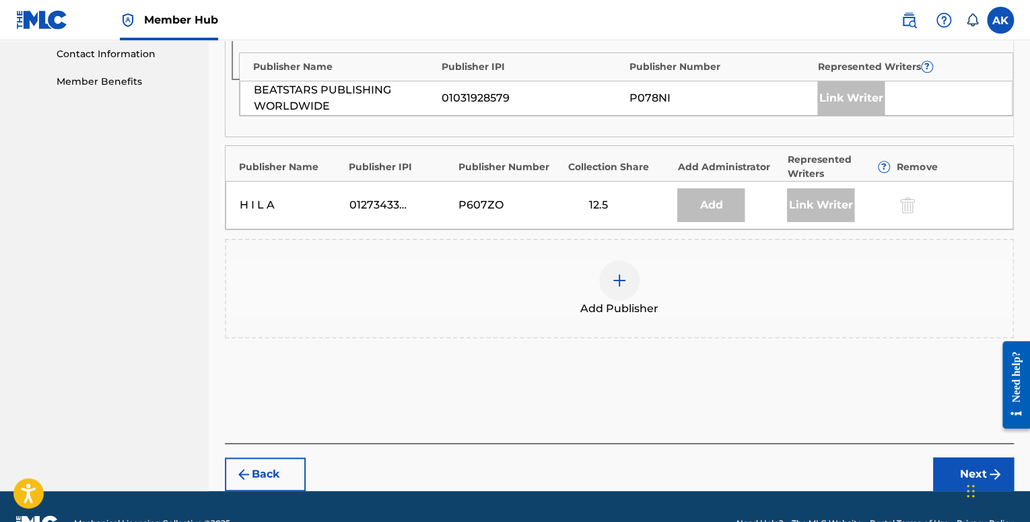
scroll to position [673, 0]
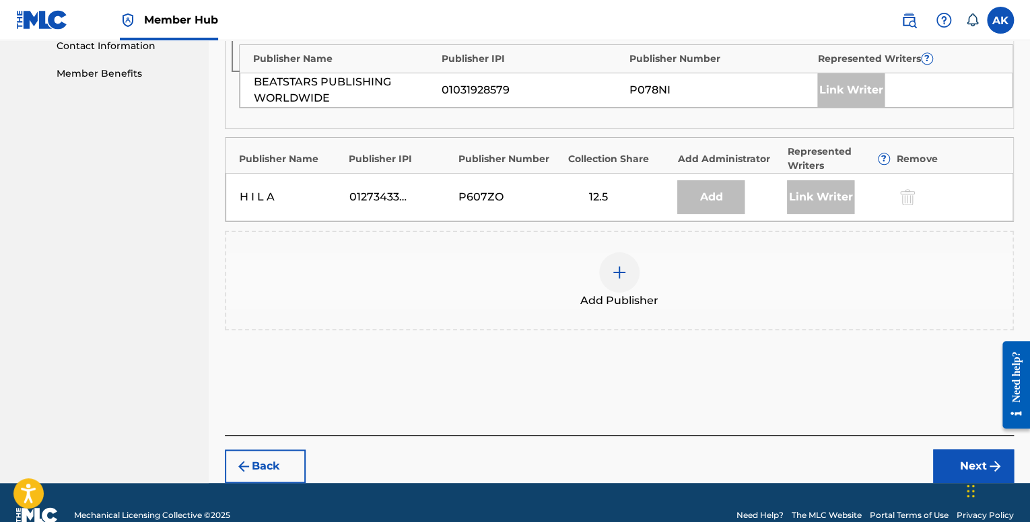
click at [629, 255] on div at bounding box center [619, 272] width 40 height 40
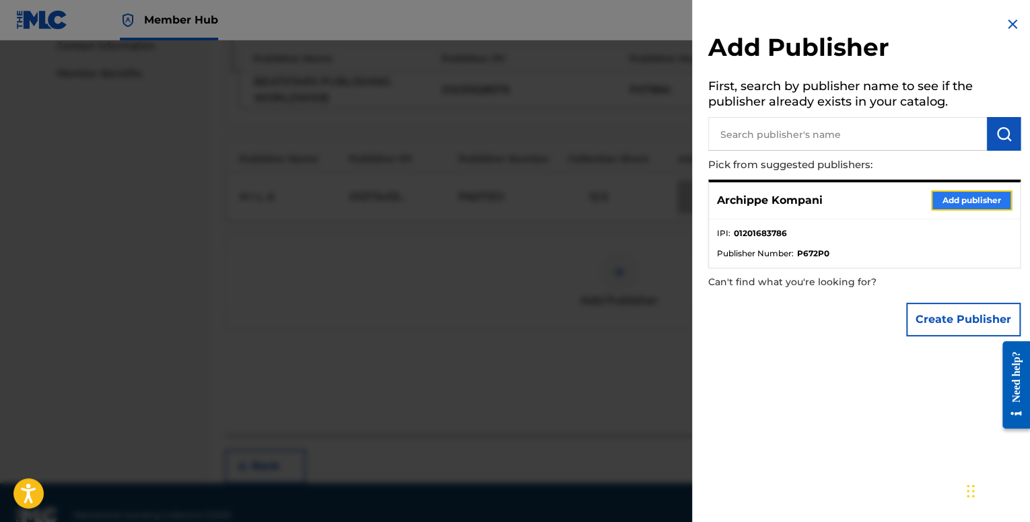
click at [963, 207] on button "Add publisher" at bounding box center [971, 201] width 81 height 20
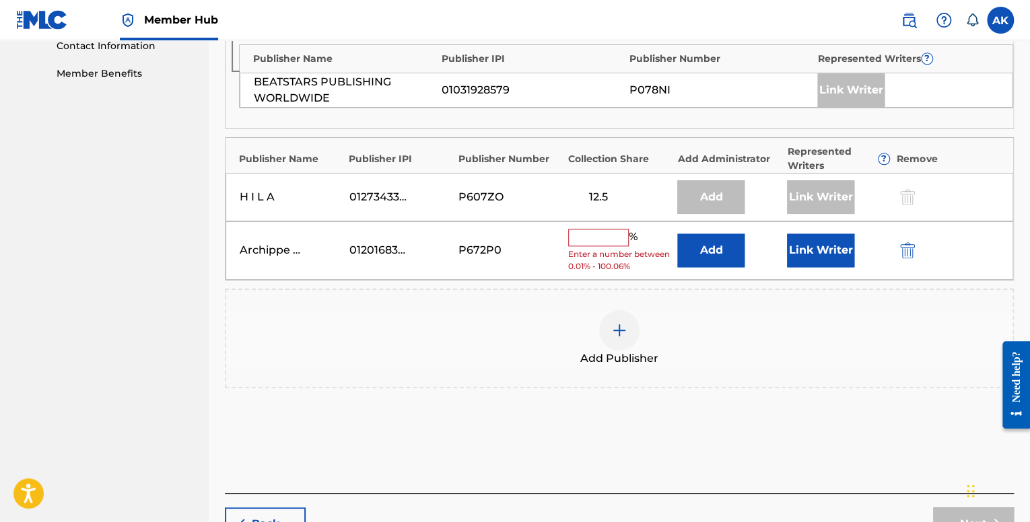
click at [623, 229] on input "text" at bounding box center [598, 238] width 61 height 18
type input "12.5"
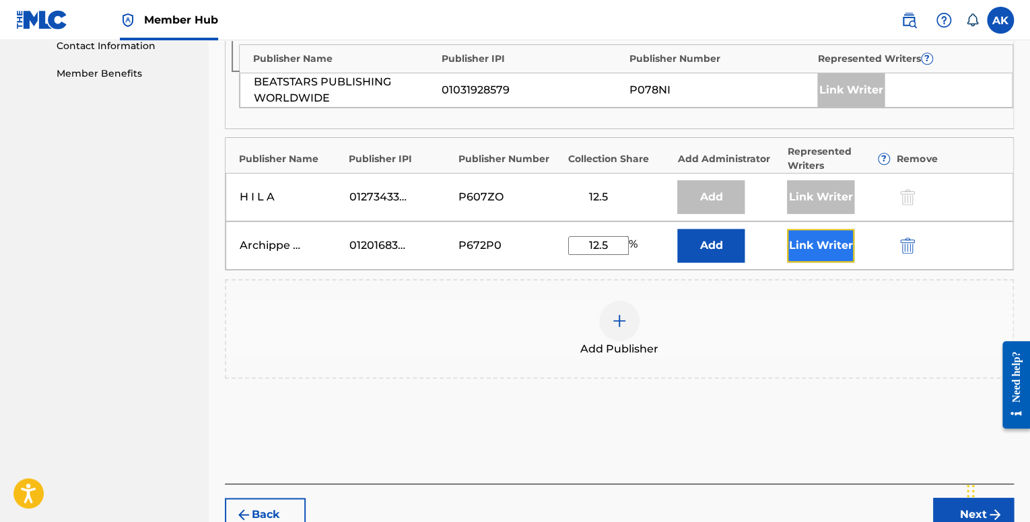
click at [809, 229] on button "Link Writer" at bounding box center [820, 246] width 67 height 34
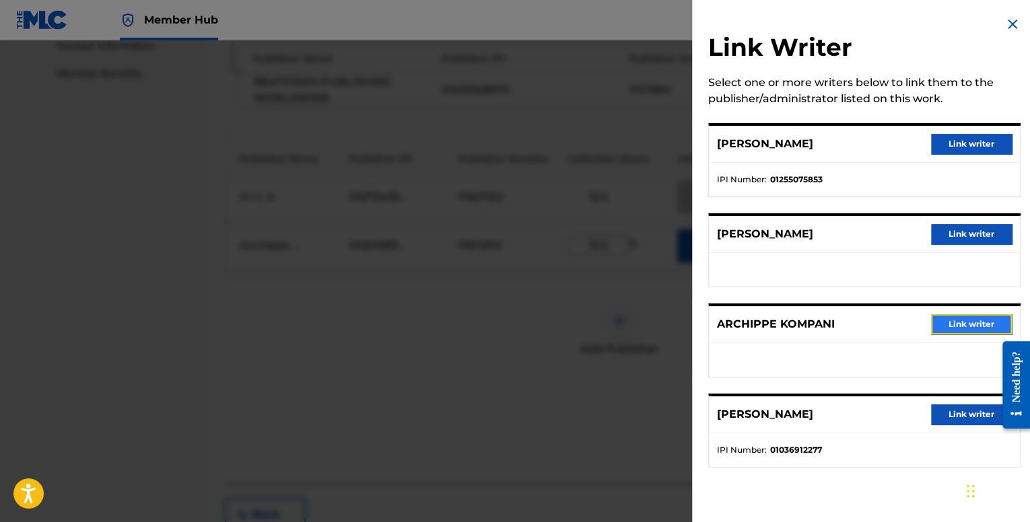
click at [951, 327] on button "Link writer" at bounding box center [971, 324] width 81 height 20
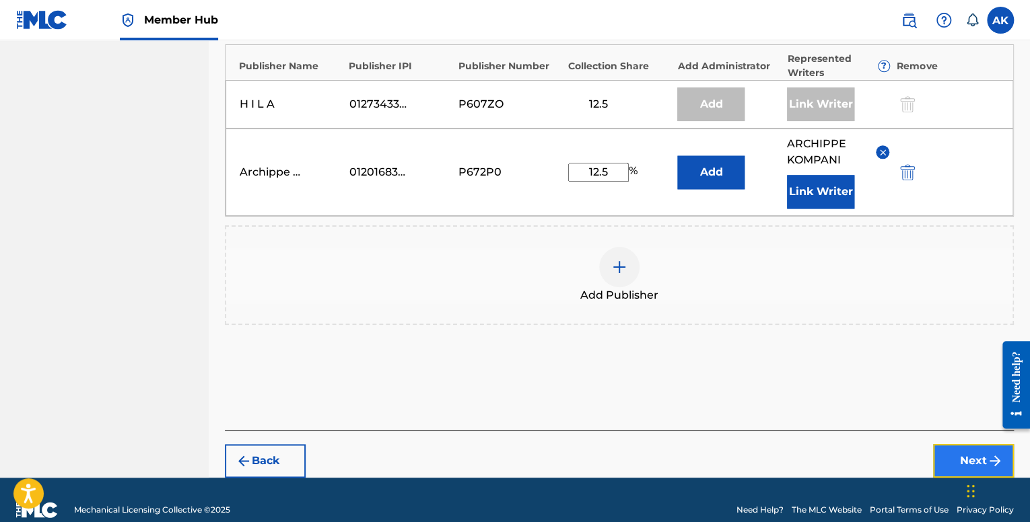
click at [945, 444] on button "Next" at bounding box center [973, 461] width 81 height 34
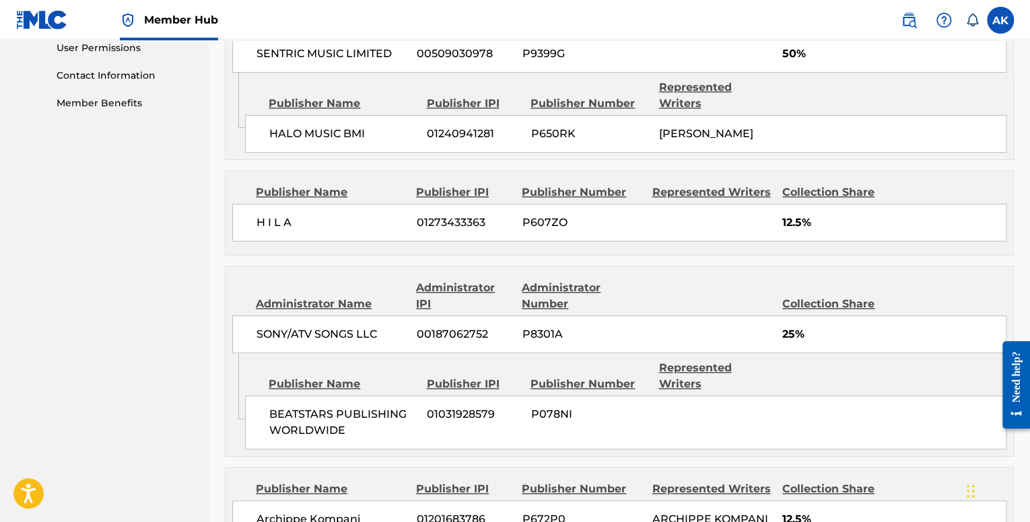
scroll to position [774, 0]
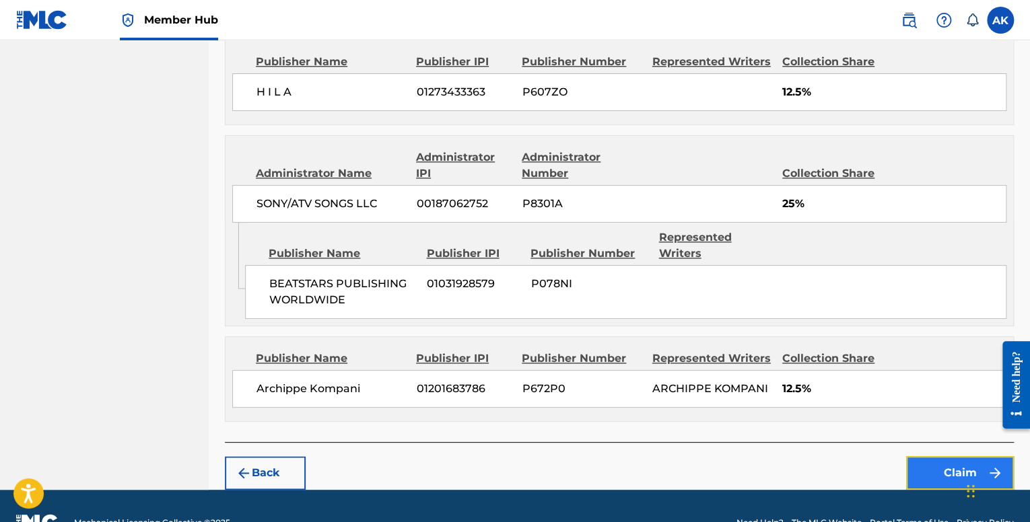
click at [955, 456] on button "Claim" at bounding box center [960, 473] width 108 height 34
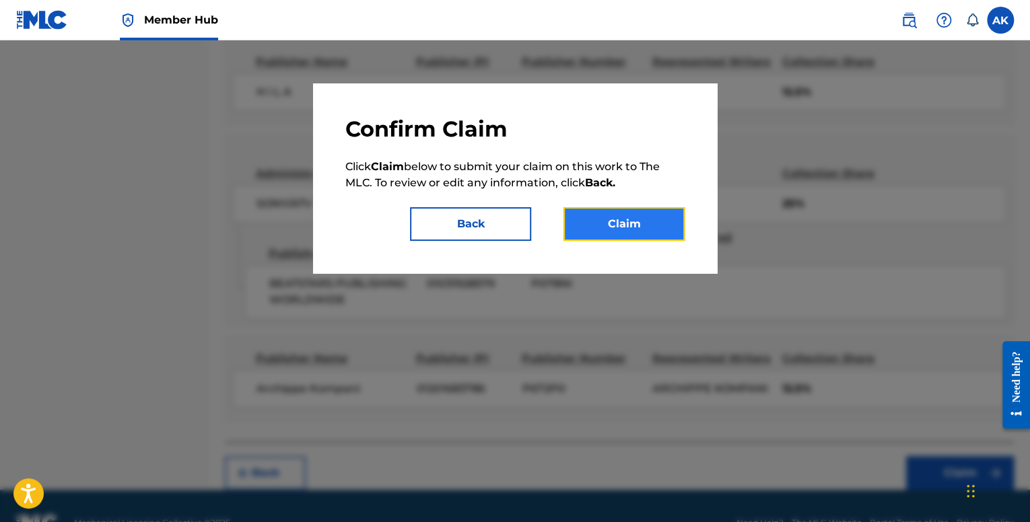
click at [638, 224] on button "Claim" at bounding box center [624, 224] width 121 height 34
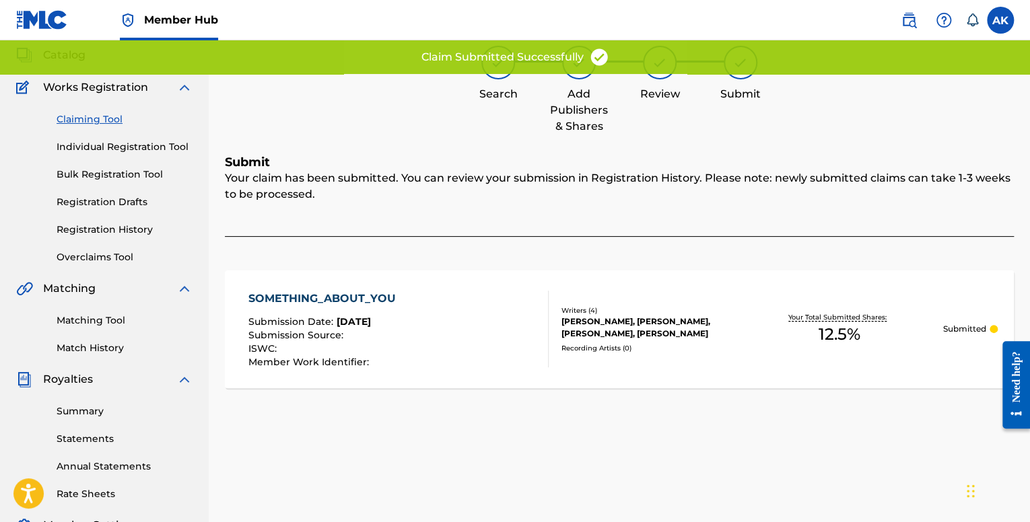
scroll to position [0, 0]
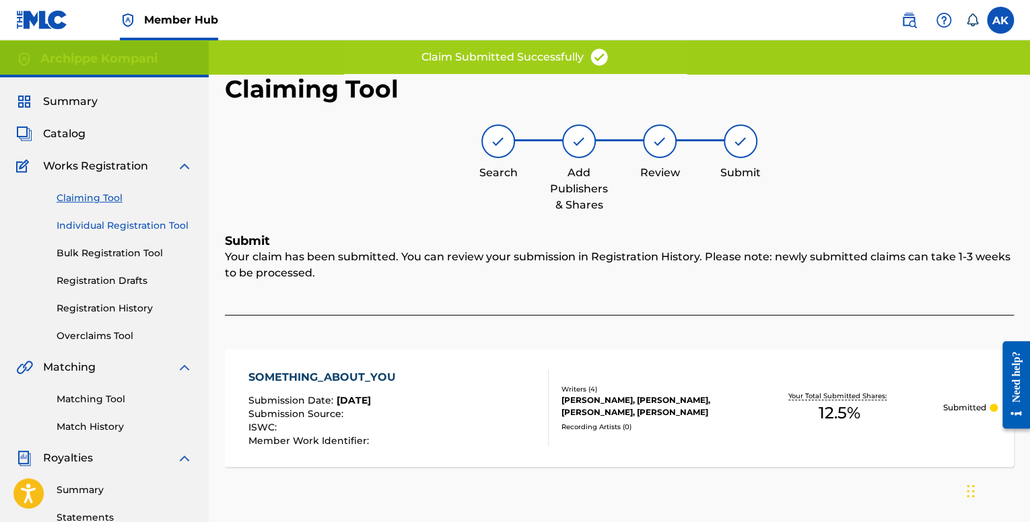
click at [104, 224] on link "Individual Registration Tool" at bounding box center [125, 226] width 136 height 14
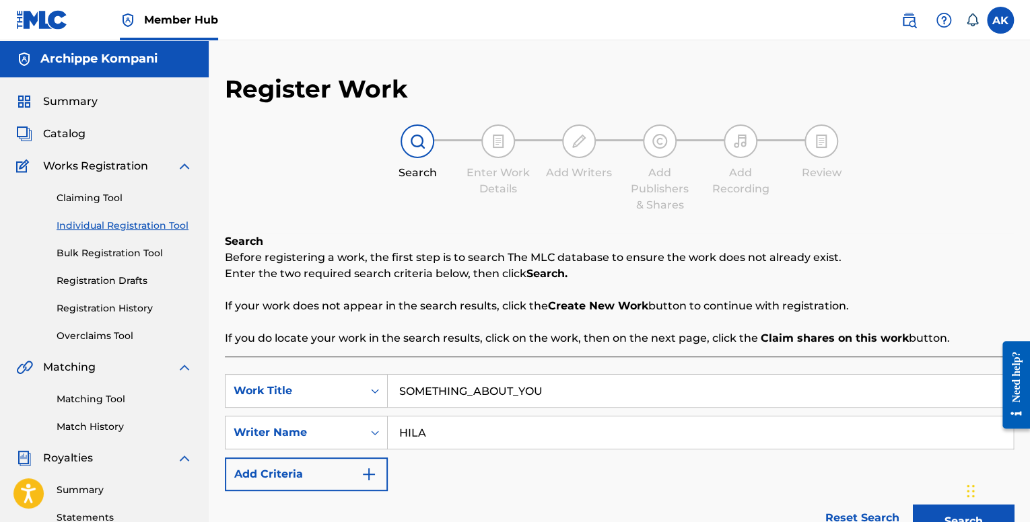
drag, startPoint x: 566, startPoint y: 391, endPoint x: 150, endPoint y: 353, distance: 417.1
click at [151, 353] on main "Archippe Kompani Summary Catalog Works Registration Claiming Tool Individual Re…" at bounding box center [515, 440] width 1030 height 801
type input "[PERSON_NAME]."
click at [913, 505] on button "Search" at bounding box center [963, 522] width 101 height 34
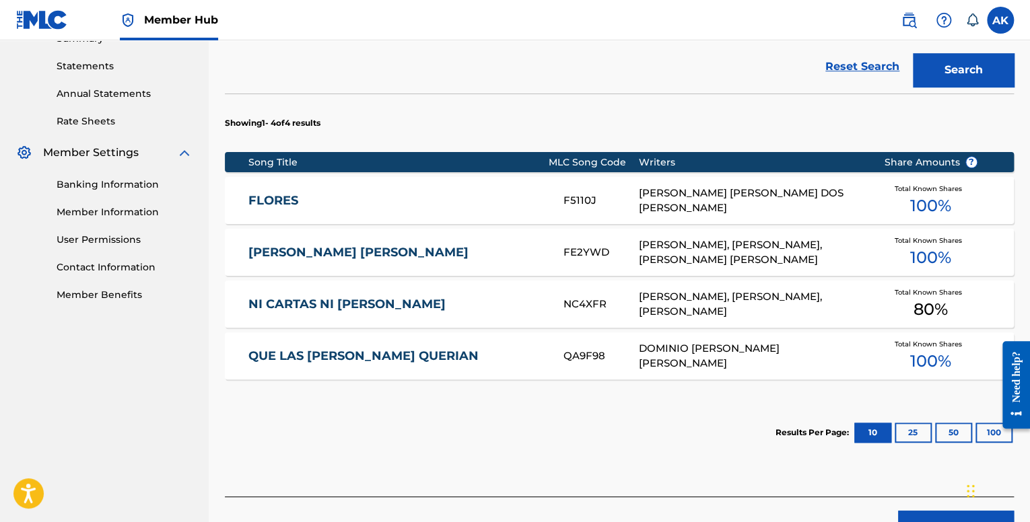
scroll to position [471, 0]
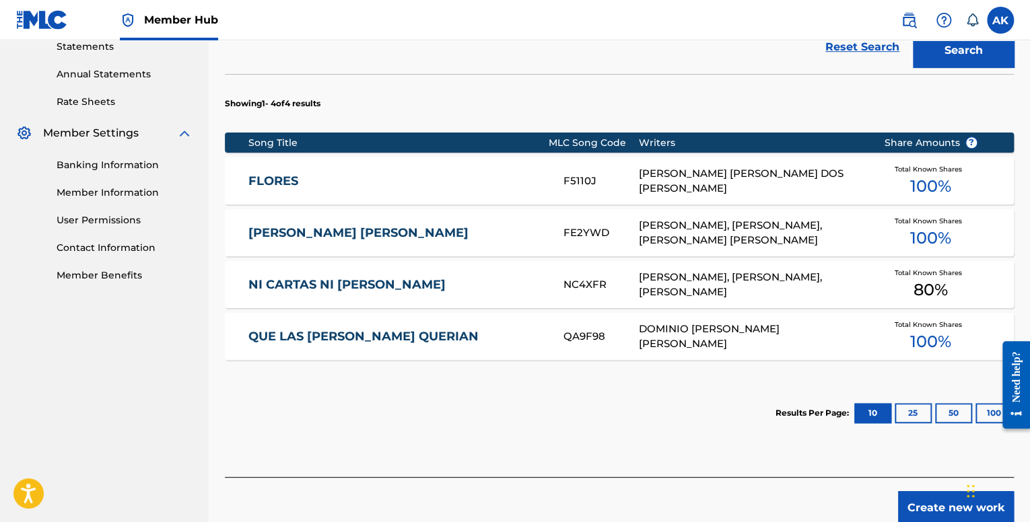
click at [339, 182] on link "FLORES" at bounding box center [396, 181] width 297 height 15
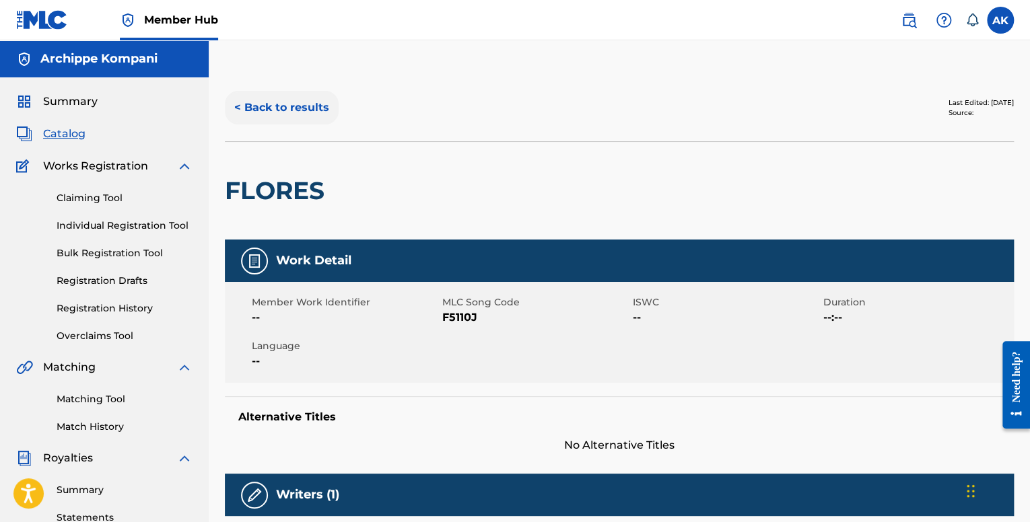
click at [261, 104] on button "< Back to results" at bounding box center [282, 108] width 114 height 34
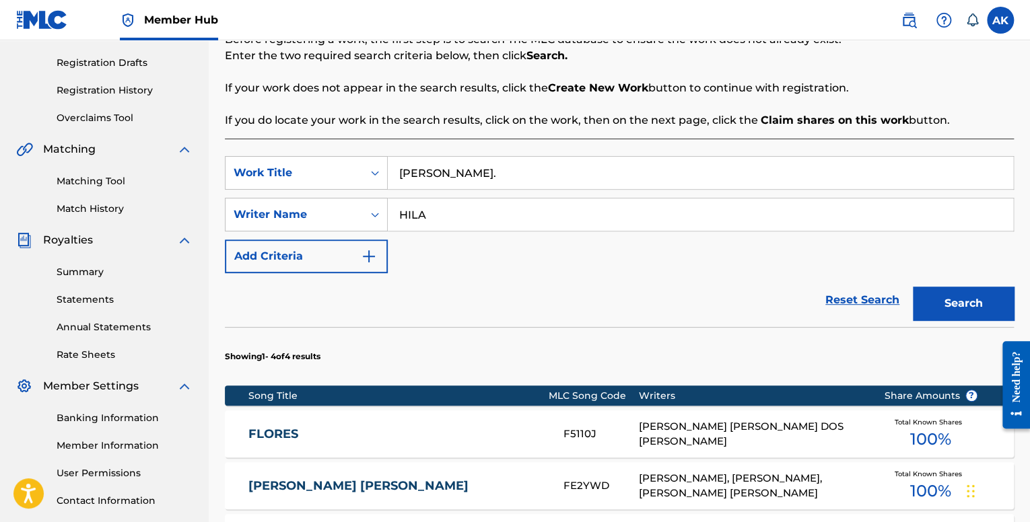
scroll to position [201, 0]
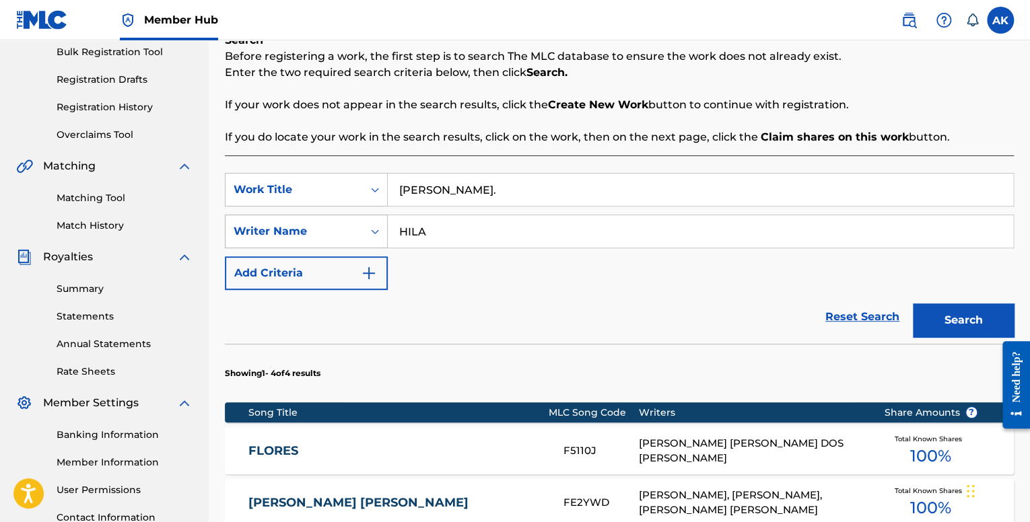
drag, startPoint x: 446, startPoint y: 232, endPoint x: 354, endPoint y: 222, distance: 92.1
click at [362, 224] on div "SearchWithCriteriaceff6e37-dcdc-4af8-9453-f9e1a1ef3824 Writer Name [PERSON_NAME]" at bounding box center [619, 232] width 789 height 34
type input "[PERSON_NAME]"
click at [913, 304] on button "Search" at bounding box center [963, 321] width 101 height 34
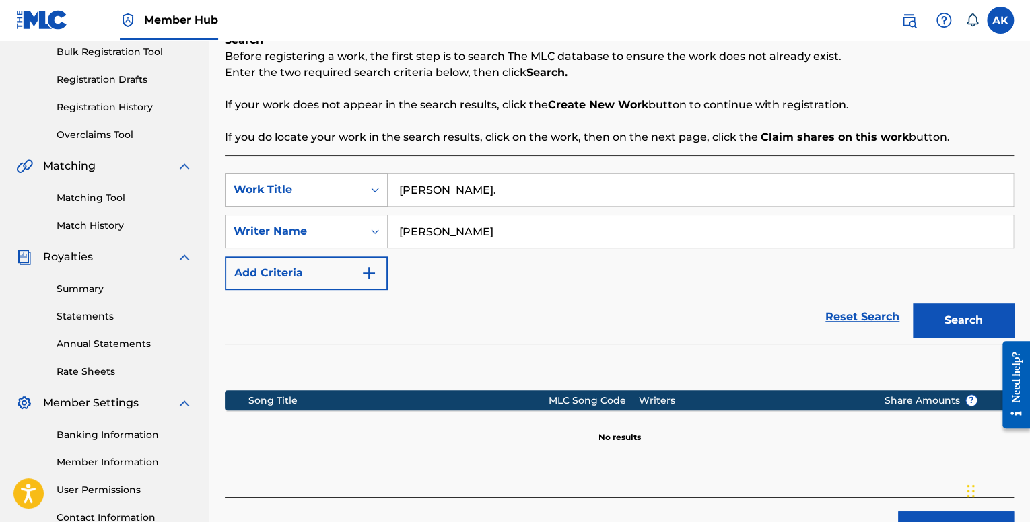
drag, startPoint x: 467, startPoint y: 226, endPoint x: 226, endPoint y: 201, distance: 242.3
click at [226, 201] on div "SearchWithCriteriafe1b84c9-a3c4-4195-ba0a-7f2adf361306 Work Title [PERSON_NAME]…" at bounding box center [619, 231] width 789 height 117
drag, startPoint x: 448, startPoint y: 189, endPoint x: 291, endPoint y: 189, distance: 156.9
click at [291, 189] on div "SearchWithCriteriafe1b84c9-a3c4-4195-ba0a-7f2adf361306 Work Title [PERSON_NAME]." at bounding box center [619, 190] width 789 height 34
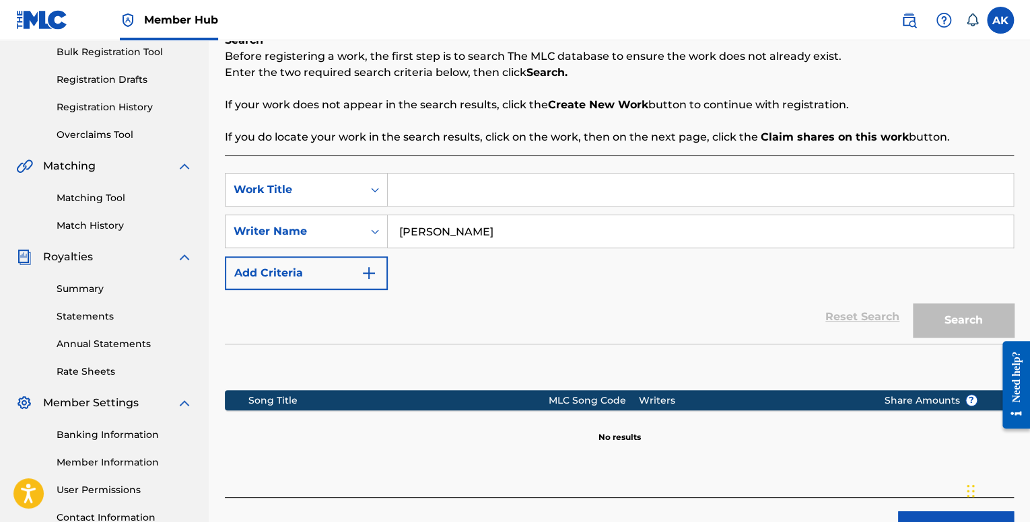
click at [471, 178] on input "Search Form" at bounding box center [700, 190] width 625 height 32
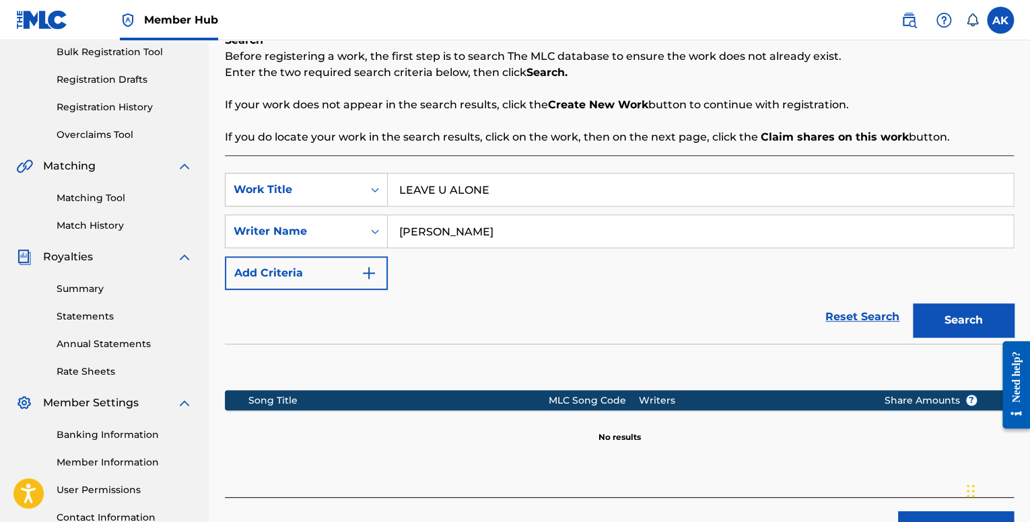
type input "LEAVE U ALONE"
click at [913, 304] on button "Search" at bounding box center [963, 321] width 101 height 34
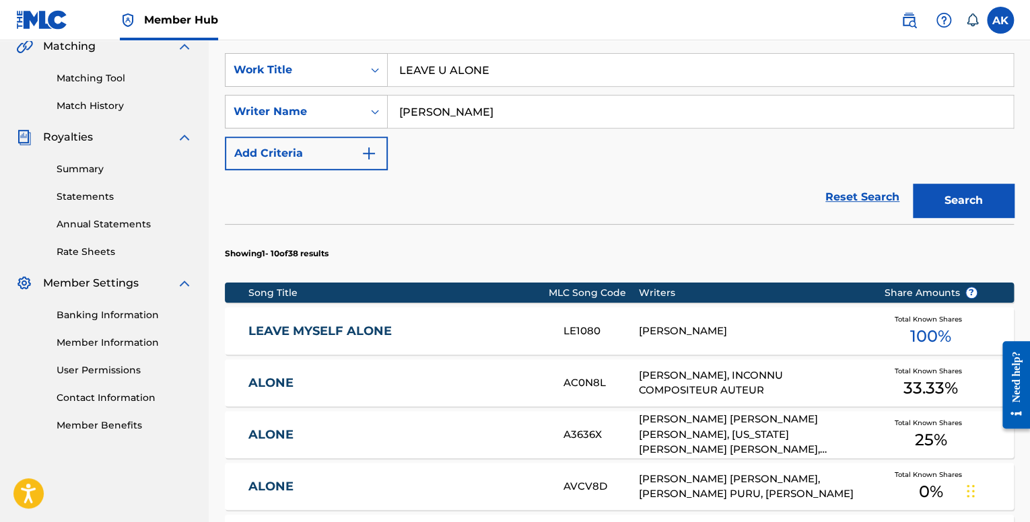
scroll to position [336, 0]
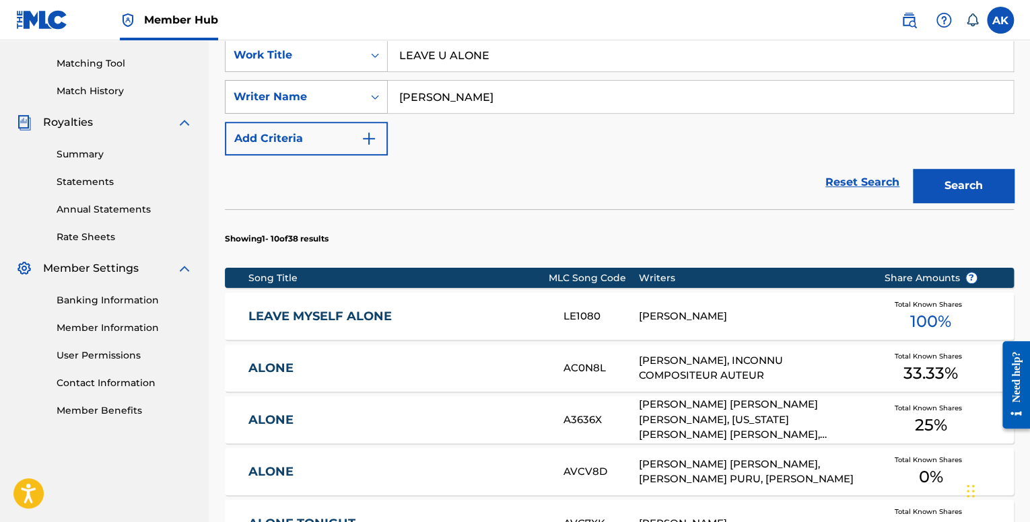
drag, startPoint x: 439, startPoint y: 98, endPoint x: 296, endPoint y: 81, distance: 143.7
click at [293, 82] on div "SearchWithCriteriaceff6e37-dcdc-4af8-9453-f9e1a1ef3824 Writer Name [PERSON_NAME]" at bounding box center [619, 97] width 789 height 34
type input "ARCHIPPE"
click at [913, 169] on button "Search" at bounding box center [963, 186] width 101 height 34
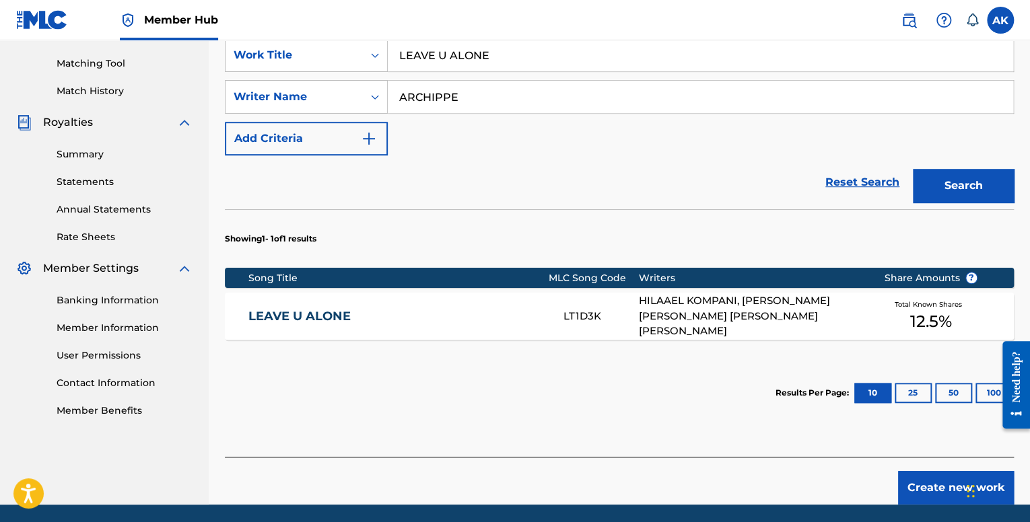
click at [506, 305] on div "LEAVE U ALONE LT1D3K [PERSON_NAME], [PERSON_NAME] [PERSON_NAME] [PERSON_NAME] […" at bounding box center [619, 316] width 789 height 47
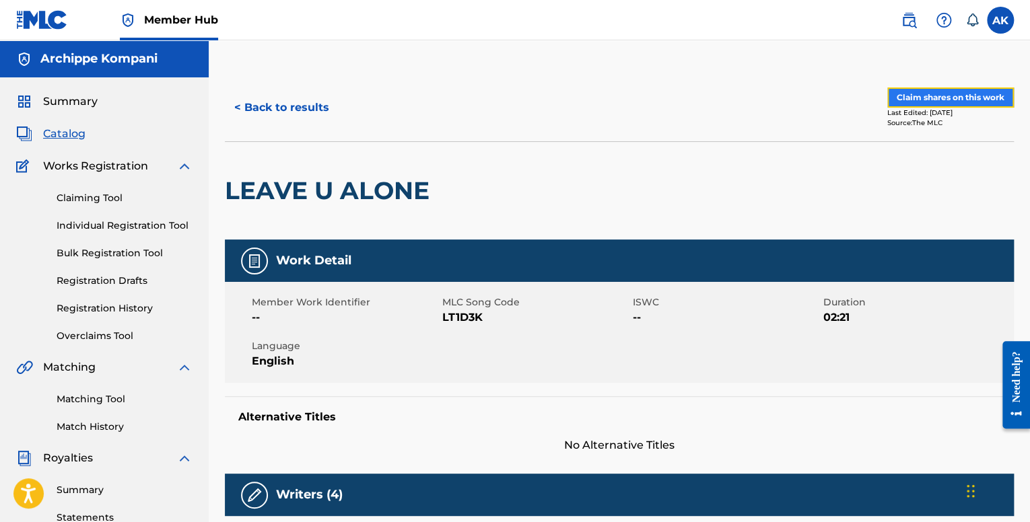
click at [926, 99] on button "Claim shares on this work" at bounding box center [950, 98] width 127 height 20
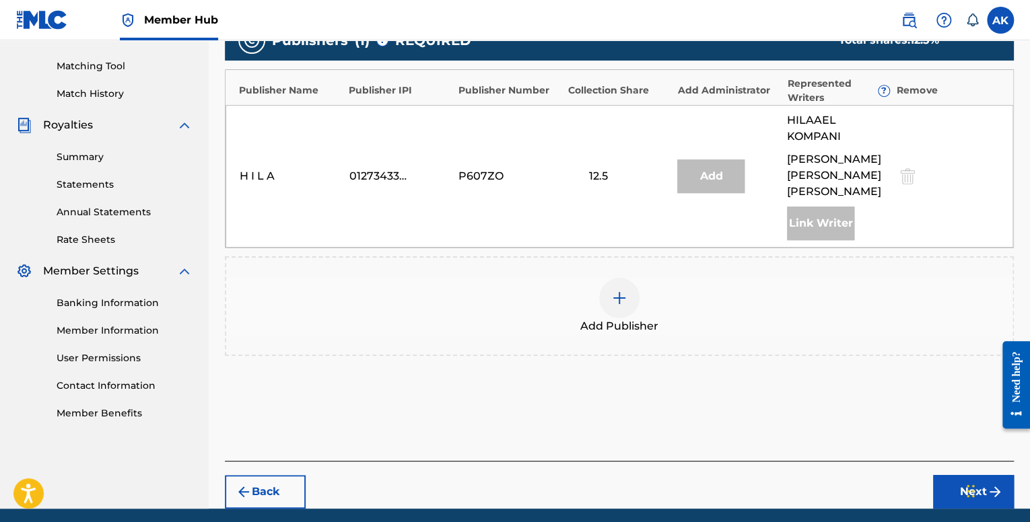
scroll to position [337, 0]
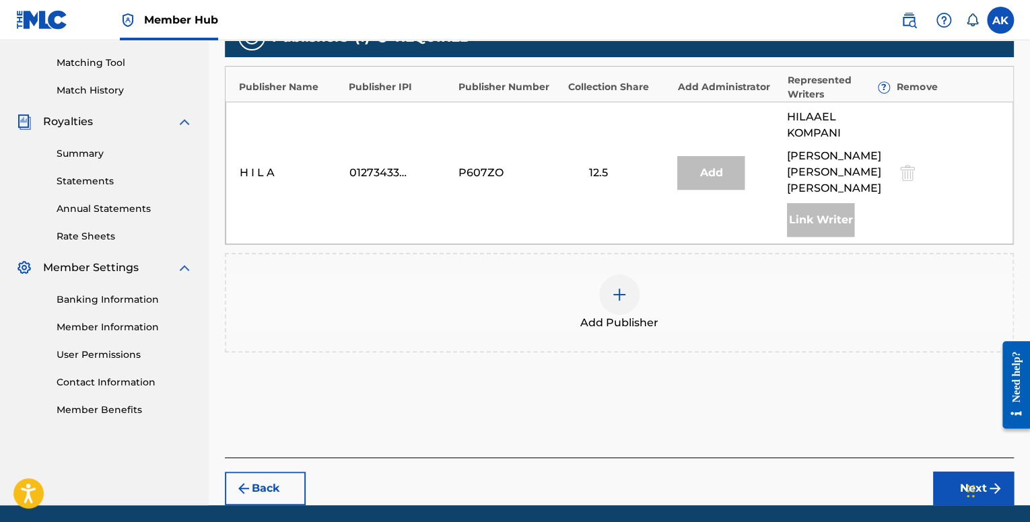
click at [610, 278] on div at bounding box center [619, 295] width 40 height 40
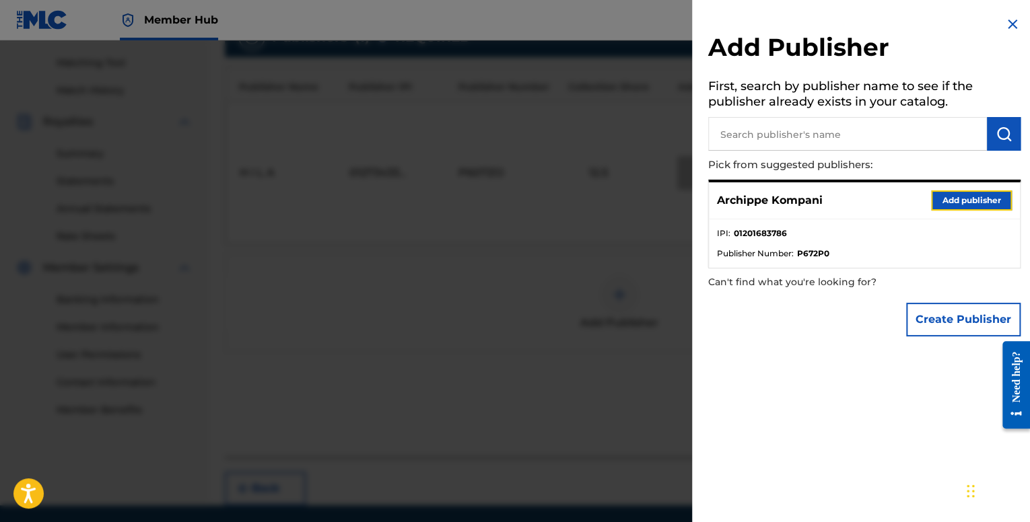
click at [938, 195] on button "Add publisher" at bounding box center [971, 201] width 81 height 20
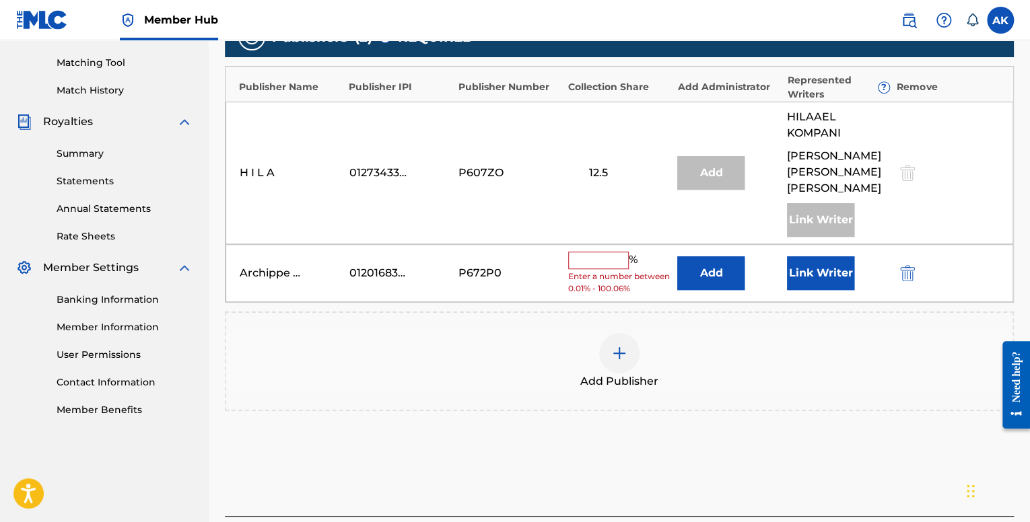
click at [581, 252] on input "text" at bounding box center [598, 261] width 61 height 18
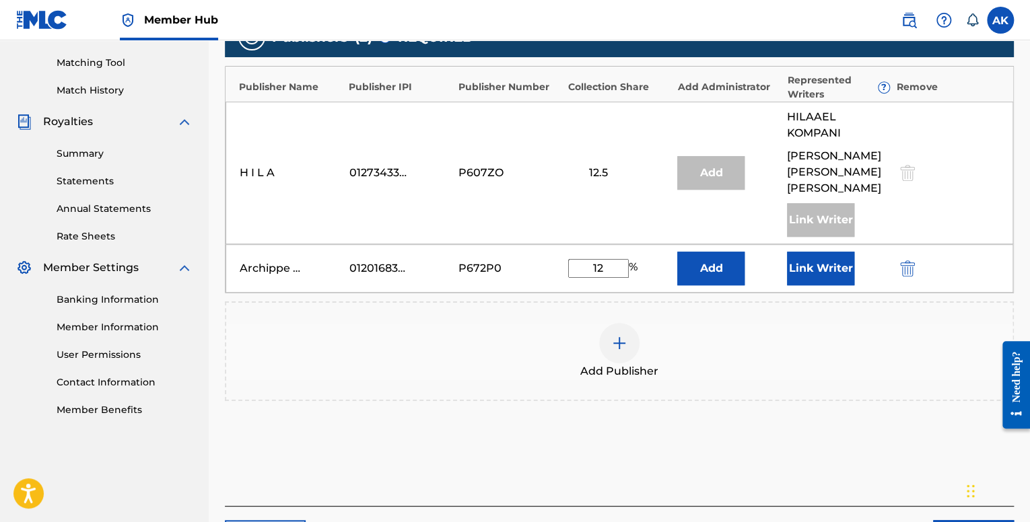
type input "12.5"
click at [805, 252] on button "Link Writer" at bounding box center [820, 269] width 67 height 34
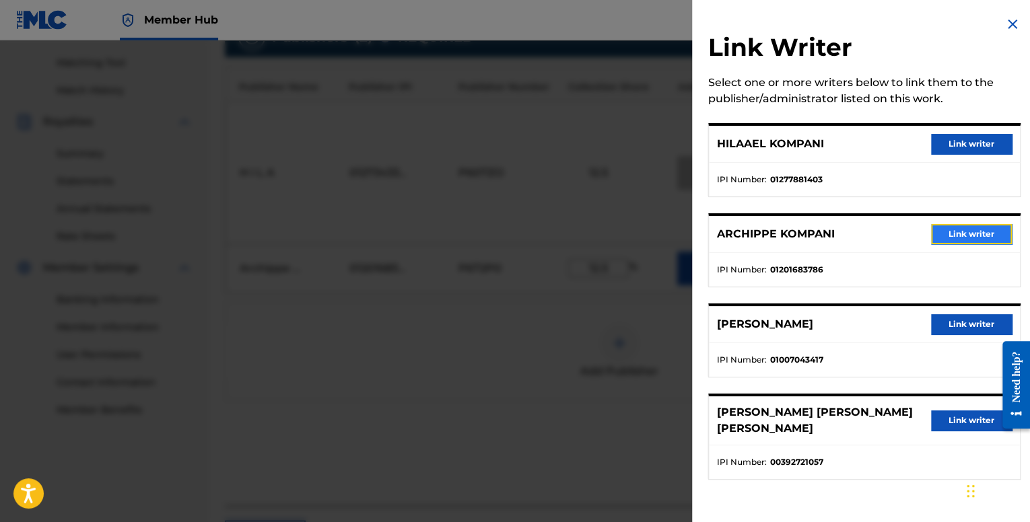
click at [946, 232] on button "Link writer" at bounding box center [971, 234] width 81 height 20
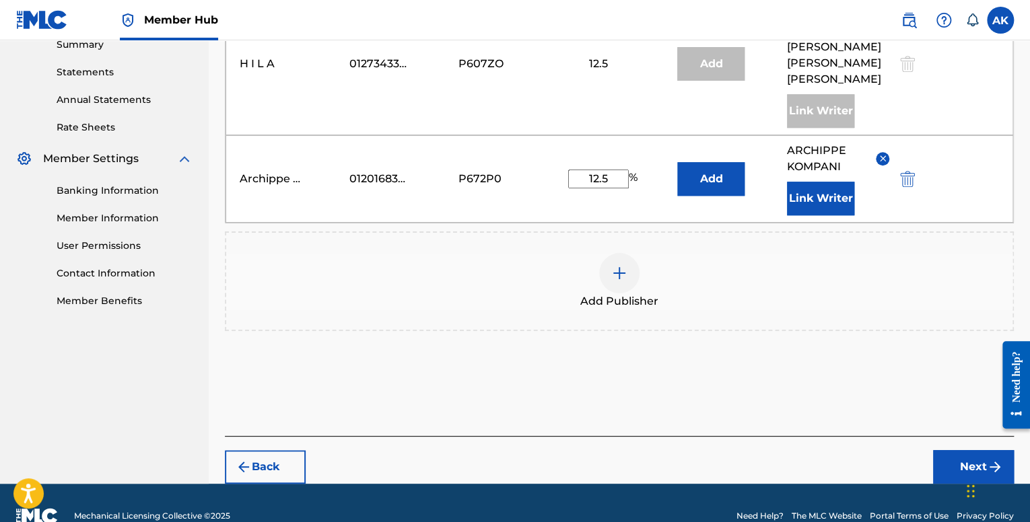
scroll to position [454, 0]
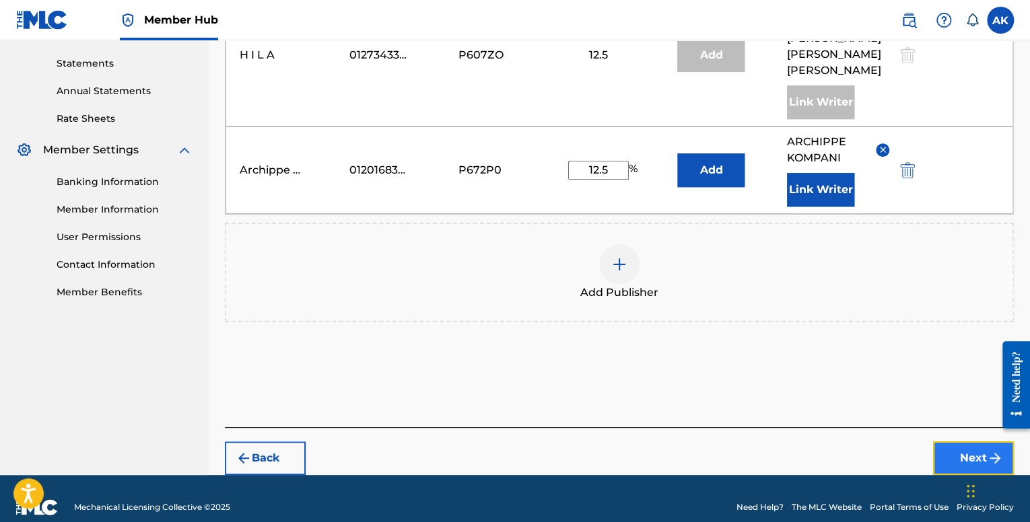
click at [944, 442] on button "Next" at bounding box center [973, 459] width 81 height 34
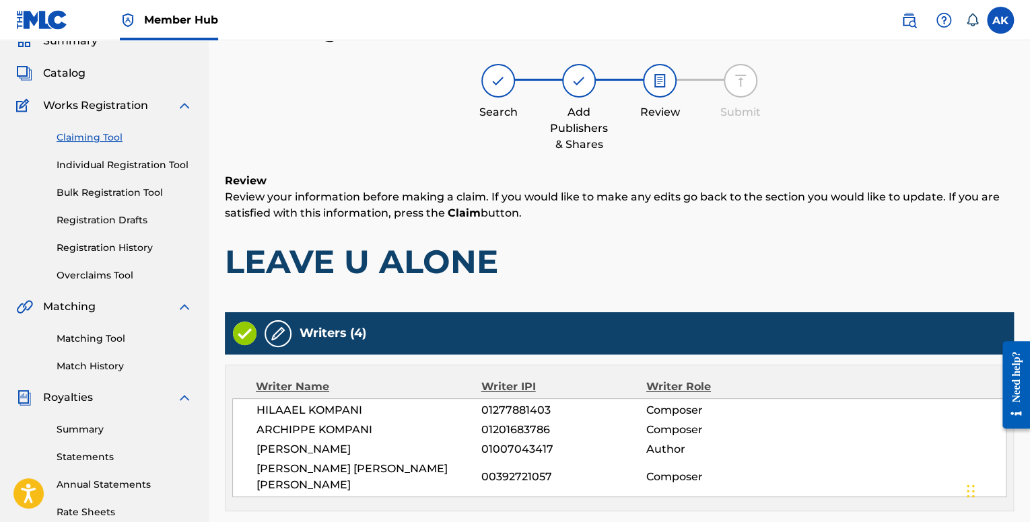
scroll to position [450, 0]
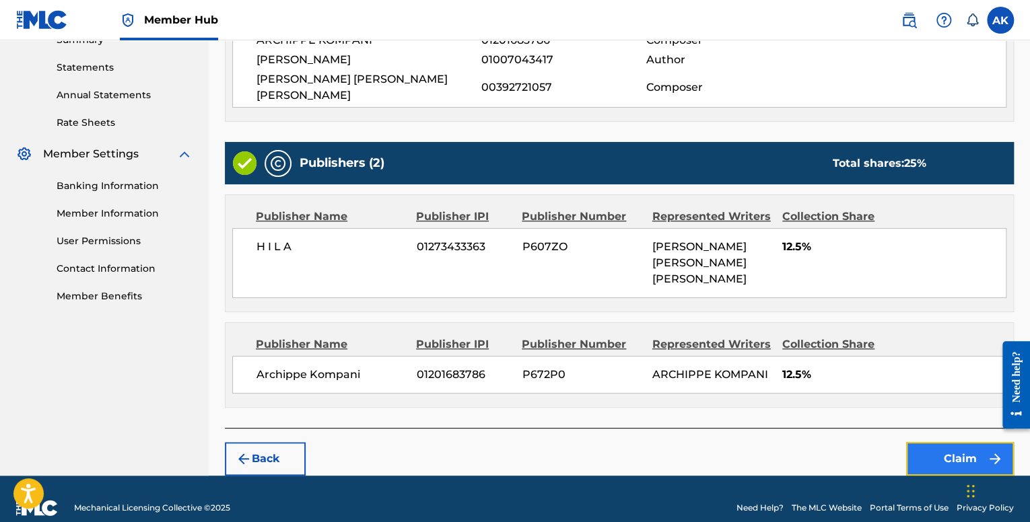
click at [944, 444] on button "Claim" at bounding box center [960, 459] width 108 height 34
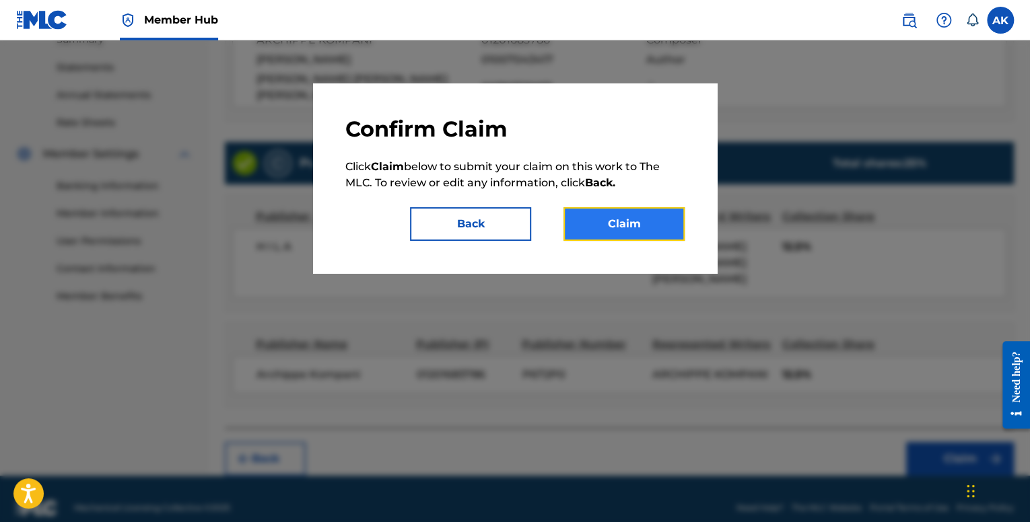
click at [613, 234] on button "Claim" at bounding box center [624, 224] width 121 height 34
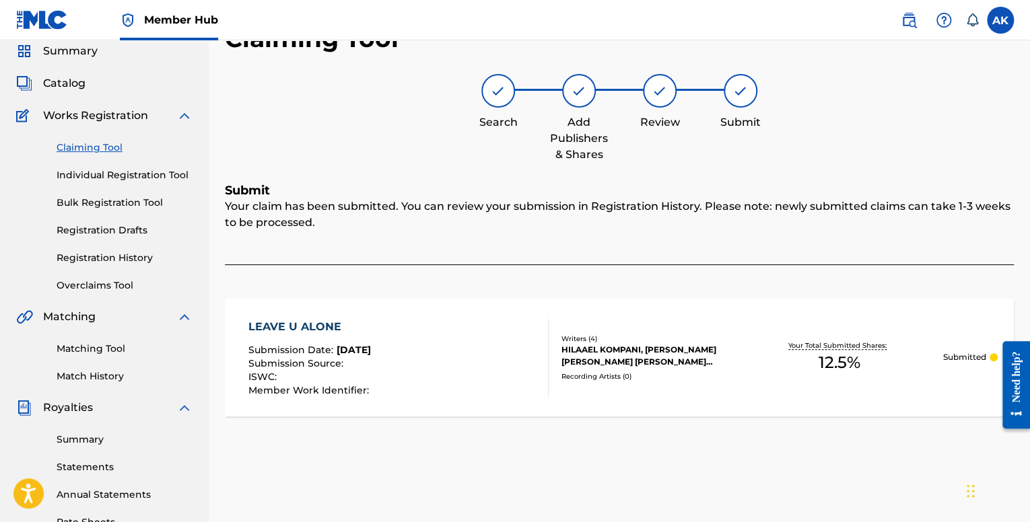
scroll to position [43, 0]
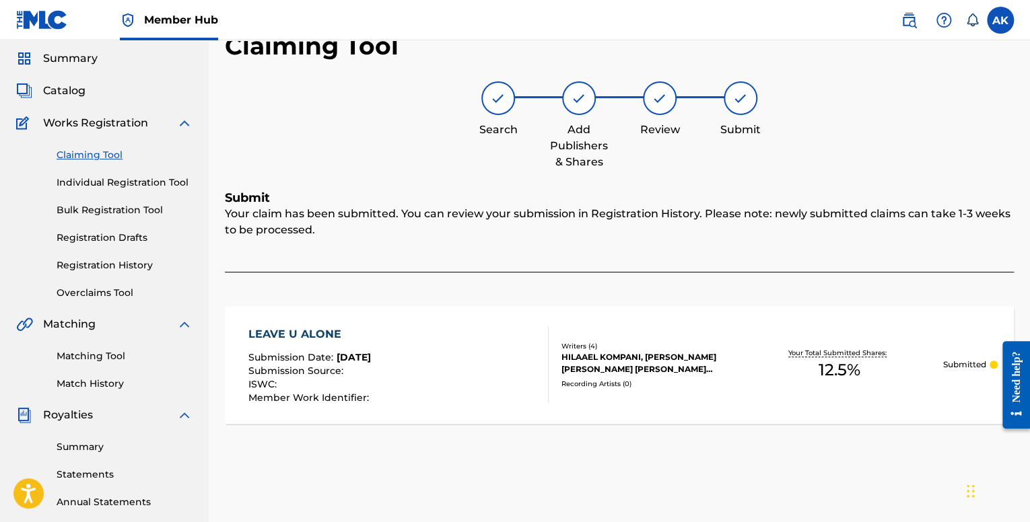
click at [119, 189] on link "Individual Registration Tool" at bounding box center [125, 183] width 136 height 14
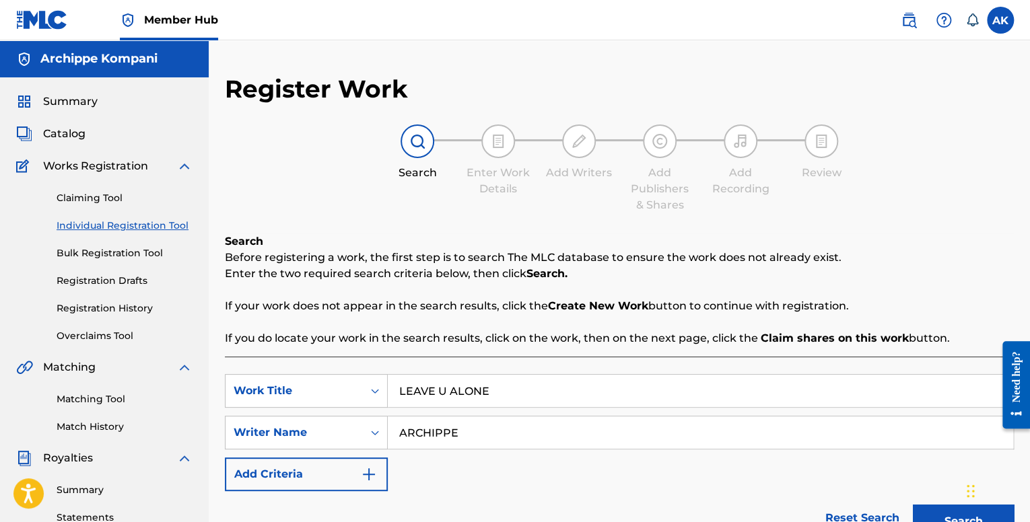
drag, startPoint x: 504, startPoint y: 399, endPoint x: 306, endPoint y: 367, distance: 200.6
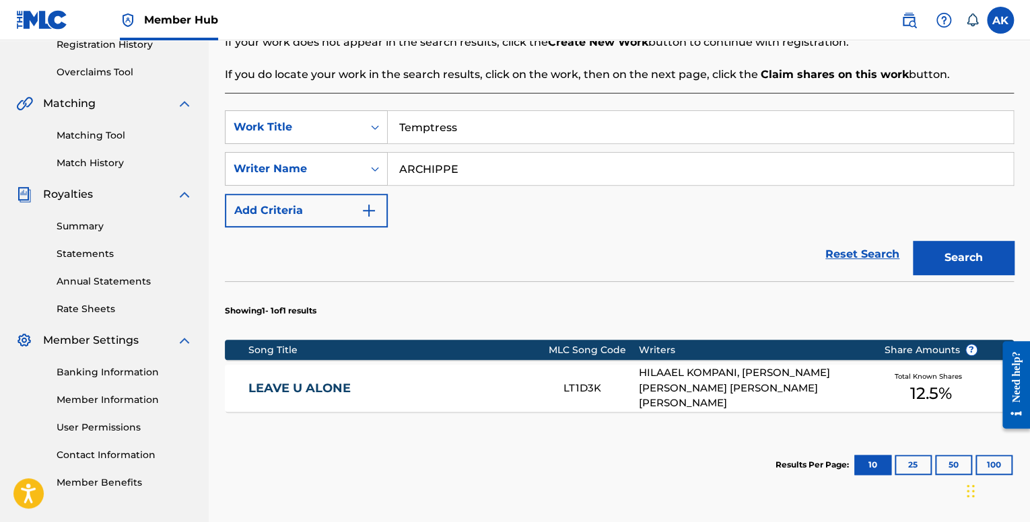
scroll to position [269, 0]
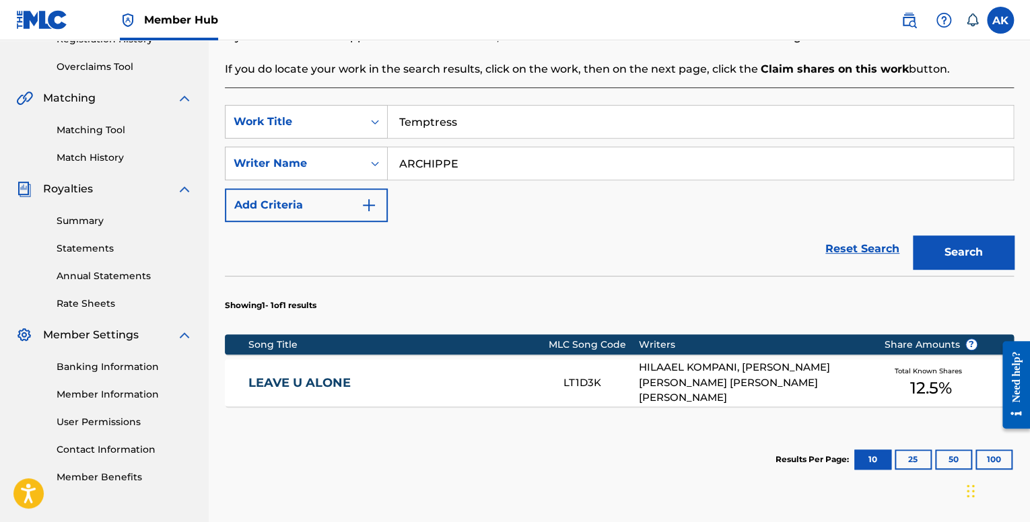
click at [536, 135] on input "Temptress" at bounding box center [700, 122] width 625 height 32
click at [913, 236] on button "Search" at bounding box center [963, 253] width 101 height 34
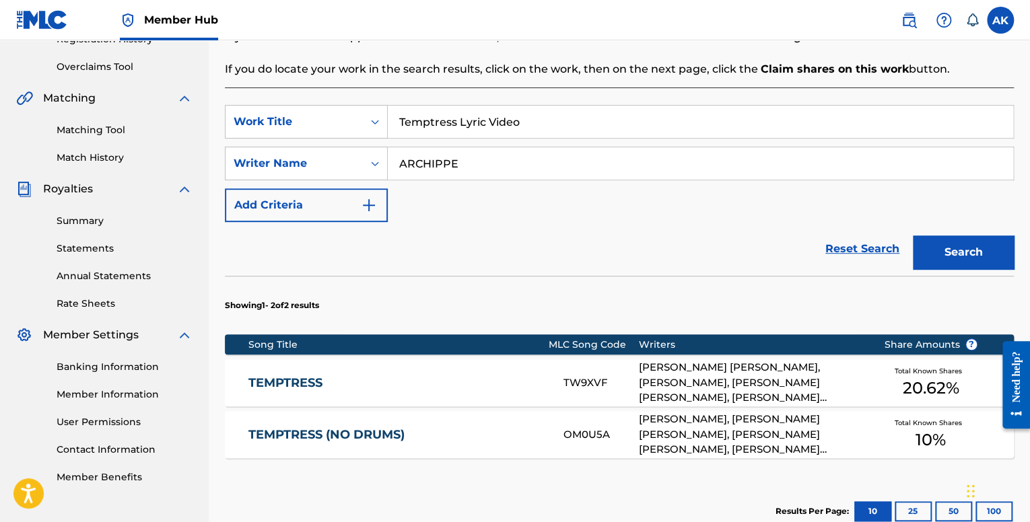
click at [913, 236] on button "Search" at bounding box center [963, 253] width 101 height 34
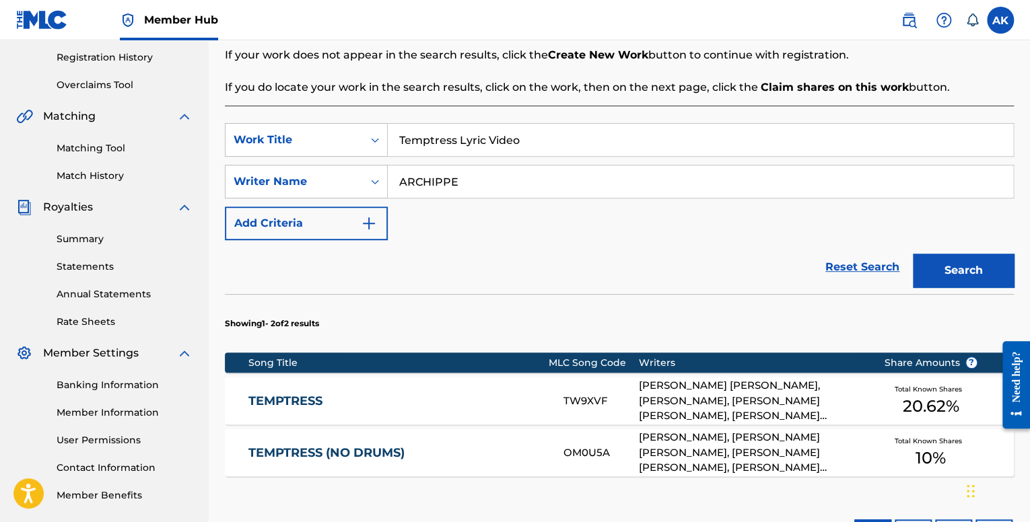
scroll to position [232, 0]
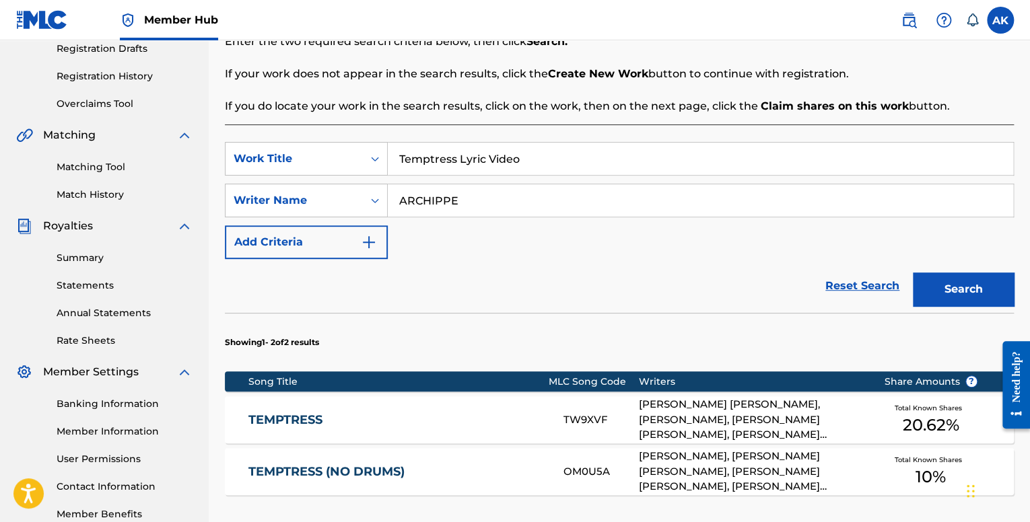
drag, startPoint x: 552, startPoint y: 158, endPoint x: 265, endPoint y: 138, distance: 288.2
click at [267, 138] on div "SearchWithCriteriafe1b84c9-a3c4-4195-ba0a-7f2adf361306 Work Title Temptress Lyr…" at bounding box center [619, 369] width 789 height 488
type input "2 BAD"
click at [913, 273] on button "Search" at bounding box center [963, 290] width 101 height 34
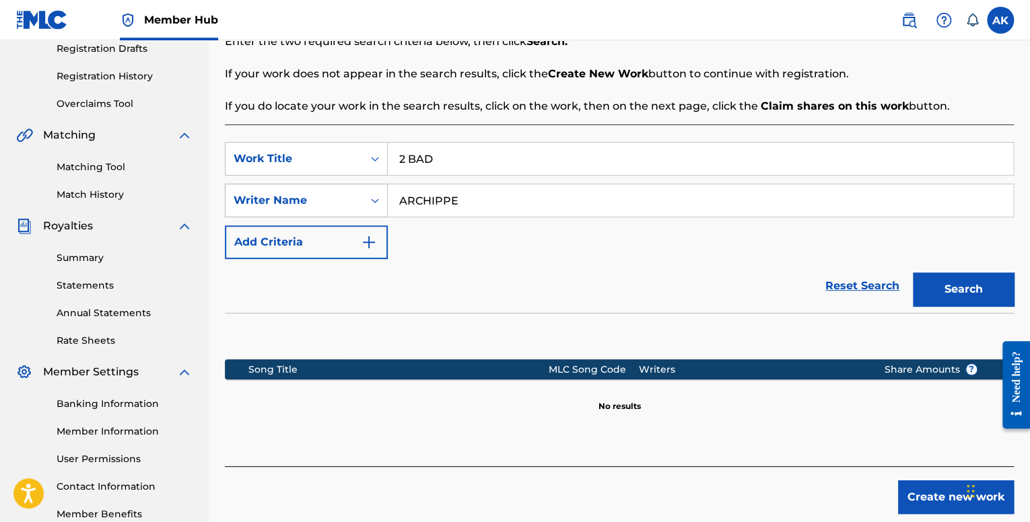
drag, startPoint x: 377, startPoint y: 195, endPoint x: 353, endPoint y: 197, distance: 23.7
click at [366, 195] on div "SearchWithCriteriaceff6e37-dcdc-4af8-9453-f9e1a1ef3824 Writer Name ARCHIPPE" at bounding box center [619, 201] width 789 height 34
type input "HILA"
click at [913, 273] on button "Search" at bounding box center [963, 290] width 101 height 34
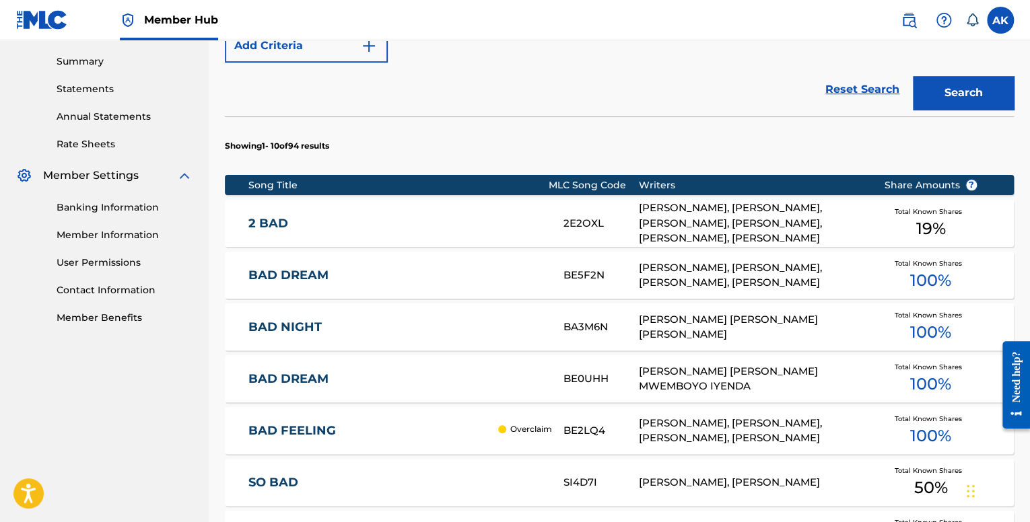
scroll to position [434, 0]
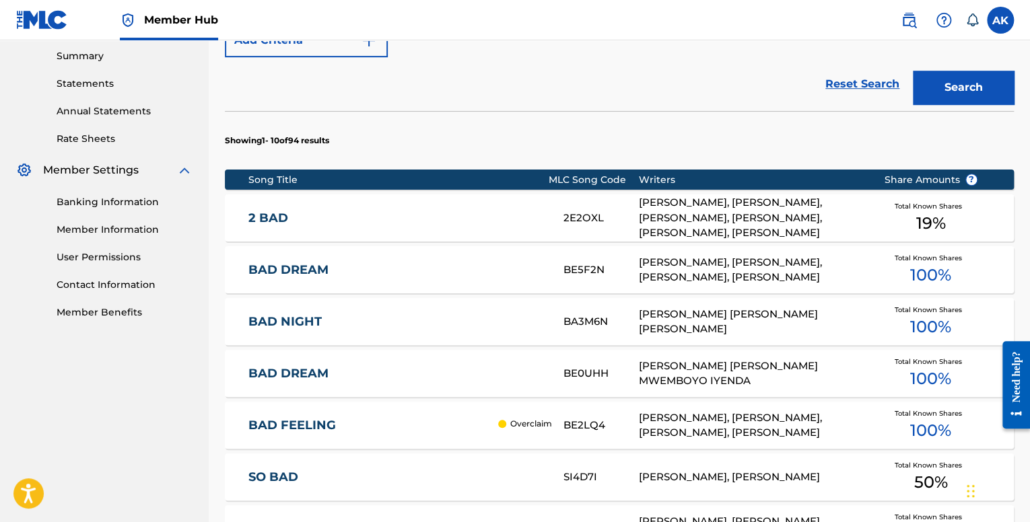
click at [450, 213] on link "2 BAD" at bounding box center [396, 218] width 297 height 15
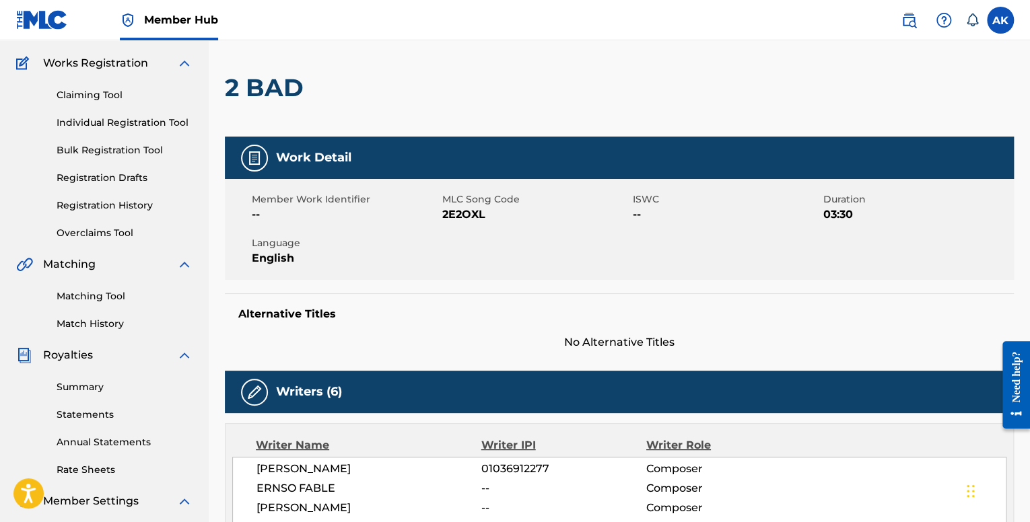
scroll to position [9, 0]
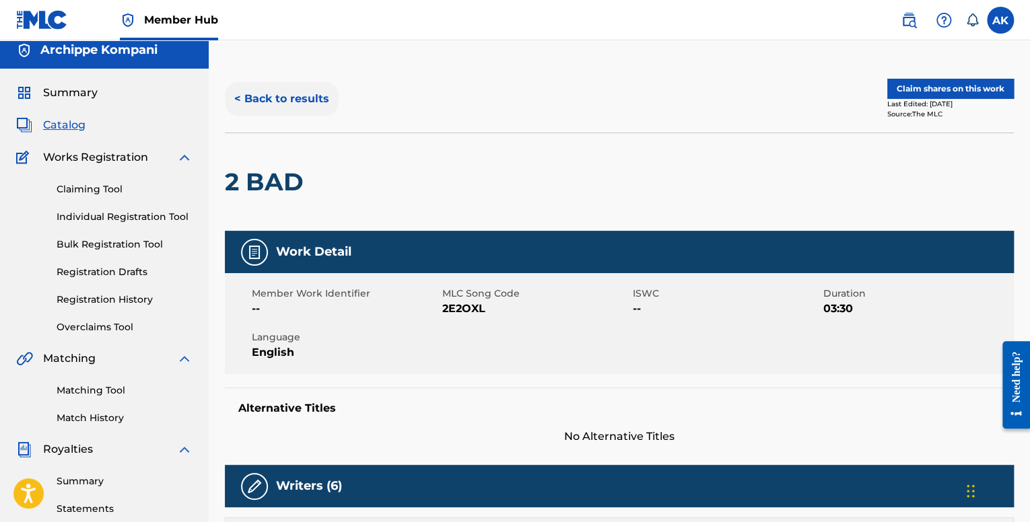
click at [310, 105] on button "< Back to results" at bounding box center [282, 99] width 114 height 34
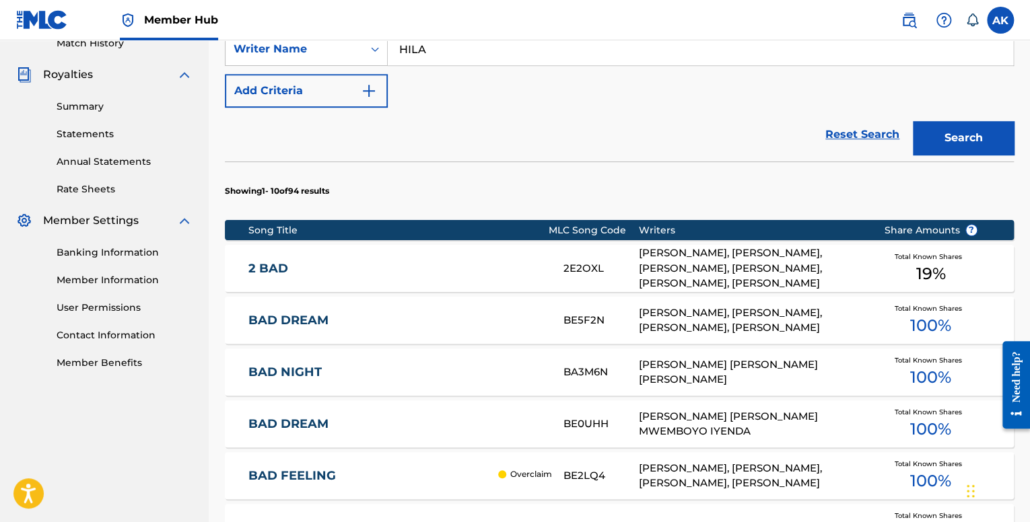
scroll to position [47, 0]
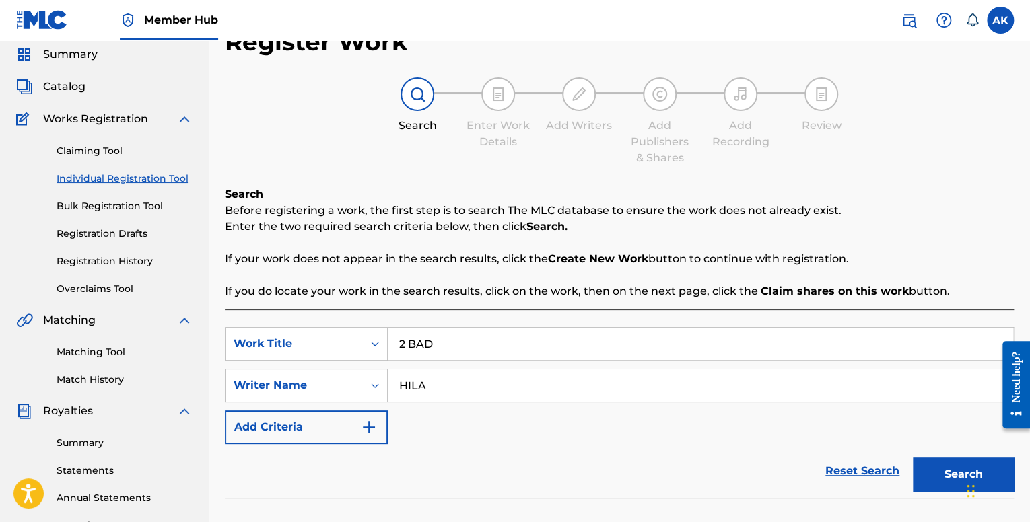
drag, startPoint x: 447, startPoint y: 341, endPoint x: 224, endPoint y: 333, distance: 223.7
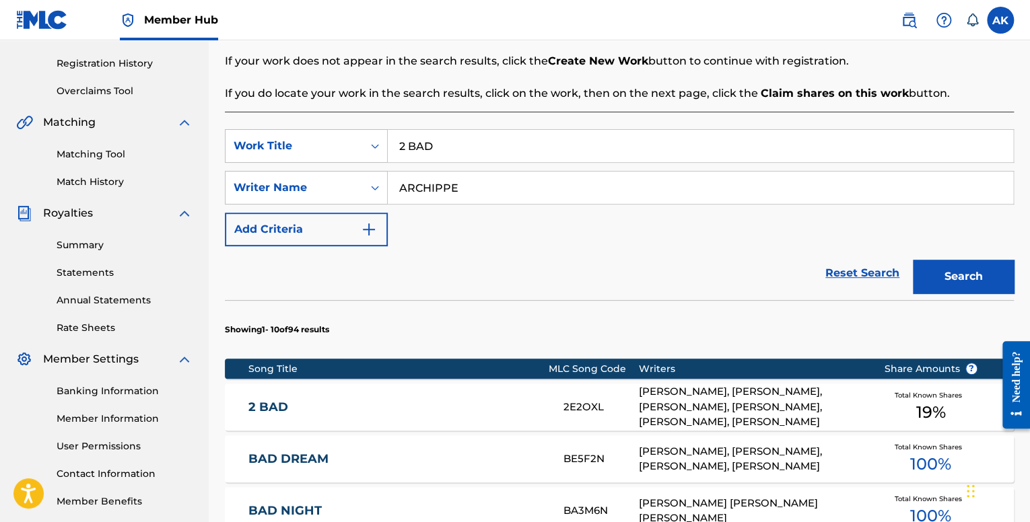
scroll to position [249, 0]
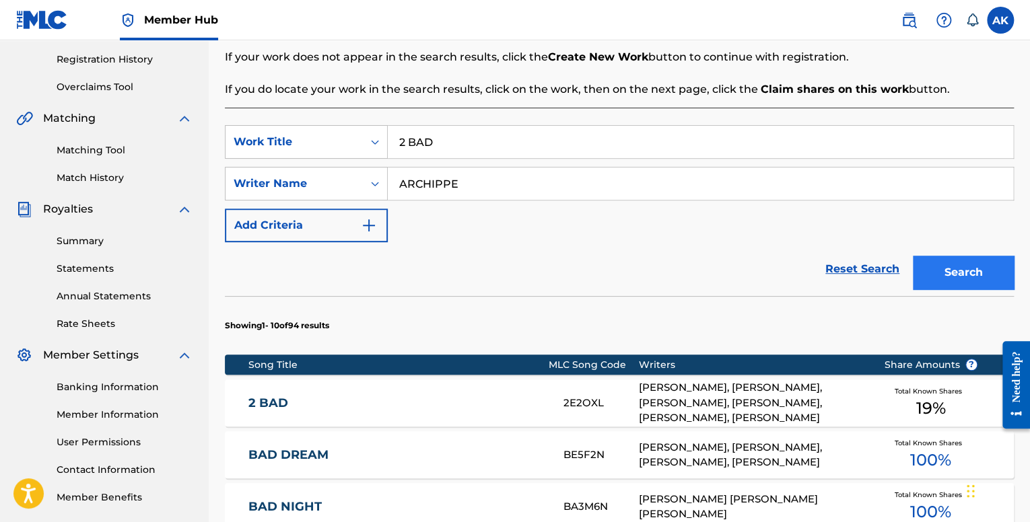
type input "ARCHIPPE"
click at [921, 275] on button "Search" at bounding box center [963, 273] width 101 height 34
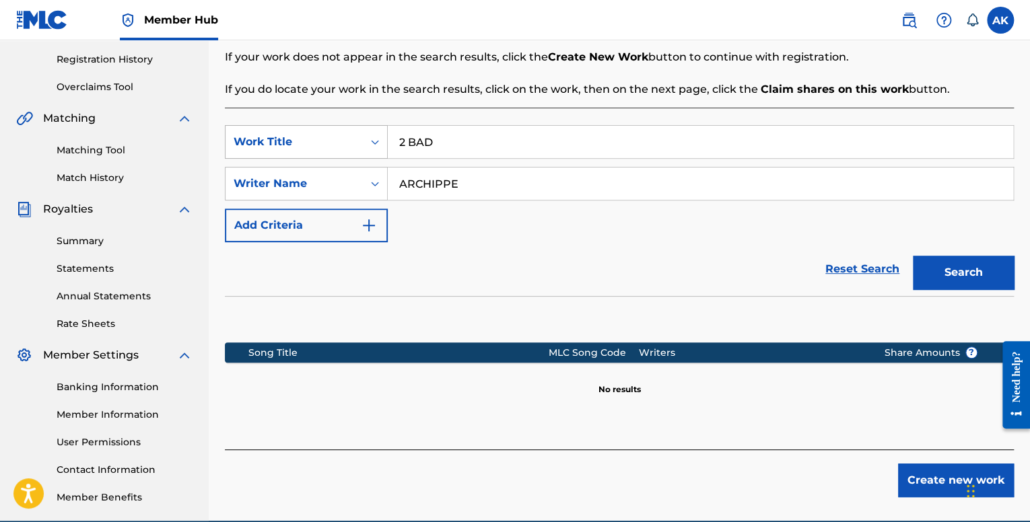
drag, startPoint x: 435, startPoint y: 140, endPoint x: 307, endPoint y: 135, distance: 128.0
click at [310, 138] on div "SearchWithCriteriafe1b84c9-a3c4-4195-ba0a-7f2adf361306 Work Title 2 BAD" at bounding box center [619, 142] width 789 height 34
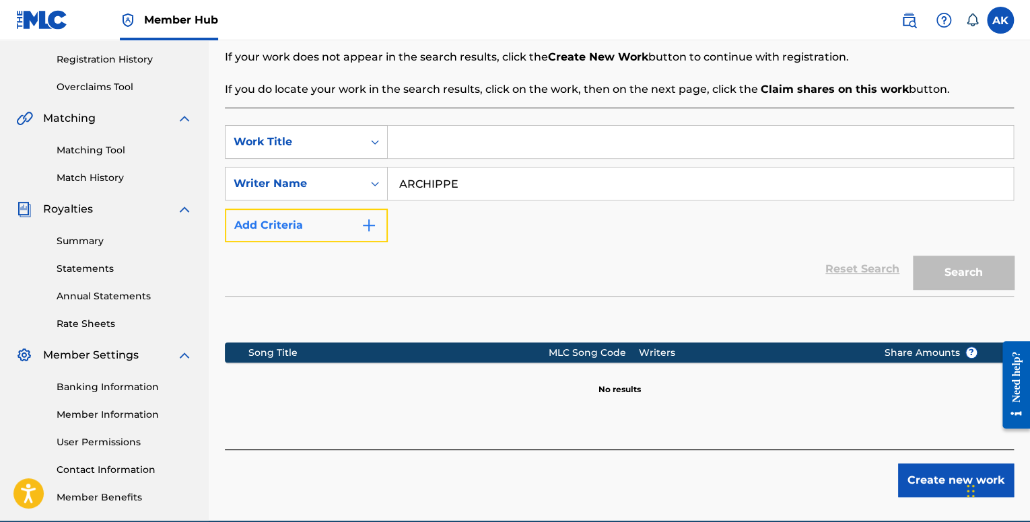
click at [341, 217] on button "Add Criteria" at bounding box center [306, 226] width 163 height 34
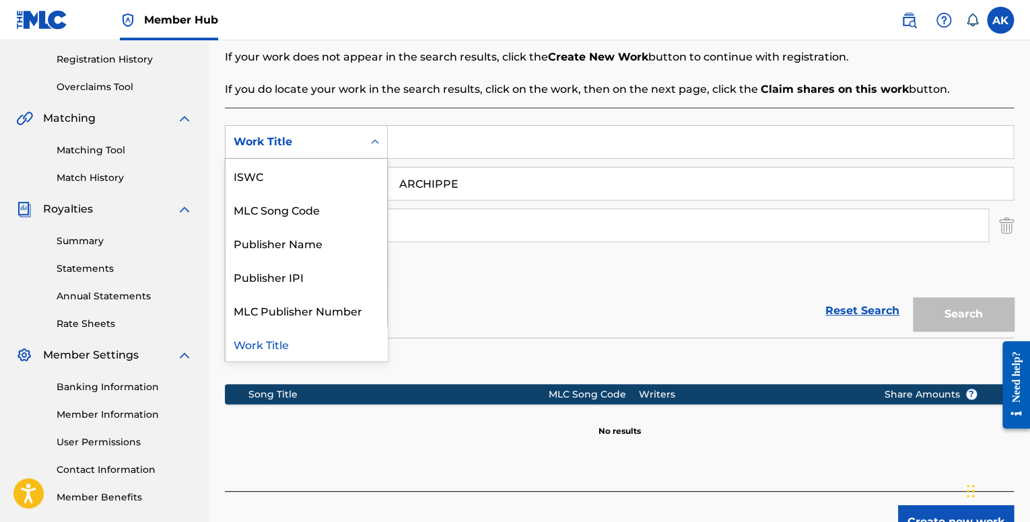
click at [369, 152] on div "Search Form" at bounding box center [375, 142] width 24 height 24
click at [369, 149] on div "Search Form" at bounding box center [375, 142] width 24 height 24
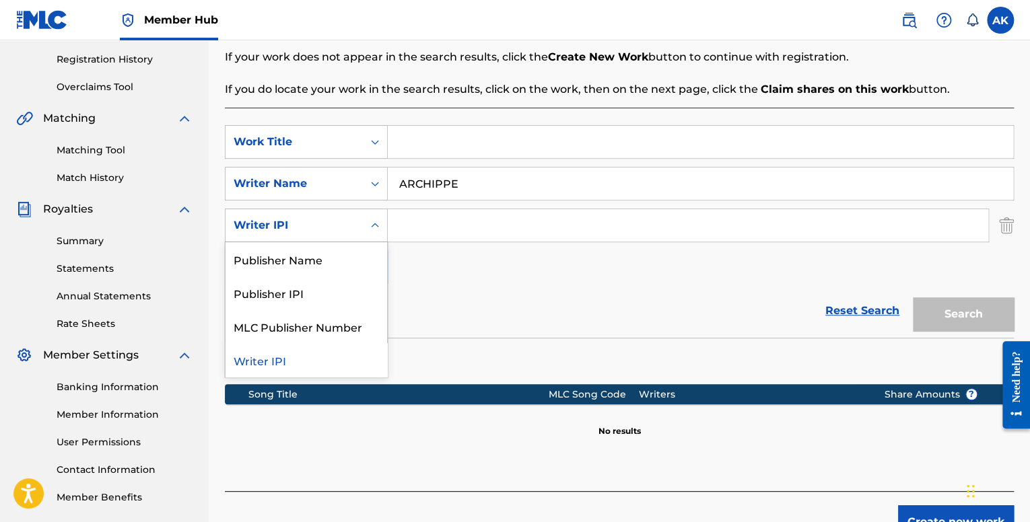
click at [370, 229] on icon "Search Form" at bounding box center [374, 225] width 13 height 13
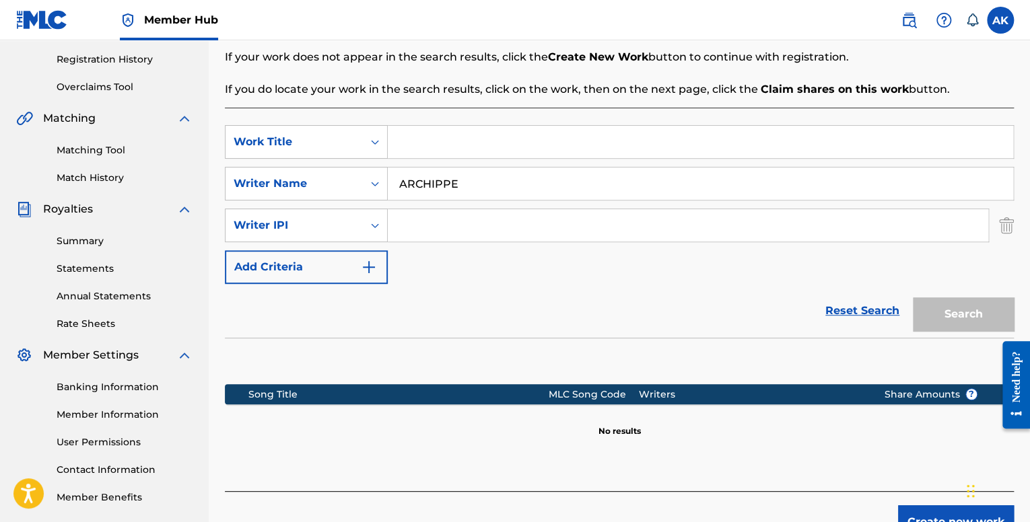
click at [370, 228] on icon "Search Form" at bounding box center [374, 225] width 13 height 13
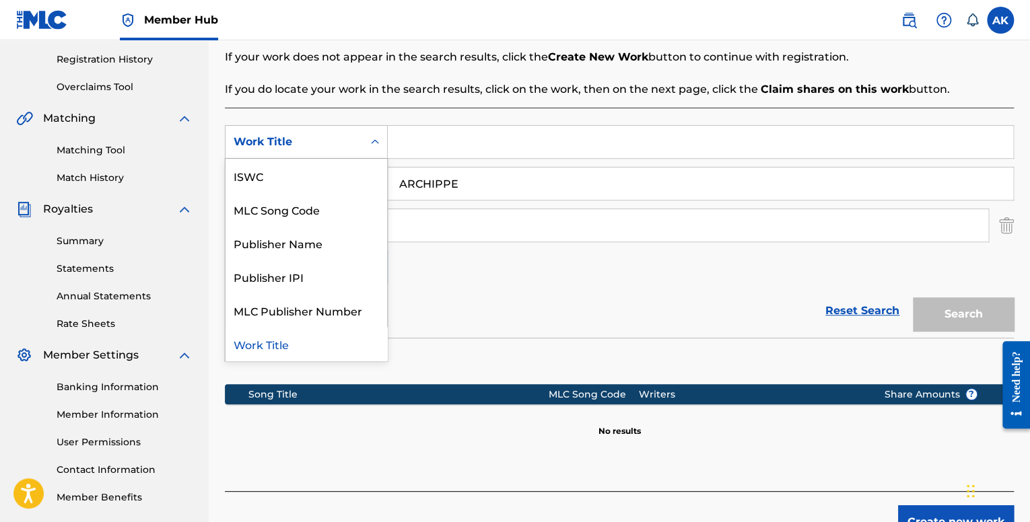
click at [365, 139] on div "Search Form" at bounding box center [375, 142] width 24 height 24
drag, startPoint x: 479, startPoint y: 359, endPoint x: 469, endPoint y: 339, distance: 22.3
click at [479, 359] on section at bounding box center [619, 358] width 789 height 40
click at [317, 139] on div "Work Title" at bounding box center [294, 142] width 121 height 16
click at [314, 245] on div "Publisher Name" at bounding box center [307, 243] width 162 height 34
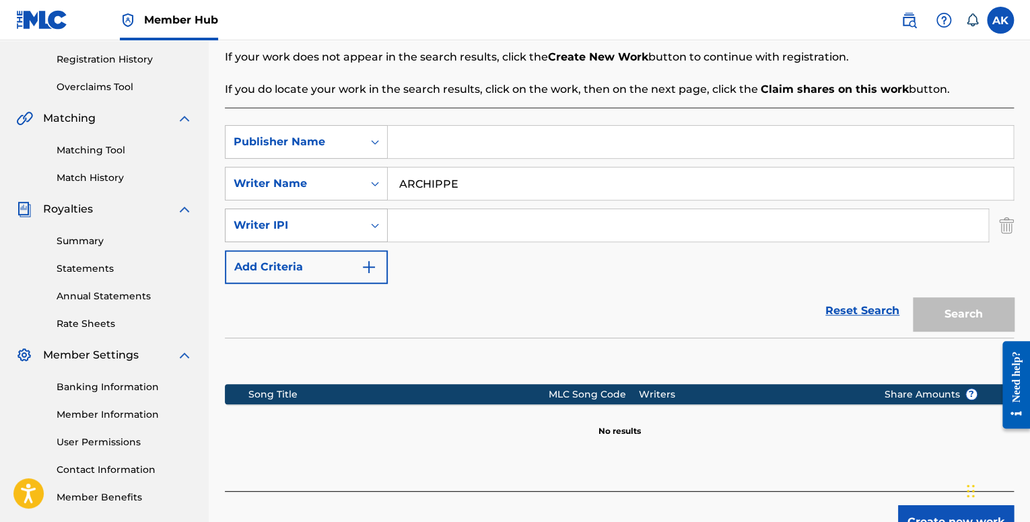
click at [359, 213] on div "Writer IPI" at bounding box center [294, 226] width 137 height 26
click at [353, 230] on div "Writer IPI" at bounding box center [294, 225] width 121 height 16
click at [999, 228] on img "Search Form" at bounding box center [1006, 226] width 15 height 34
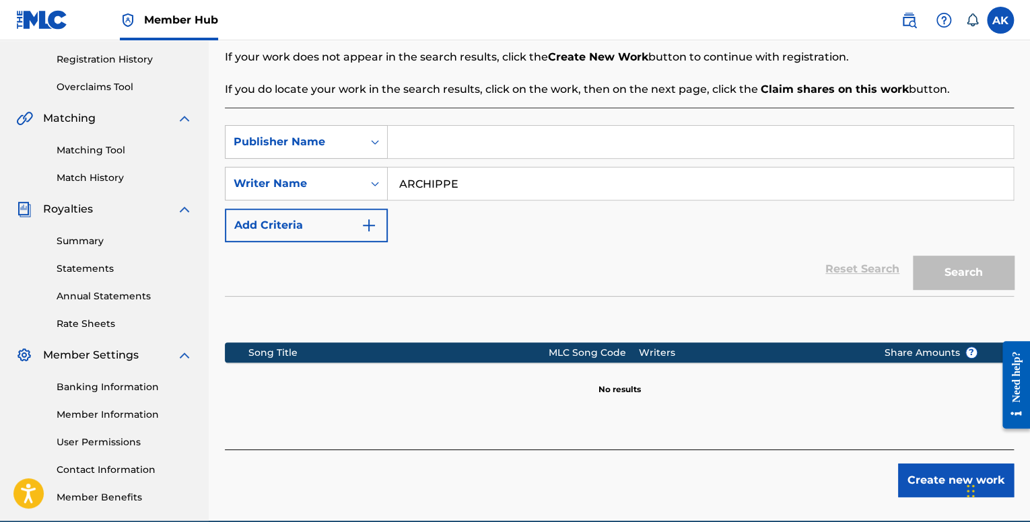
click at [491, 137] on input "Search Form" at bounding box center [700, 142] width 625 height 32
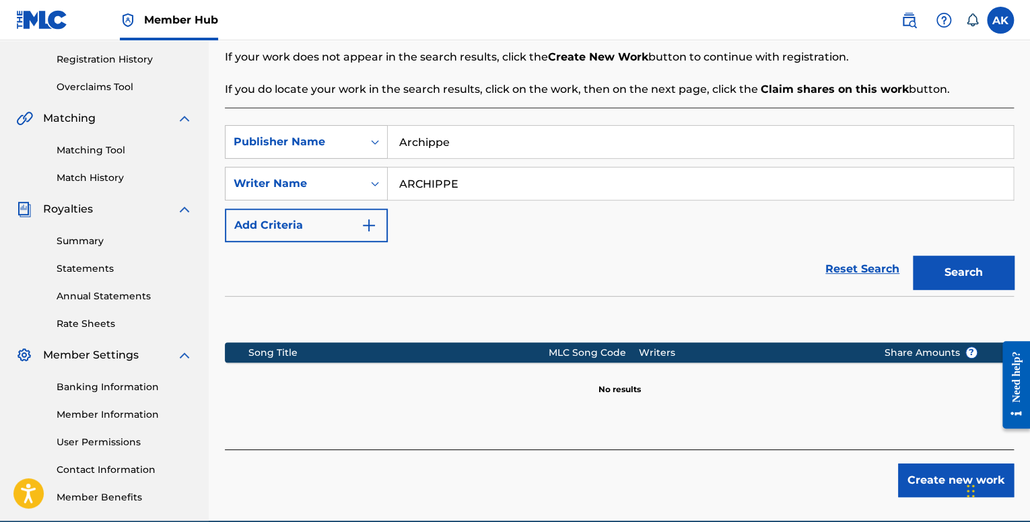
click at [913, 256] on button "Search" at bounding box center [963, 273] width 101 height 34
type input "Archippe Kompan"
drag, startPoint x: 331, startPoint y: 168, endPoint x: 246, endPoint y: 175, distance: 84.5
click at [244, 174] on div "SearchWithCriteriaceff6e37-dcdc-4af8-9453-f9e1a1ef3824 Writer Name ARCHIPPE" at bounding box center [619, 184] width 789 height 34
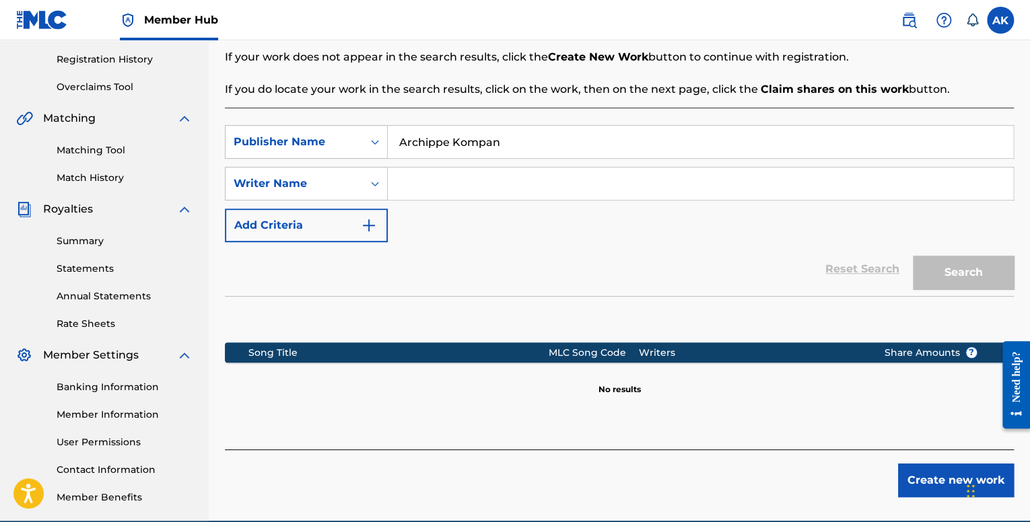
click at [512, 138] on input "Archippe Kompan" at bounding box center [700, 142] width 625 height 32
type input "Archippe Kompani"
click at [442, 182] on input "Search Form" at bounding box center [700, 184] width 625 height 32
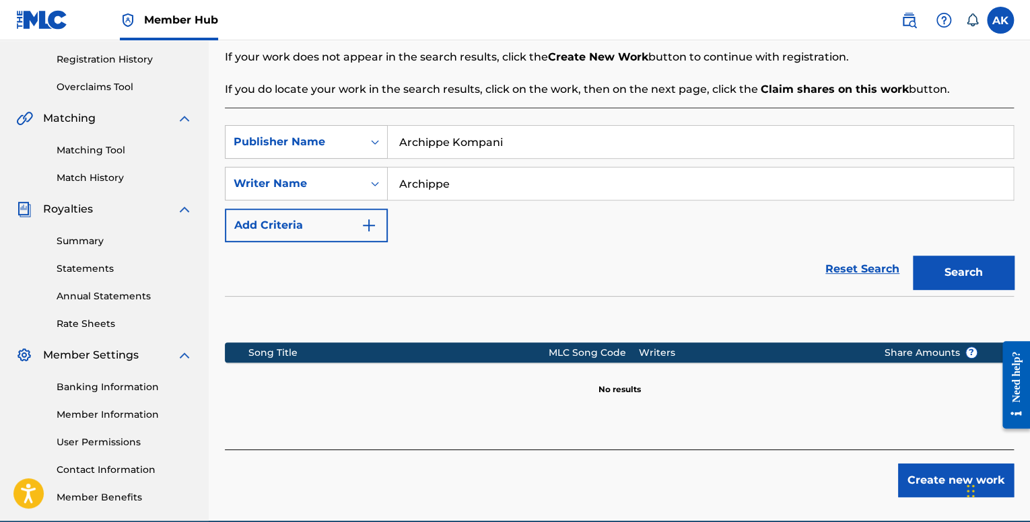
type input "Archippe"
click at [913, 256] on button "Search" at bounding box center [963, 273] width 101 height 34
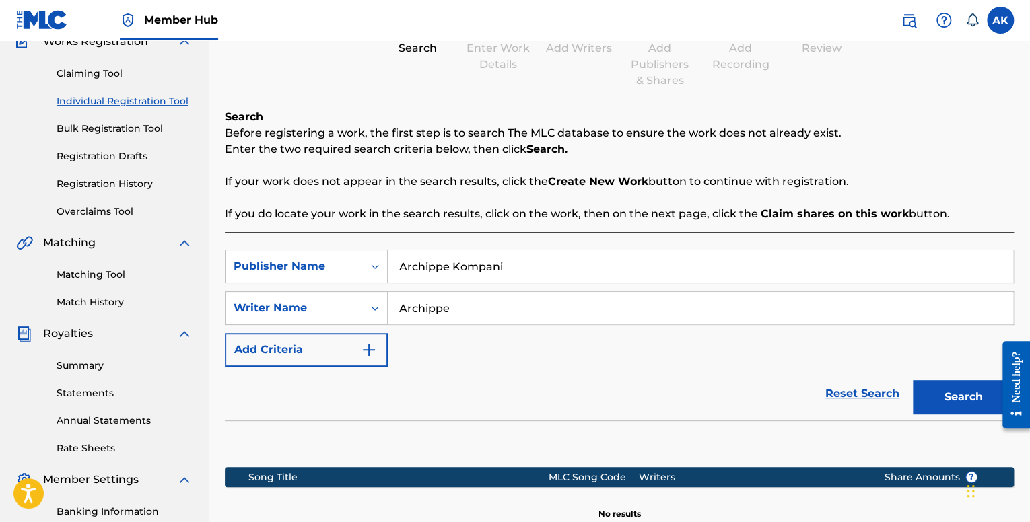
scroll to position [43, 0]
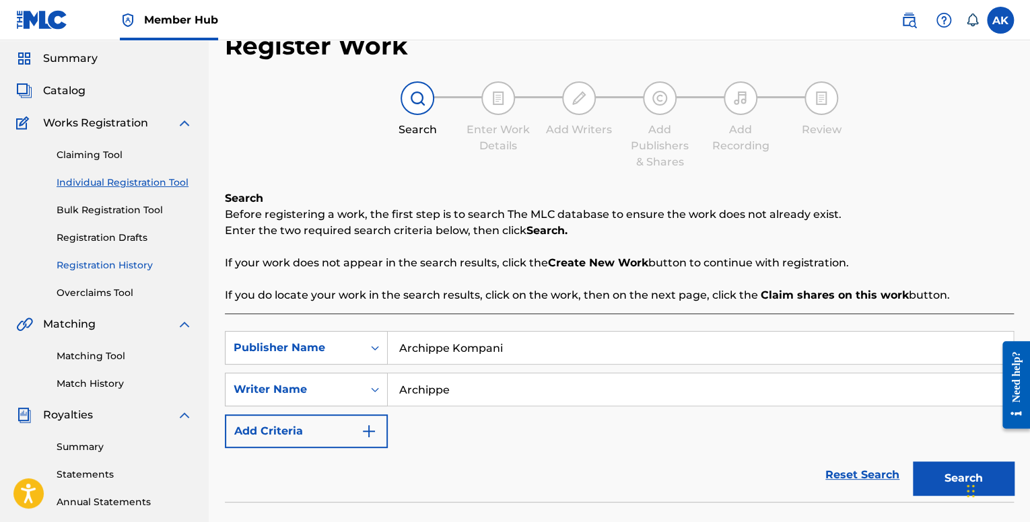
drag, startPoint x: 131, startPoint y: 273, endPoint x: 124, endPoint y: 263, distance: 11.6
click at [129, 273] on div "Claiming Tool Individual Registration Tool Bulk Registration Tool Registration …" at bounding box center [104, 215] width 176 height 169
click at [124, 263] on link "Registration History" at bounding box center [125, 266] width 136 height 14
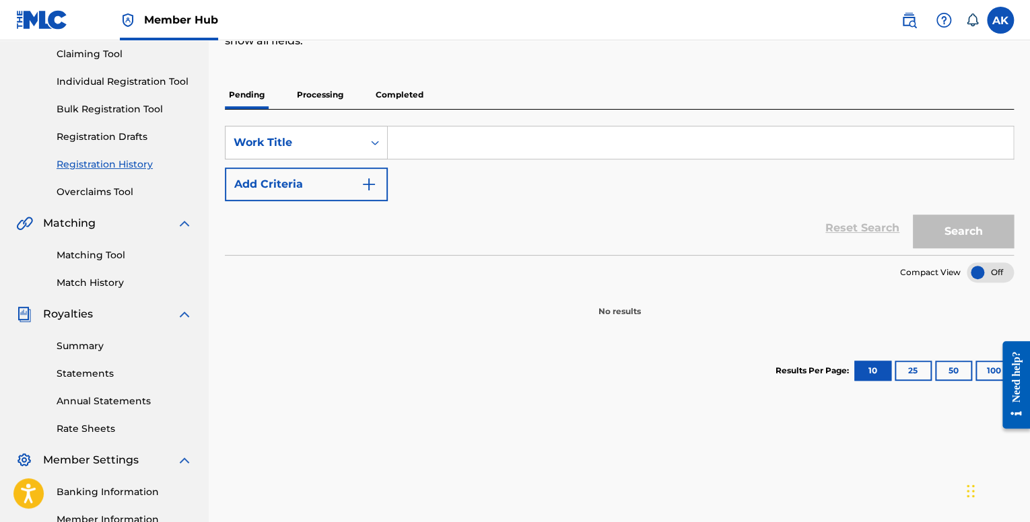
scroll to position [110, 0]
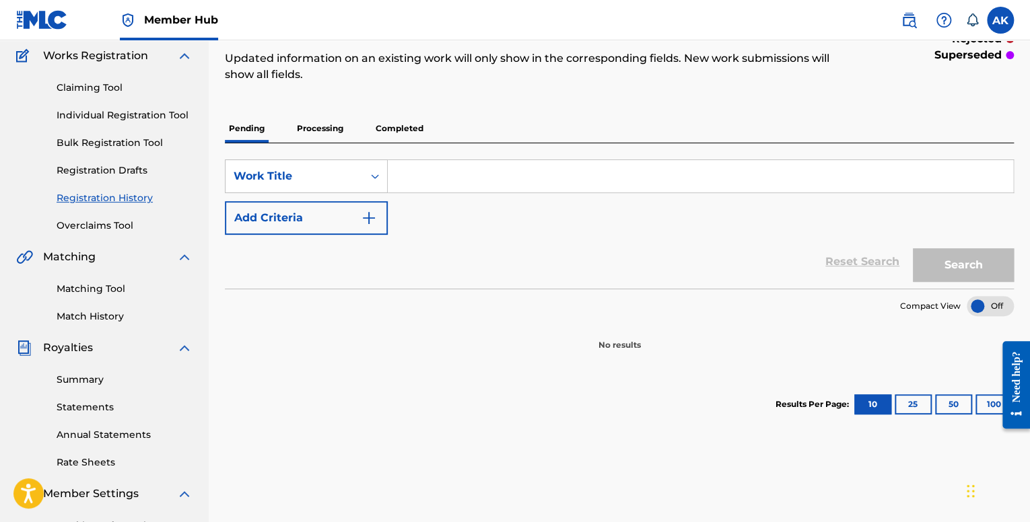
click at [339, 123] on p "Processing" at bounding box center [320, 128] width 55 height 28
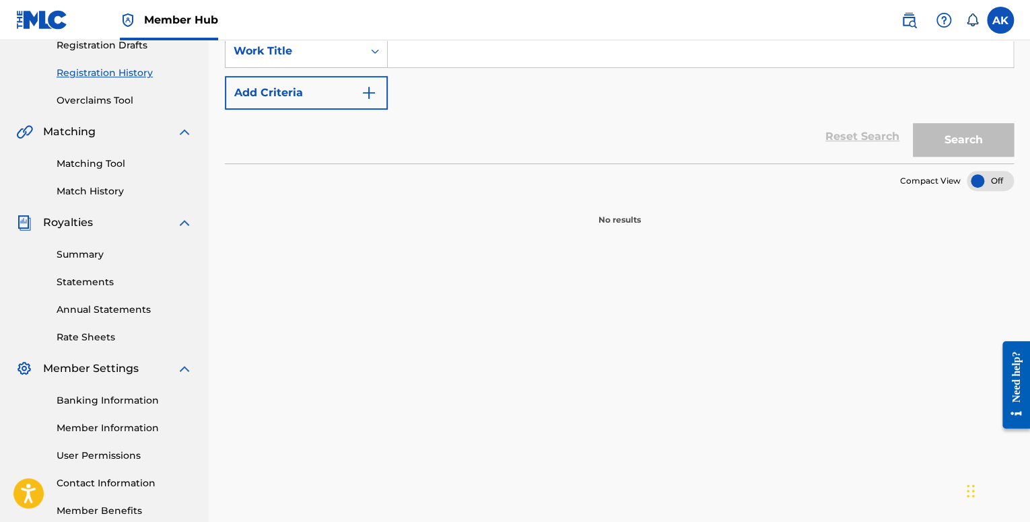
scroll to position [43, 0]
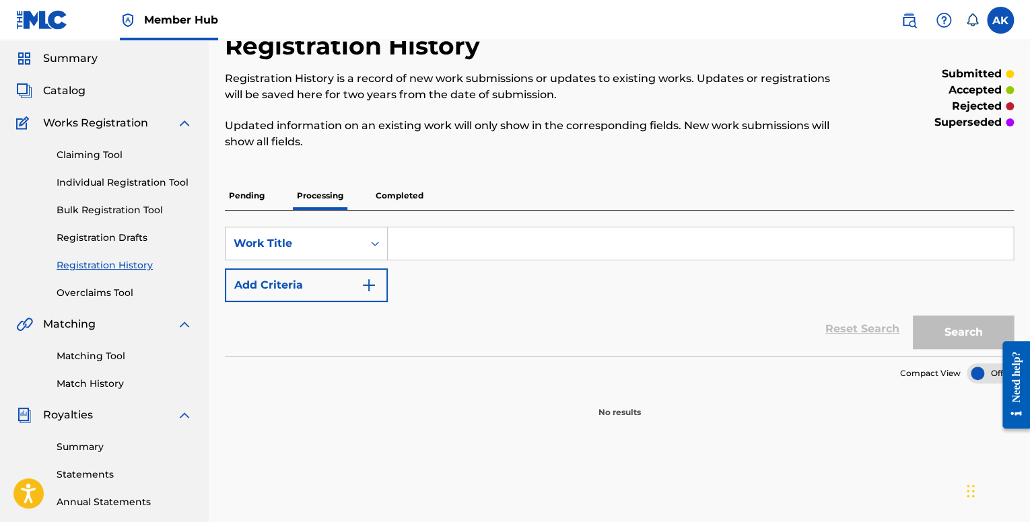
click at [396, 191] on p "Completed" at bounding box center [400, 196] width 56 height 28
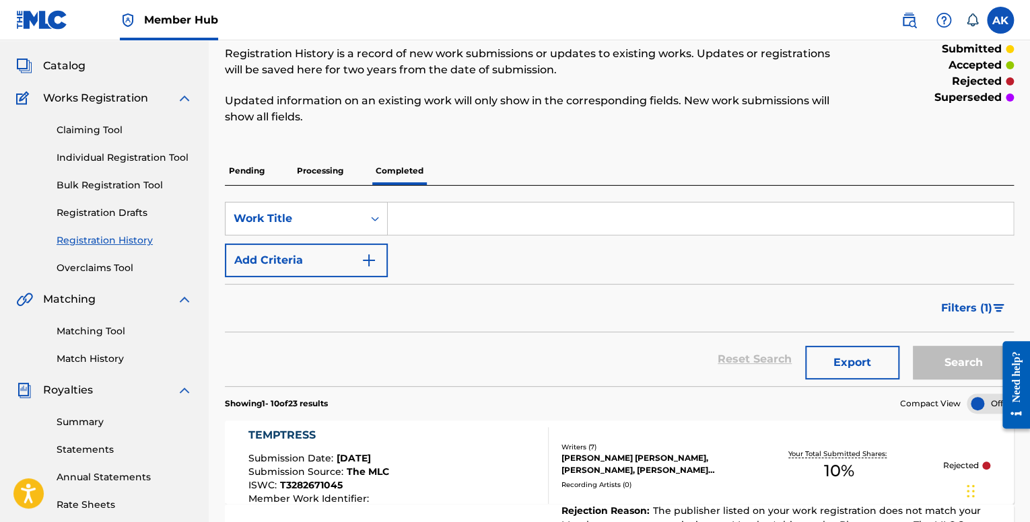
scroll to position [67, 0]
click at [279, 164] on div "Pending Processing Completed" at bounding box center [619, 172] width 789 height 28
click at [259, 165] on p "Pending" at bounding box center [247, 172] width 44 height 28
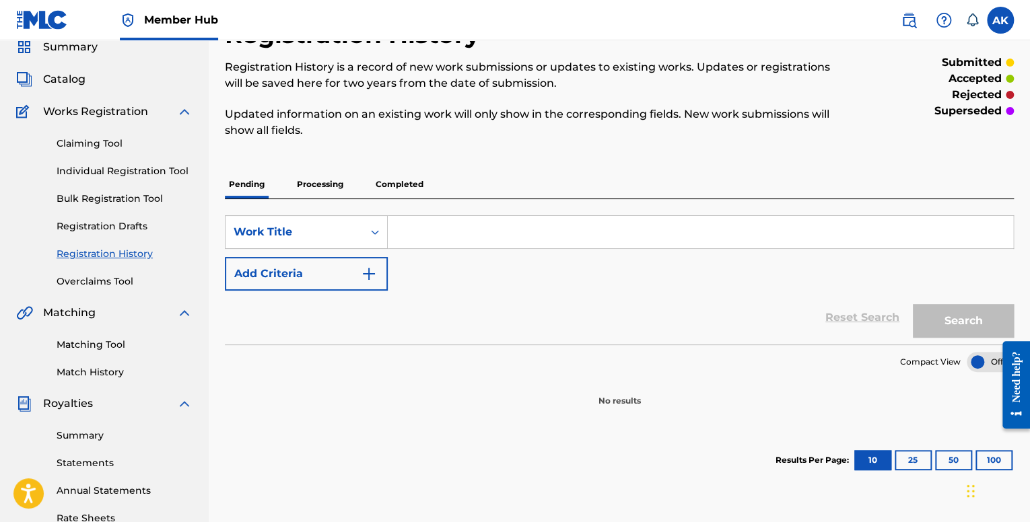
scroll to position [43, 0]
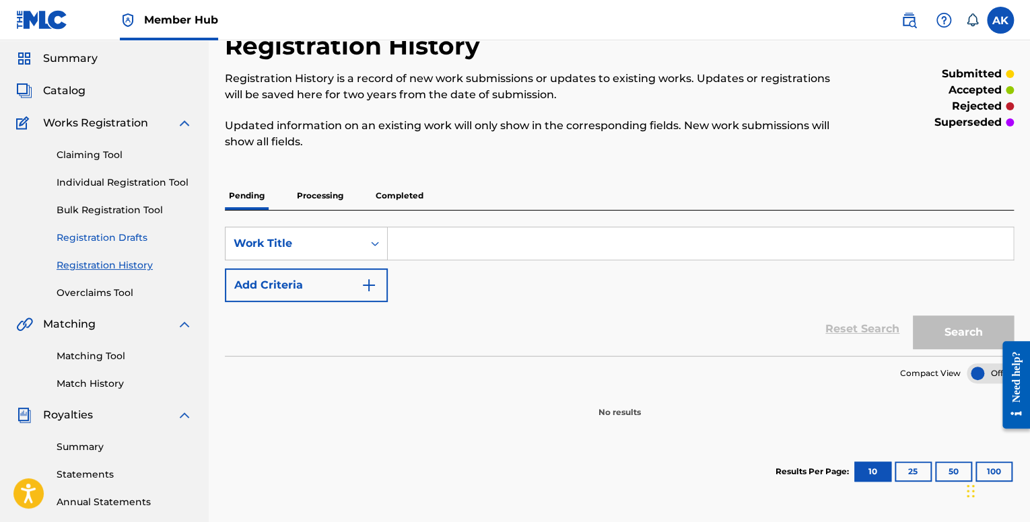
click at [116, 238] on link "Registration Drafts" at bounding box center [125, 238] width 136 height 14
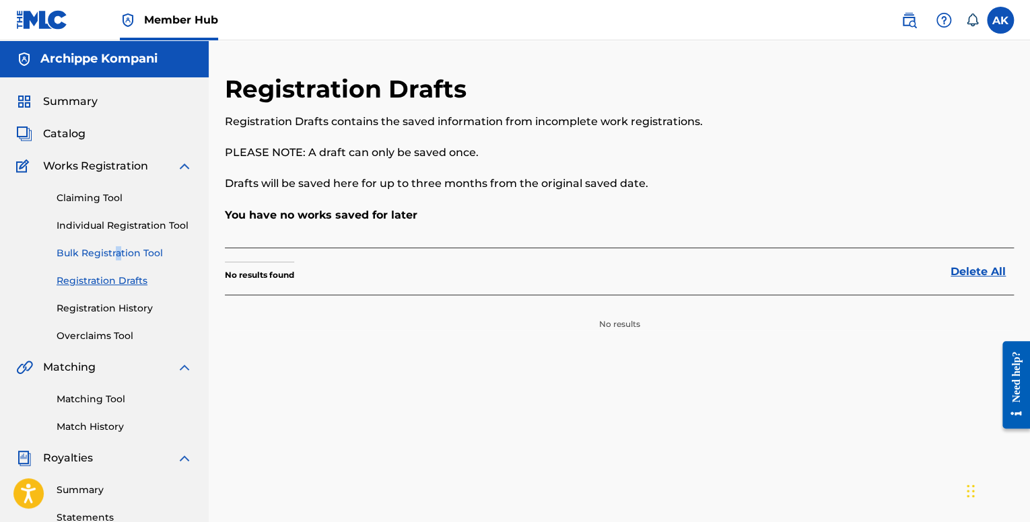
drag, startPoint x: 117, startPoint y: 242, endPoint x: 117, endPoint y: 249, distance: 7.4
click at [117, 242] on div "Claiming Tool Individual Registration Tool Bulk Registration Tool Registration …" at bounding box center [104, 258] width 176 height 169
click at [117, 249] on link "Bulk Registration Tool" at bounding box center [125, 253] width 136 height 14
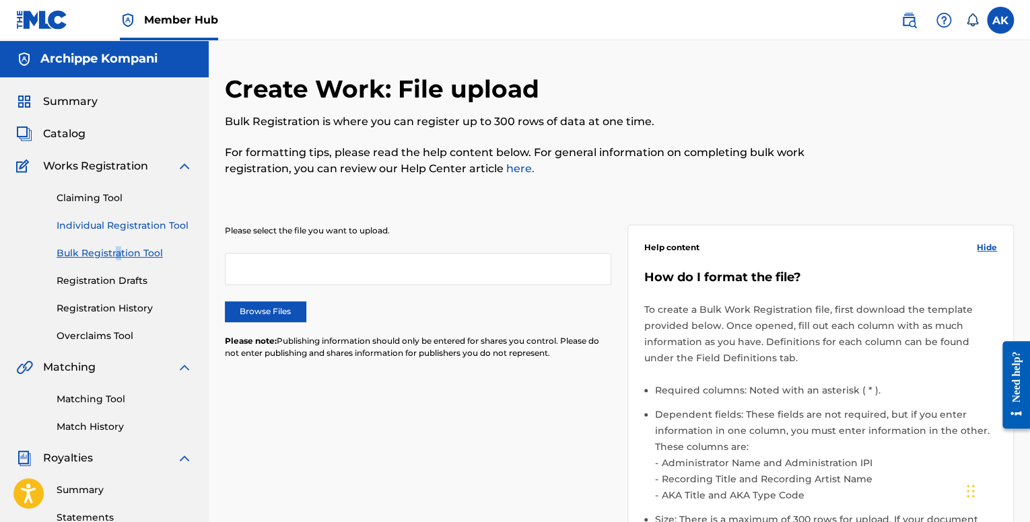
click at [114, 224] on link "Individual Registration Tool" at bounding box center [125, 226] width 136 height 14
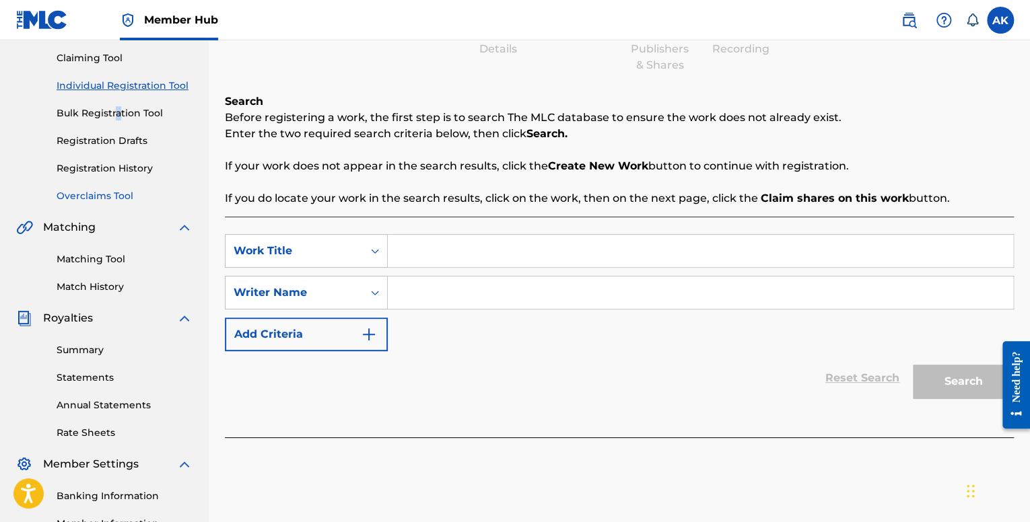
scroll to position [135, 0]
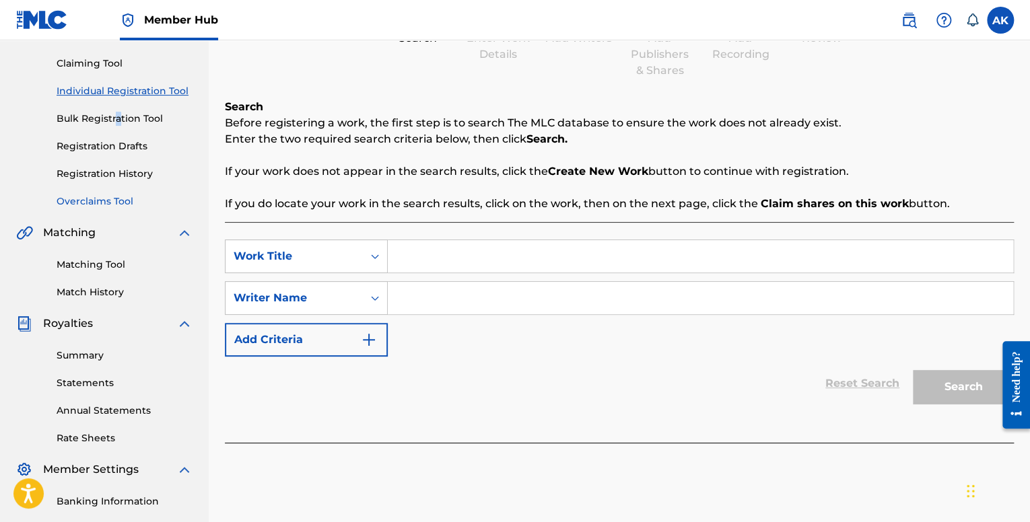
click at [113, 197] on link "Overclaims Tool" at bounding box center [125, 202] width 136 height 14
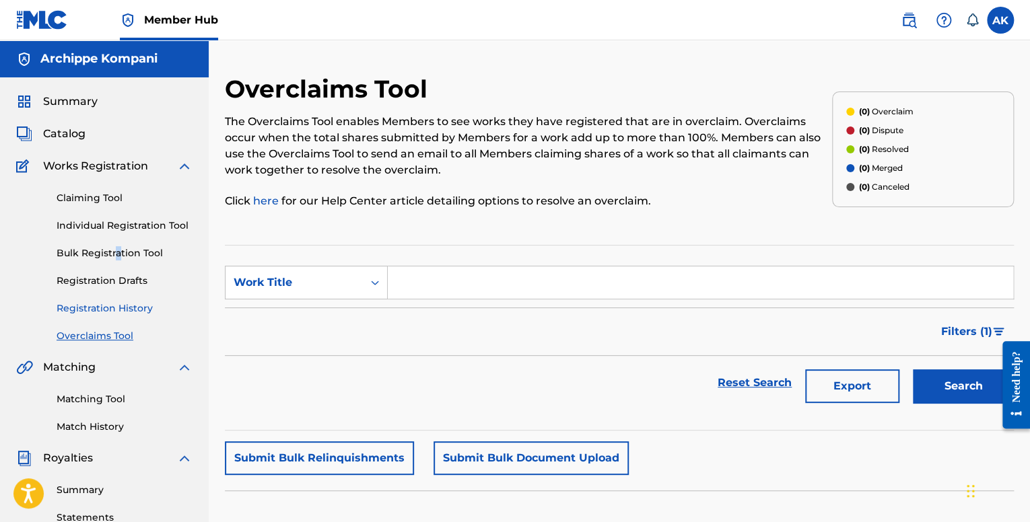
click at [130, 306] on link "Registration History" at bounding box center [125, 309] width 136 height 14
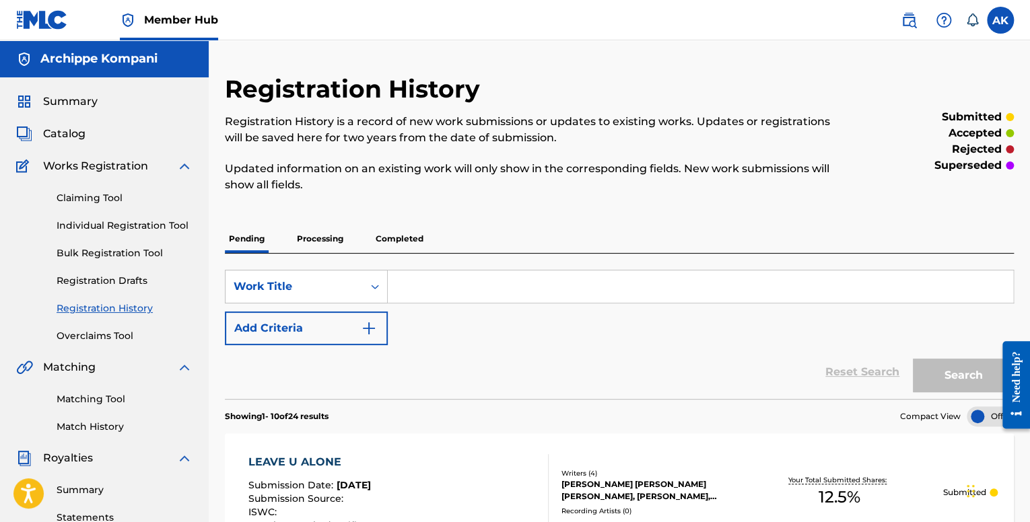
click at [316, 239] on p "Processing" at bounding box center [320, 239] width 55 height 28
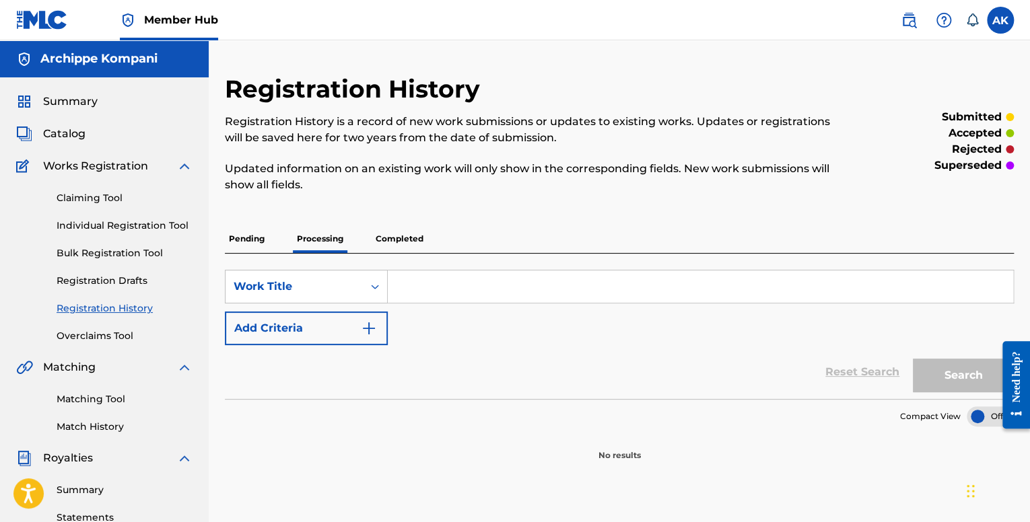
click at [391, 250] on p "Completed" at bounding box center [400, 239] width 56 height 28
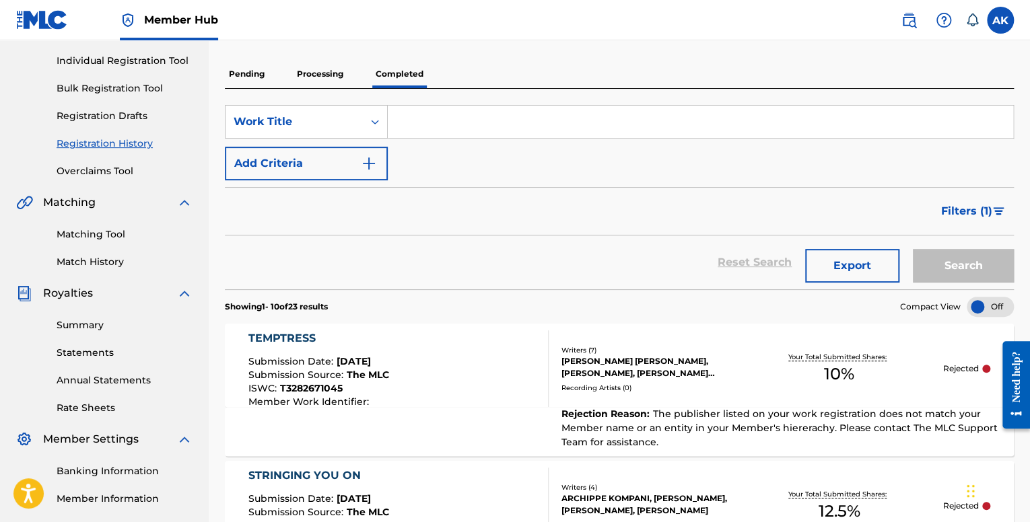
scroll to position [67, 0]
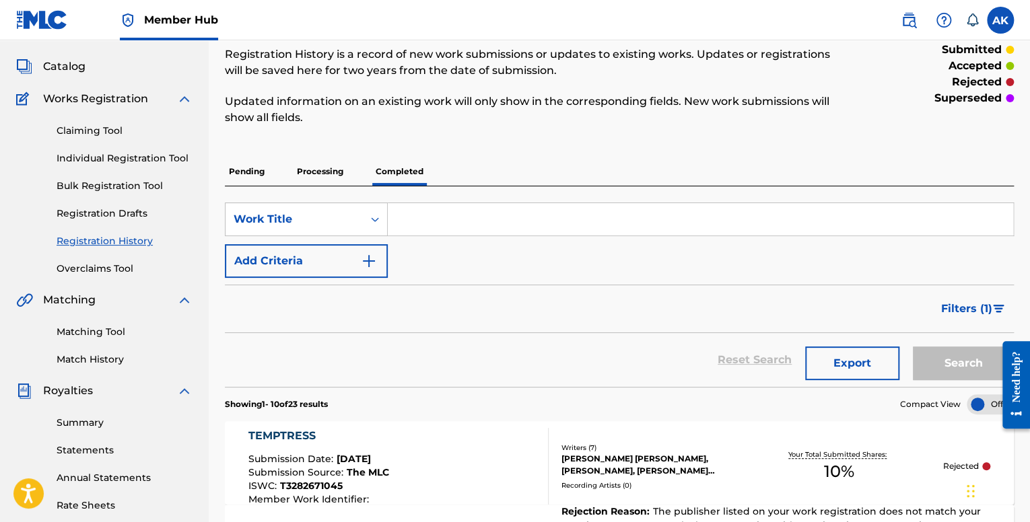
click at [259, 173] on p "Pending" at bounding box center [247, 172] width 44 height 28
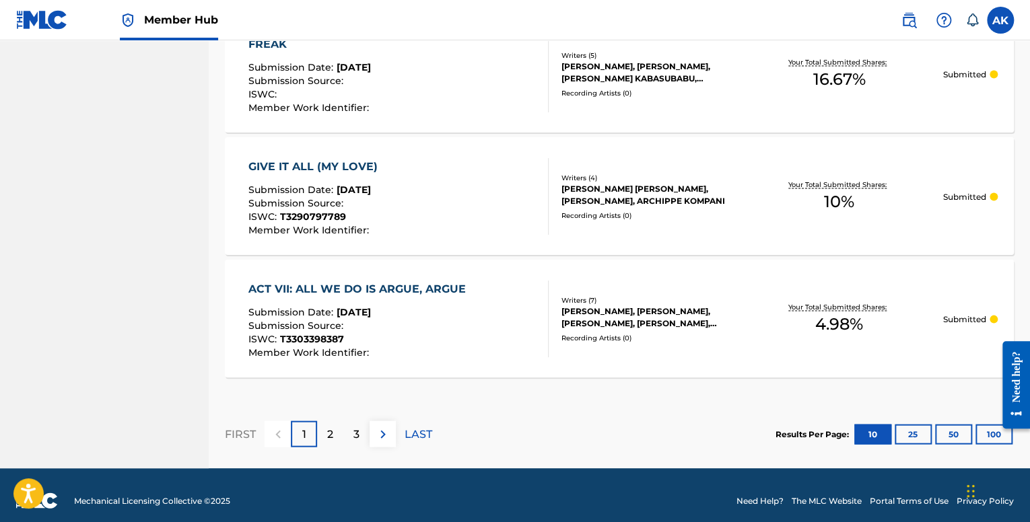
scroll to position [1287, 0]
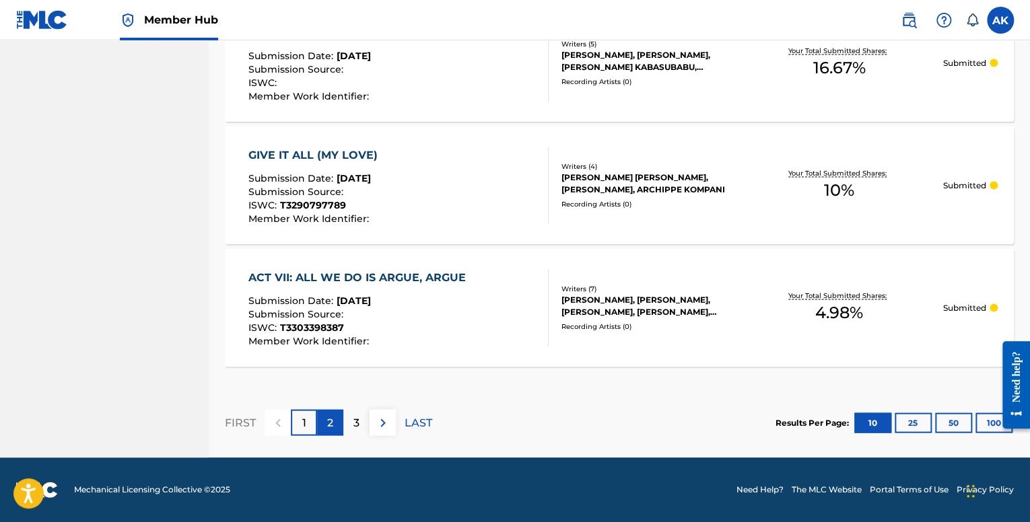
click at [335, 421] on div "2" at bounding box center [330, 423] width 26 height 26
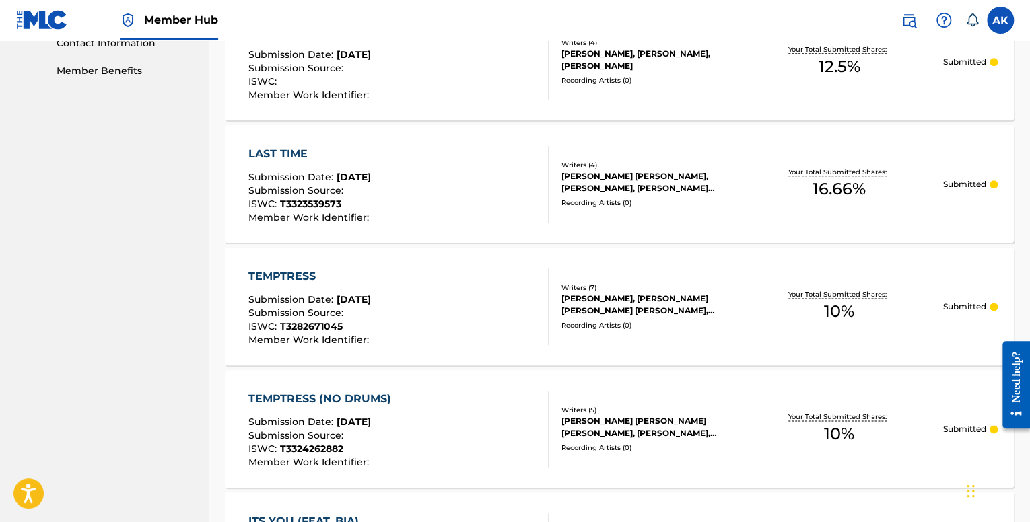
scroll to position [405, 0]
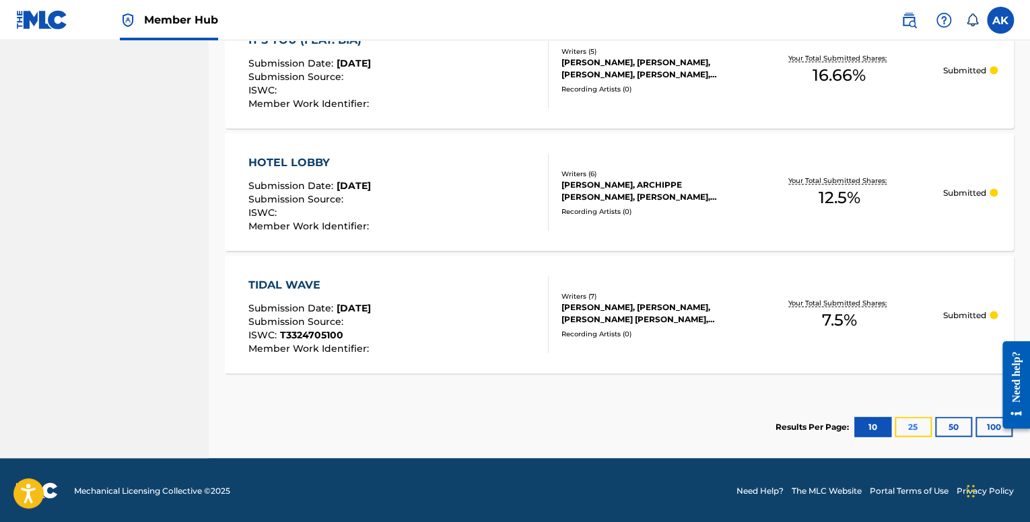
click at [904, 428] on button "25" at bounding box center [913, 427] width 37 height 20
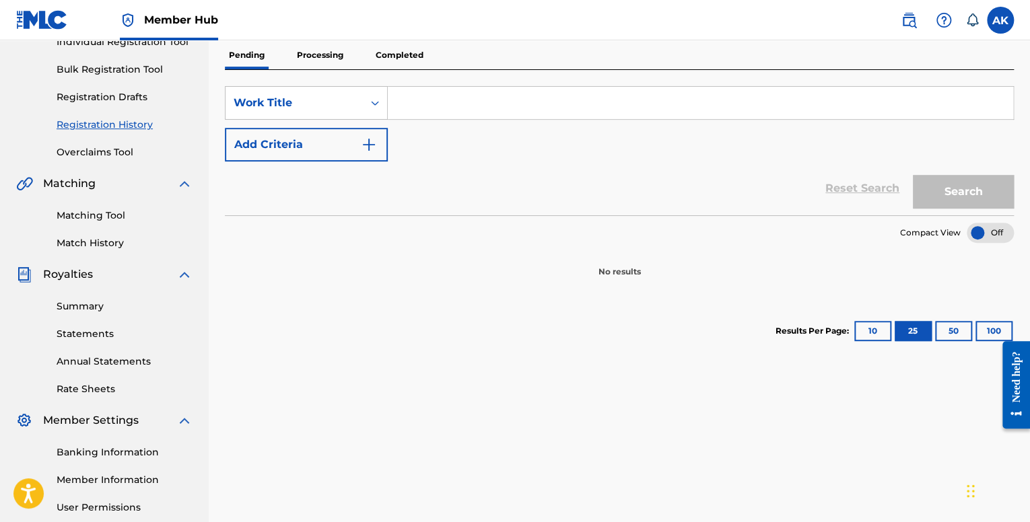
scroll to position [202, 0]
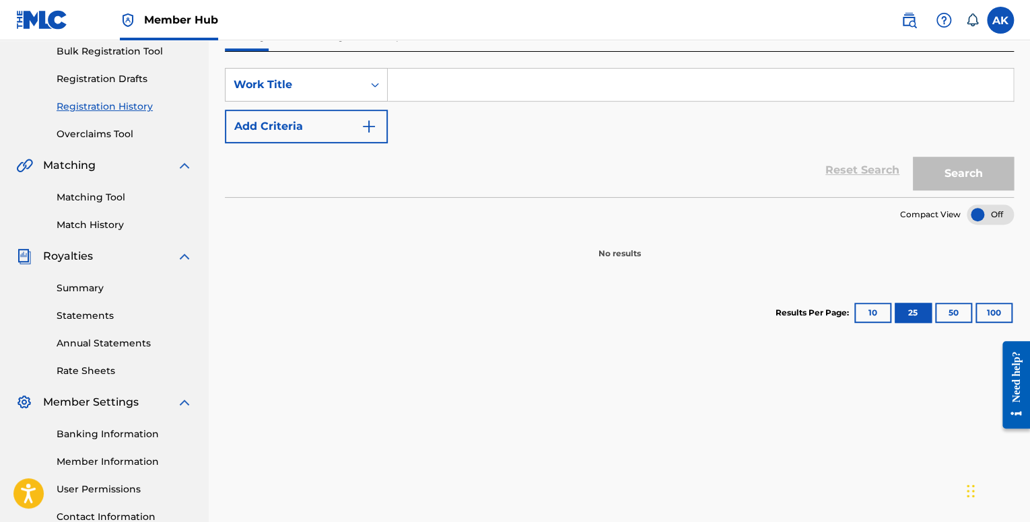
click at [862, 324] on div "Results Per Page: 10 25 50 100" at bounding box center [895, 312] width 238 height 63
click at [864, 314] on button "10" at bounding box center [872, 313] width 37 height 20
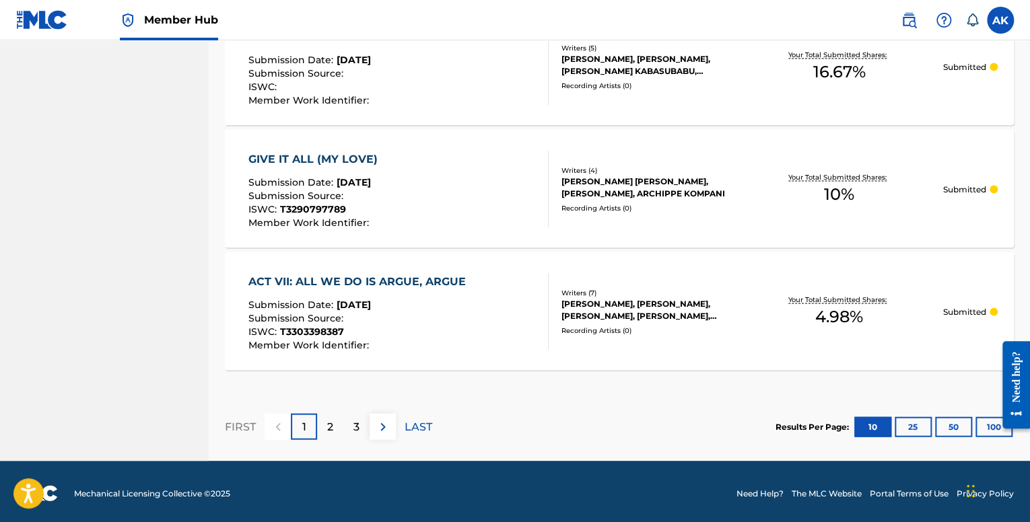
scroll to position [1287, 0]
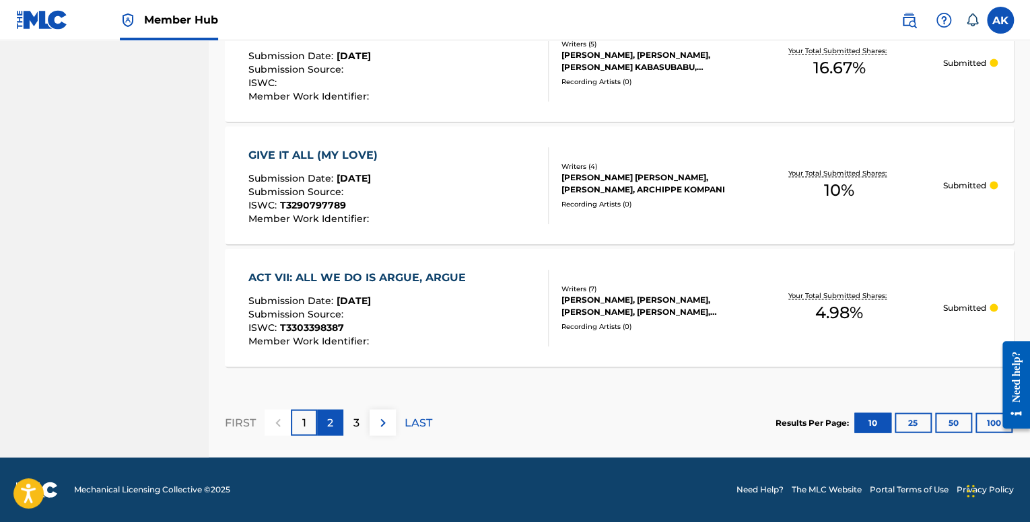
click at [334, 415] on div "2" at bounding box center [330, 423] width 26 height 26
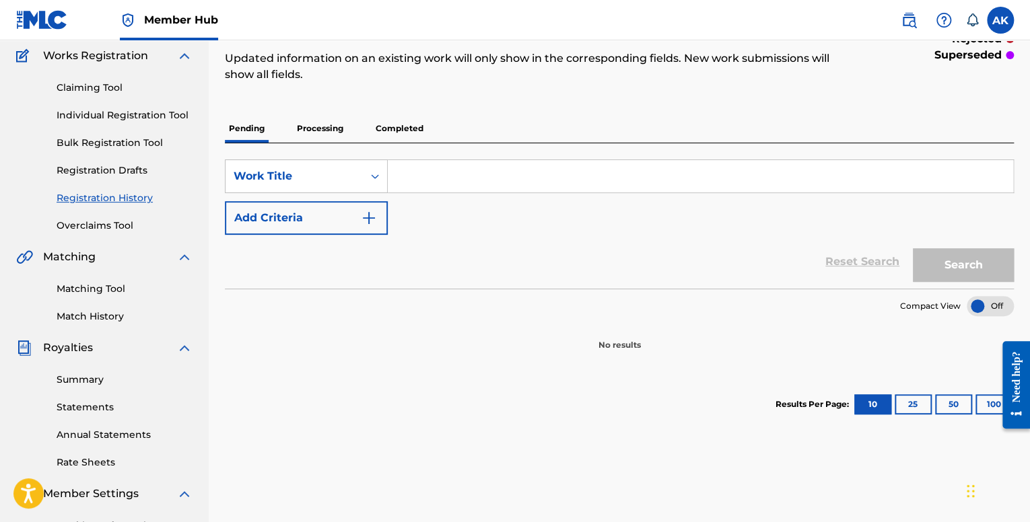
scroll to position [110, 0]
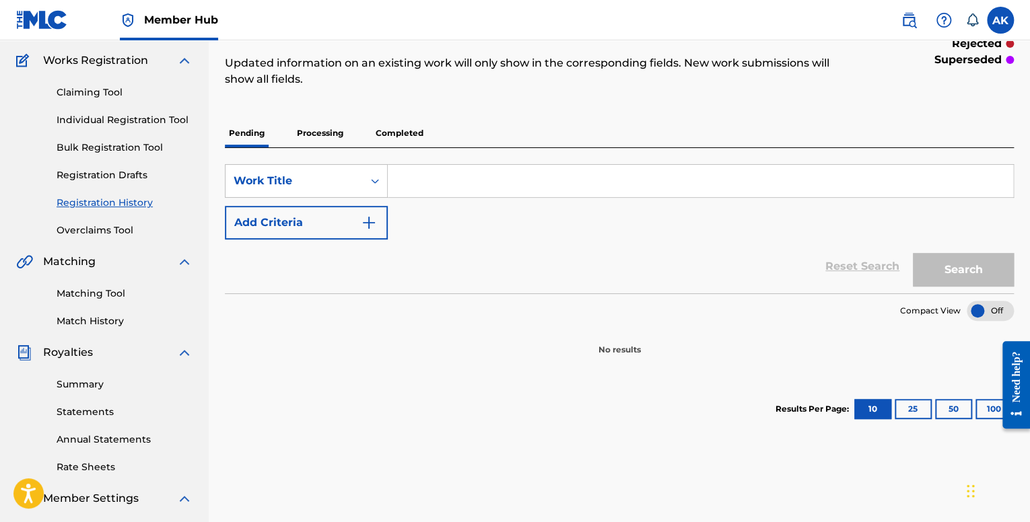
scroll to position [43, 0]
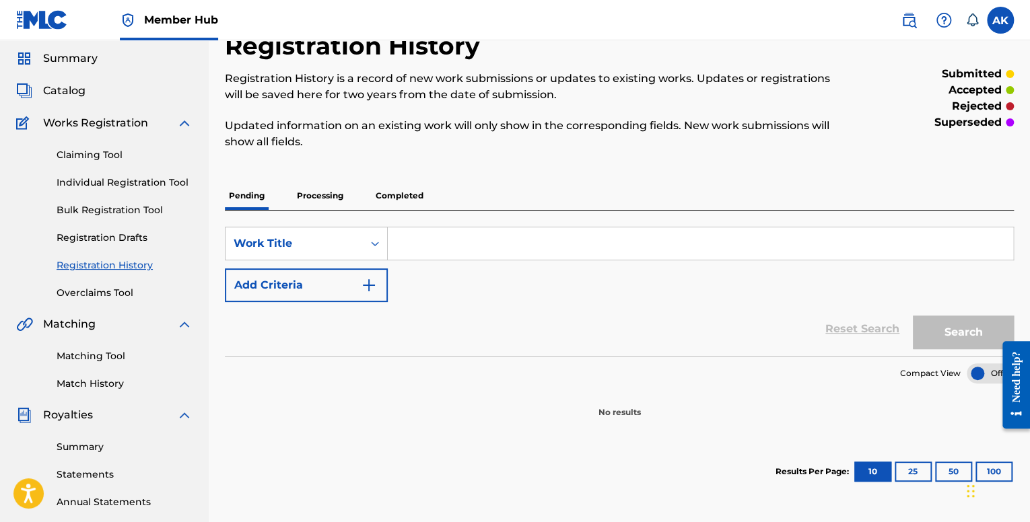
click at [321, 195] on p "Processing" at bounding box center [320, 196] width 55 height 28
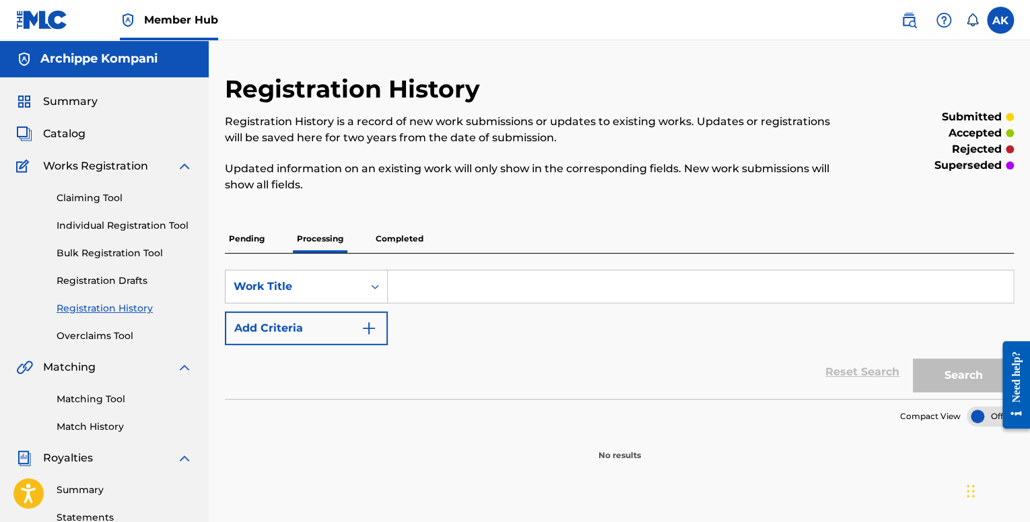
click at [407, 245] on p "Completed" at bounding box center [400, 239] width 56 height 28
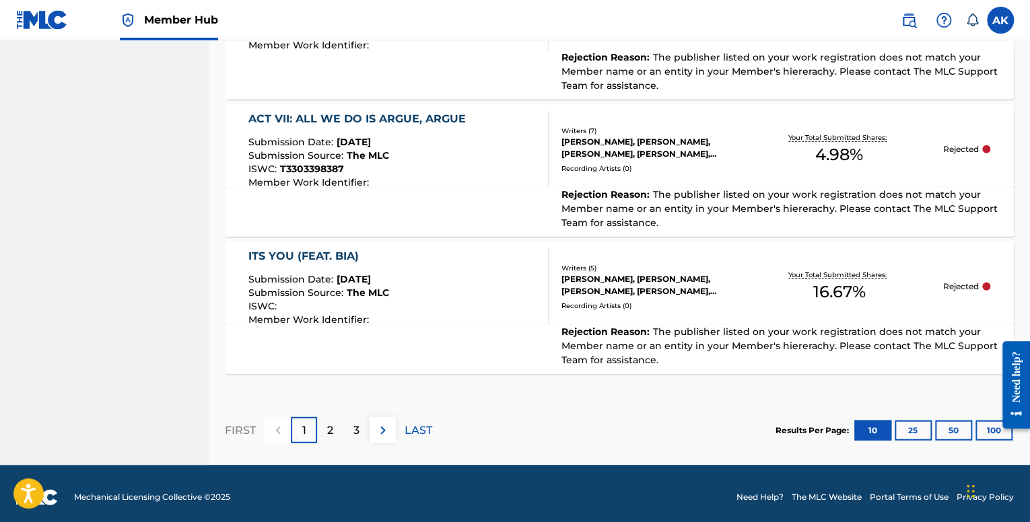
scroll to position [1490, 0]
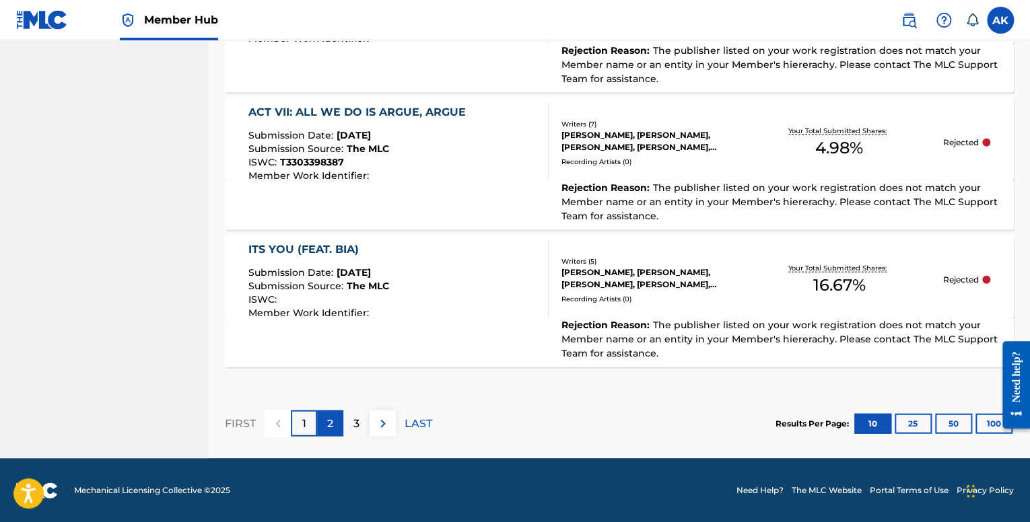
click at [325, 419] on div "2" at bounding box center [330, 424] width 26 height 26
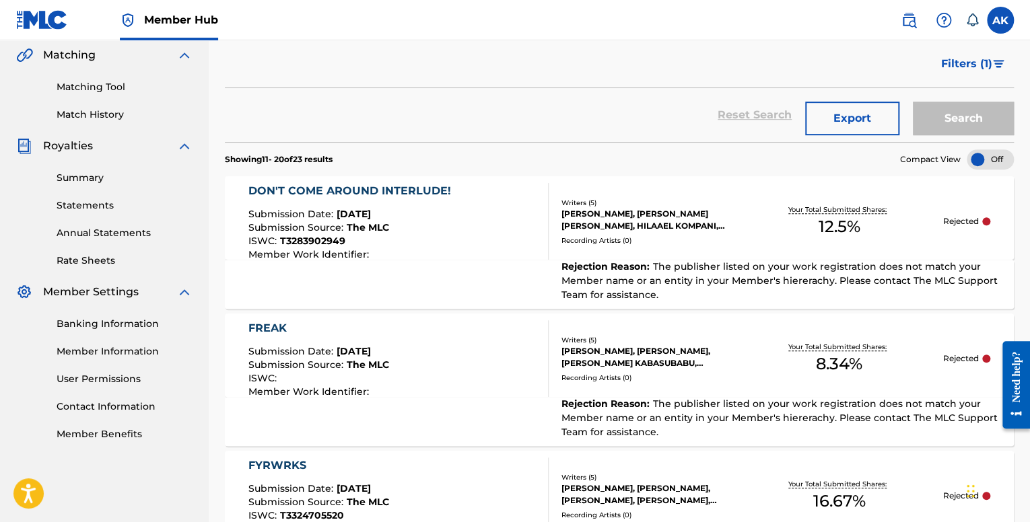
scroll to position [1475, 0]
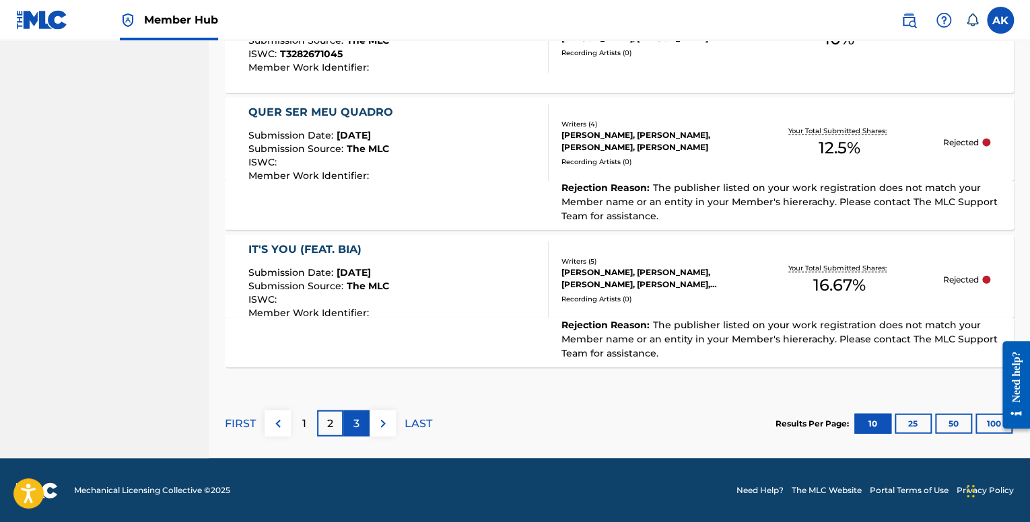
click at [358, 426] on p "3" at bounding box center [356, 424] width 6 height 16
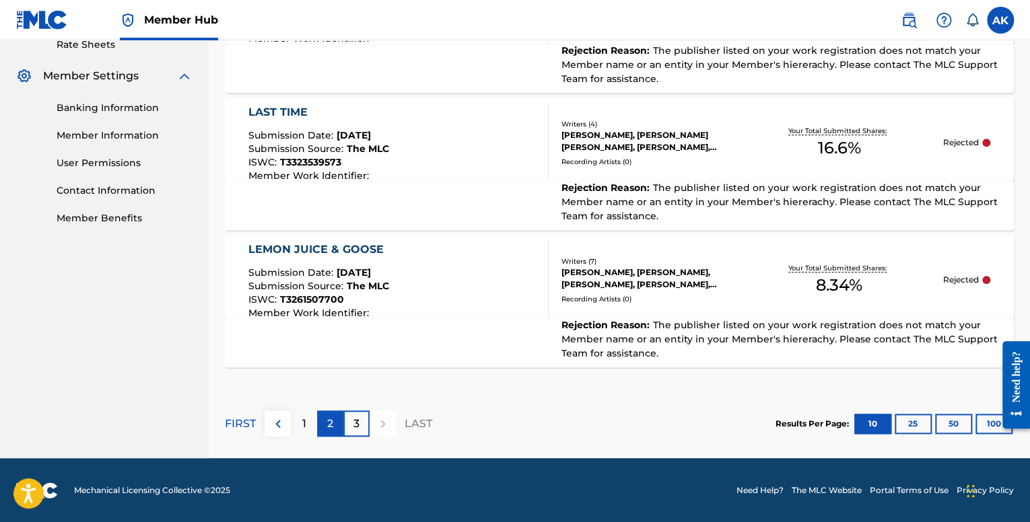
click at [325, 426] on div "2" at bounding box center [330, 424] width 26 height 26
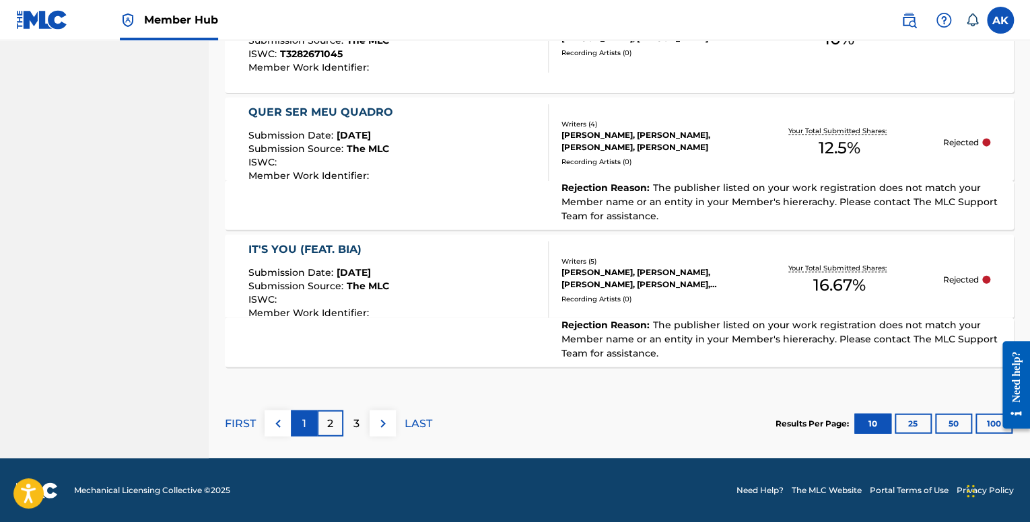
click at [300, 419] on div "1" at bounding box center [304, 424] width 26 height 26
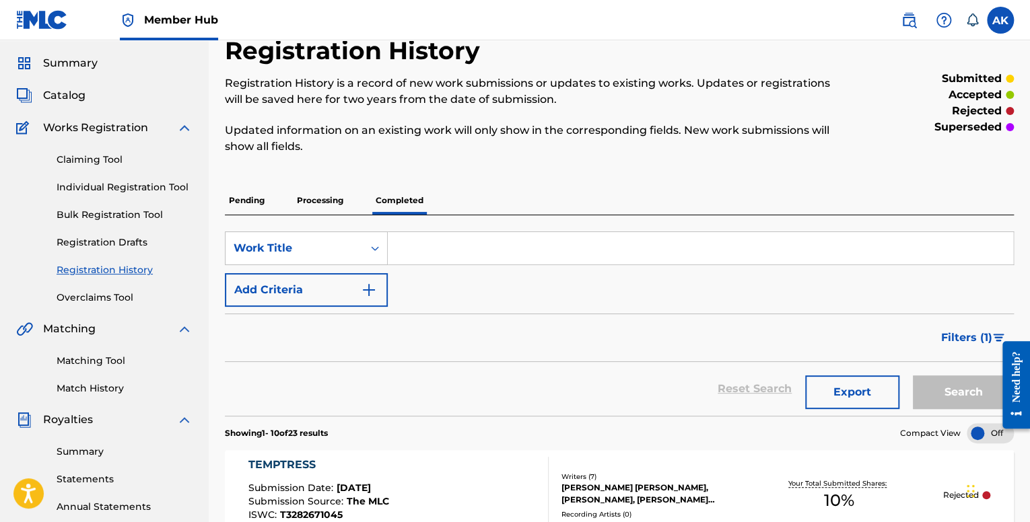
scroll to position [0, 0]
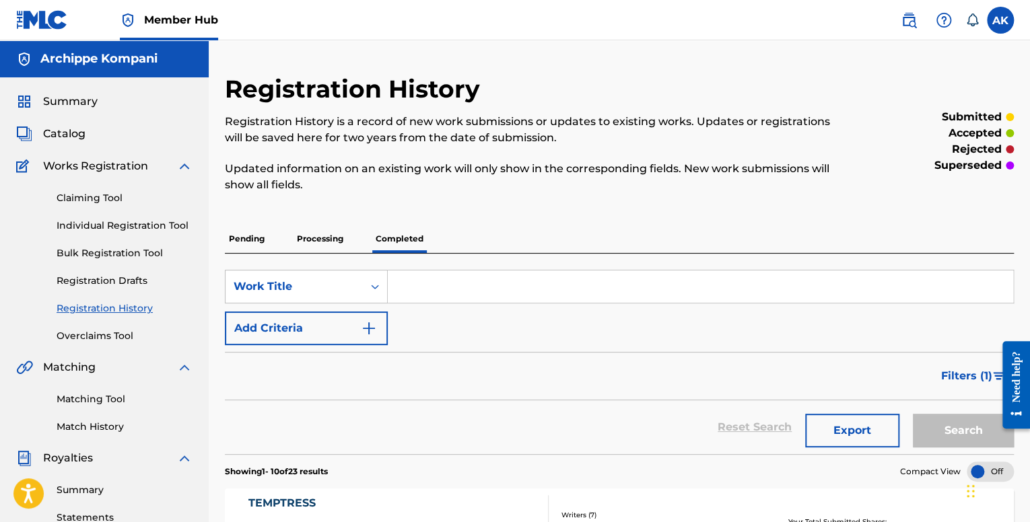
click at [249, 230] on p "Pending" at bounding box center [247, 239] width 44 height 28
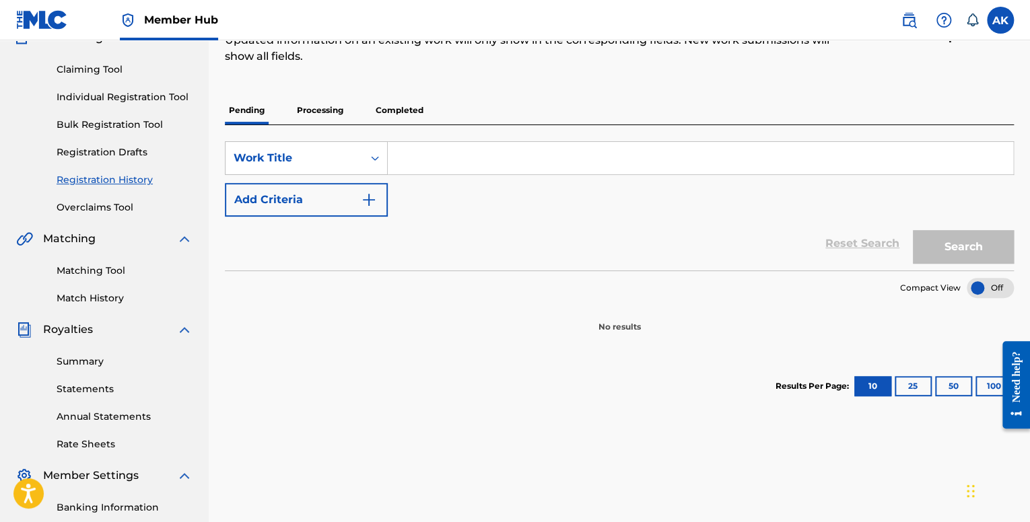
scroll to position [110, 0]
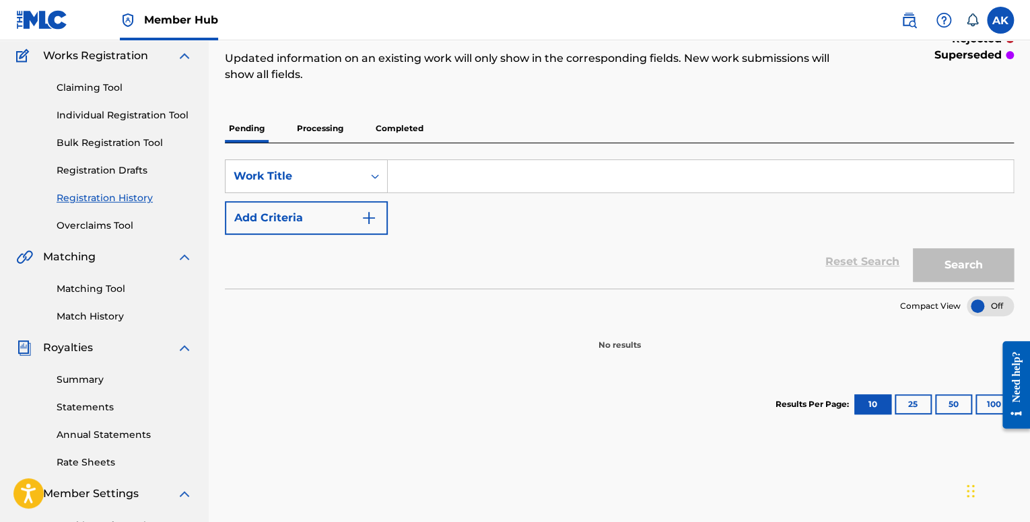
click at [423, 176] on input "Search Form" at bounding box center [700, 176] width 625 height 32
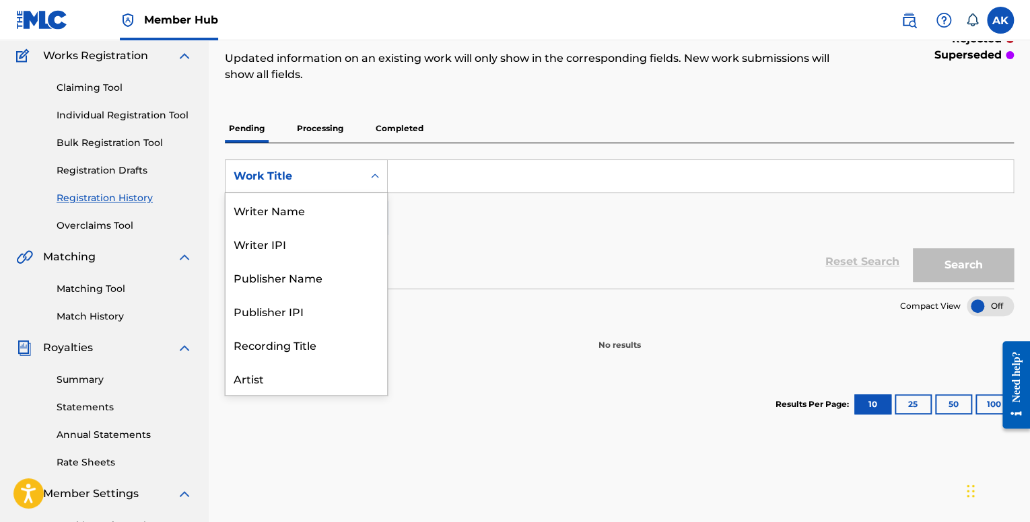
click at [358, 178] on div "Work Title" at bounding box center [294, 177] width 137 height 26
click at [307, 216] on div "Writer Name" at bounding box center [307, 210] width 162 height 34
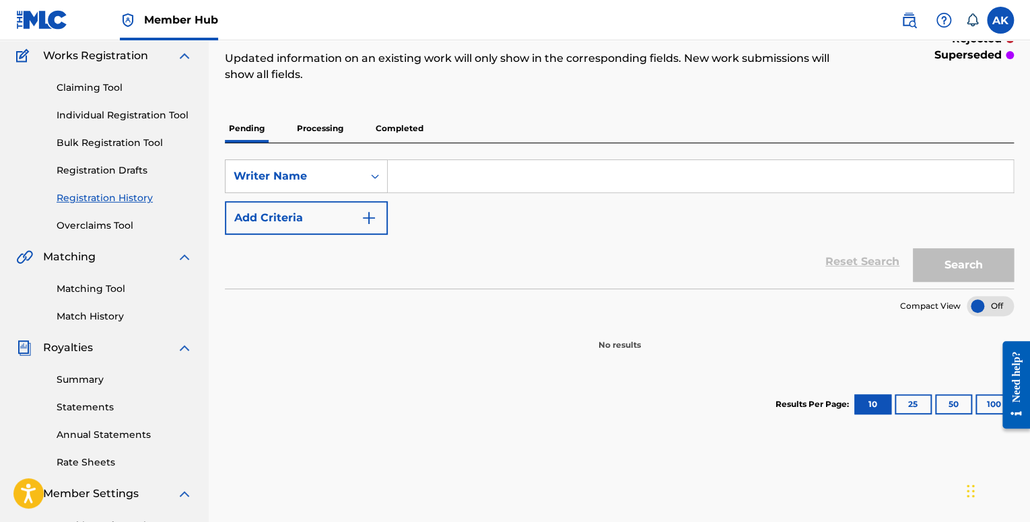
click at [405, 185] on input "Search Form" at bounding box center [700, 176] width 625 height 32
type input "Archippe"
click at [913, 248] on button "Search" at bounding box center [963, 265] width 101 height 34
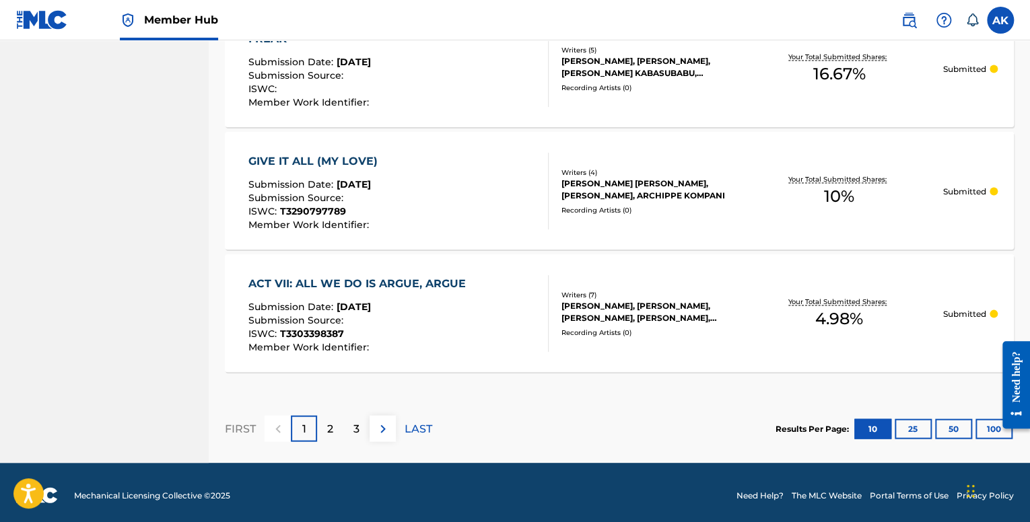
scroll to position [1287, 0]
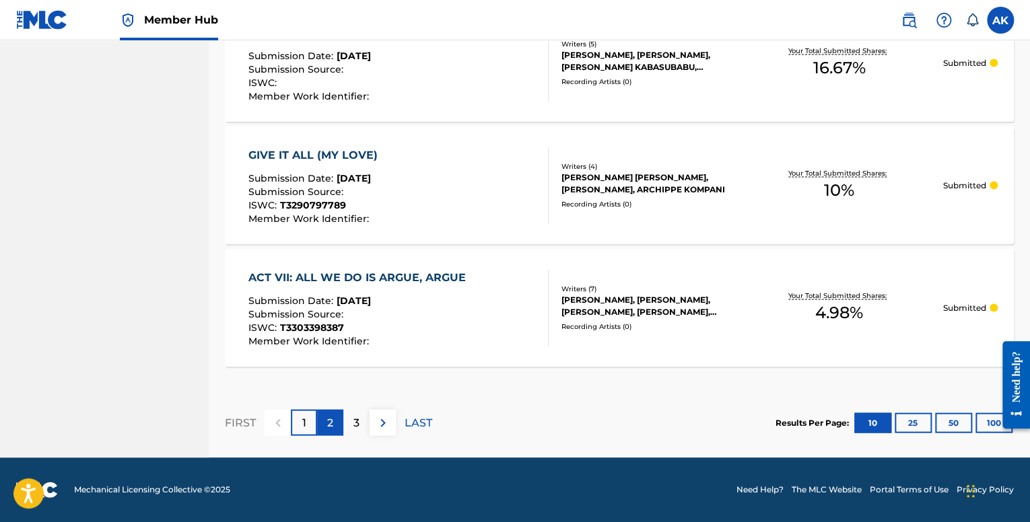
click at [323, 429] on div "2" at bounding box center [330, 423] width 26 height 26
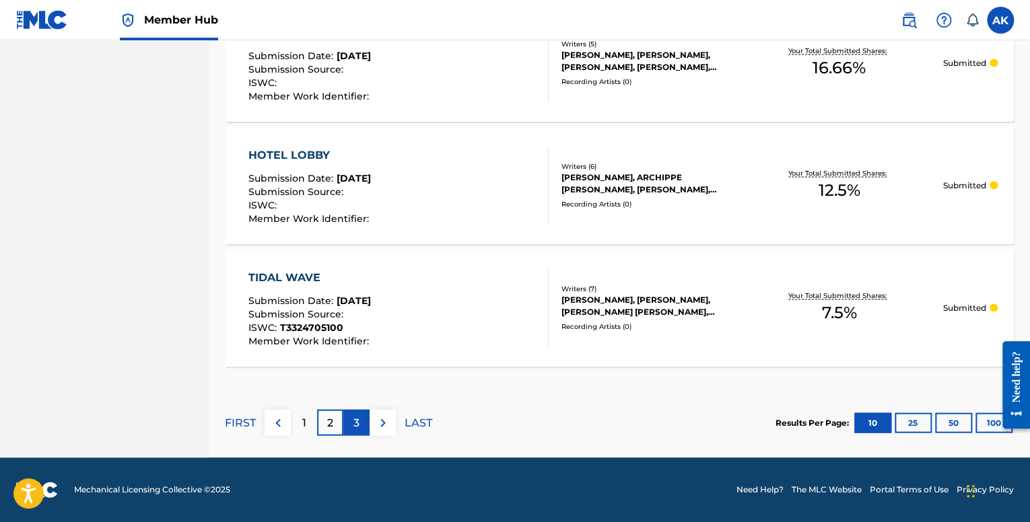
click at [355, 436] on div "3" at bounding box center [356, 423] width 26 height 26
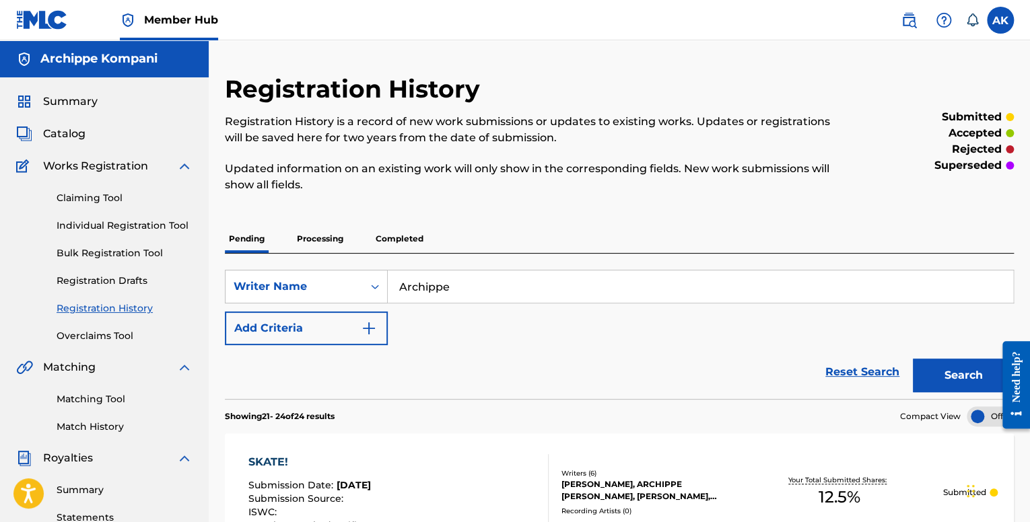
scroll to position [0, 0]
click at [996, 15] on label at bounding box center [1000, 20] width 27 height 27
click at [1000, 20] on input "AK Archippe Kompani archippe.tm@gmail.com Notification Preferences Profile Log …" at bounding box center [1000, 20] width 0 height 0
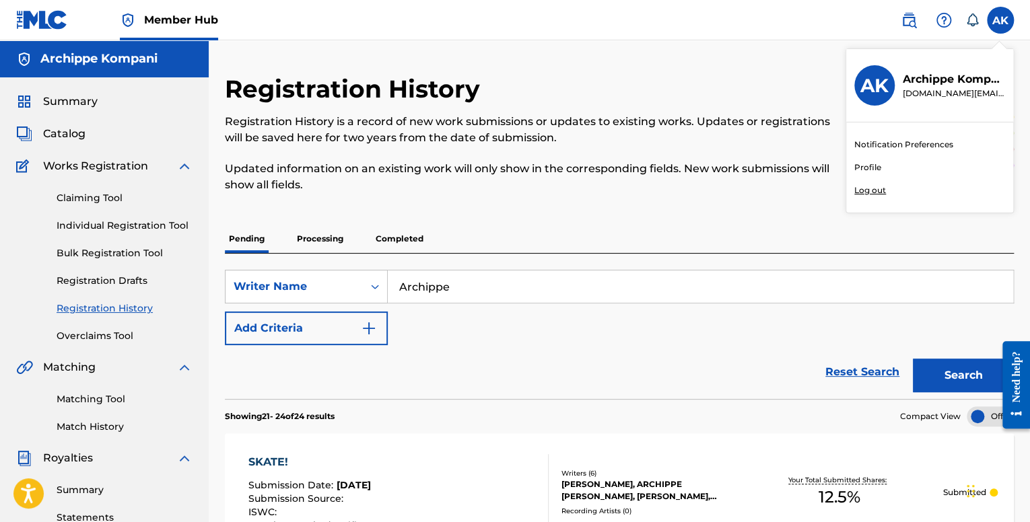
click at [871, 188] on p "Log out" at bounding box center [870, 190] width 32 height 12
click at [1000, 20] on input "AK Archippe Kompani archippe.tm@gmail.com Notification Preferences Profile Log …" at bounding box center [1000, 20] width 0 height 0
